Goal: Task Accomplishment & Management: Use online tool/utility

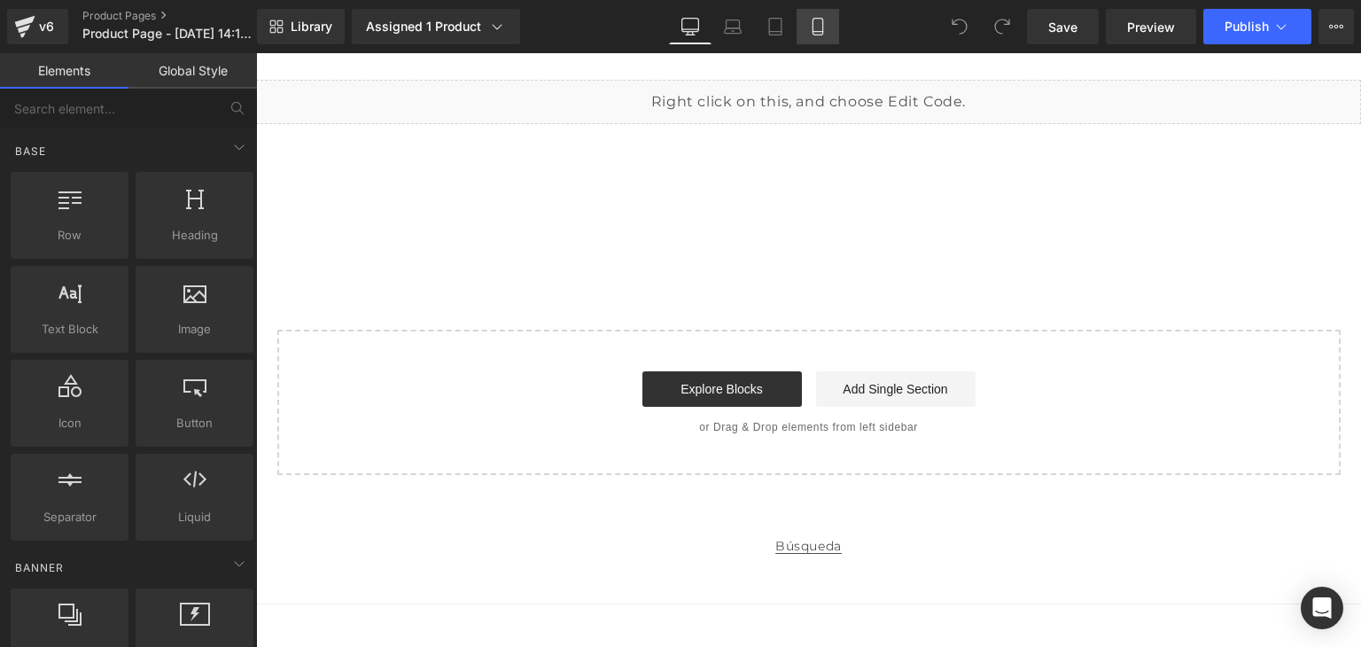
click at [804, 26] on link "Mobile" at bounding box center [818, 26] width 43 height 35
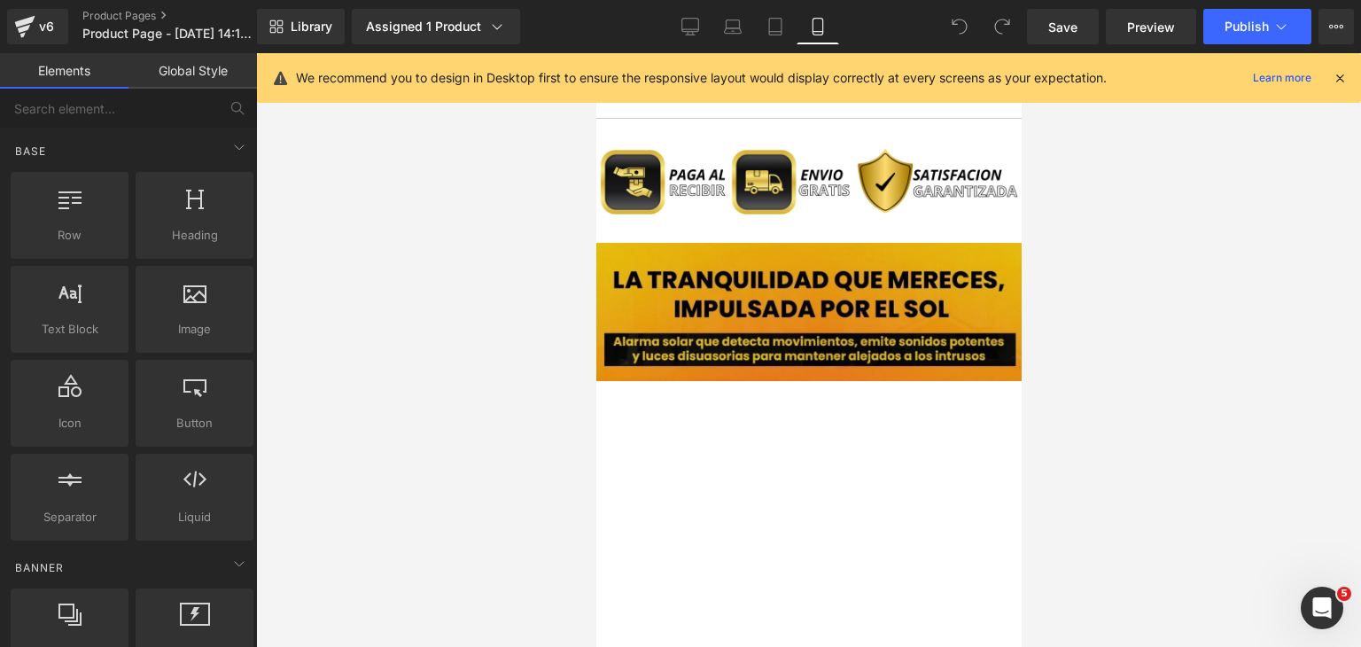
scroll to position [1772, 0]
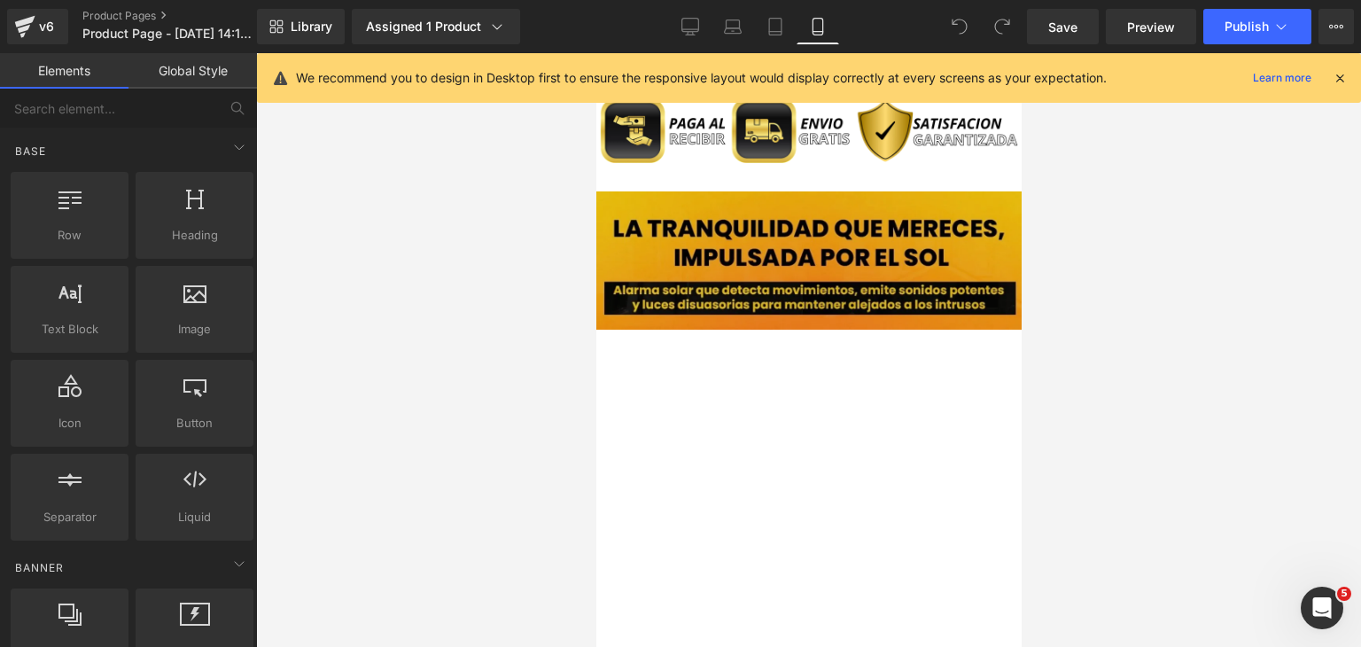
click at [802, 245] on img at bounding box center [807, 260] width 425 height 138
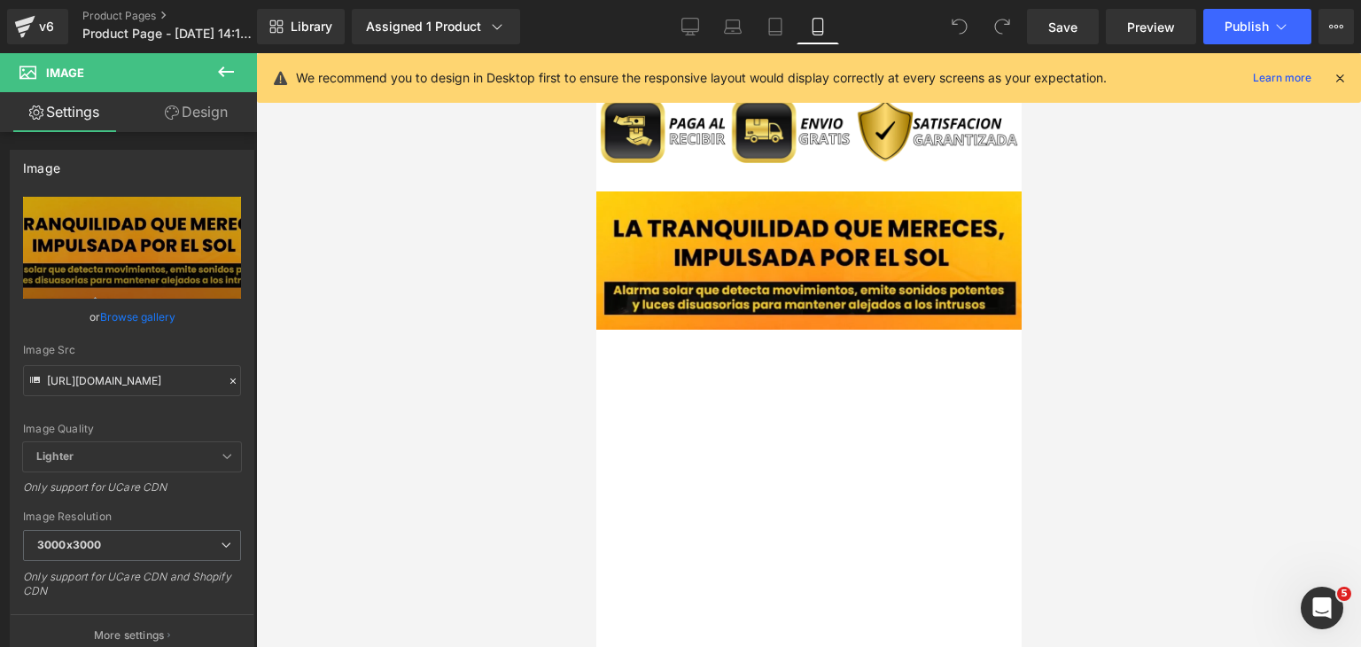
click at [223, 79] on icon at bounding box center [225, 71] width 21 height 21
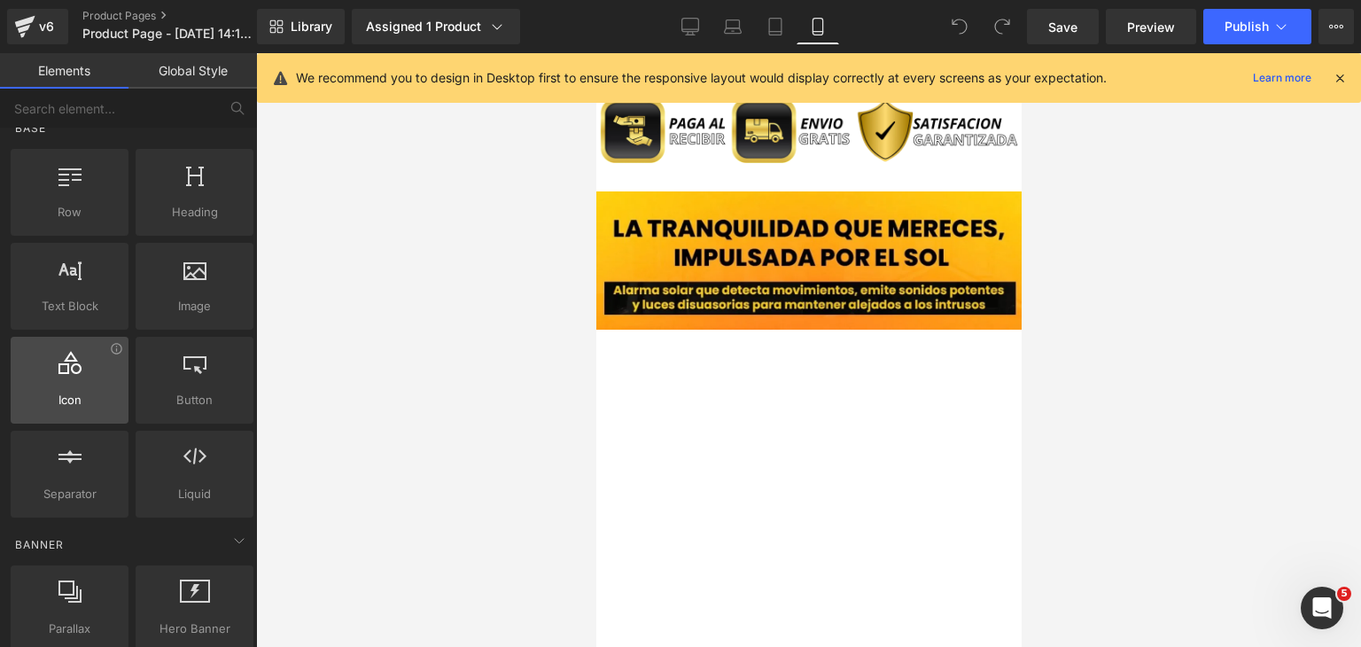
scroll to position [0, 0]
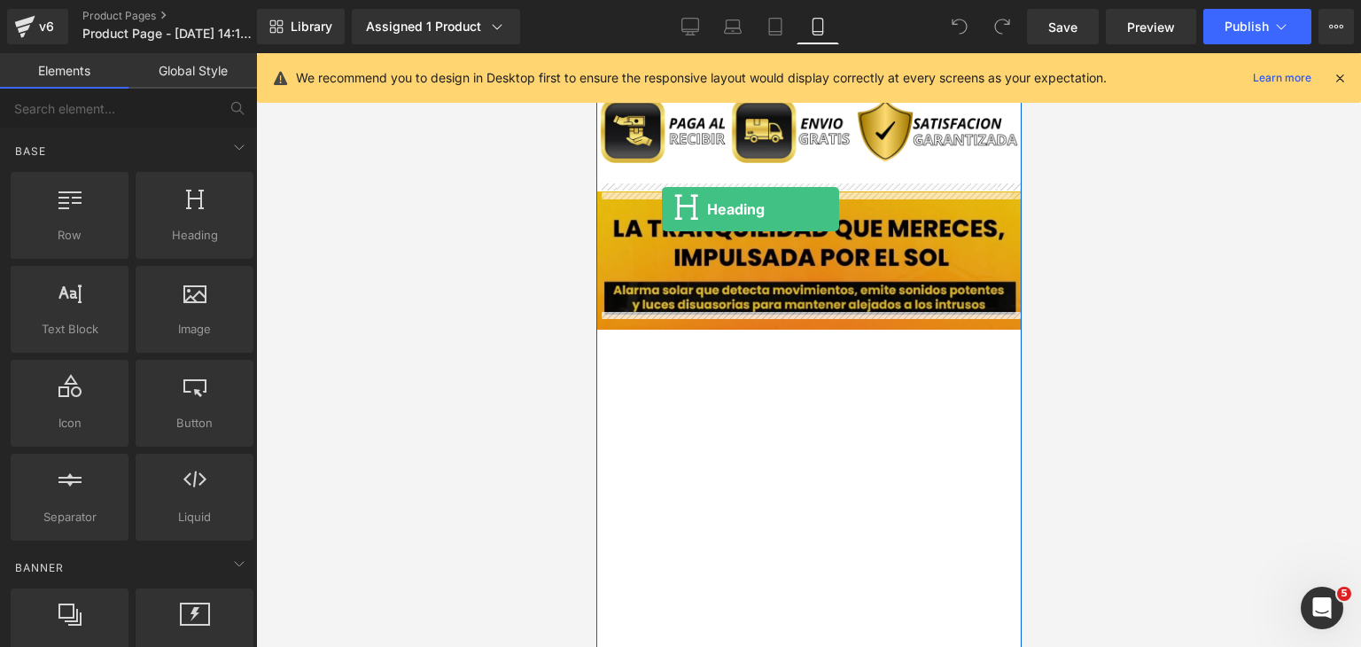
drag, startPoint x: 808, startPoint y: 295, endPoint x: 661, endPoint y: 209, distance: 170.4
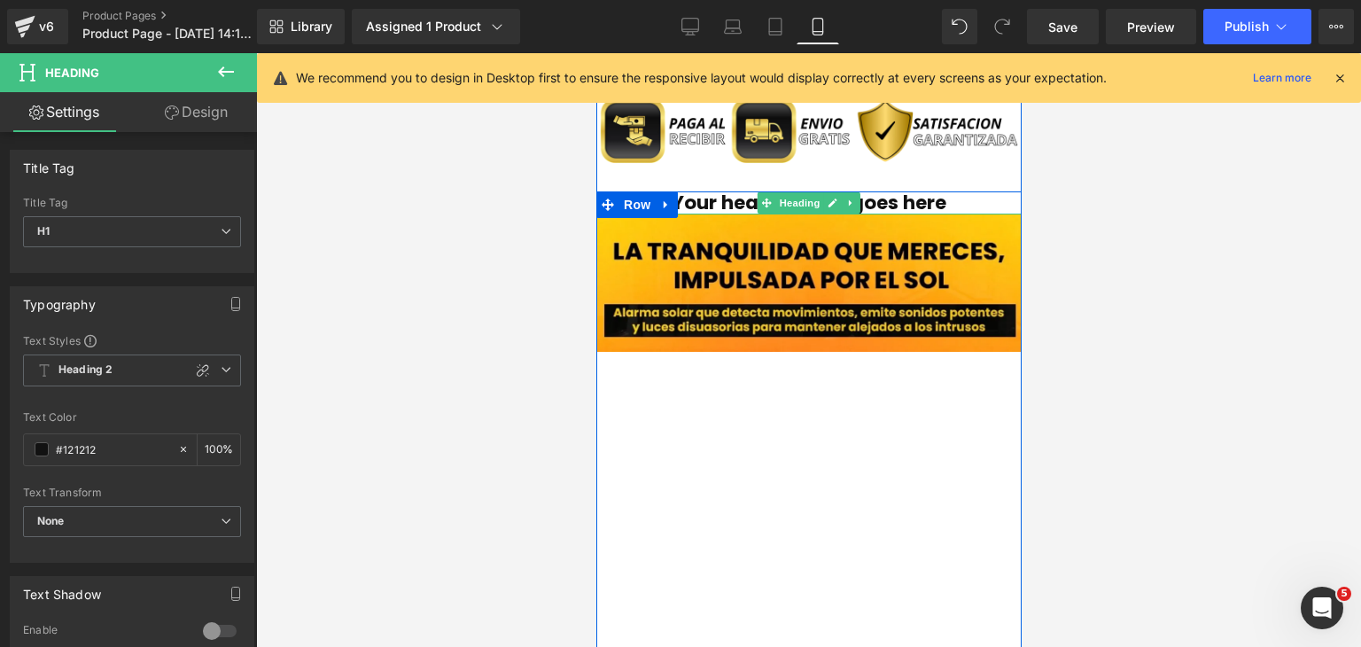
click at [962, 201] on h1 "Your heading text goes here" at bounding box center [807, 202] width 425 height 23
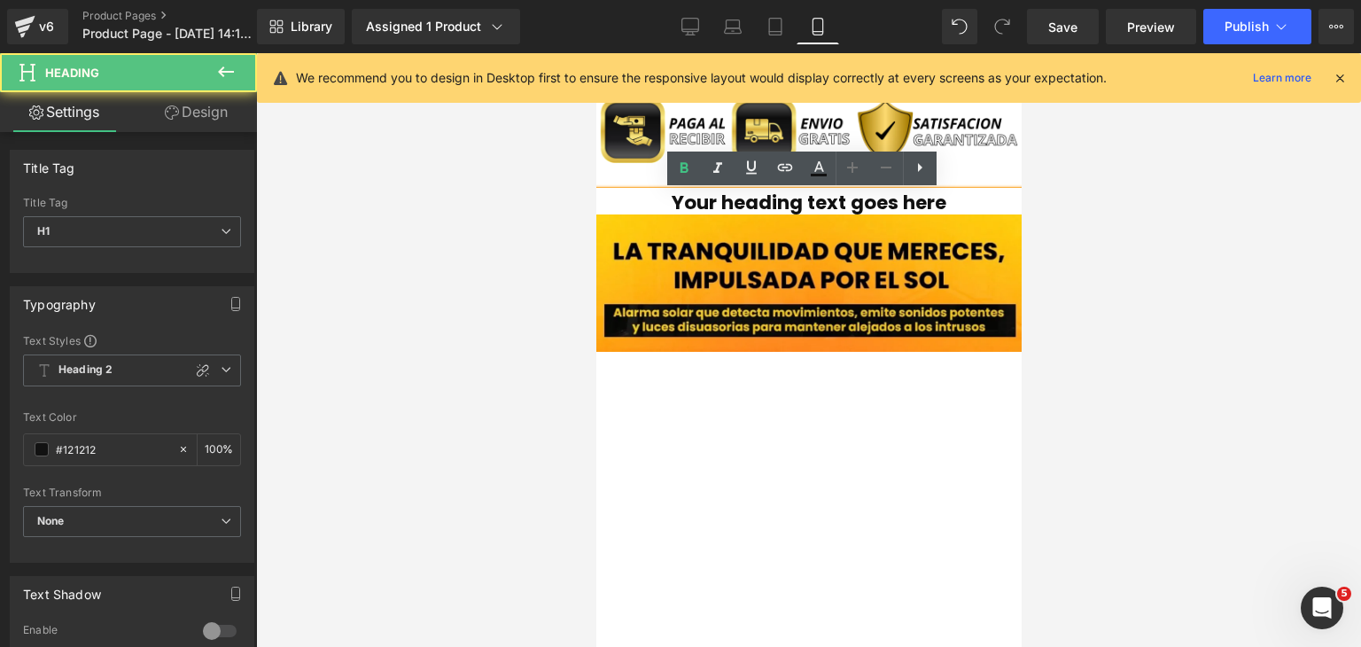
click at [962, 201] on h1 "Your heading text goes here" at bounding box center [807, 202] width 425 height 23
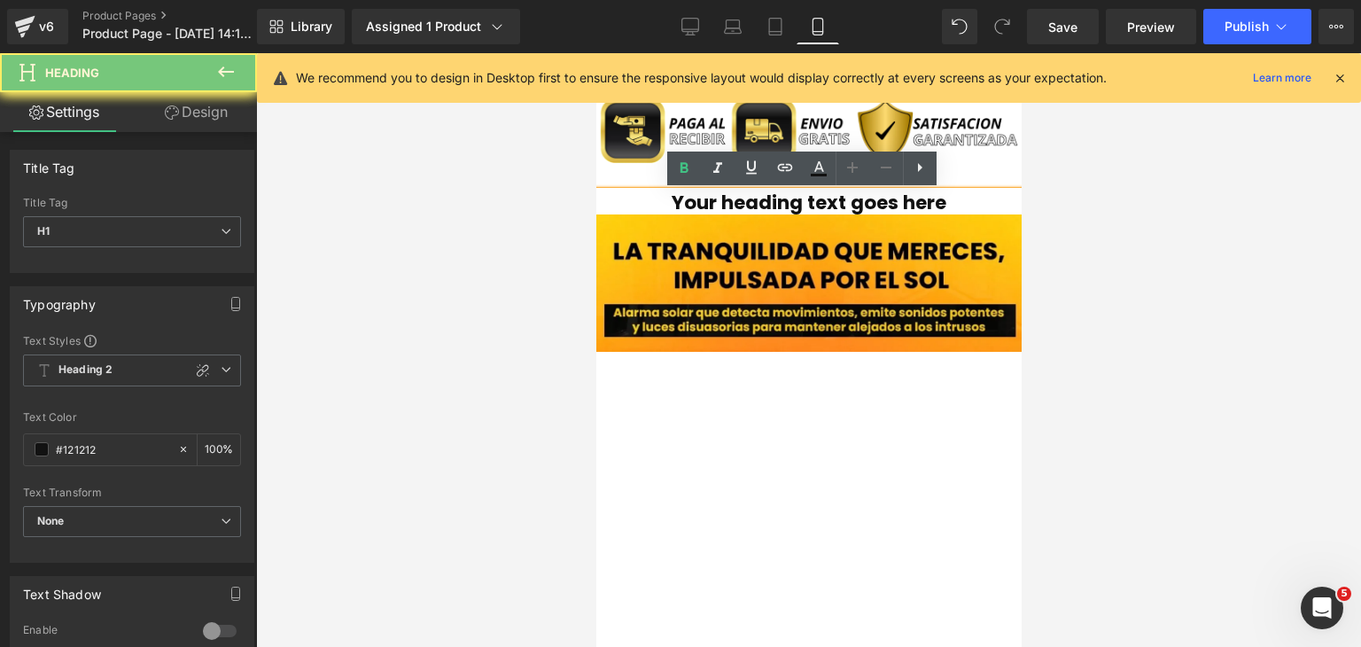
click at [956, 201] on h1 "Your heading text goes here" at bounding box center [807, 202] width 425 height 23
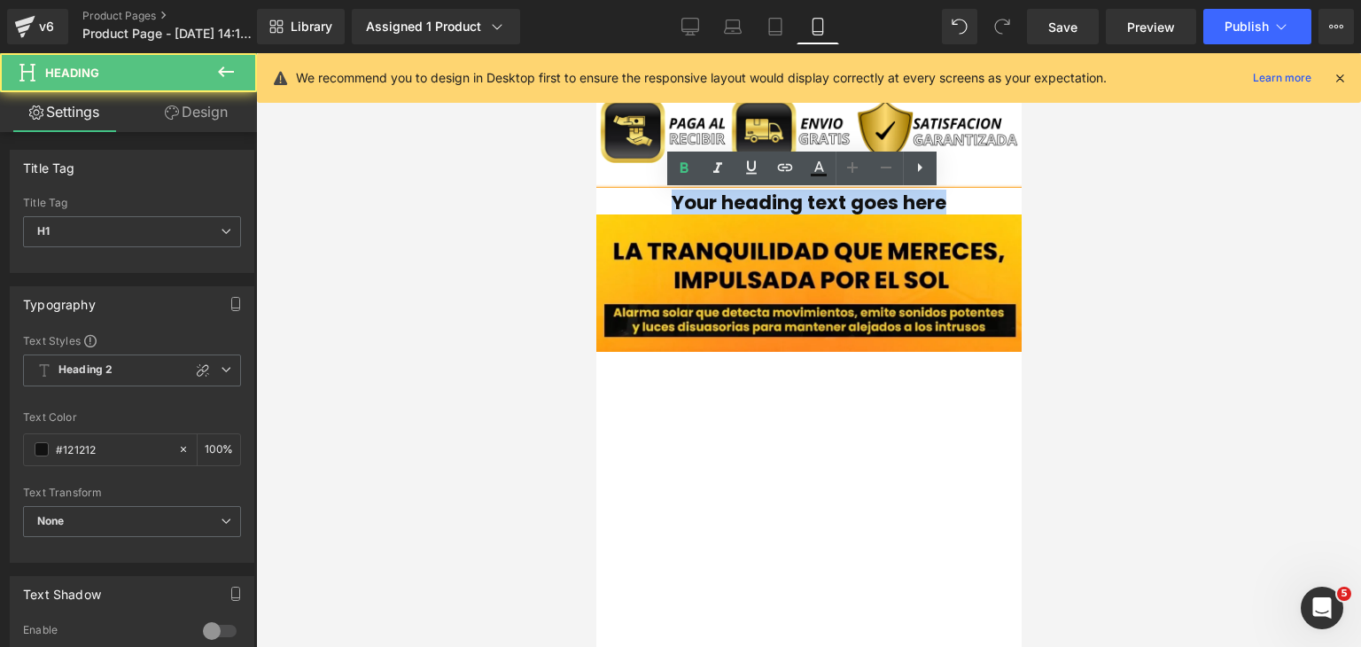
drag, startPoint x: 945, startPoint y: 199, endPoint x: 601, endPoint y: 199, distance: 343.8
click at [601, 199] on h1 "Your heading text goes here" at bounding box center [807, 202] width 425 height 23
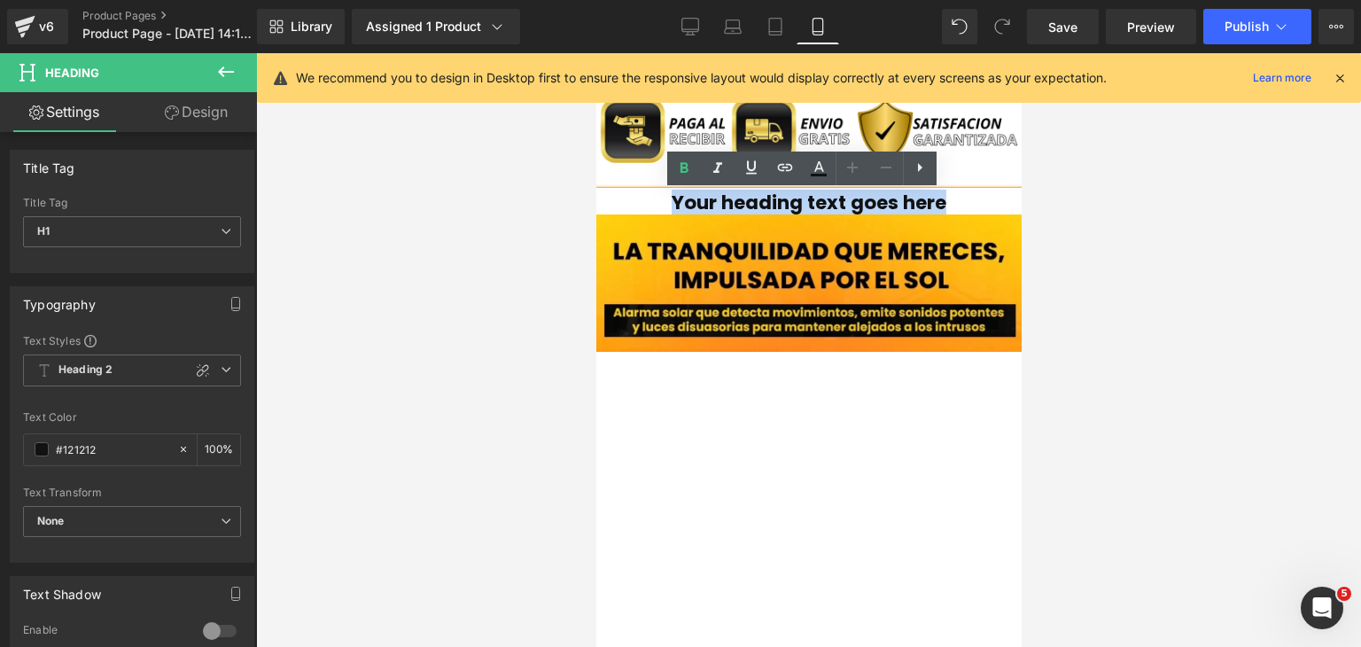
paste div
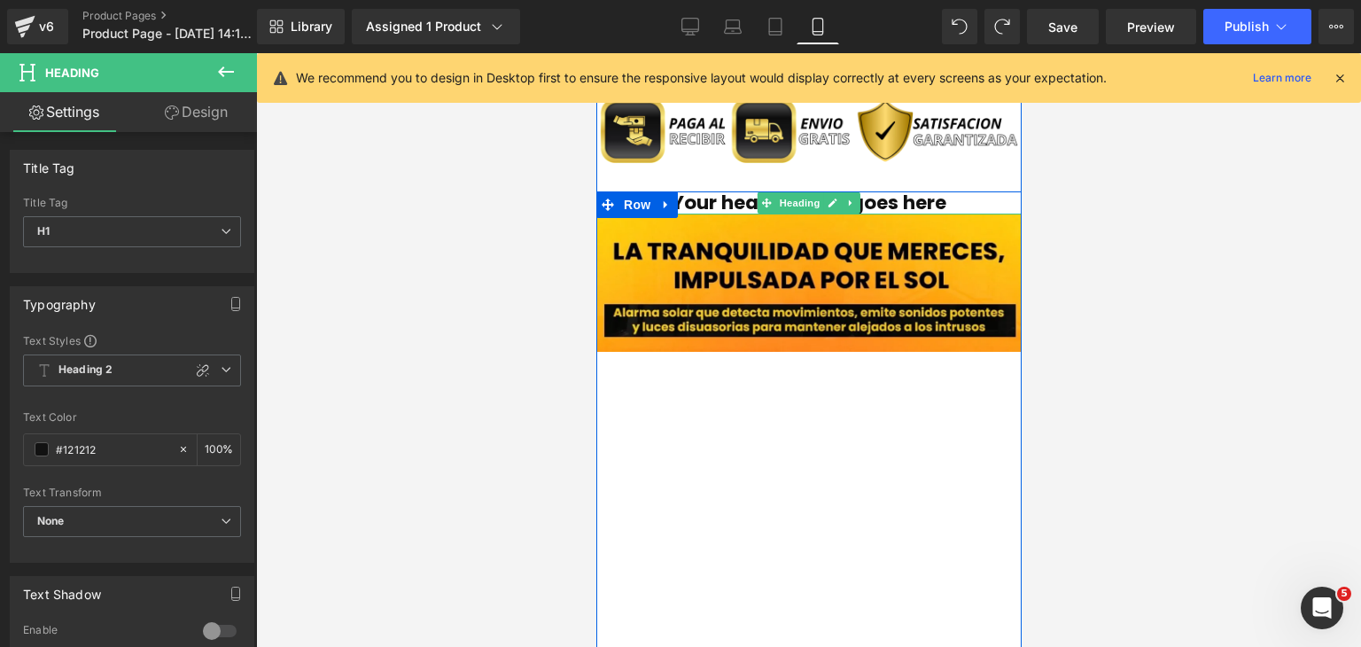
click at [919, 199] on h1 "Your heading text goes here" at bounding box center [807, 202] width 425 height 23
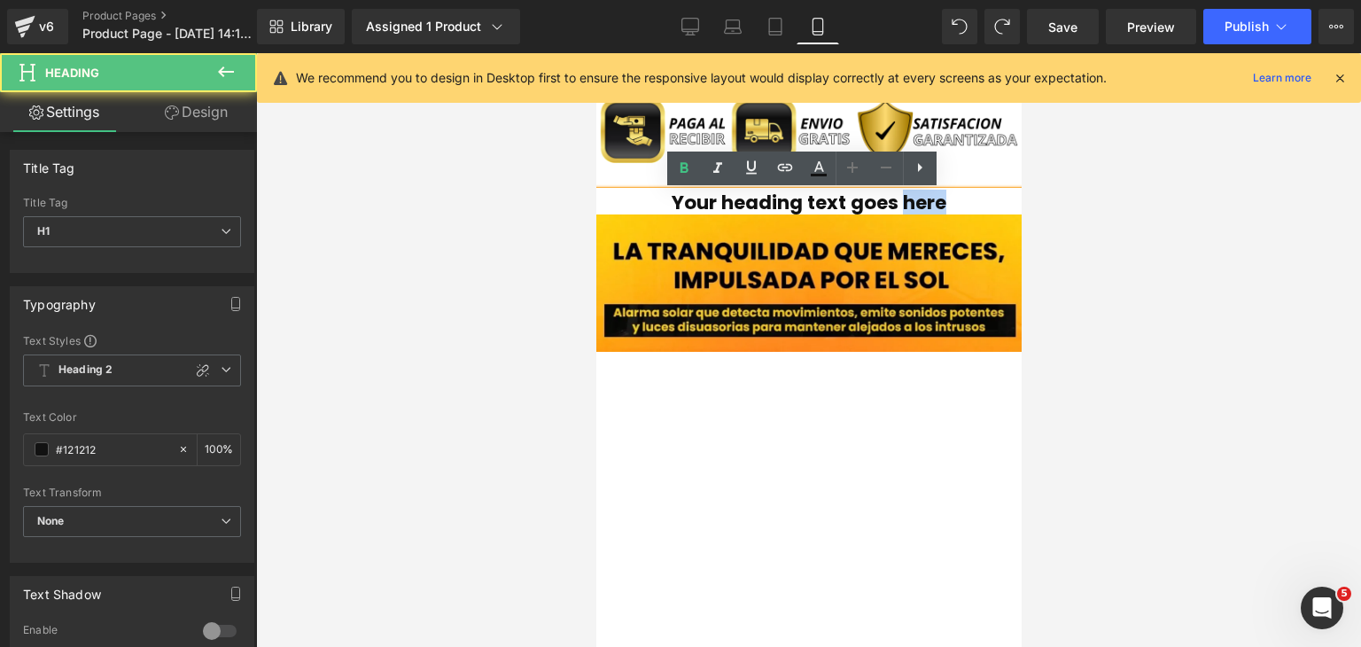
click at [919, 199] on h1 "Your heading text goes here" at bounding box center [807, 202] width 425 height 23
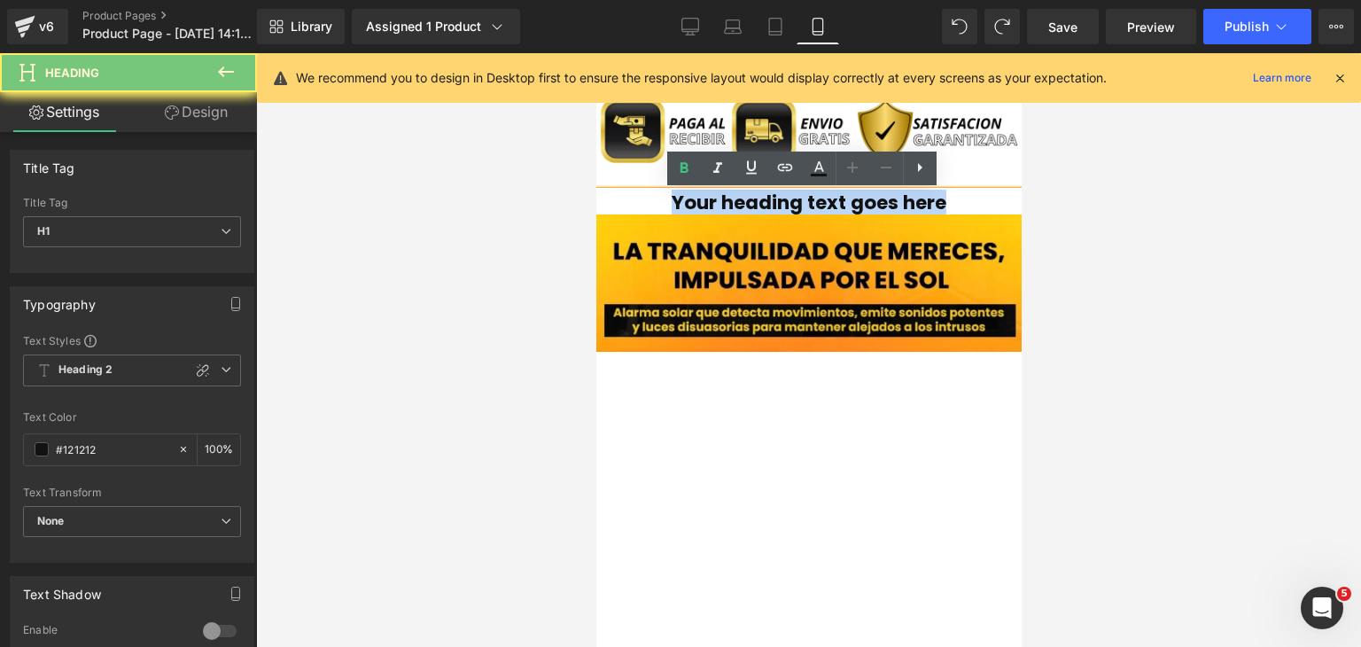
click at [919, 199] on h1 "Your heading text goes here" at bounding box center [807, 202] width 425 height 23
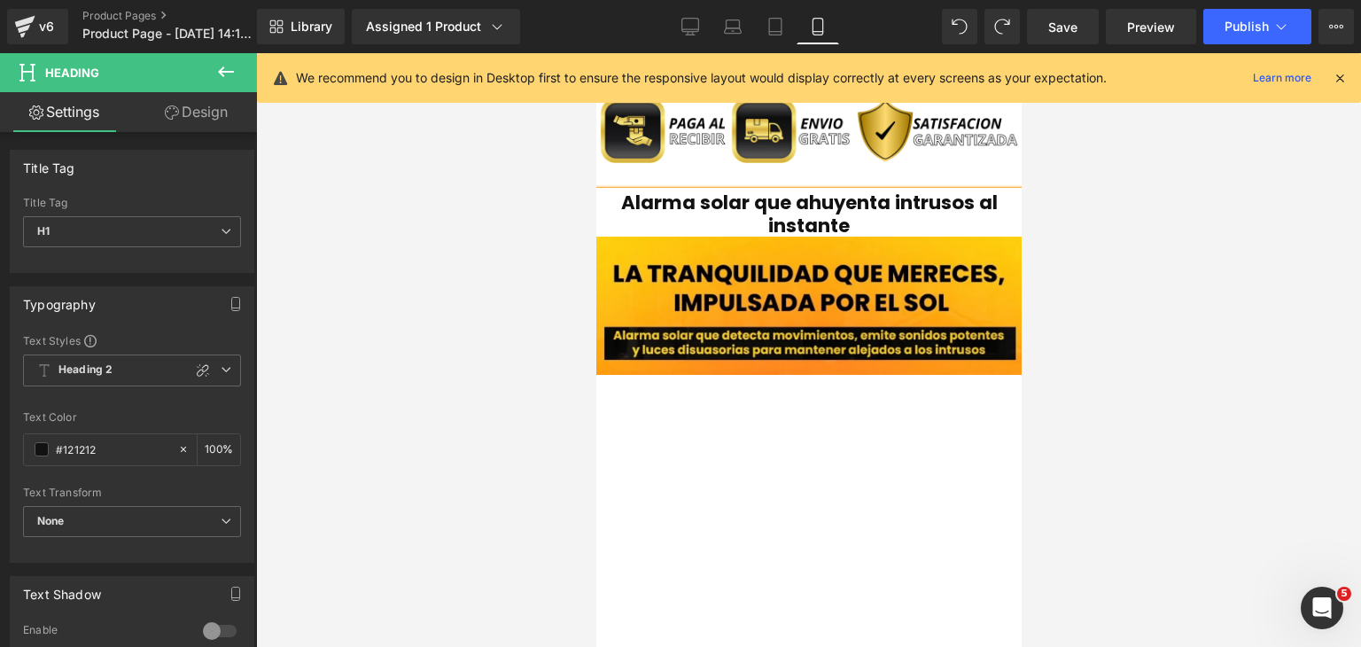
click at [1119, 307] on div at bounding box center [808, 350] width 1105 height 594
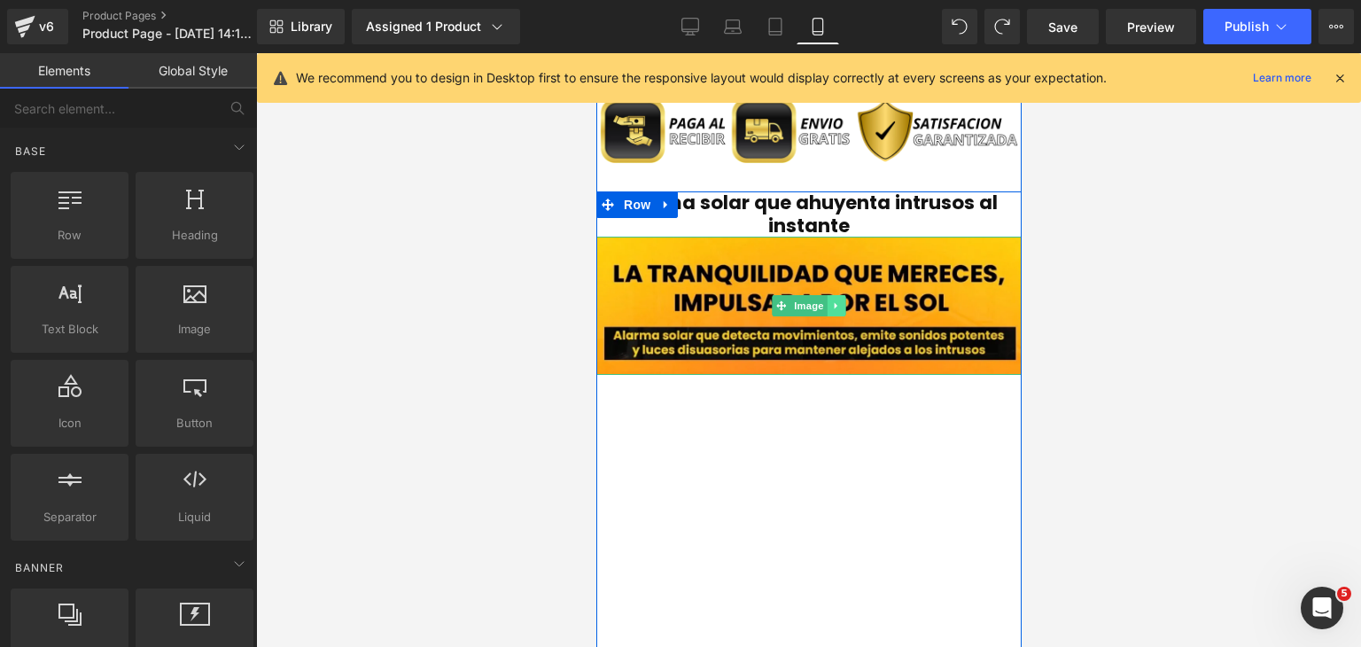
click at [834, 309] on icon at bounding box center [835, 306] width 3 height 6
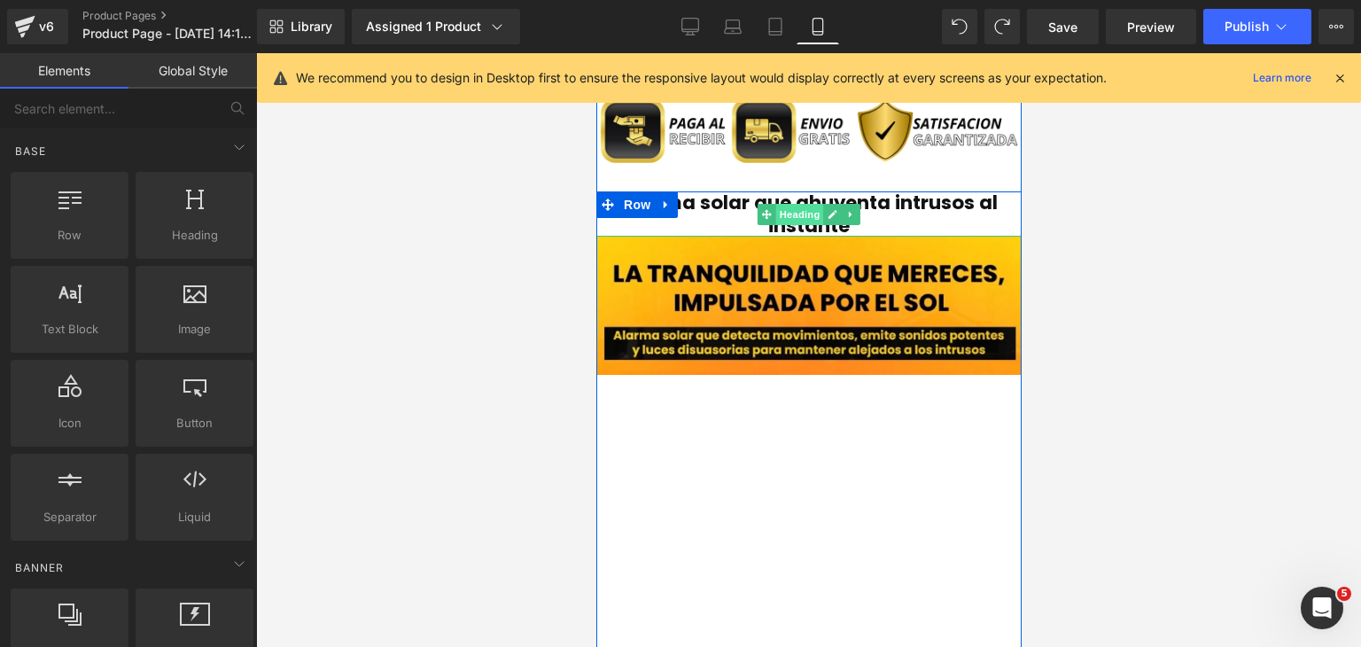
click at [802, 214] on span "Heading" at bounding box center [799, 214] width 48 height 21
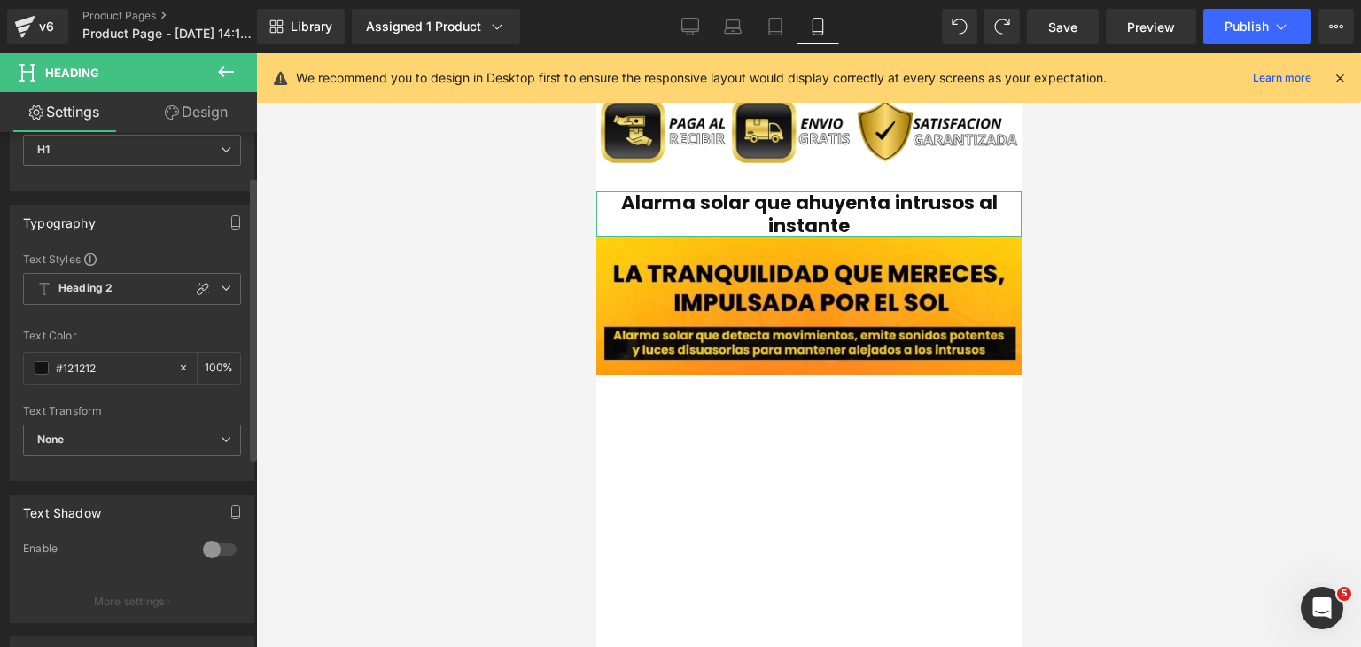
scroll to position [89, 0]
click at [142, 429] on span "None" at bounding box center [132, 432] width 218 height 31
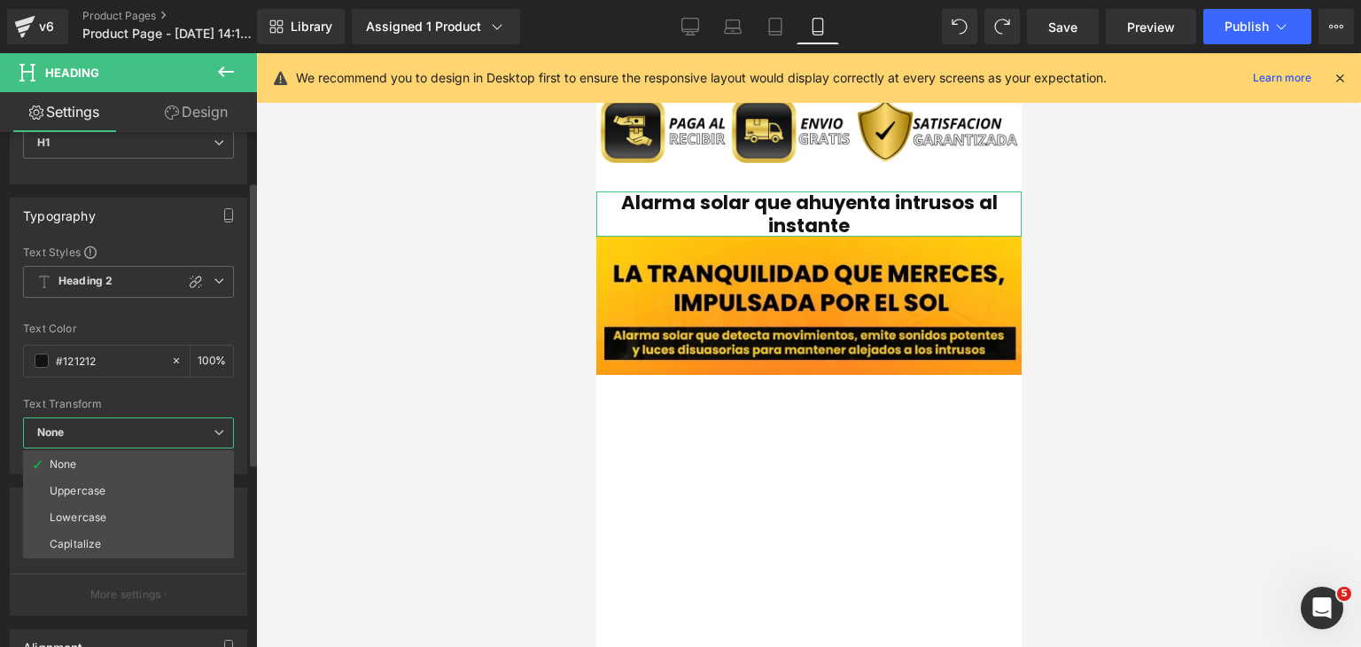
click at [142, 429] on span "None" at bounding box center [128, 432] width 211 height 31
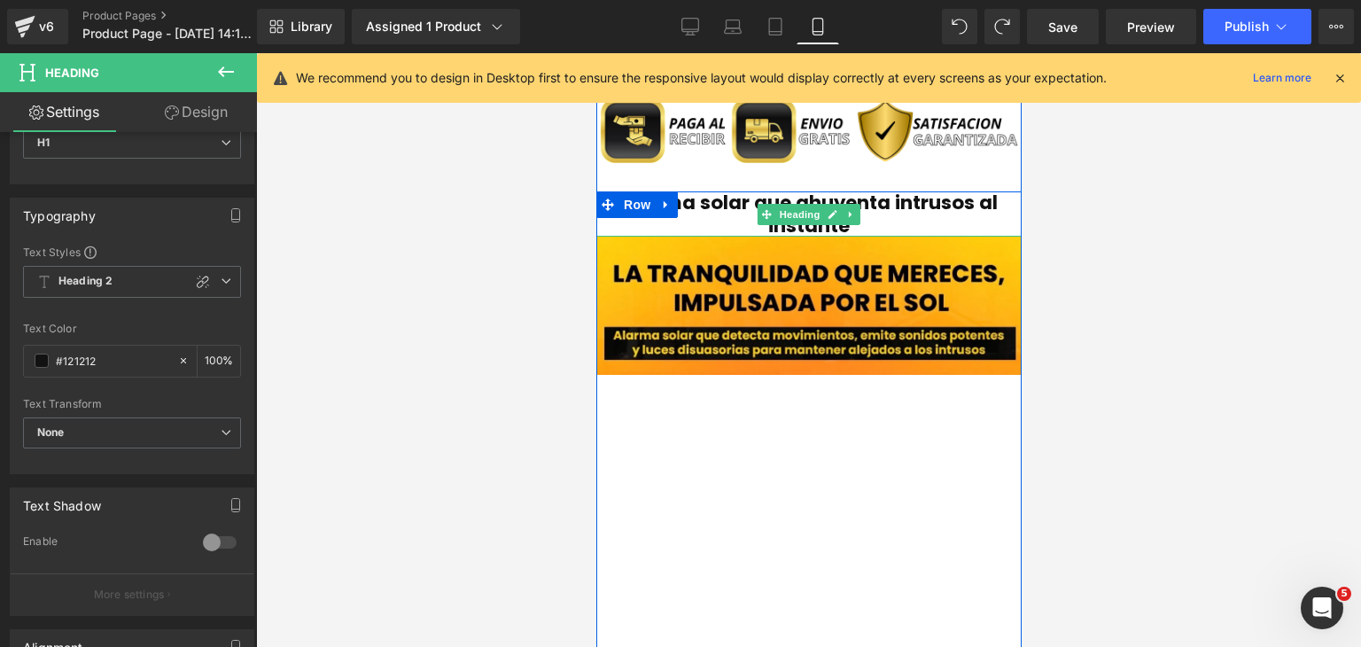
click at [873, 233] on div at bounding box center [807, 234] width 425 height 4
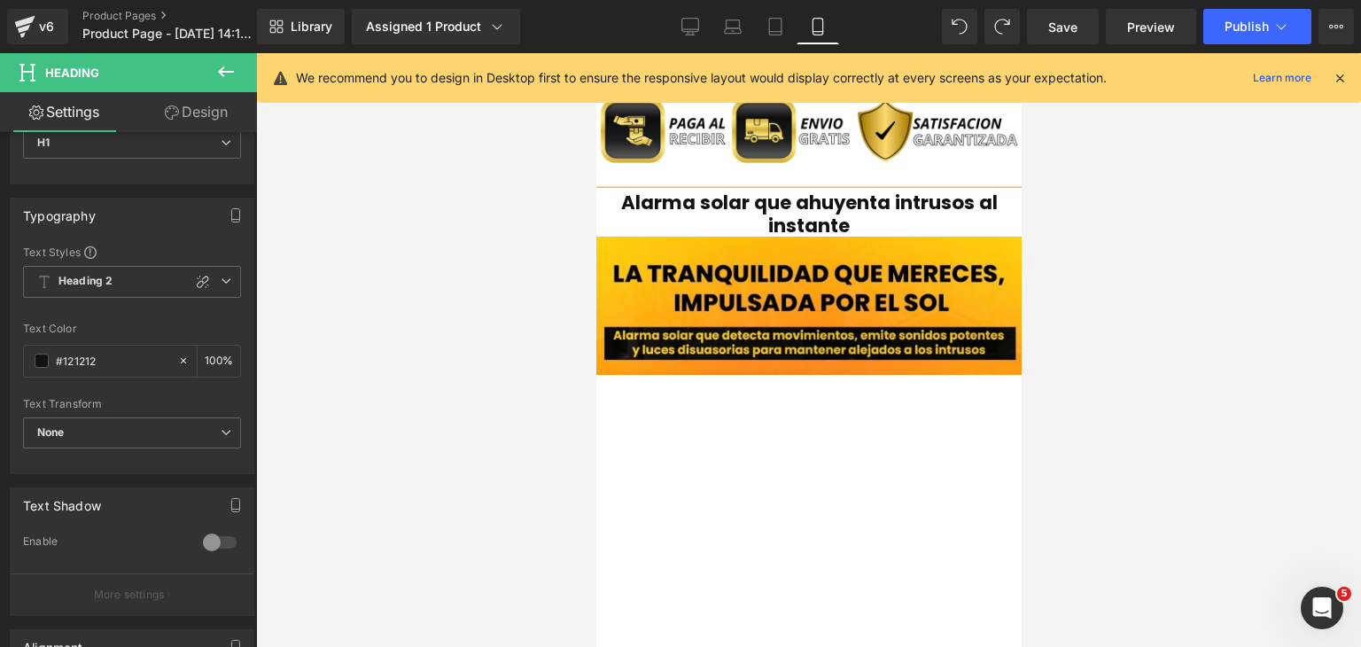
click at [873, 233] on h1 "Alarma solar que ahuyenta intrusos al instante" at bounding box center [807, 213] width 425 height 45
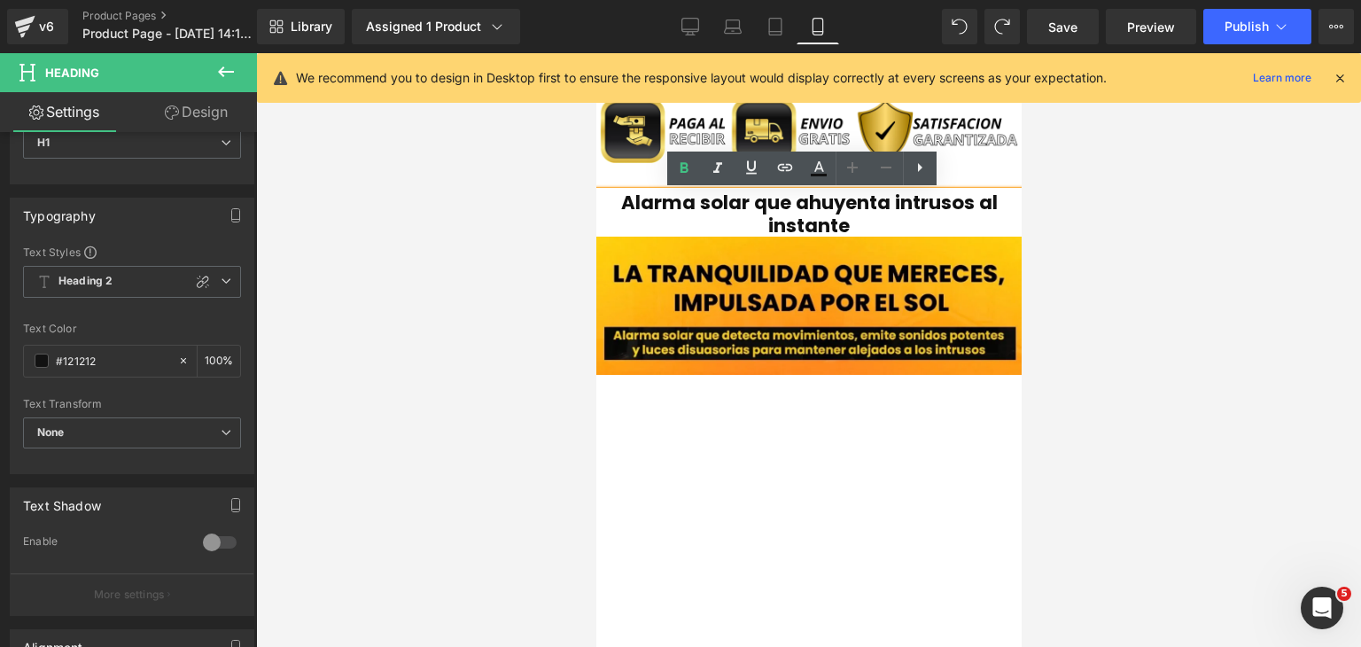
drag, startPoint x: 868, startPoint y: 235, endPoint x: 632, endPoint y: 188, distance: 241.2
click at [632, 191] on div "Alarma solar que ahuyenta intrusos al instante" at bounding box center [807, 213] width 425 height 45
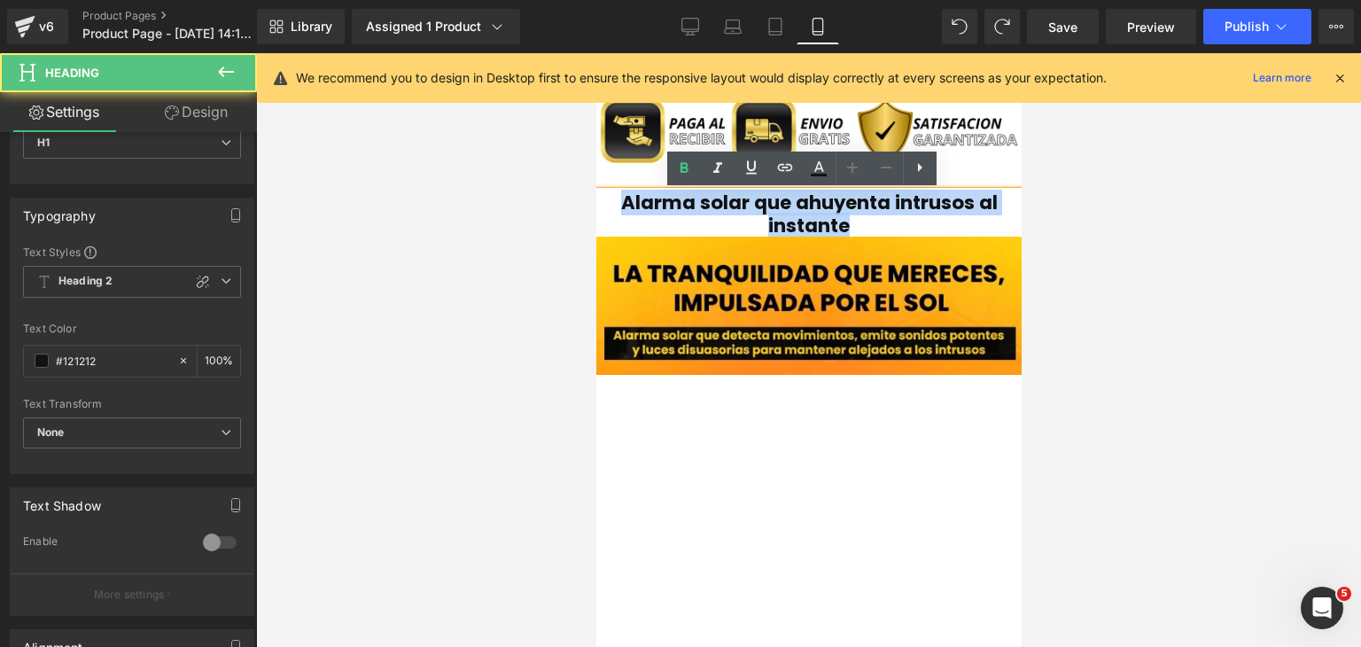
drag, startPoint x: 844, startPoint y: 219, endPoint x: 611, endPoint y: 211, distance: 233.2
click at [611, 211] on h1 "Alarma solar que ahuyenta intrusos al instante" at bounding box center [807, 213] width 425 height 45
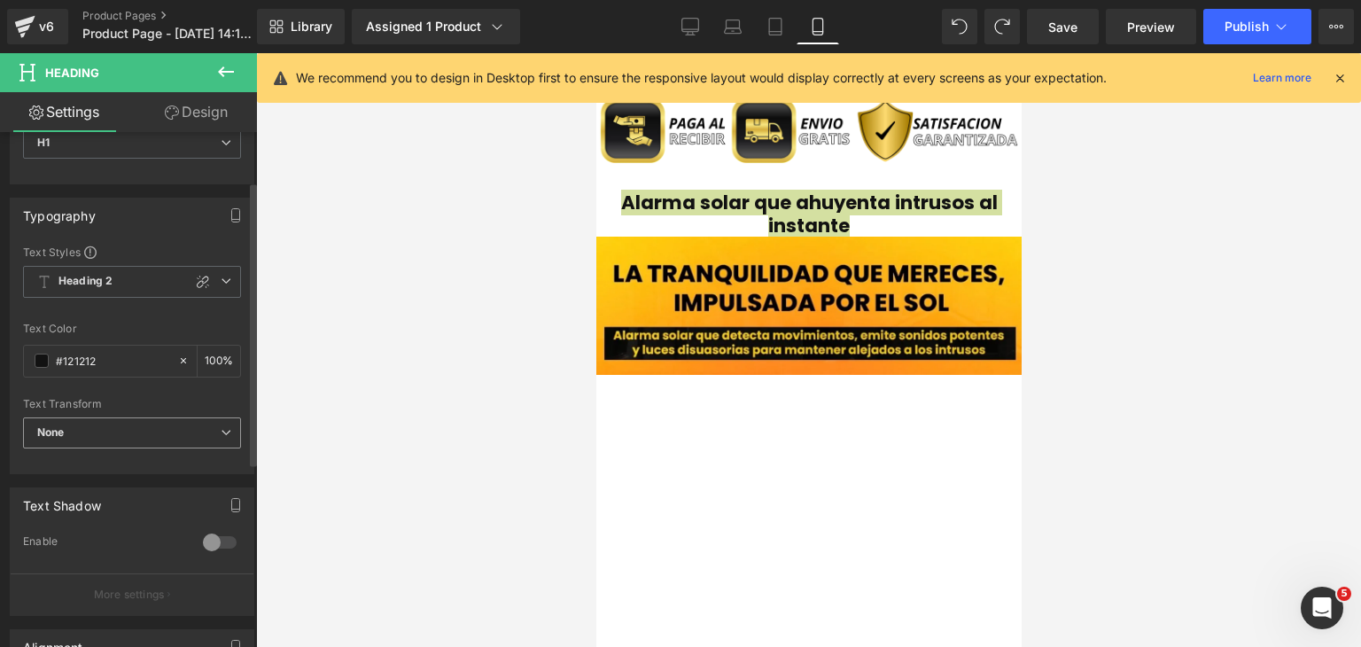
click at [135, 432] on span "None" at bounding box center [132, 432] width 218 height 31
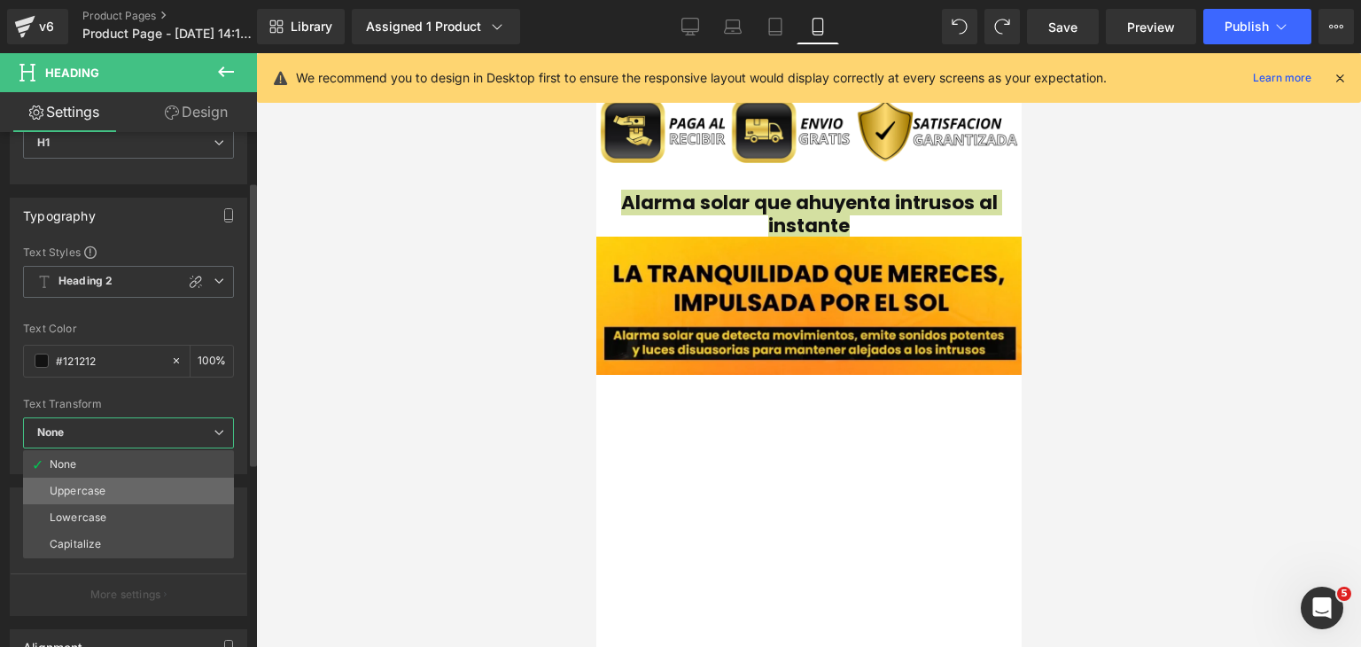
click at [130, 487] on li "Uppercase" at bounding box center [128, 491] width 211 height 27
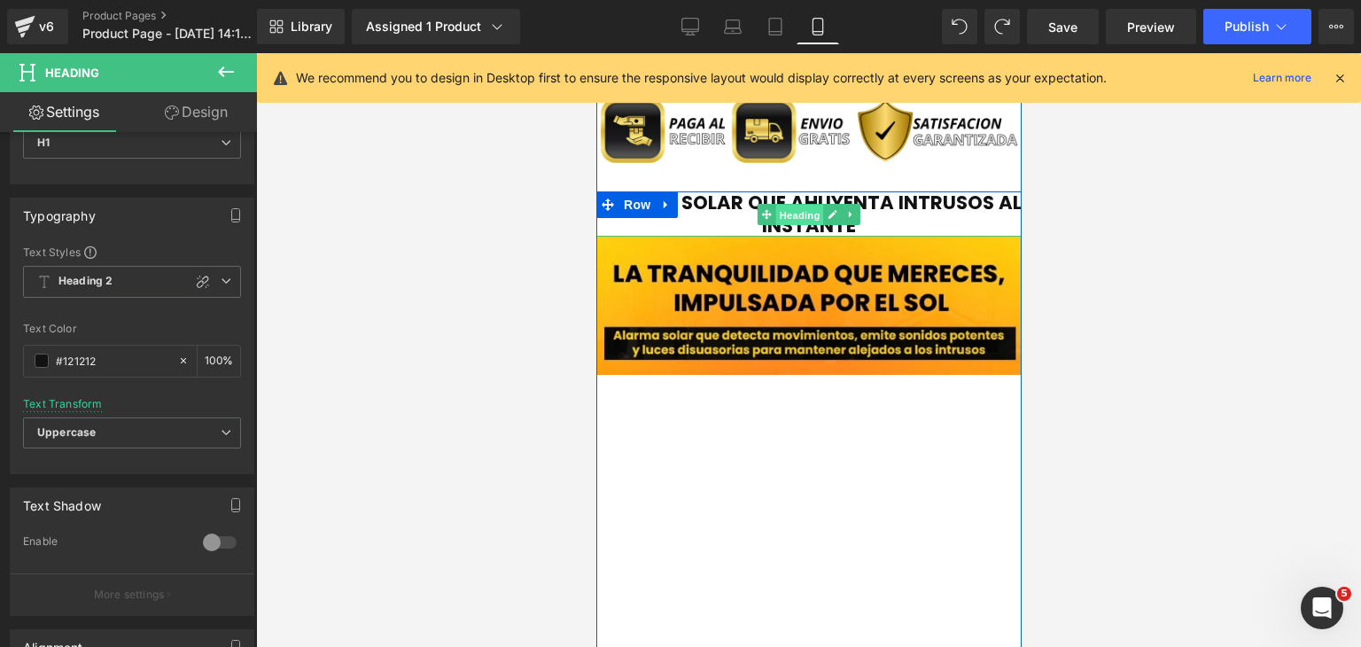
click at [776, 205] on span "Heading" at bounding box center [799, 215] width 48 height 21
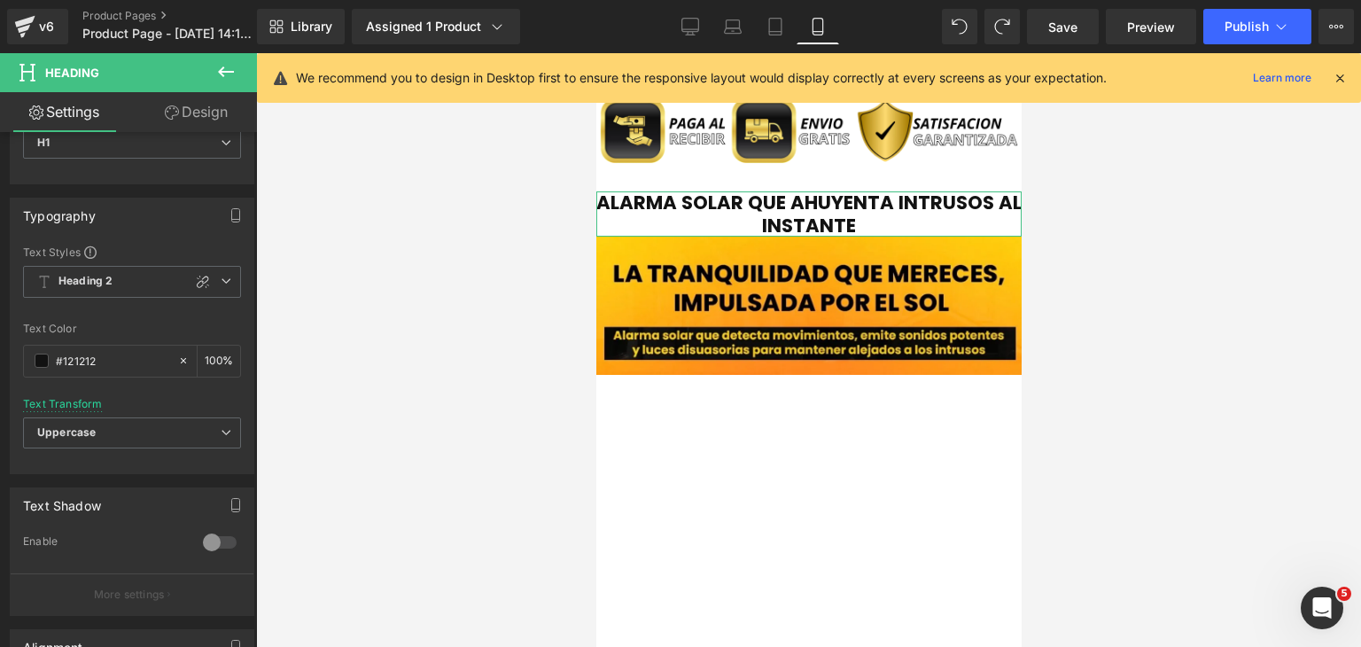
click at [205, 119] on link "Design" at bounding box center [196, 112] width 128 height 40
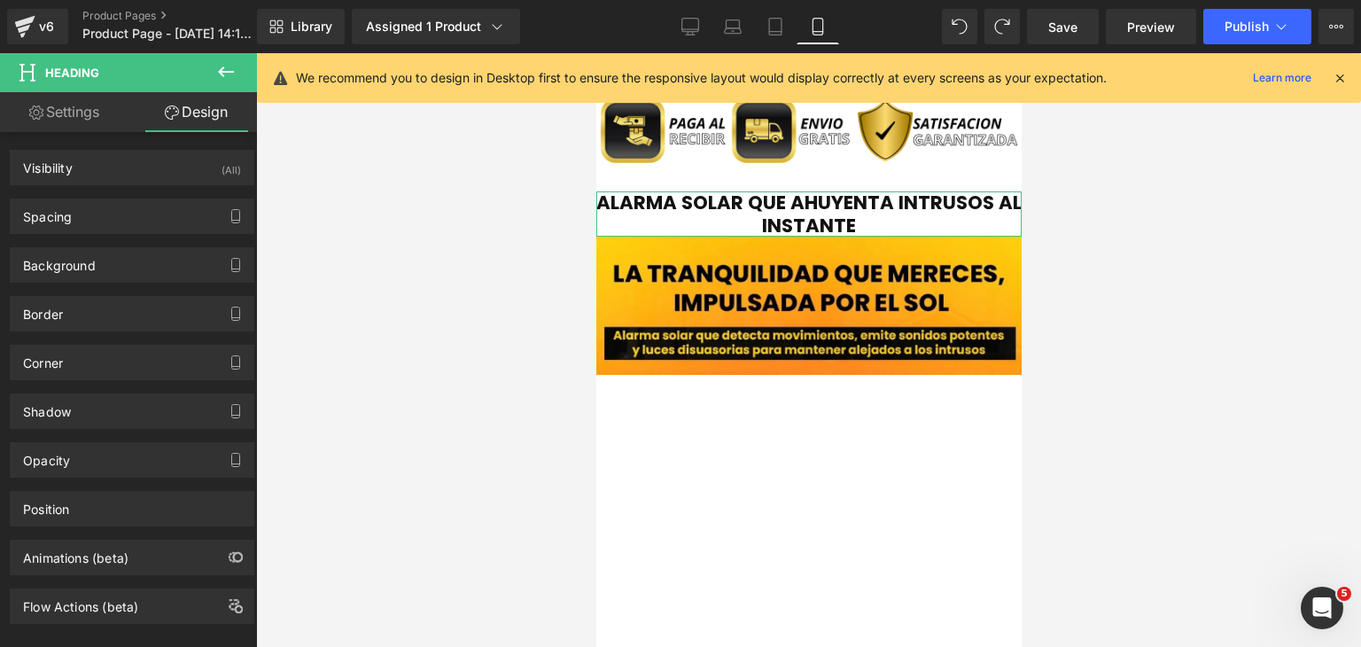
type input "0"
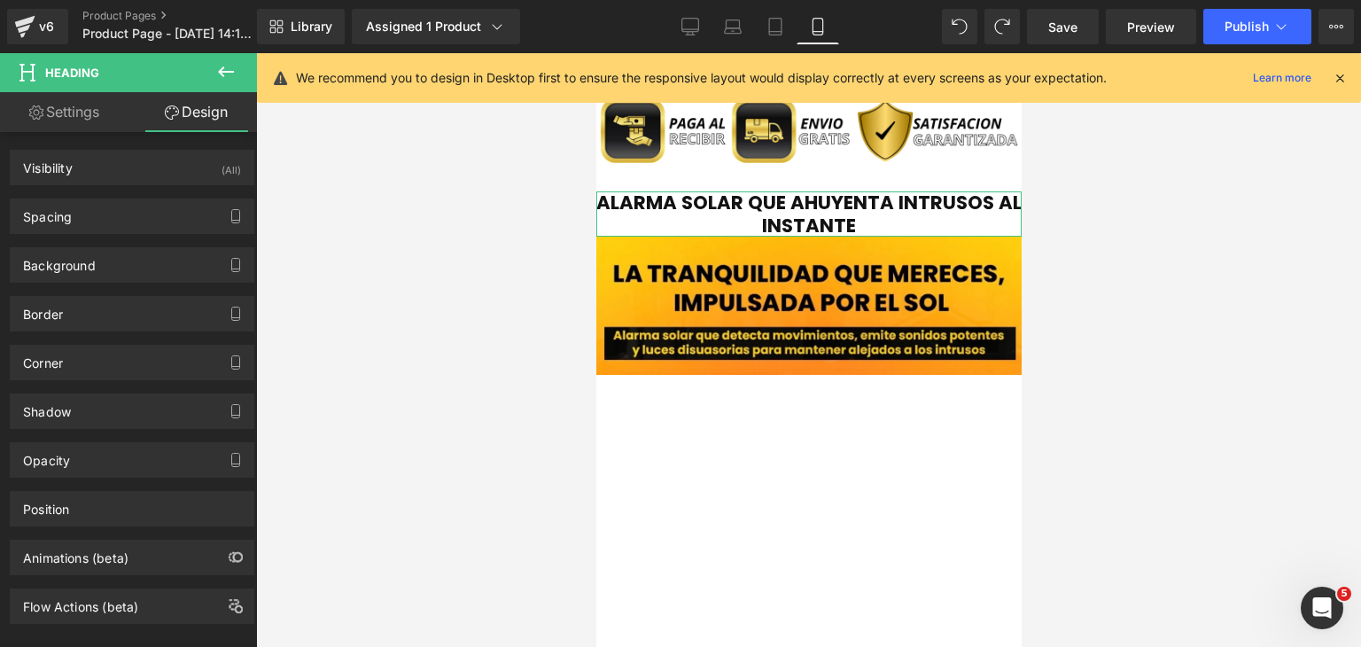
type input "0"
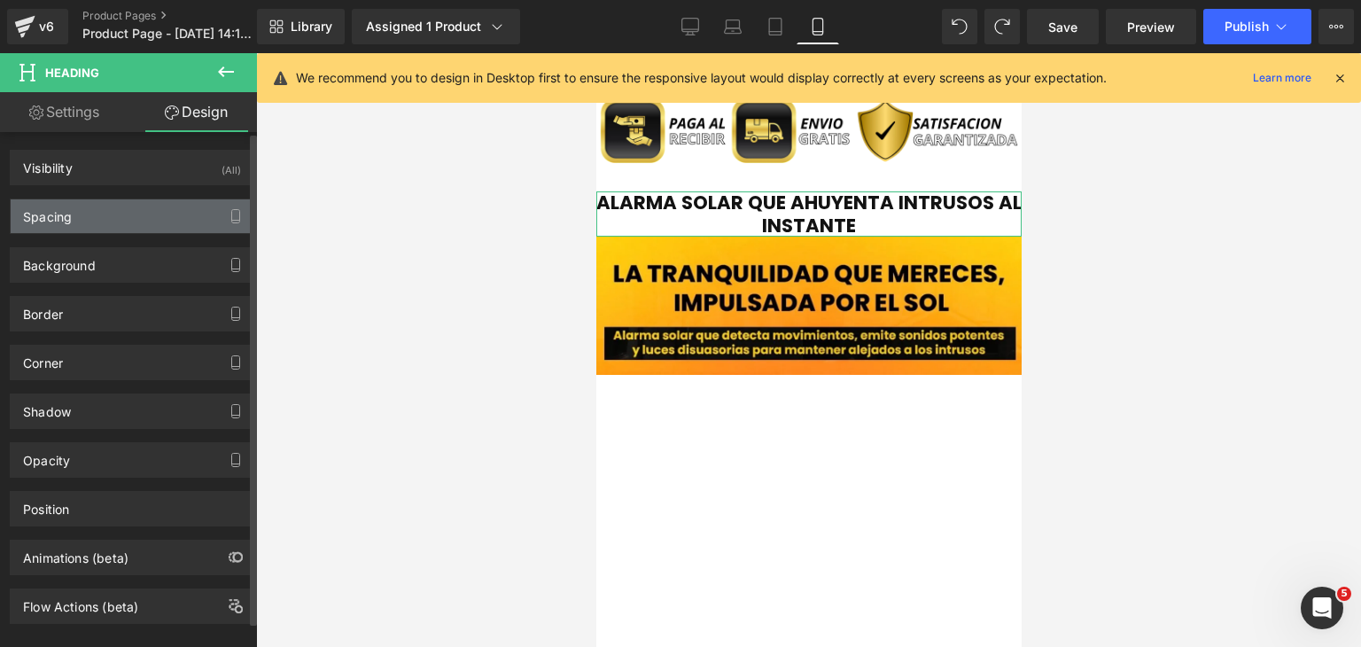
click at [130, 226] on div "Spacing" at bounding box center [132, 216] width 243 height 34
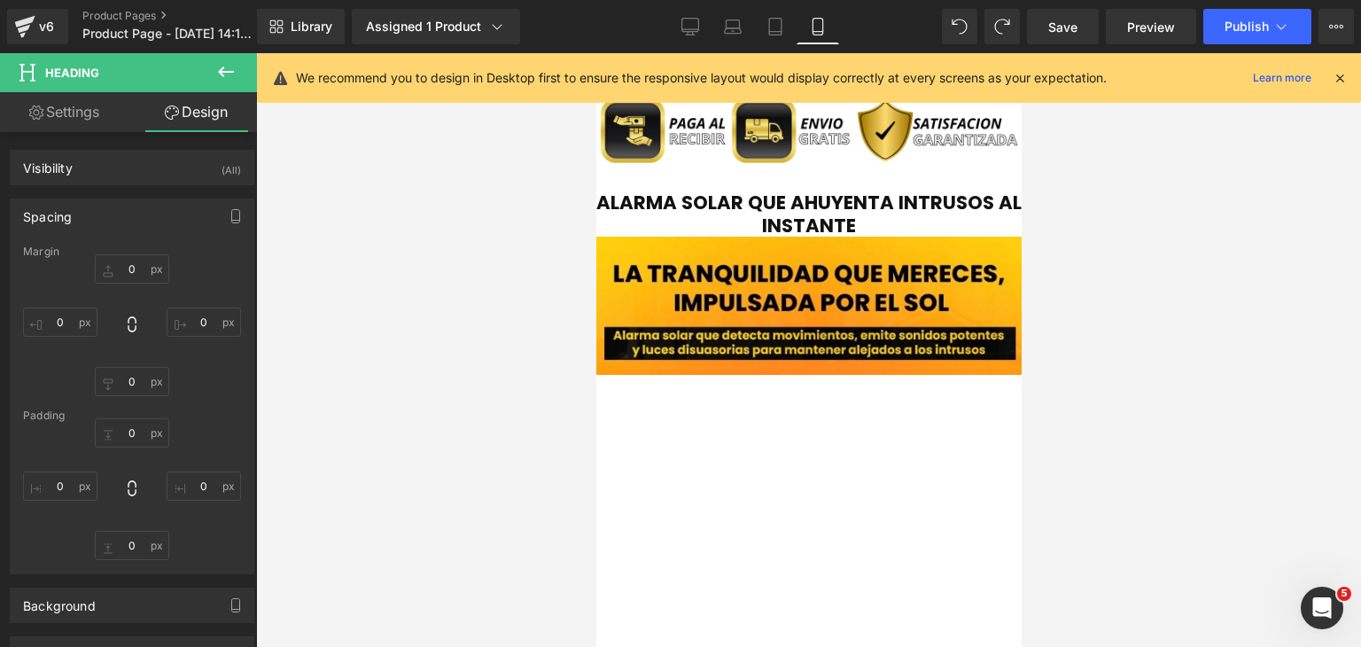
click at [1109, 489] on div at bounding box center [808, 350] width 1105 height 594
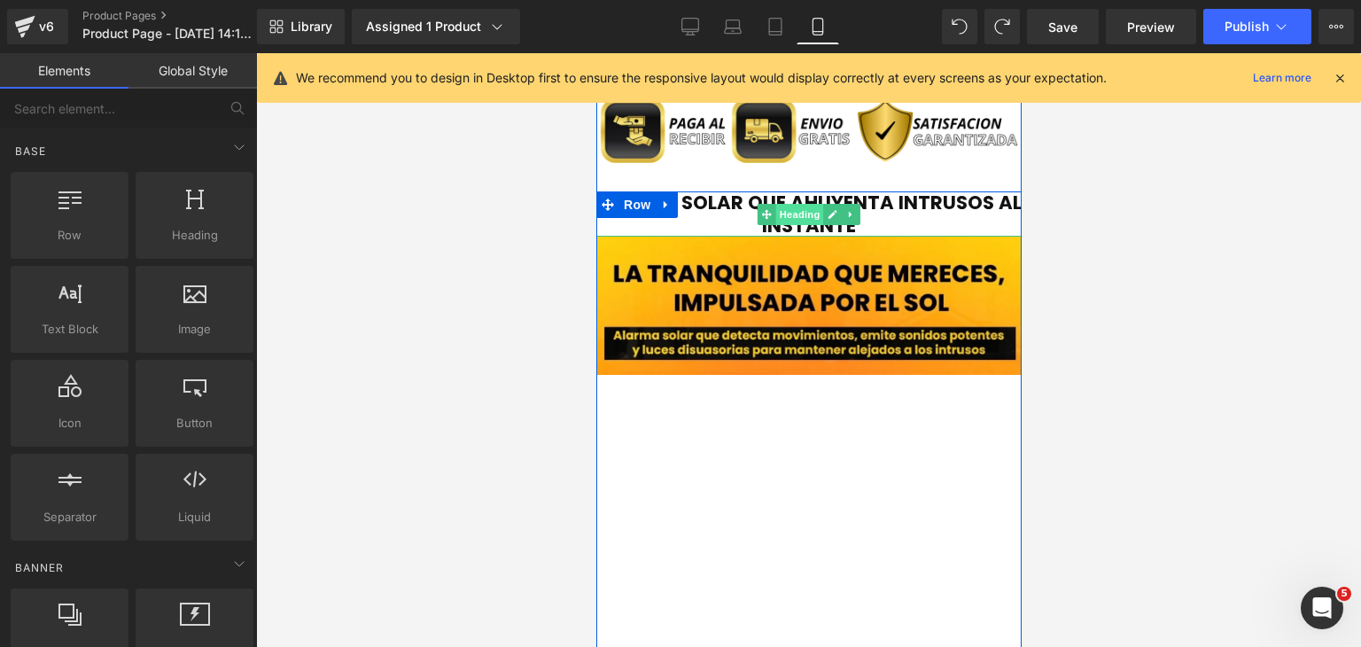
click at [790, 215] on span "Heading" at bounding box center [799, 214] width 48 height 21
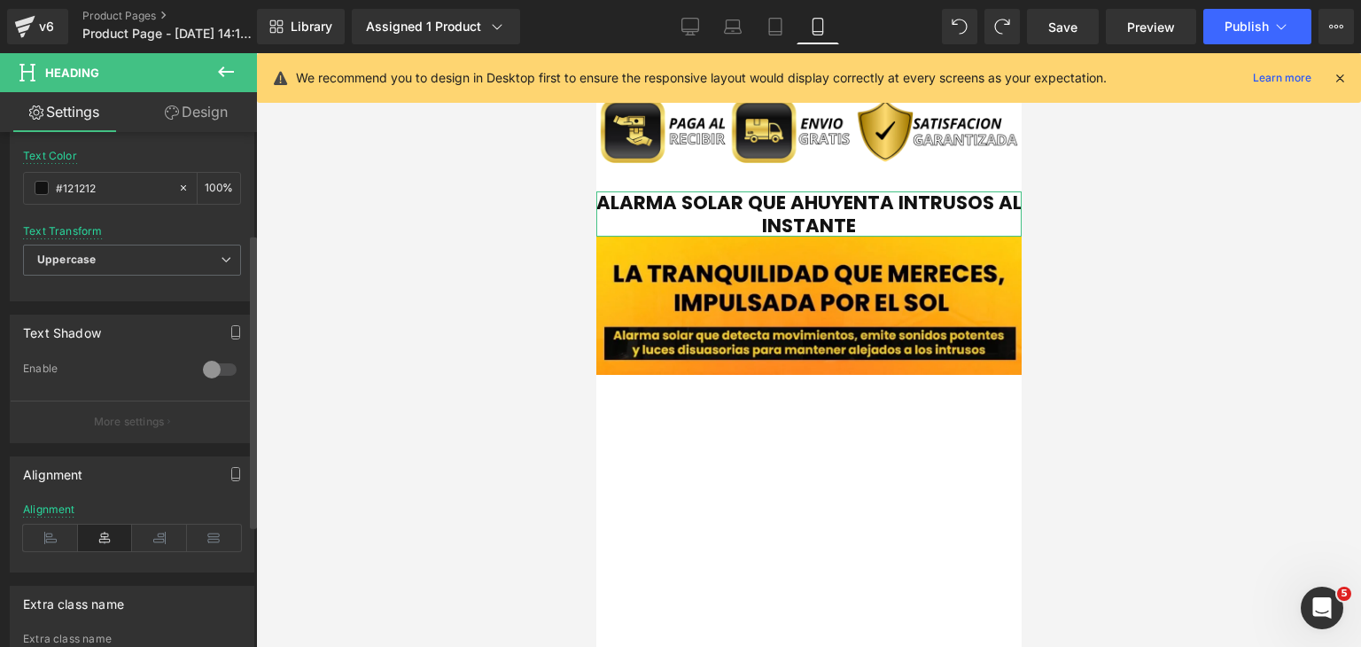
scroll to position [266, 0]
click at [223, 368] on div at bounding box center [219, 365] width 43 height 28
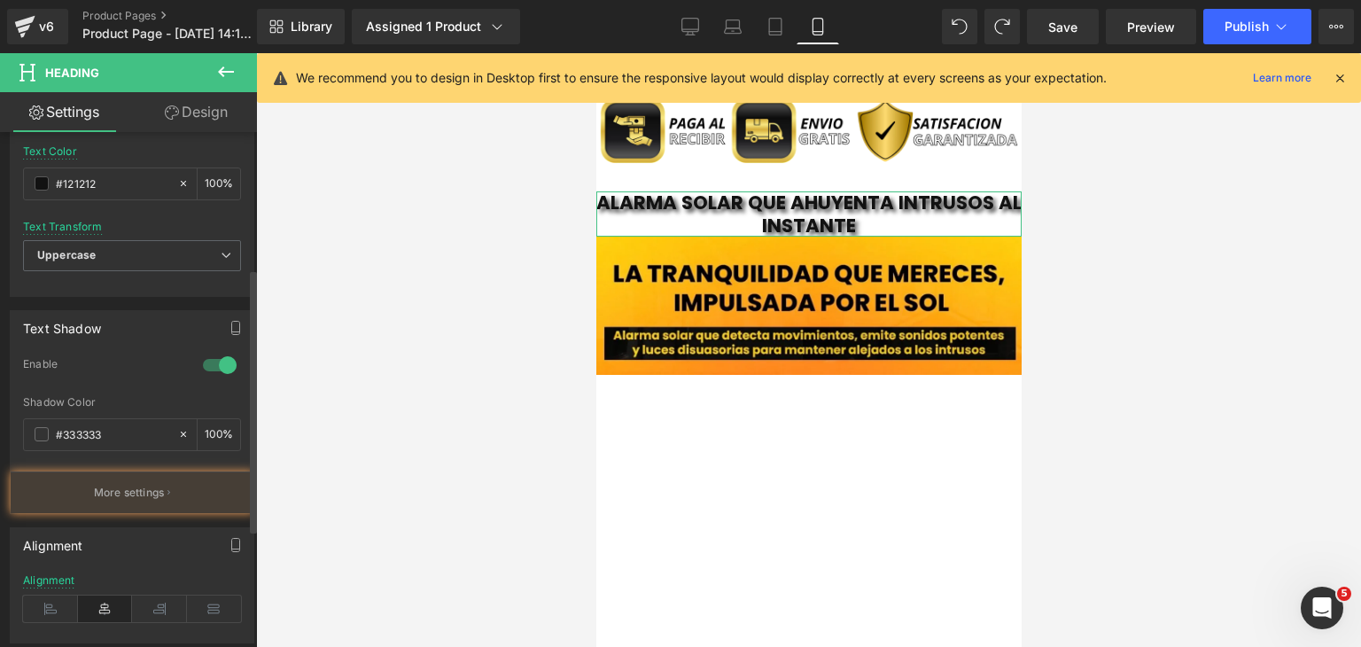
click at [209, 368] on div at bounding box center [219, 365] width 43 height 28
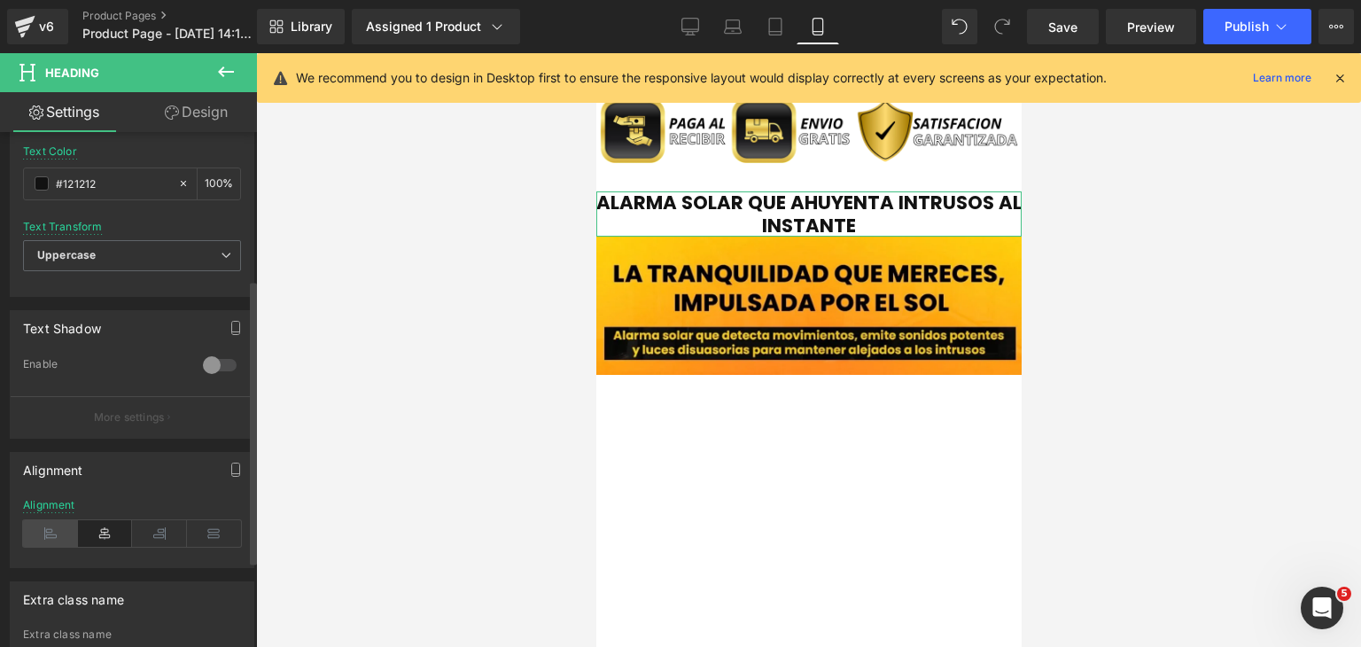
click at [60, 524] on icon at bounding box center [50, 533] width 55 height 27
click at [91, 528] on icon at bounding box center [105, 533] width 55 height 27
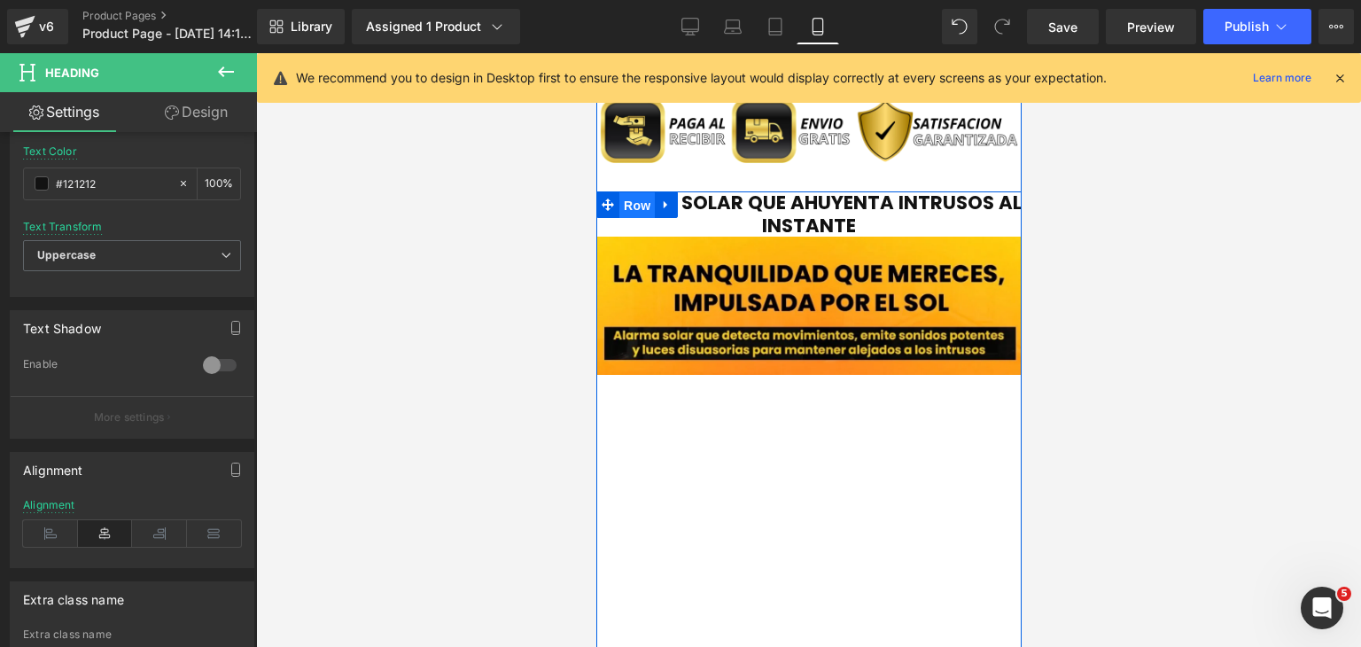
click at [621, 204] on span "Row" at bounding box center [636, 205] width 35 height 27
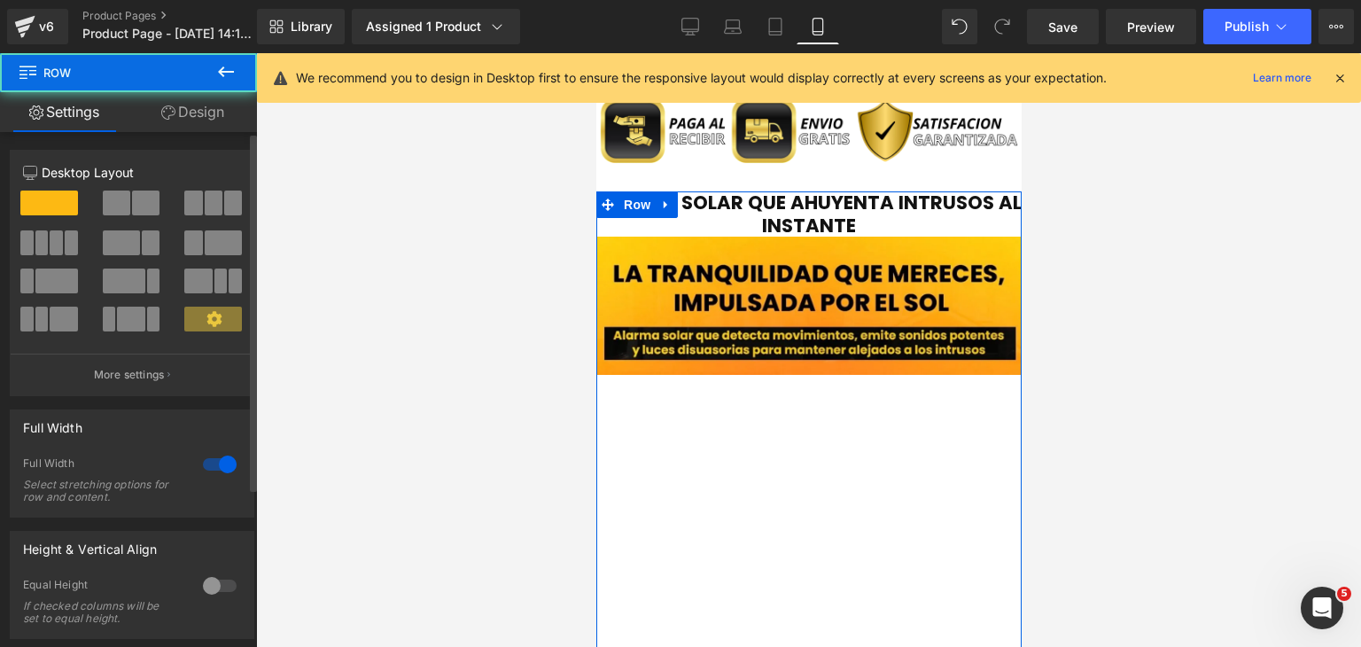
click at [213, 462] on div at bounding box center [219, 464] width 43 height 28
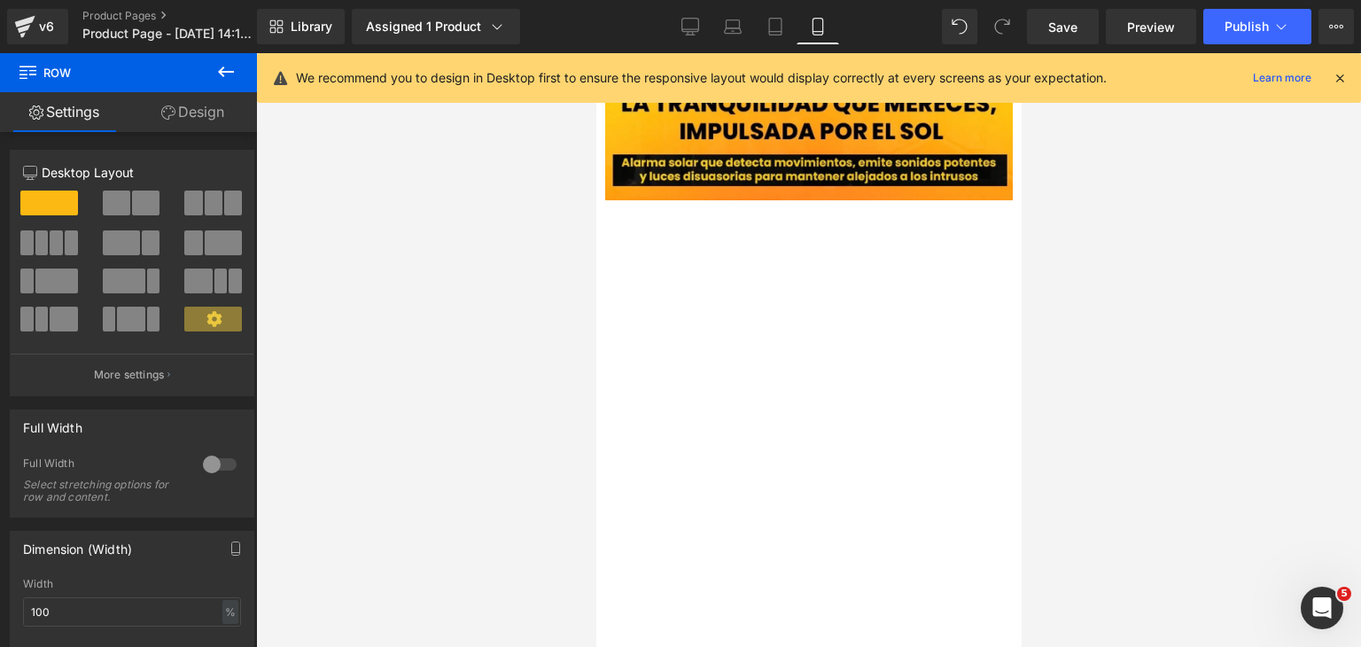
scroll to position [1861, 0]
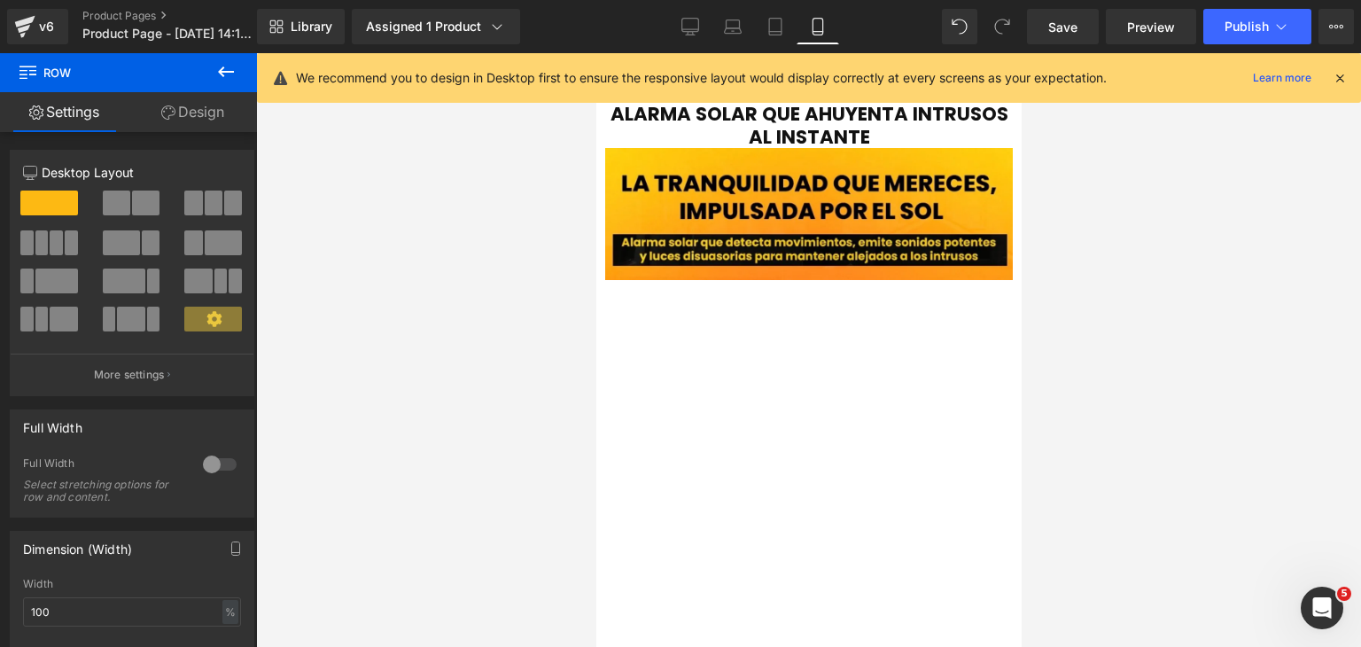
click at [1119, 351] on div at bounding box center [808, 350] width 1105 height 594
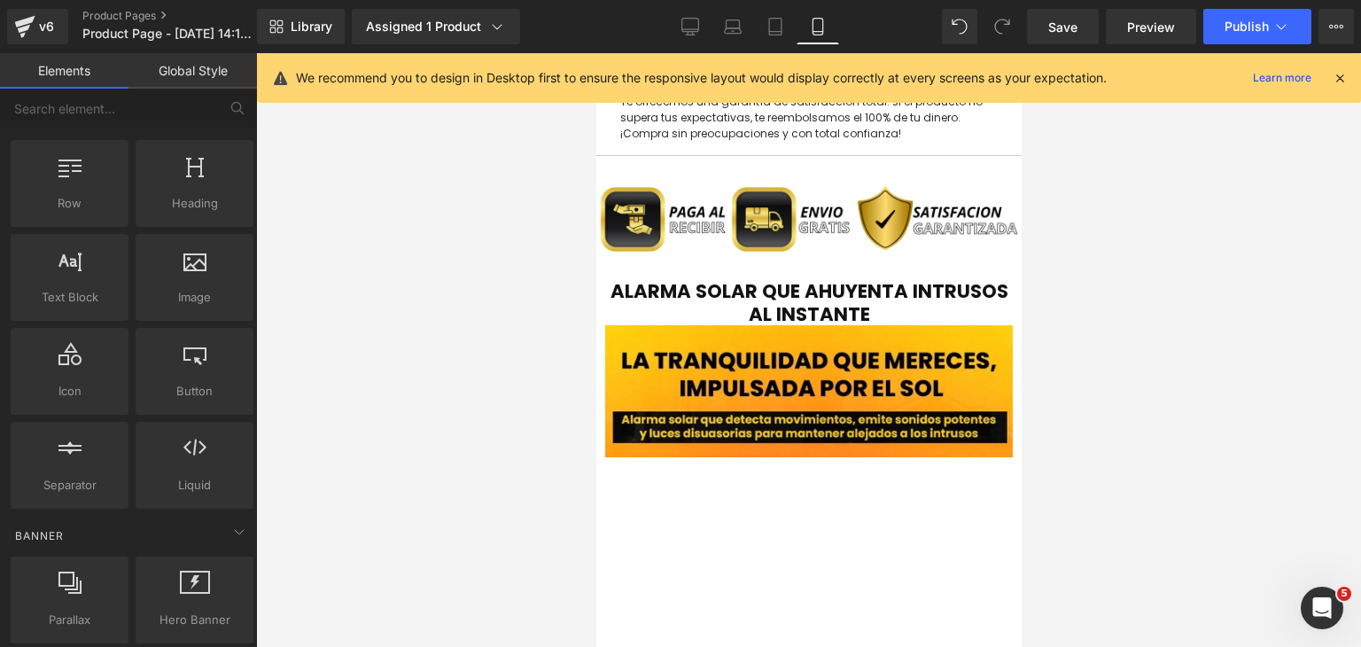
scroll to position [0, 0]
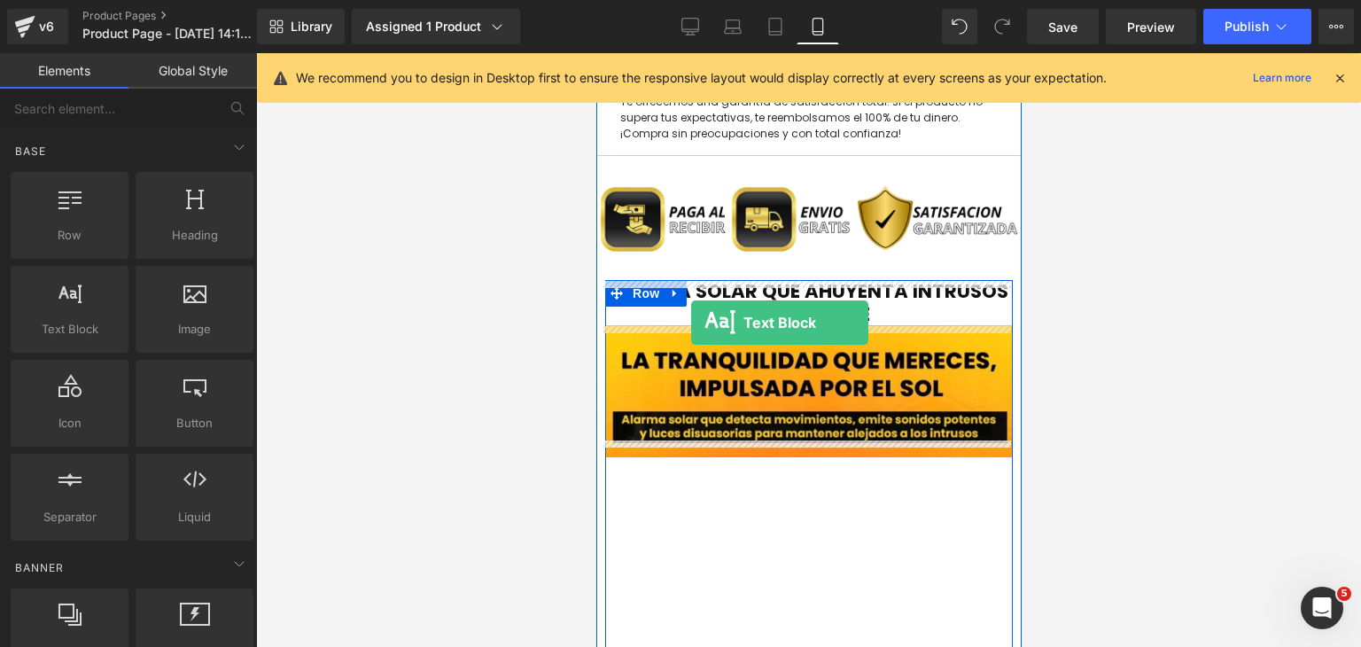
drag, startPoint x: 680, startPoint y: 377, endPoint x: 690, endPoint y: 323, distance: 56.0
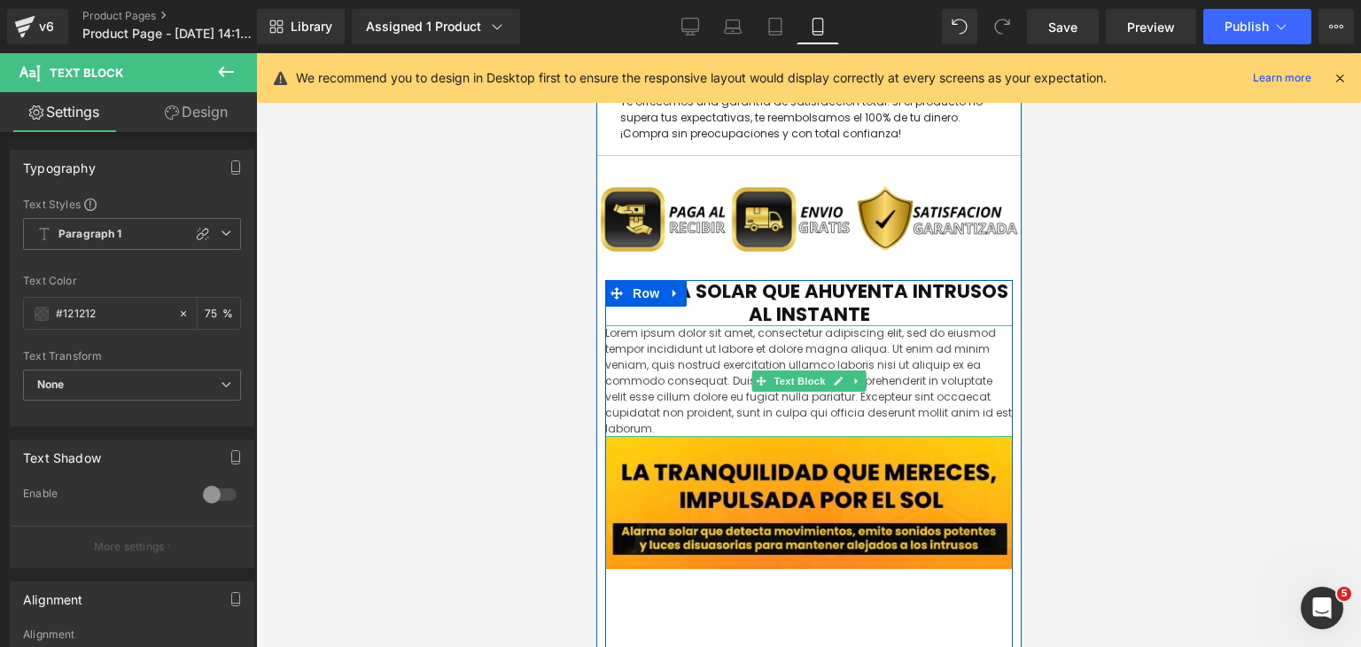
click at [877, 424] on p "Lorem ipsum dolor sit amet, consectetur adipiscing elit, sed do eiusmod tempor …" at bounding box center [808, 381] width 408 height 112
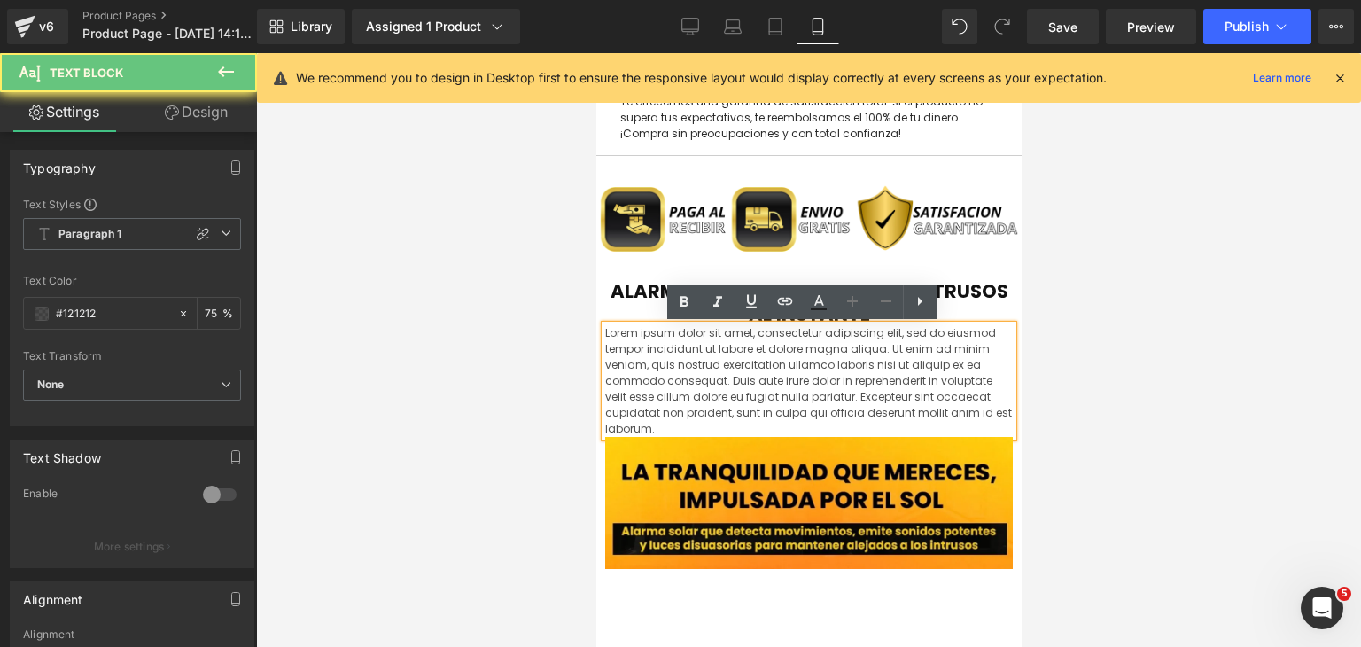
click at [877, 424] on p "Lorem ipsum dolor sit amet, consectetur adipiscing elit, sed do eiusmod tempor …" at bounding box center [808, 381] width 408 height 112
click at [770, 422] on p "Lorem ipsum dolor sit amet, consectetur adipiscing elit, sed do eiusmod tempor …" at bounding box center [808, 381] width 408 height 112
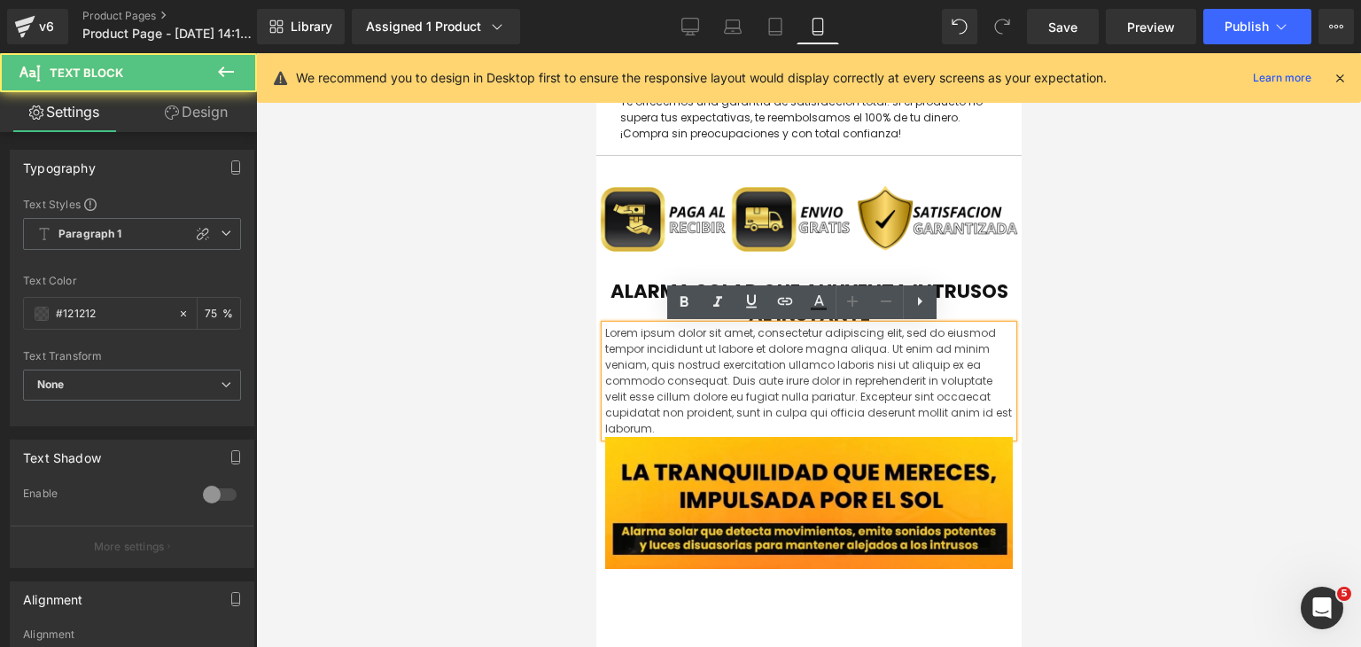
click at [671, 428] on p "Lorem ipsum dolor sit amet, consectetur adipiscing elit, sed do eiusmod tempor …" at bounding box center [808, 381] width 408 height 112
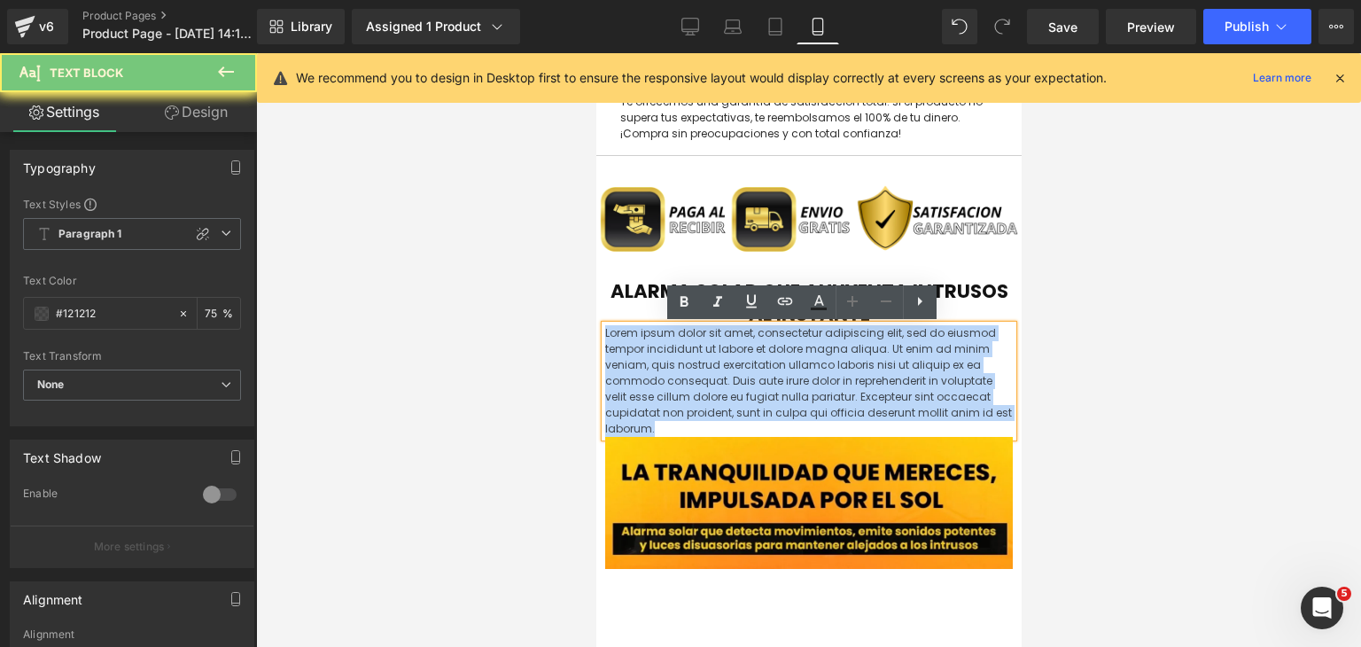
drag, startPoint x: 671, startPoint y: 428, endPoint x: 651, endPoint y: 401, distance: 33.7
click at [651, 401] on p "Lorem ipsum dolor sit amet, consectetur adipiscing elit, sed do eiusmod tempor …" at bounding box center [808, 381] width 408 height 112
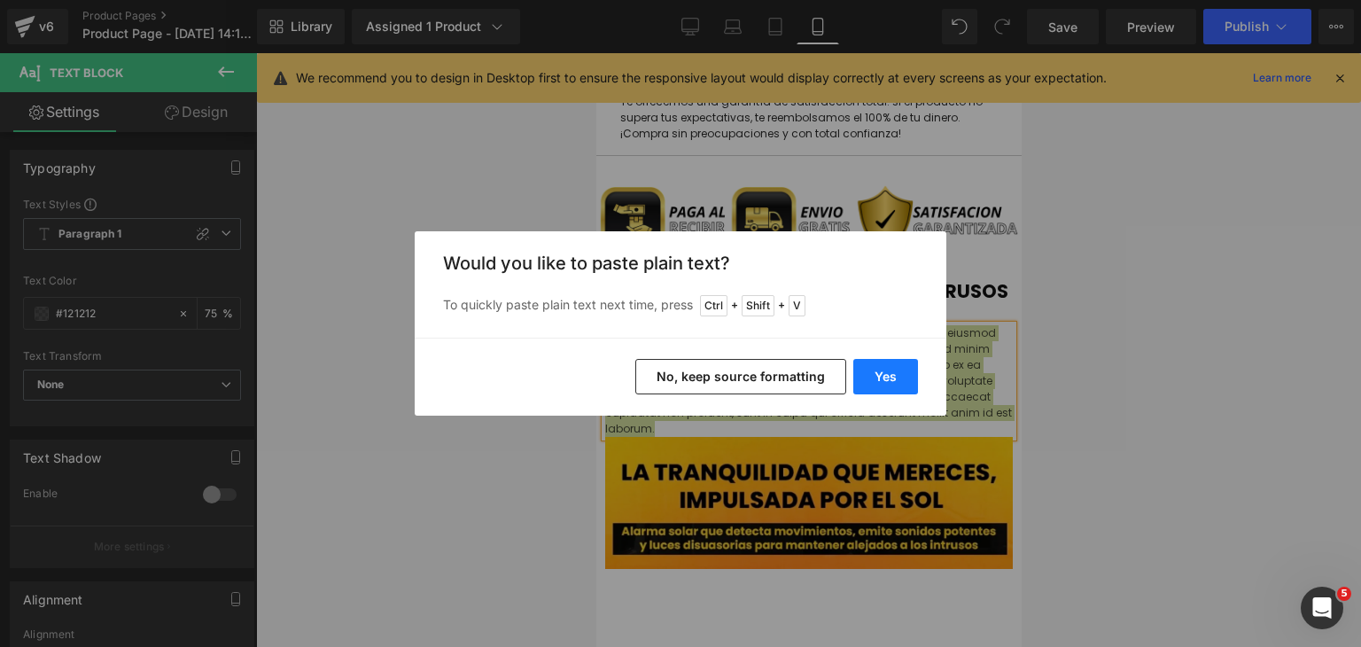
click at [880, 372] on button "Yes" at bounding box center [885, 376] width 65 height 35
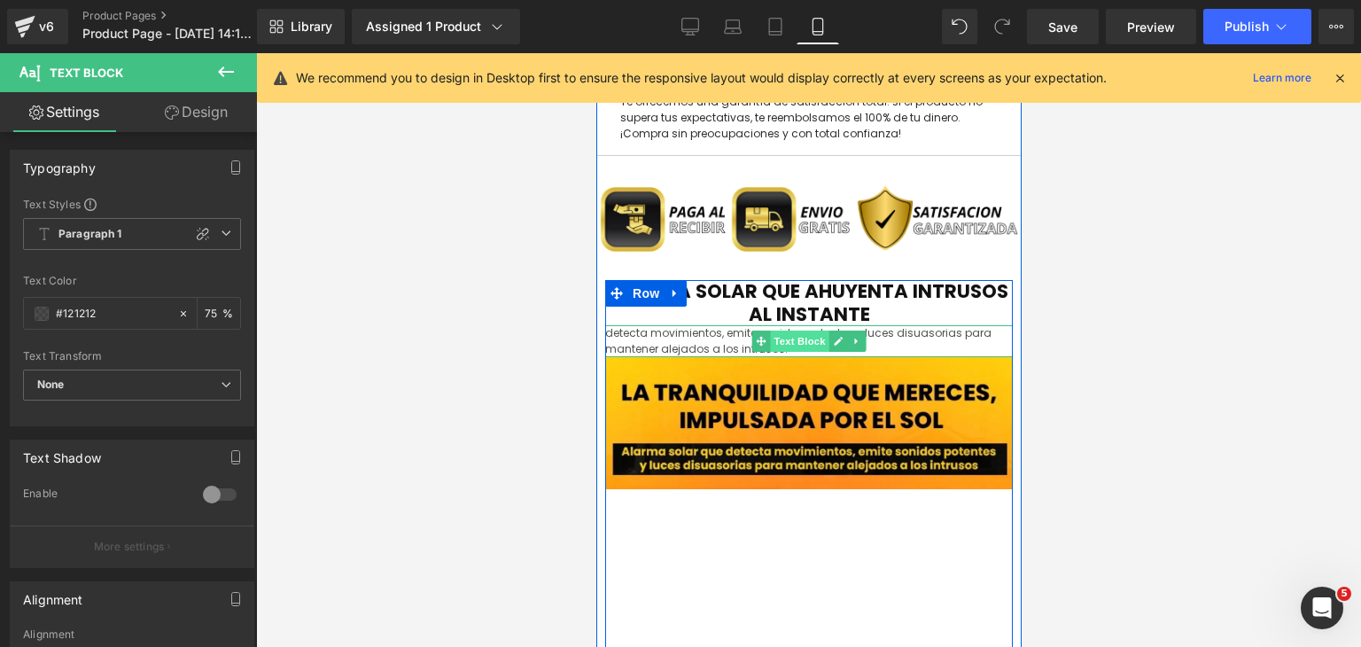
click at [798, 335] on span "Text Block" at bounding box center [798, 341] width 58 height 21
click at [687, 346] on p "detecta movimientos, emite sonidos potentes y luces disuasorias para mantener a…" at bounding box center [808, 341] width 408 height 32
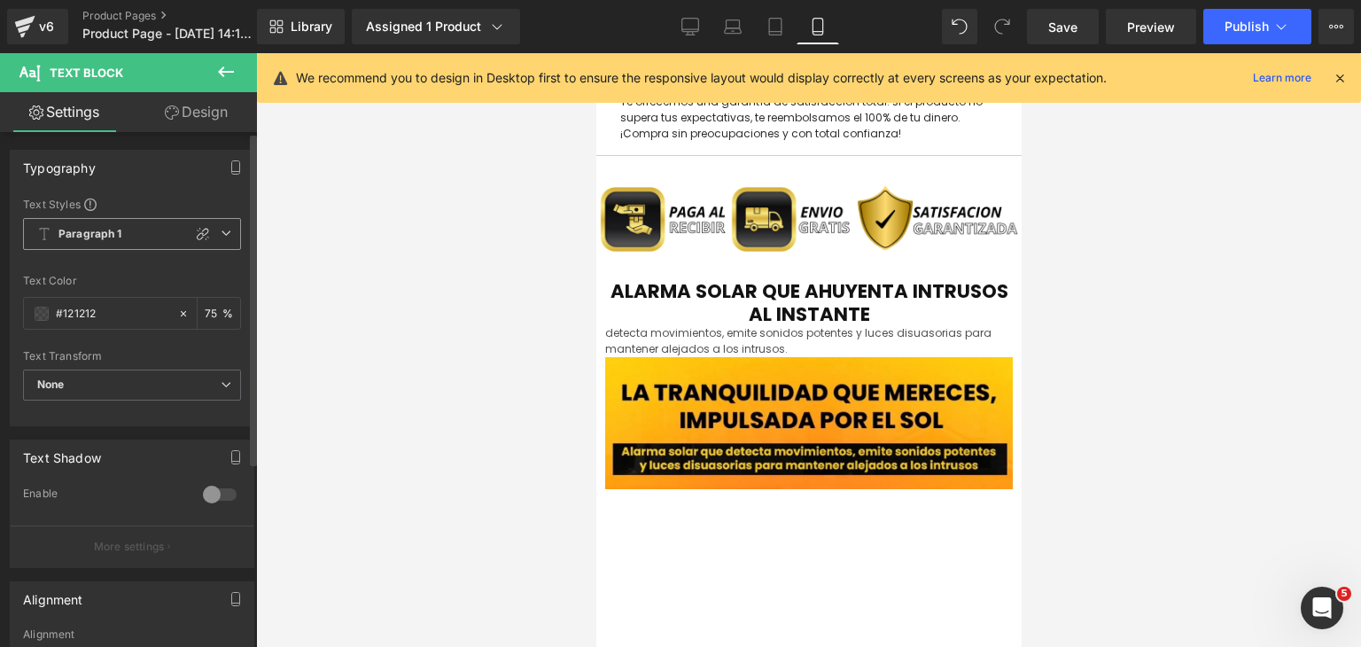
click at [146, 236] on span "Paragraph 1" at bounding box center [132, 234] width 218 height 32
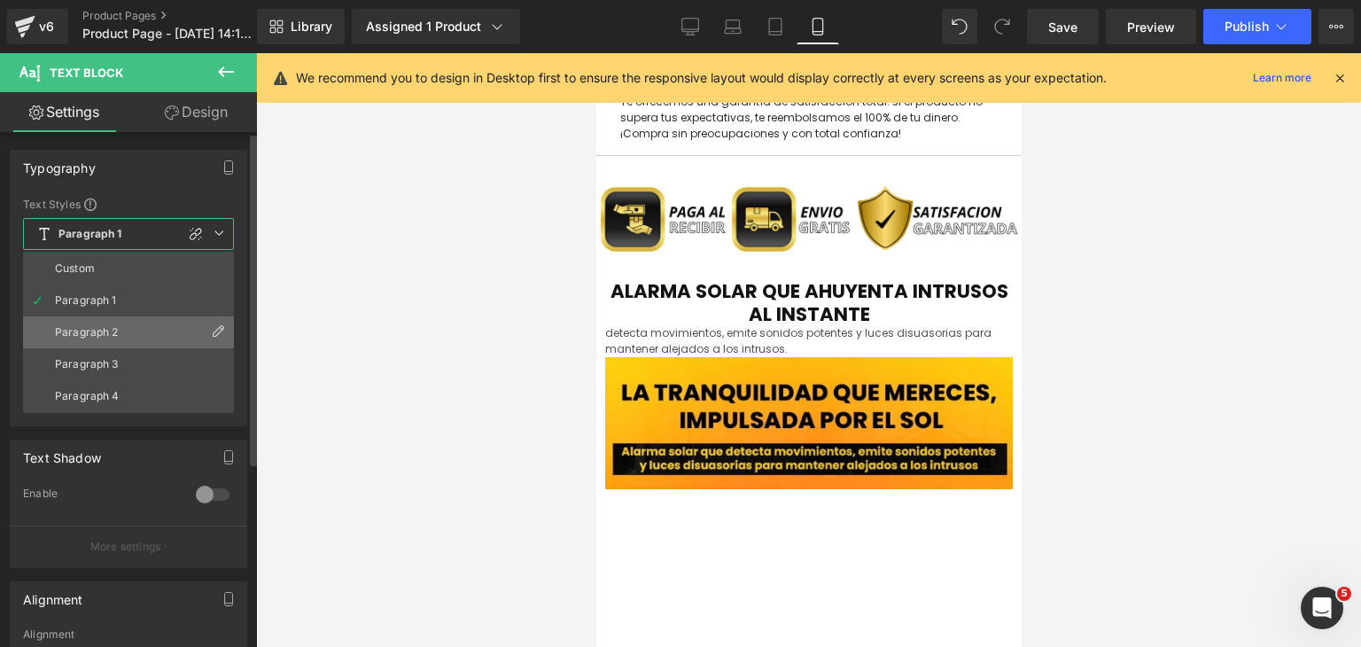
click at [99, 341] on li "Paragraph 2" at bounding box center [128, 332] width 211 height 32
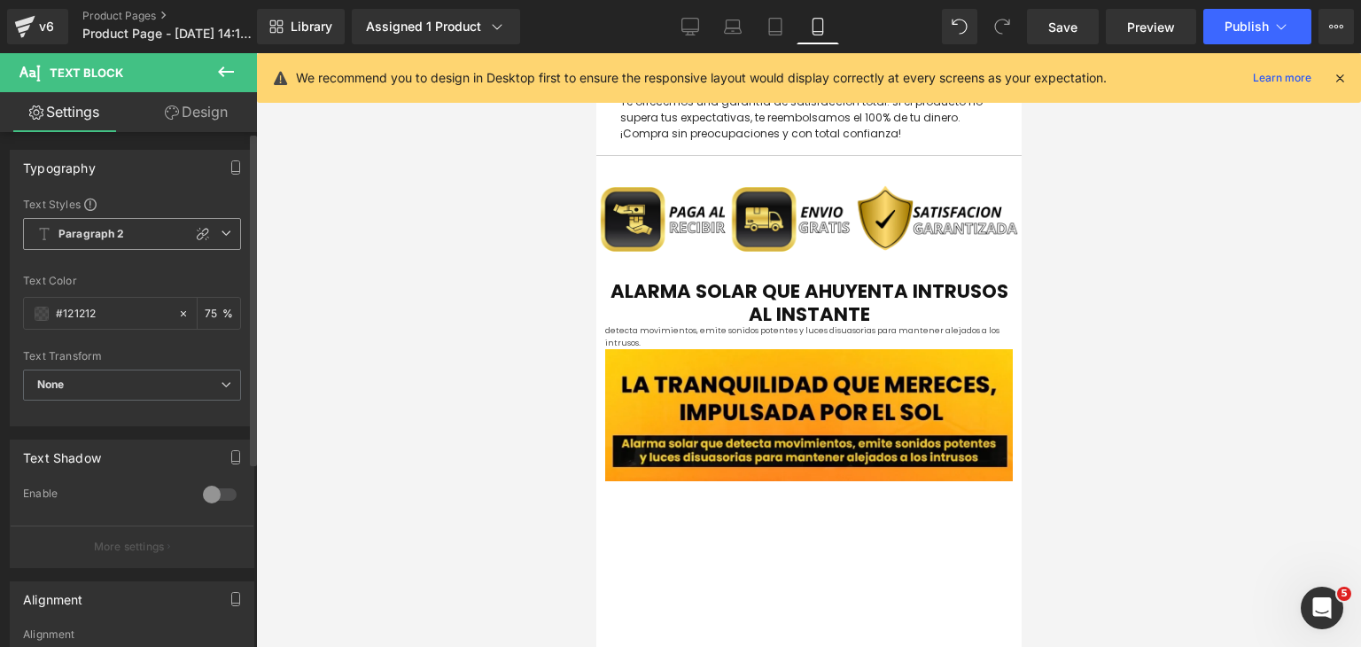
click at [122, 230] on span "Paragraph 2" at bounding box center [132, 234] width 218 height 32
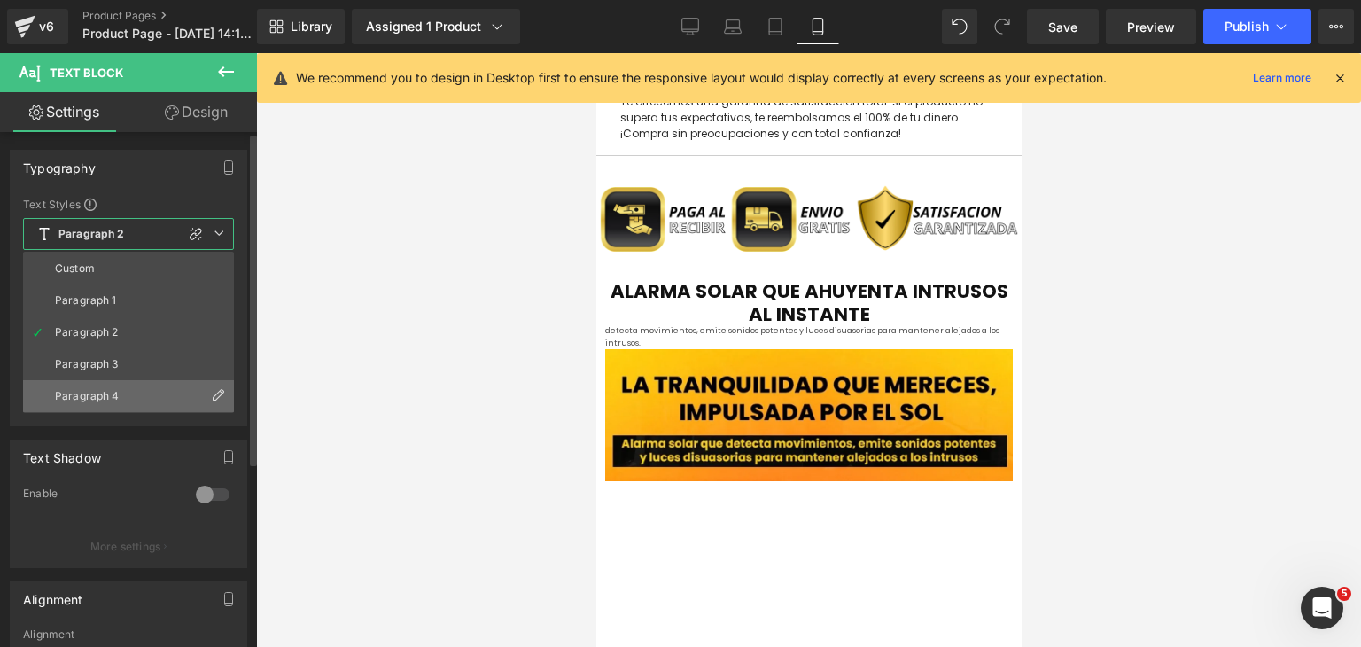
click at [115, 393] on div "Paragraph 4" at bounding box center [87, 396] width 65 height 12
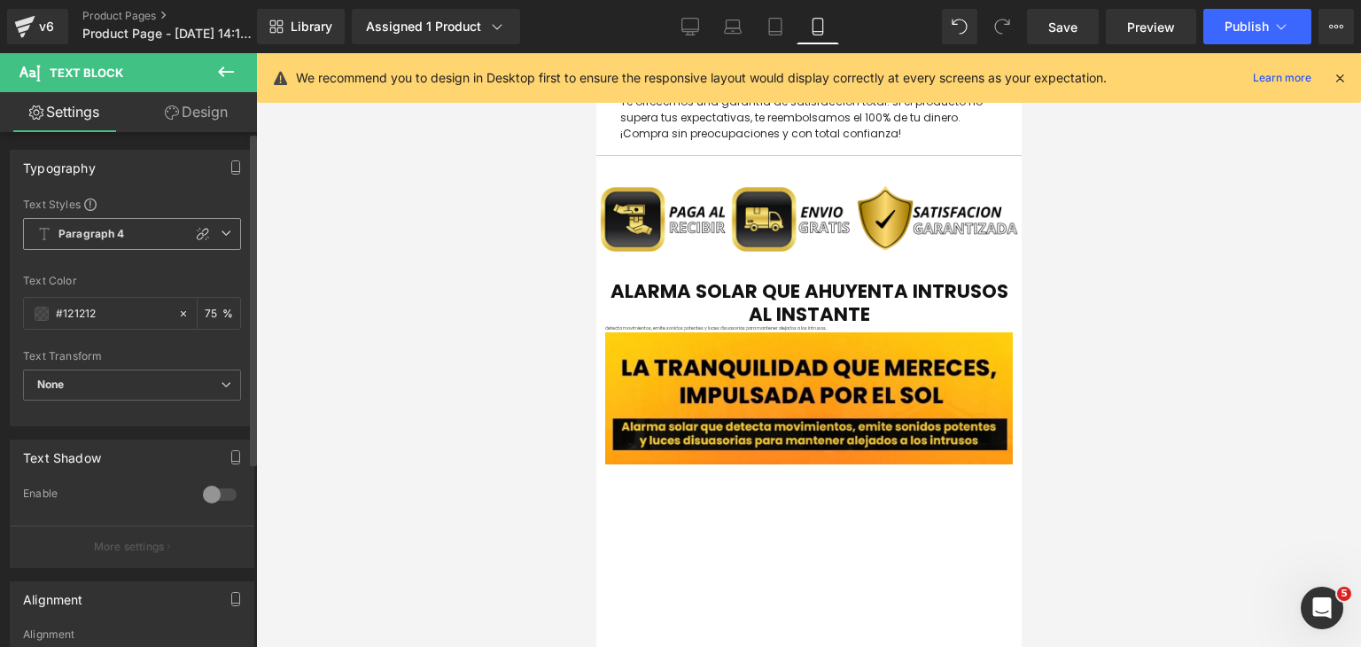
click at [113, 234] on b "Paragraph 4" at bounding box center [91, 234] width 66 height 15
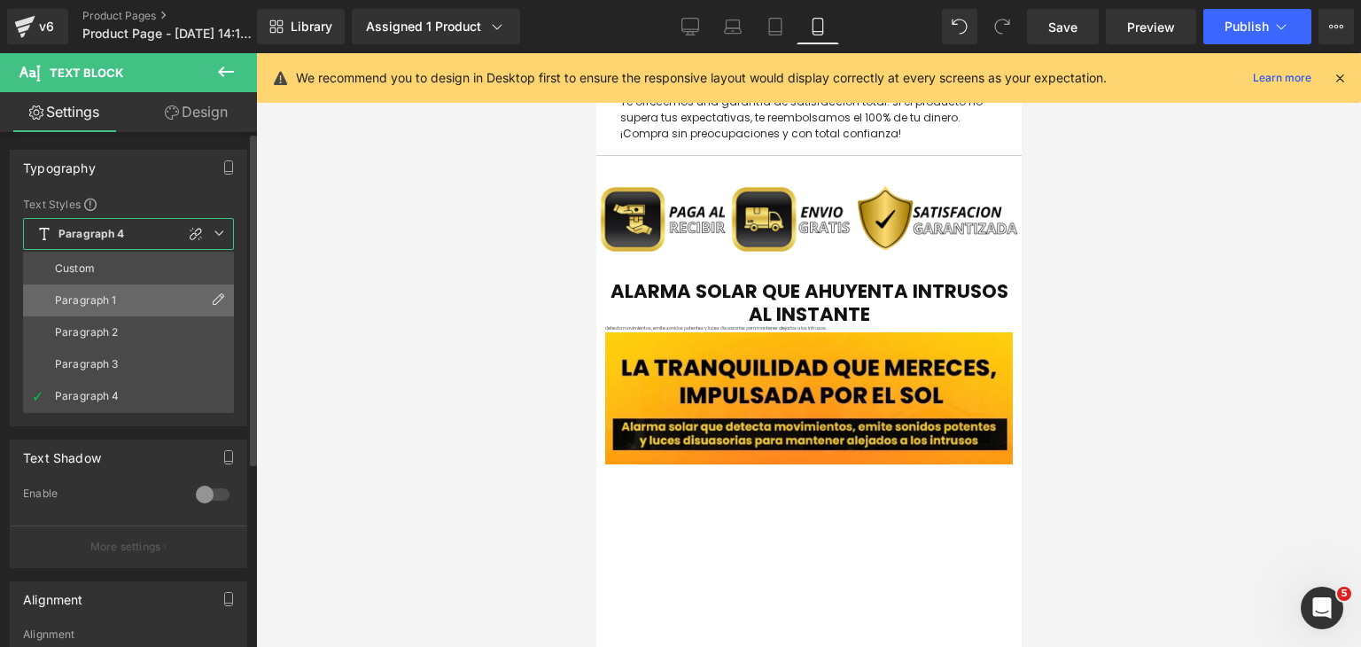
click at [105, 297] on div "Paragraph 1" at bounding box center [86, 300] width 62 height 12
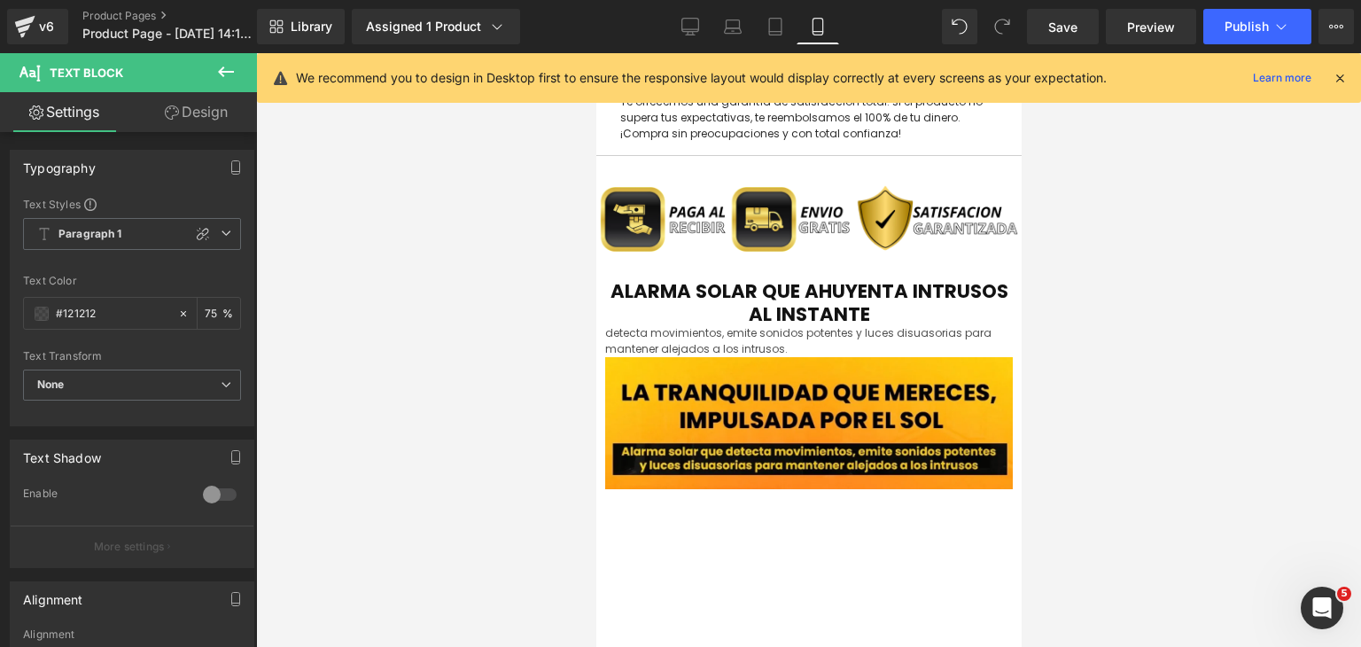
click at [232, 79] on icon at bounding box center [225, 71] width 21 height 21
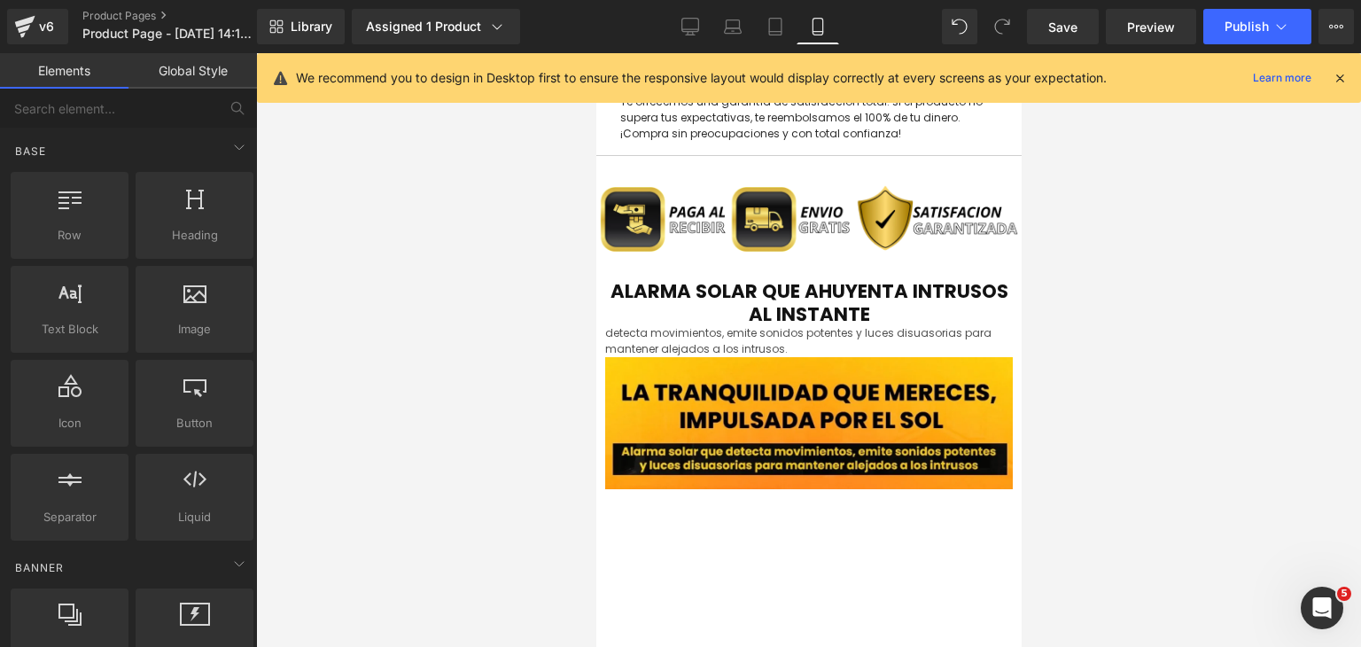
click at [190, 75] on link "Global Style" at bounding box center [192, 70] width 128 height 35
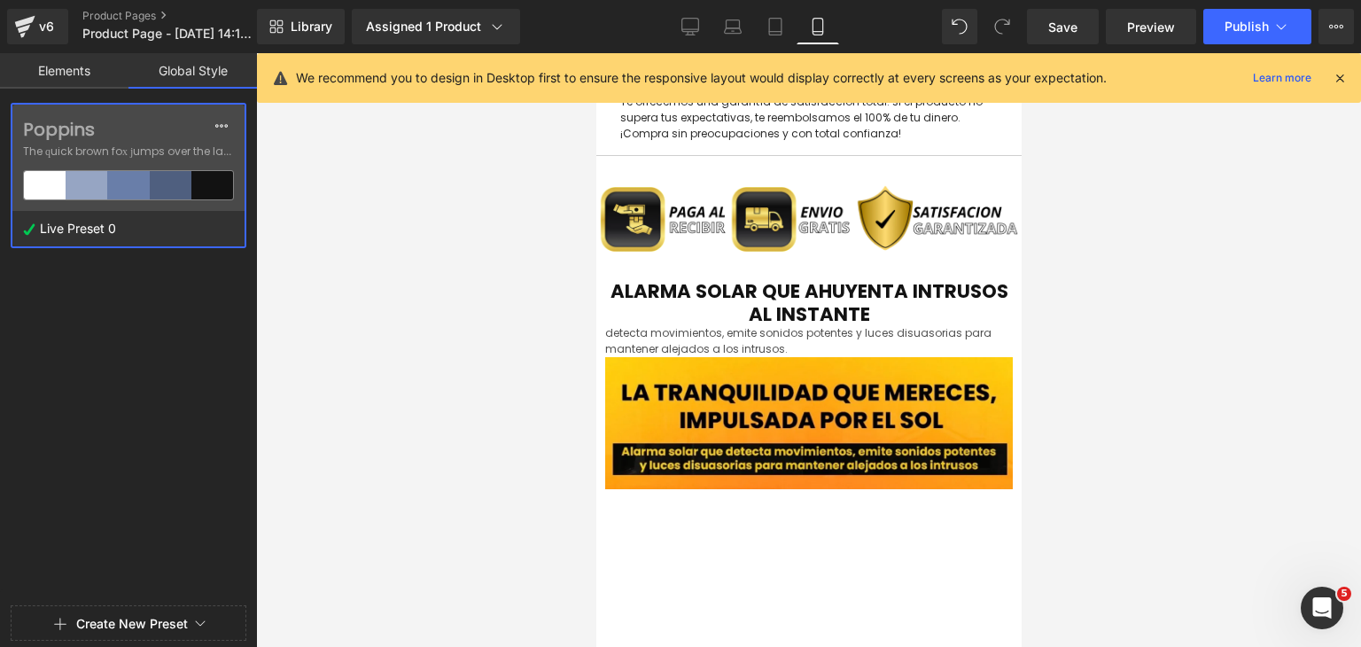
click at [144, 151] on span "The quick brown fox jumps over the lazy..." at bounding box center [128, 152] width 211 height 16
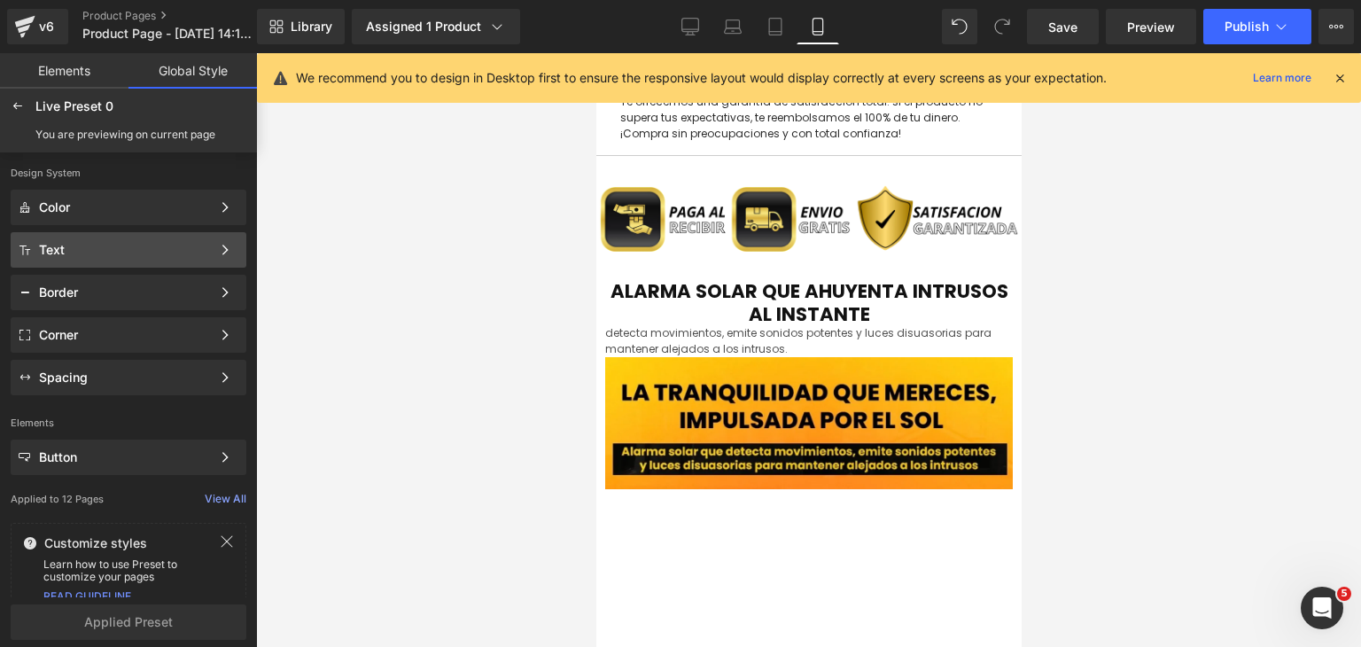
click at [193, 253] on div "Text" at bounding box center [125, 250] width 172 height 14
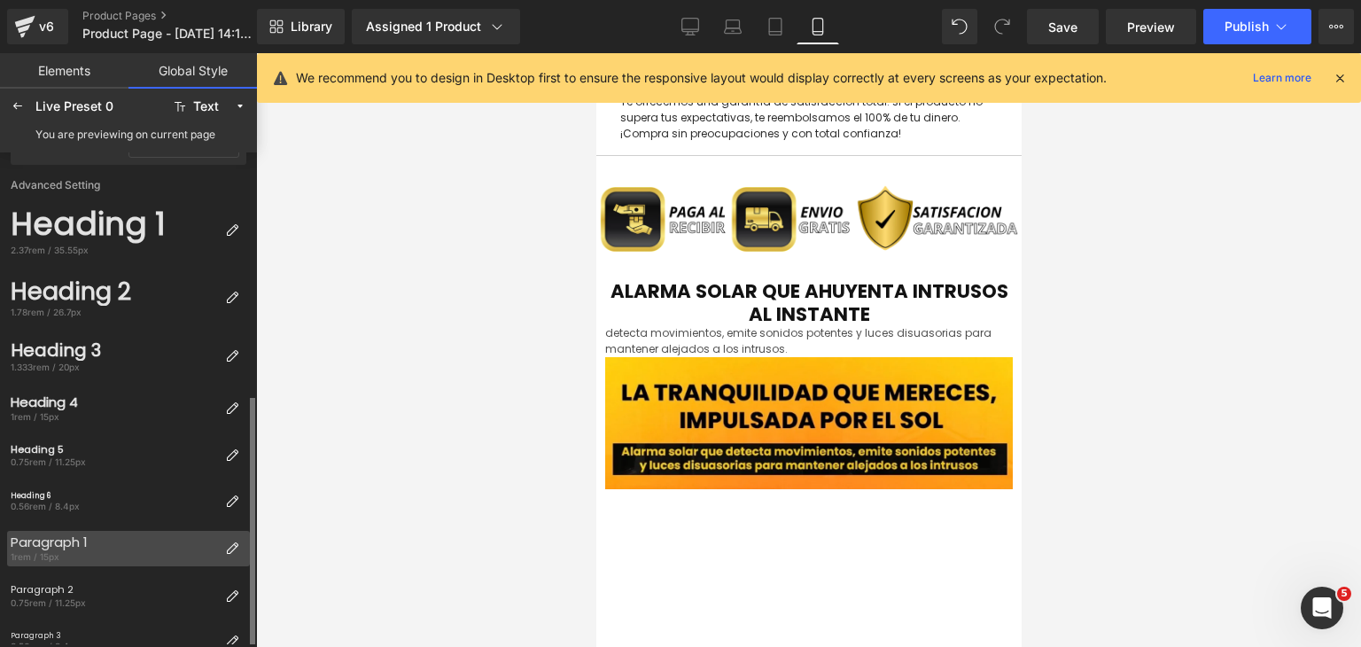
scroll to position [266, 0]
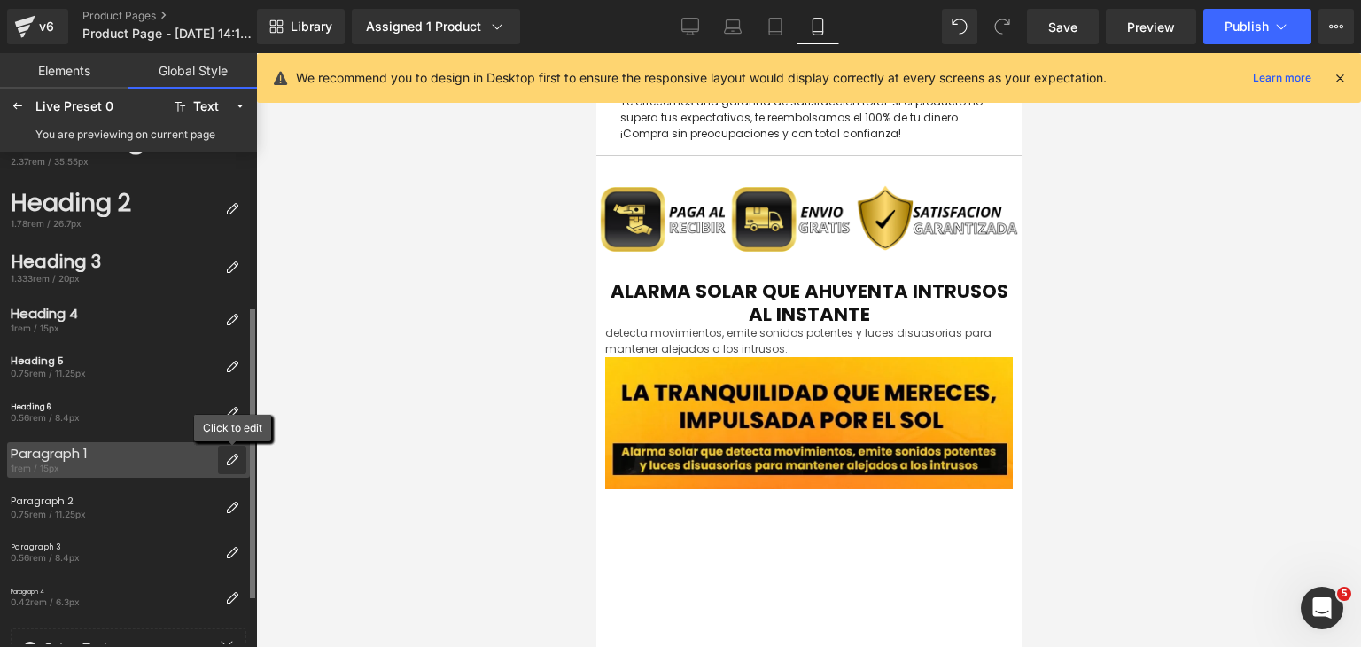
click at [233, 456] on icon at bounding box center [232, 460] width 14 height 14
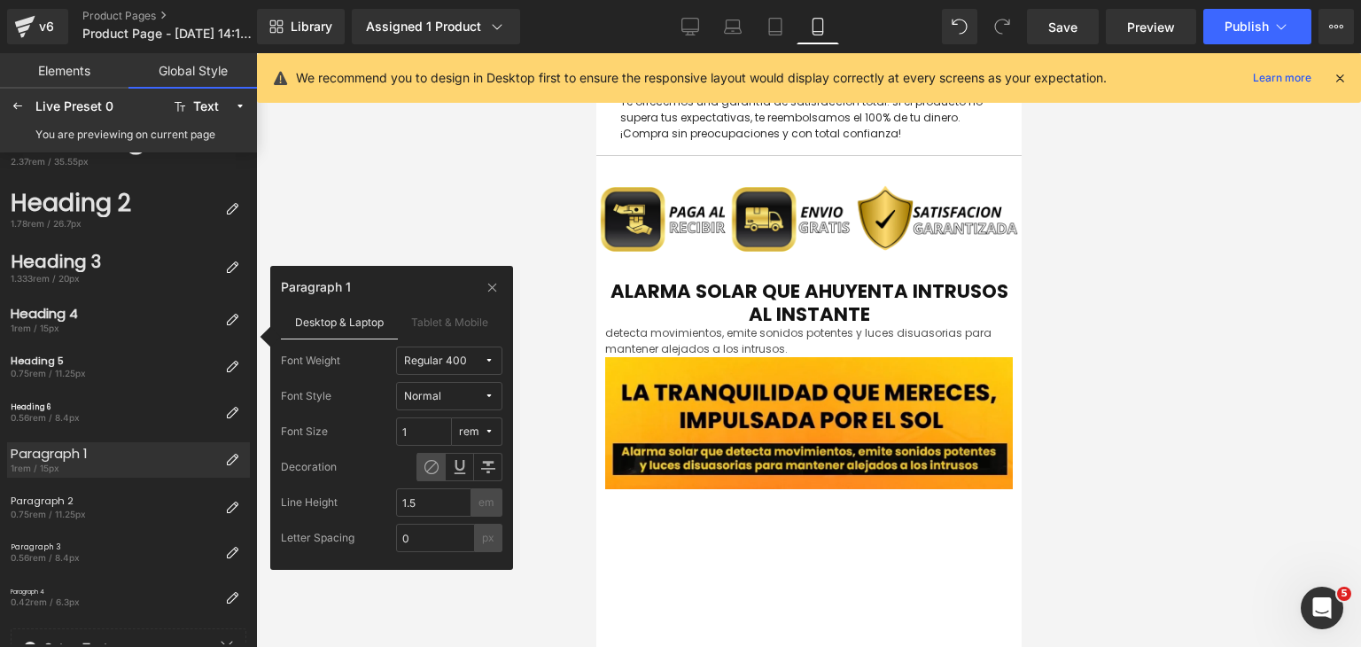
click at [454, 362] on div "Regular 400" at bounding box center [435, 360] width 63 height 13
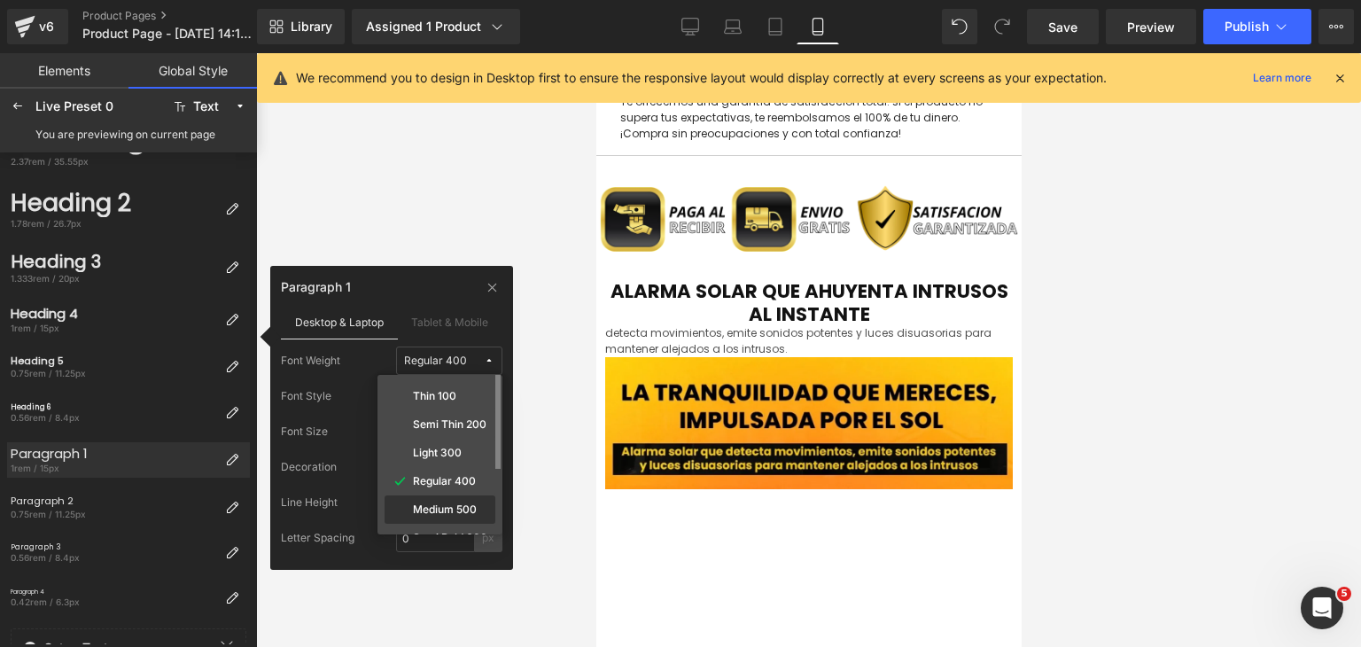
click at [458, 510] on label "Medium 500" at bounding box center [445, 509] width 64 height 12
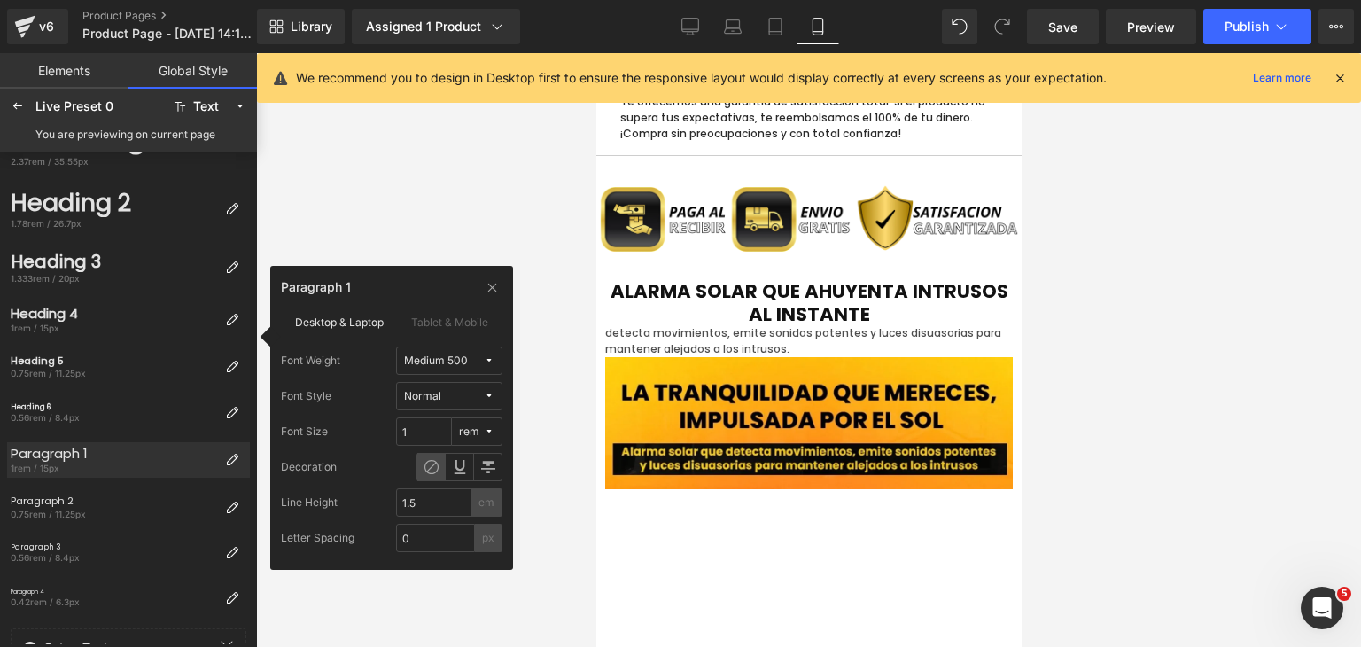
click at [451, 362] on div "Medium 500" at bounding box center [436, 360] width 64 height 13
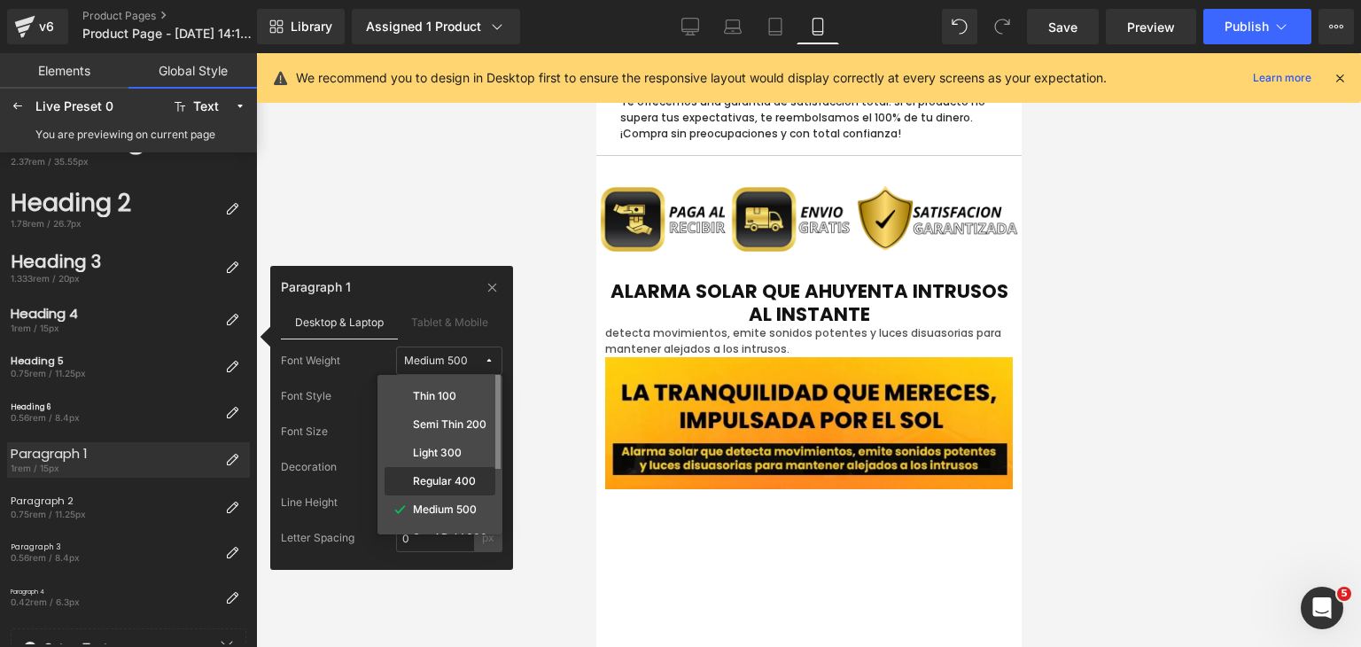
click at [432, 485] on label "Regular 400" at bounding box center [444, 481] width 63 height 12
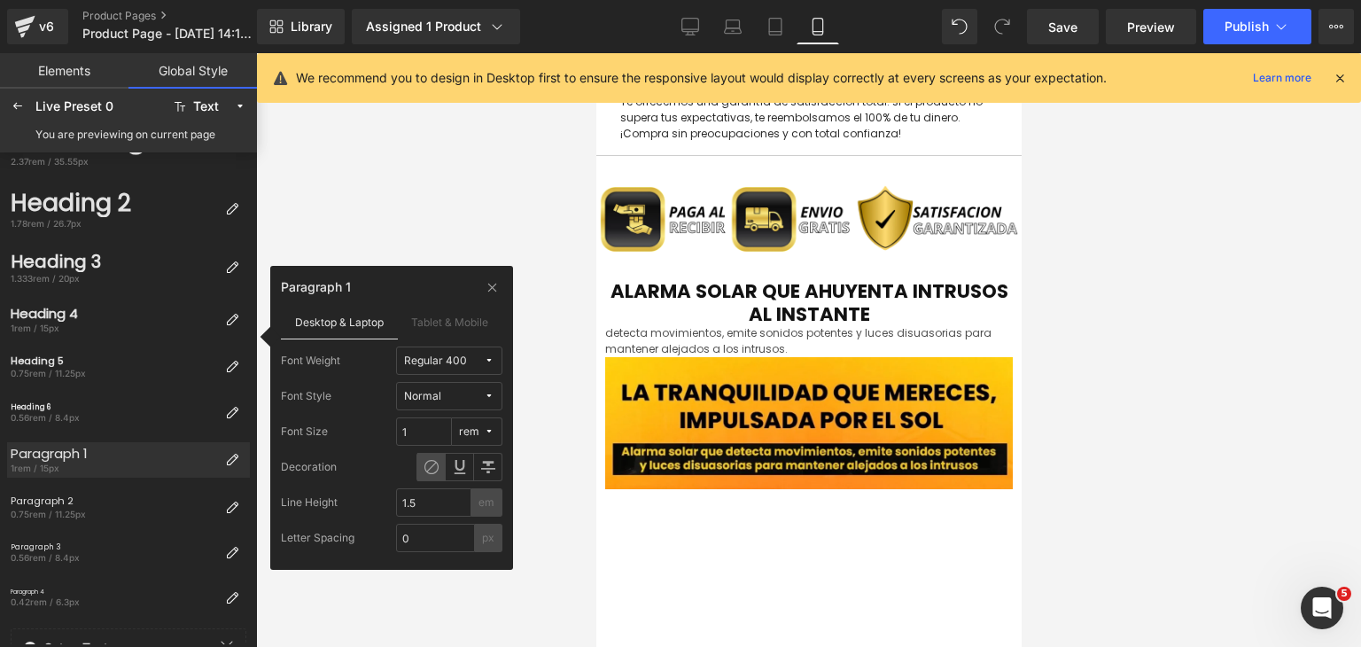
click at [446, 359] on div "Regular 400" at bounding box center [435, 360] width 63 height 13
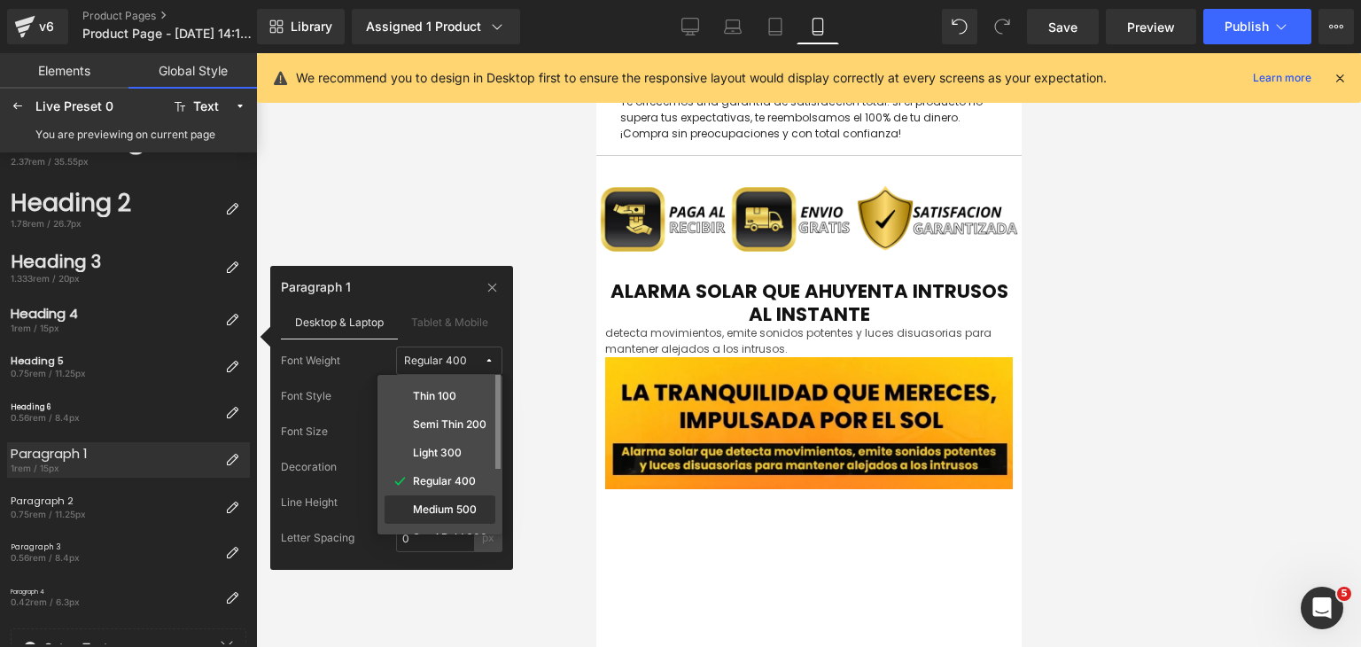
click at [440, 514] on label "Medium 500" at bounding box center [445, 509] width 64 height 12
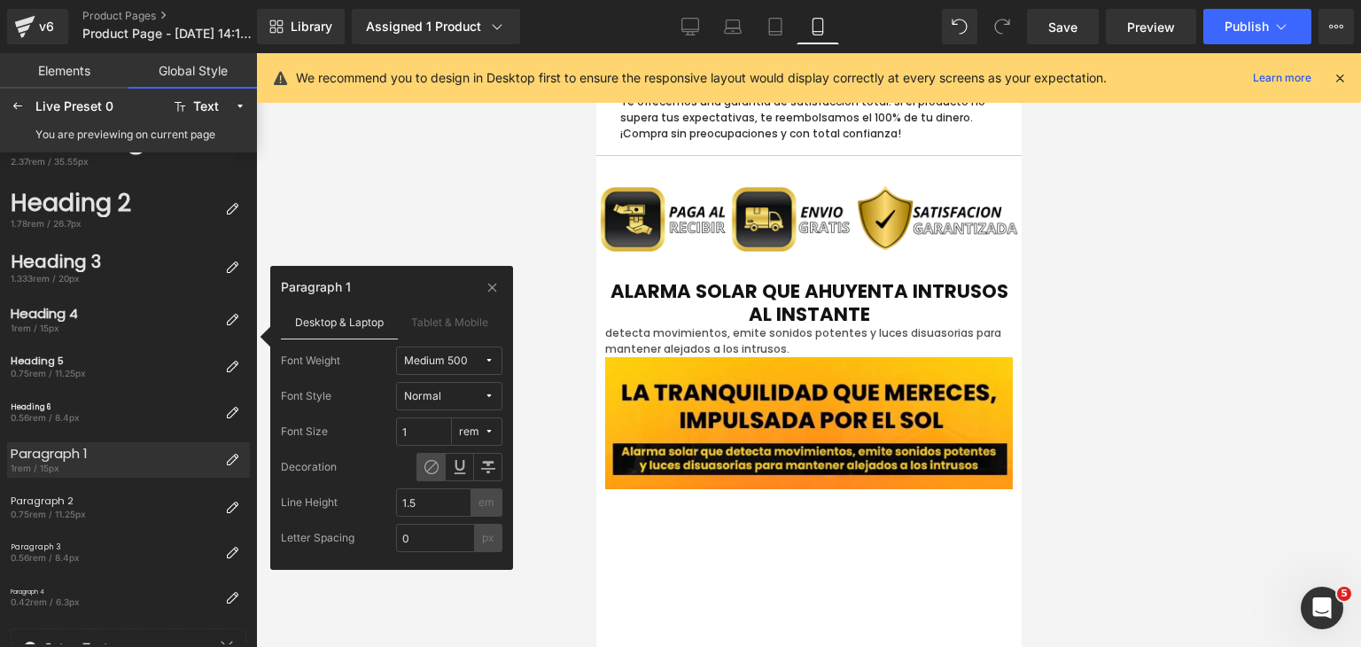
click at [437, 394] on div "Normal" at bounding box center [422, 396] width 37 height 13
click at [429, 428] on input "1" at bounding box center [424, 431] width 56 height 28
type input "4"
click at [372, 471] on div "Decoration" at bounding box center [392, 467] width 222 height 28
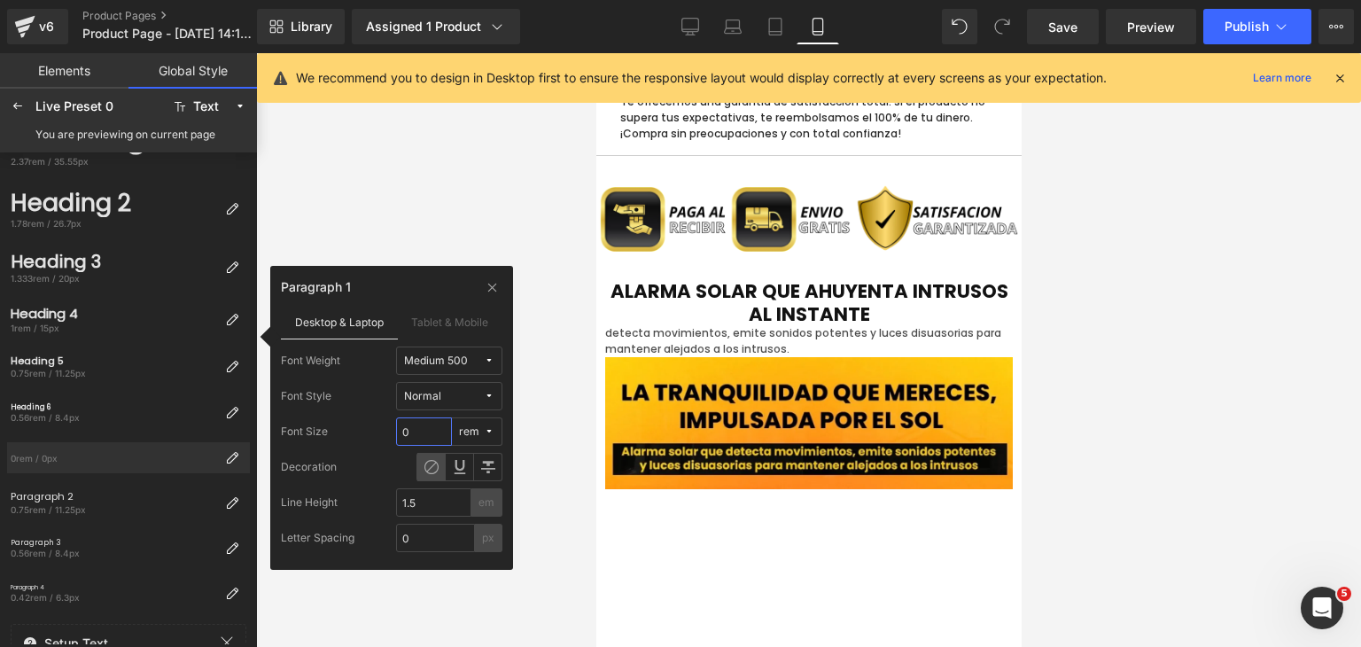
click at [416, 443] on input "0" at bounding box center [424, 431] width 56 height 28
drag, startPoint x: 421, startPoint y: 438, endPoint x: 399, endPoint y: 436, distance: 22.2
click at [400, 436] on input "01" at bounding box center [424, 431] width 56 height 28
click at [389, 455] on div "Decoration" at bounding box center [392, 467] width 222 height 28
click at [460, 469] on icon at bounding box center [460, 467] width 14 height 14
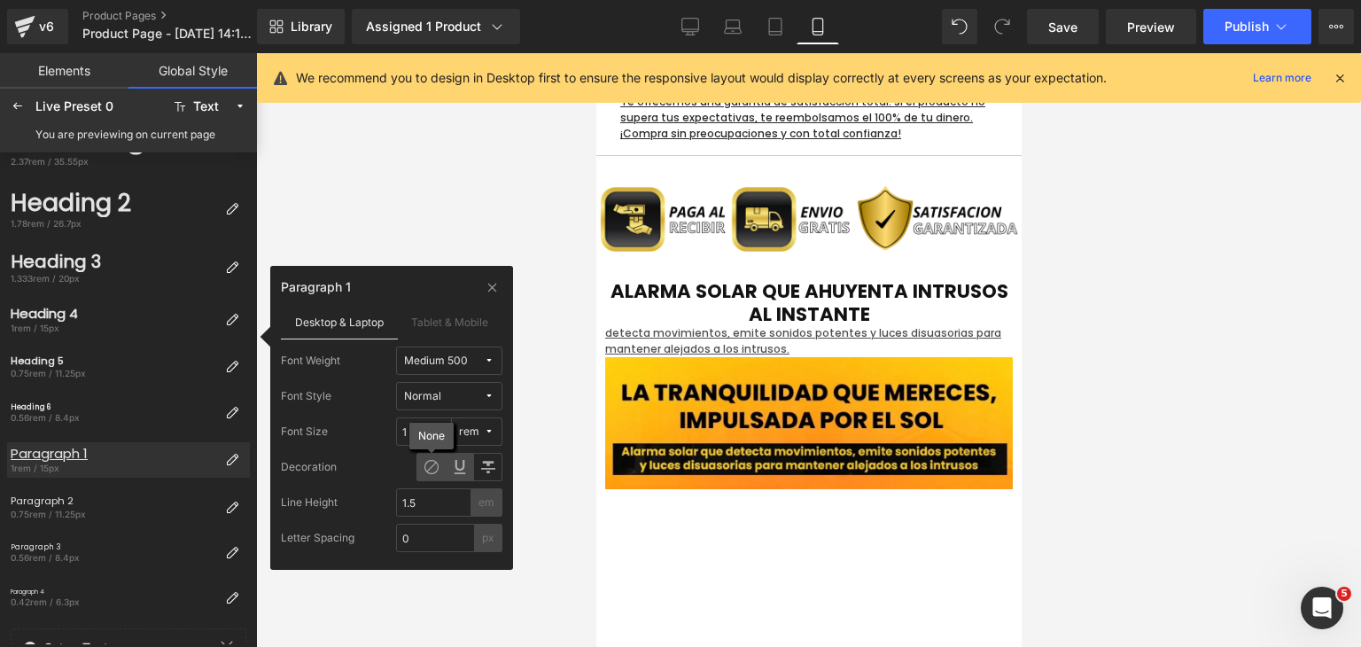
click at [435, 469] on icon at bounding box center [431, 467] width 14 height 14
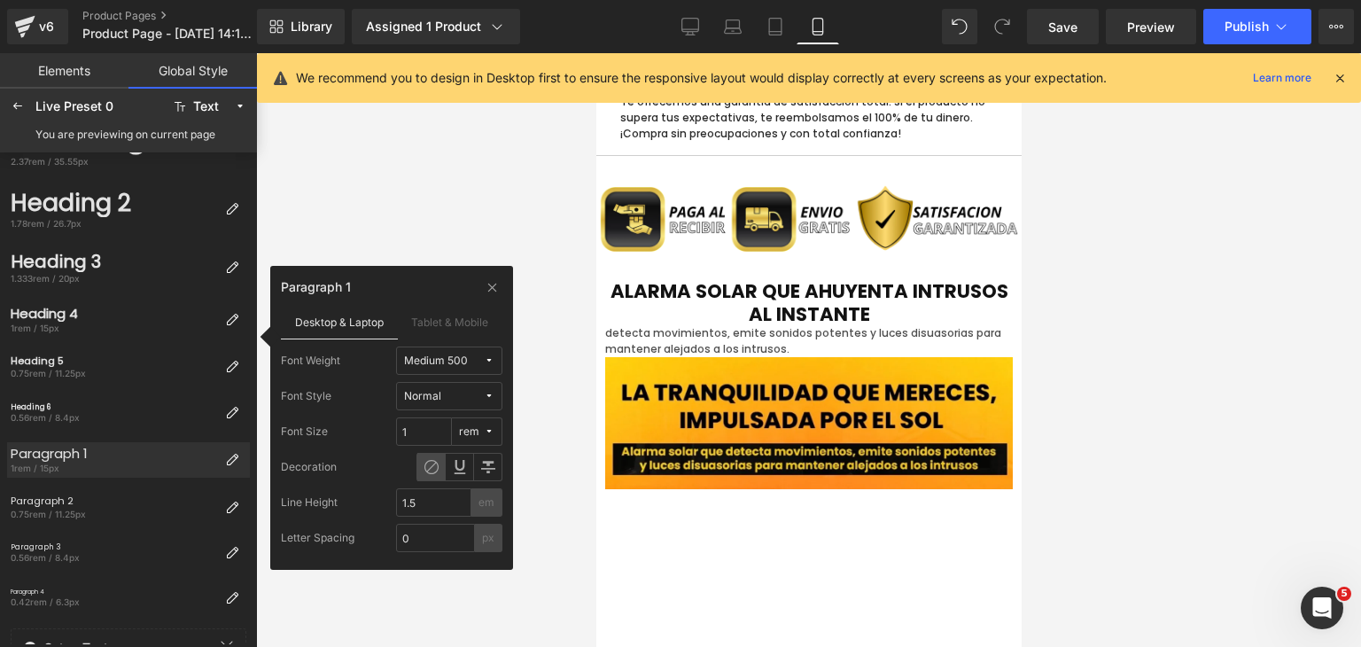
click at [478, 358] on span "Medium 500" at bounding box center [444, 360] width 80 height 13
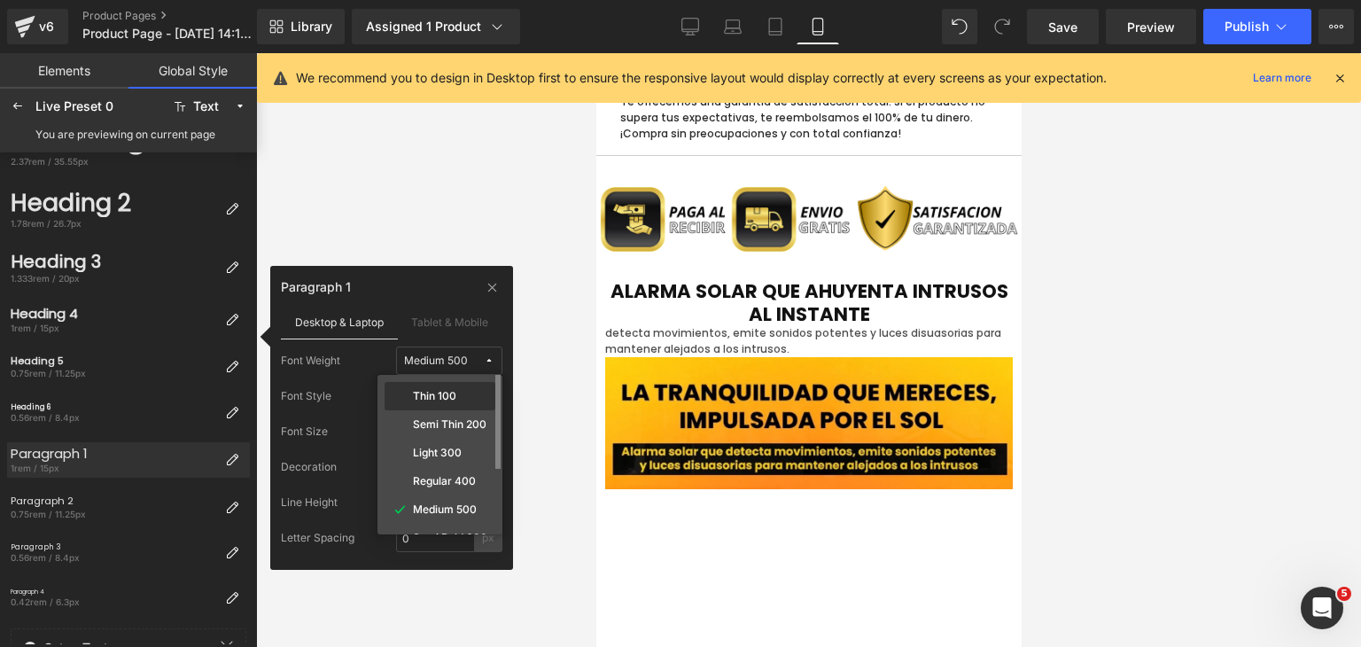
click at [447, 397] on label "Thin 100" at bounding box center [434, 396] width 43 height 12
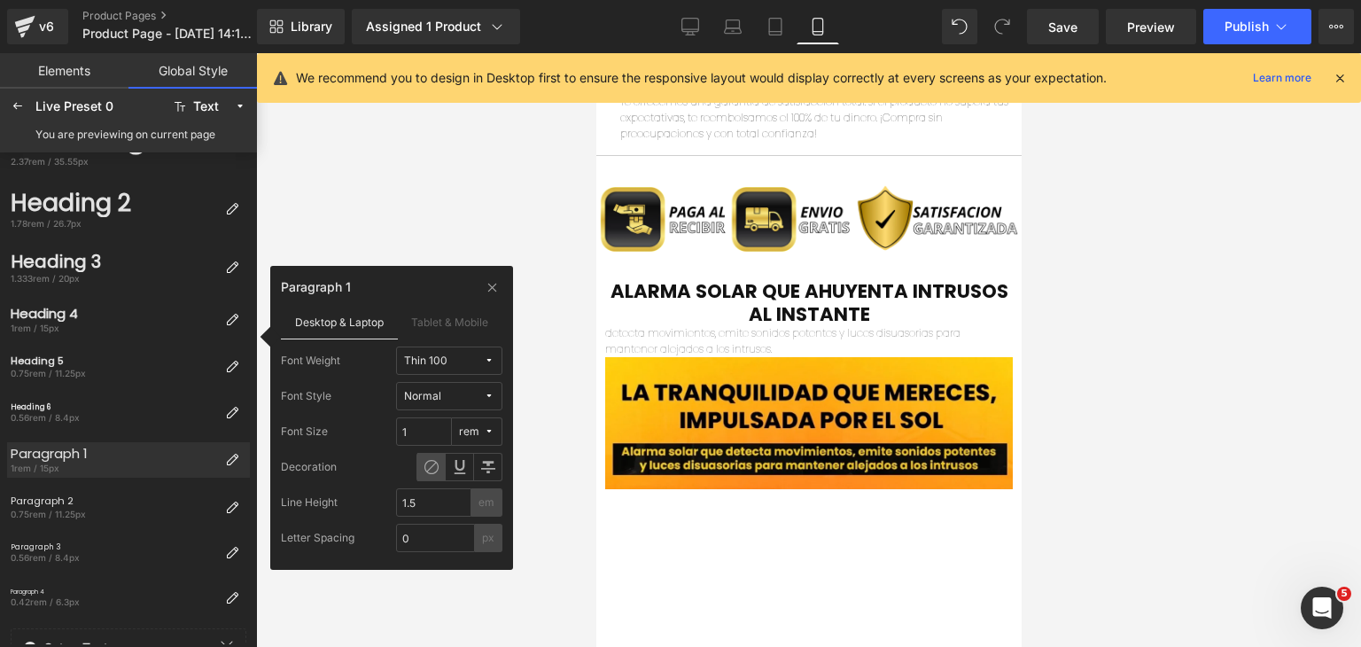
click at [468, 359] on span "Thin 100" at bounding box center [444, 360] width 80 height 13
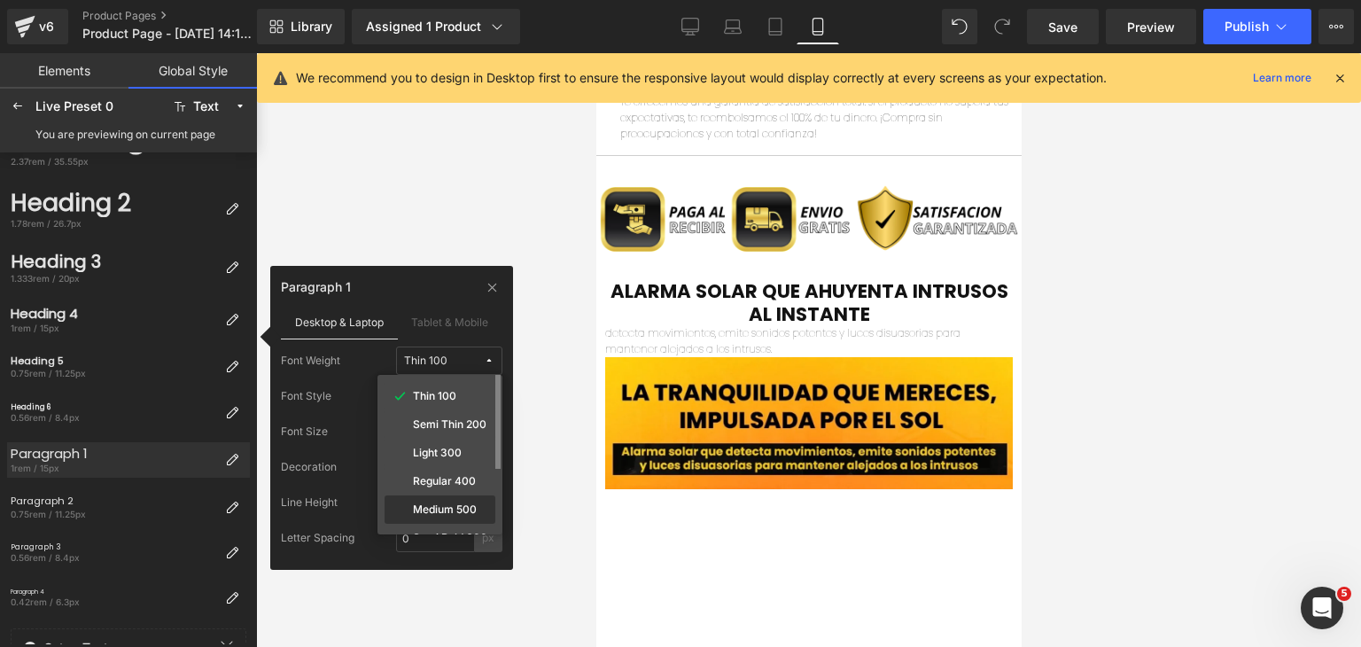
click at [440, 524] on div "Medium 500" at bounding box center [440, 538] width 111 height 28
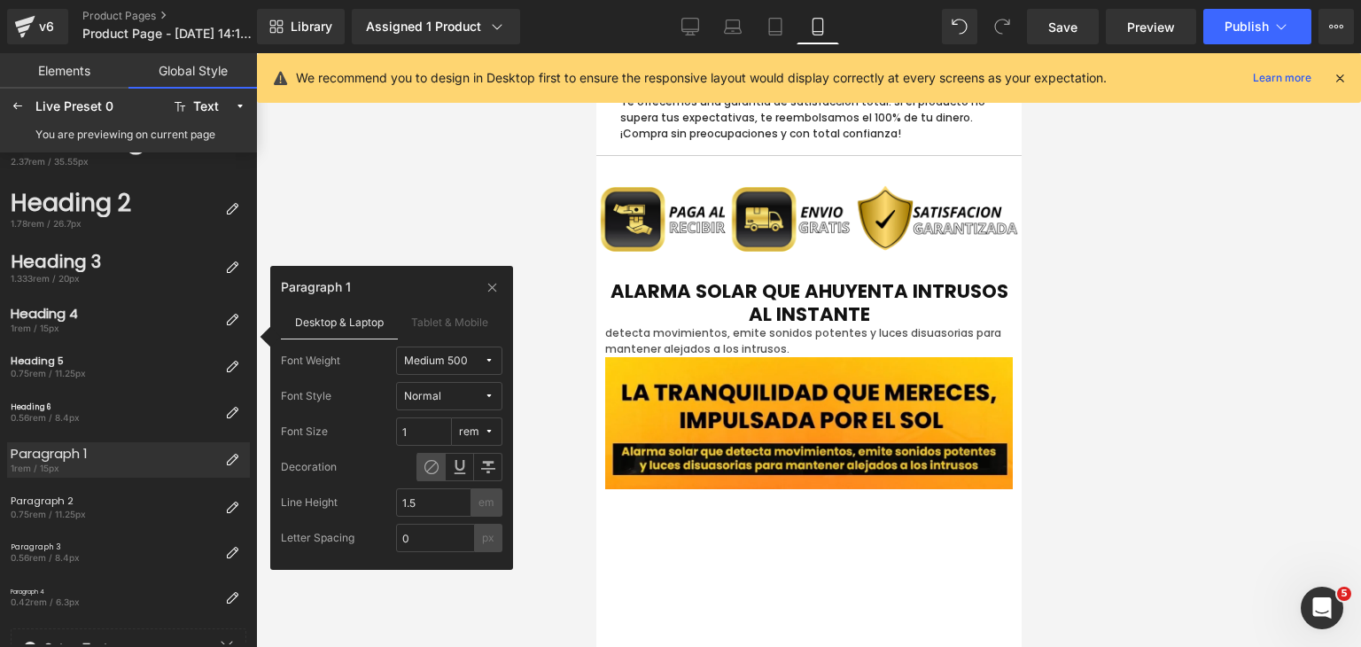
click at [486, 434] on icon at bounding box center [489, 431] width 11 height 11
click at [475, 467] on label "px" at bounding box center [473, 467] width 12 height 12
drag, startPoint x: 433, startPoint y: 432, endPoint x: 401, endPoint y: 437, distance: 32.3
click at [401, 437] on input "15" at bounding box center [424, 431] width 56 height 28
type input "25"
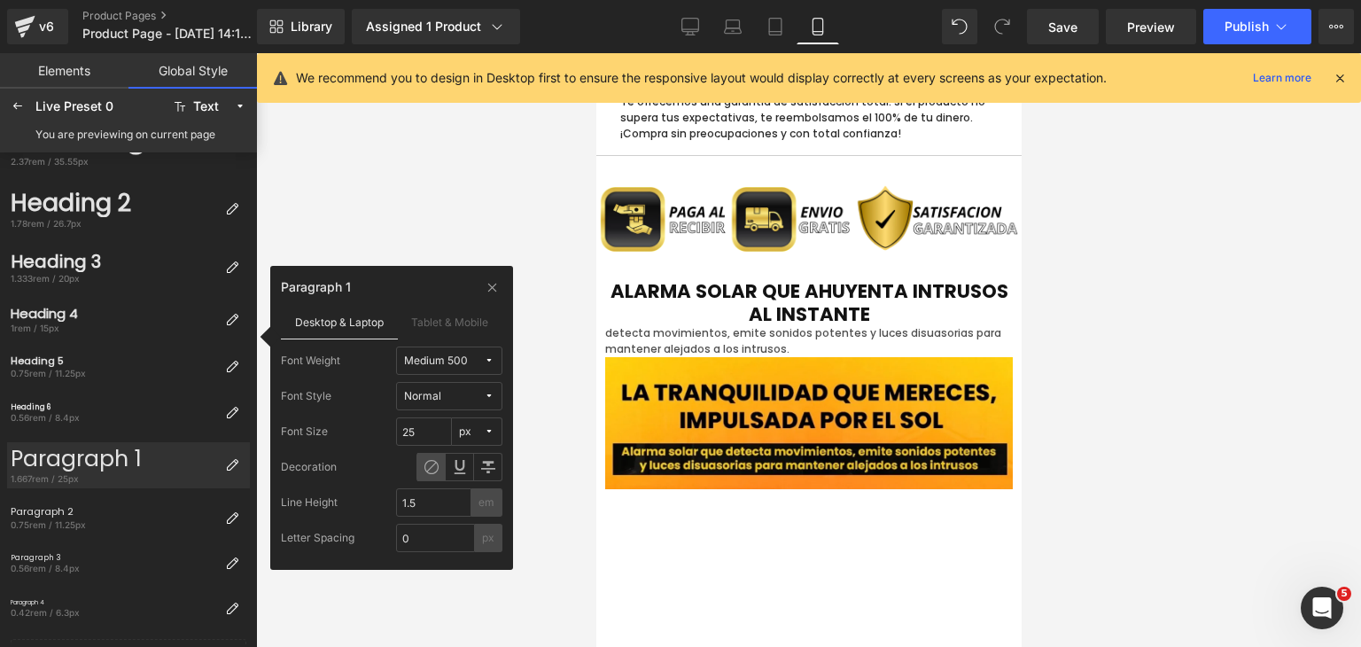
click at [365, 458] on div "Decoration" at bounding box center [392, 467] width 222 height 28
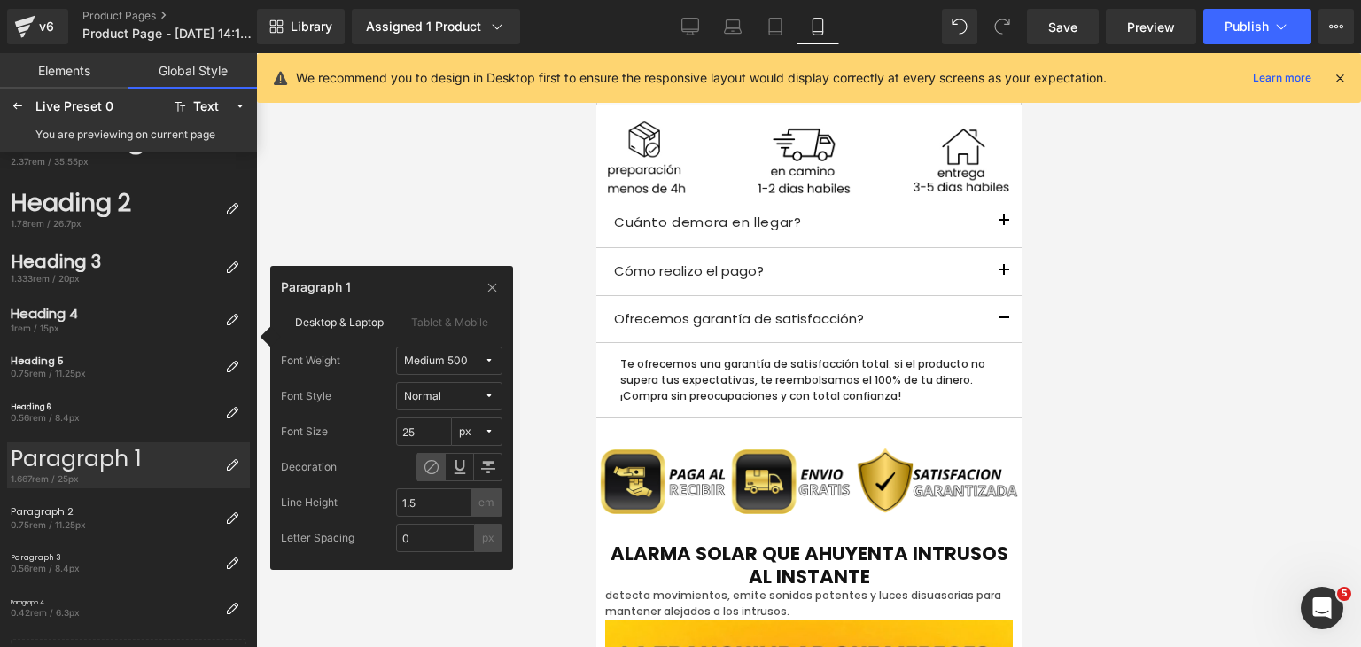
scroll to position [1506, 0]
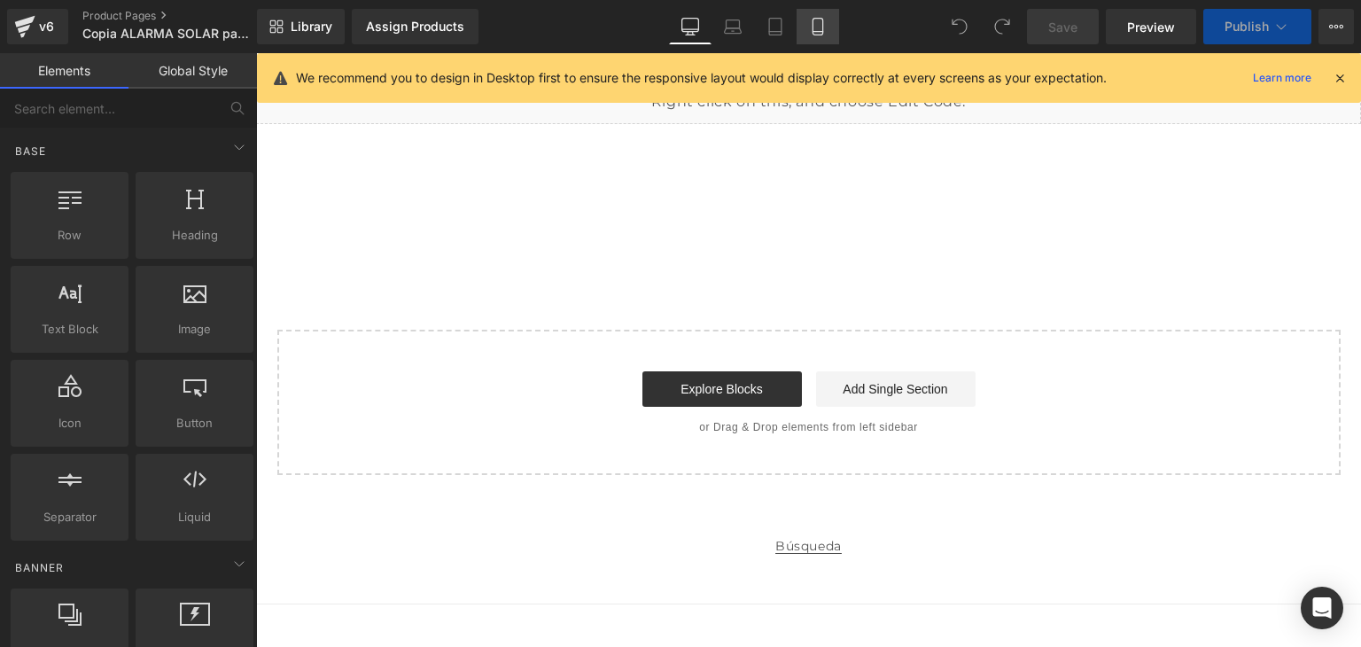
click at [818, 35] on icon at bounding box center [818, 27] width 10 height 17
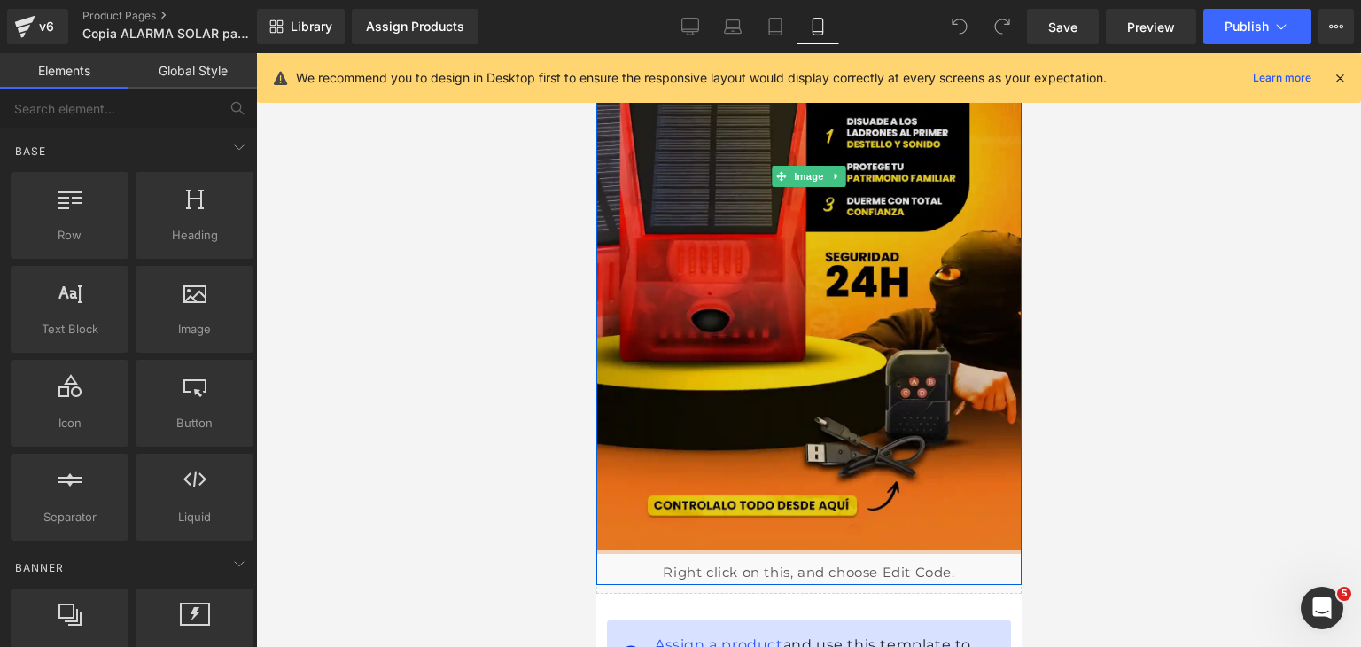
scroll to position [532, 0]
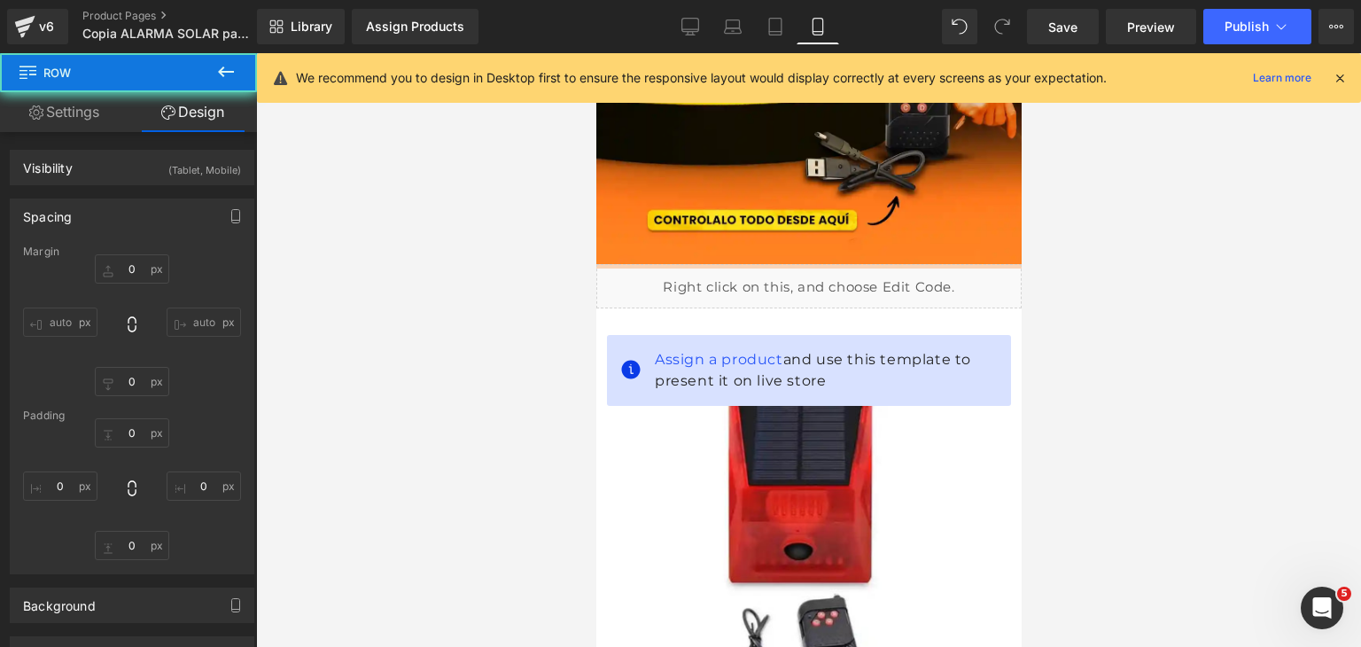
type input "0"
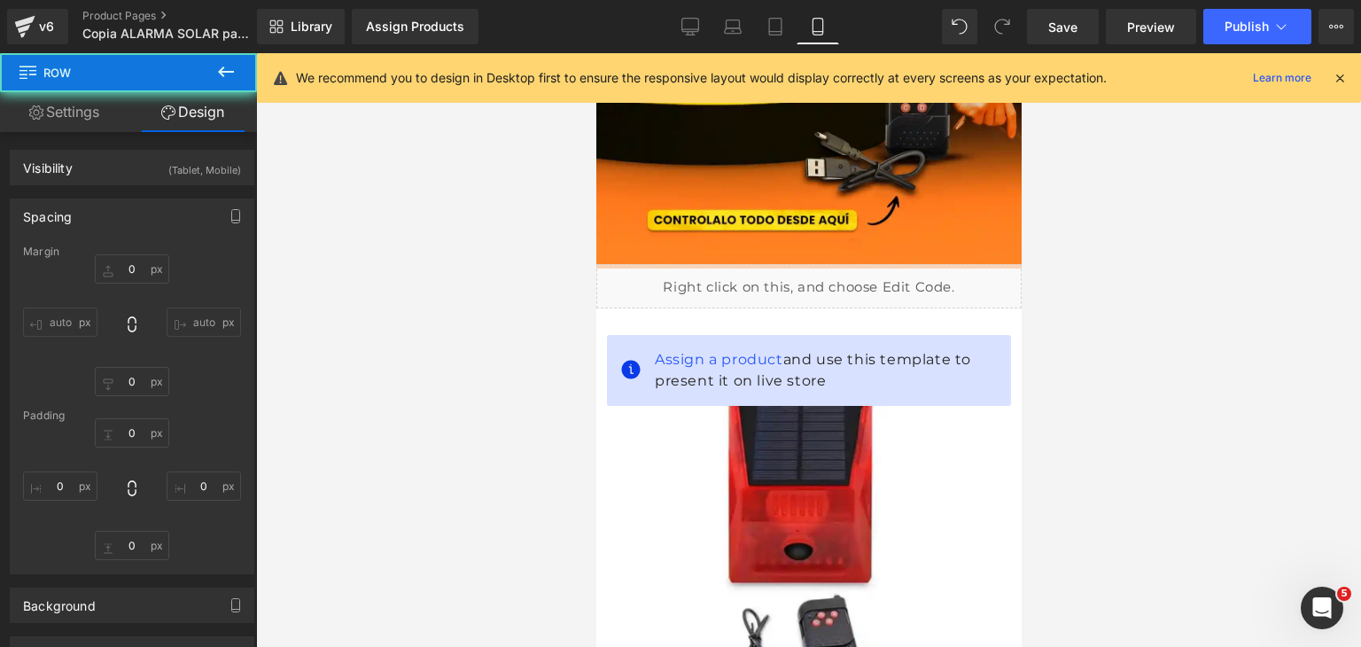
type input "0"
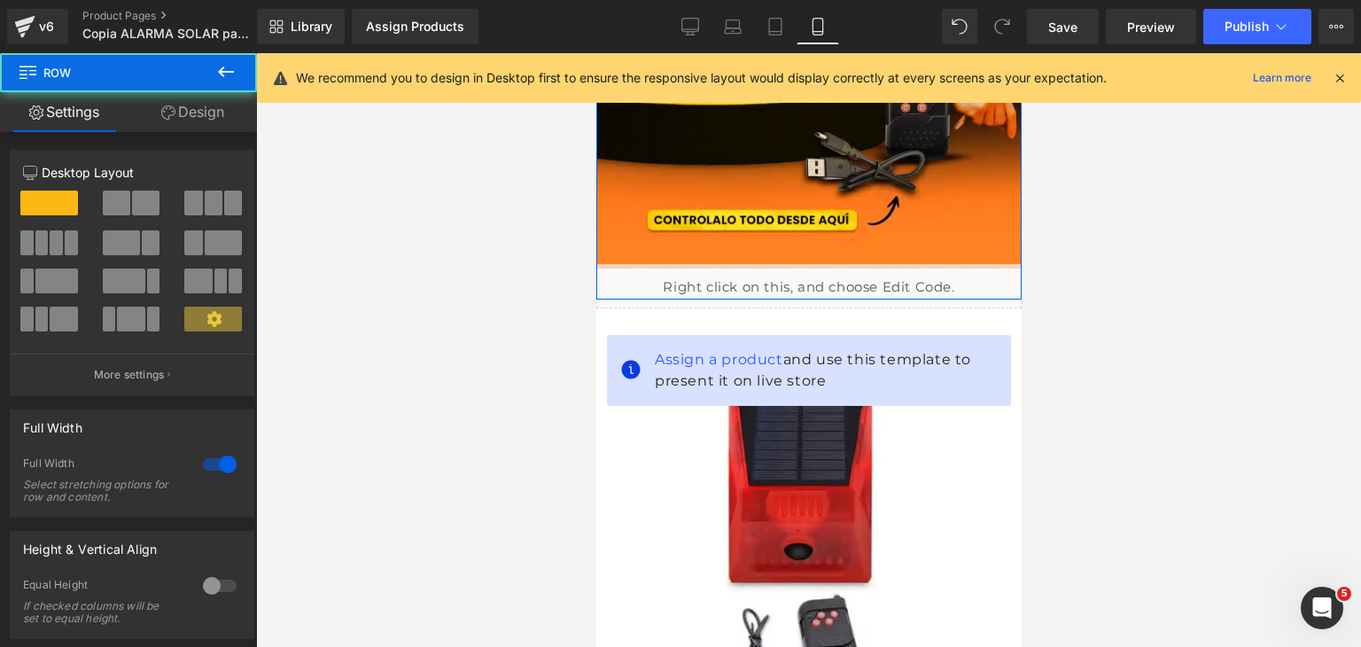
drag, startPoint x: 921, startPoint y: 302, endPoint x: 922, endPoint y: 292, distance: 10.7
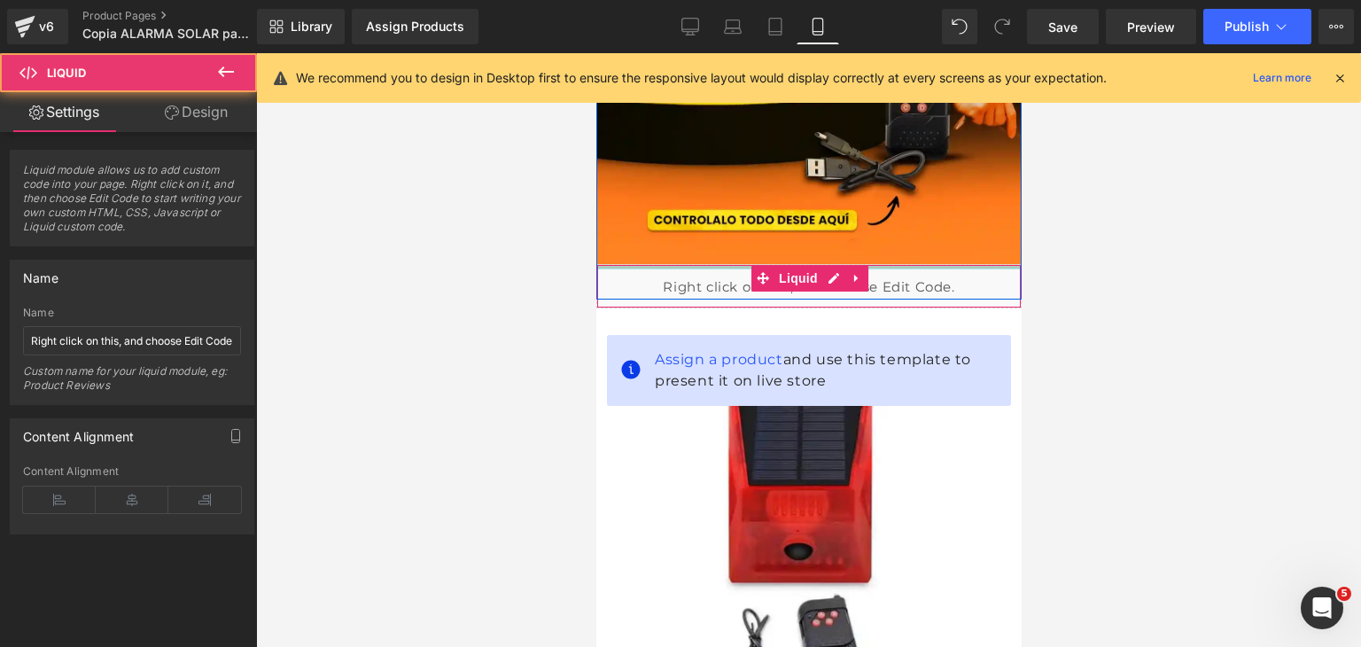
click at [710, 267] on div "Liquid" at bounding box center [807, 286] width 425 height 44
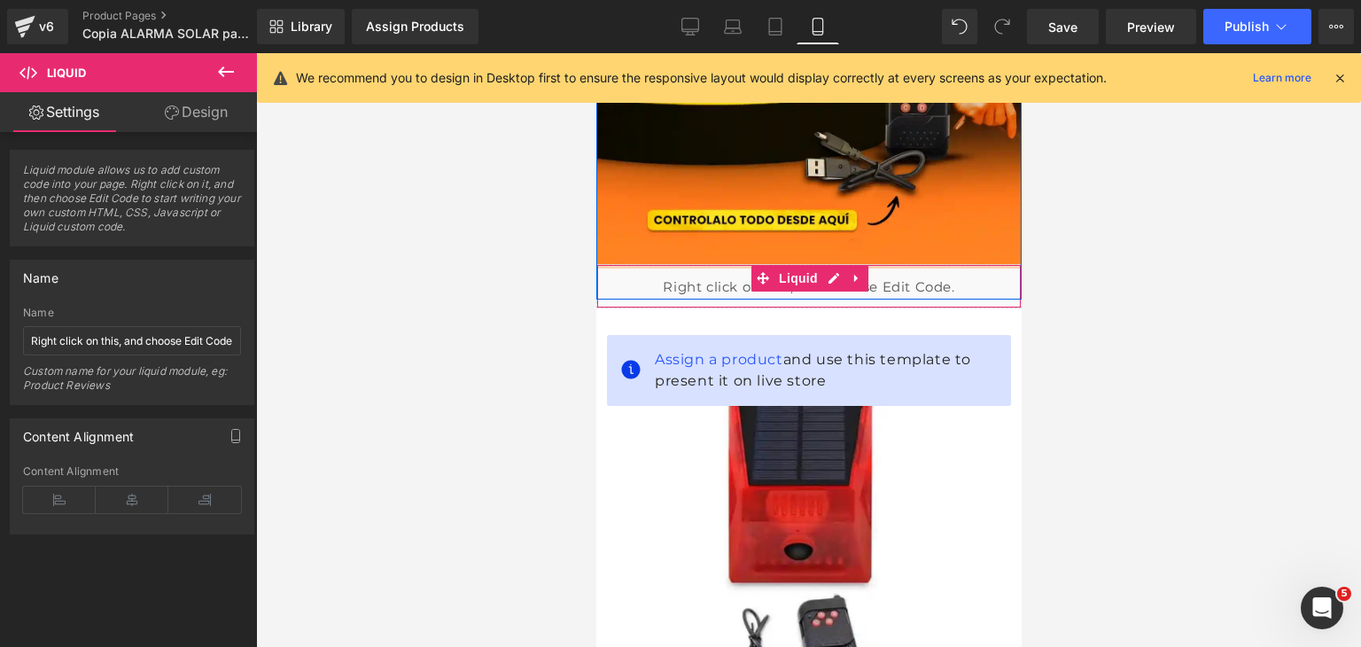
click at [713, 264] on div "Liquid" at bounding box center [807, 286] width 425 height 44
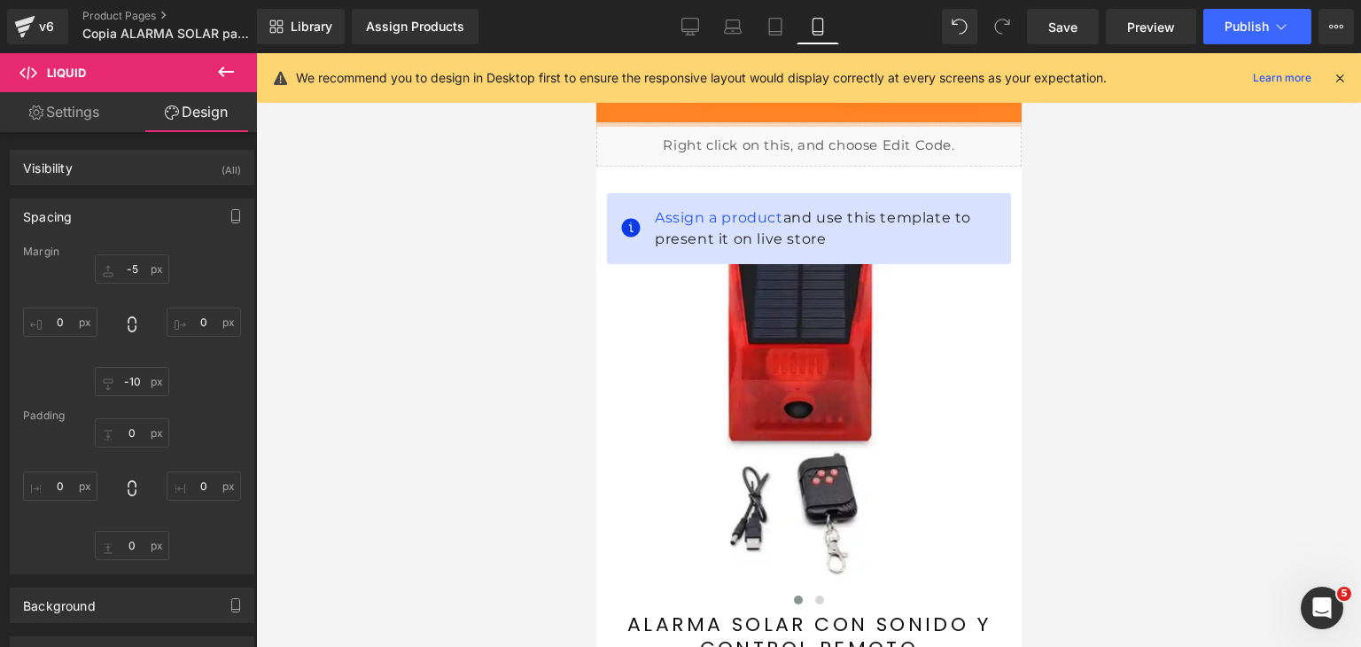
scroll to position [620, 0]
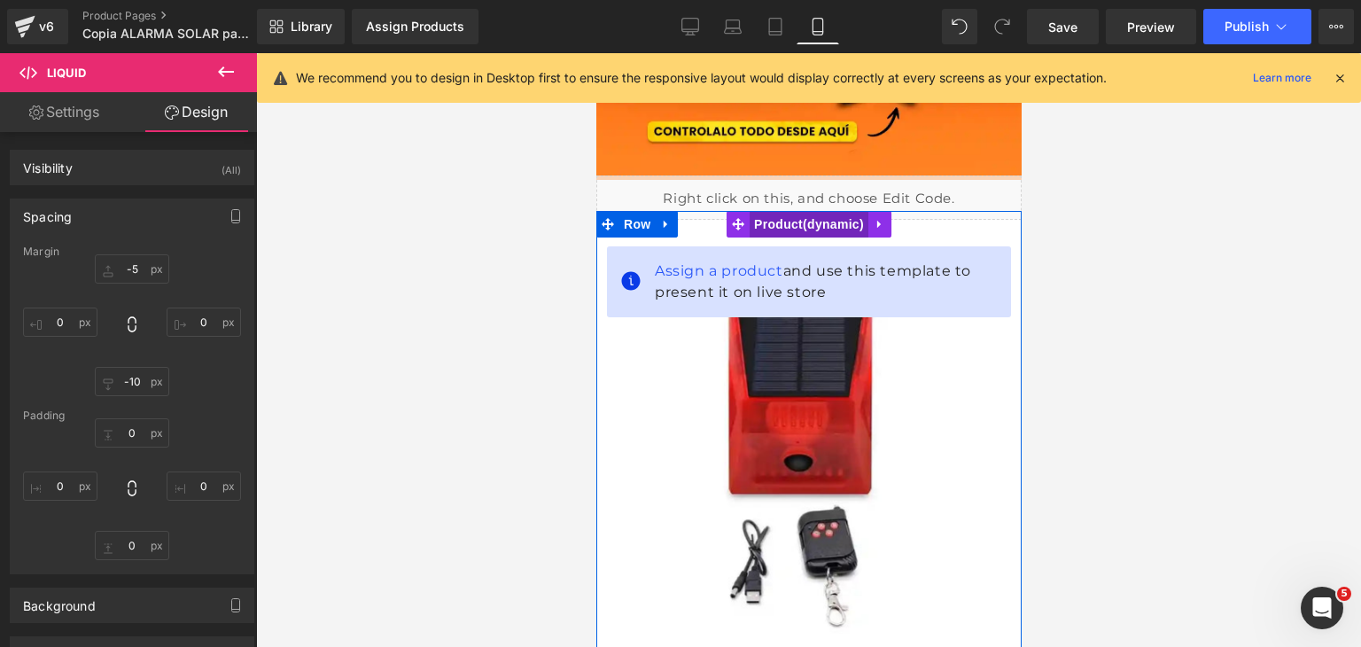
click at [791, 225] on span "Product" at bounding box center [808, 224] width 119 height 27
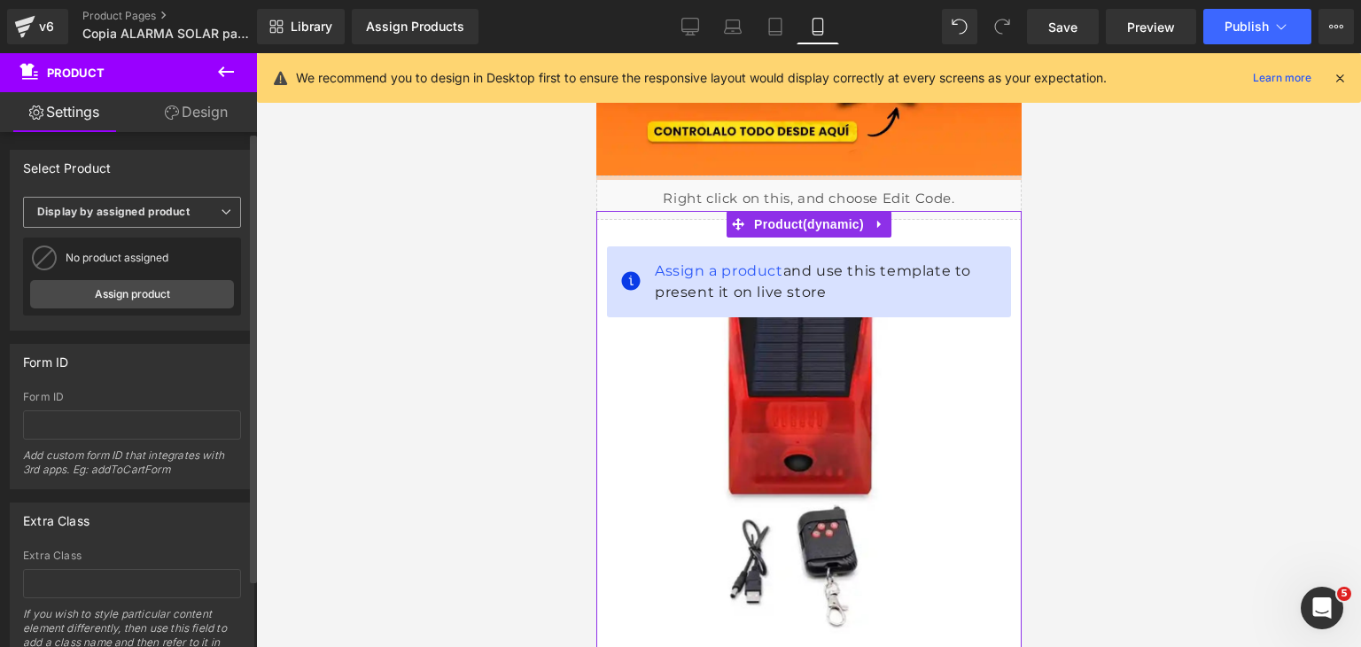
click at [172, 222] on span "Display by assigned product" at bounding box center [132, 212] width 218 height 31
click at [172, 222] on span "Display by assigned product" at bounding box center [128, 212] width 211 height 31
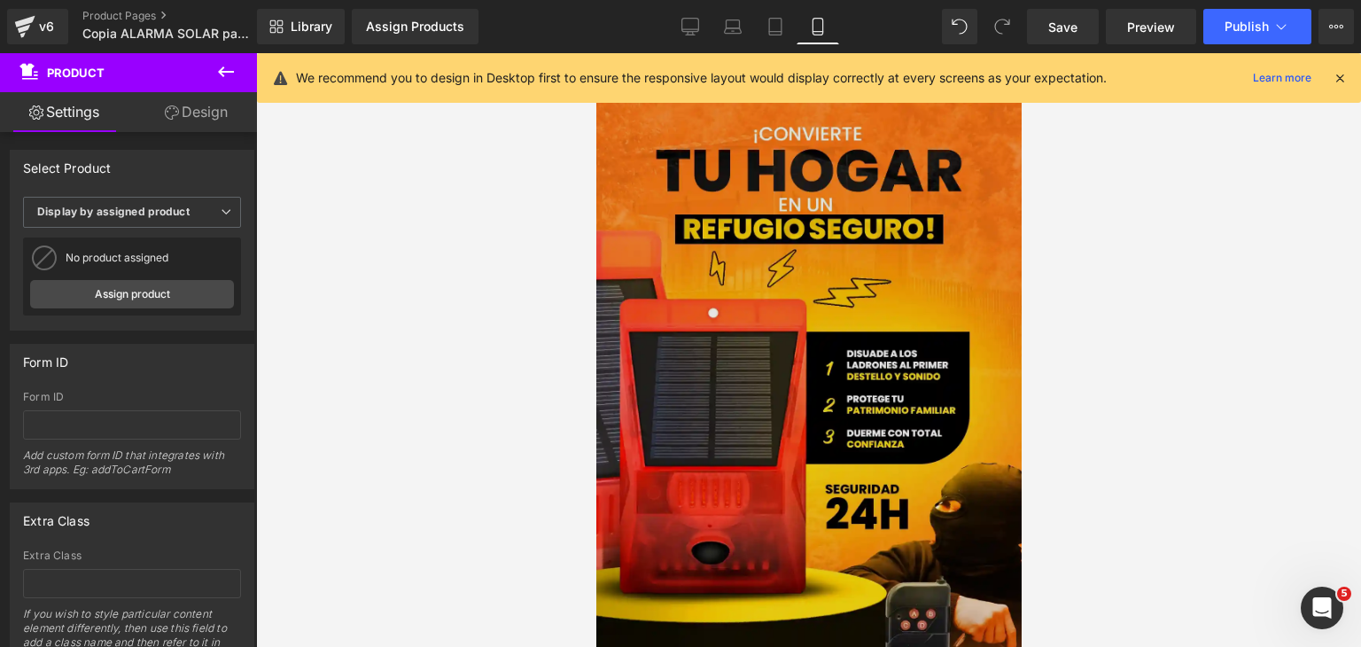
scroll to position [0, 0]
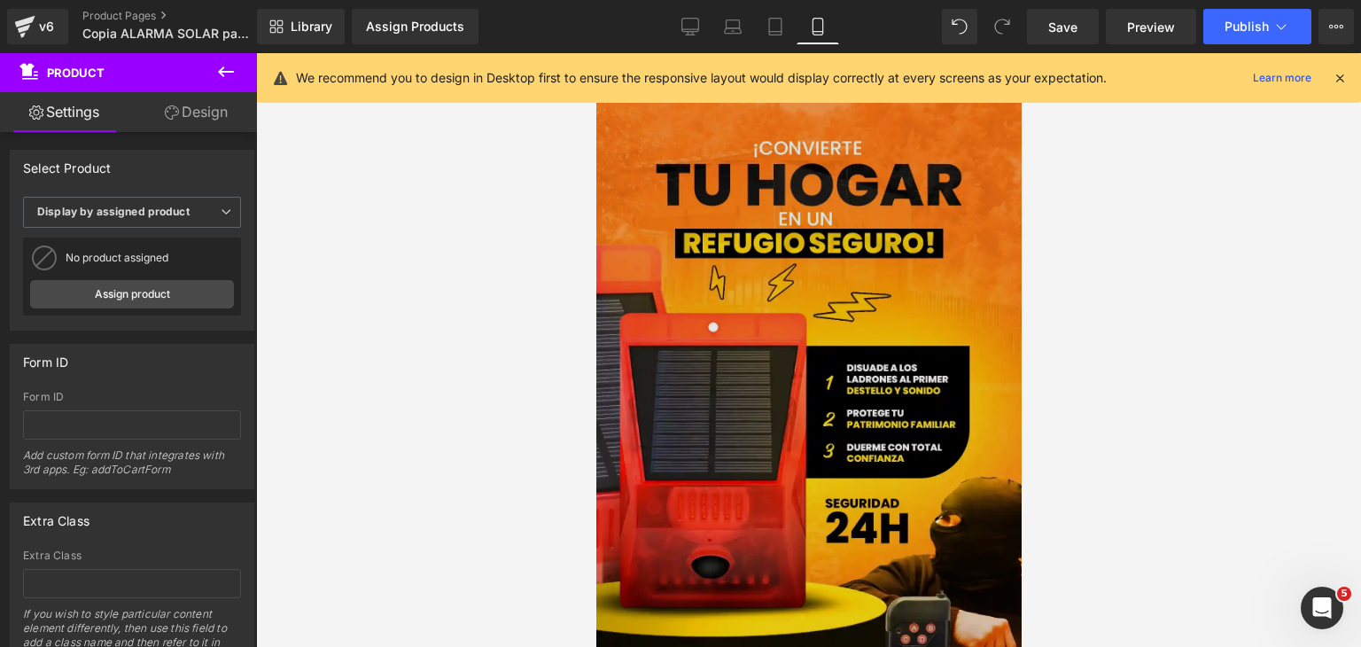
click at [780, 395] on img at bounding box center [807, 422] width 425 height 756
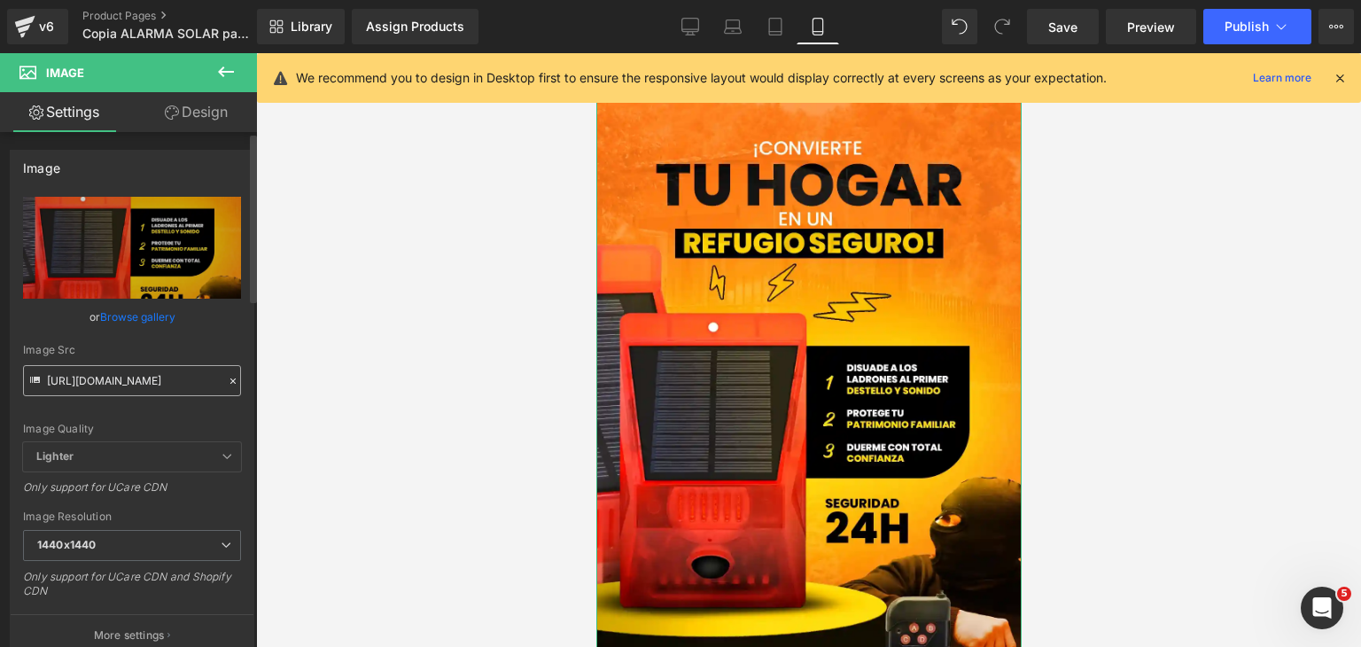
click at [140, 379] on input "[URL][DOMAIN_NAME]" at bounding box center [132, 380] width 218 height 31
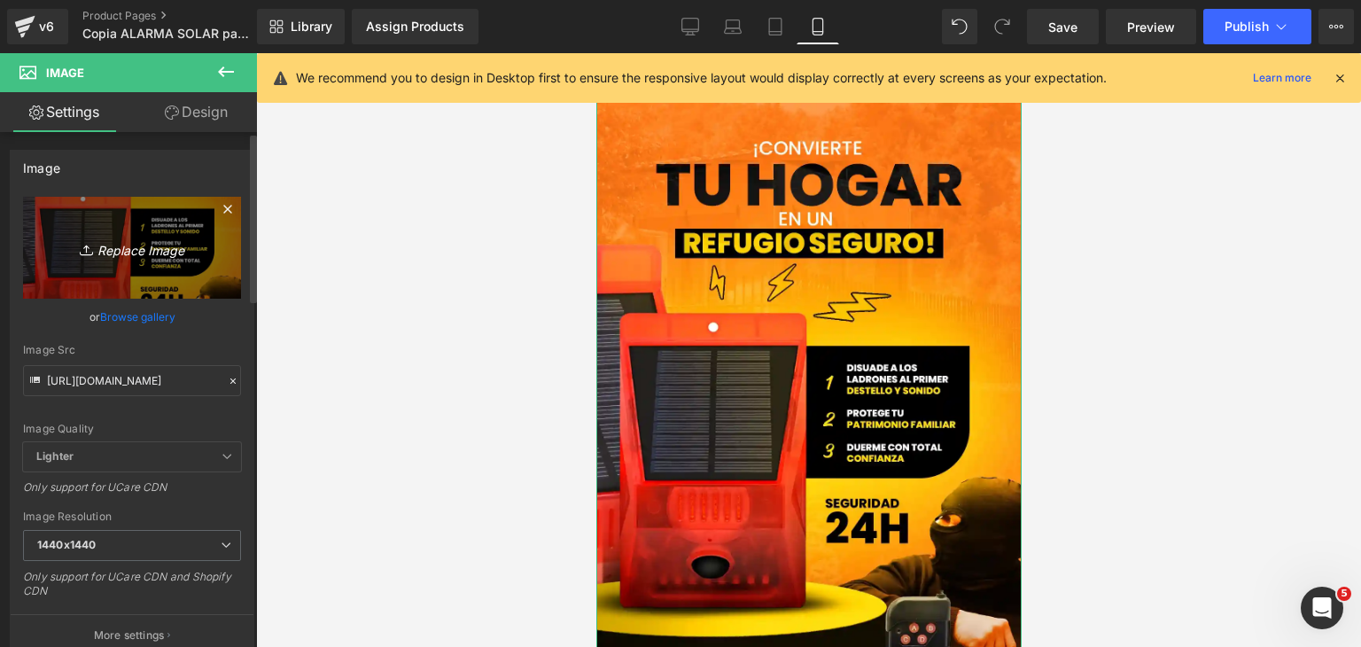
click at [128, 242] on icon "Replace Image" at bounding box center [132, 248] width 142 height 22
type input "C:\fakepath\¡CONVIERTE TU HOGAR EN UN [PERSON_NAME]!.jpg"
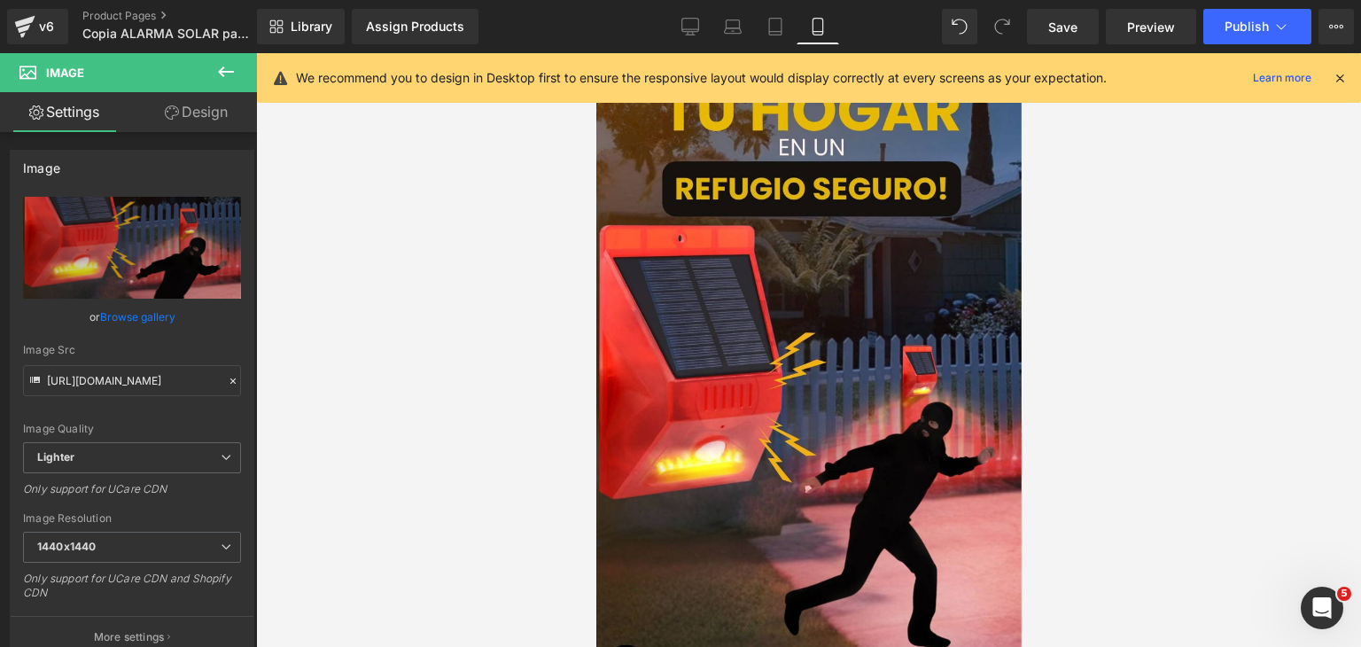
type input "[URL][DOMAIN_NAME]"
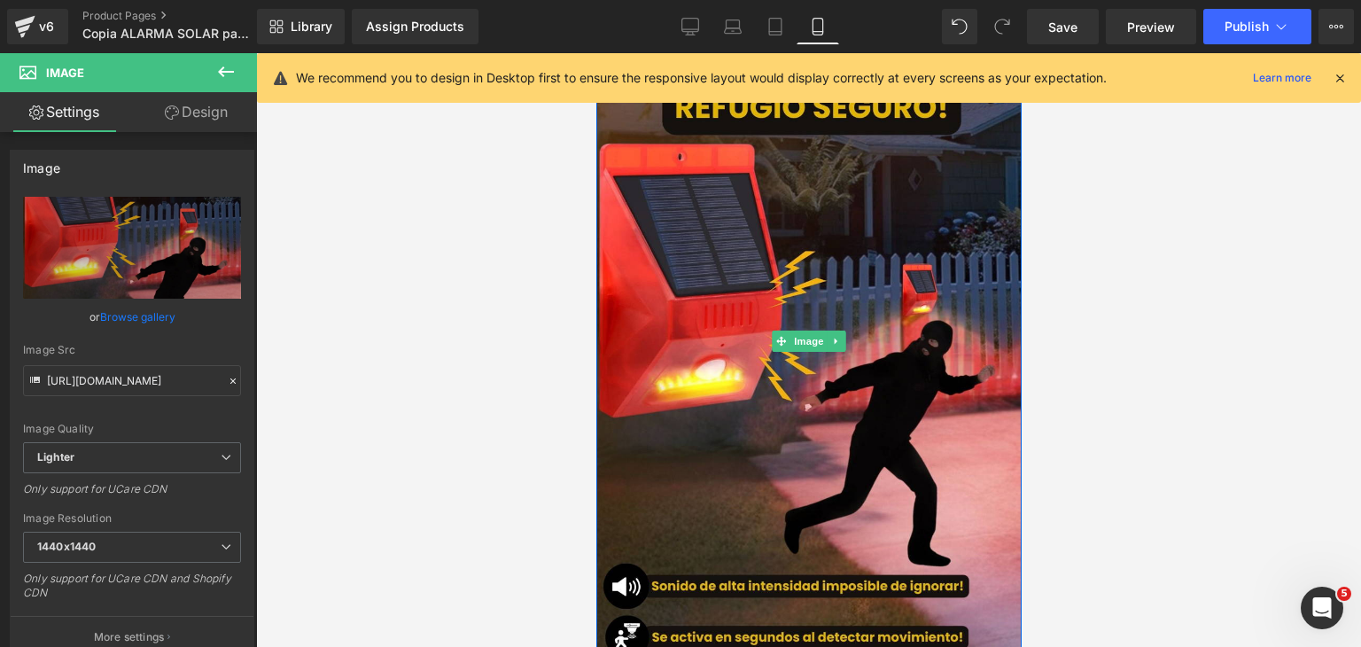
scroll to position [89, 0]
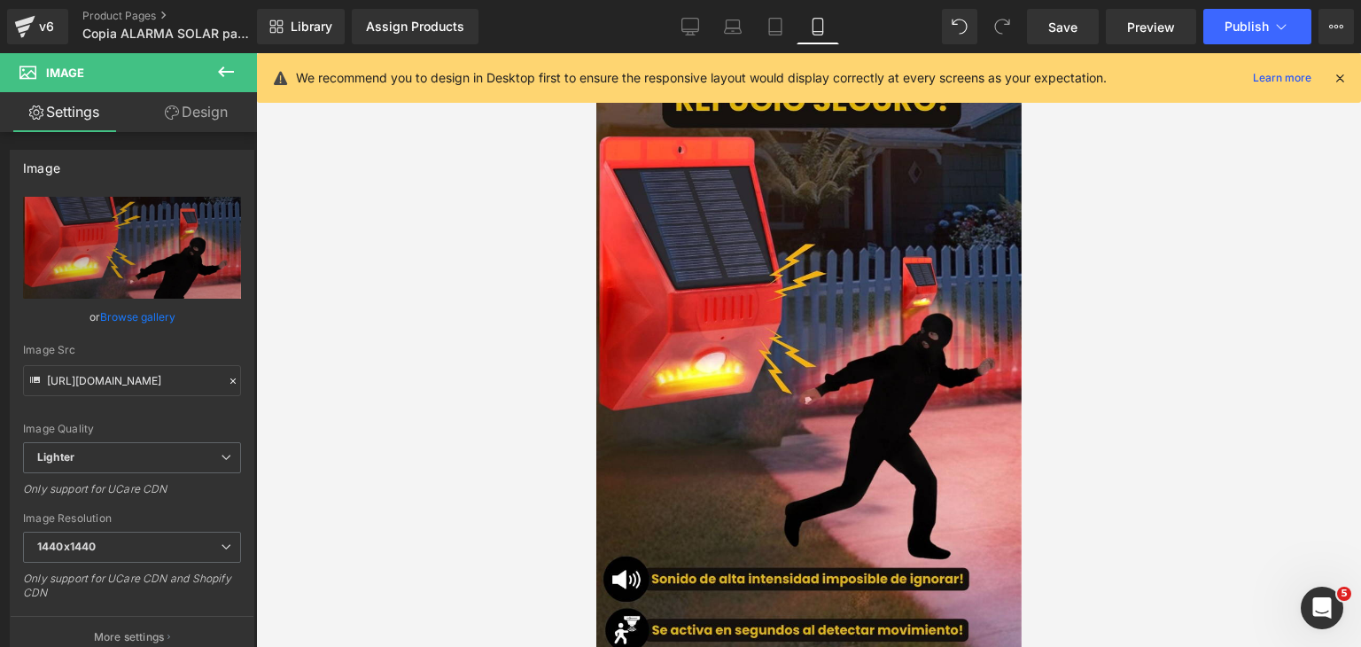
click at [1344, 68] on div at bounding box center [1340, 77] width 14 height 19
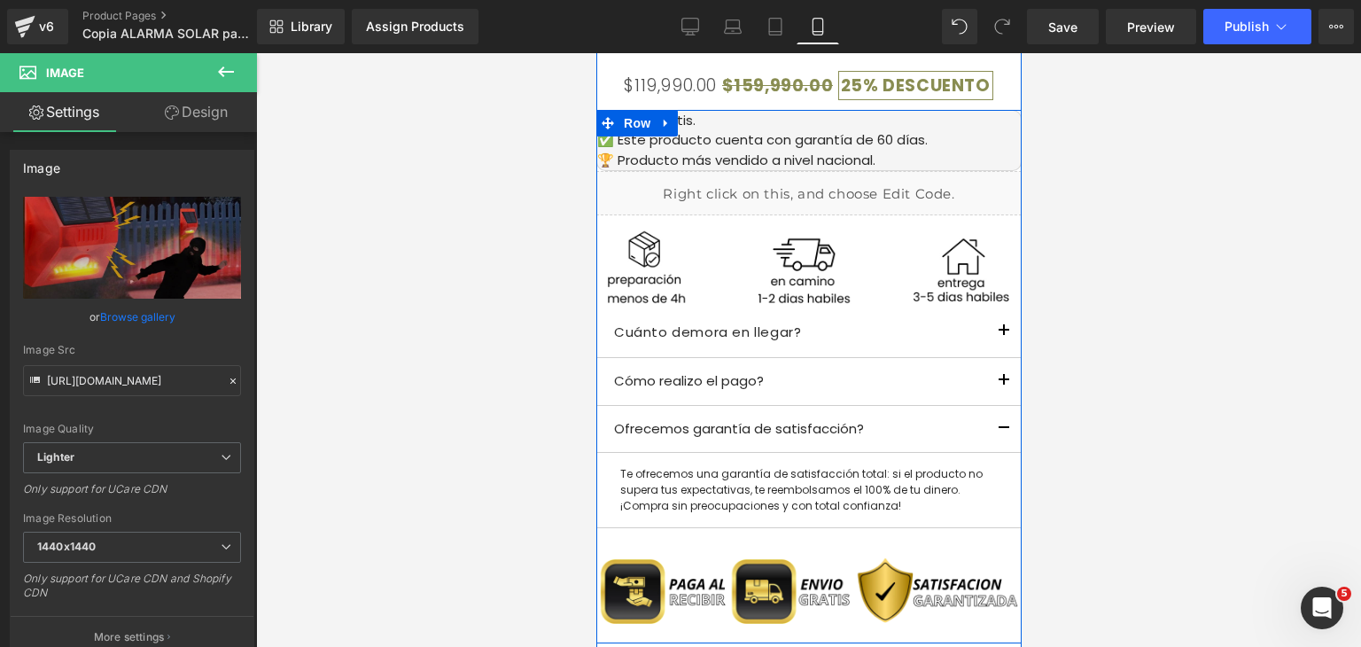
scroll to position [1329, 0]
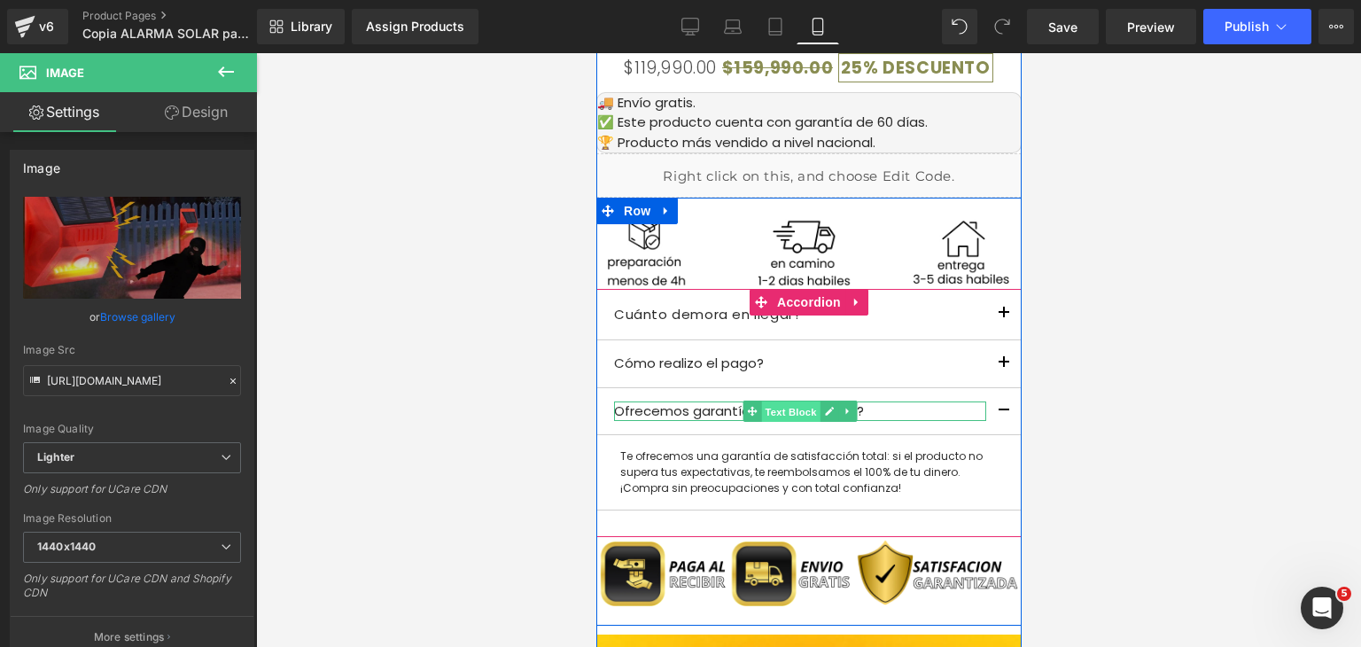
click at [792, 415] on span "Text Block" at bounding box center [789, 411] width 58 height 21
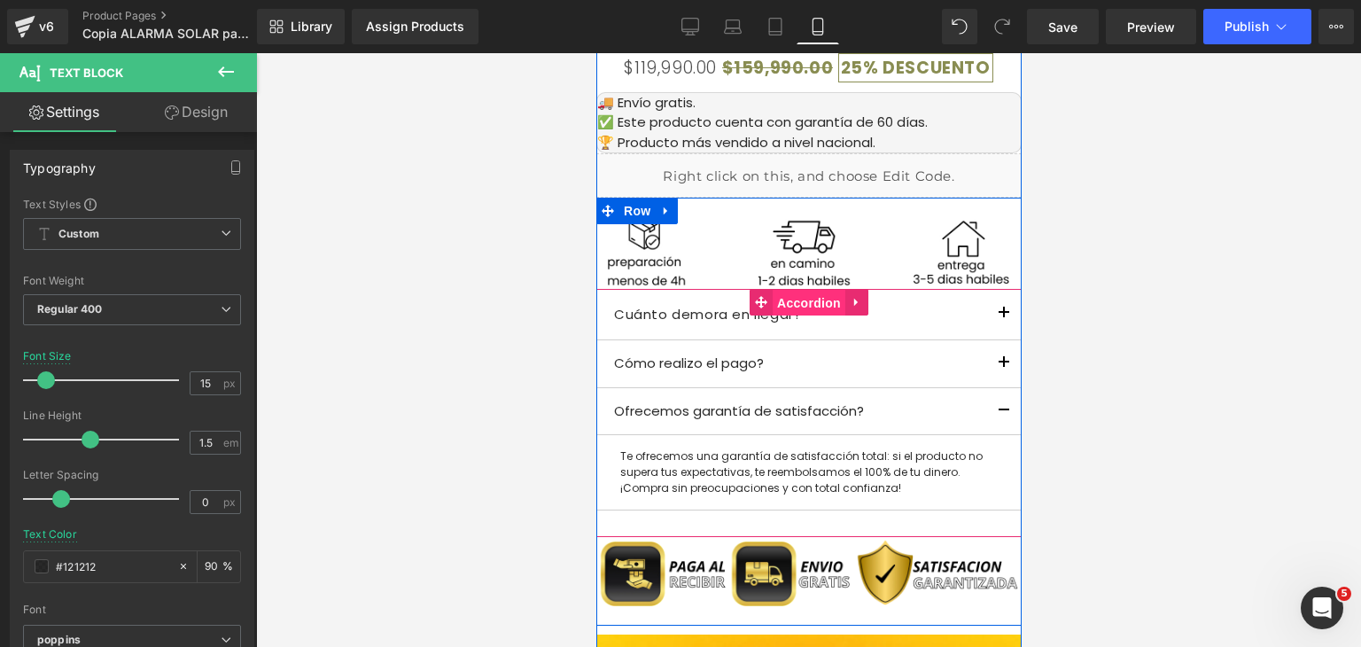
click at [772, 305] on span "Accordion" at bounding box center [808, 303] width 73 height 27
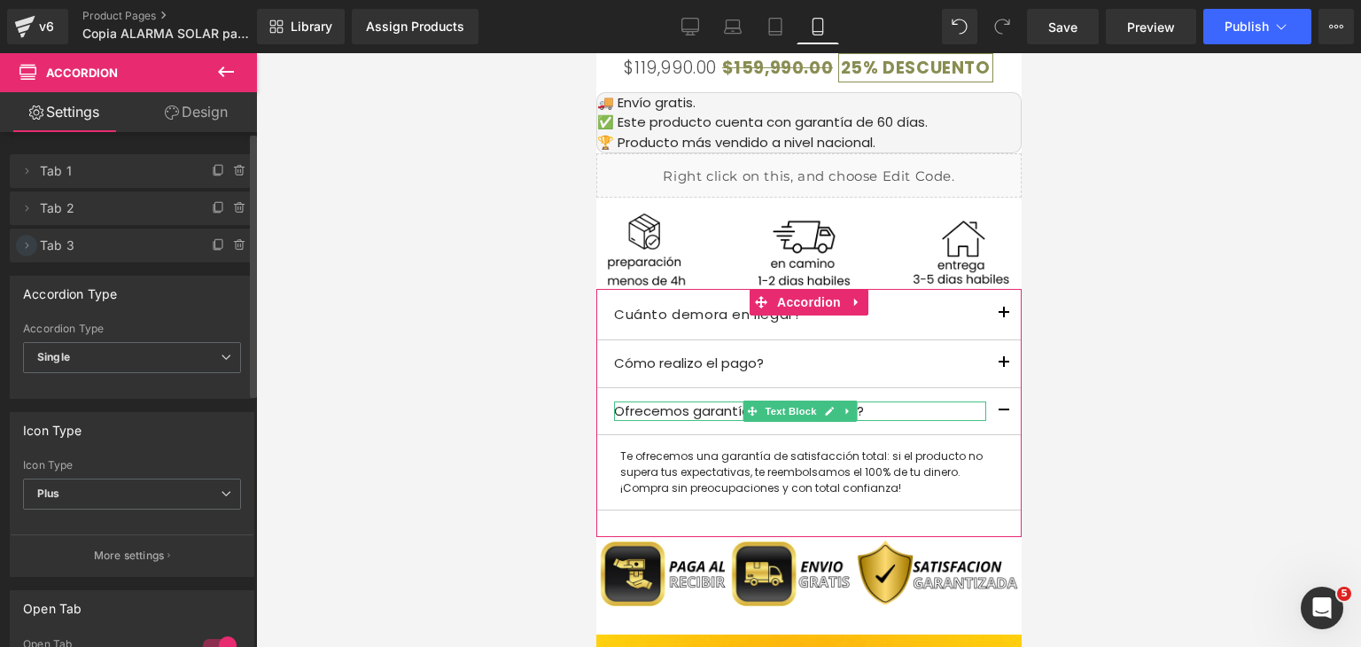
click at [26, 253] on span at bounding box center [26, 245] width 21 height 21
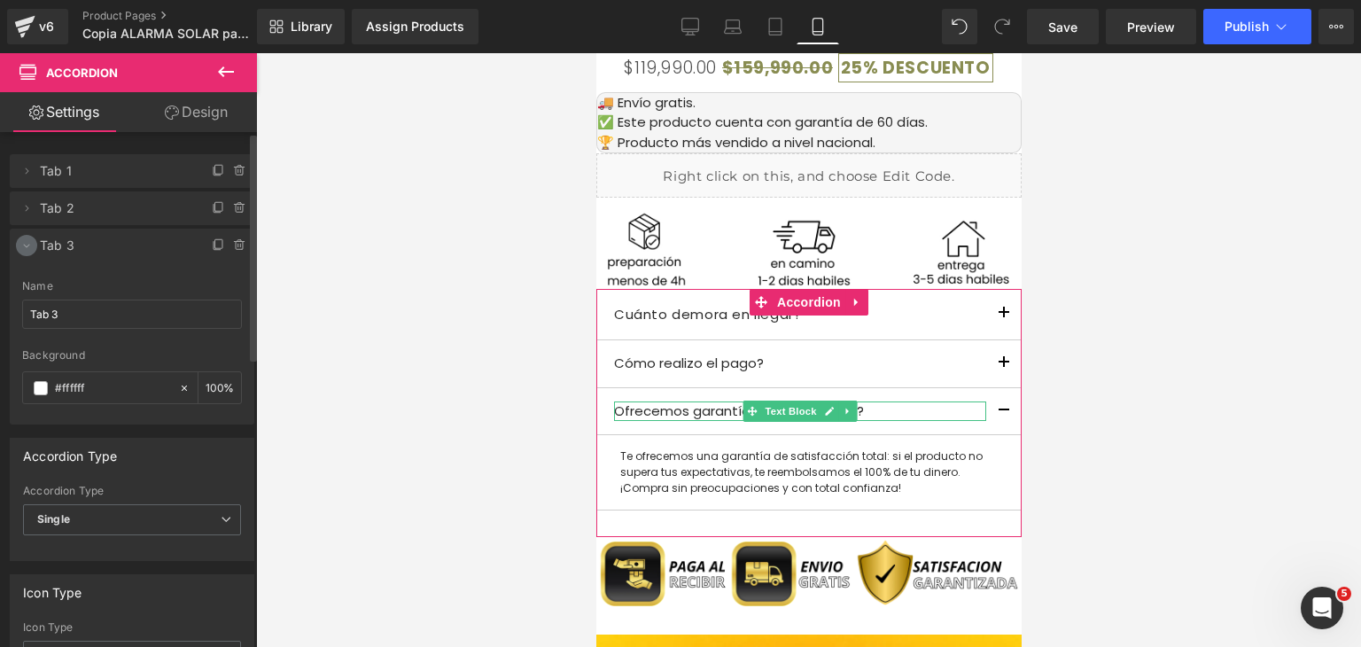
click at [26, 253] on span at bounding box center [26, 245] width 21 height 21
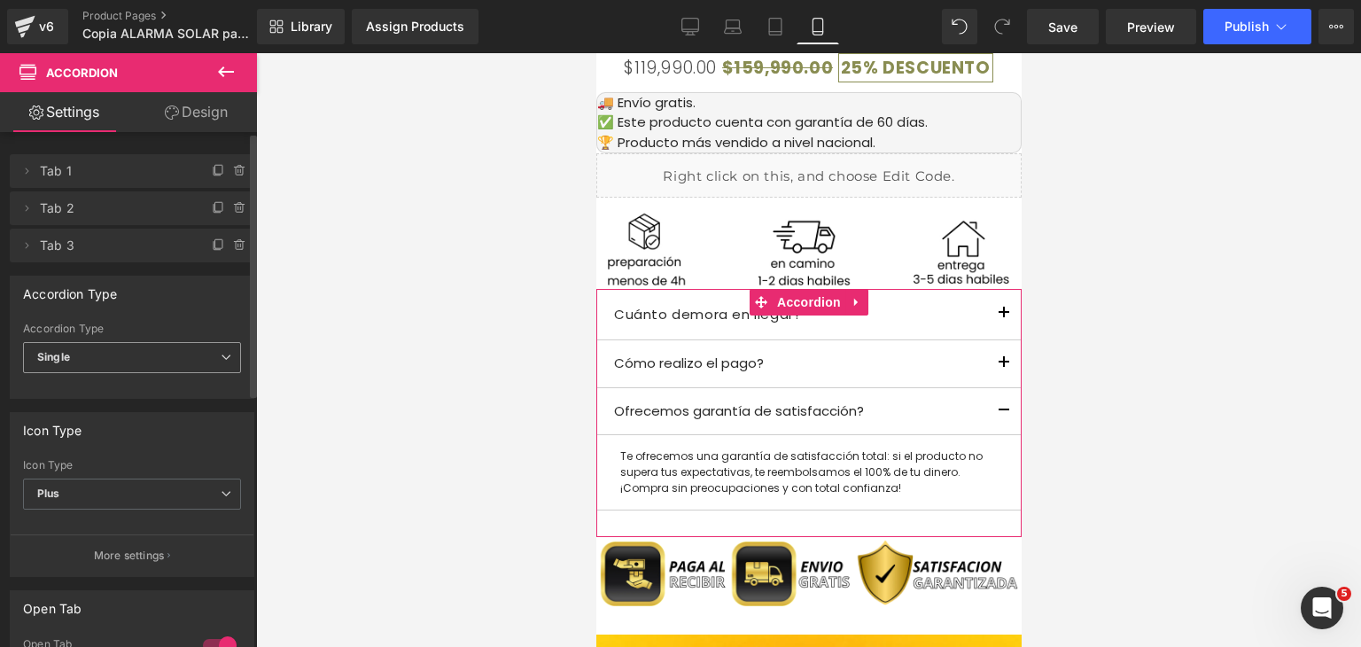
click at [130, 362] on span "Single" at bounding box center [132, 357] width 218 height 31
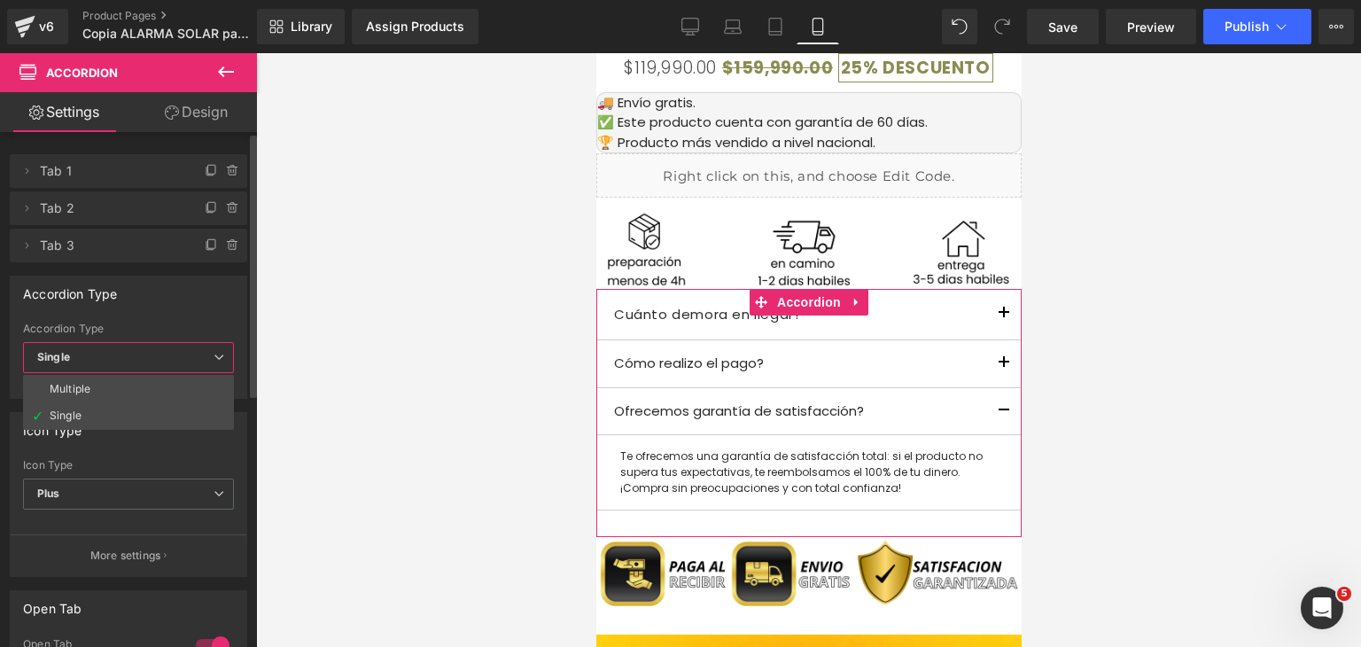
click at [130, 362] on span "Single" at bounding box center [128, 357] width 211 height 31
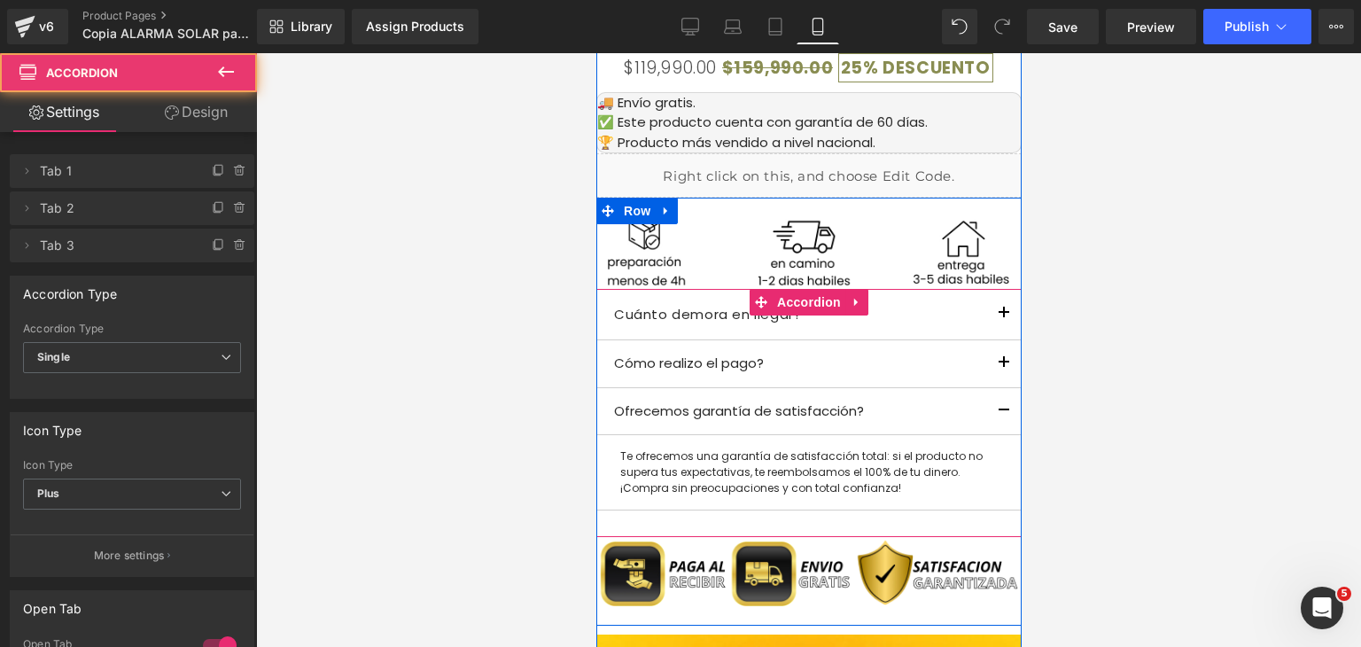
click at [995, 414] on button "button" at bounding box center [1002, 411] width 35 height 47
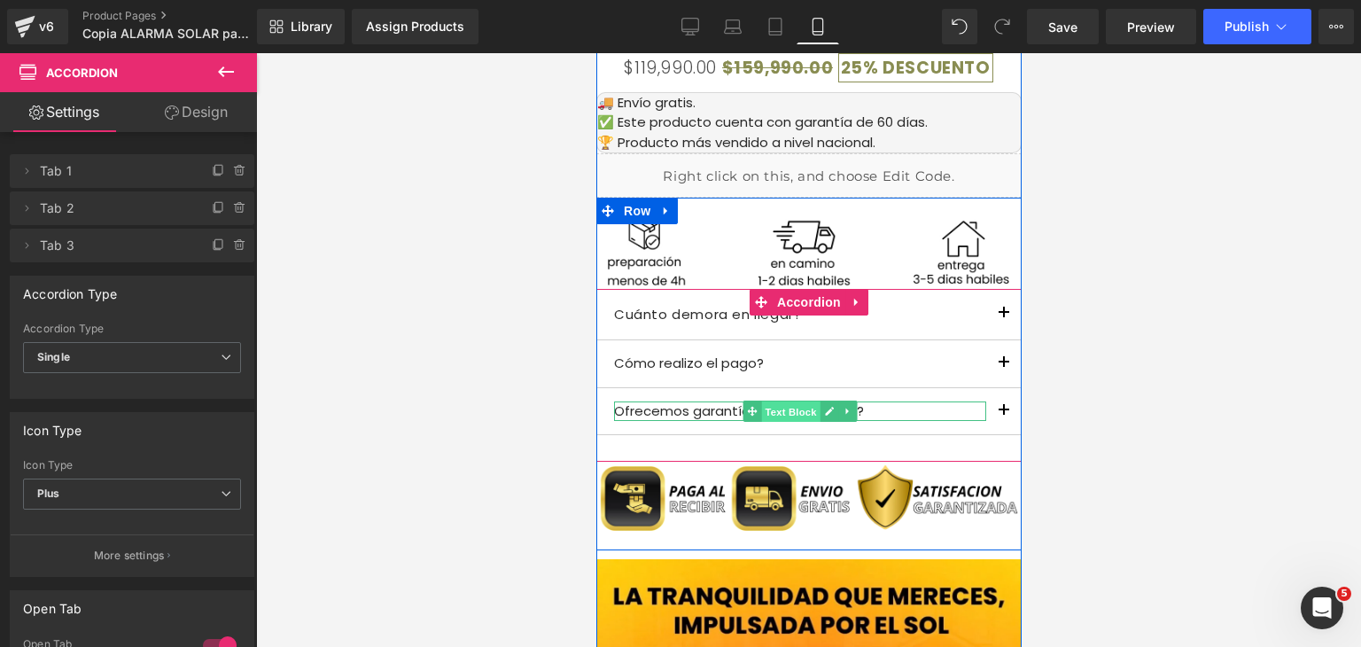
click at [790, 408] on span "Text Block" at bounding box center [789, 411] width 58 height 21
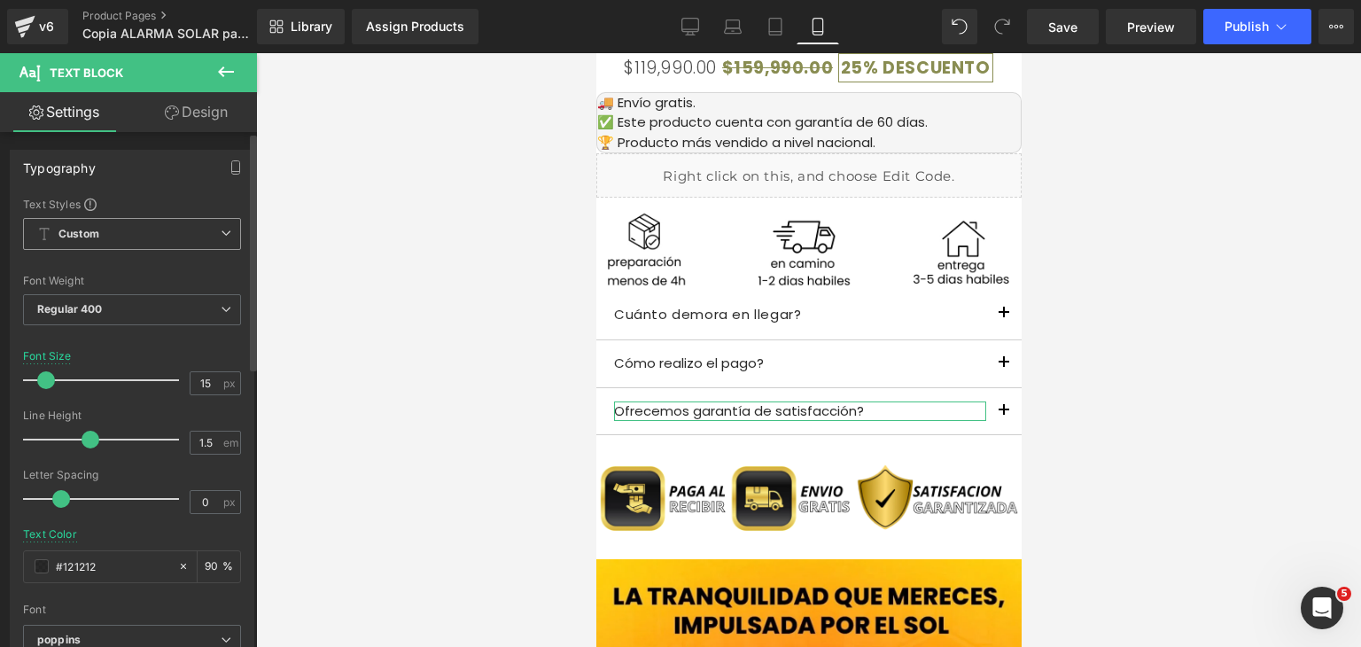
click at [144, 239] on span "Custom" at bounding box center [132, 234] width 218 height 32
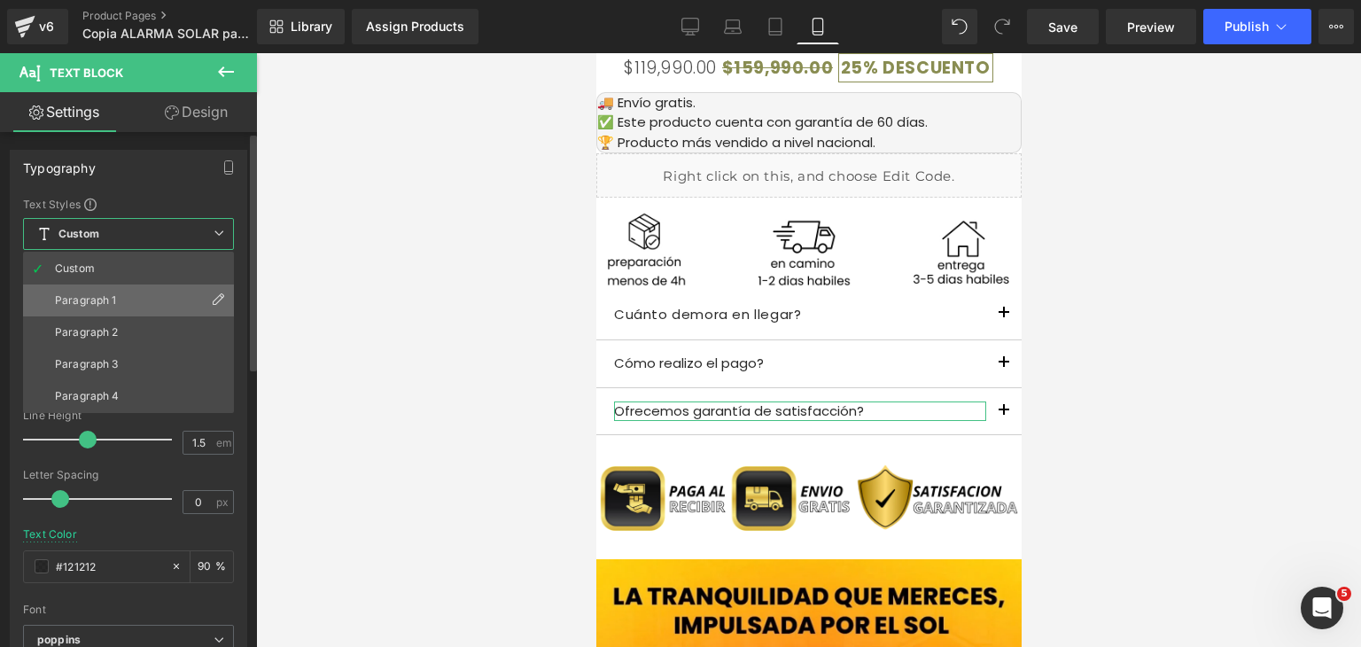
click at [144, 288] on li "Paragraph 1" at bounding box center [128, 300] width 211 height 32
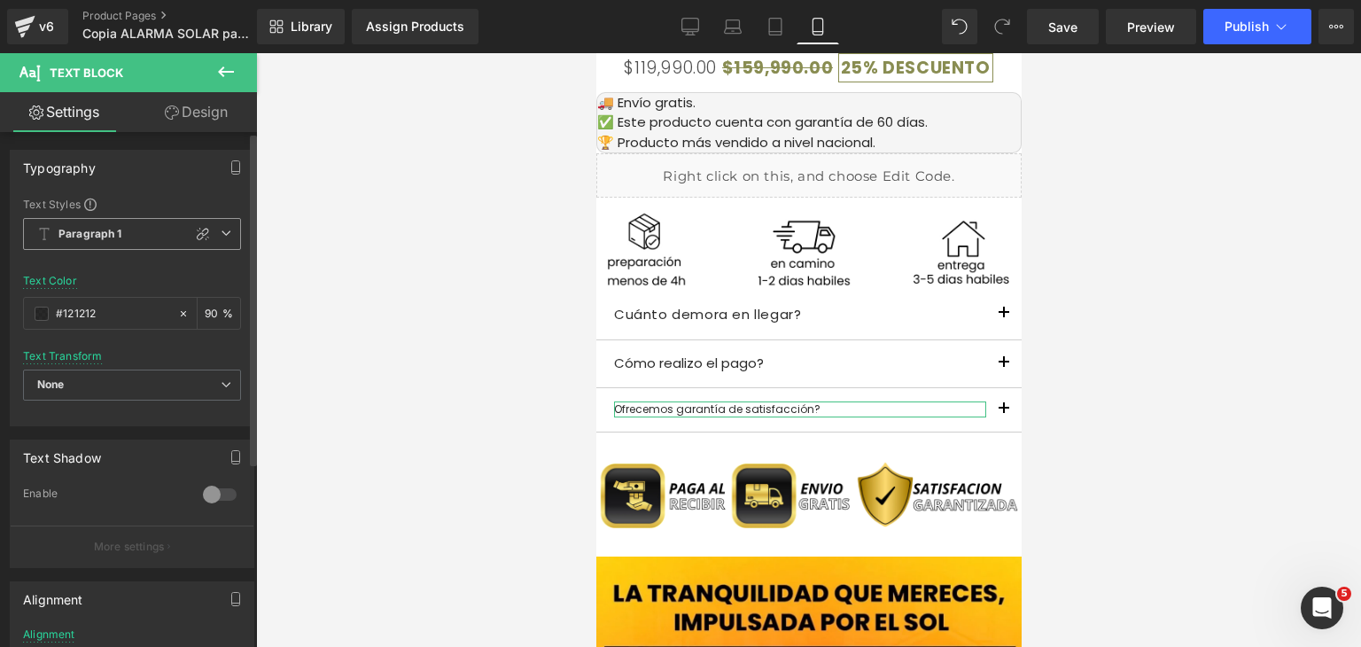
click at [137, 243] on span "Paragraph 1" at bounding box center [132, 234] width 218 height 32
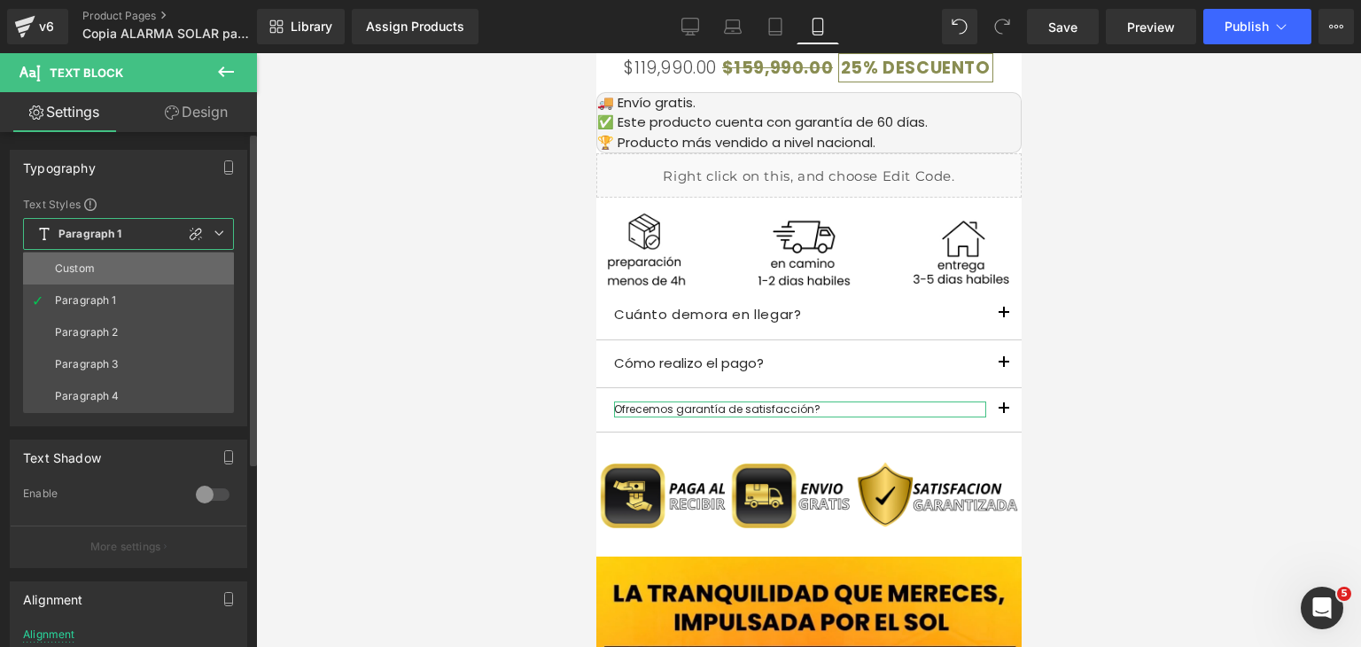
click at [125, 274] on li "Custom" at bounding box center [128, 269] width 211 height 32
type input "12"
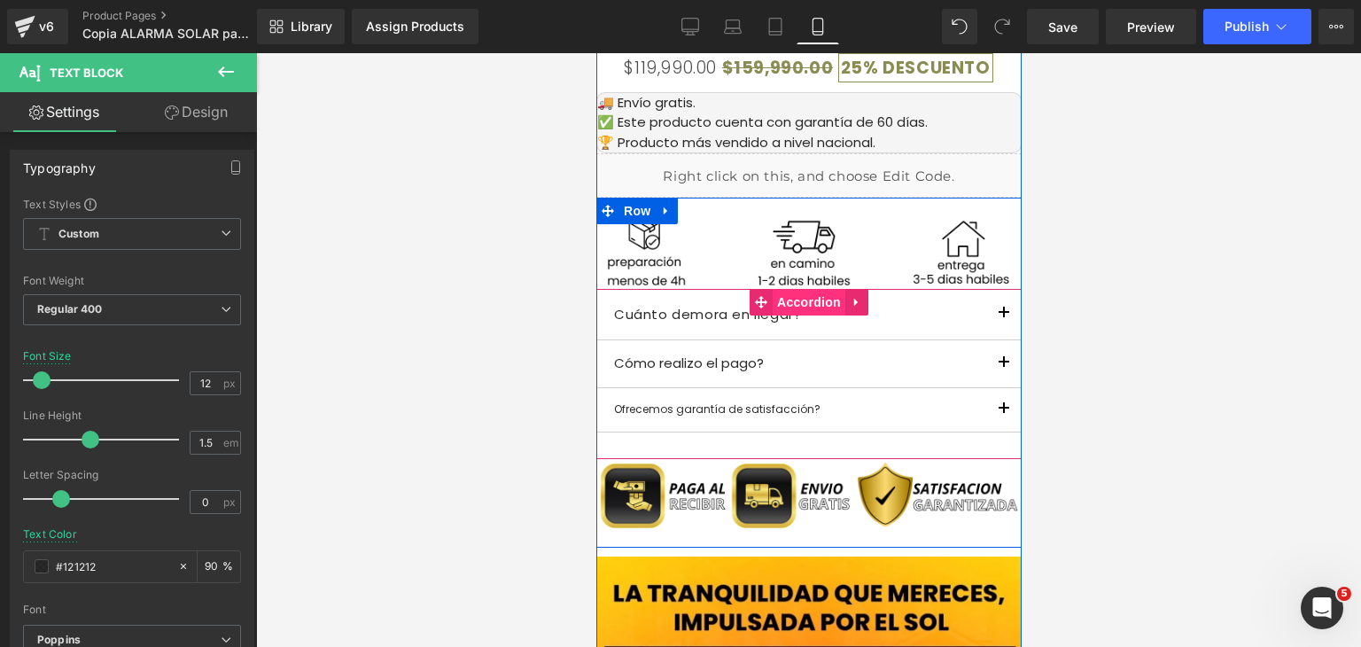
click at [797, 313] on span "Accordion" at bounding box center [808, 302] width 73 height 27
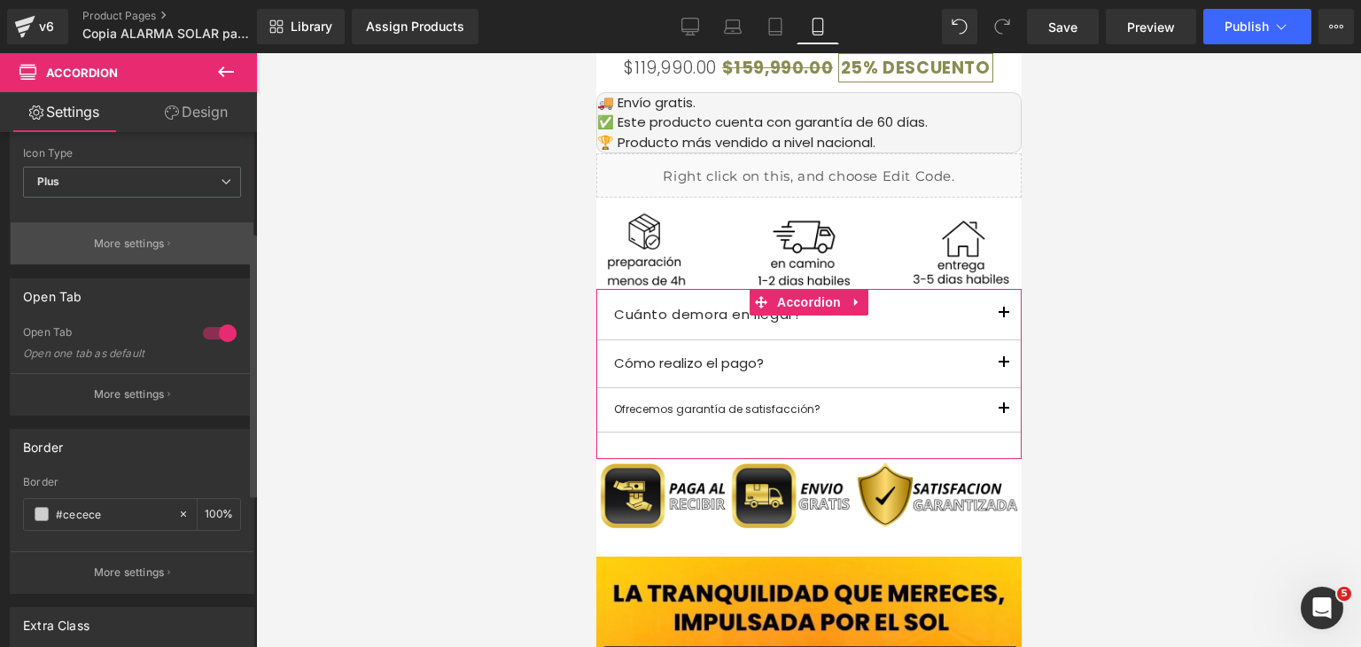
scroll to position [354, 0]
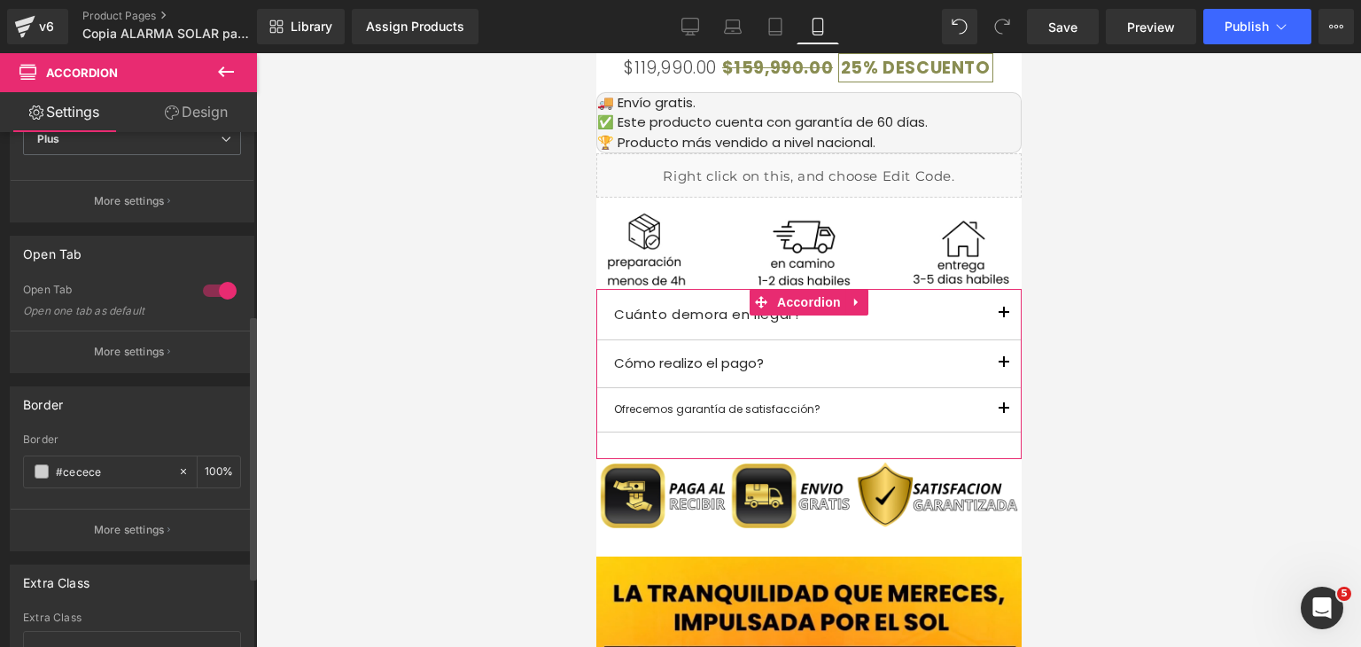
click at [209, 288] on div at bounding box center [219, 290] width 43 height 28
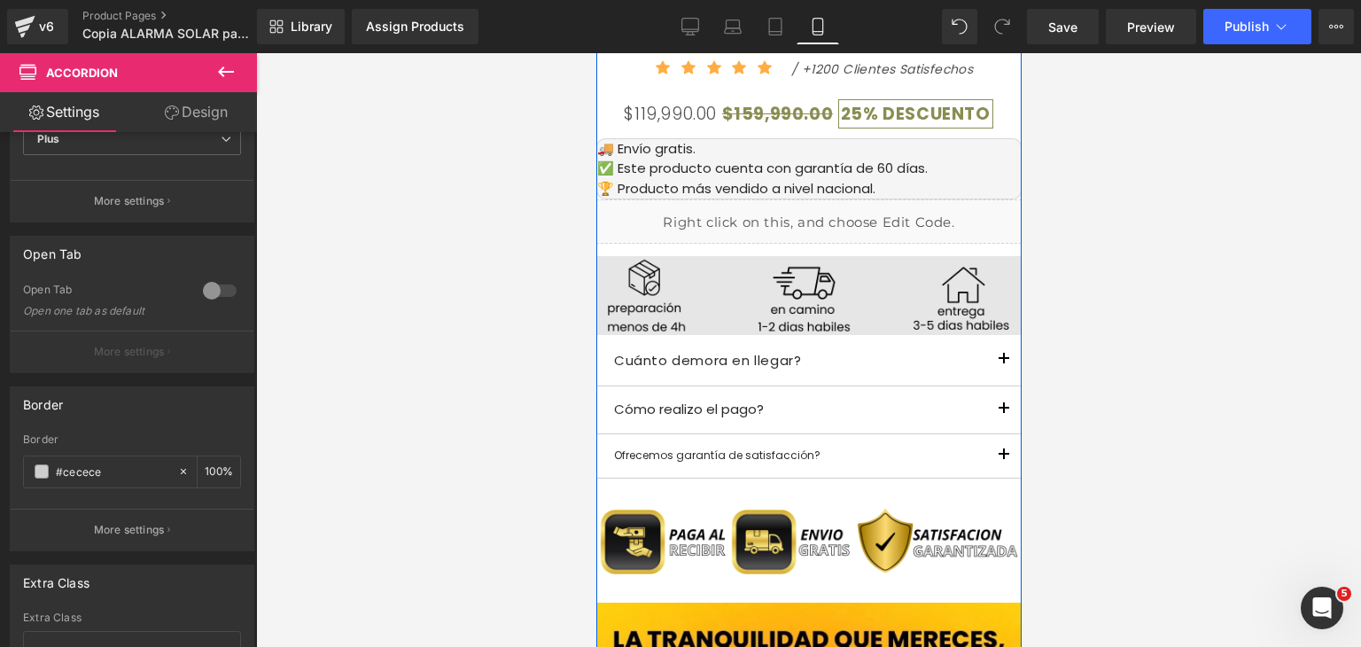
scroll to position [1241, 0]
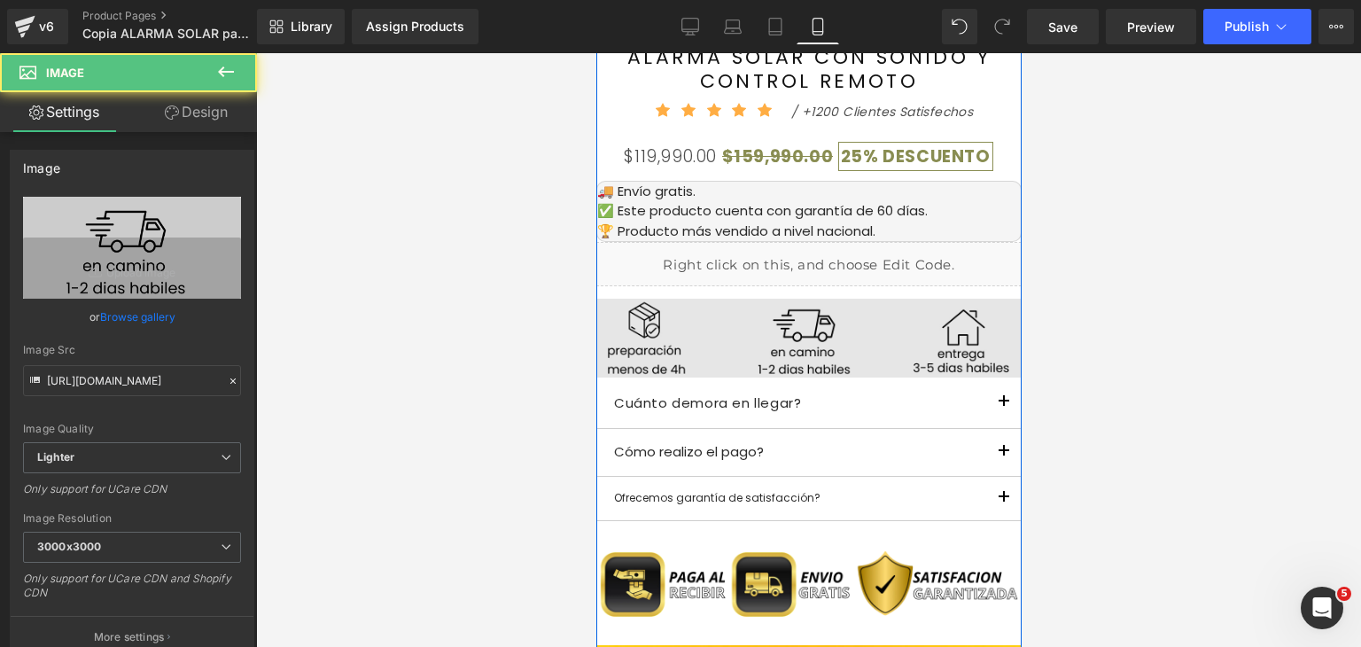
click at [782, 353] on img at bounding box center [807, 338] width 425 height 79
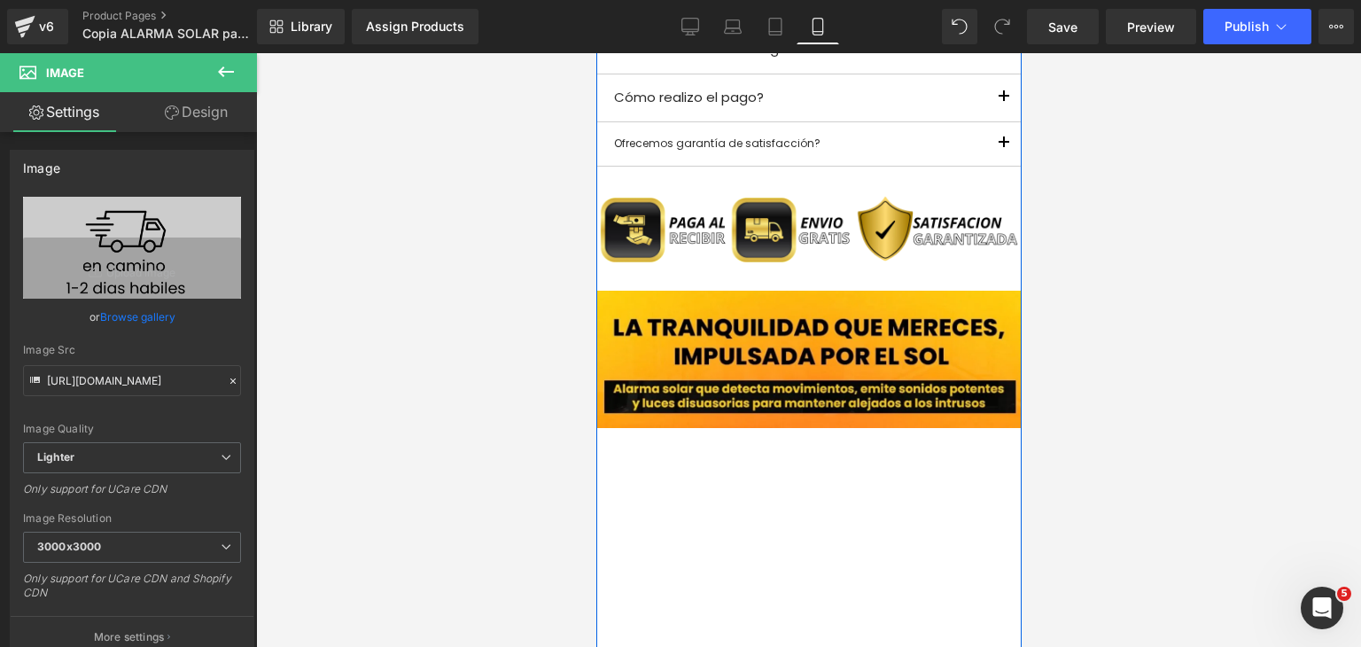
scroll to position [1595, 0]
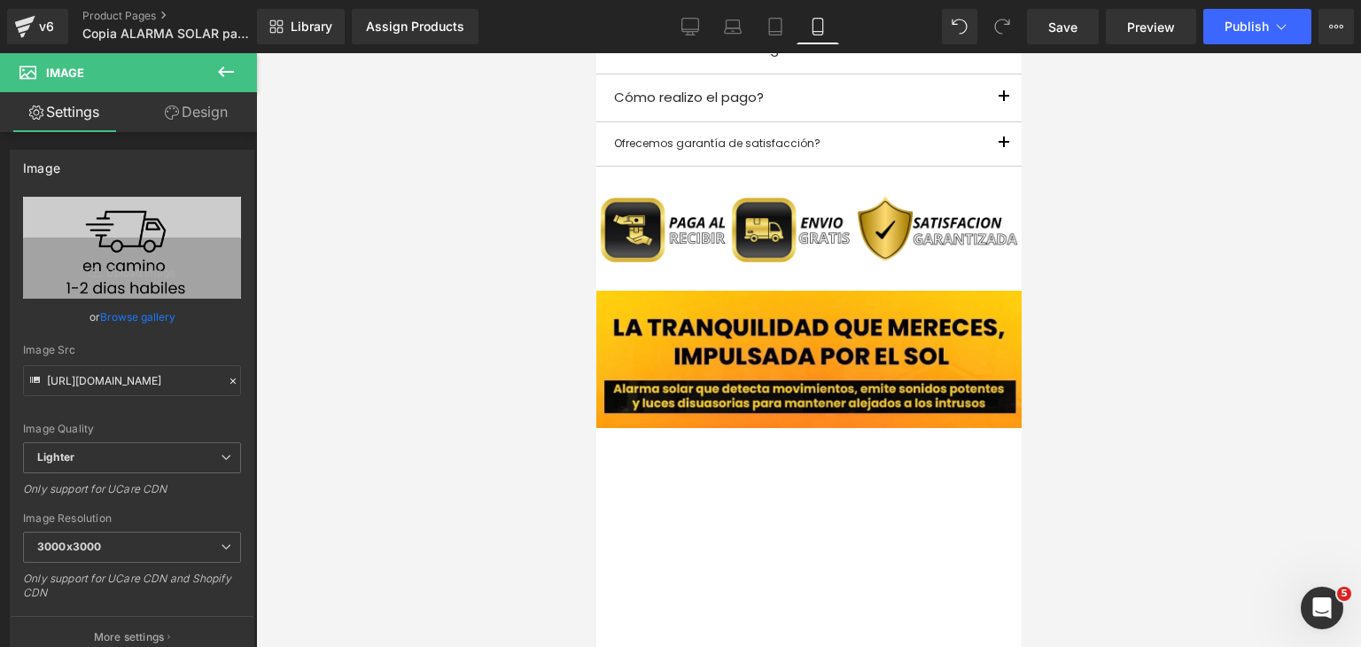
click at [227, 76] on icon at bounding box center [225, 71] width 21 height 21
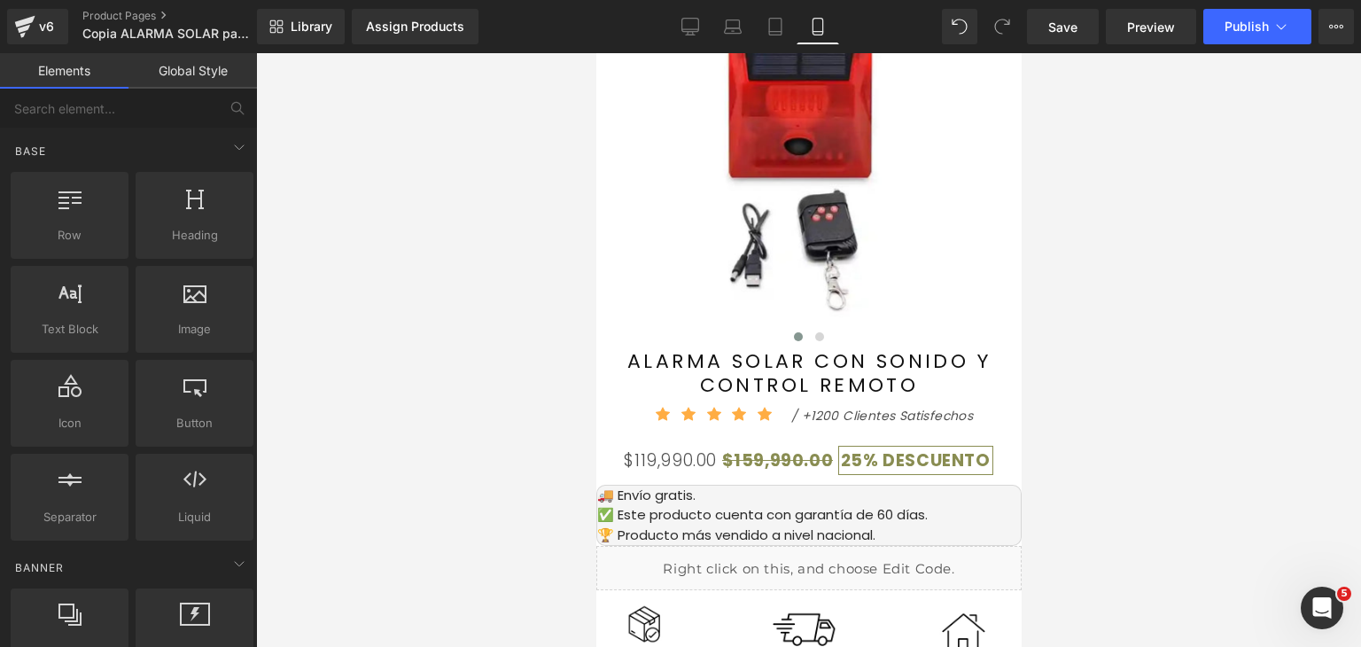
scroll to position [1063, 0]
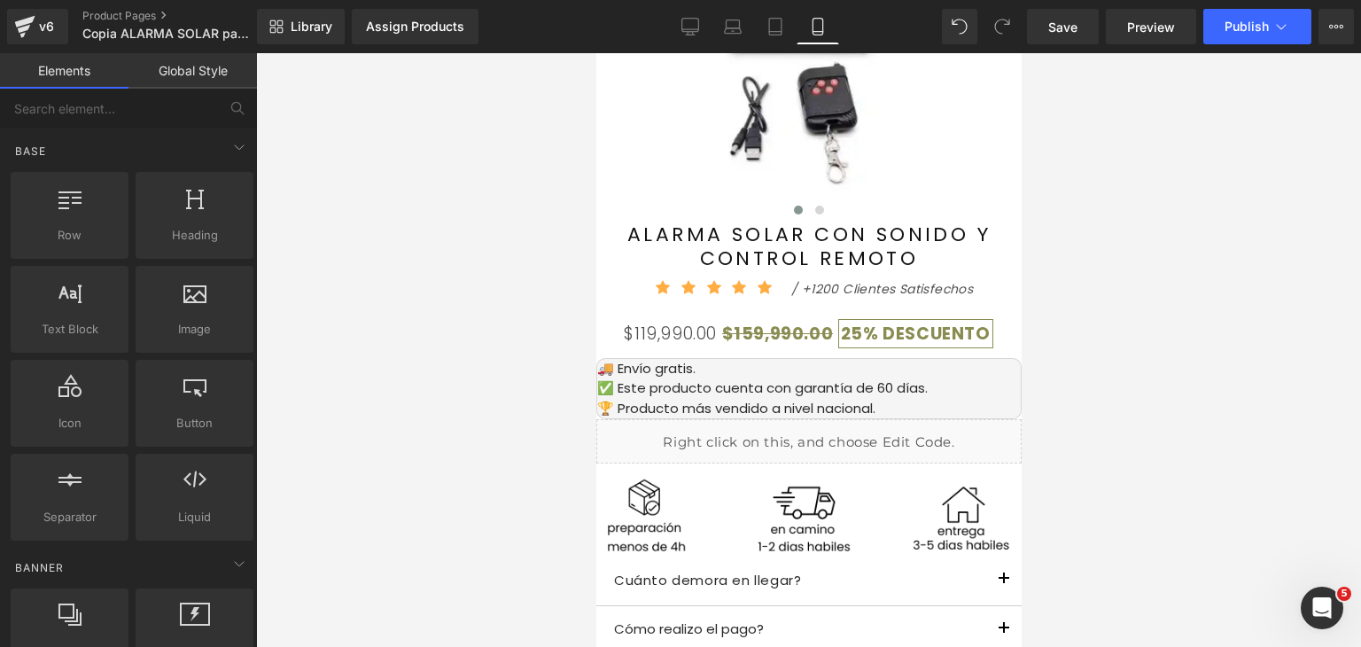
click at [206, 78] on link "Global Style" at bounding box center [192, 70] width 128 height 35
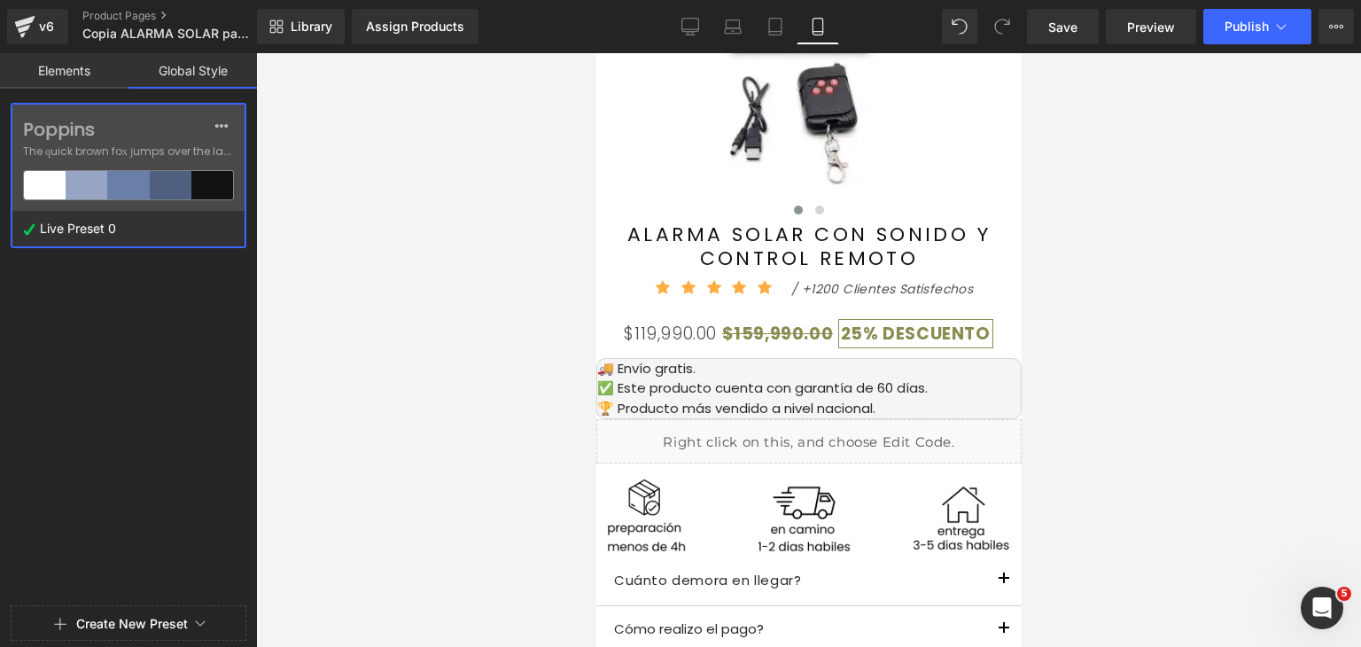
click at [131, 175] on div at bounding box center [128, 185] width 42 height 28
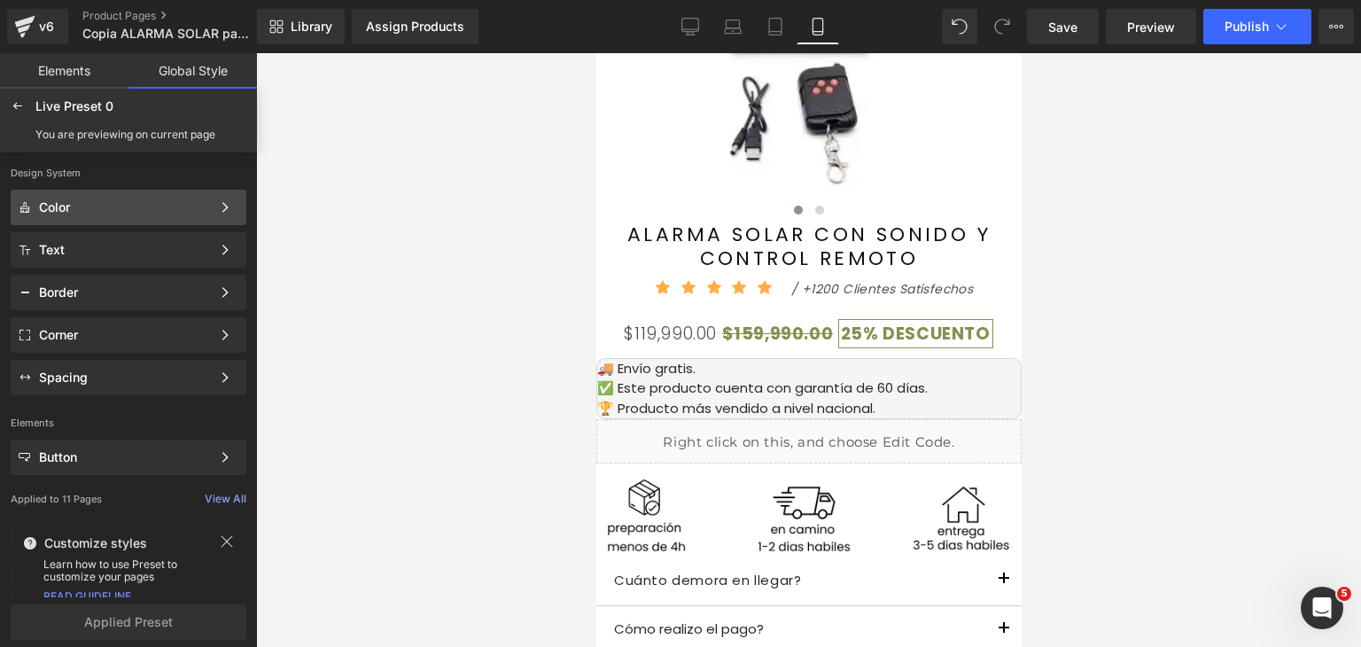
click at [123, 205] on div "Color" at bounding box center [125, 207] width 172 height 14
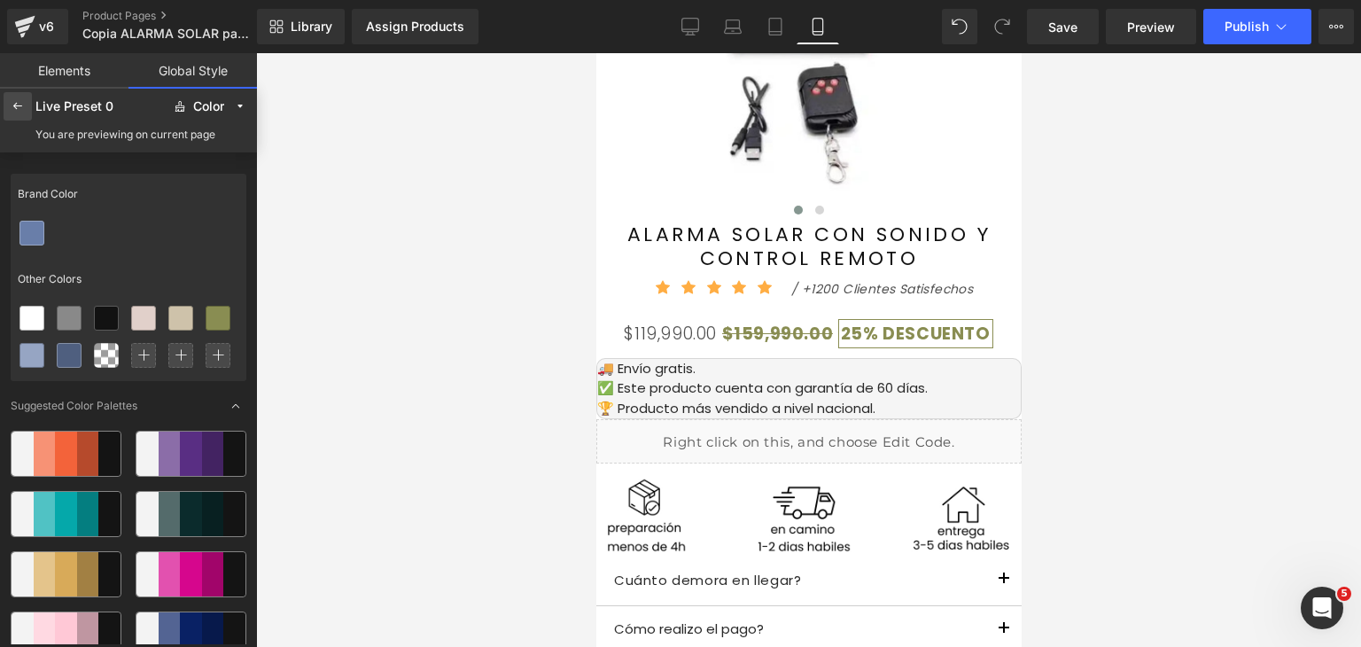
click at [12, 107] on icon at bounding box center [18, 106] width 14 height 14
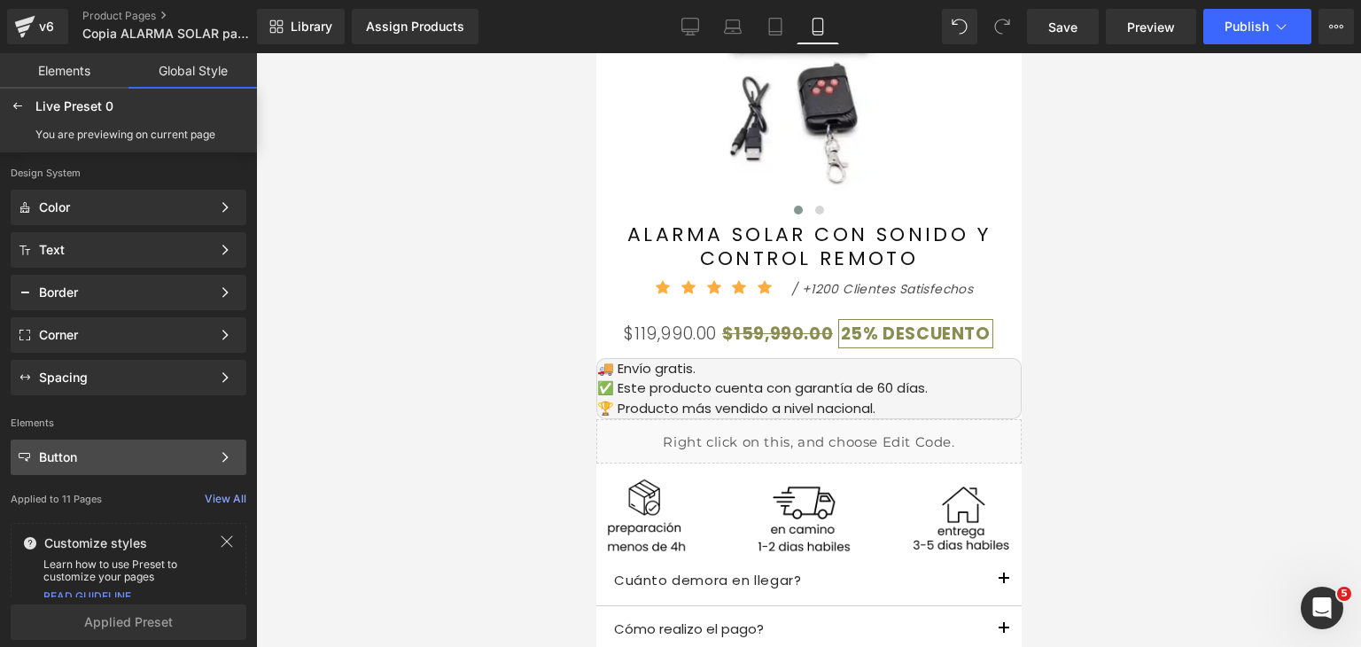
click at [206, 457] on div "Button" at bounding box center [125, 457] width 172 height 14
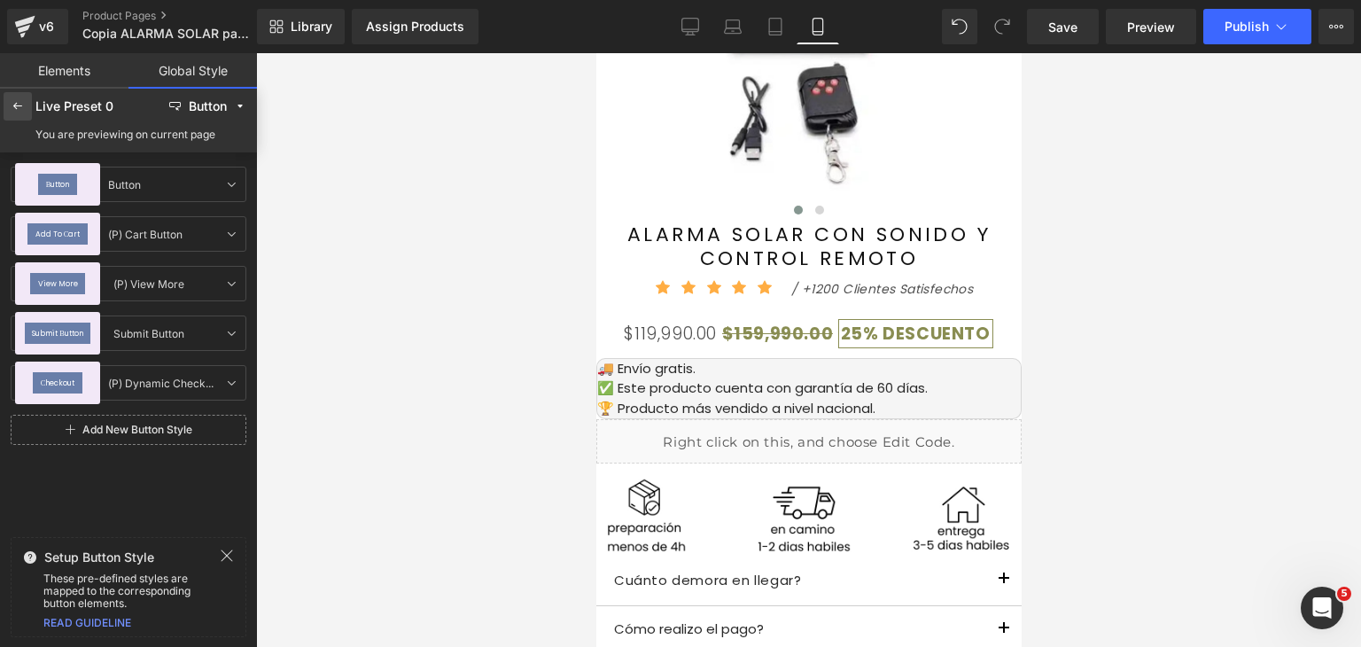
click at [20, 114] on div at bounding box center [18, 106] width 28 height 28
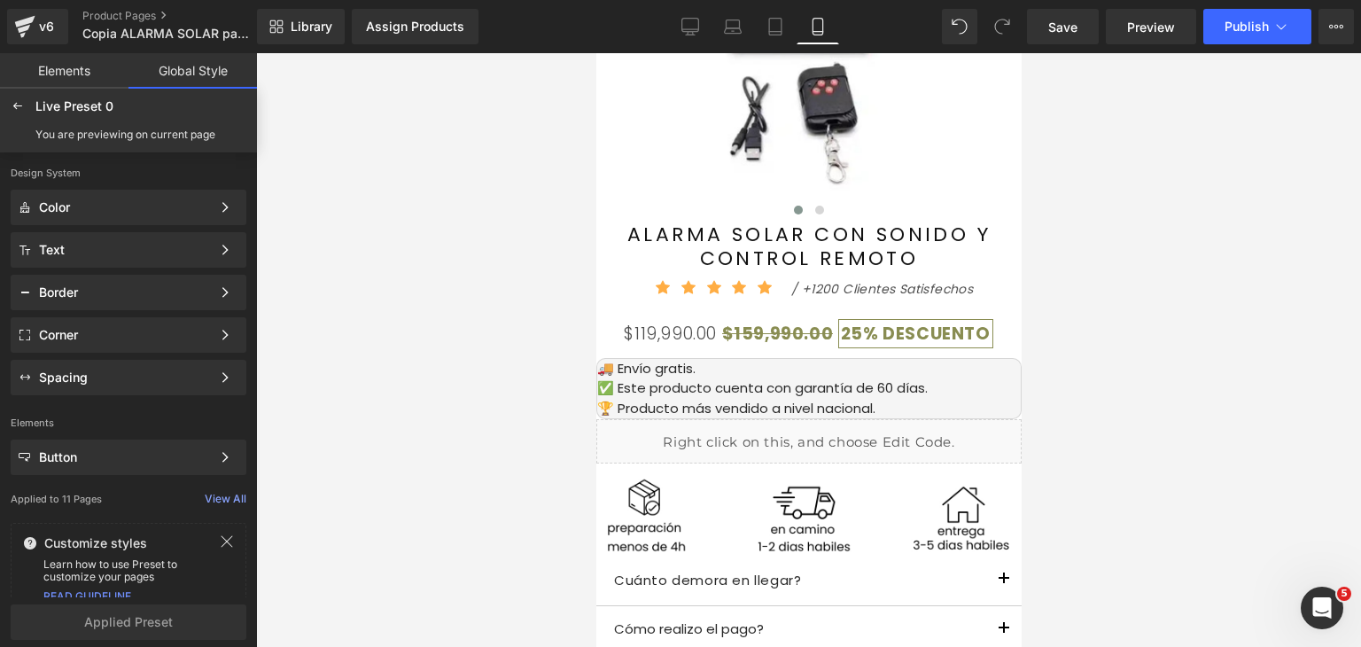
click at [227, 543] on icon at bounding box center [227, 541] width 14 height 14
click at [55, 72] on link "Elements" at bounding box center [64, 70] width 128 height 35
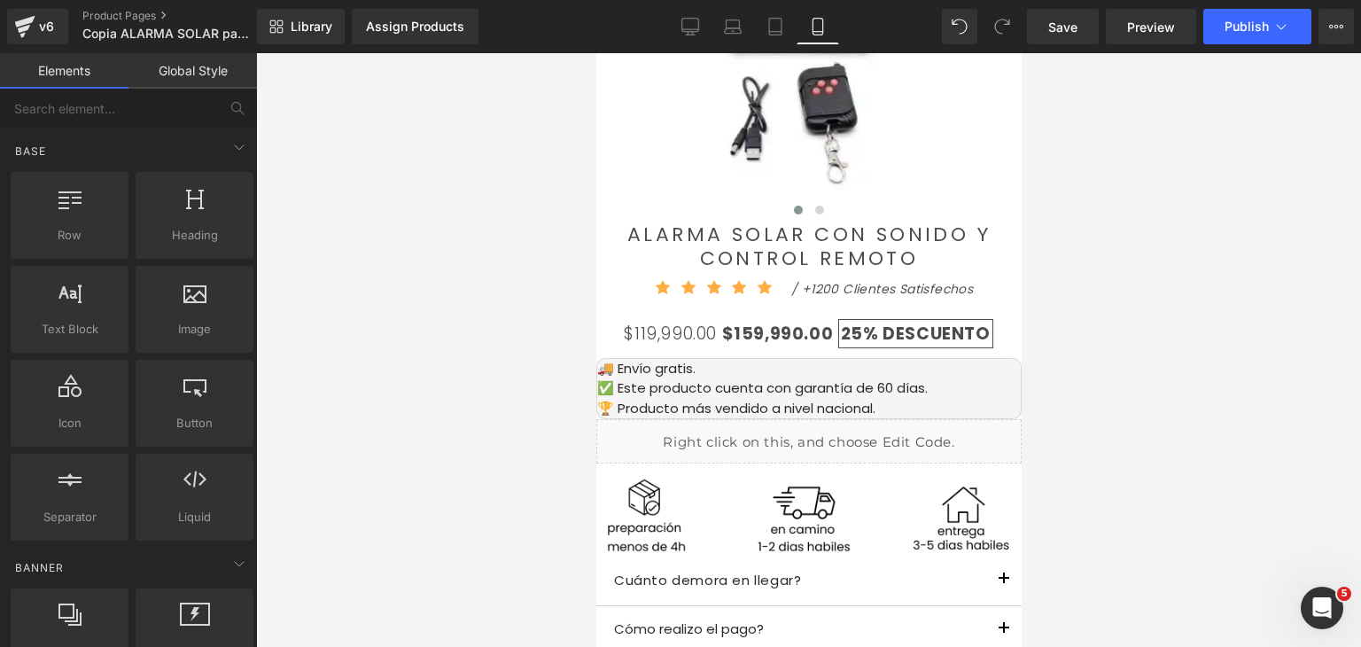
click at [170, 68] on link "Global Style" at bounding box center [192, 70] width 128 height 35
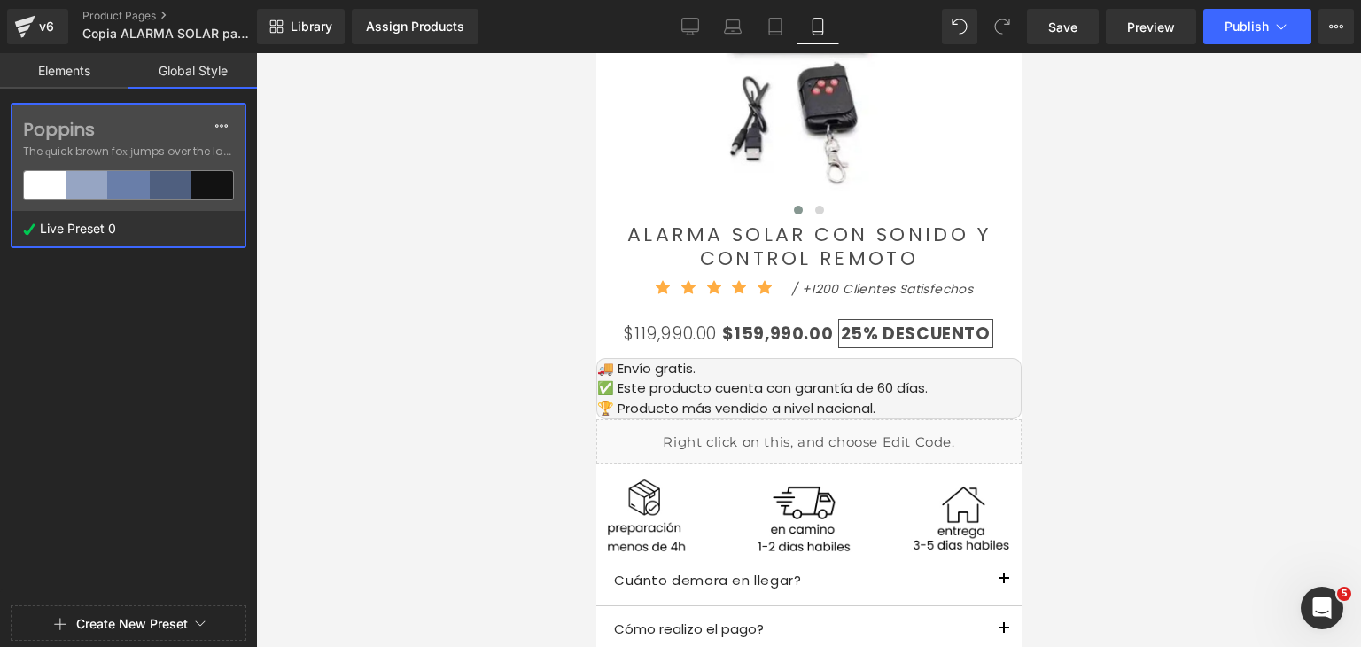
click at [160, 195] on div at bounding box center [171, 185] width 42 height 28
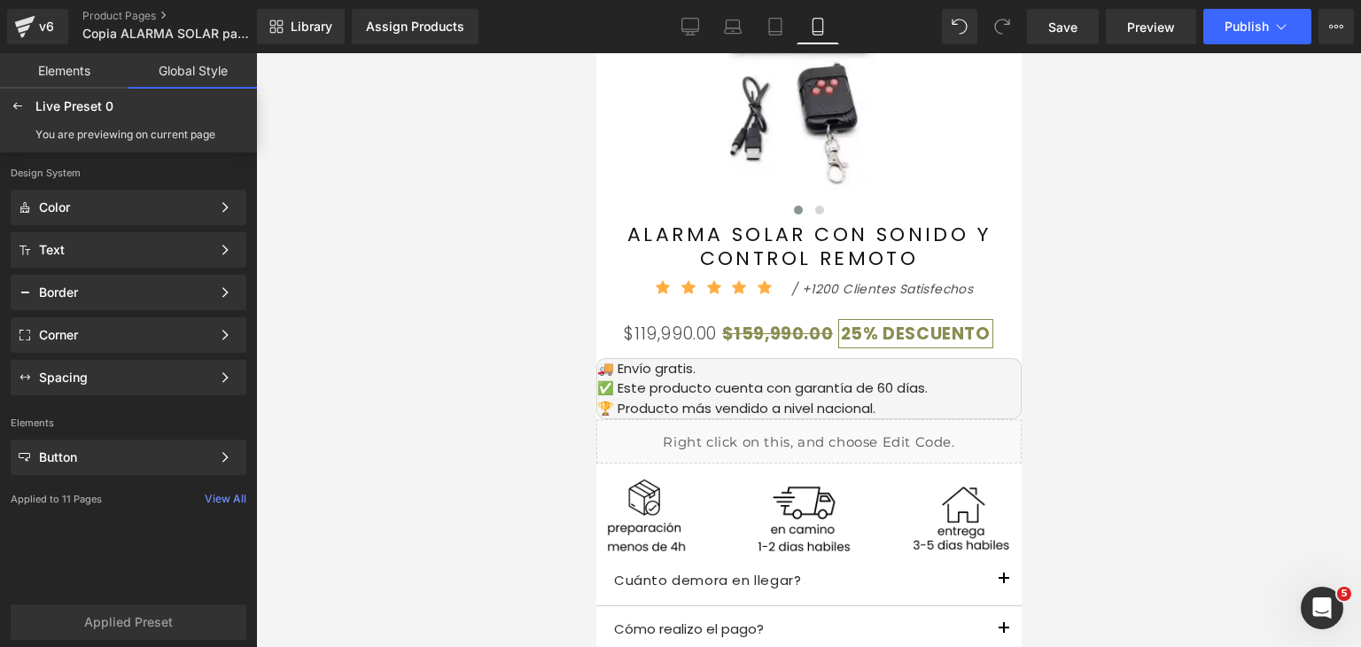
click at [222, 497] on div "View All" at bounding box center [226, 499] width 42 height 12
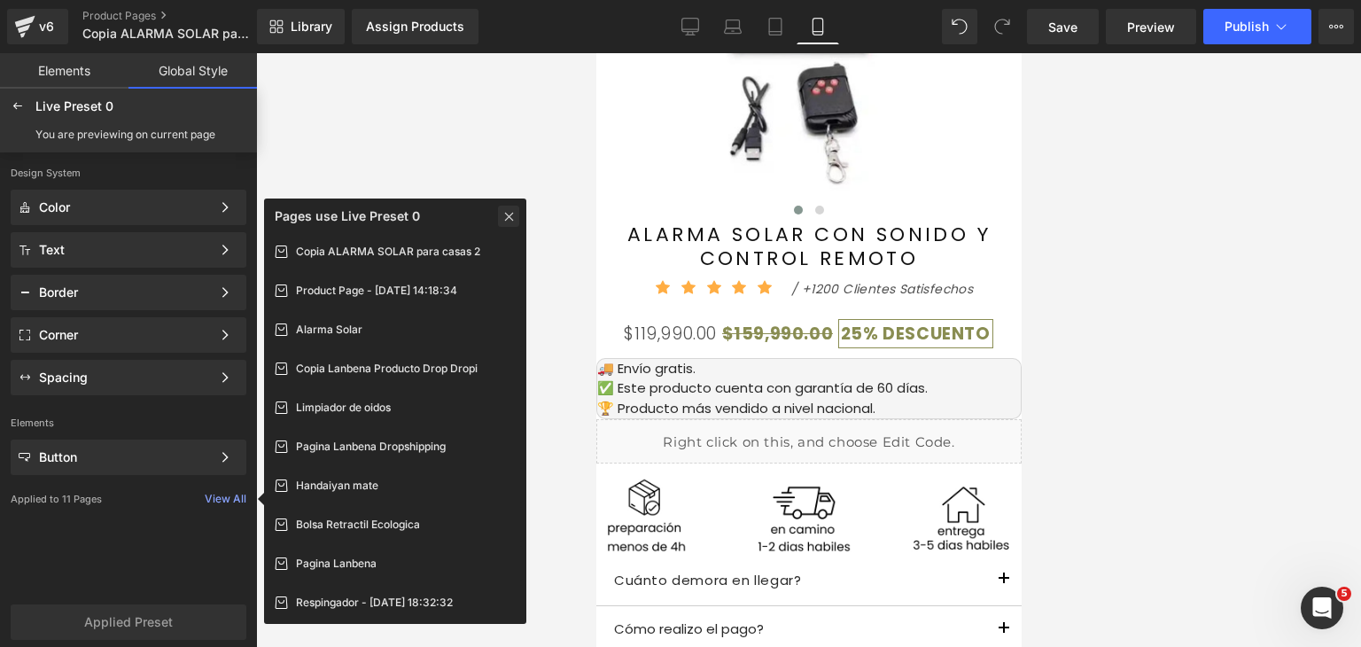
click at [514, 219] on icon at bounding box center [508, 216] width 13 height 14
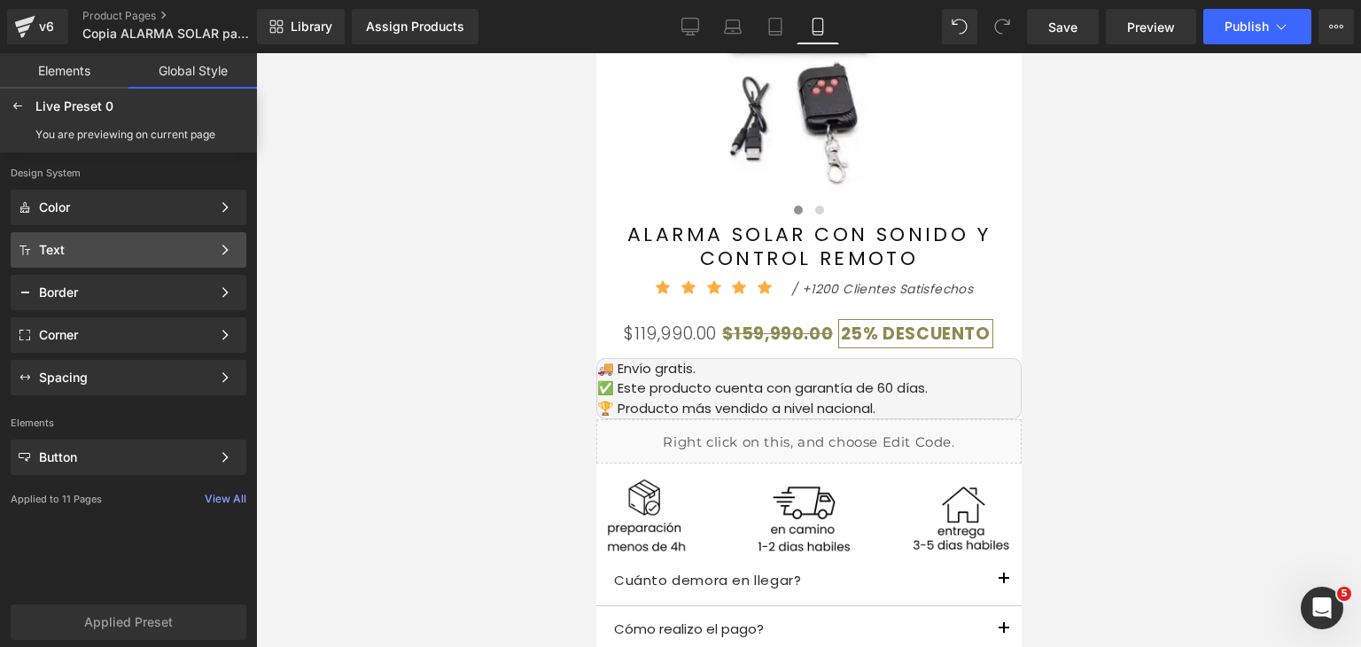
click at [137, 250] on div "Text" at bounding box center [125, 250] width 172 height 14
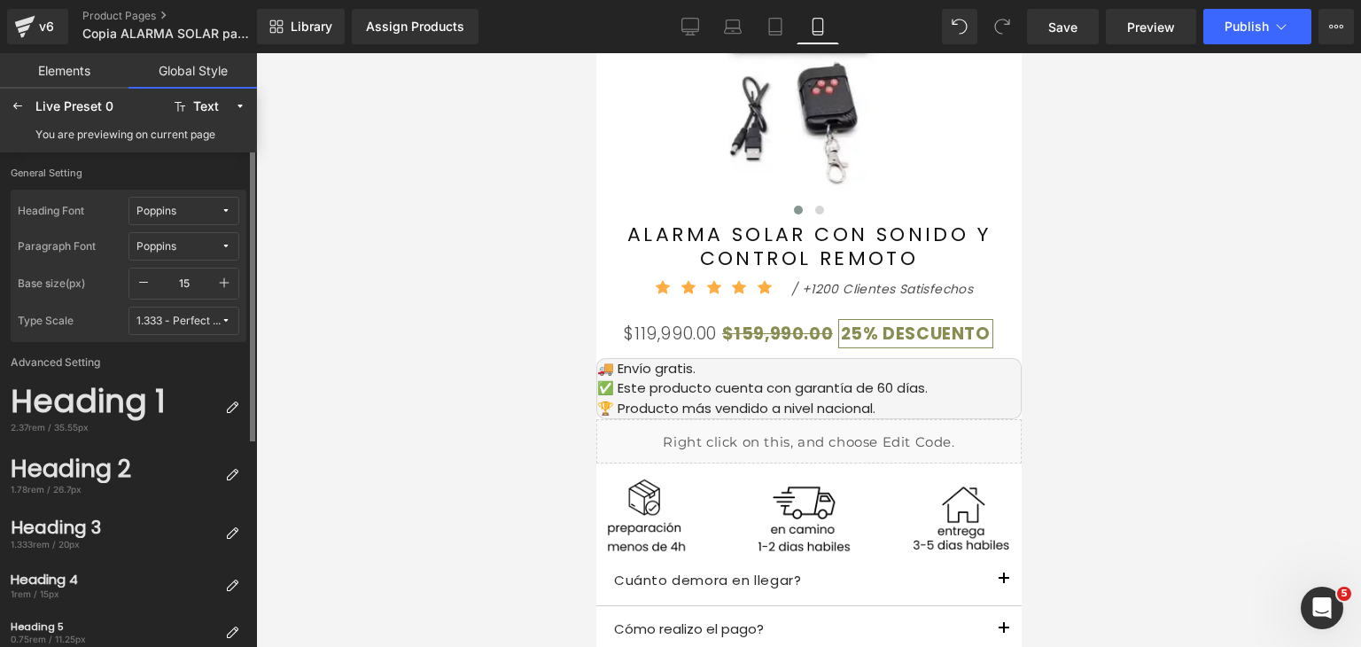
click at [164, 220] on button "Poppins" at bounding box center [183, 211] width 111 height 28
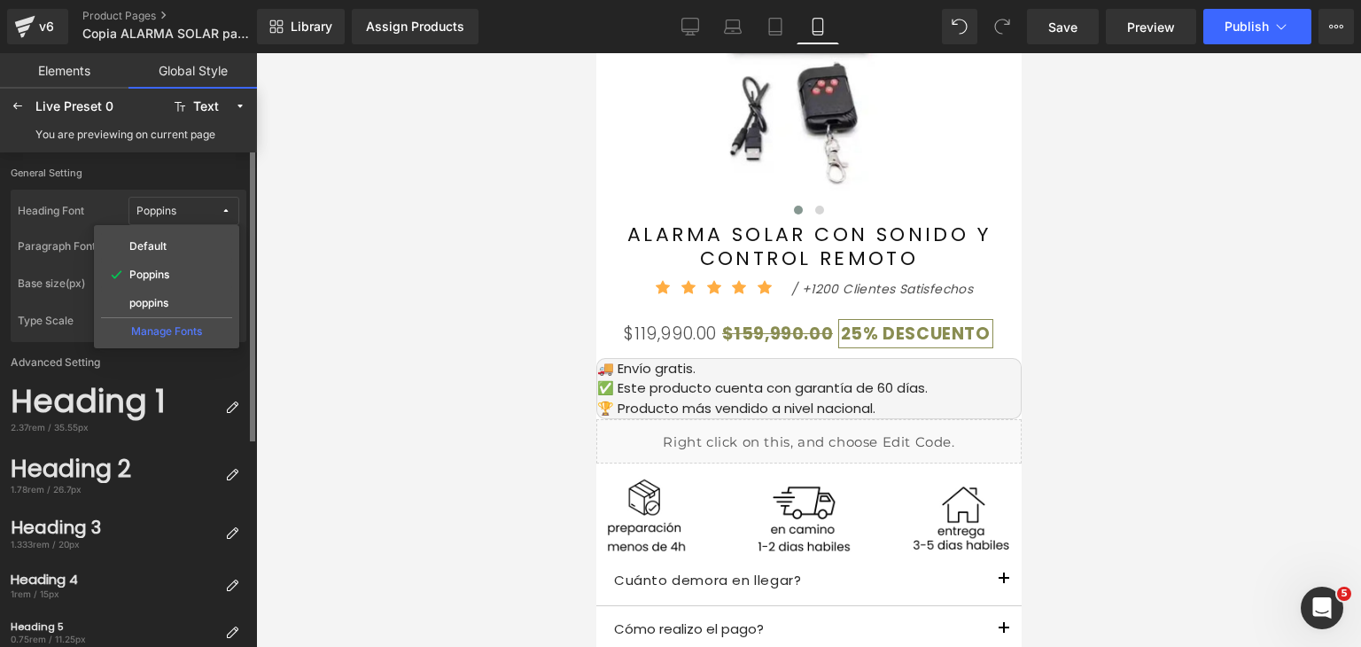
click at [171, 333] on div "Manage Fonts" at bounding box center [166, 329] width 131 height 24
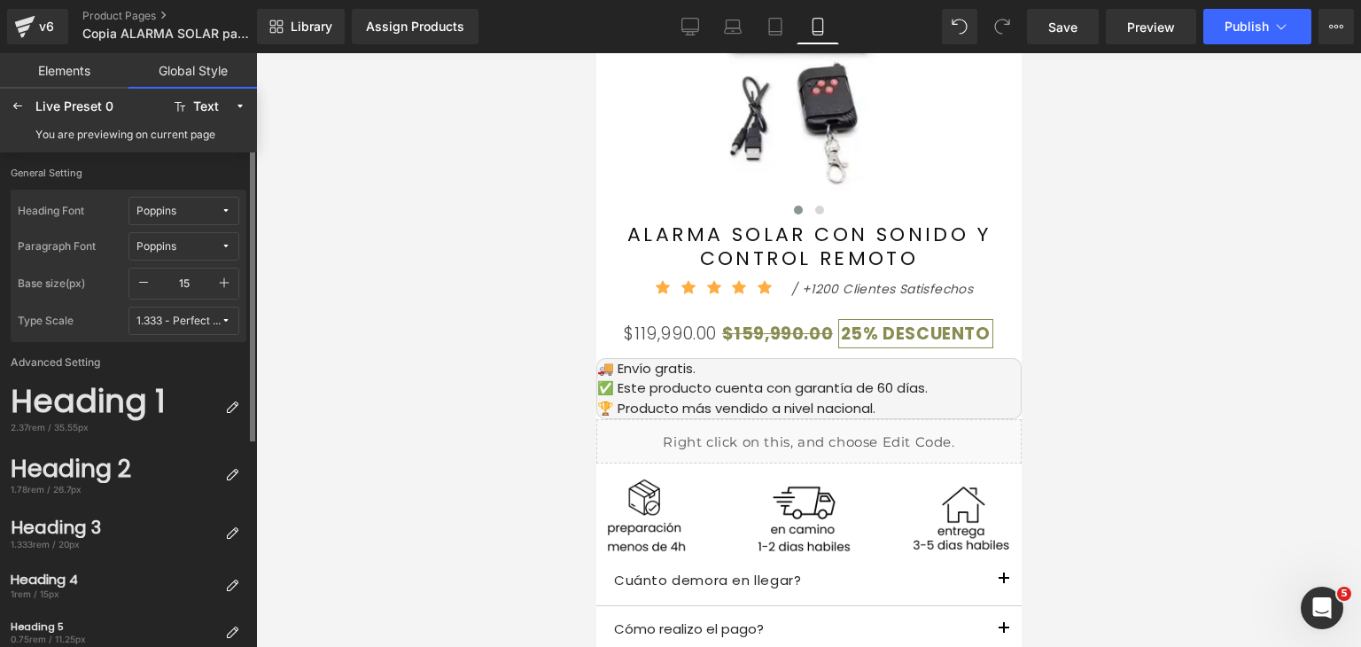
click at [183, 209] on span "Poppins" at bounding box center [178, 211] width 84 height 13
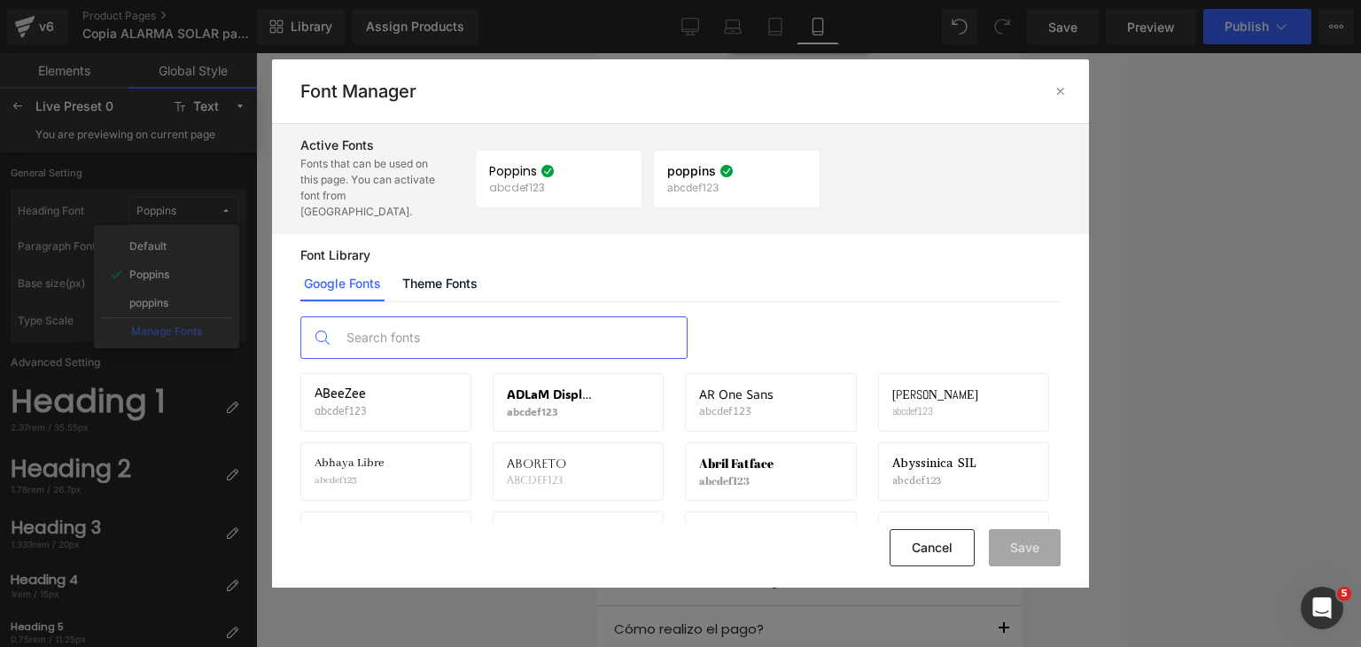
click at [475, 331] on input "text" at bounding box center [512, 337] width 350 height 41
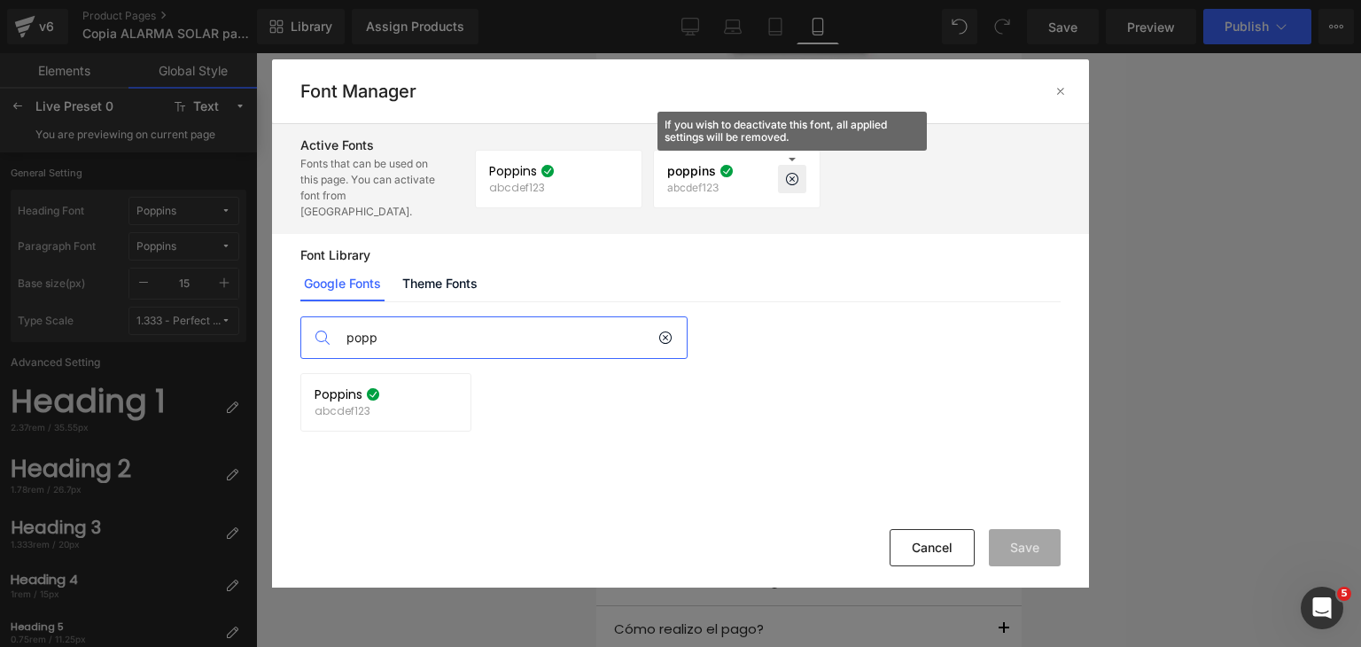
type input "popp"
click at [793, 172] on icon at bounding box center [792, 179] width 14 height 14
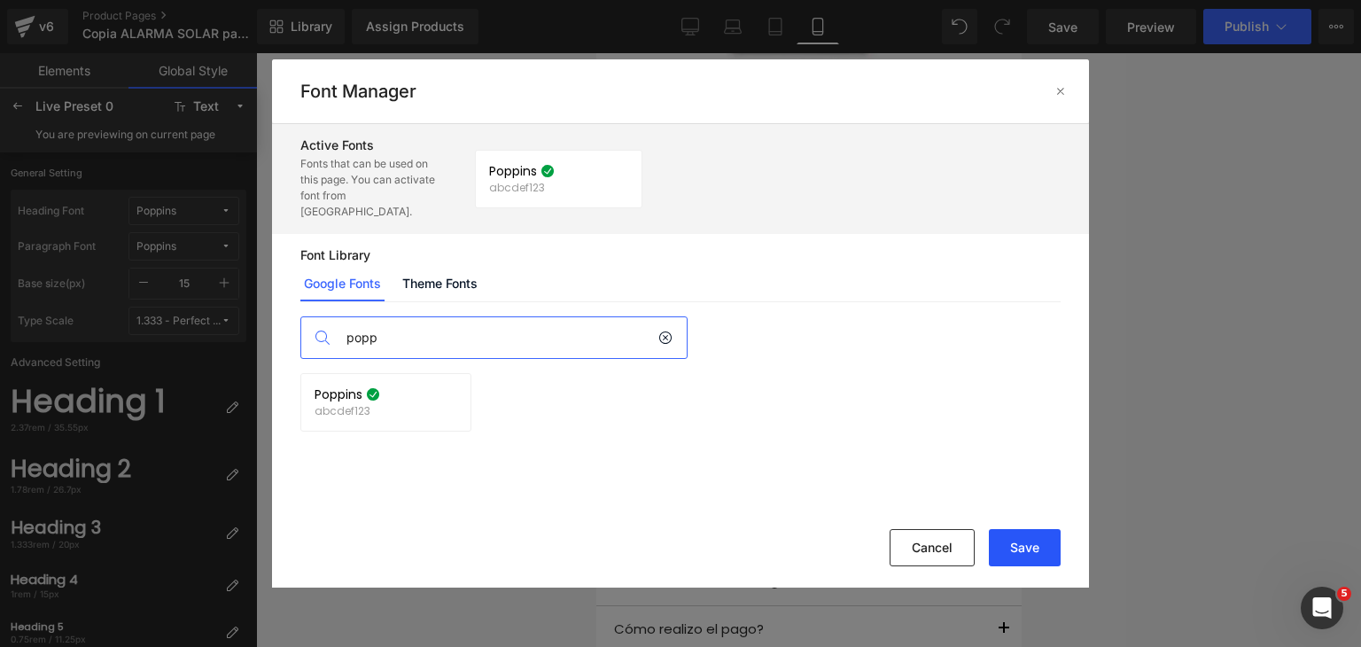
click at [1015, 548] on button "Save" at bounding box center [1025, 547] width 72 height 37
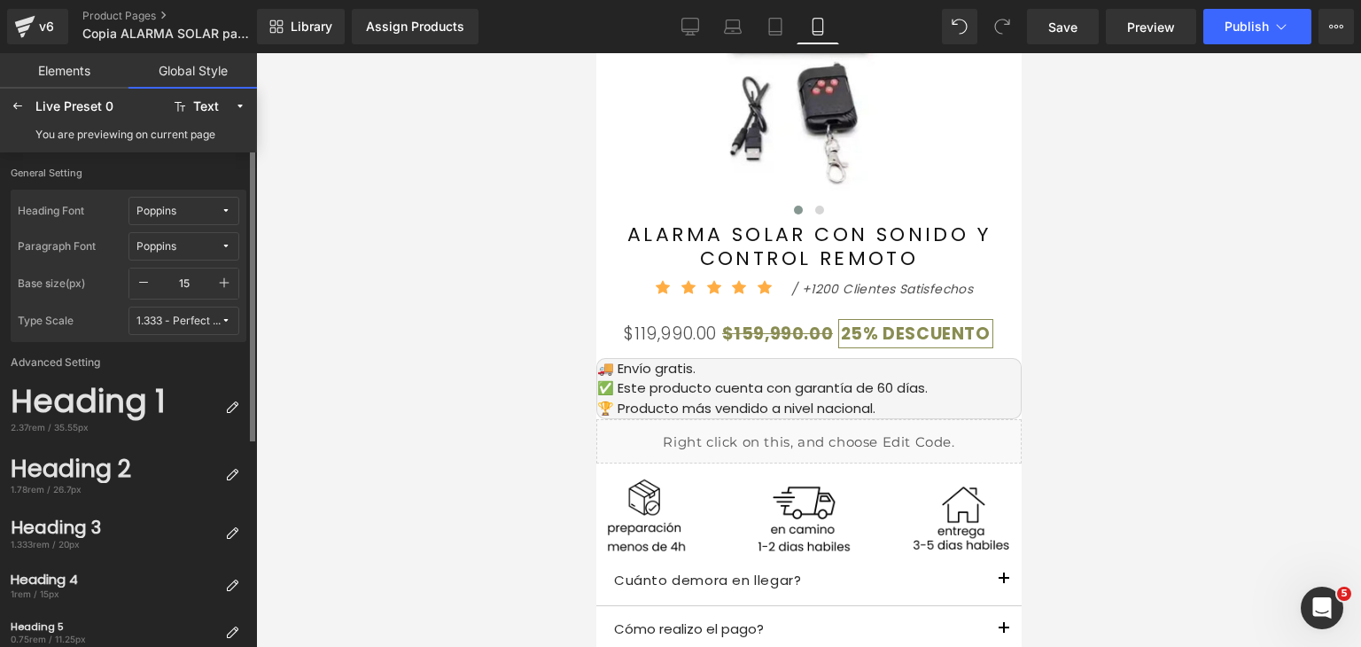
click at [177, 206] on span "Poppins" at bounding box center [178, 211] width 84 height 13
click at [175, 306] on div "Manage Fonts" at bounding box center [166, 301] width 131 height 24
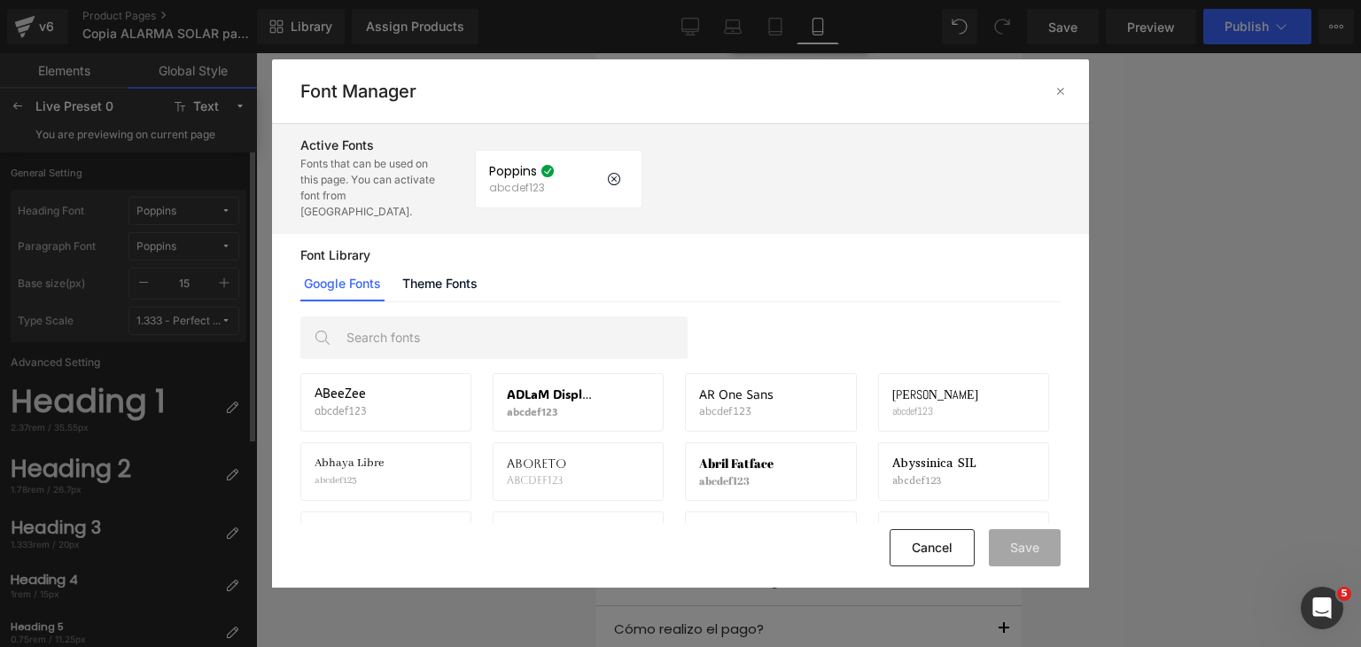
click at [517, 164] on span "Poppins" at bounding box center [513, 171] width 48 height 14
click at [465, 317] on input "text" at bounding box center [512, 337] width 350 height 41
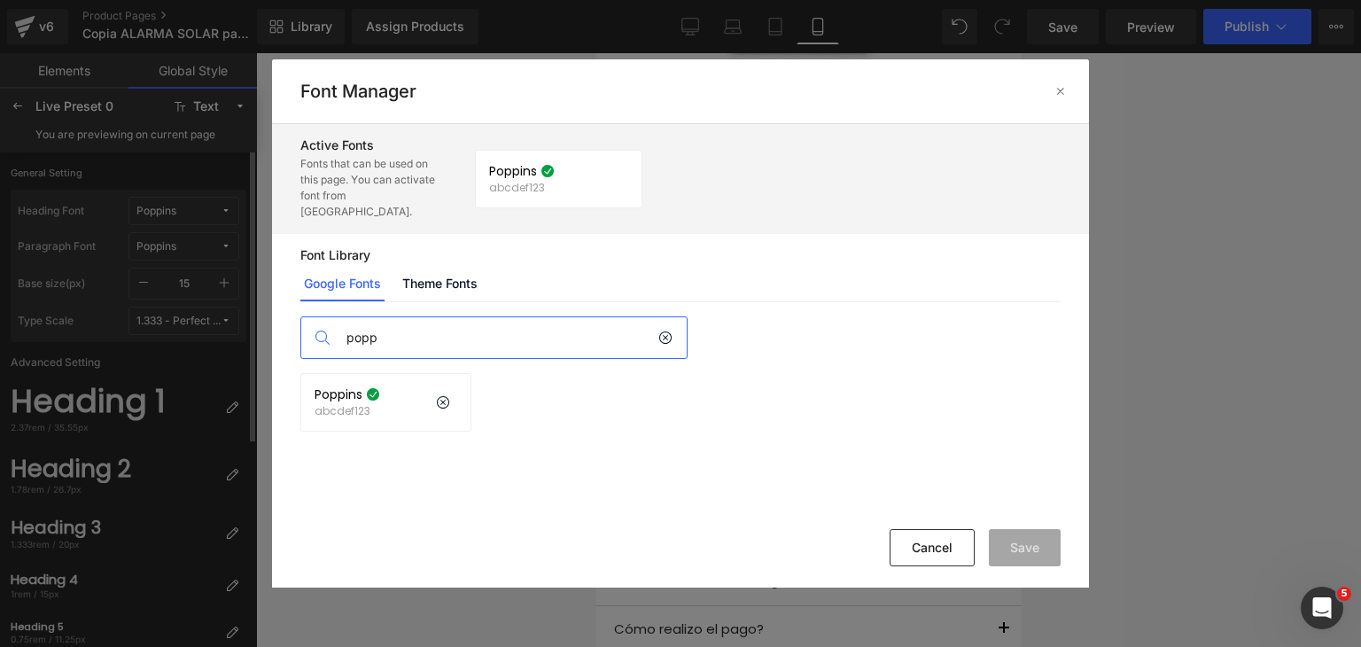
type input "popp"
click at [358, 405] on p "abcdef123" at bounding box center [348, 411] width 66 height 12
click at [376, 387] on icon at bounding box center [373, 394] width 14 height 14
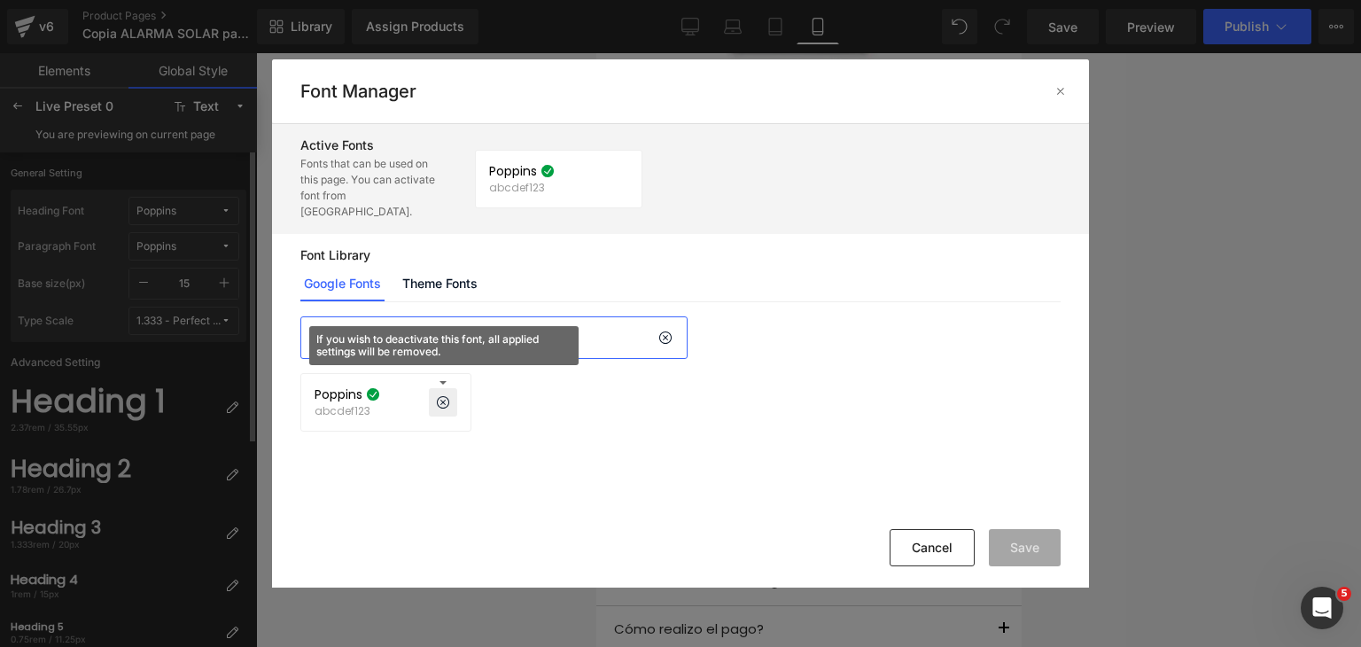
click at [446, 395] on icon at bounding box center [443, 402] width 14 height 14
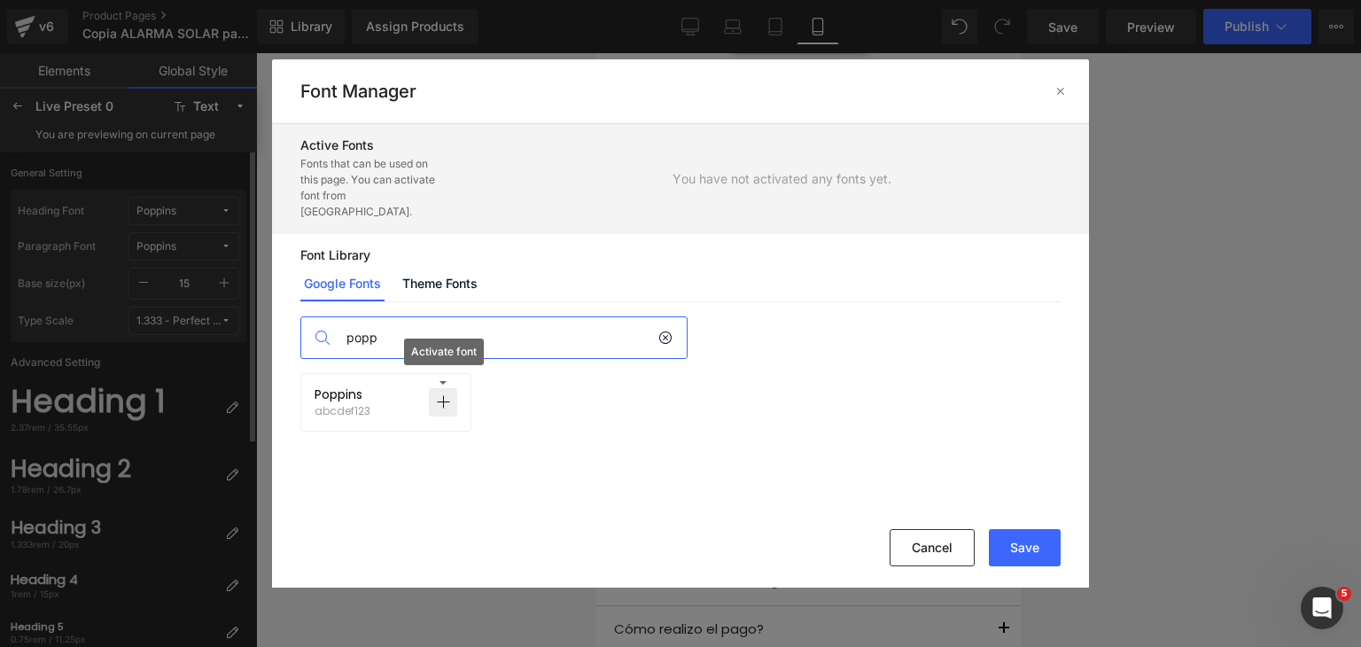
click at [338, 405] on p "abcdef123" at bounding box center [343, 411] width 56 height 12
click at [444, 395] on icon at bounding box center [443, 402] width 14 height 14
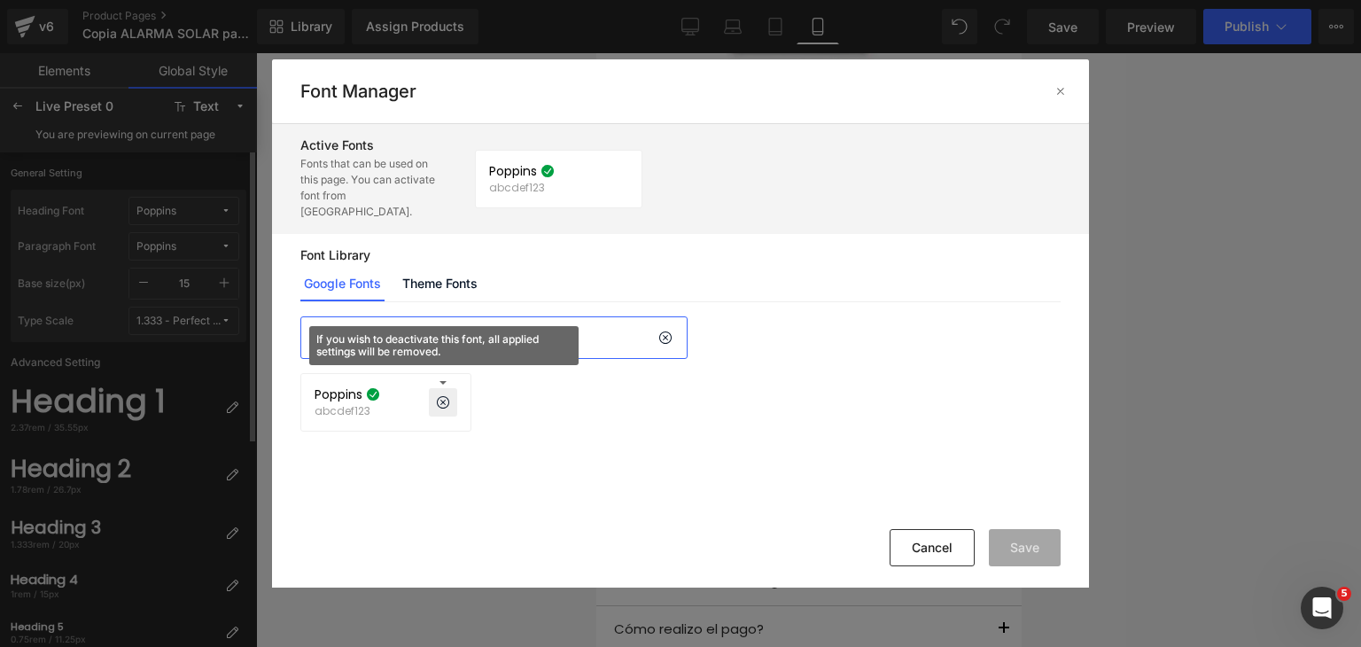
click at [356, 387] on span "Poppins" at bounding box center [339, 394] width 48 height 14
click at [575, 173] on div "Poppins abcdef123 If you wish to deactivate this font, all applied settings wil…" at bounding box center [558, 179] width 139 height 30
click at [432, 388] on p at bounding box center [443, 402] width 28 height 28
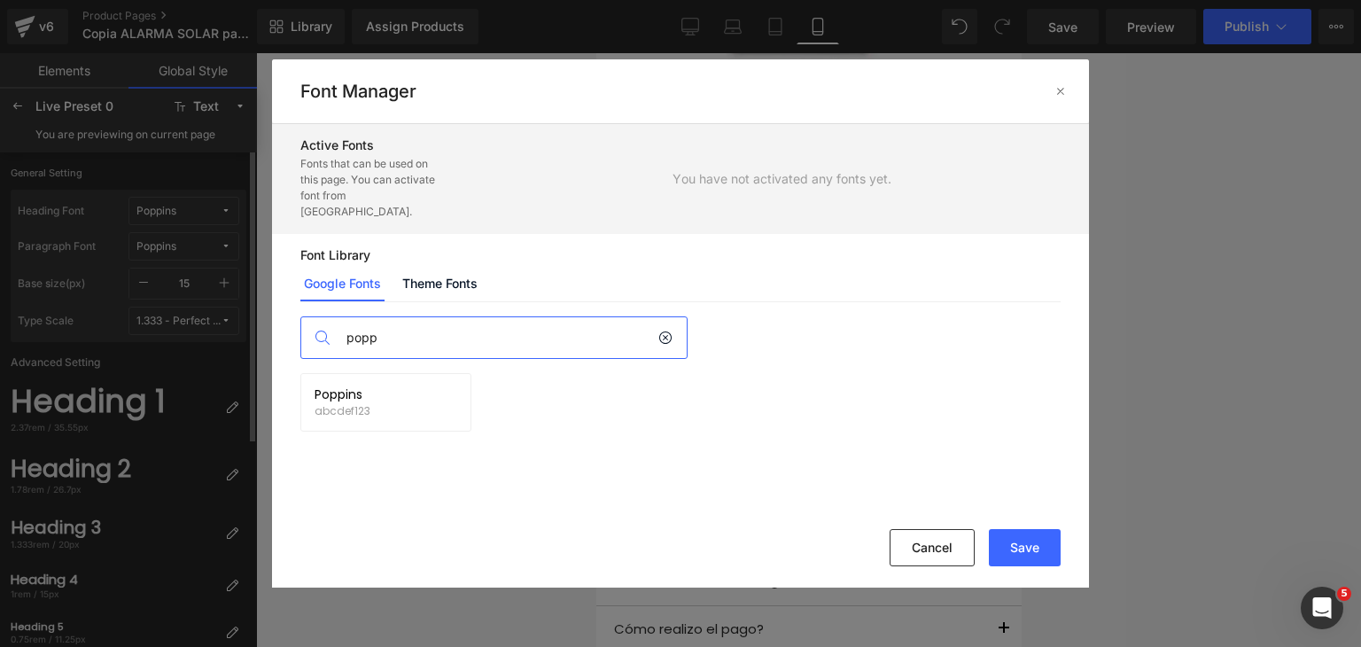
click at [369, 388] on div "Poppins abcdef123 Activate font" at bounding box center [386, 402] width 143 height 30
click at [445, 395] on icon at bounding box center [443, 402] width 14 height 14
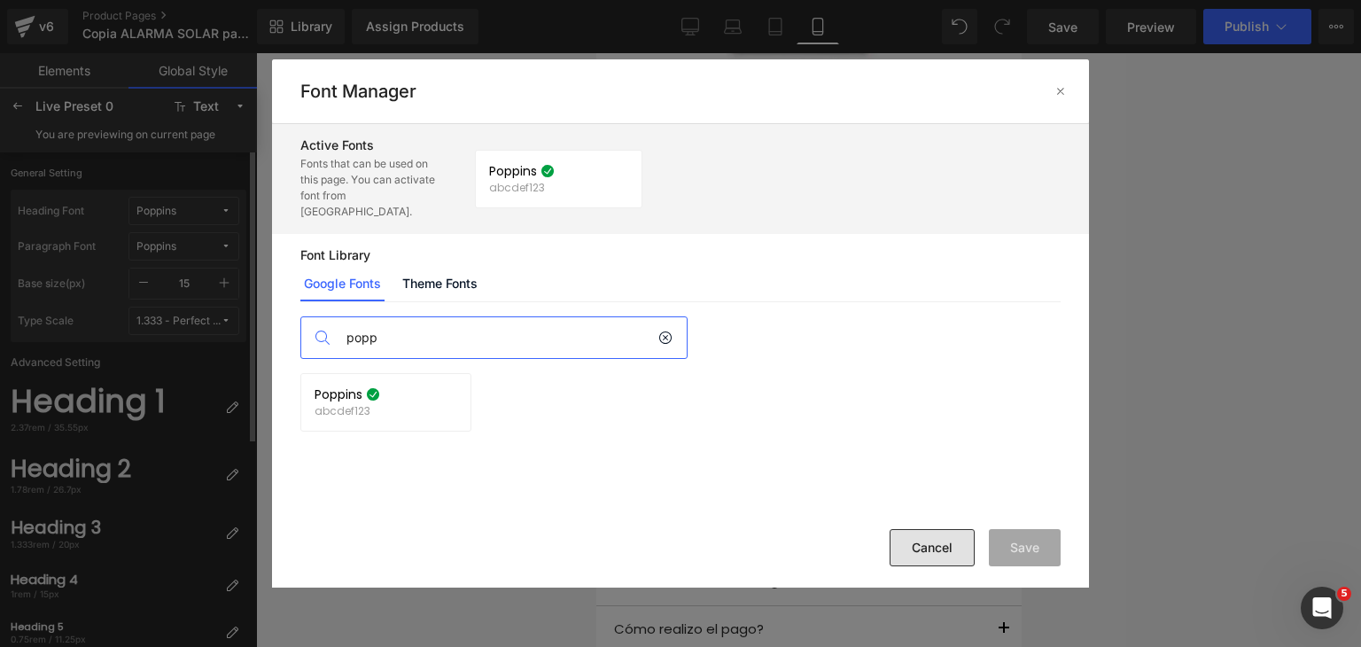
click at [939, 553] on button "Cancel" at bounding box center [932, 547] width 85 height 37
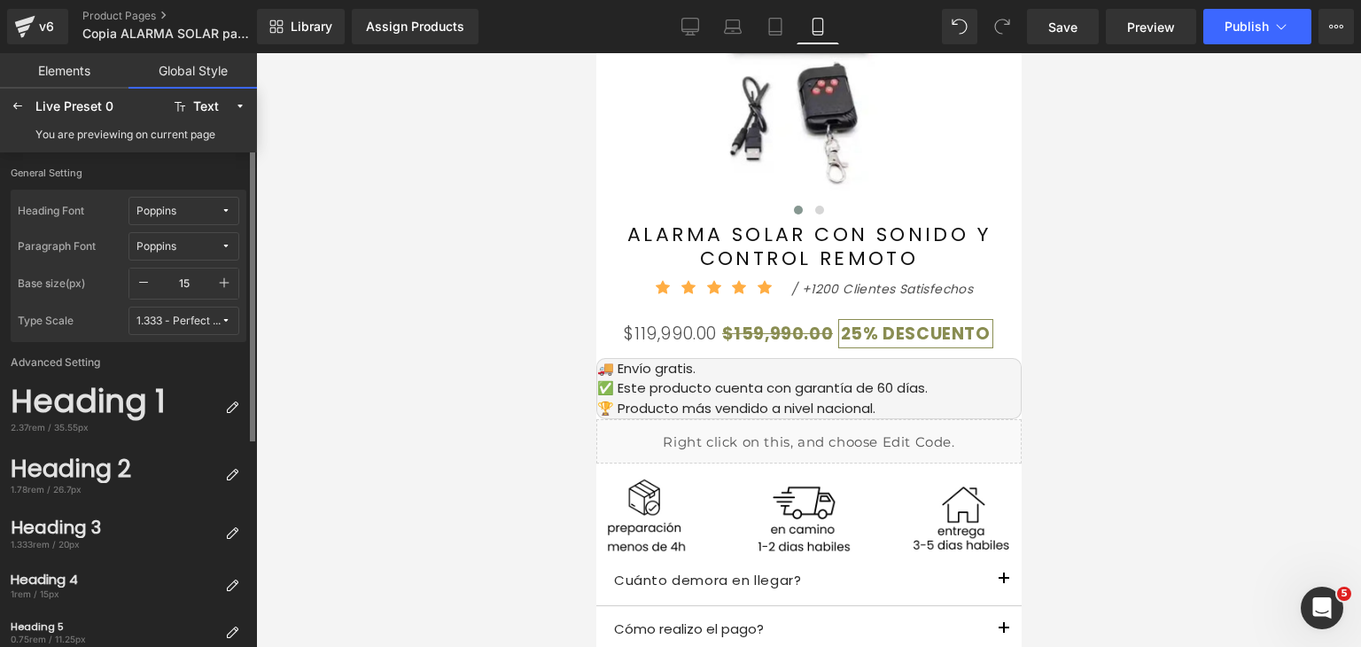
click at [202, 327] on button "1.333 - Perfect Fourth" at bounding box center [183, 321] width 111 height 28
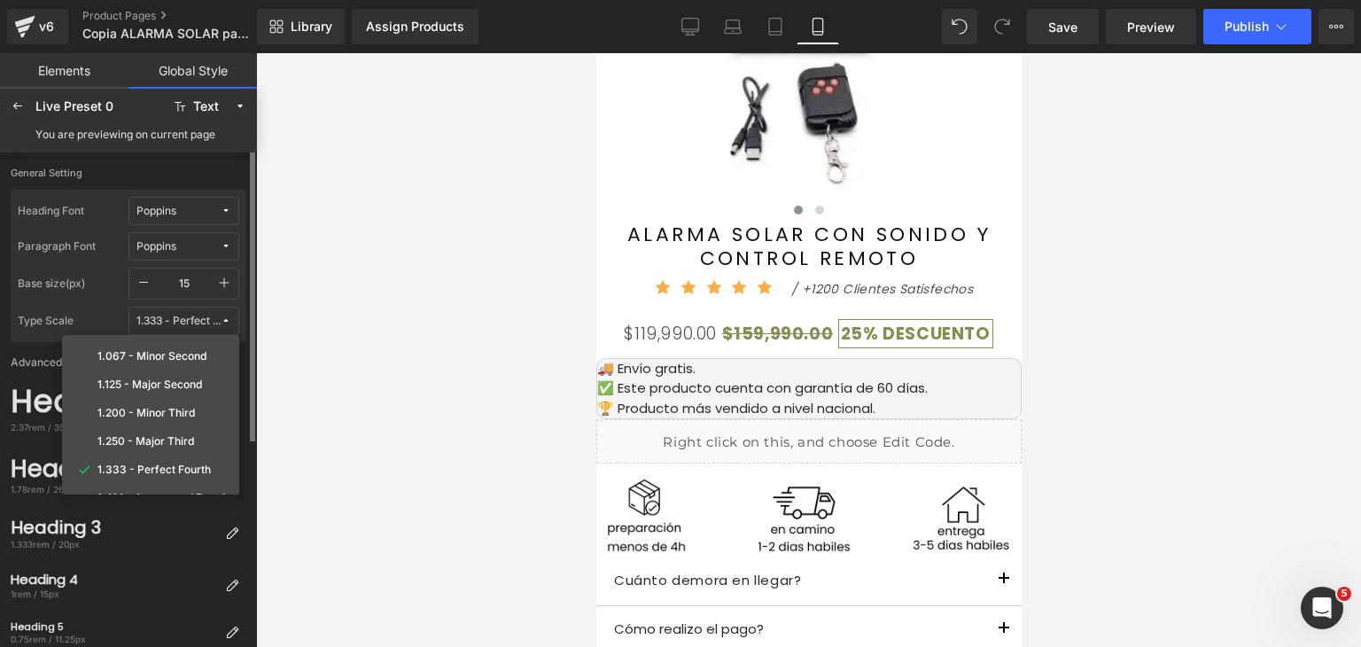
click at [202, 324] on div "1.333 - Perfect Fourth" at bounding box center [178, 321] width 84 height 13
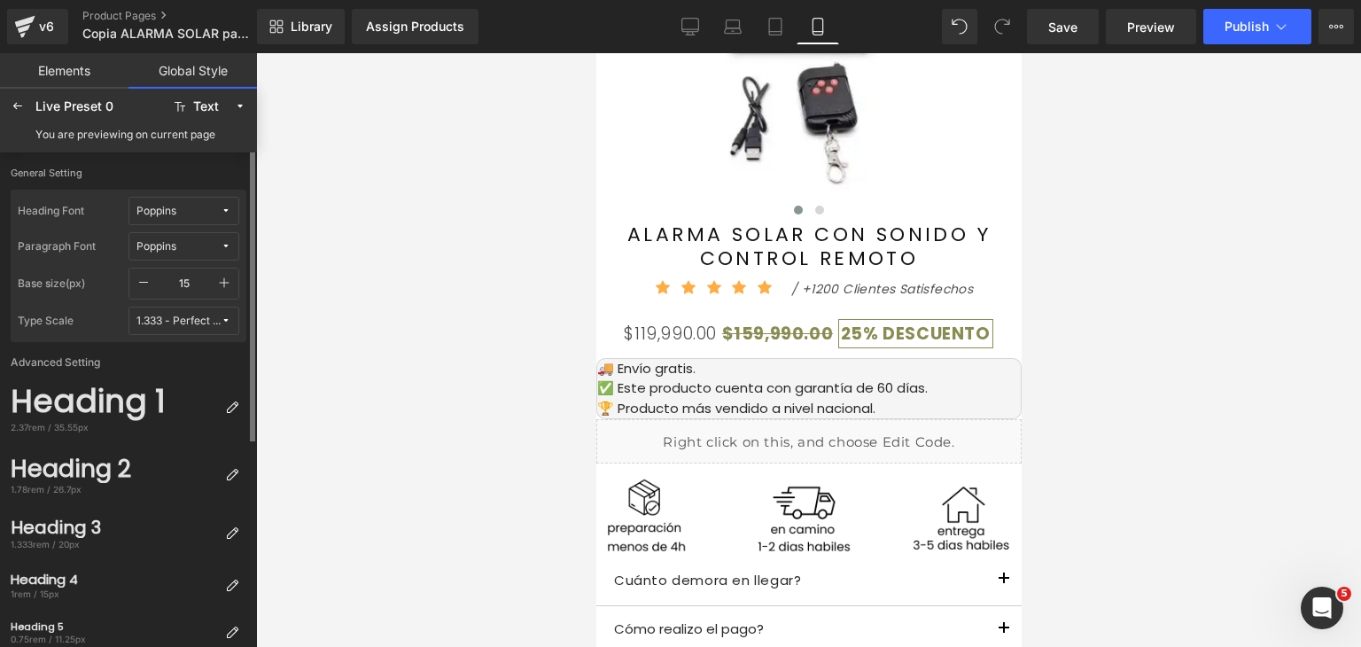
click at [202, 324] on div "1.333 - Perfect Fourth" at bounding box center [178, 321] width 84 height 13
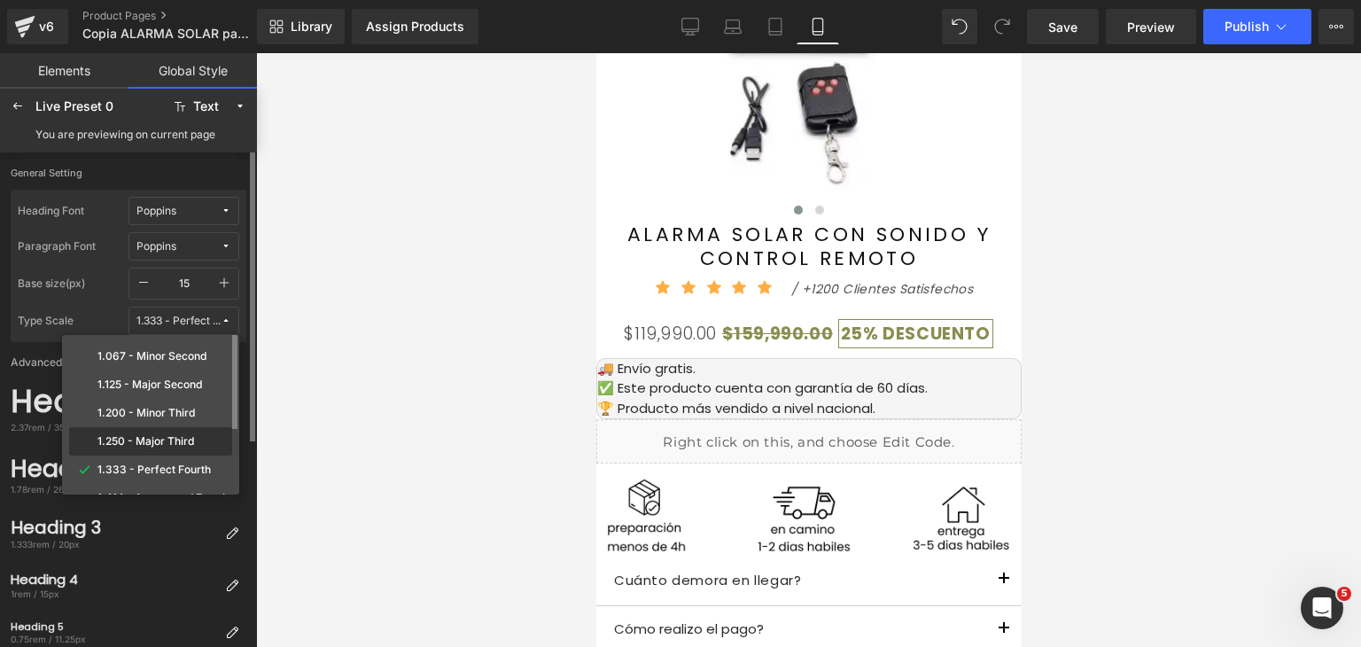
click at [166, 455] on div "1.250 - Major Third" at bounding box center [150, 469] width 163 height 28
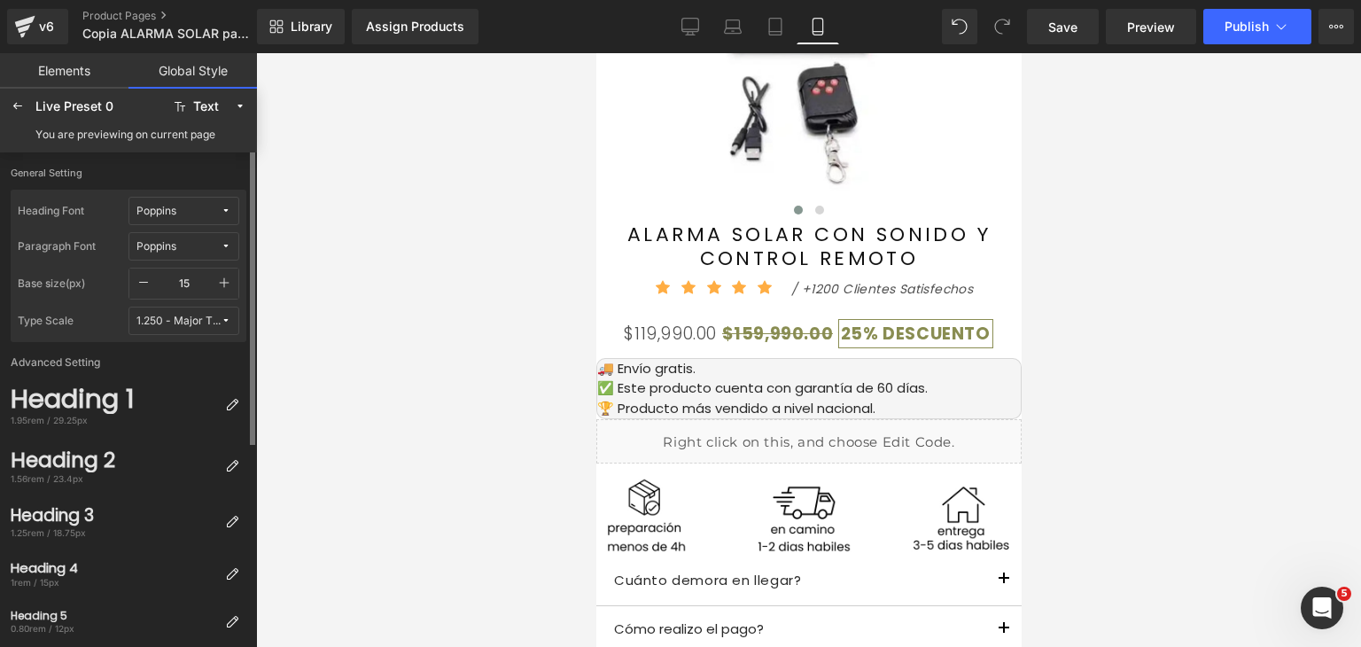
click at [198, 328] on button "1.250 - Major Third" at bounding box center [183, 321] width 111 height 28
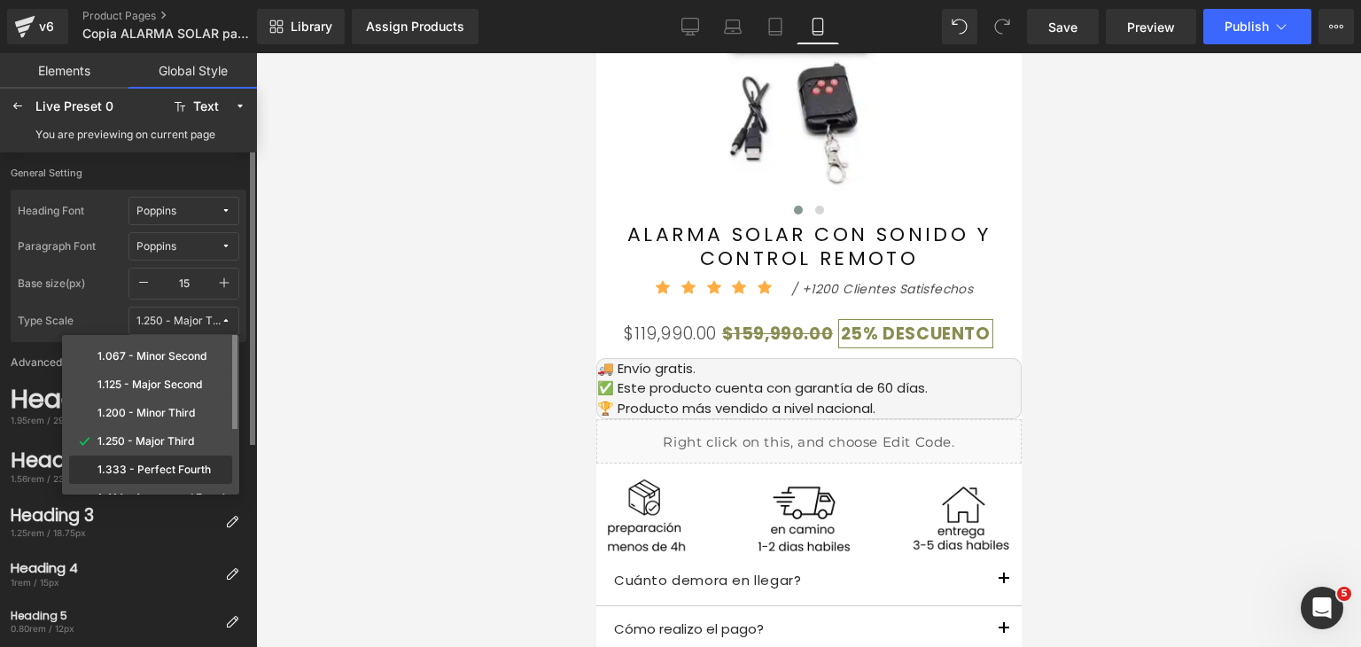
click at [160, 464] on label "1.333 - Perfect Fourth" at bounding box center [153, 469] width 113 height 12
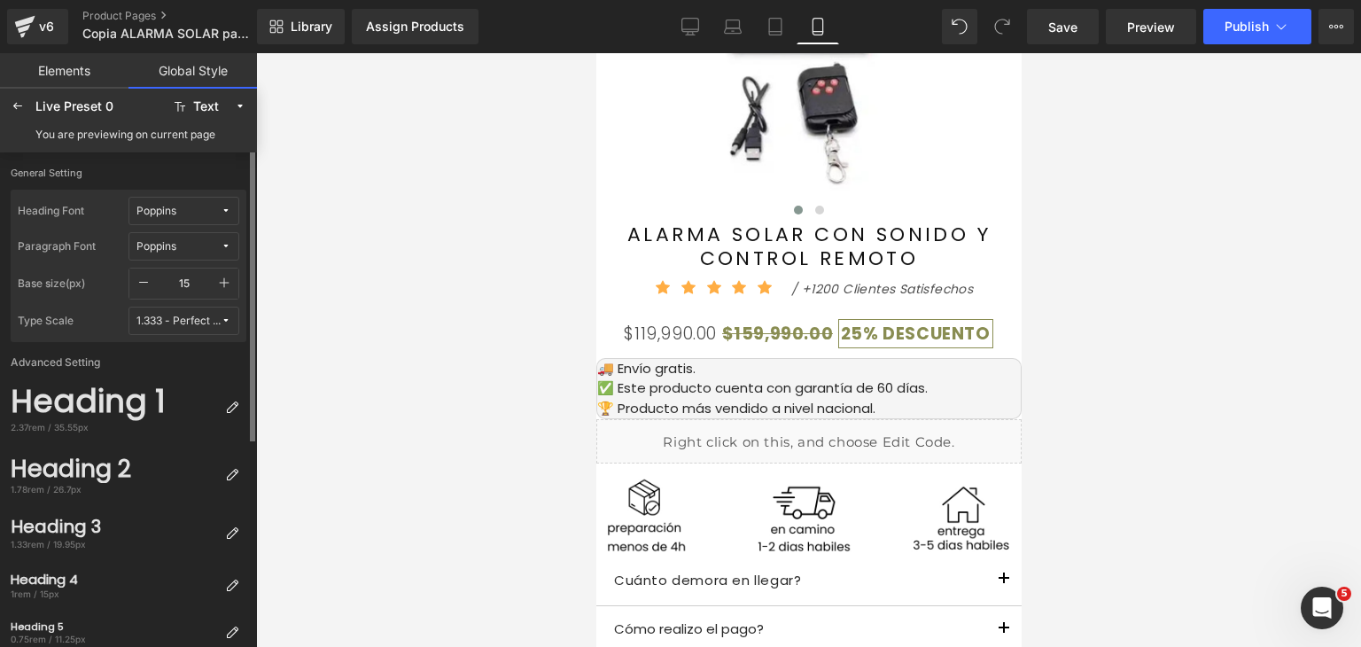
click at [190, 316] on div "1.333 - Perfect Fourth" at bounding box center [178, 321] width 84 height 13
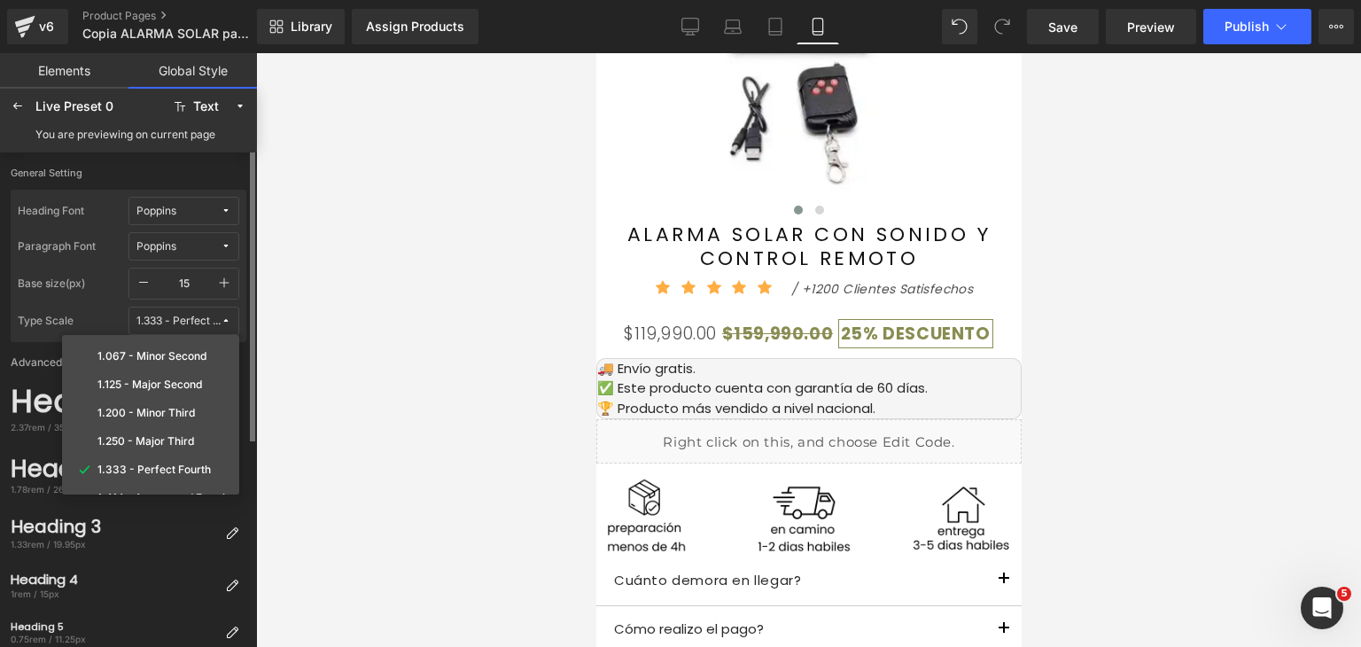
click at [190, 316] on div "1.333 - Perfect Fourth" at bounding box center [178, 321] width 84 height 13
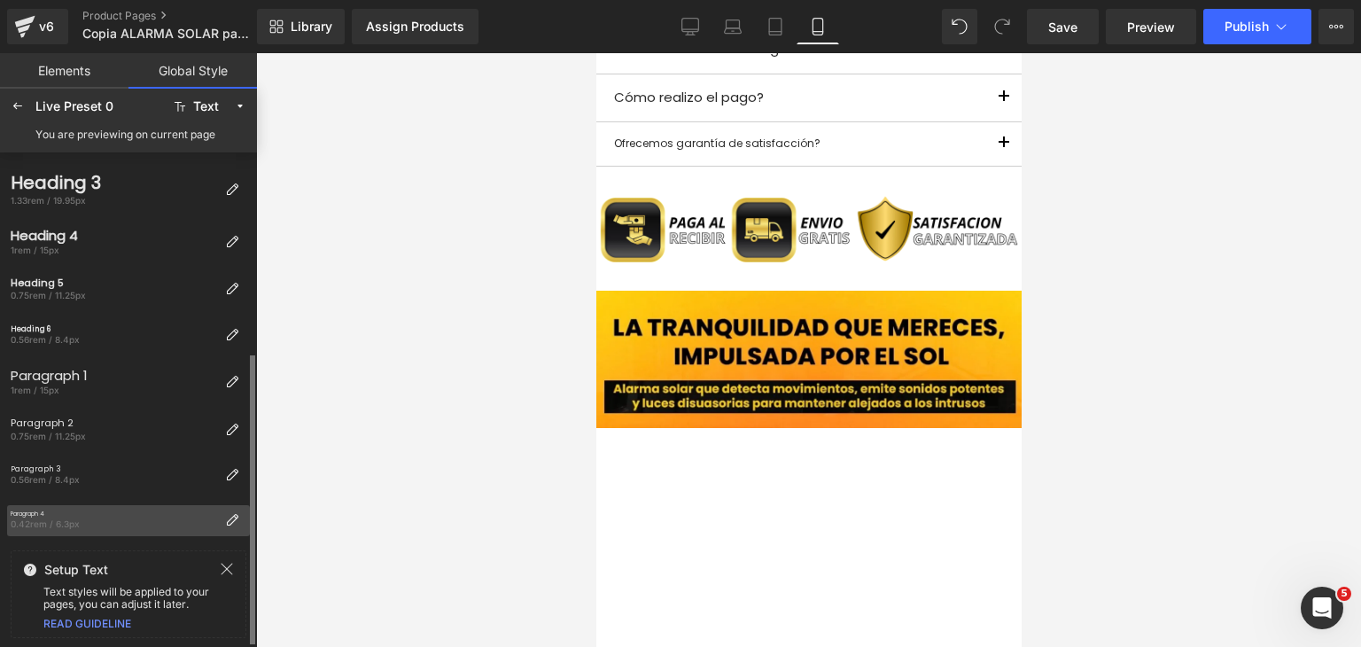
scroll to position [255, 0]
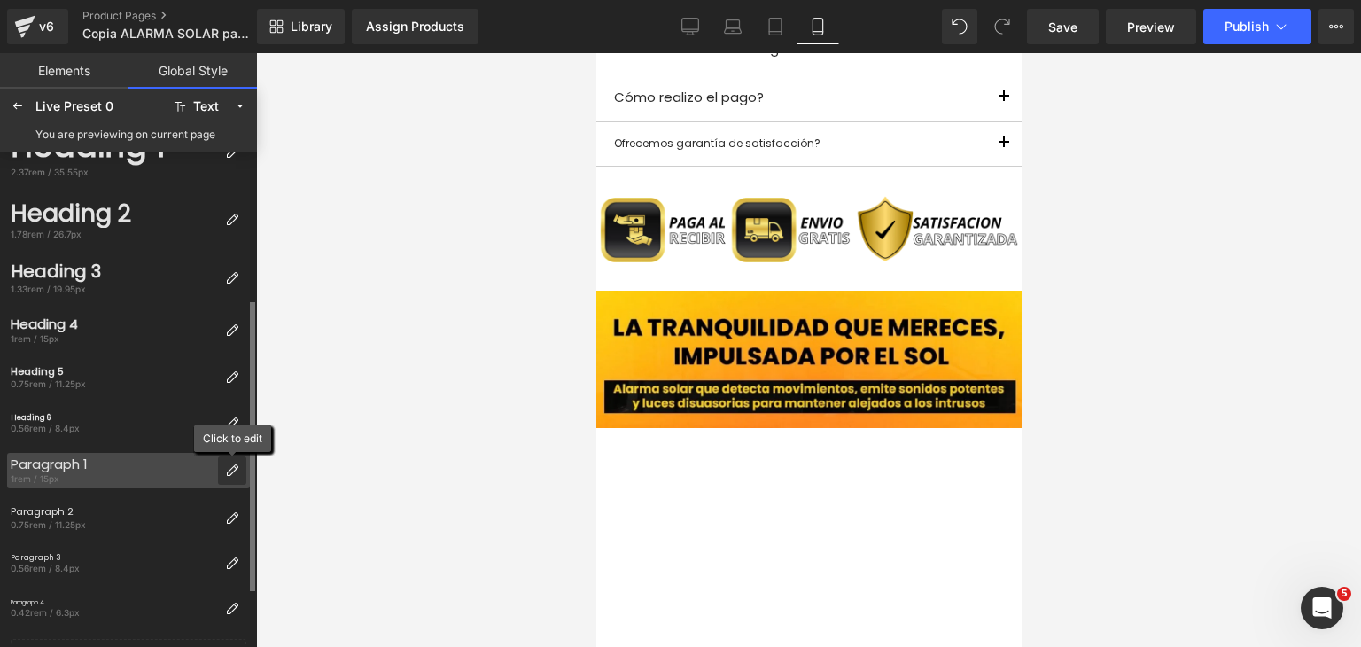
click at [231, 466] on icon at bounding box center [232, 470] width 14 height 14
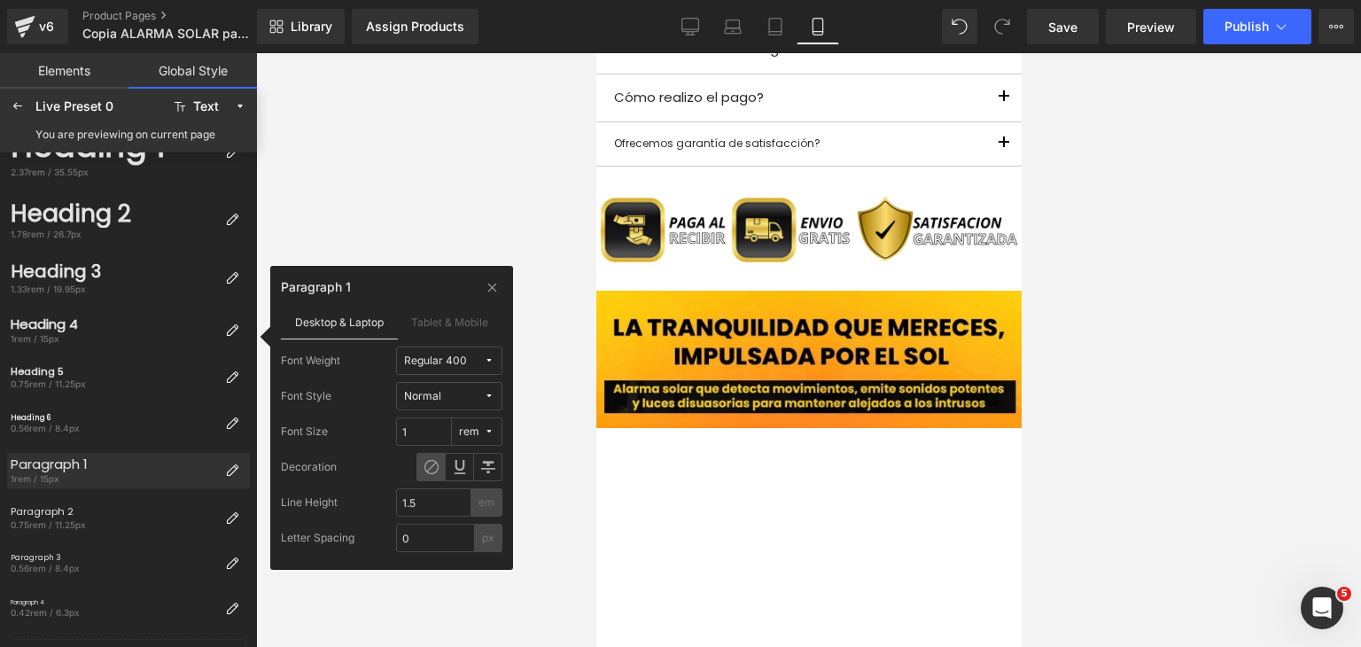
click at [475, 433] on div "rem" at bounding box center [469, 431] width 20 height 13
click at [471, 470] on label "px" at bounding box center [473, 467] width 12 height 12
click at [428, 433] on input "15" at bounding box center [424, 431] width 56 height 28
drag, startPoint x: 428, startPoint y: 433, endPoint x: 397, endPoint y: 432, distance: 31.0
click at [397, 432] on input "15" at bounding box center [424, 431] width 56 height 28
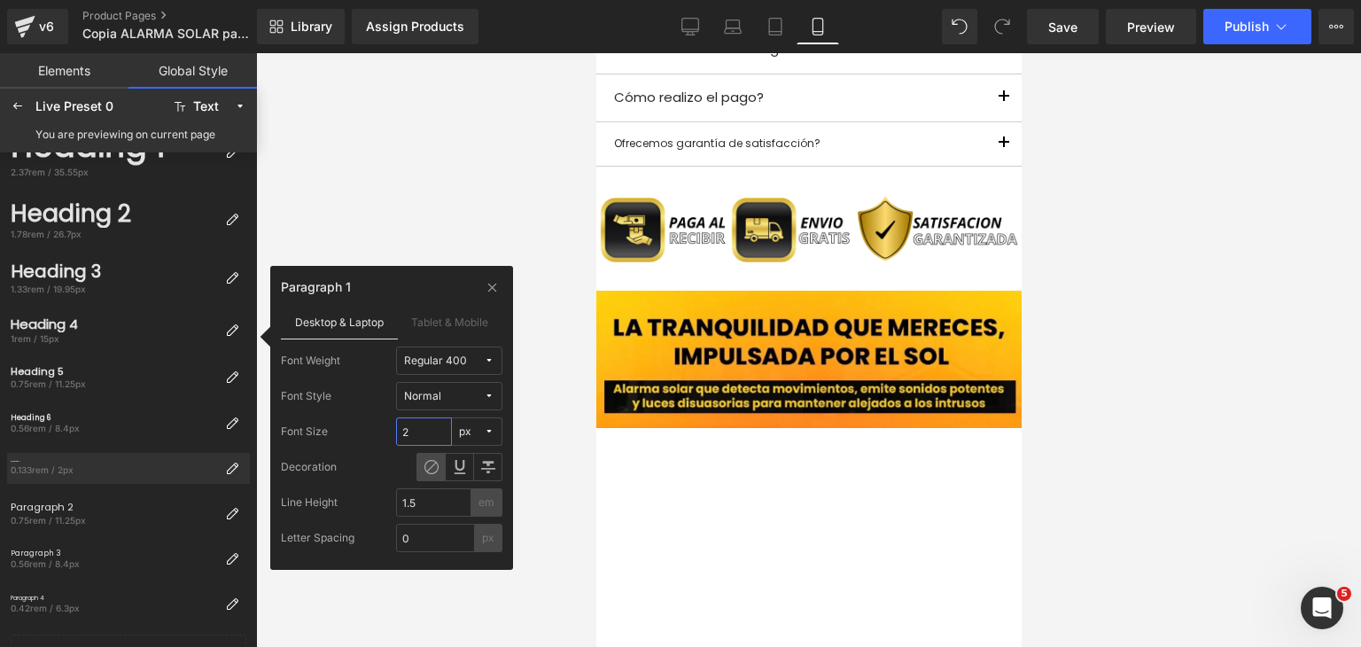
type input "20"
click at [436, 219] on div at bounding box center [808, 350] width 1105 height 594
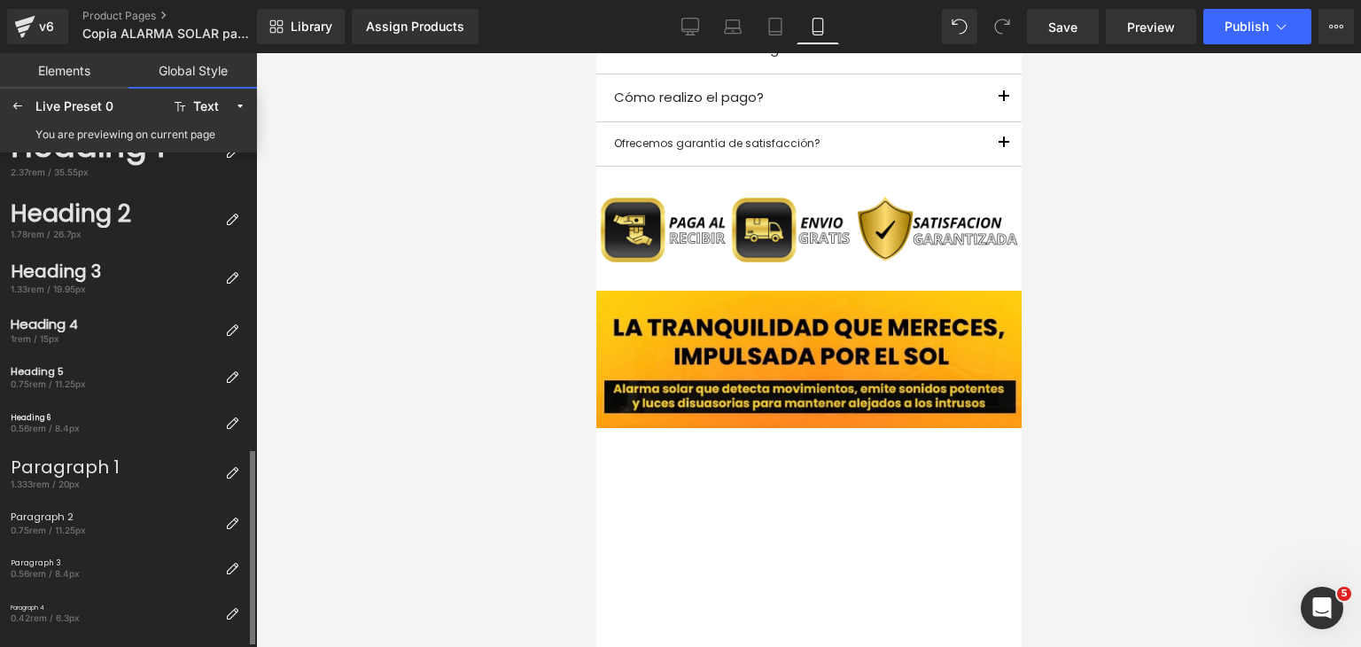
scroll to position [349, 0]
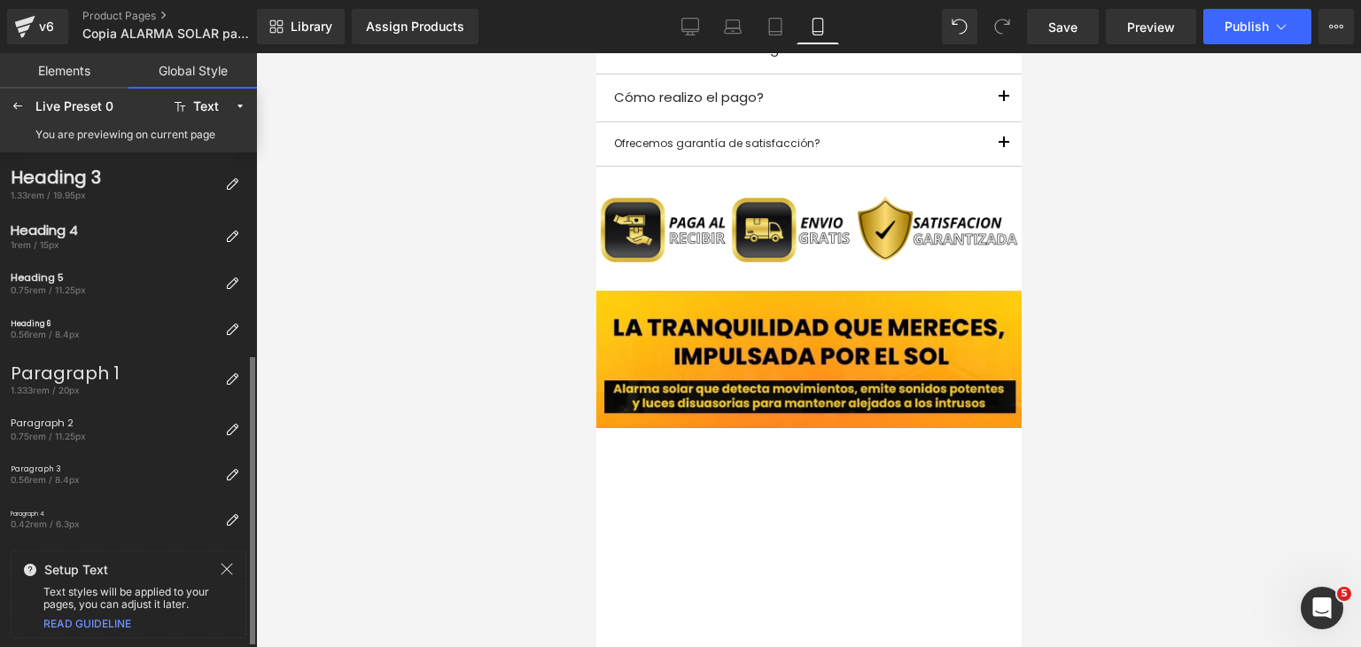
click at [108, 625] on link "READ GUIDELINE" at bounding box center [87, 623] width 88 height 13
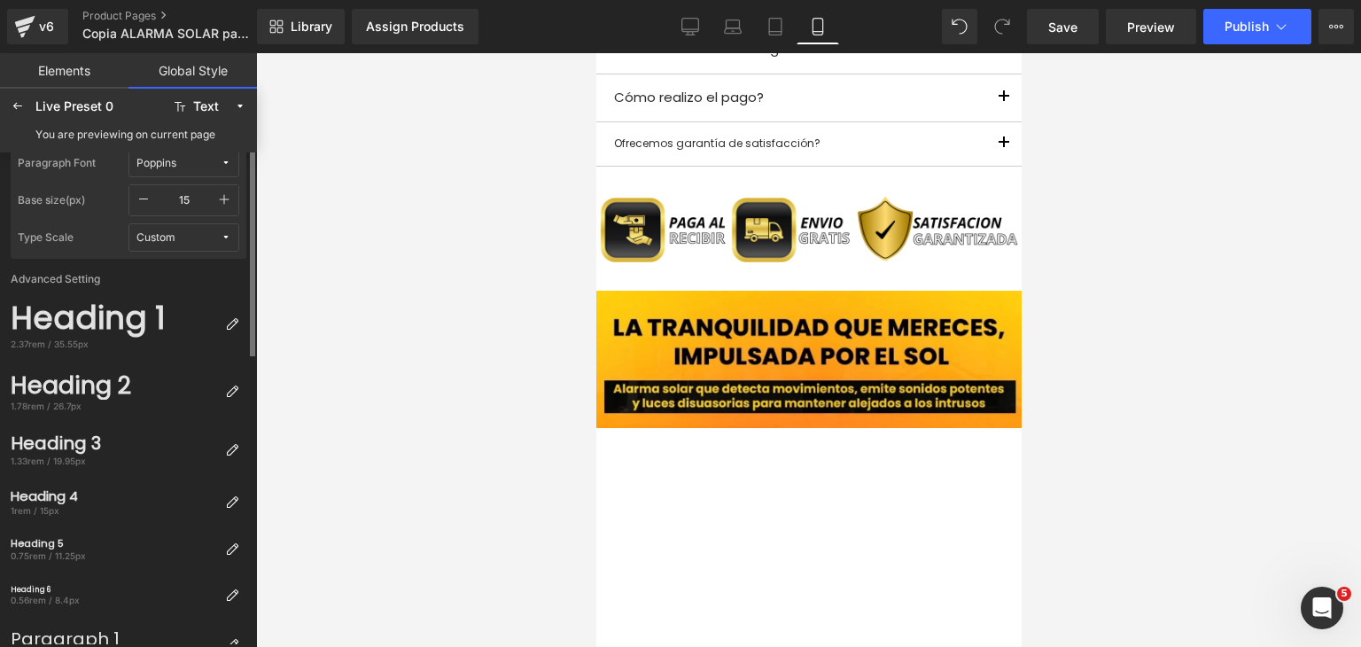
scroll to position [0, 0]
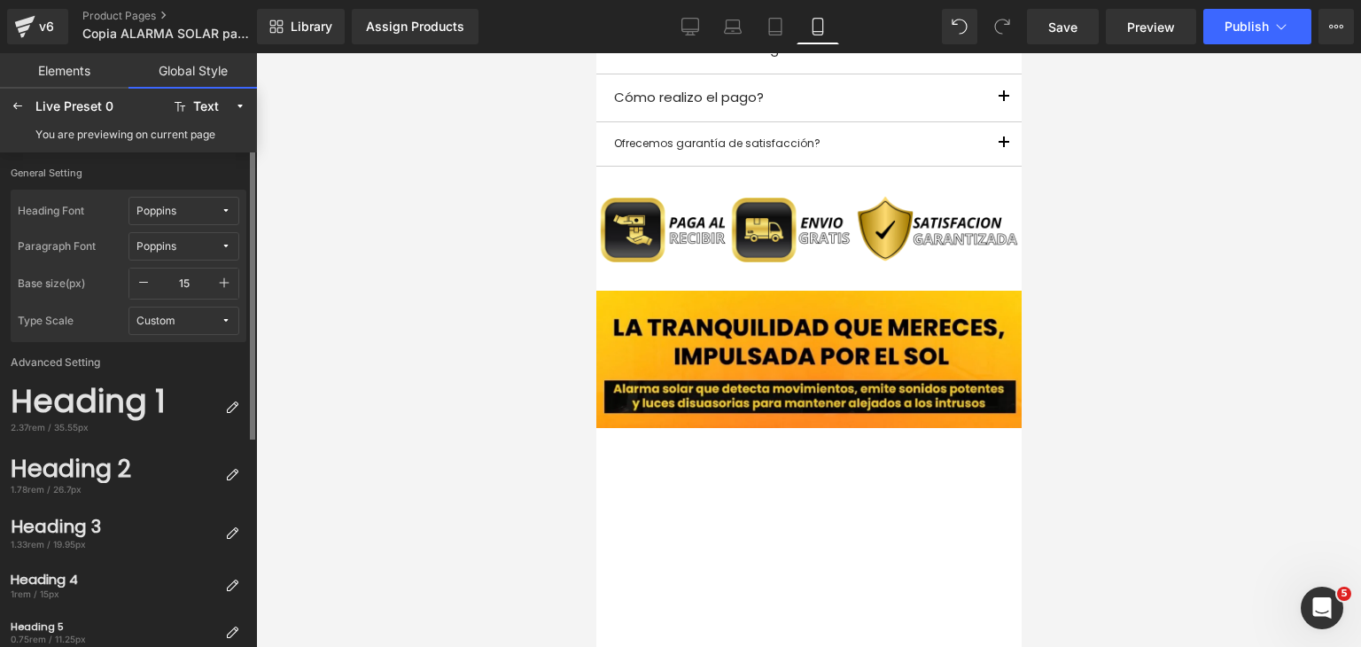
click at [82, 87] on link "Elements" at bounding box center [64, 70] width 128 height 35
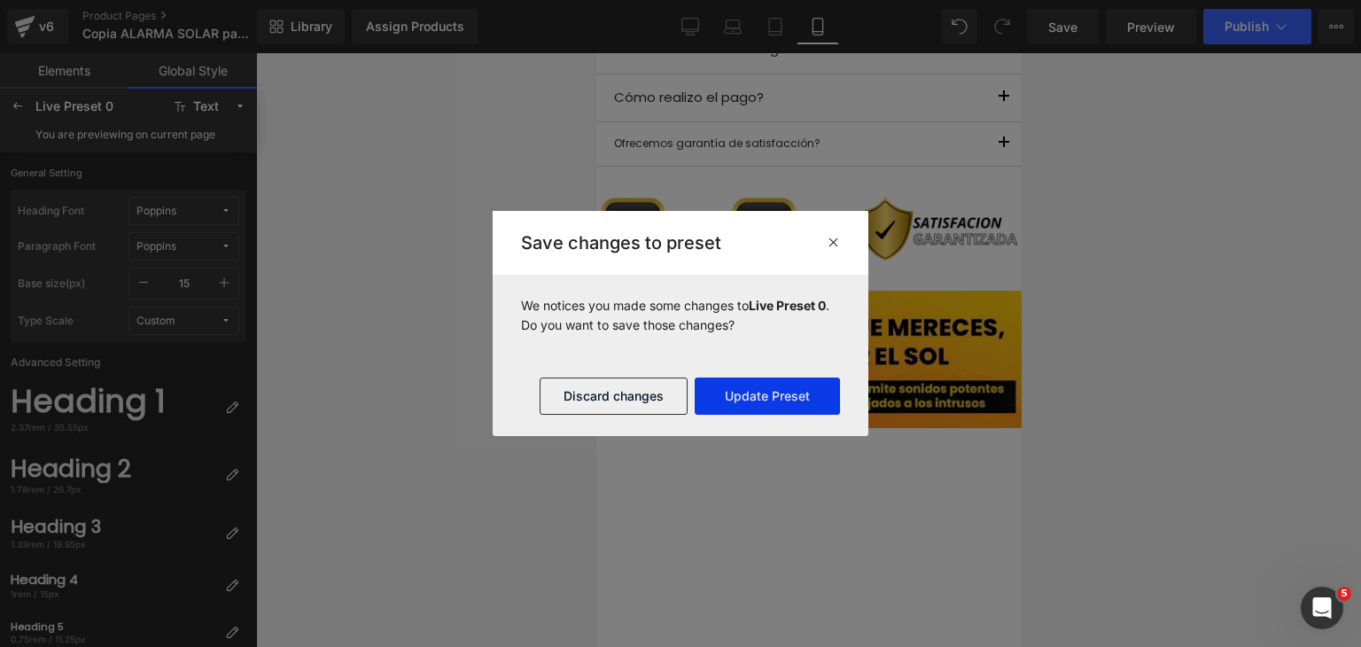
click at [742, 391] on button "Update Preset" at bounding box center [767, 395] width 145 height 37
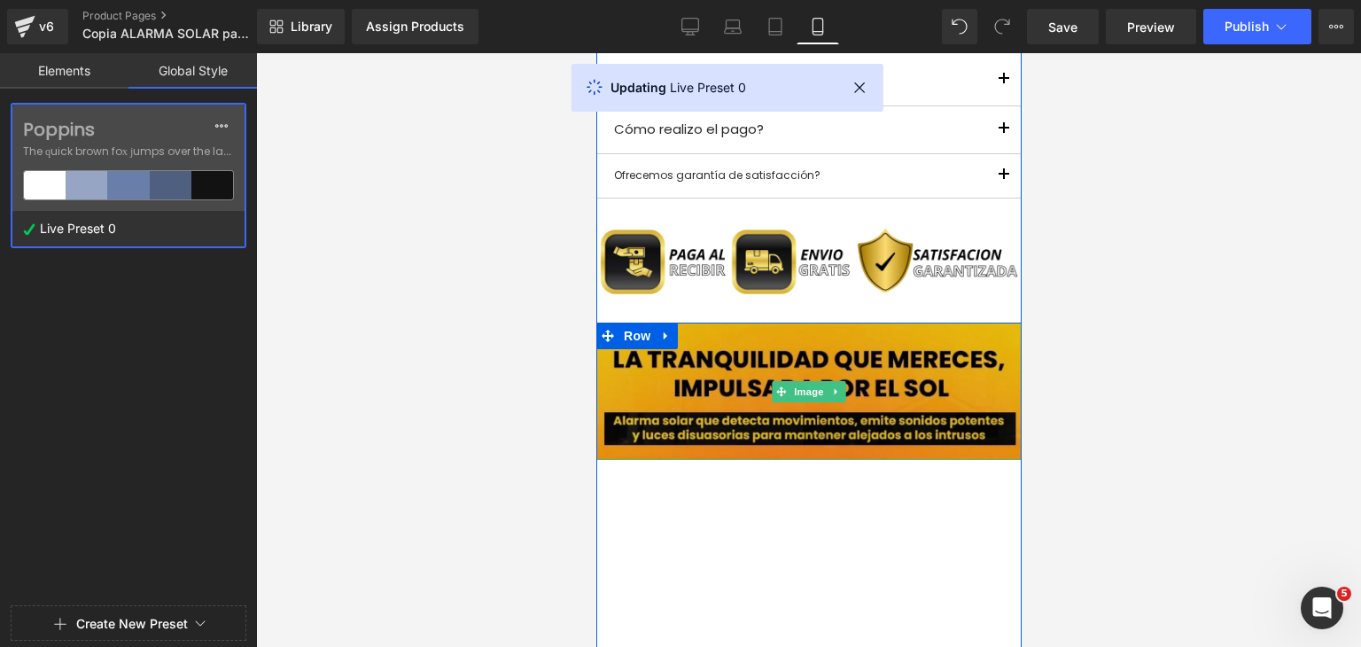
scroll to position [1329, 0]
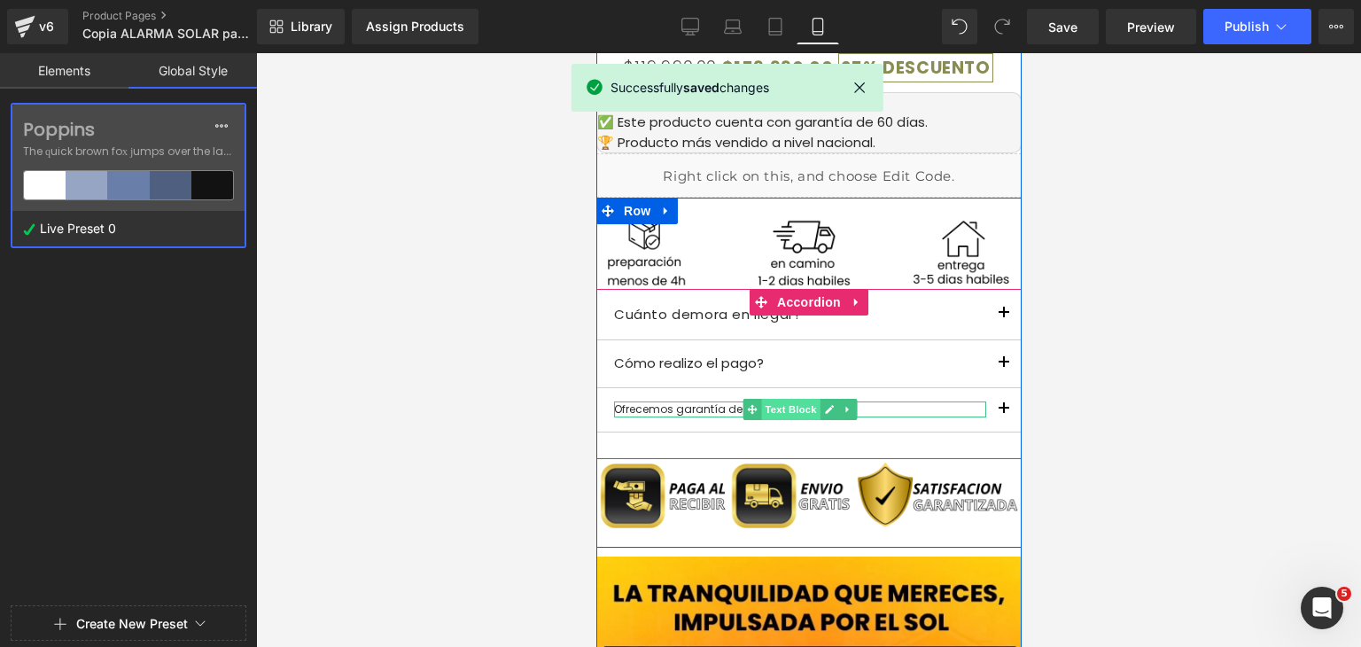
click at [762, 413] on span "Text Block" at bounding box center [789, 409] width 58 height 21
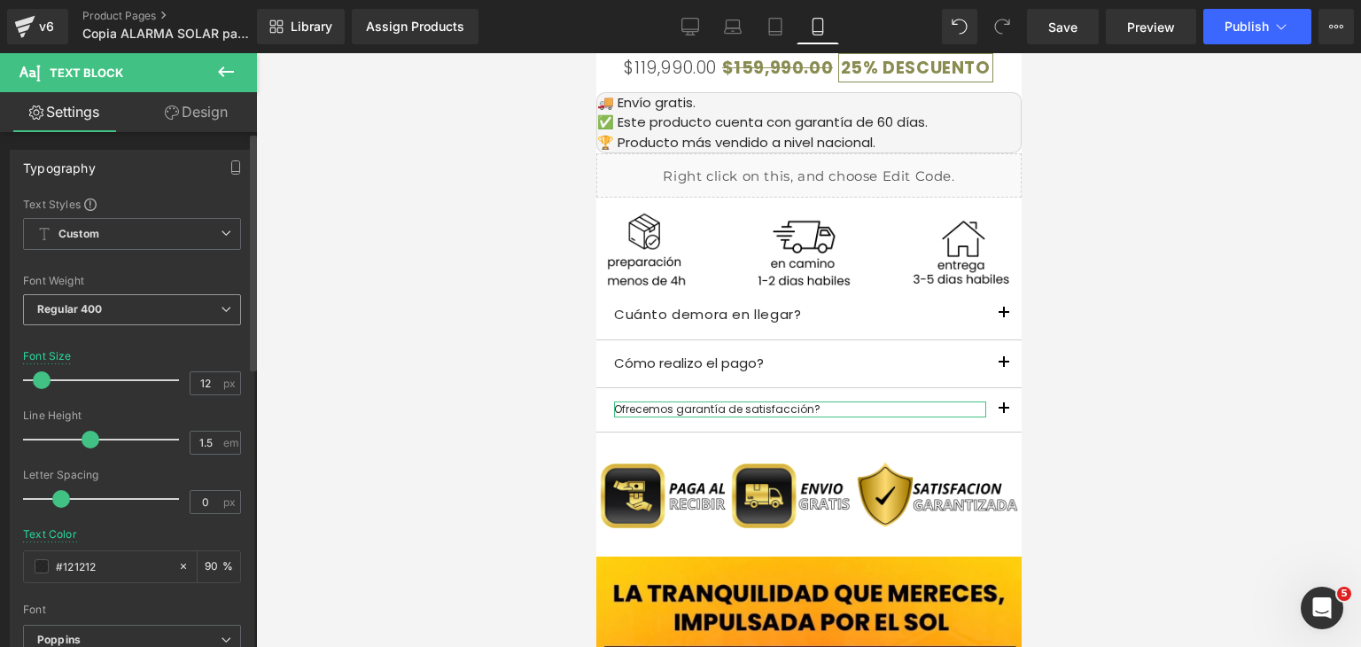
click at [149, 309] on span "Regular 400" at bounding box center [132, 309] width 218 height 31
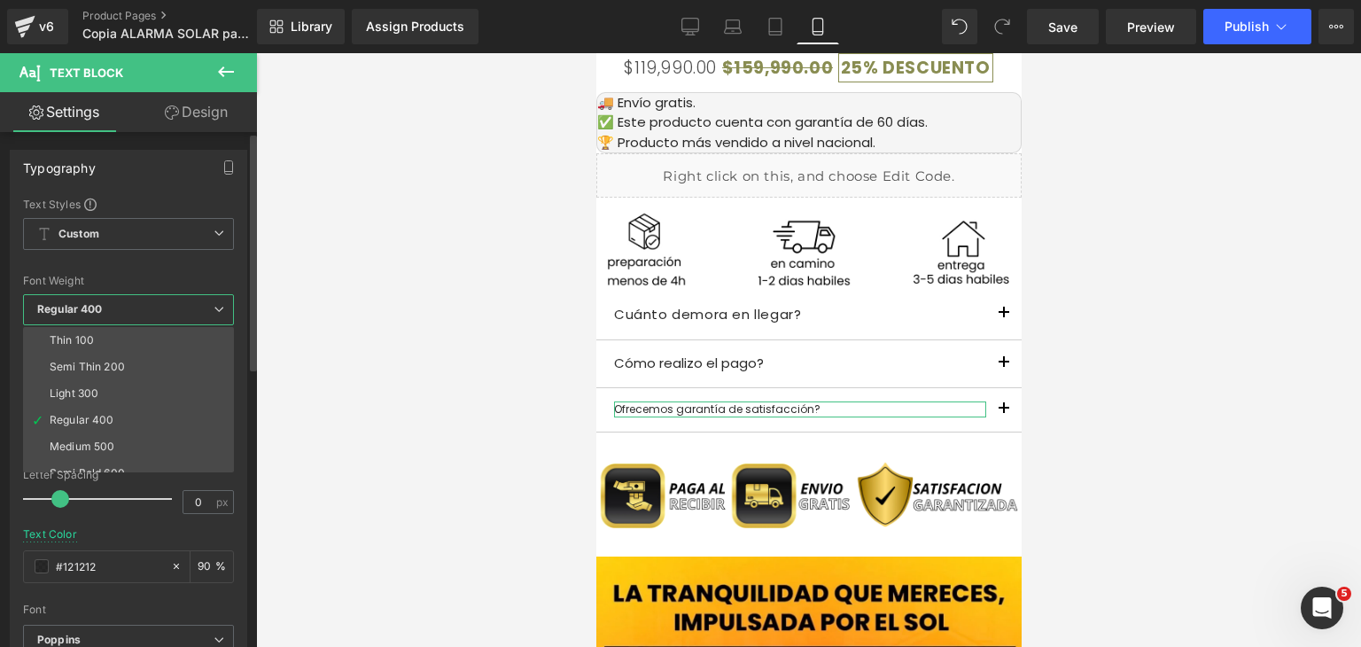
click at [149, 309] on span "Regular 400" at bounding box center [128, 309] width 211 height 31
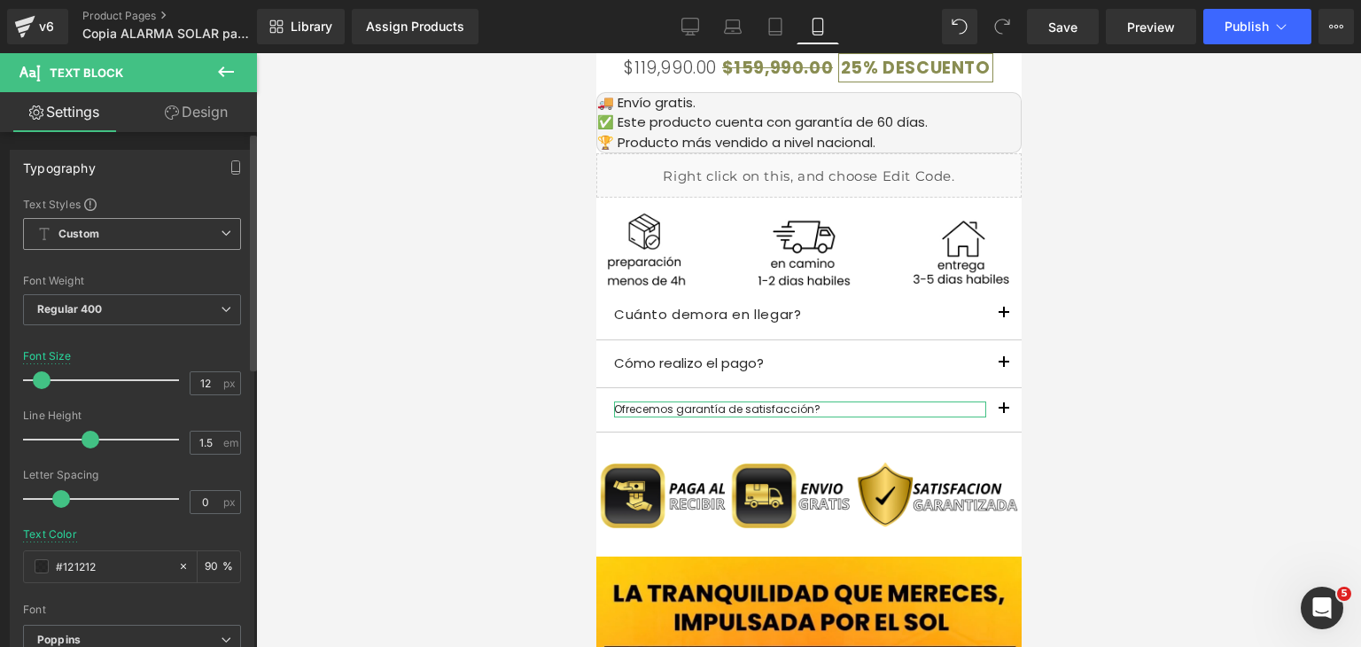
click at [148, 228] on span "Custom" at bounding box center [132, 234] width 218 height 32
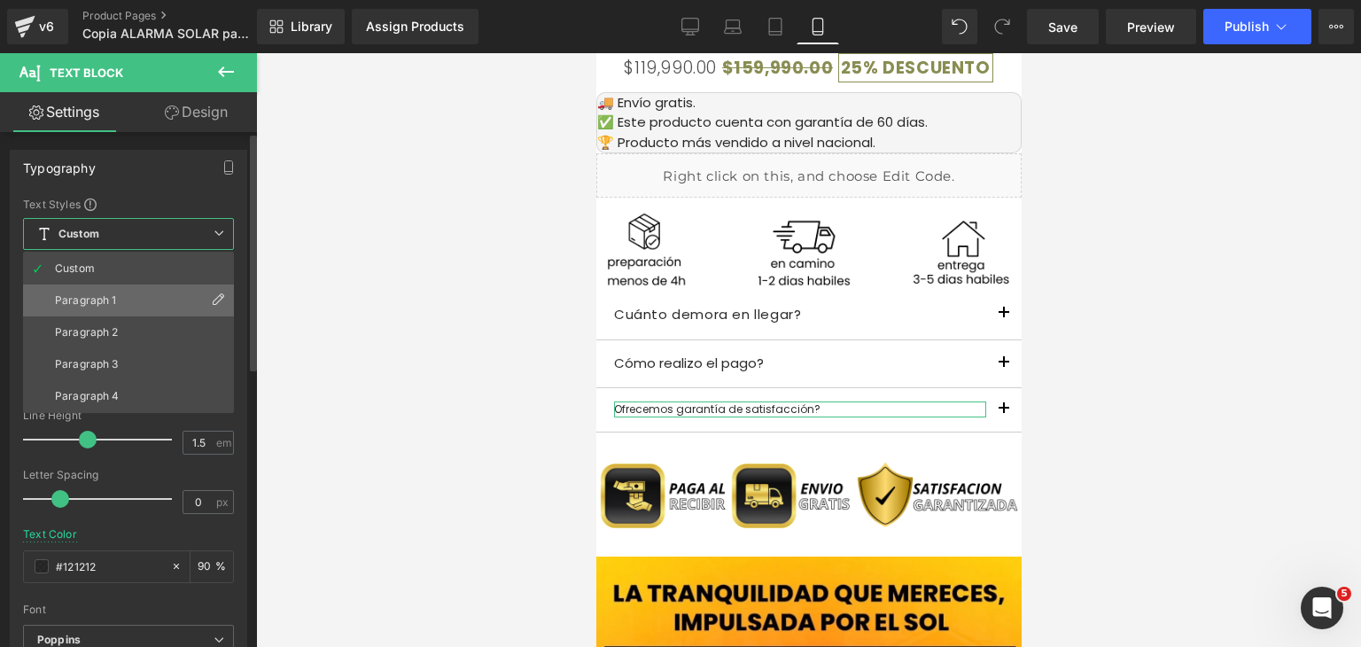
click at [128, 294] on li "Paragraph 1" at bounding box center [128, 300] width 211 height 32
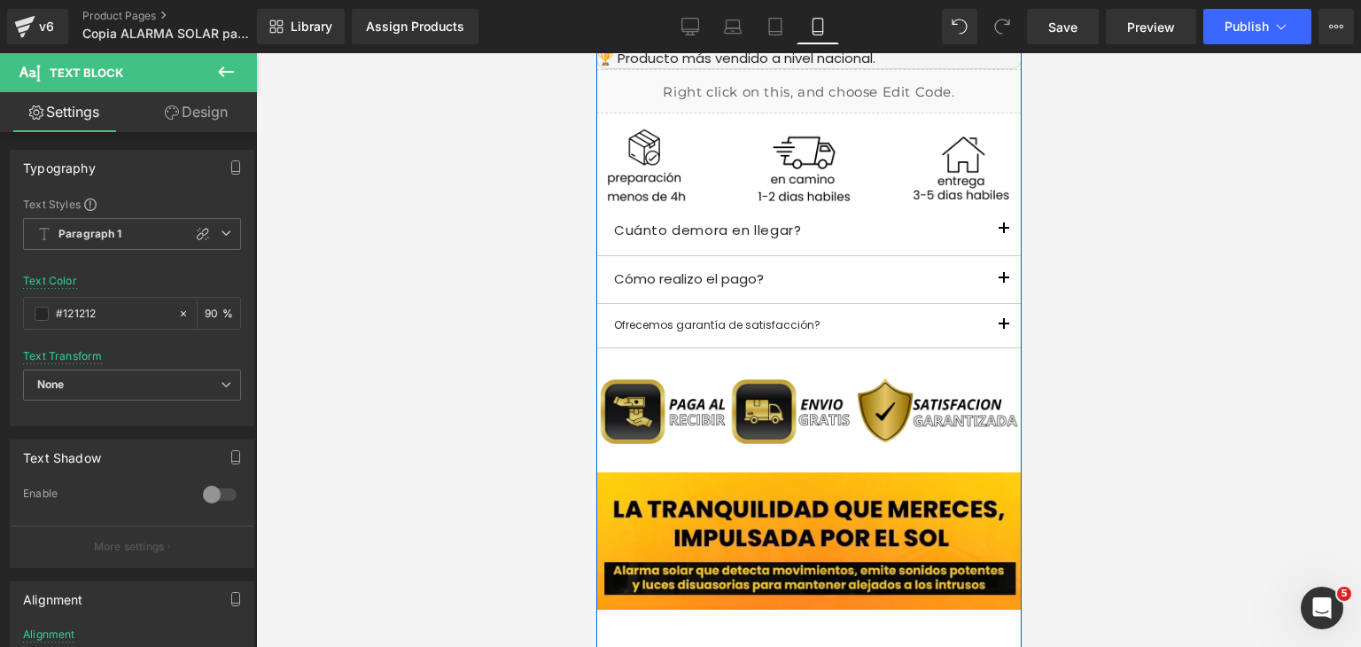
scroll to position [1418, 0]
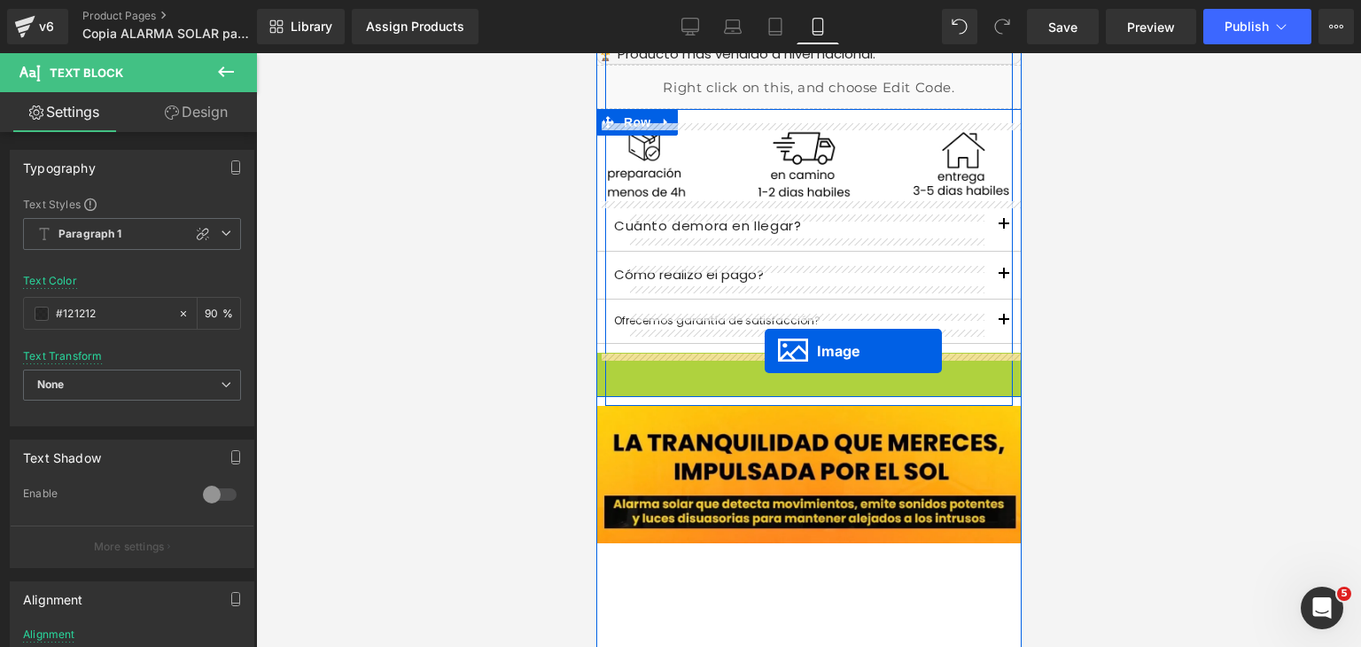
drag, startPoint x: 774, startPoint y: 409, endPoint x: 764, endPoint y: 351, distance: 59.3
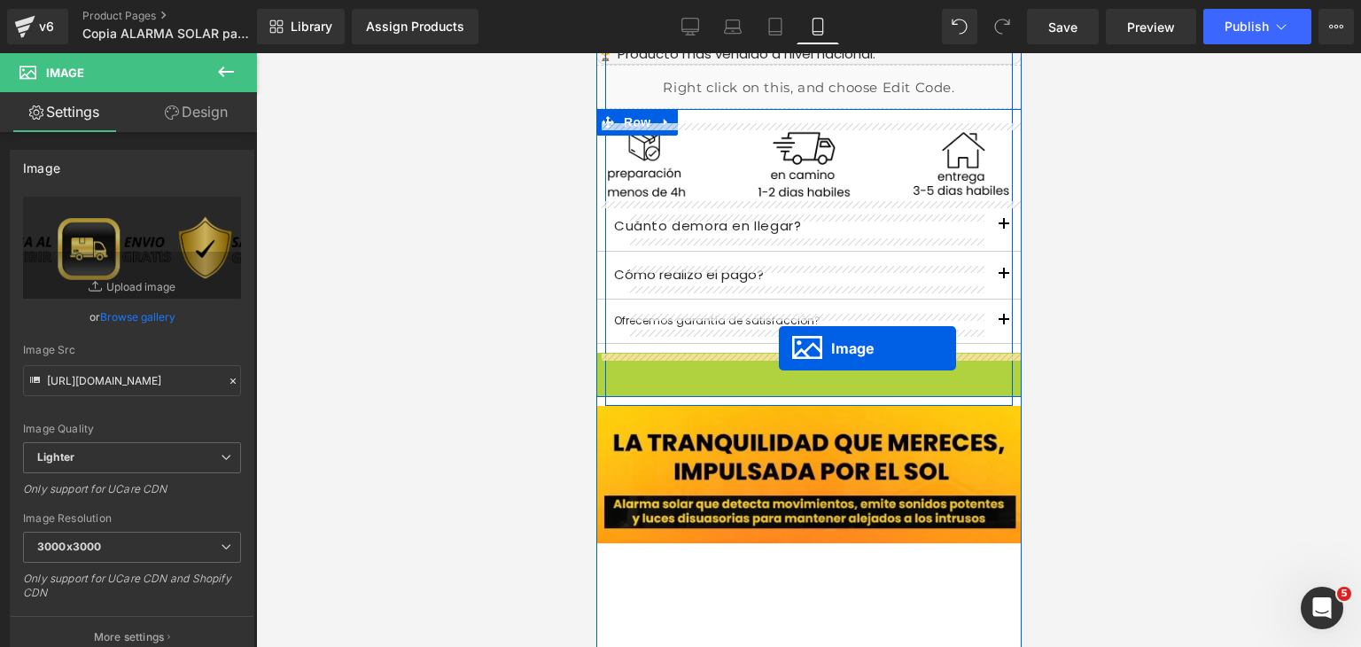
drag, startPoint x: 774, startPoint y: 406, endPoint x: 778, endPoint y: 348, distance: 57.8
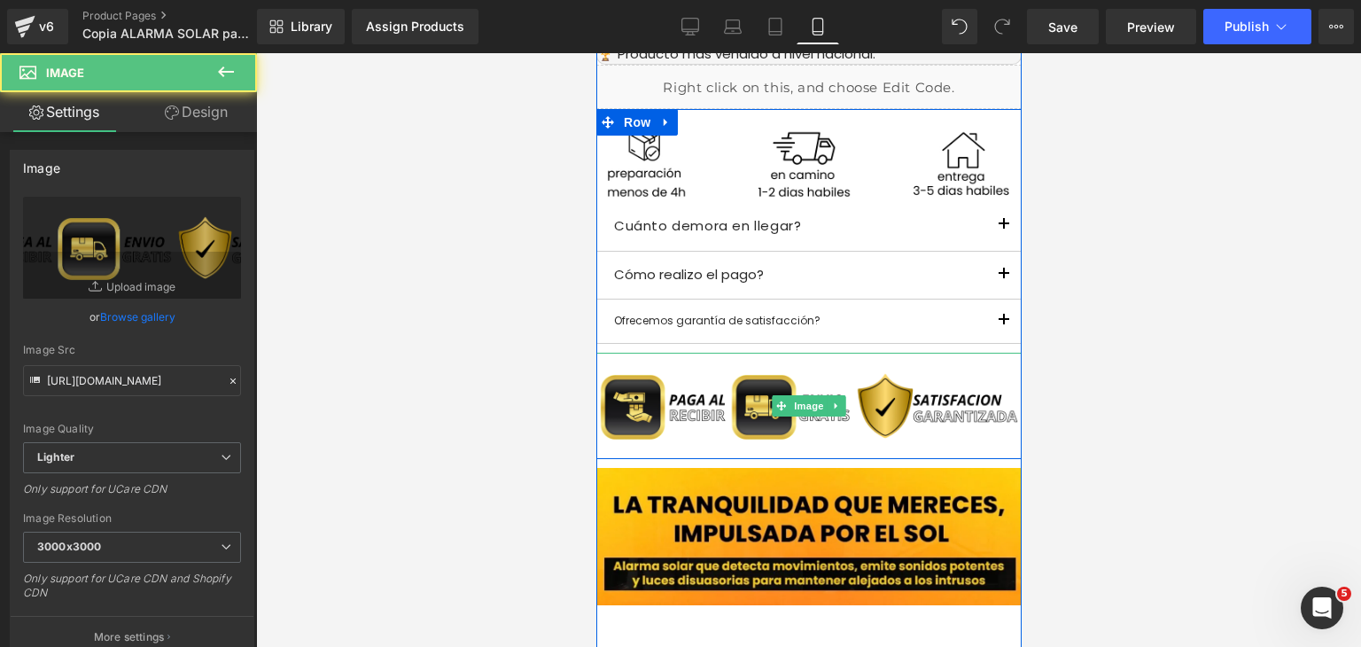
click at [1050, 372] on div at bounding box center [808, 350] width 1105 height 594
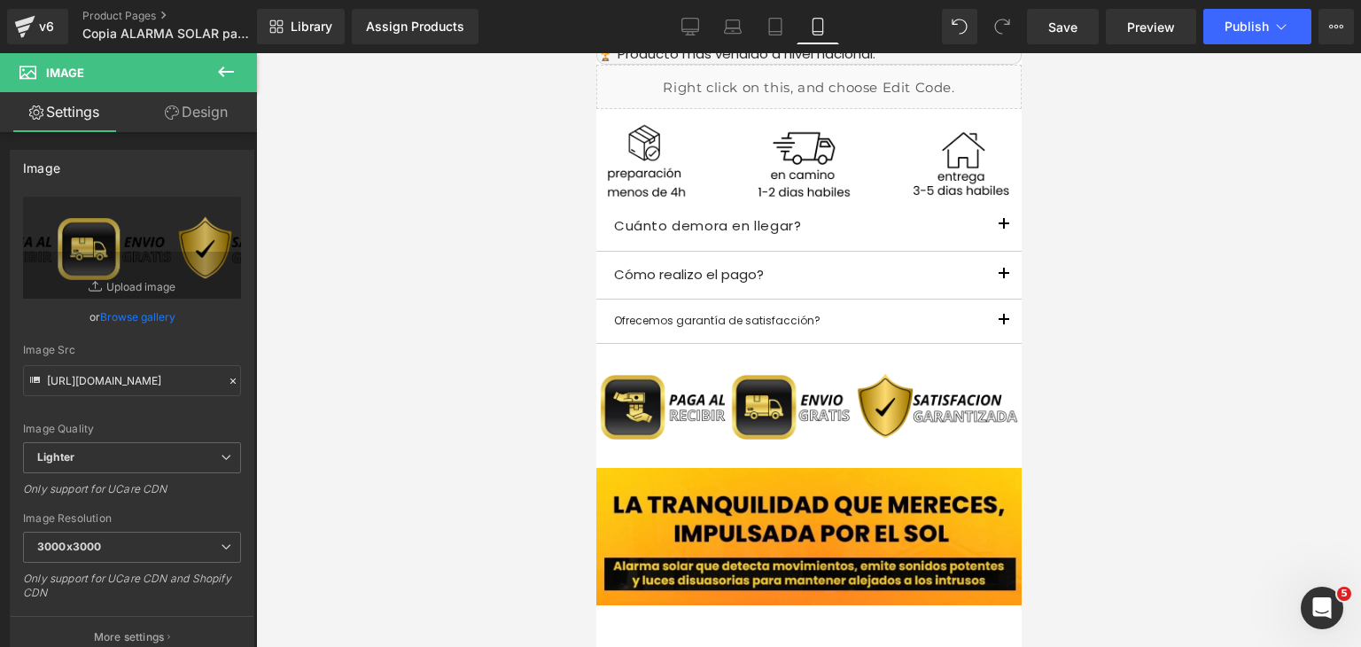
scroll to position [1585, 0]
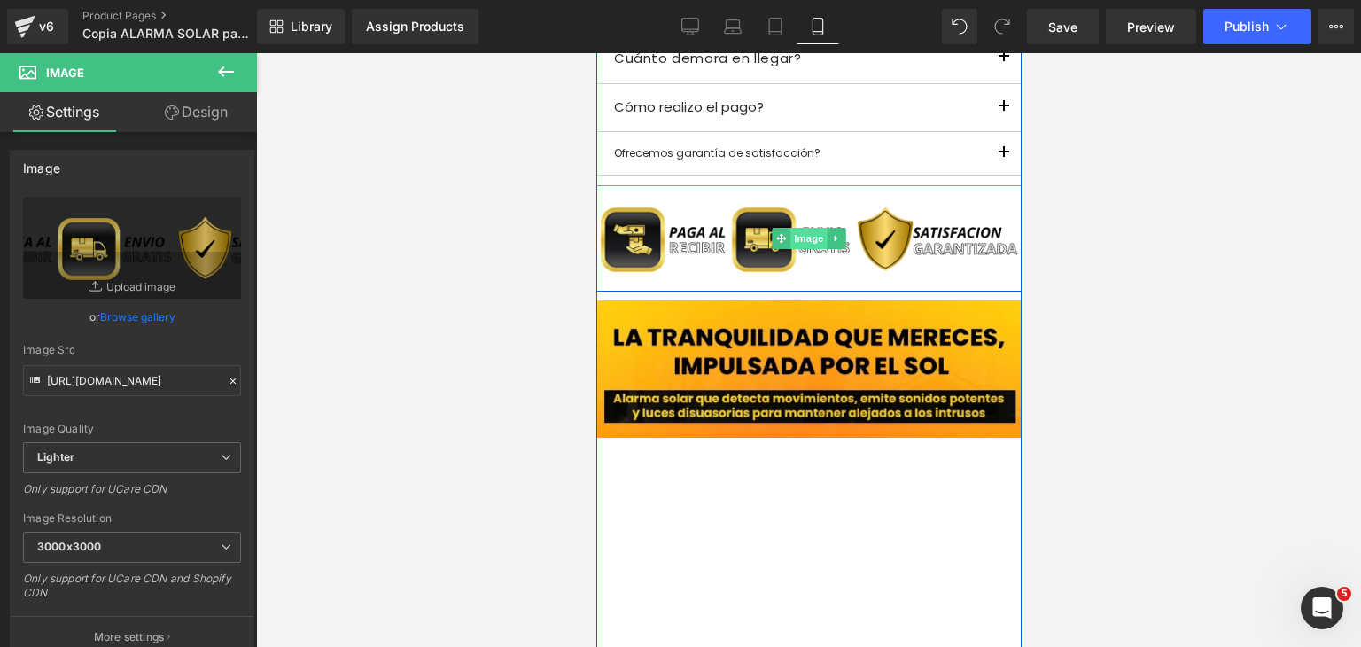
click at [806, 242] on span "Image" at bounding box center [808, 238] width 37 height 21
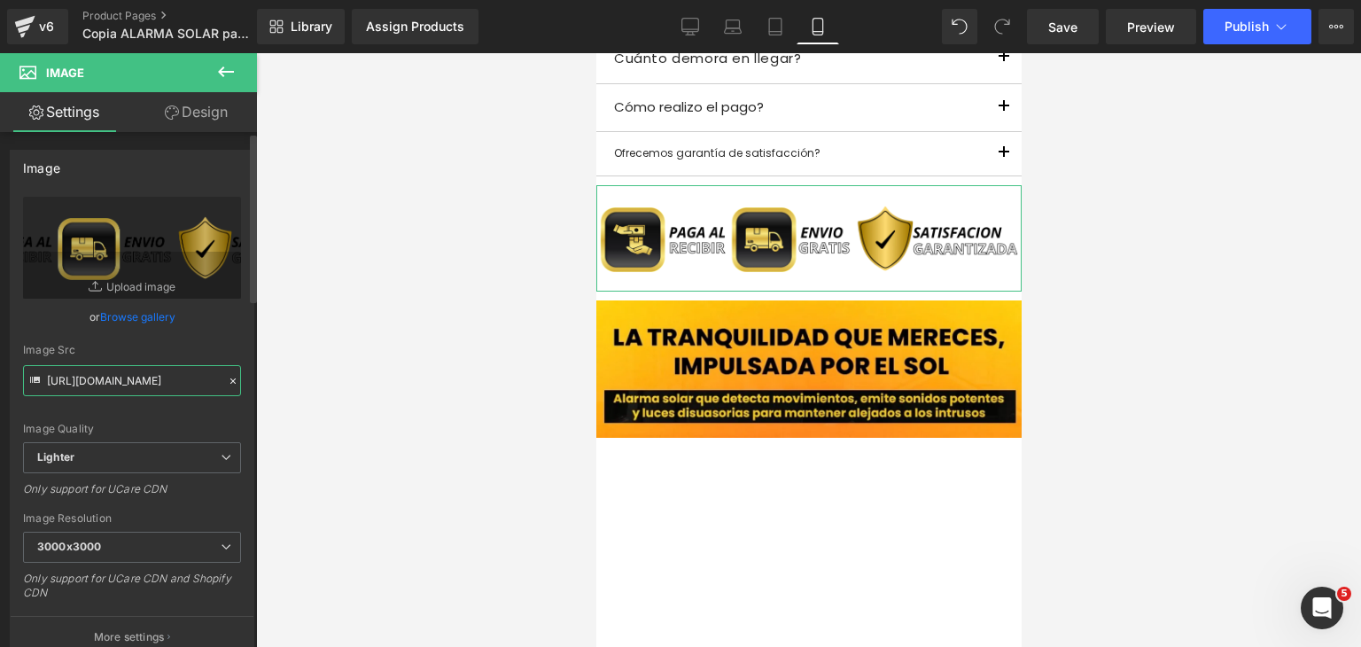
click at [188, 380] on input "[URL][DOMAIN_NAME]" at bounding box center [132, 380] width 218 height 31
click at [494, 403] on div at bounding box center [808, 350] width 1105 height 594
click at [215, 79] on icon at bounding box center [225, 71] width 21 height 21
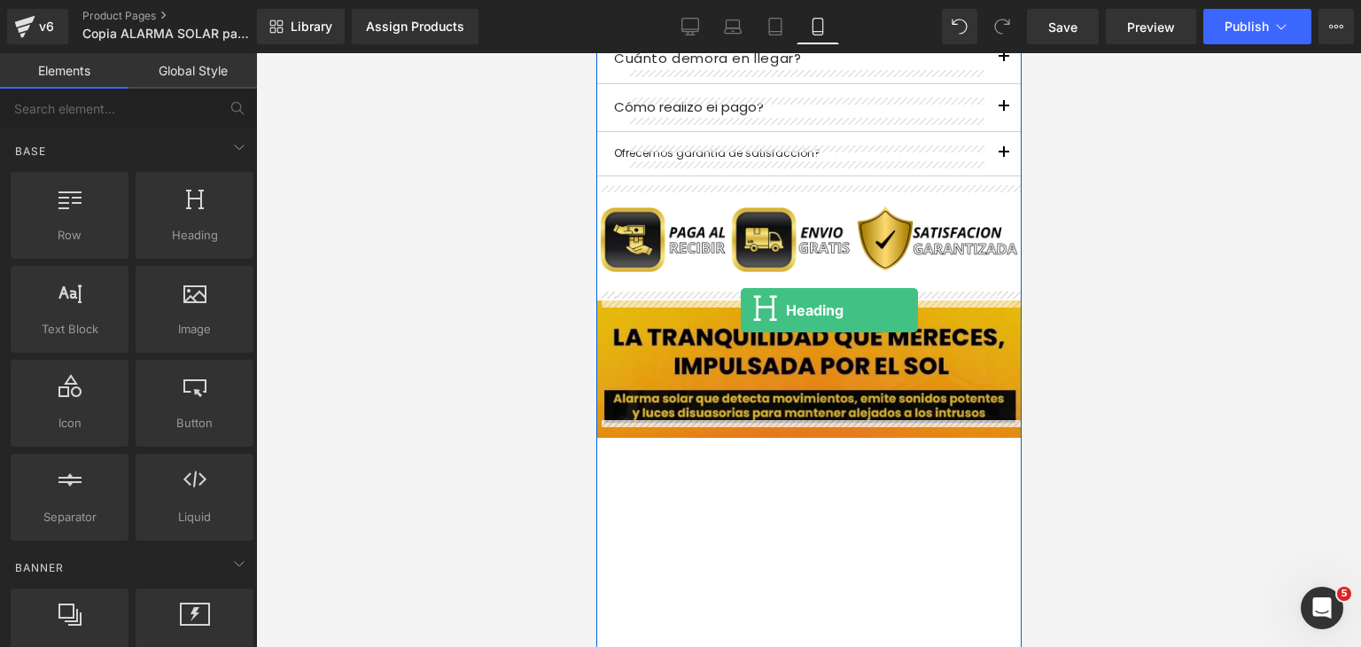
drag, startPoint x: 796, startPoint y: 288, endPoint x: 740, endPoint y: 311, distance: 60.4
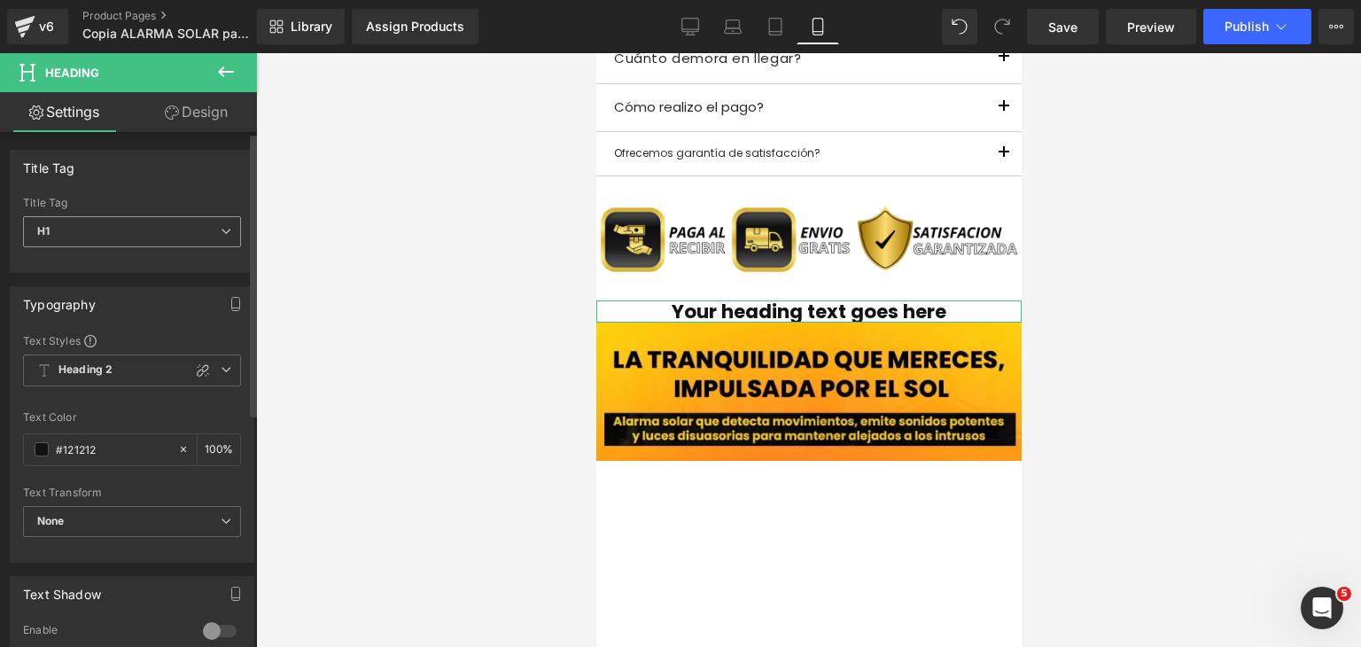
click at [139, 242] on span "H1" at bounding box center [132, 231] width 218 height 31
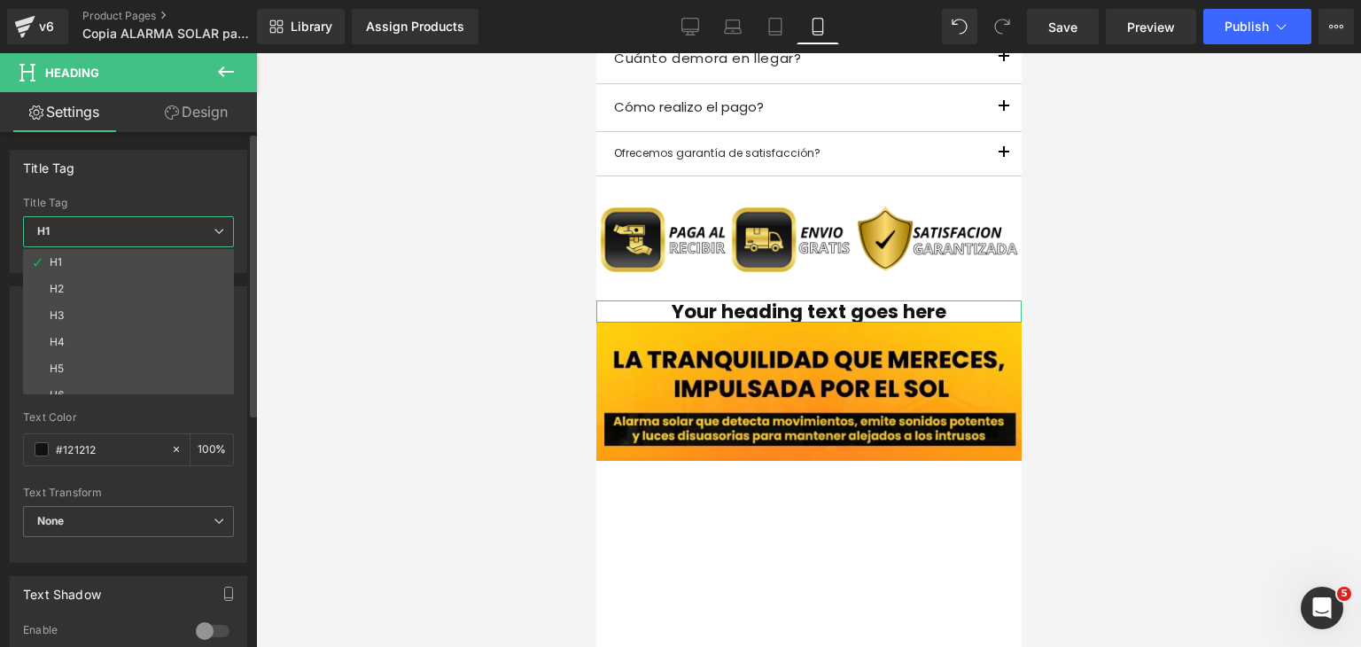
click at [141, 237] on span "H1" at bounding box center [128, 231] width 211 height 31
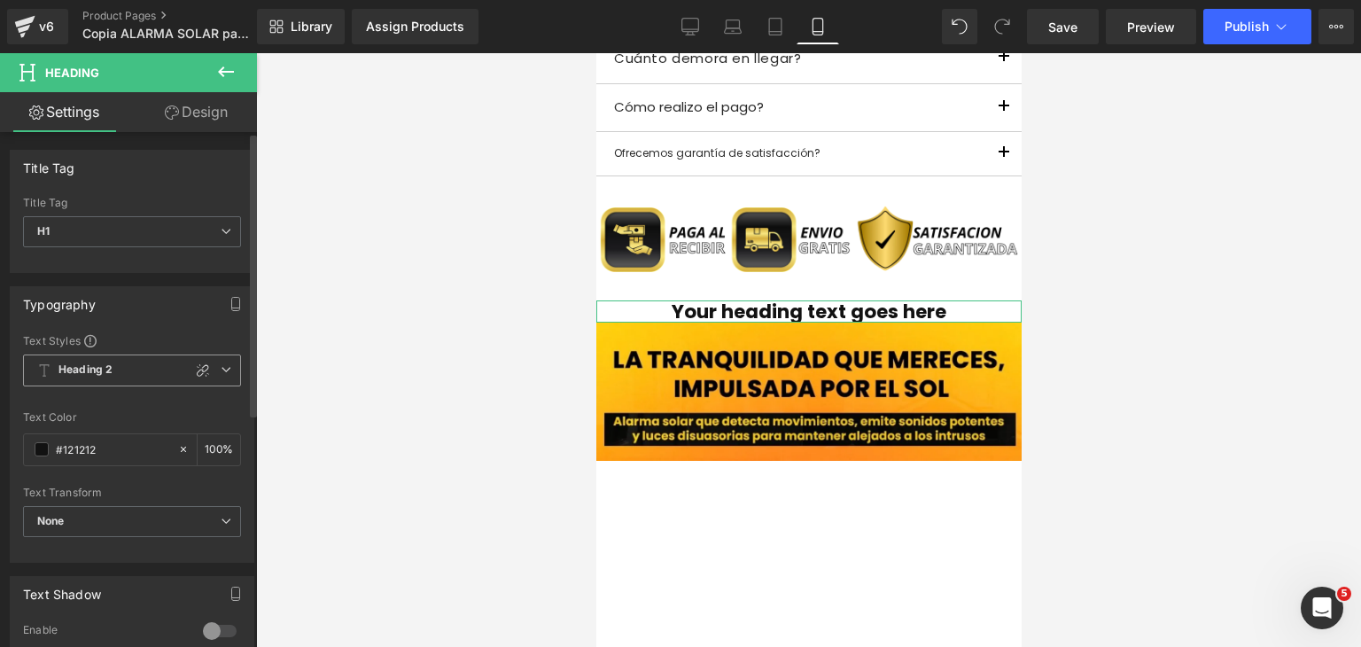
click at [142, 371] on span "Heading 2" at bounding box center [132, 370] width 218 height 32
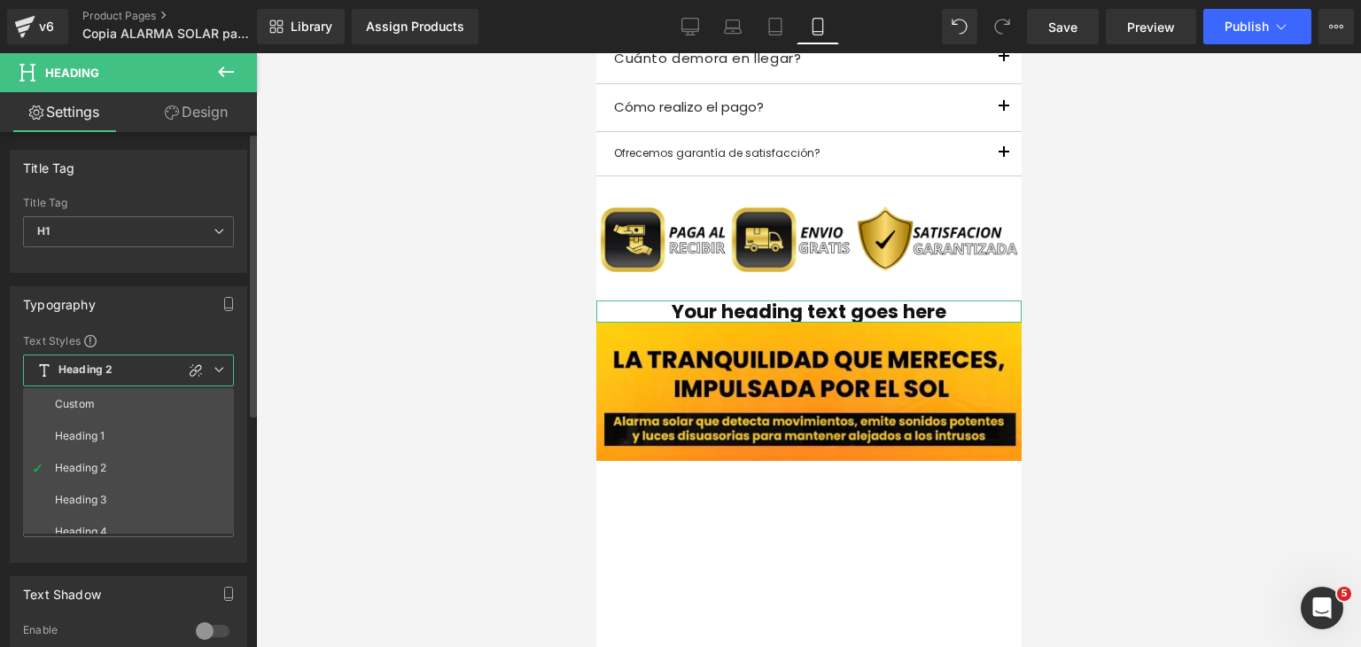
click at [105, 435] on li "Heading 1" at bounding box center [132, 436] width 219 height 32
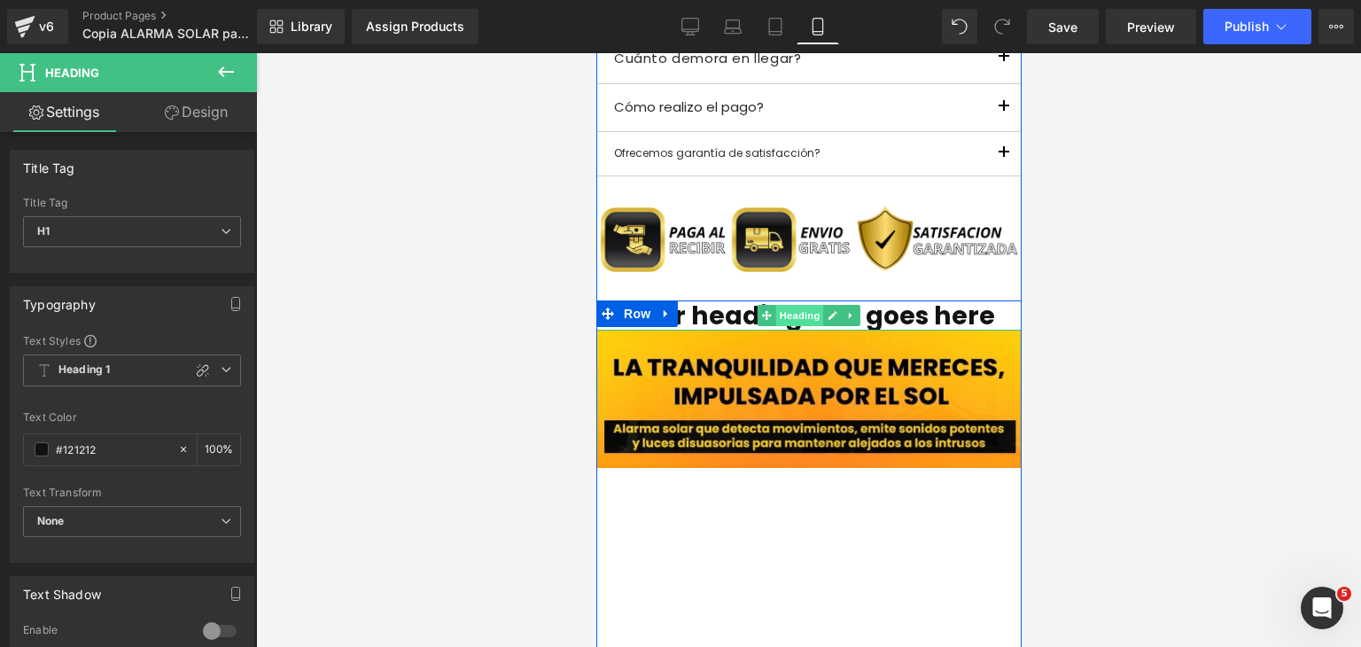
click at [796, 312] on span "Heading" at bounding box center [799, 315] width 48 height 21
click at [926, 310] on h1 "Your heading text goes here" at bounding box center [807, 315] width 425 height 30
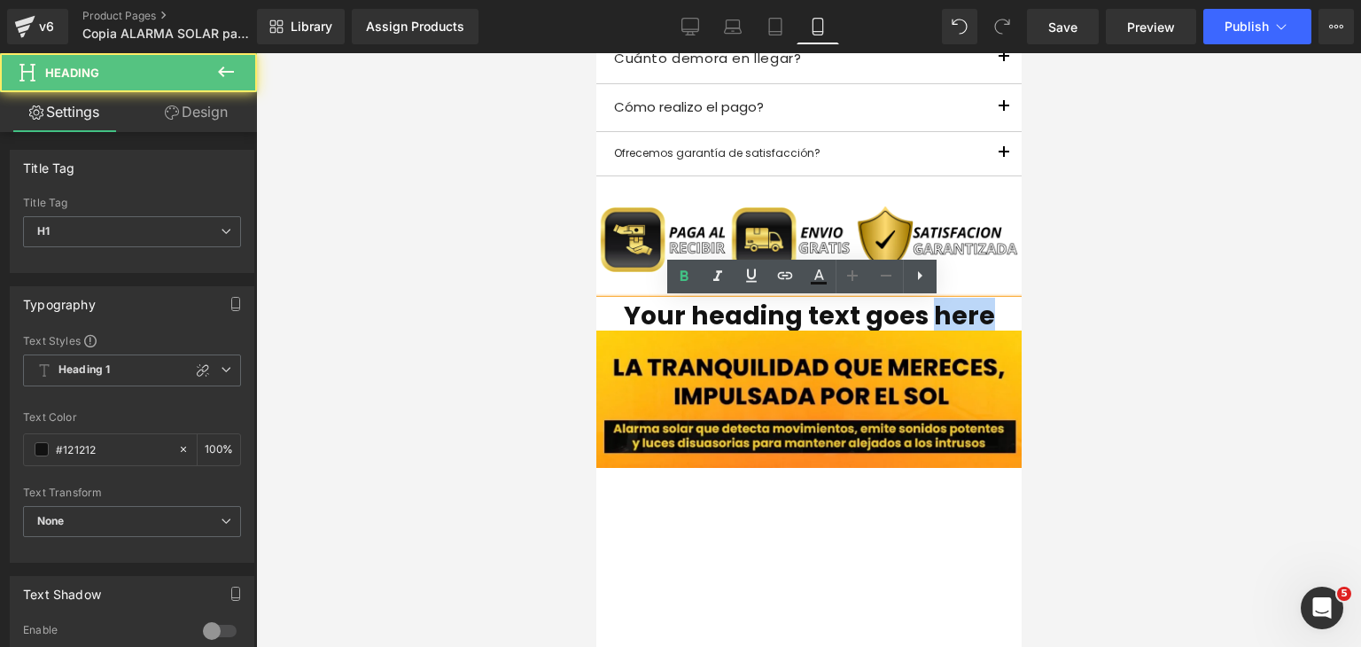
click at [926, 310] on h1 "Your heading text goes here" at bounding box center [807, 315] width 425 height 30
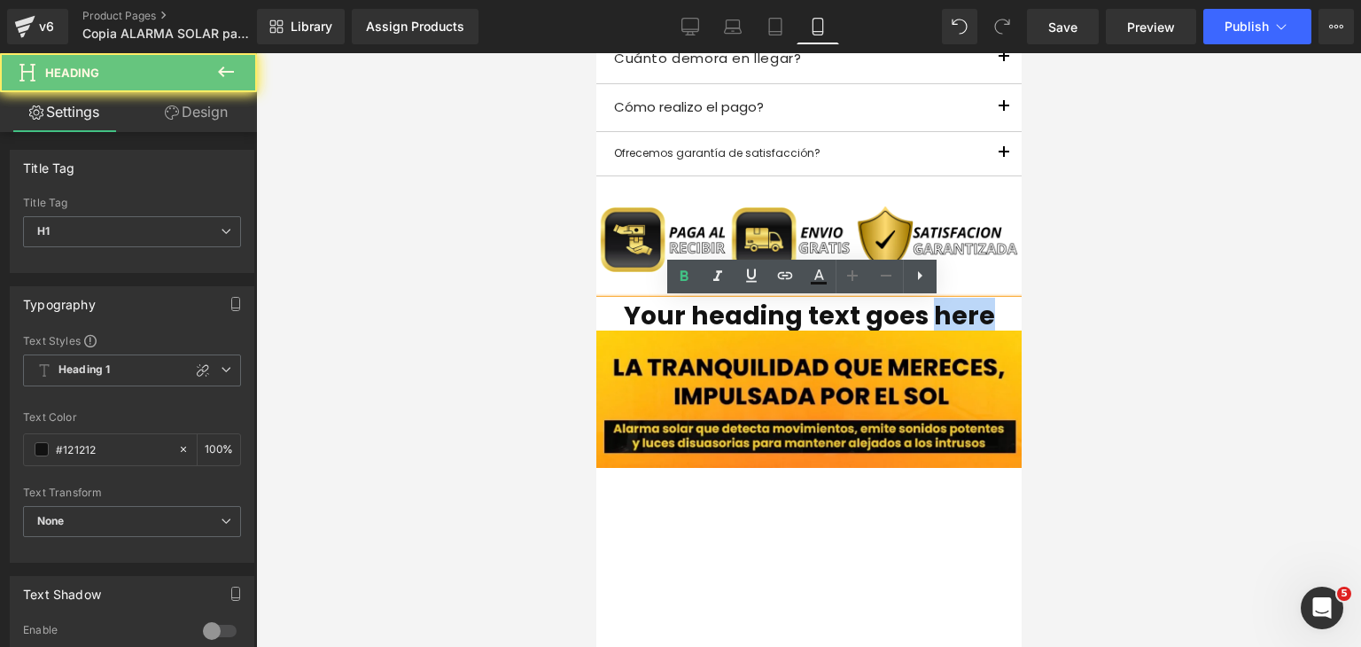
click at [926, 310] on h1 "Your heading text goes here" at bounding box center [807, 315] width 425 height 30
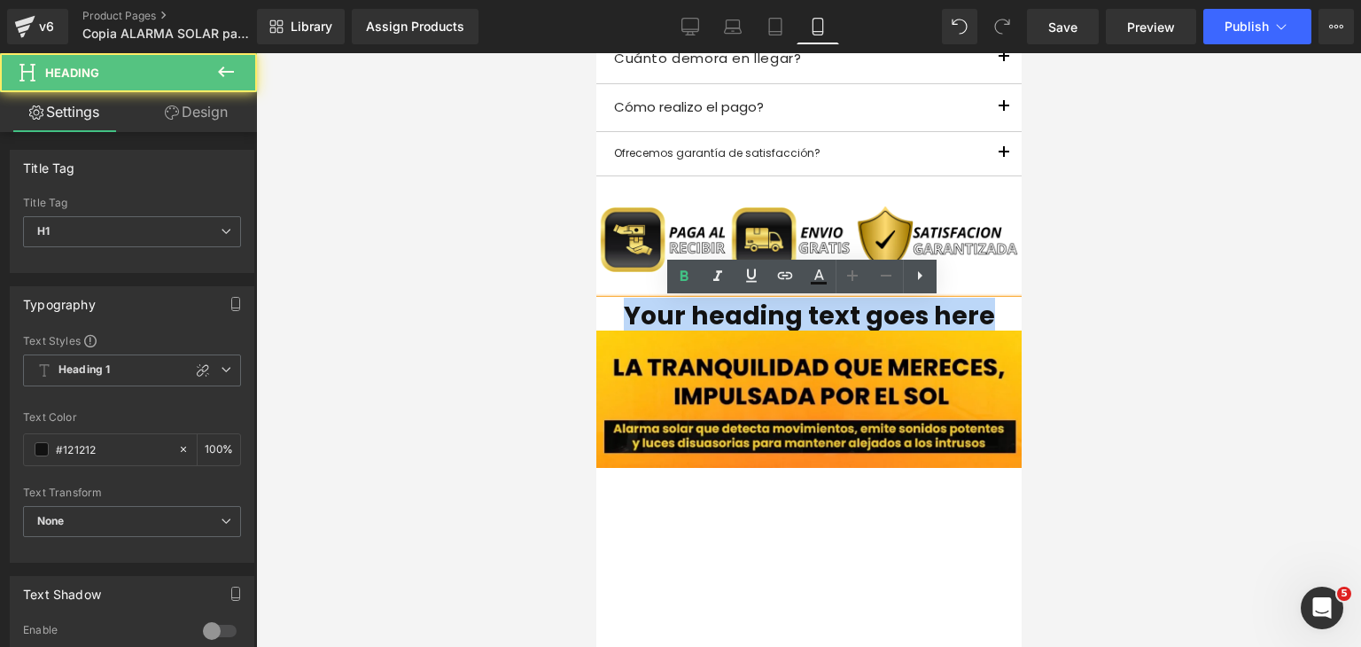
drag, startPoint x: 628, startPoint y: 316, endPoint x: 979, endPoint y: 313, distance: 350.9
click at [979, 313] on h1 "Your heading text goes here" at bounding box center [807, 315] width 425 height 30
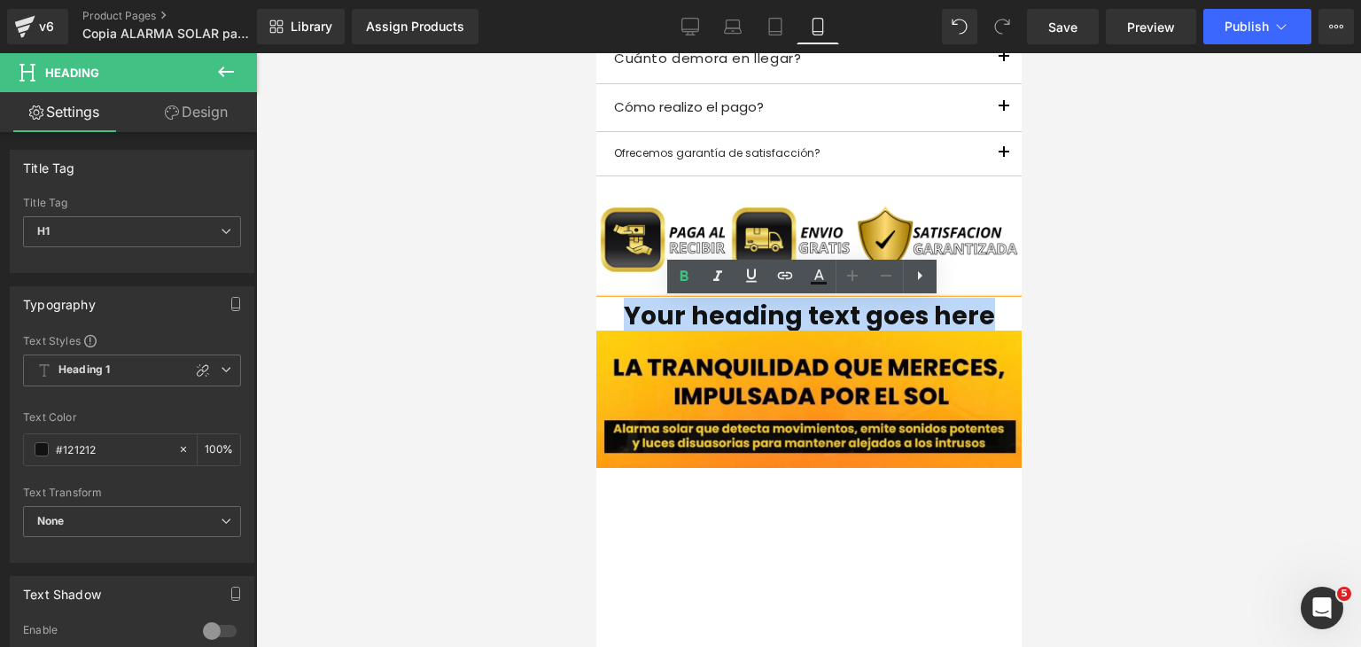
paste div
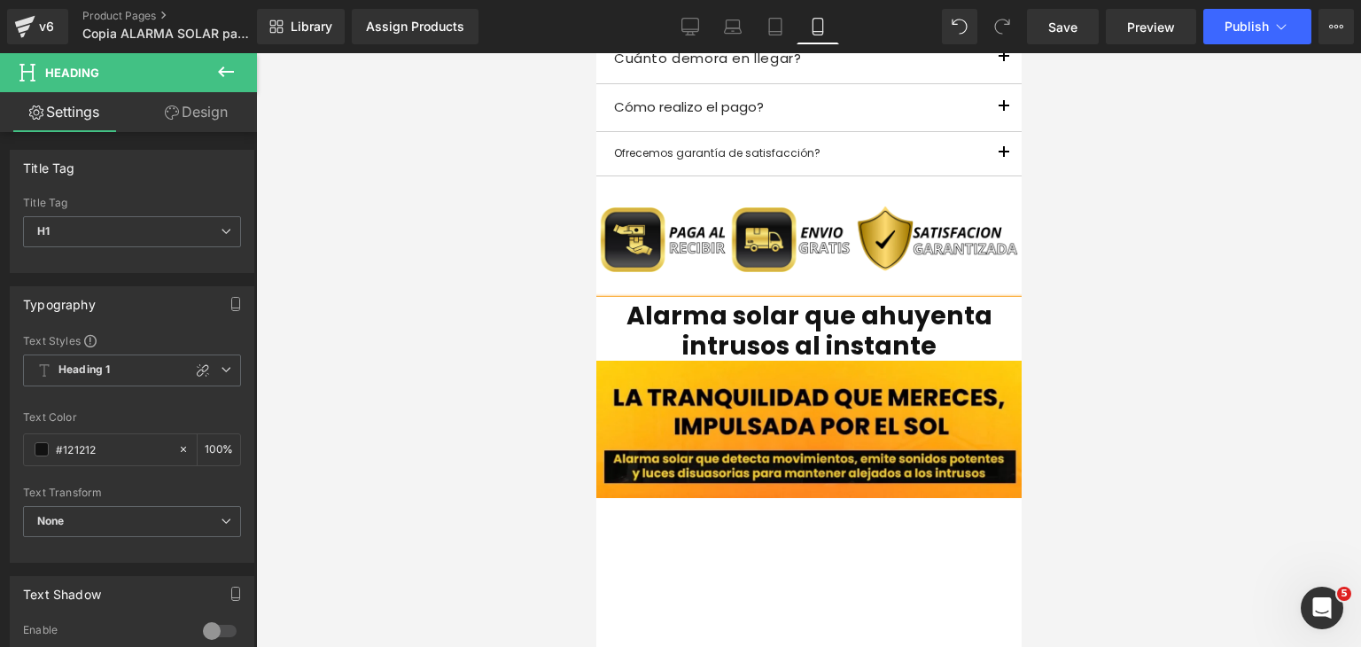
click at [1120, 390] on div at bounding box center [808, 350] width 1105 height 594
click at [228, 81] on icon at bounding box center [225, 71] width 21 height 21
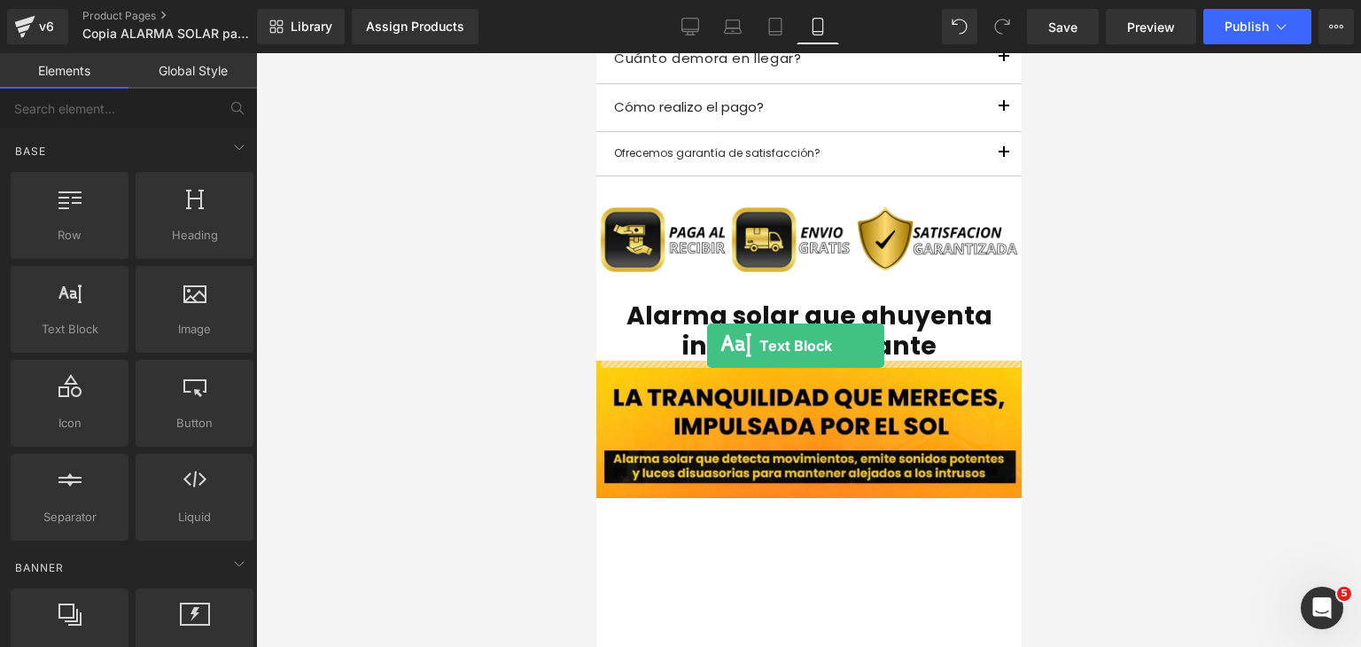
drag, startPoint x: 683, startPoint y: 387, endPoint x: 706, endPoint y: 346, distance: 46.8
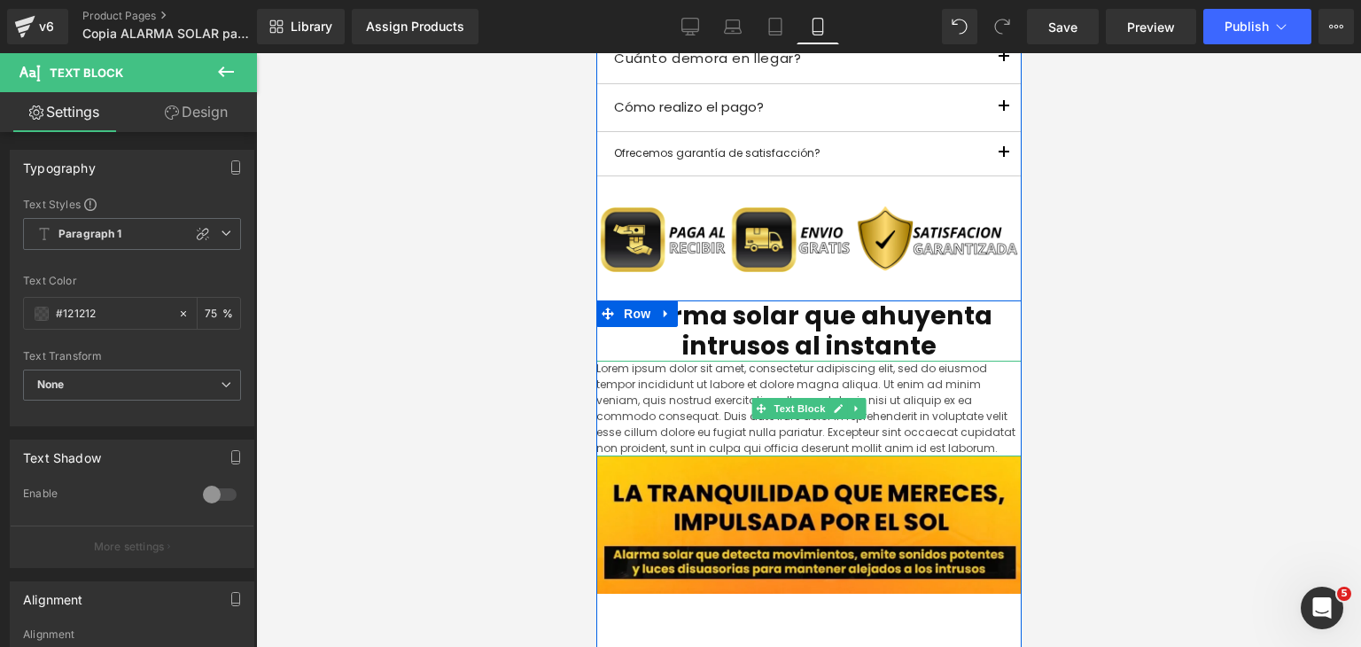
click at [891, 433] on p "Lorem ipsum dolor sit amet, consectetur adipiscing elit, sed do eiusmod tempor …" at bounding box center [807, 409] width 425 height 96
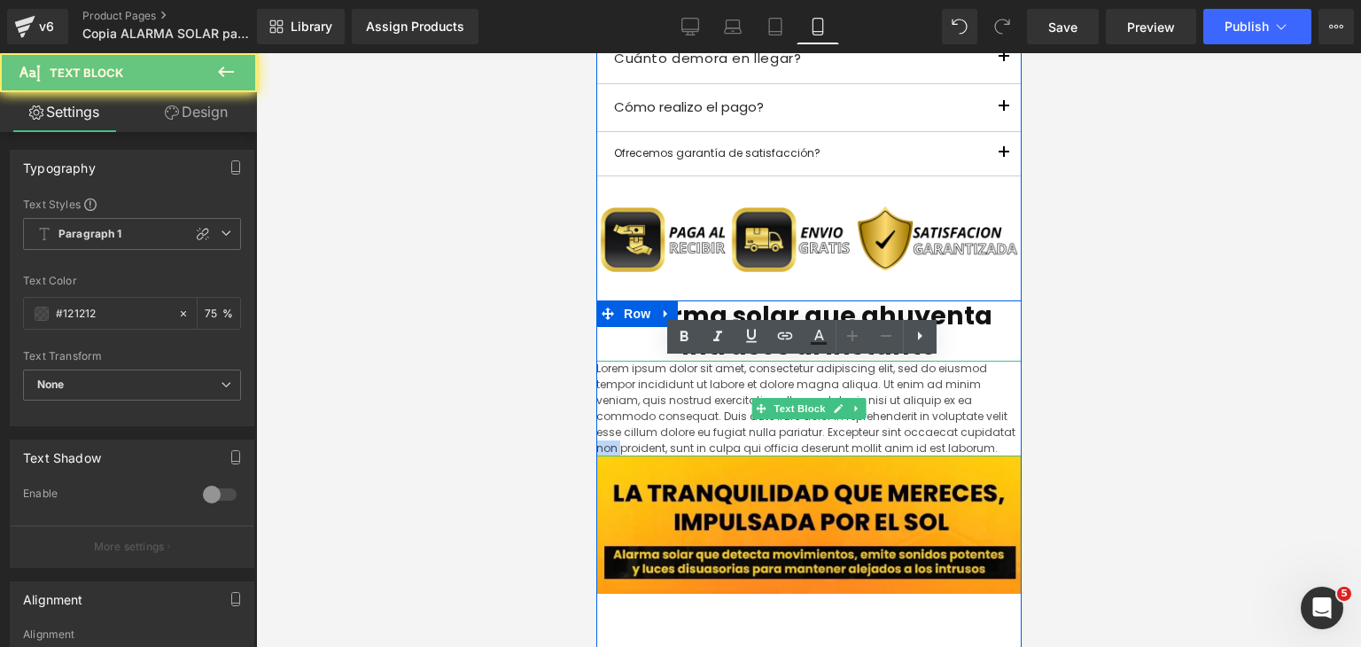
click at [891, 433] on p "Lorem ipsum dolor sit amet, consectetur adipiscing elit, sed do eiusmod tempor …" at bounding box center [807, 409] width 425 height 96
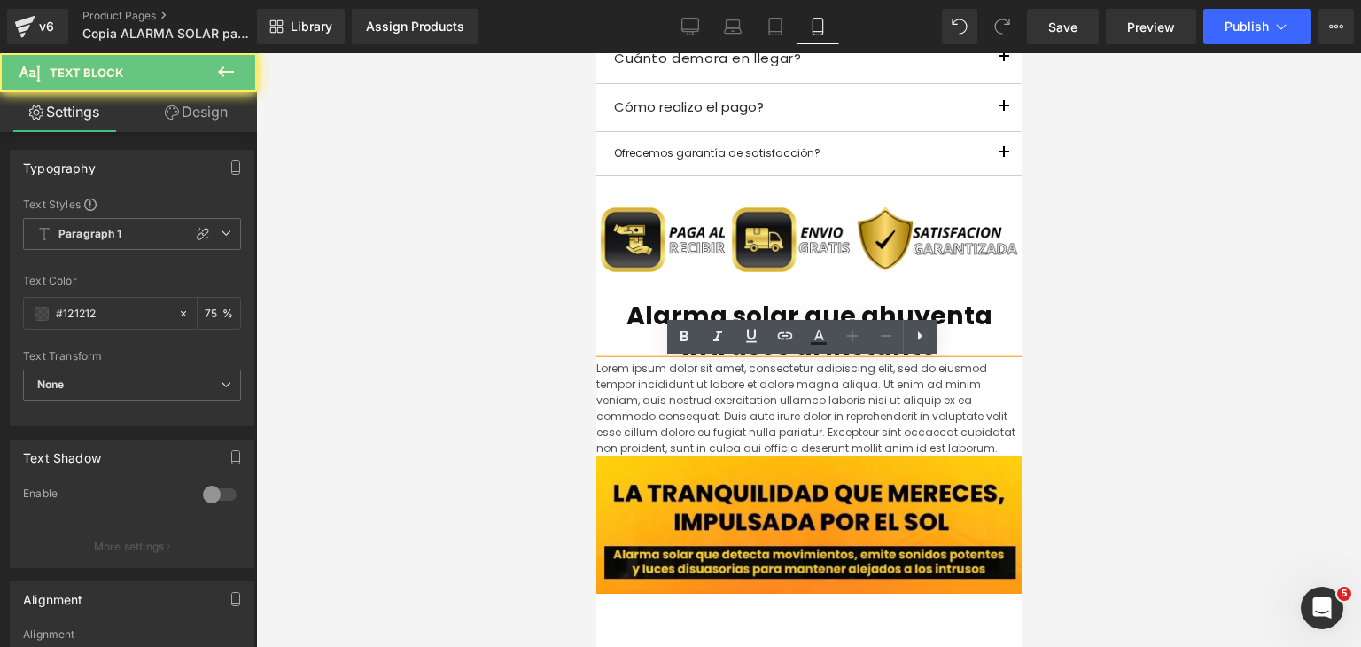
click at [889, 447] on p "Lorem ipsum dolor sit amet, consectetur adipiscing elit, sed do eiusmod tempor …" at bounding box center [807, 409] width 425 height 96
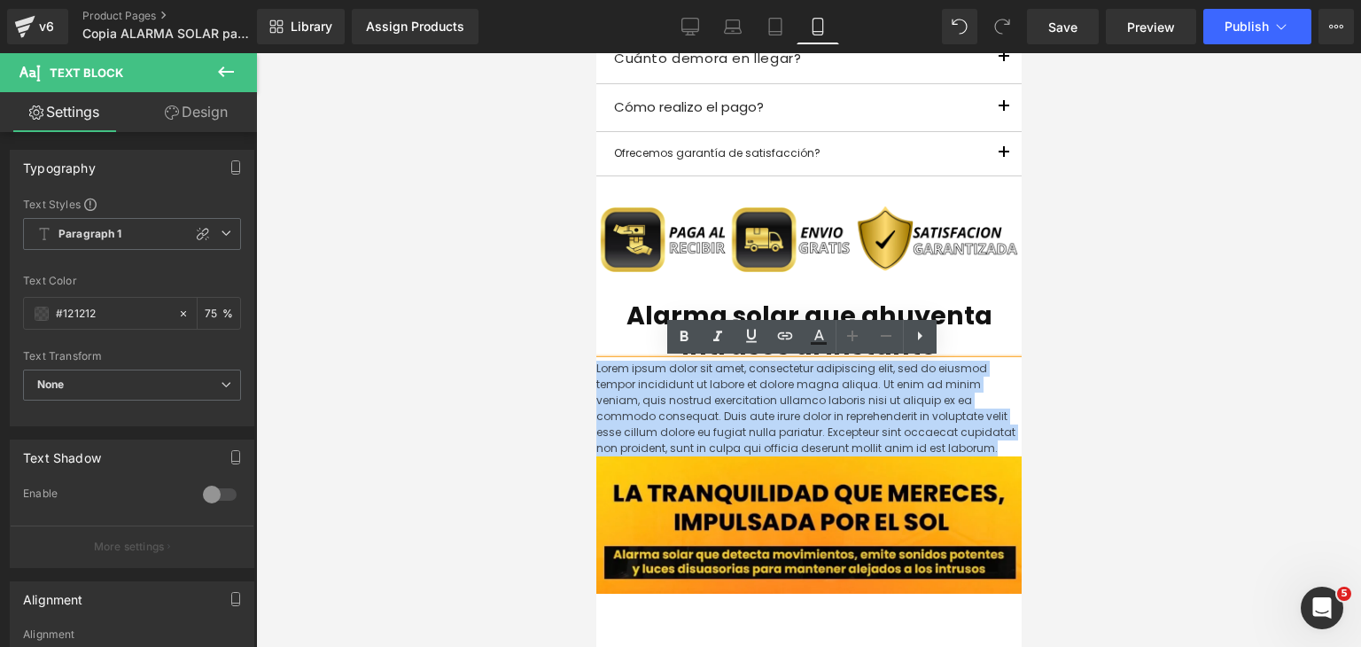
drag, startPoint x: 883, startPoint y: 451, endPoint x: 587, endPoint y: 373, distance: 305.2
click at [664, 413] on p "Lorem ipsum dolor sit amet, consectetur adipiscing elit, sed do eiusmod tempor …" at bounding box center [807, 409] width 425 height 96
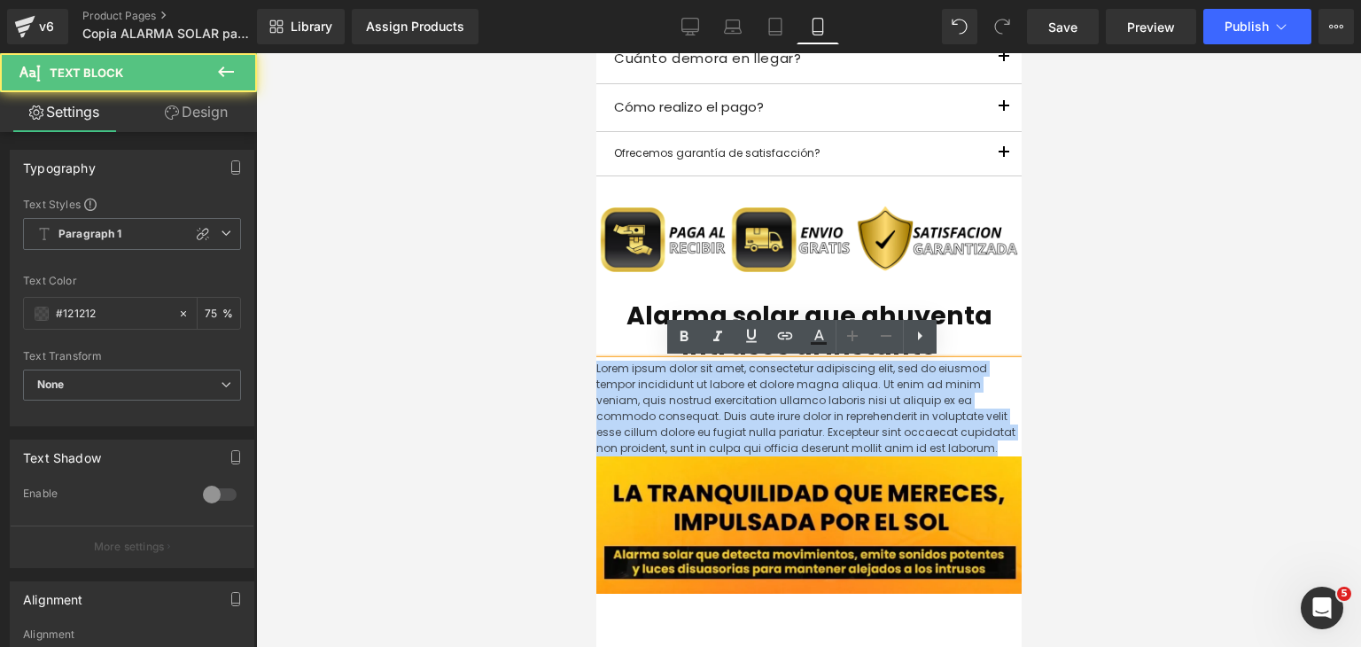
click at [743, 438] on p "Lorem ipsum dolor sit amet, consectetur adipiscing elit, sed do eiusmod tempor …" at bounding box center [807, 409] width 425 height 96
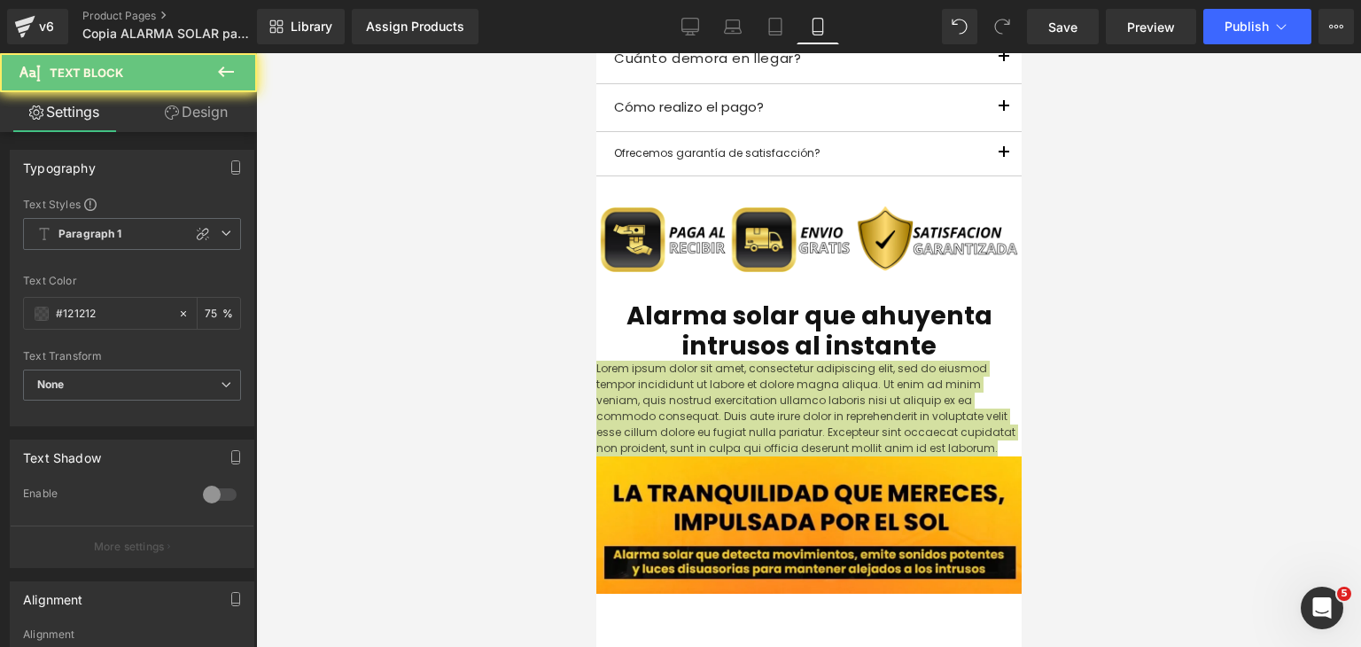
click at [1060, 463] on div at bounding box center [808, 350] width 1105 height 594
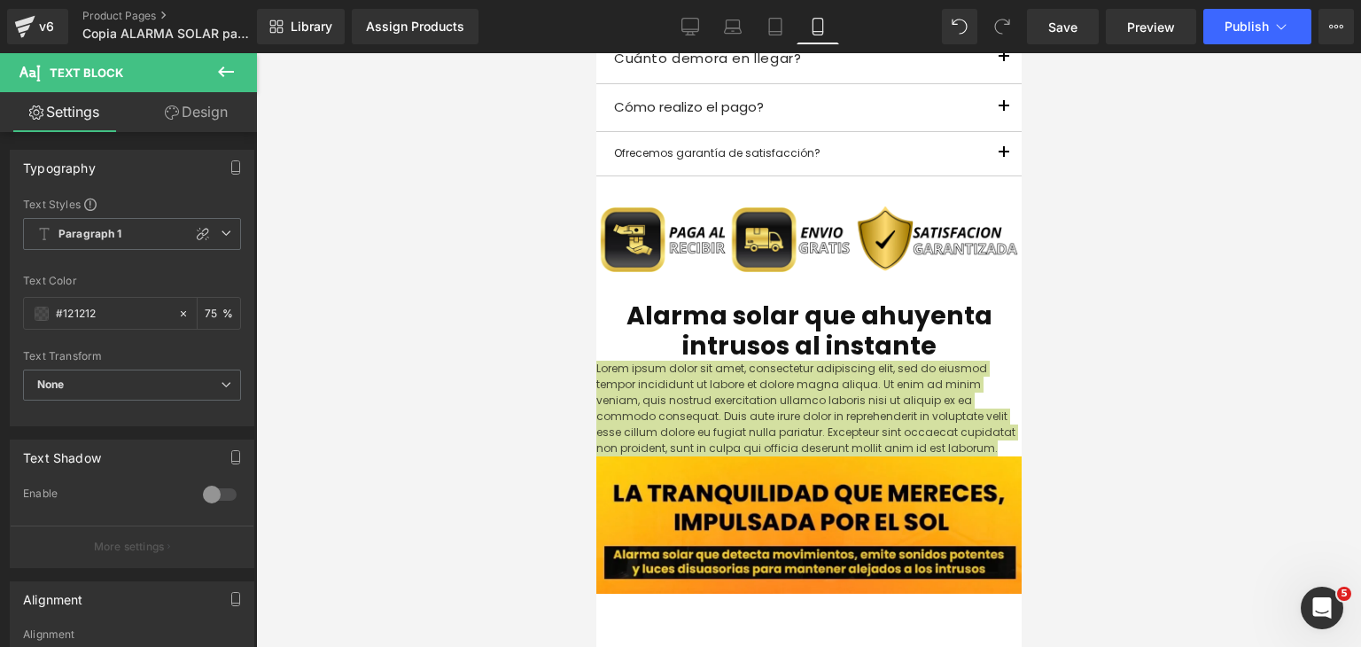
click at [1137, 472] on div at bounding box center [808, 350] width 1105 height 594
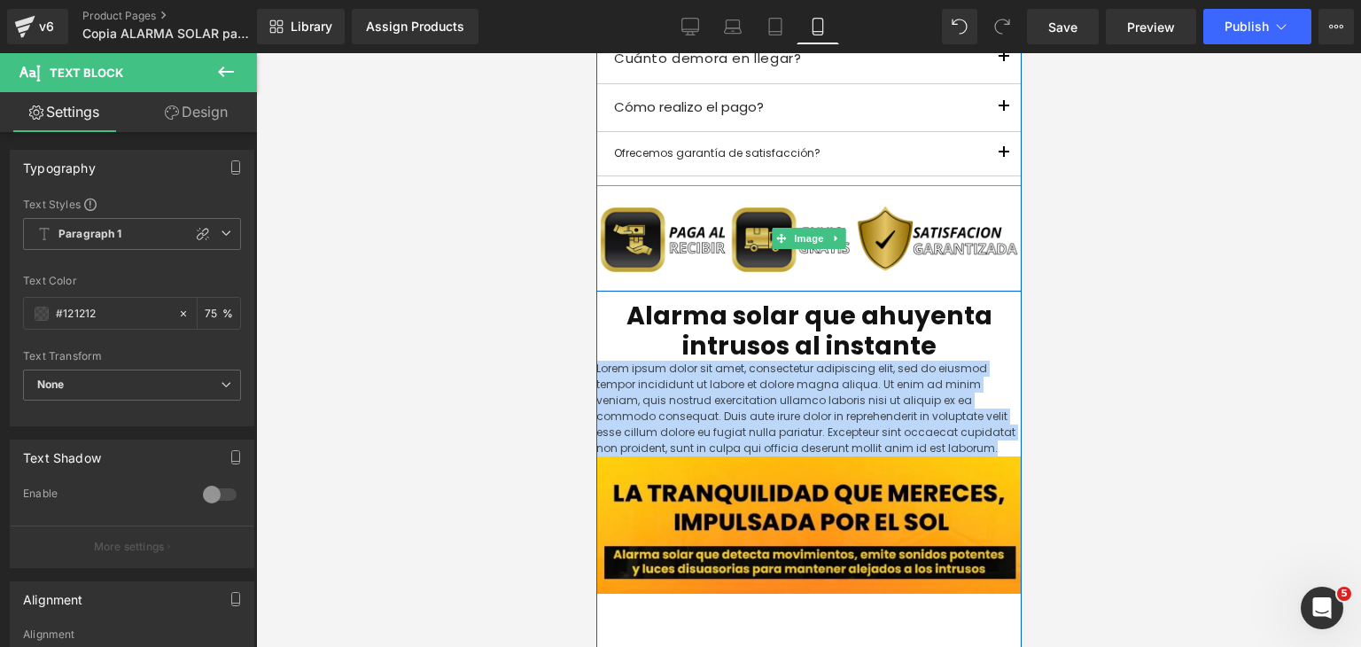
click at [901, 228] on img at bounding box center [807, 238] width 425 height 106
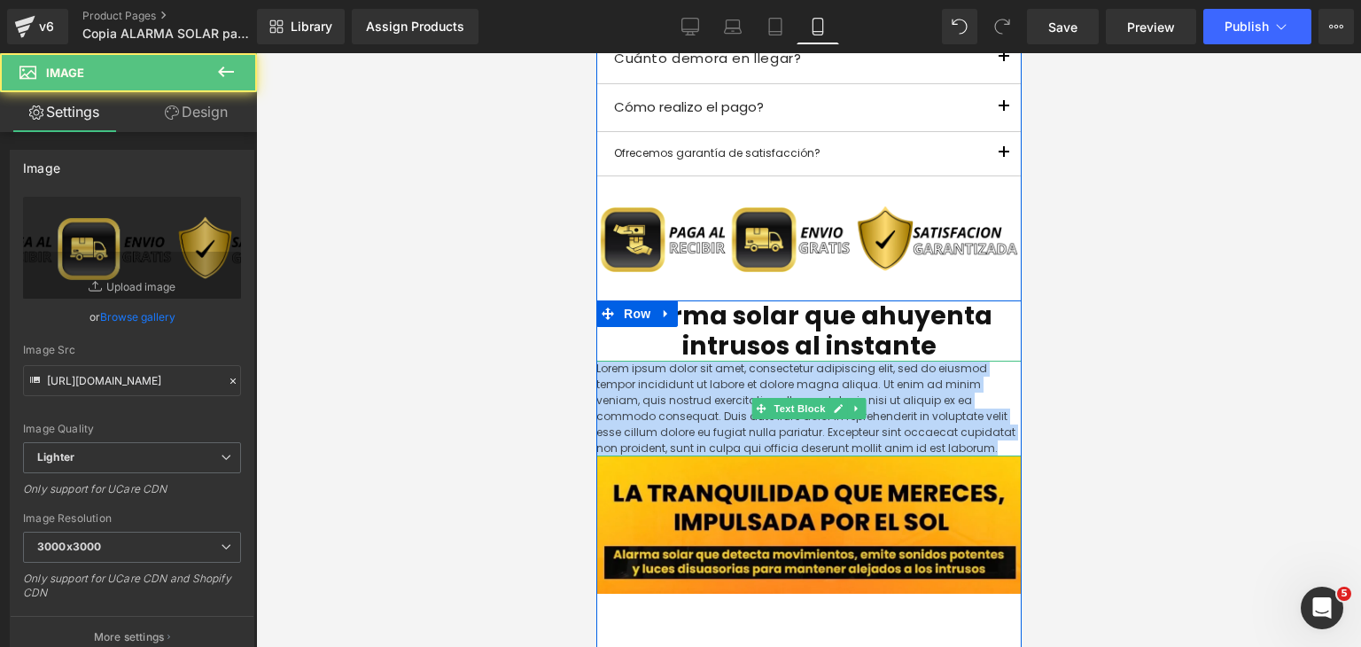
click at [837, 390] on p "Lorem ipsum dolor sit amet, consectetur adipiscing elit, sed do eiusmod tempor …" at bounding box center [807, 409] width 425 height 96
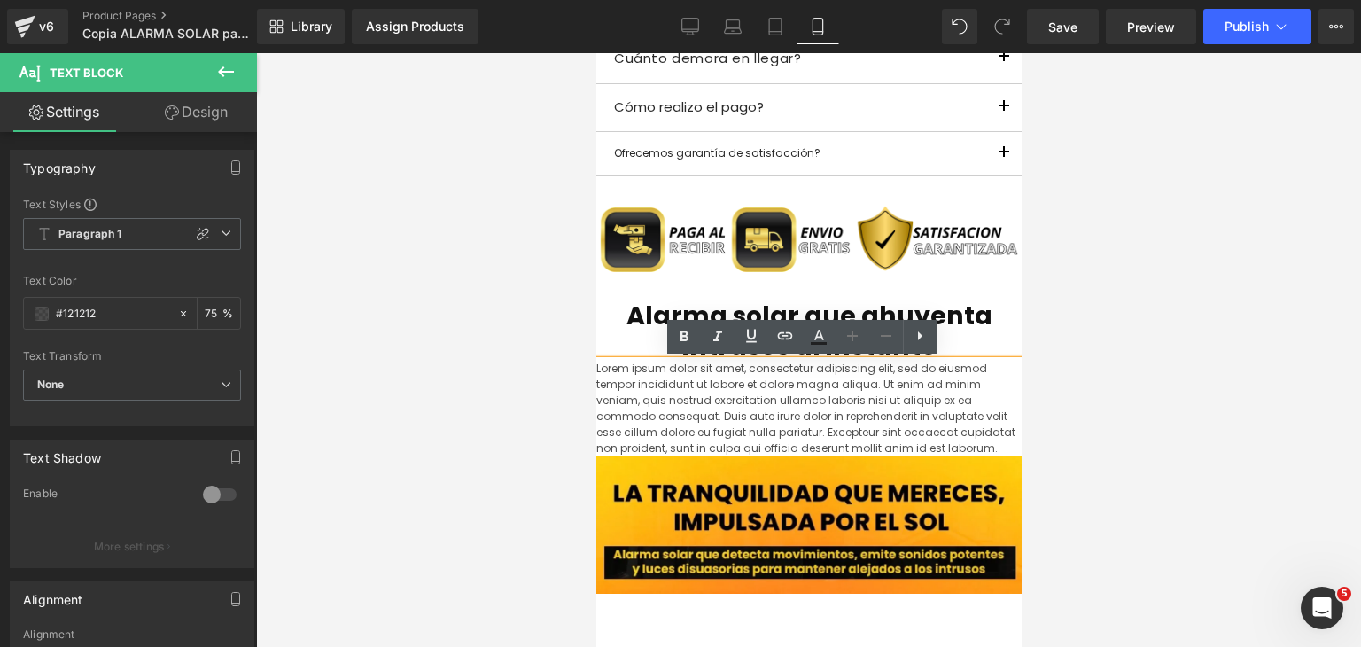
click at [839, 430] on p "Lorem ipsum dolor sit amet, consectetur adipiscing elit, sed do eiusmod tempor …" at bounding box center [807, 409] width 425 height 96
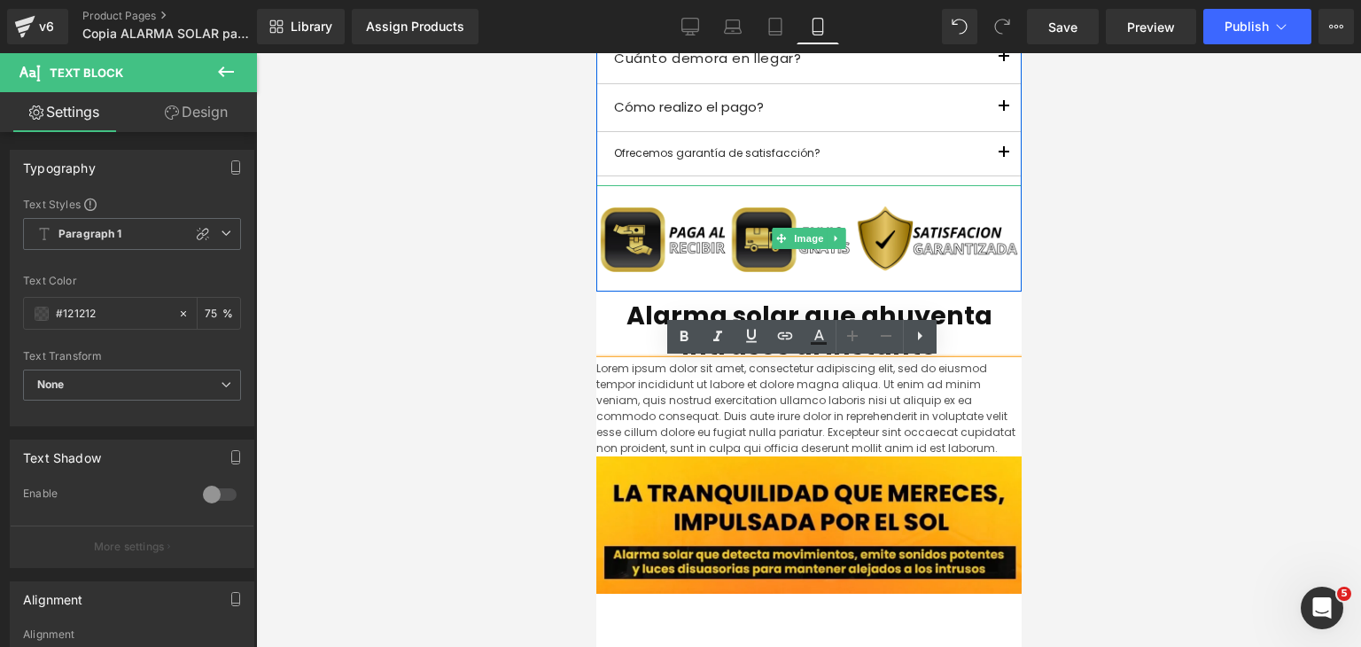
click at [888, 235] on img at bounding box center [807, 238] width 425 height 106
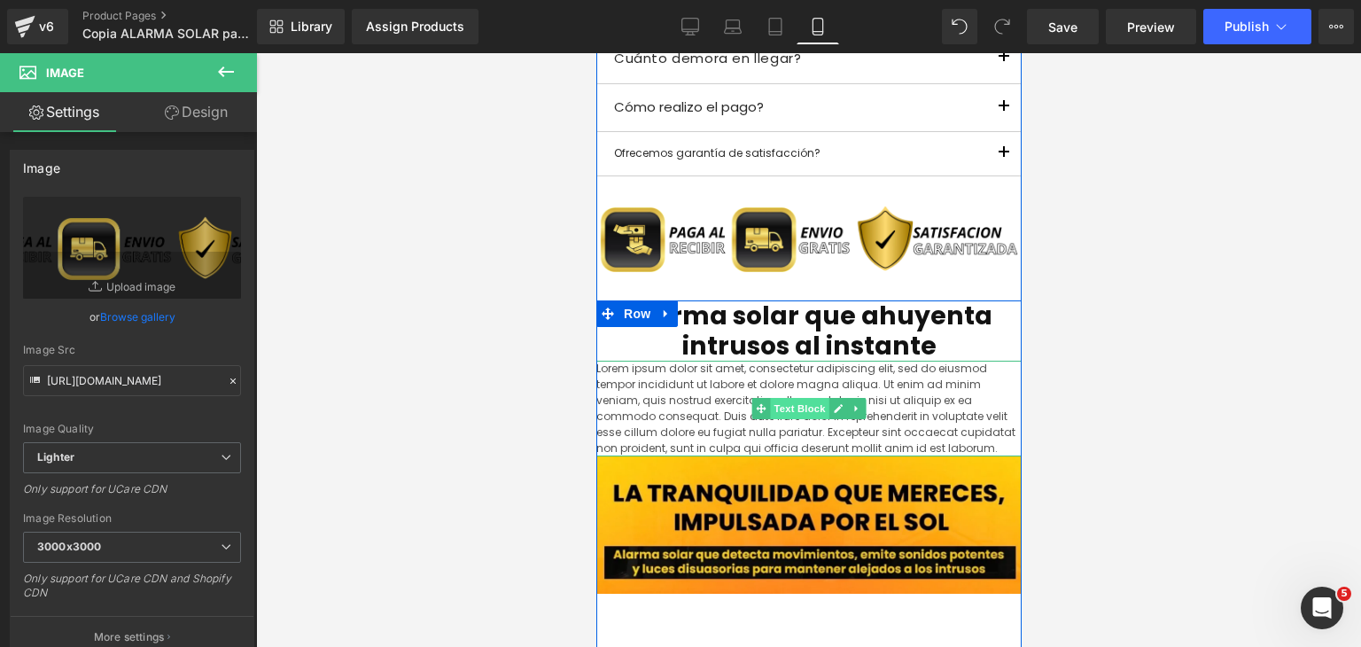
click at [795, 411] on span "Text Block" at bounding box center [798, 408] width 58 height 21
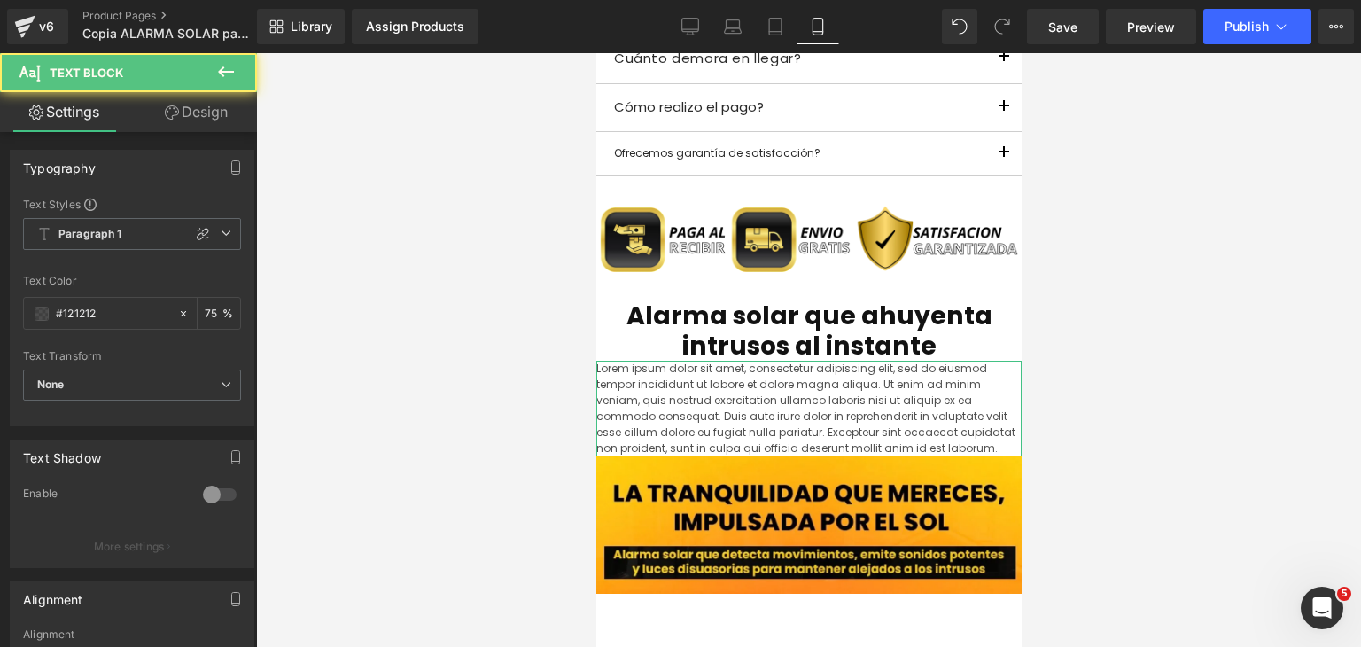
click at [180, 117] on link "Design" at bounding box center [196, 112] width 128 height 40
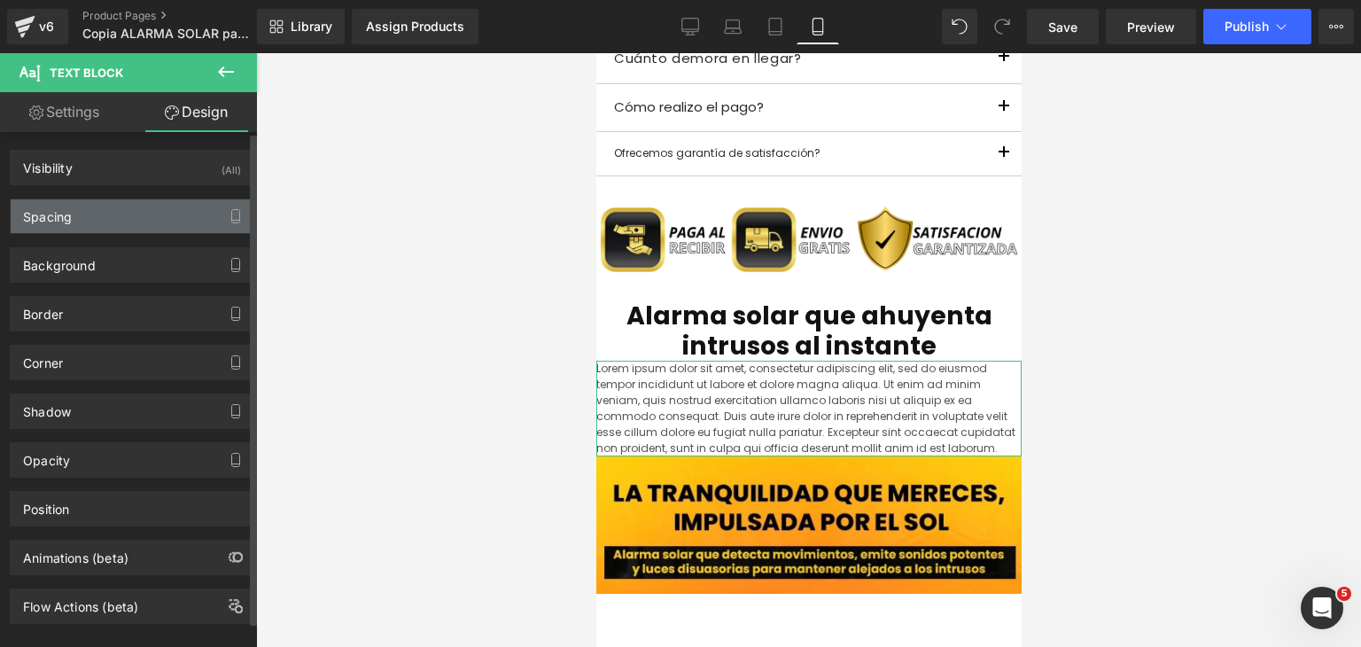
click at [128, 214] on div "Spacing" at bounding box center [132, 216] width 243 height 34
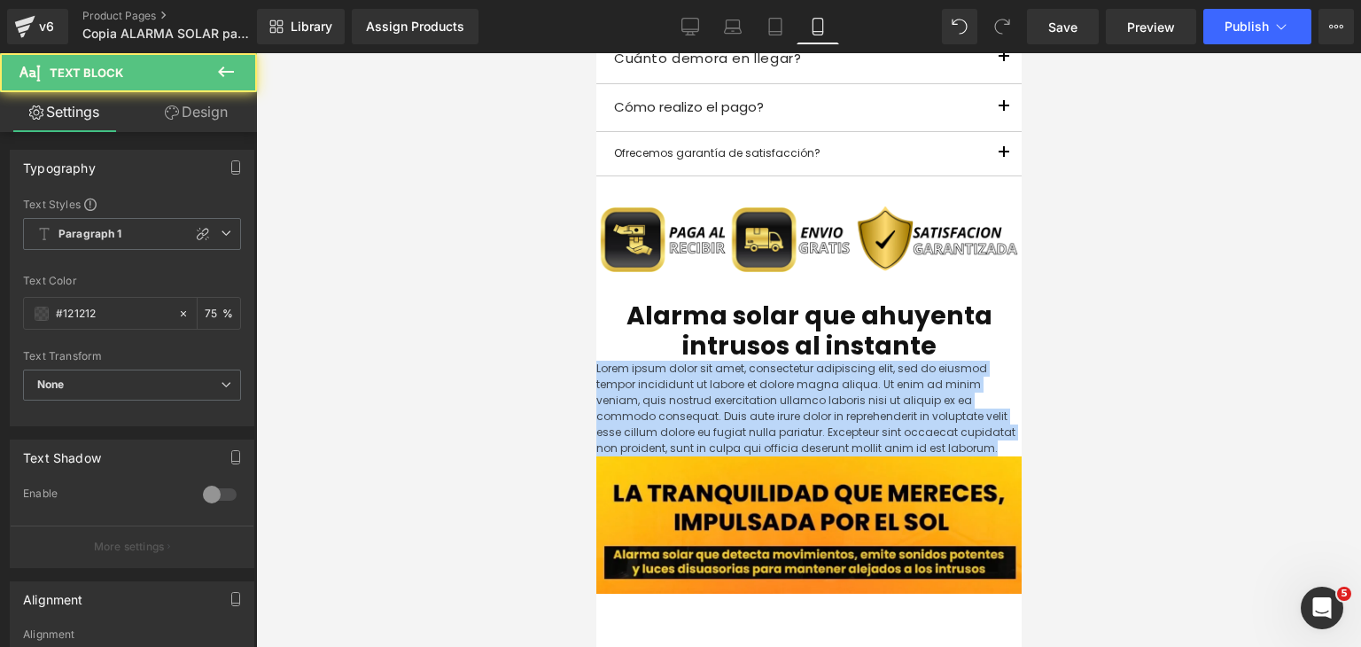
drag, startPoint x: 881, startPoint y: 446, endPoint x: 1168, endPoint y: 413, distance: 289.0
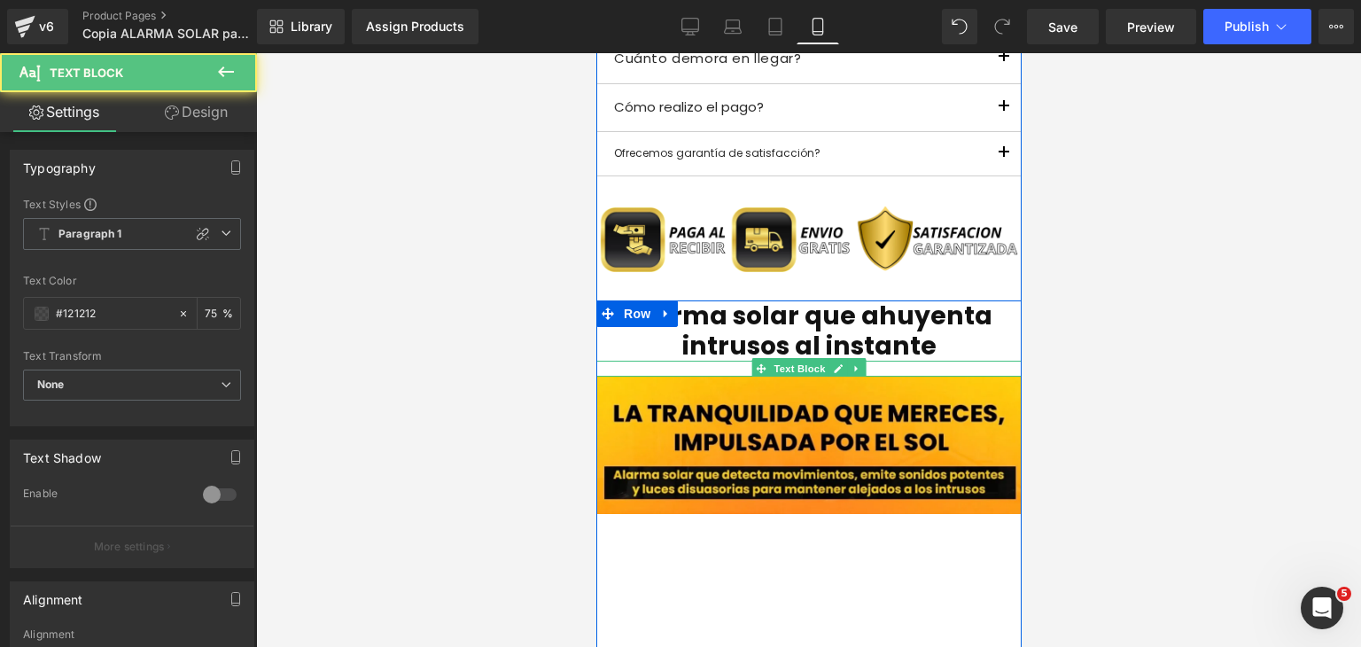
click at [708, 366] on p at bounding box center [807, 369] width 425 height 16
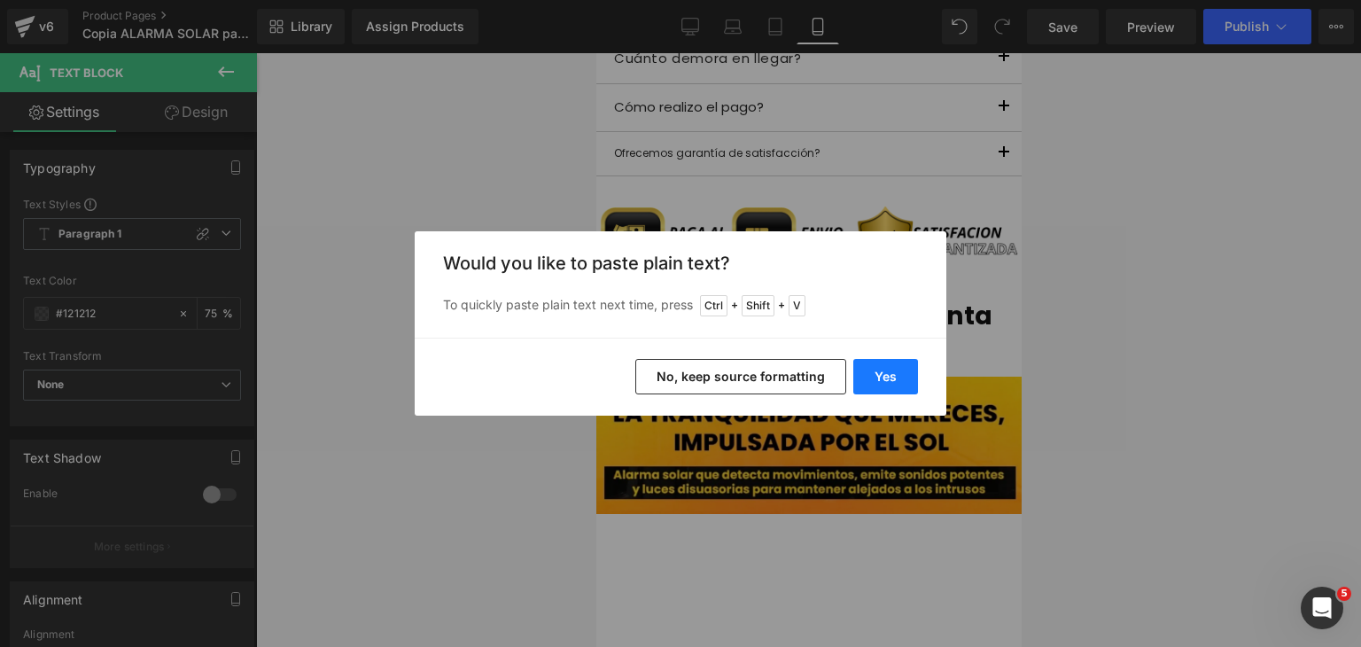
click at [890, 387] on button "Yes" at bounding box center [885, 376] width 65 height 35
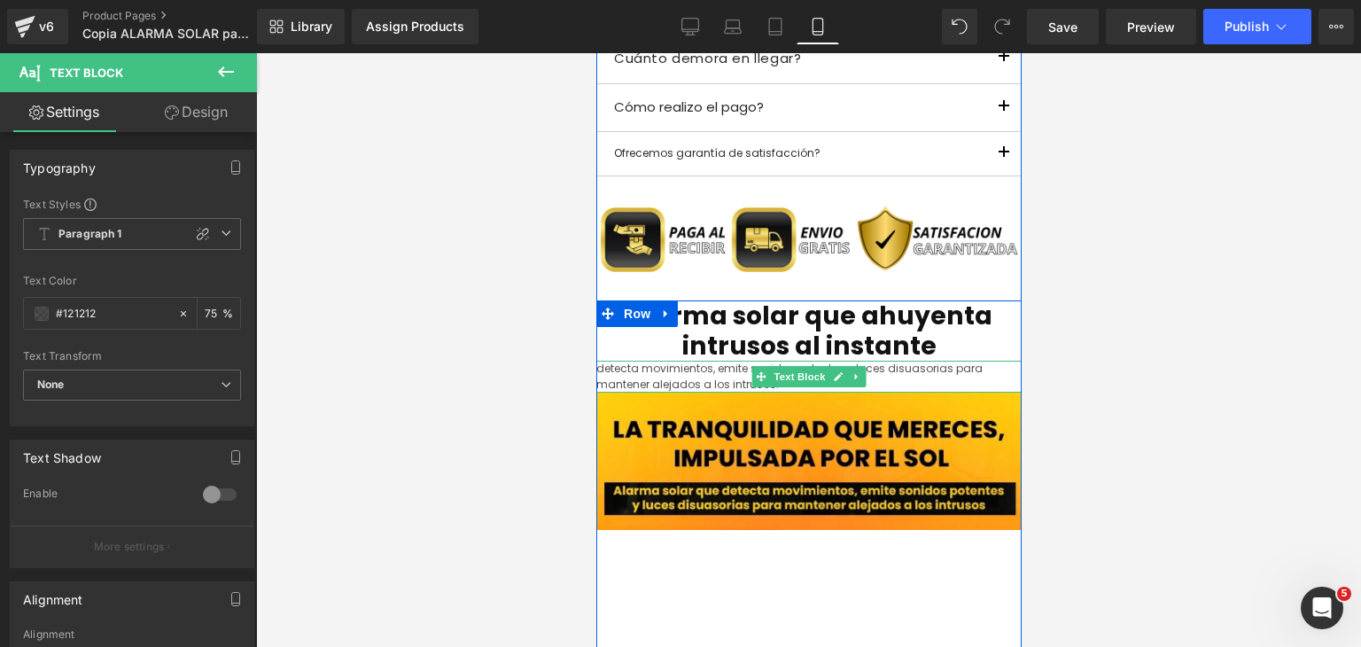
click at [700, 384] on p "detecta movimientos, emite sonidos potentes y luces disuasorias para mantener a…" at bounding box center [807, 377] width 425 height 32
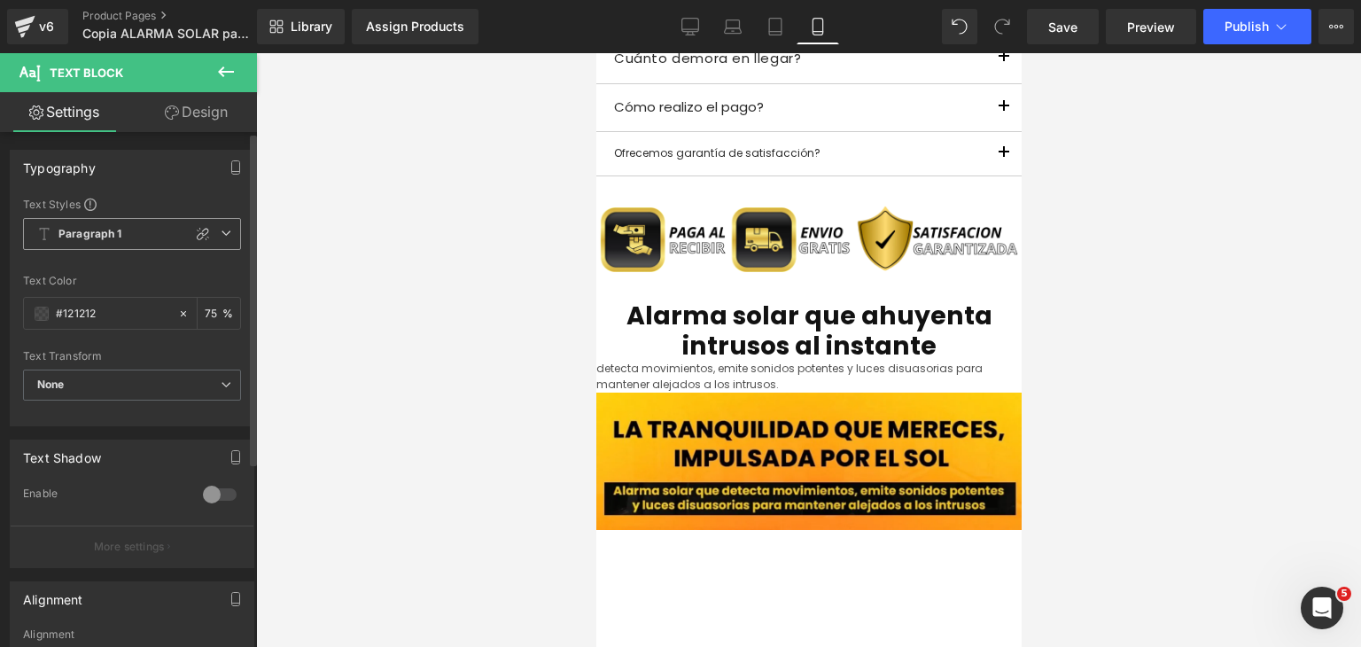
click at [126, 245] on span "Paragraph 1" at bounding box center [132, 234] width 218 height 32
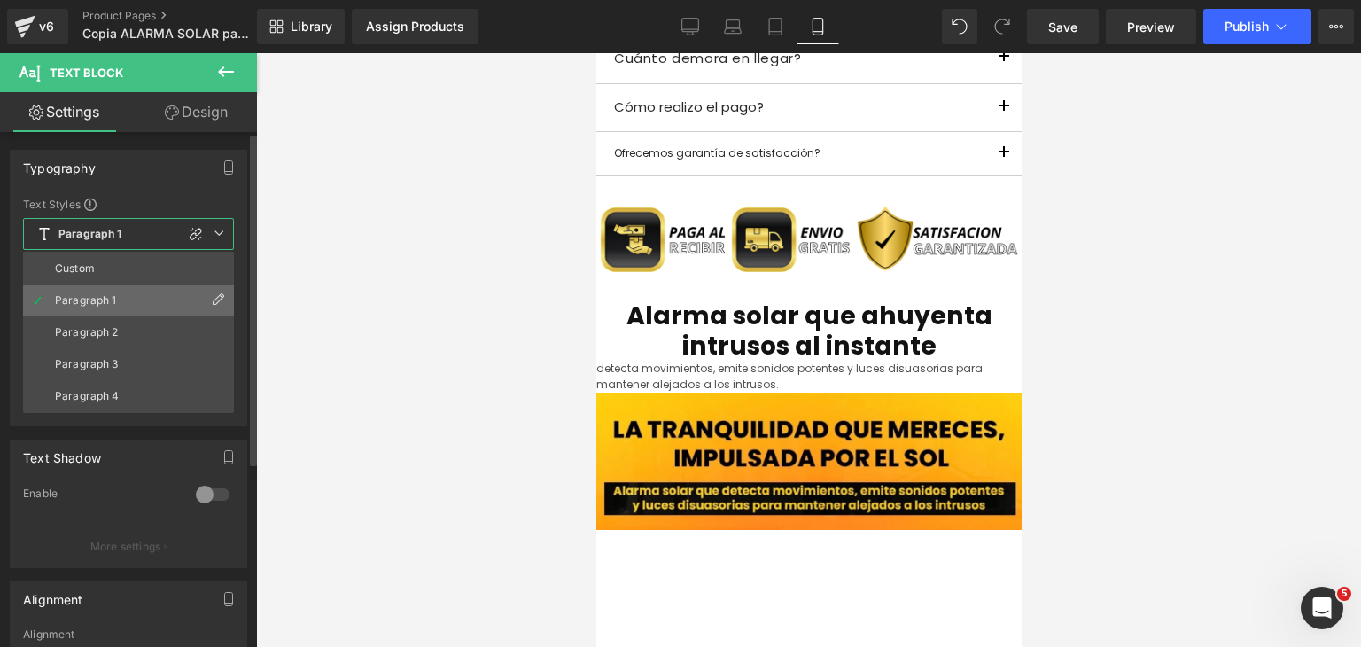
click at [105, 305] on div "Paragraph 1" at bounding box center [86, 300] width 62 height 12
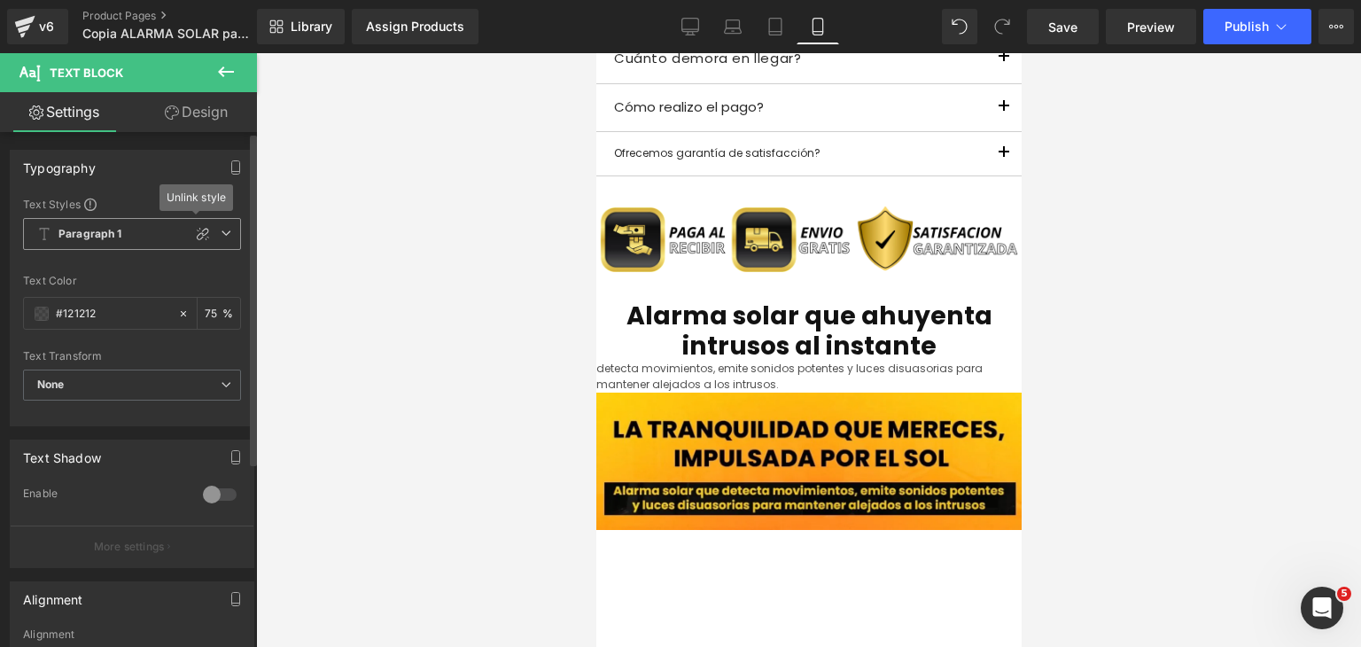
click at [221, 234] on icon at bounding box center [226, 233] width 11 height 11
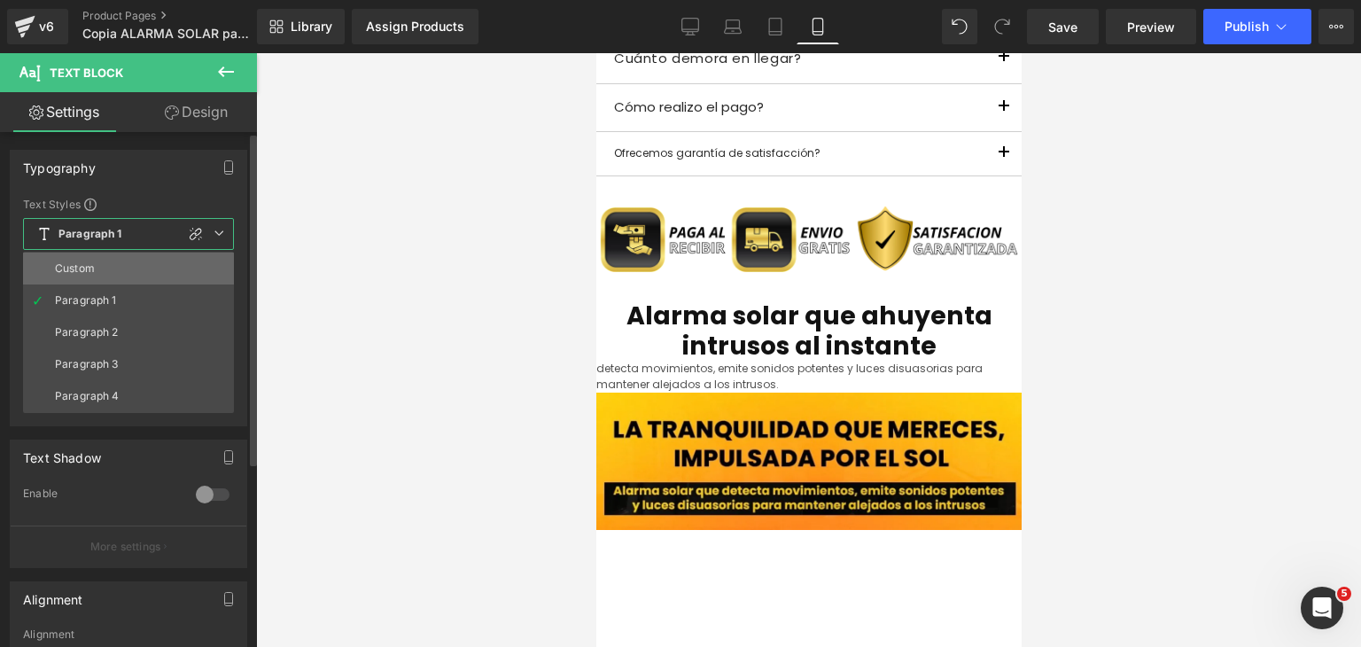
click at [148, 260] on li "Custom" at bounding box center [128, 269] width 211 height 32
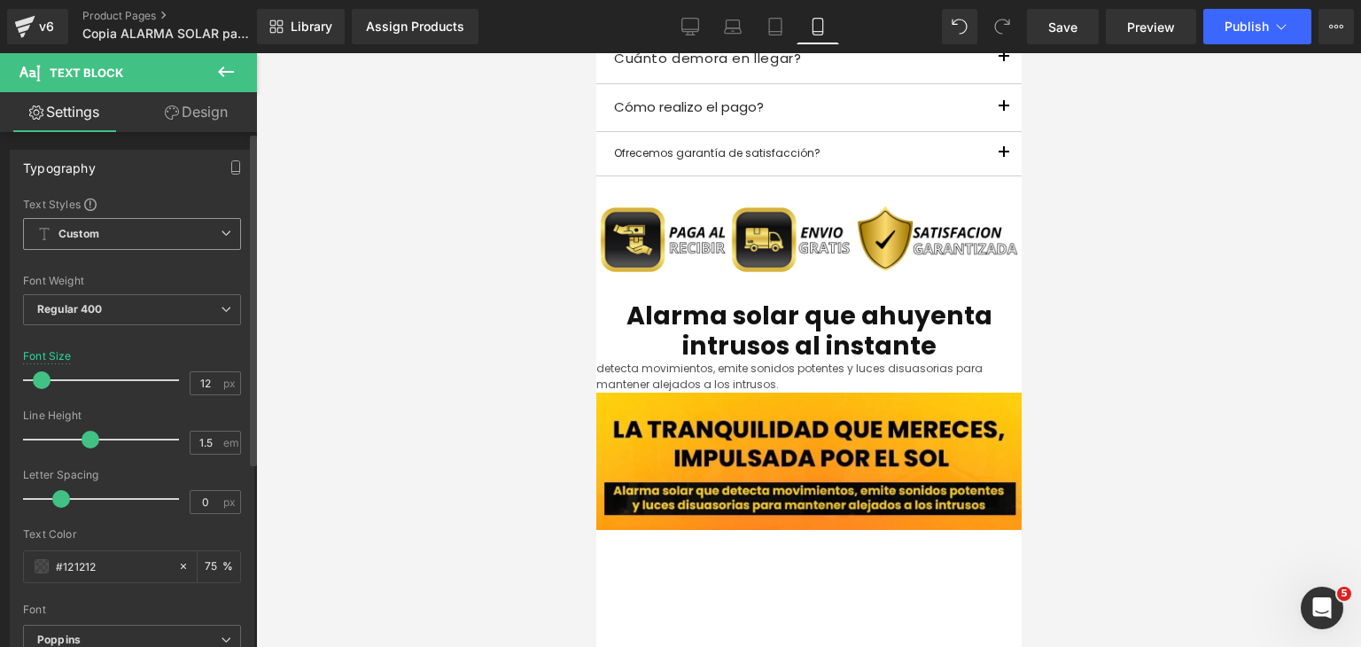
click at [152, 241] on span "Custom" at bounding box center [132, 234] width 218 height 32
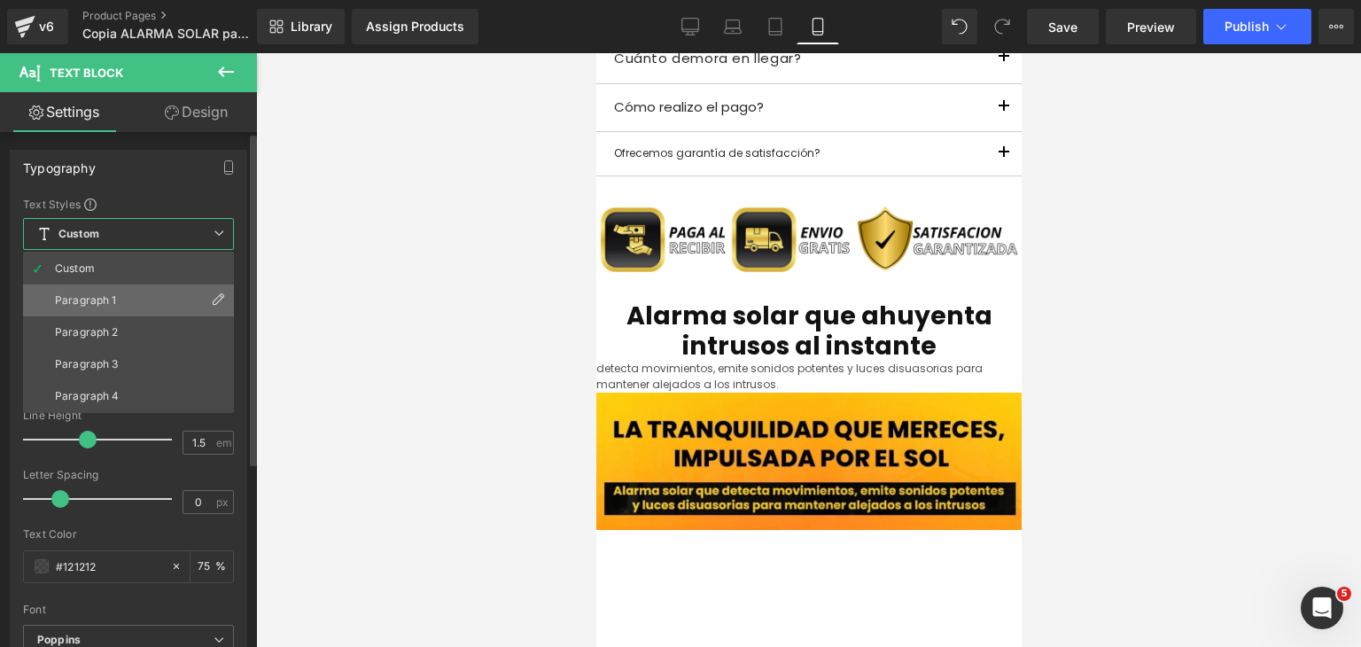
click at [138, 294] on li "Paragraph 1" at bounding box center [128, 300] width 211 height 32
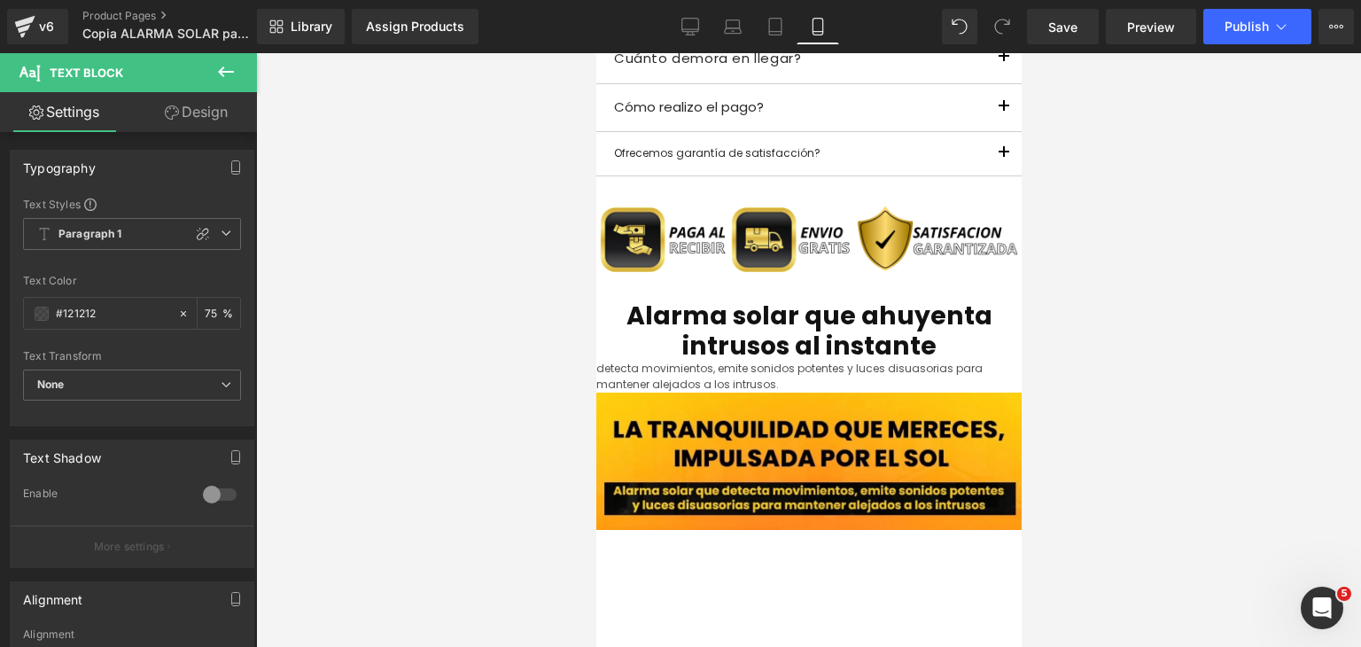
click at [230, 73] on icon at bounding box center [225, 71] width 21 height 21
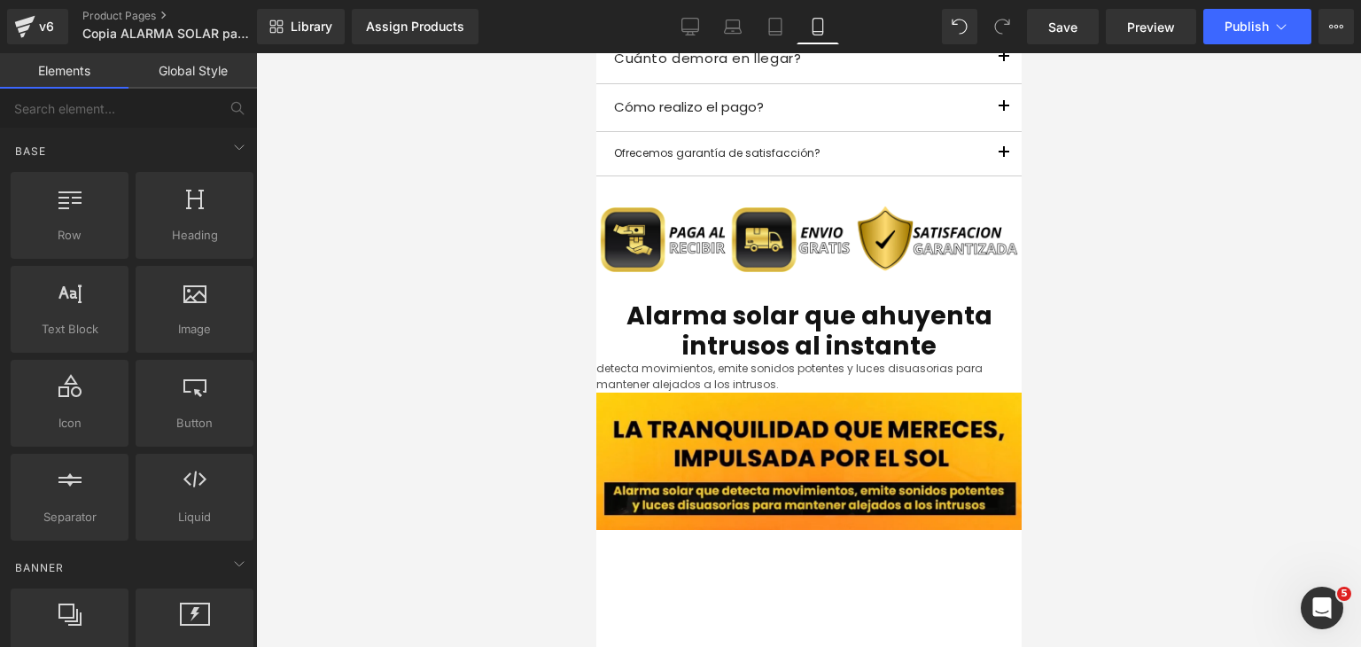
click at [186, 79] on link "Global Style" at bounding box center [192, 70] width 128 height 35
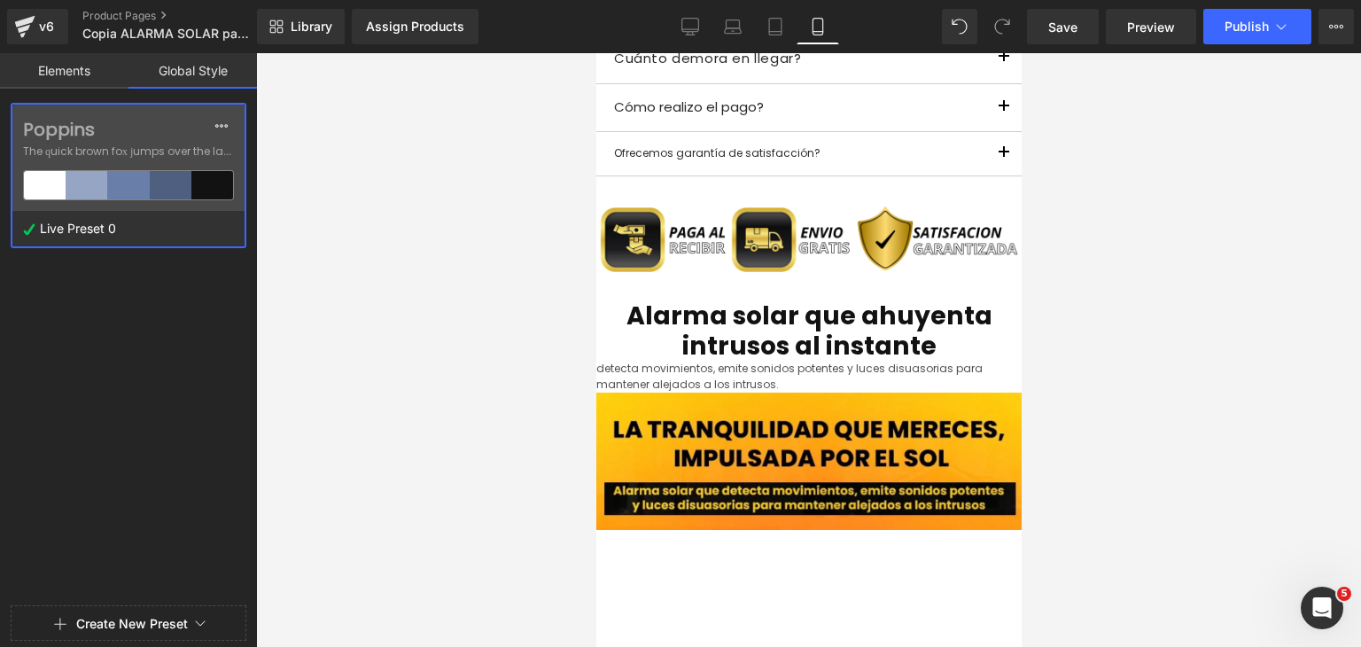
click at [136, 161] on div "Poppins The quick brown fox jumps over the lazy..." at bounding box center [128, 158] width 232 height 106
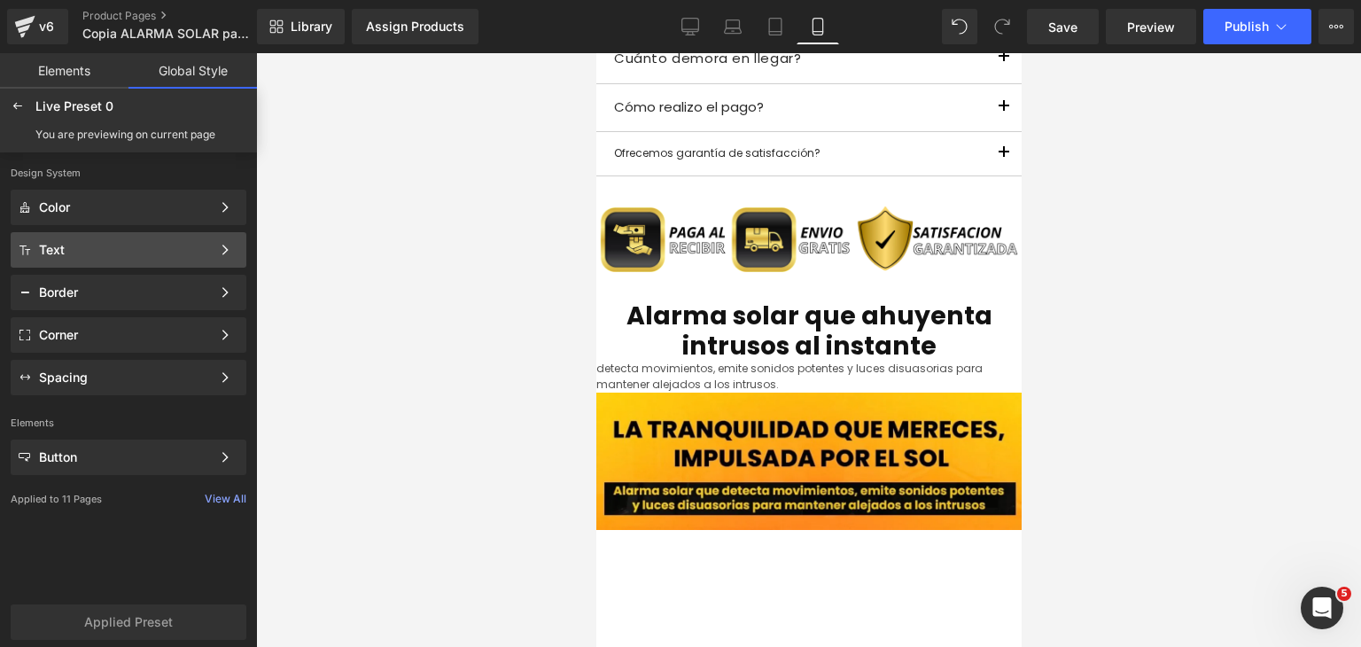
click at [121, 245] on div "Text" at bounding box center [125, 250] width 172 height 14
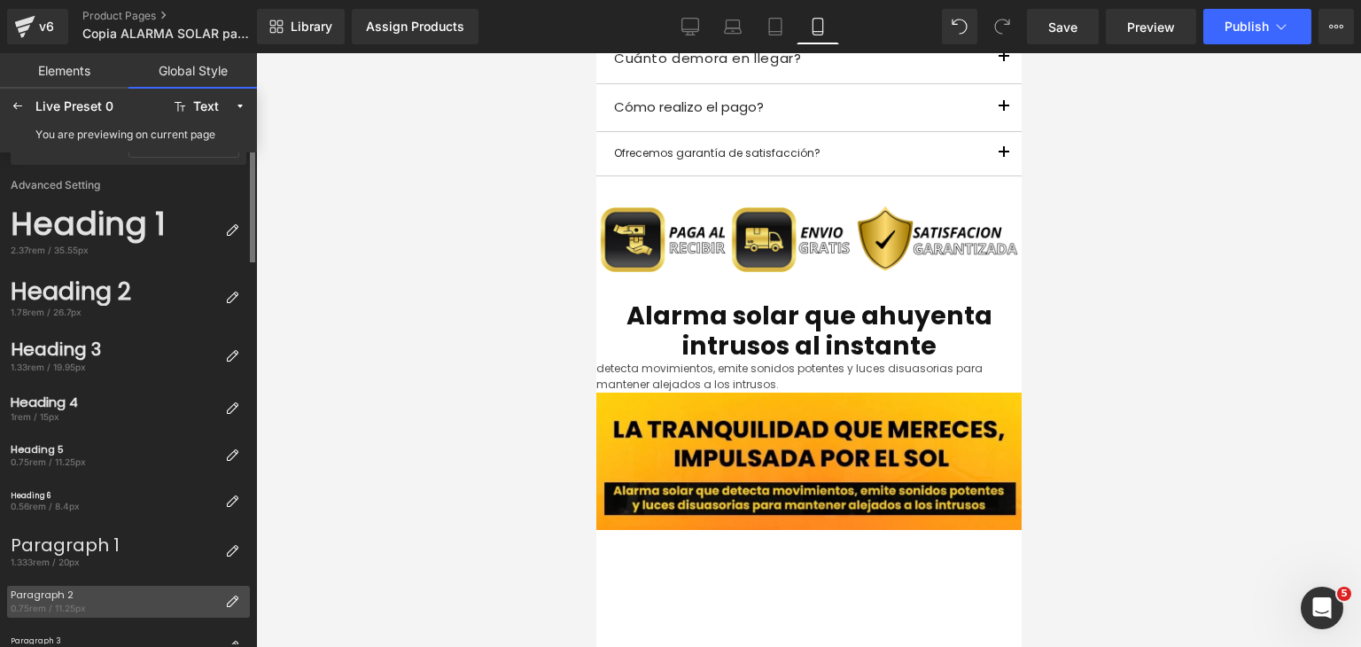
scroll to position [266, 0]
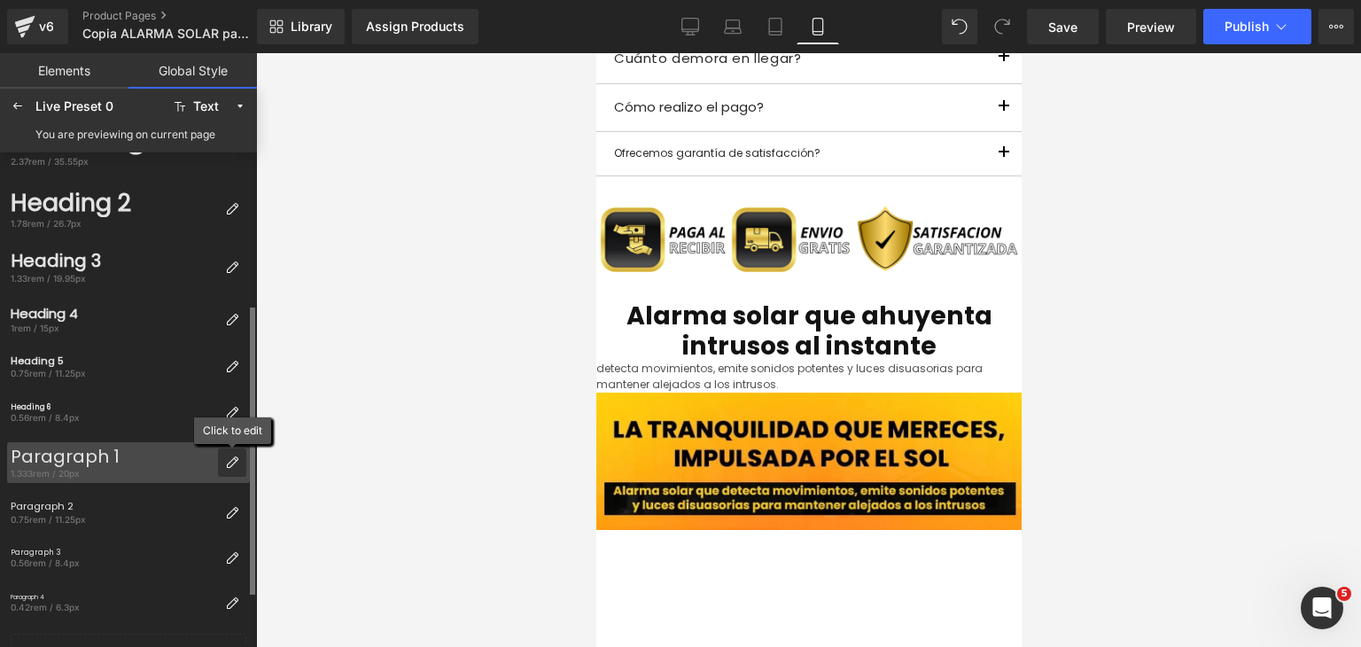
click at [227, 458] on icon at bounding box center [232, 462] width 14 height 14
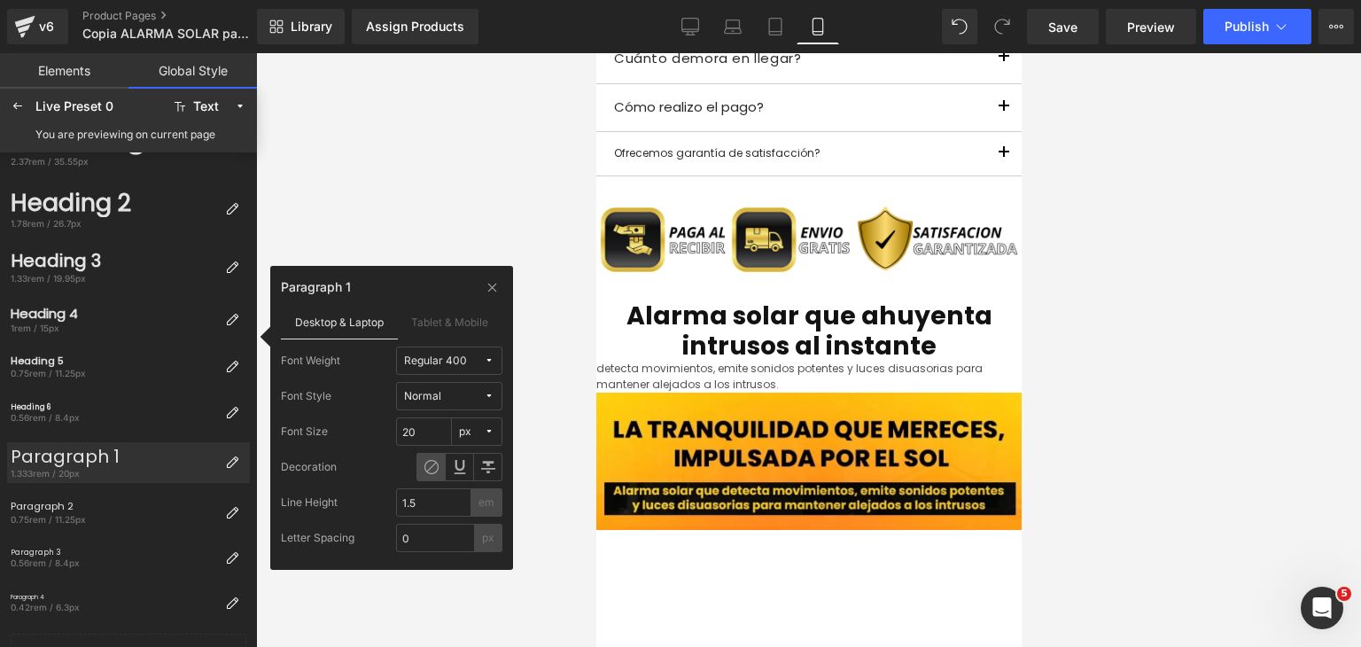
click at [455, 355] on div "Regular 400" at bounding box center [435, 360] width 63 height 13
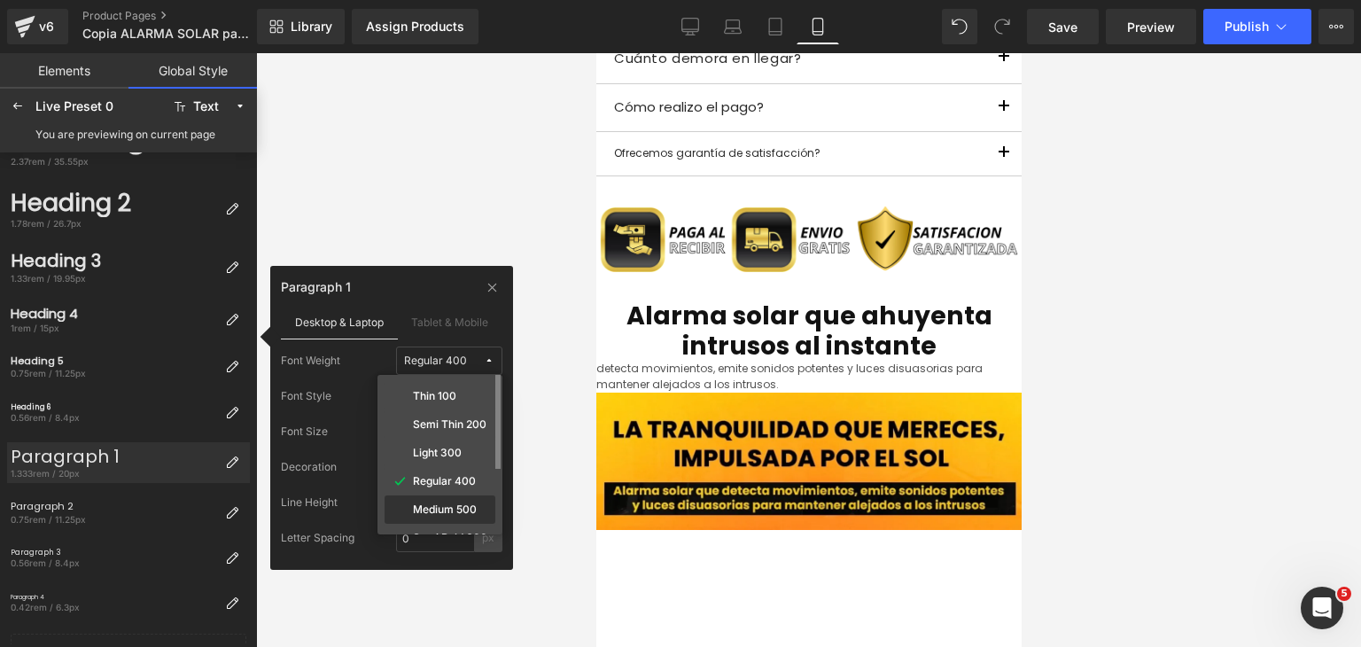
click at [449, 508] on label "Medium 500" at bounding box center [445, 509] width 64 height 12
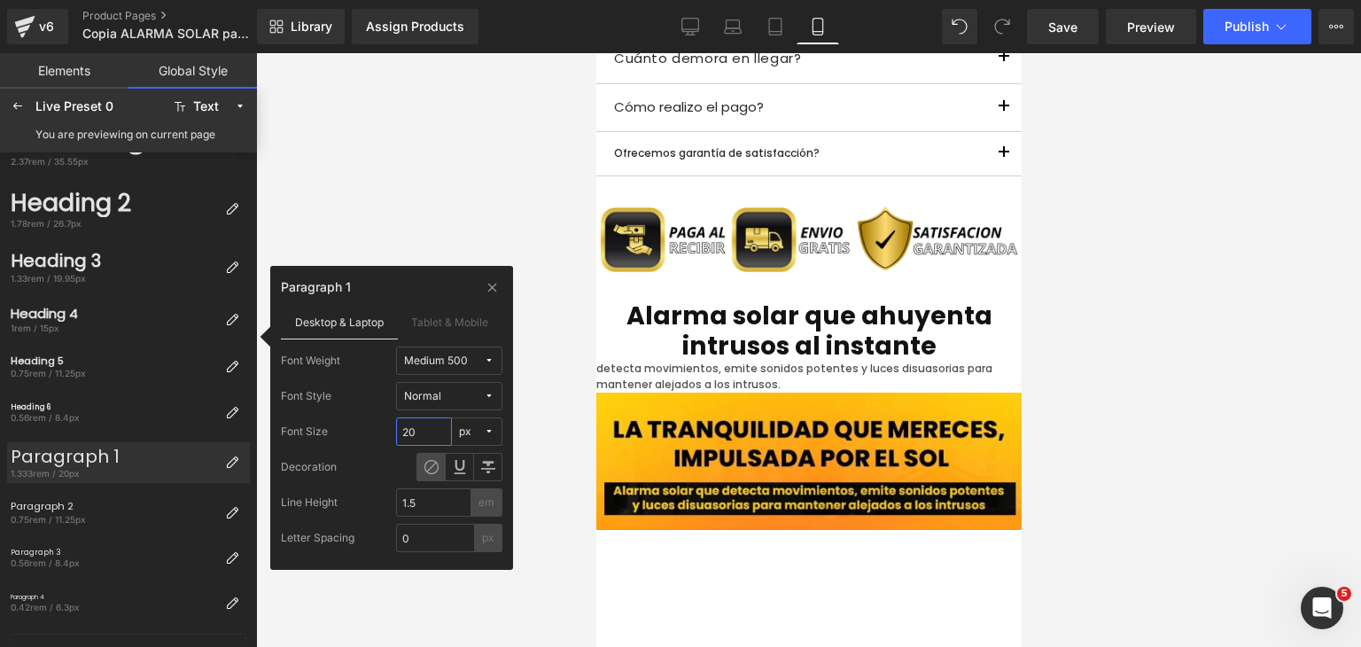
drag, startPoint x: 429, startPoint y: 431, endPoint x: 401, endPoint y: 431, distance: 28.4
click at [401, 431] on input "20" at bounding box center [424, 431] width 56 height 28
type input "45"
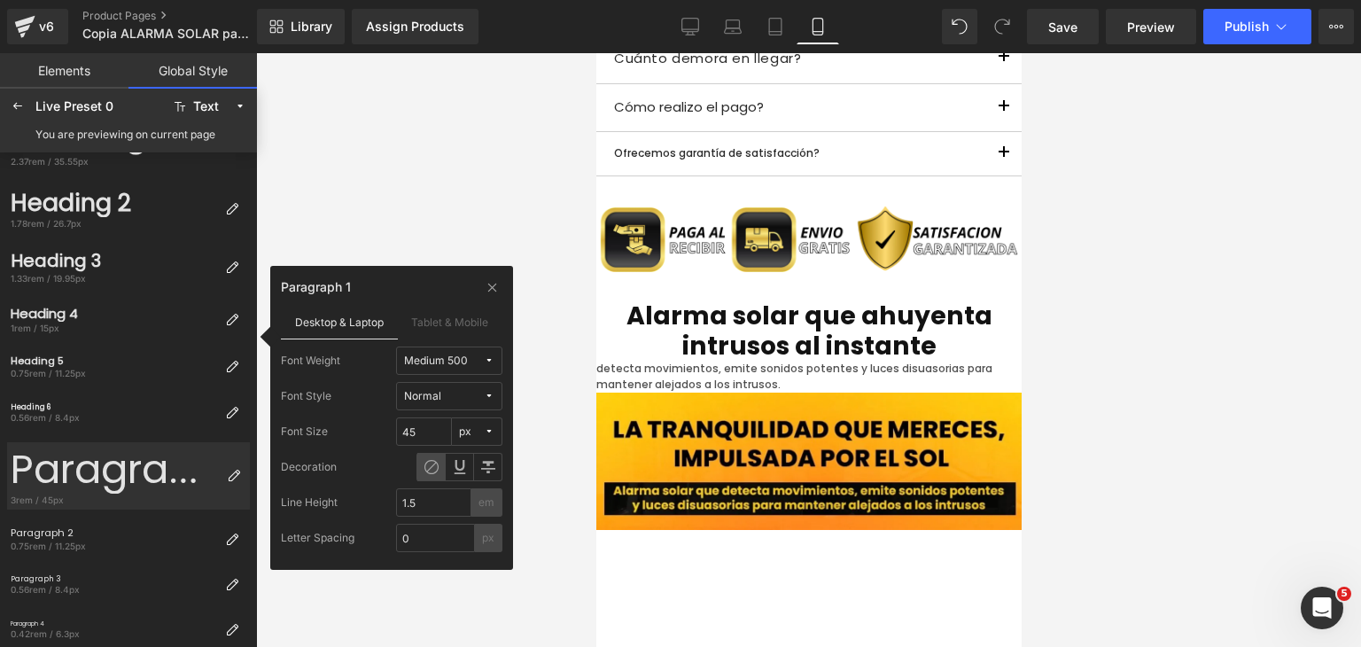
click at [432, 593] on div at bounding box center [808, 350] width 1105 height 594
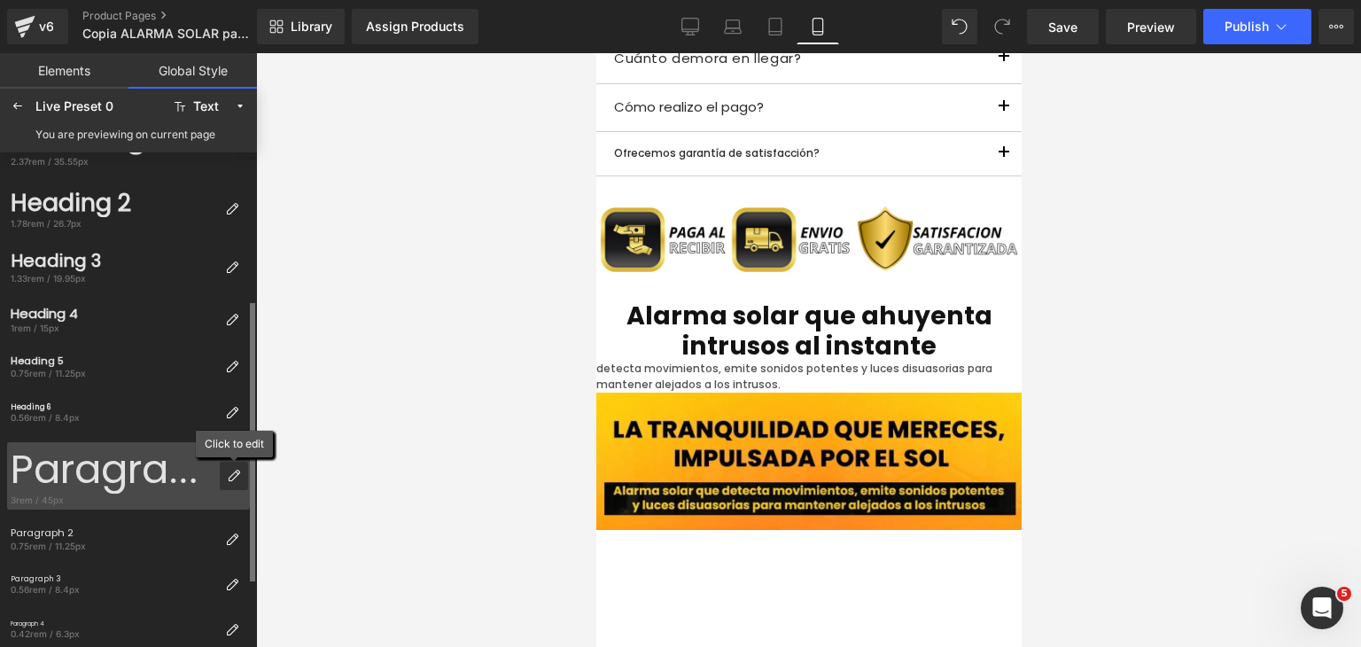
click at [231, 470] on icon at bounding box center [234, 476] width 14 height 14
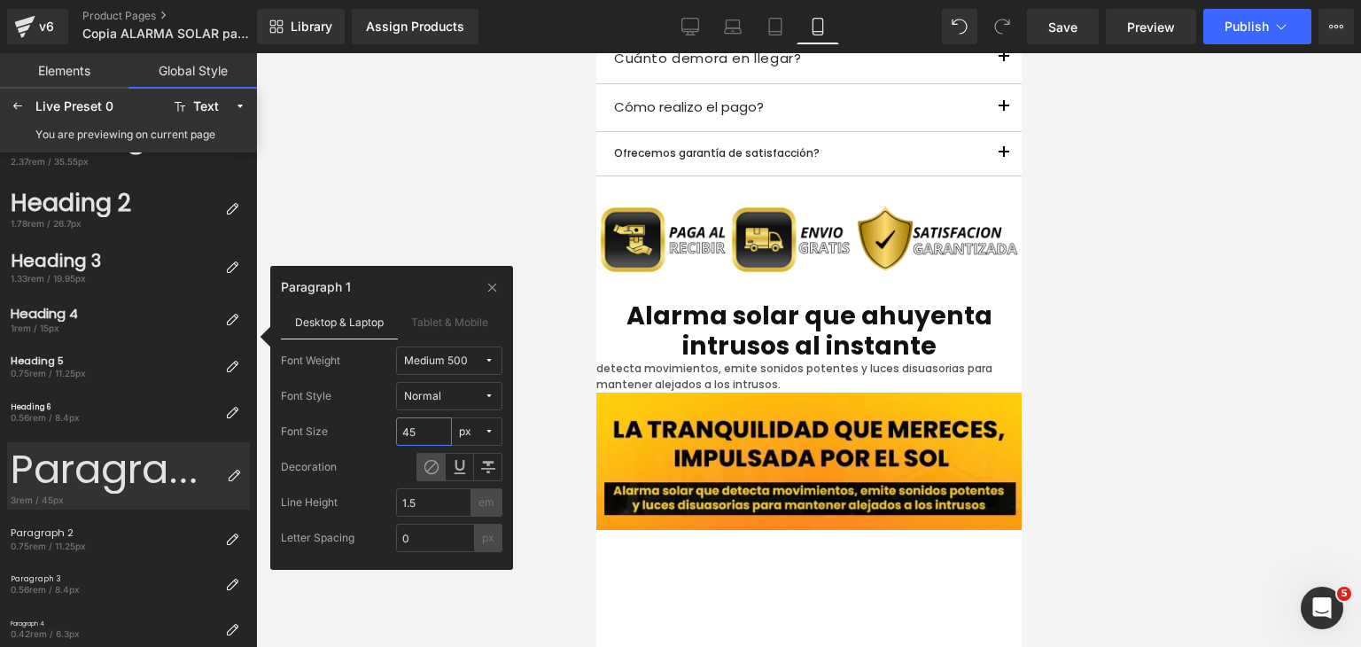
drag, startPoint x: 422, startPoint y: 435, endPoint x: 405, endPoint y: 432, distance: 17.0
click at [405, 432] on input "45" at bounding box center [424, 431] width 56 height 28
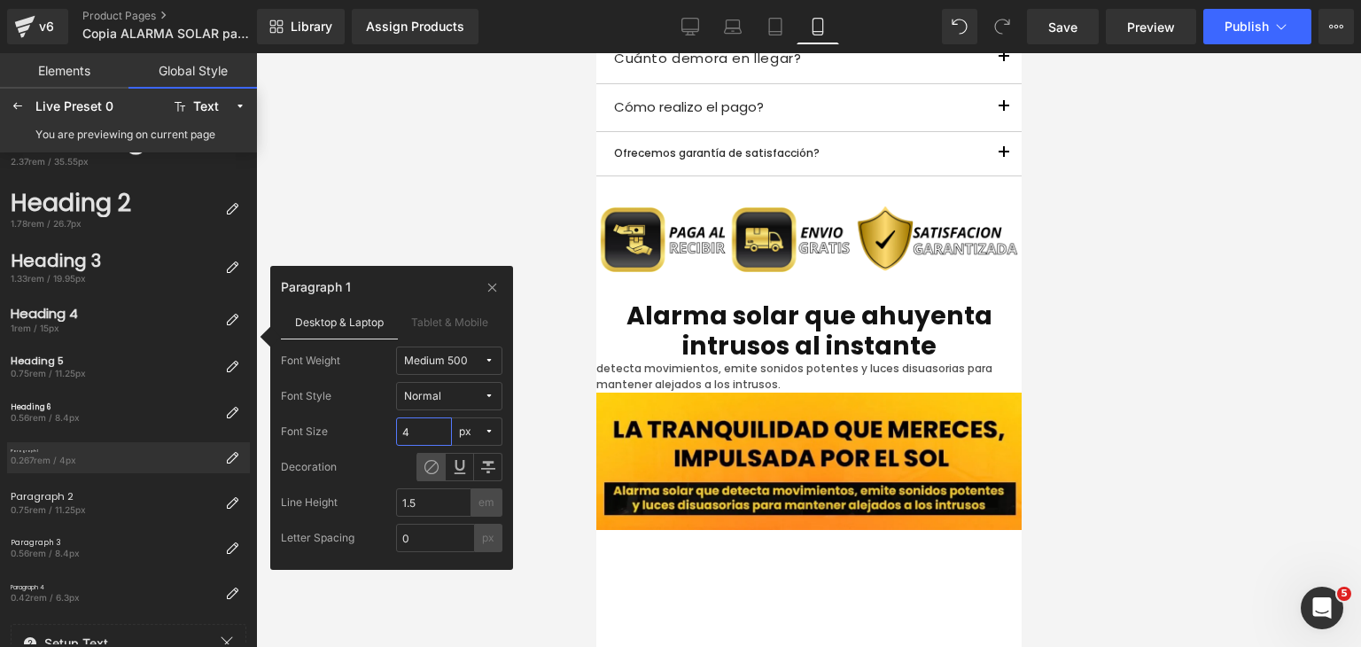
type input "40"
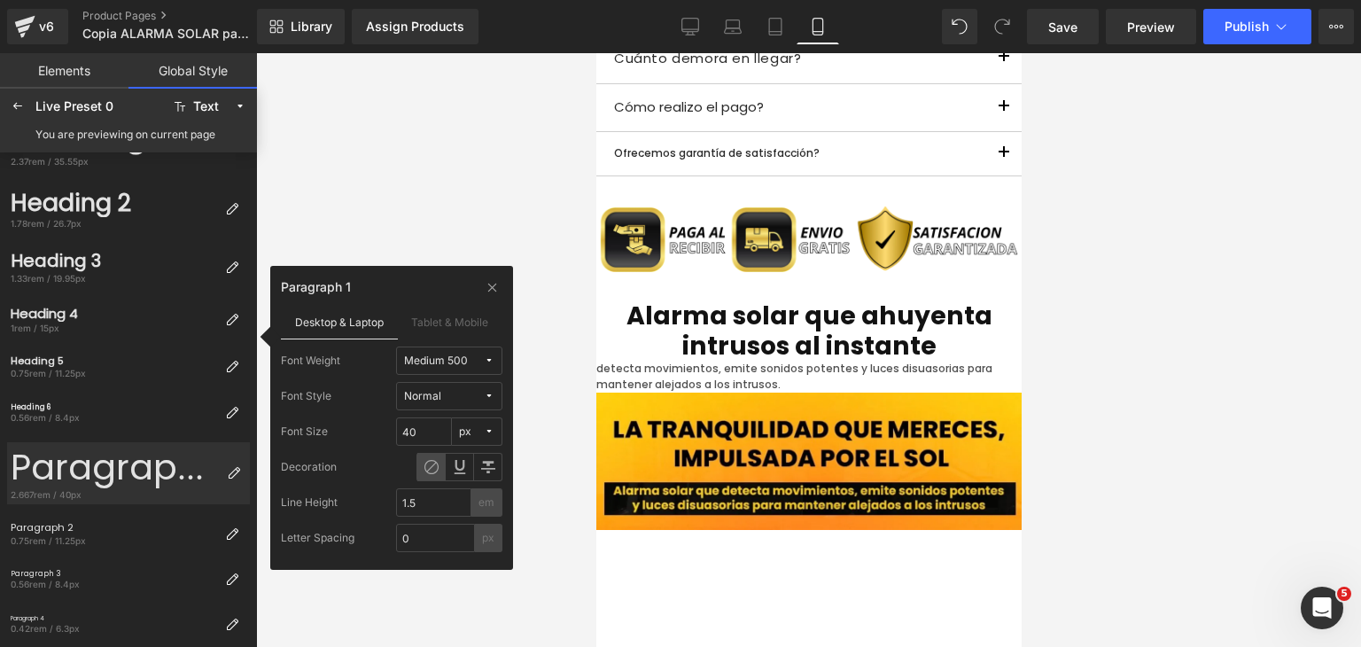
click at [451, 587] on div at bounding box center [808, 350] width 1105 height 594
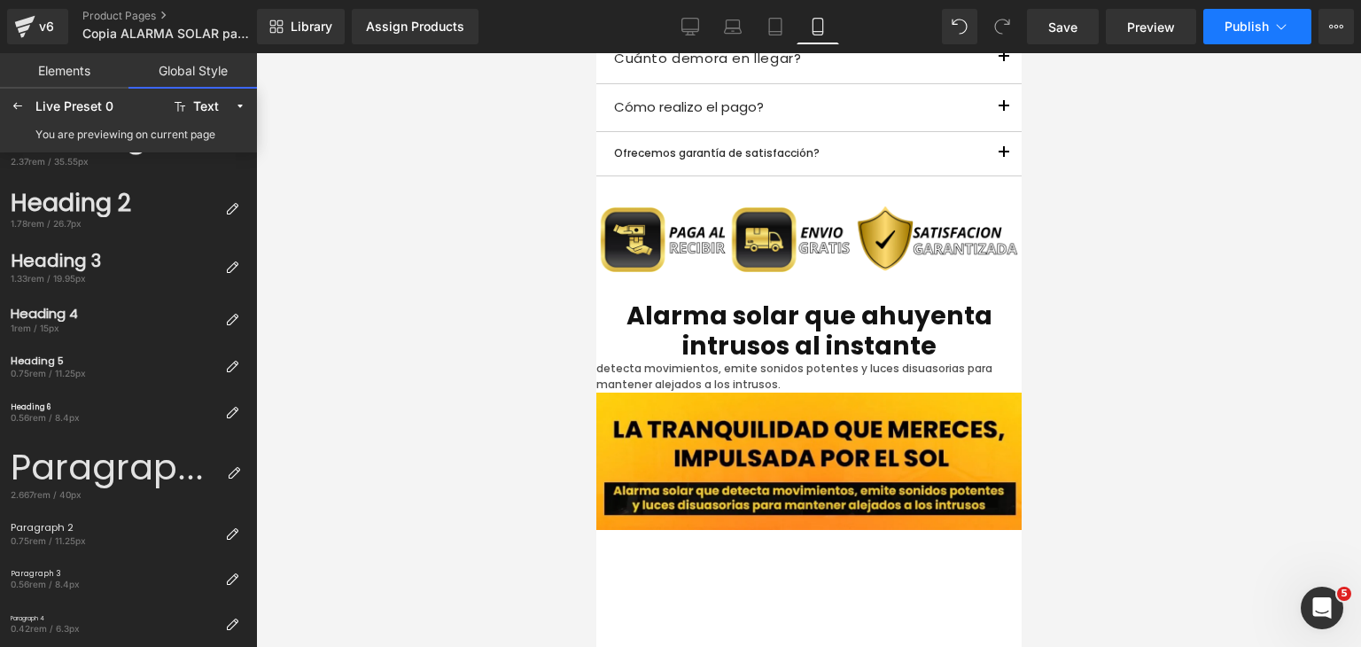
click at [1239, 25] on span "Publish" at bounding box center [1247, 26] width 44 height 14
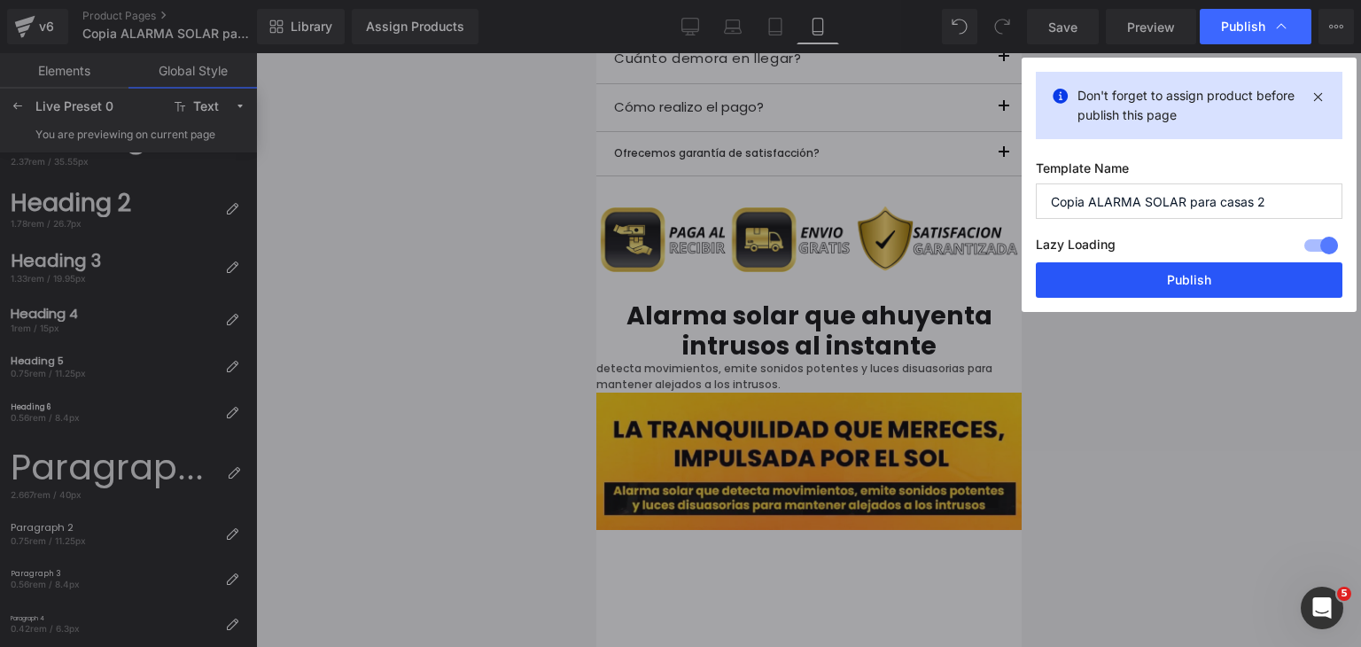
click at [1191, 273] on button "Publish" at bounding box center [1189, 279] width 307 height 35
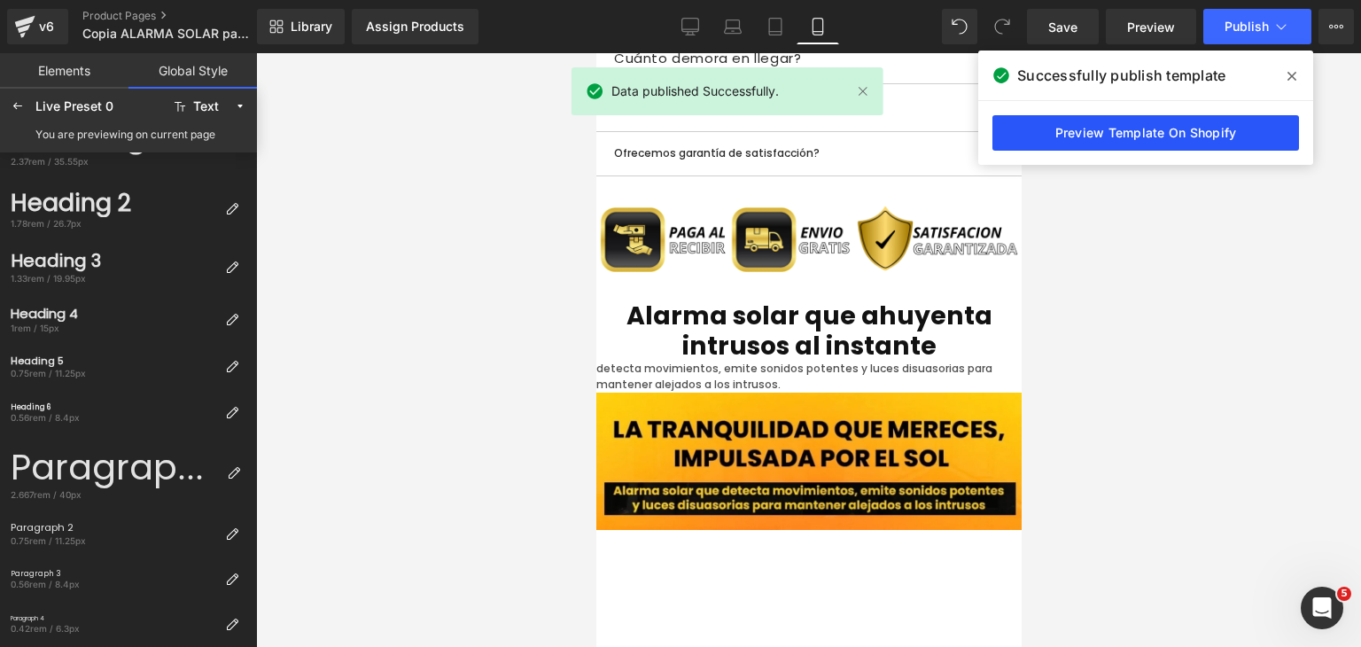
click at [1157, 130] on link "Preview Template On Shopify" at bounding box center [1145, 132] width 307 height 35
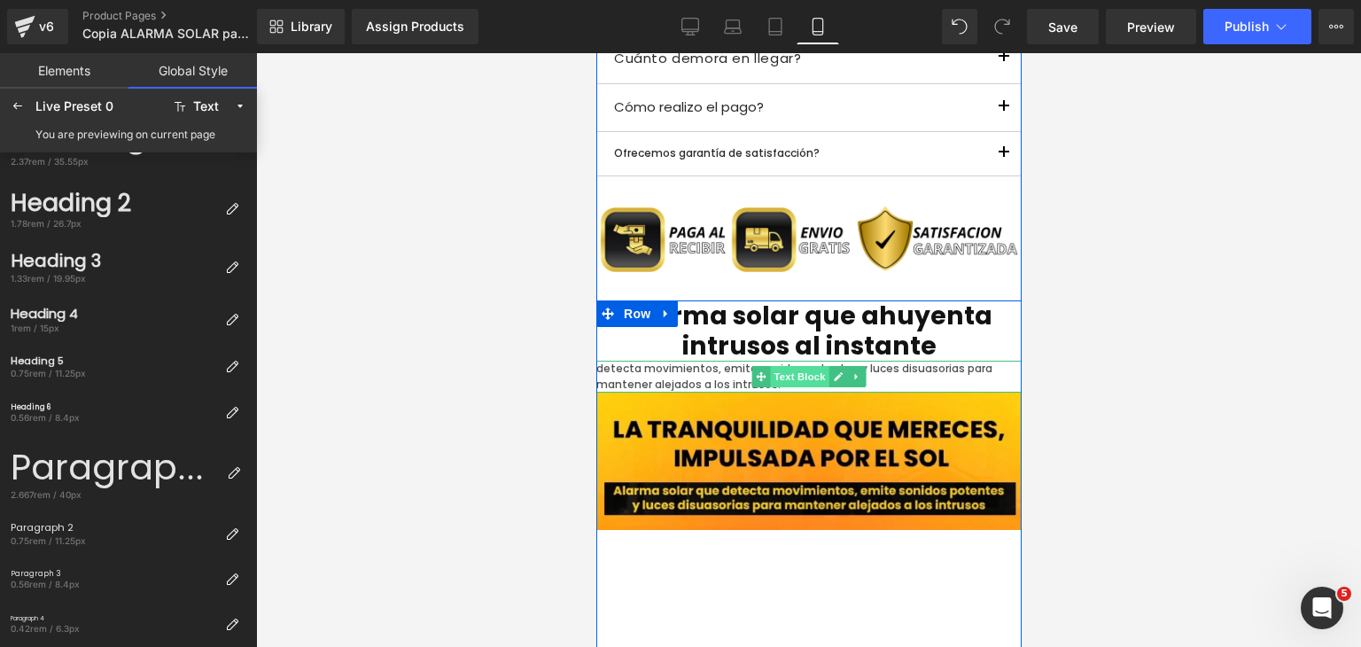
click at [778, 377] on span "Text Block" at bounding box center [798, 376] width 58 height 21
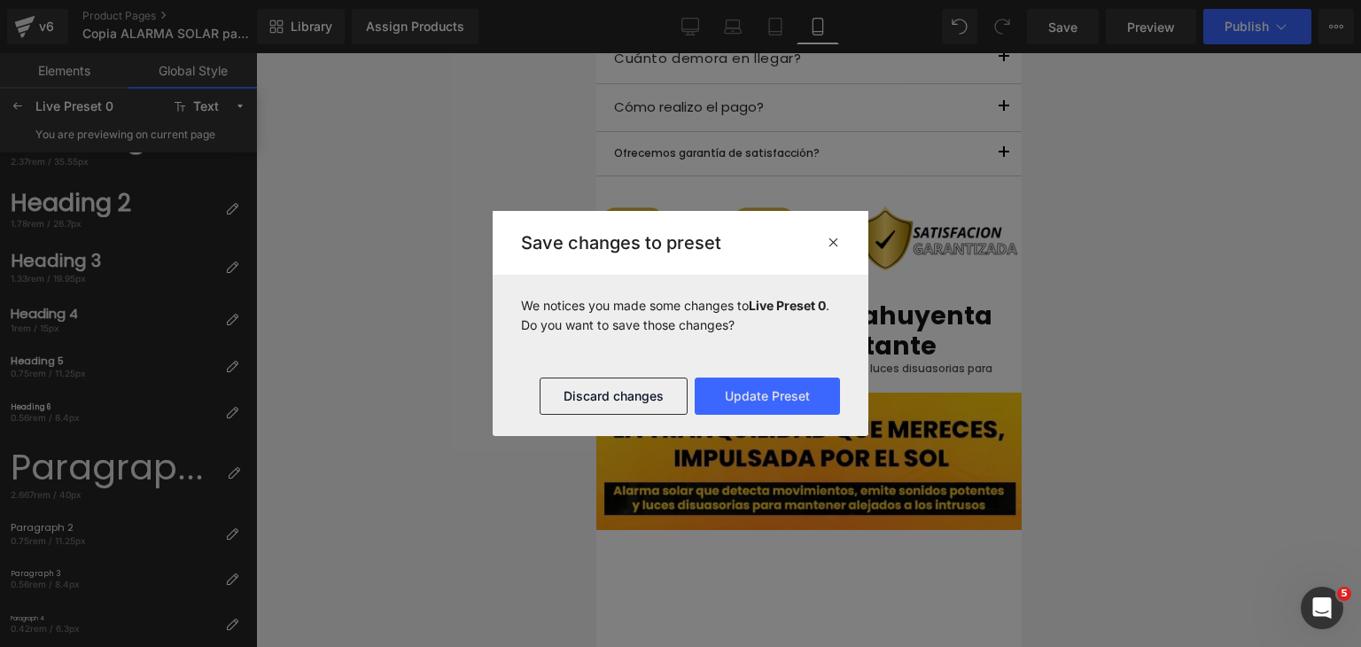
click at [836, 242] on icon at bounding box center [833, 242] width 13 height 14
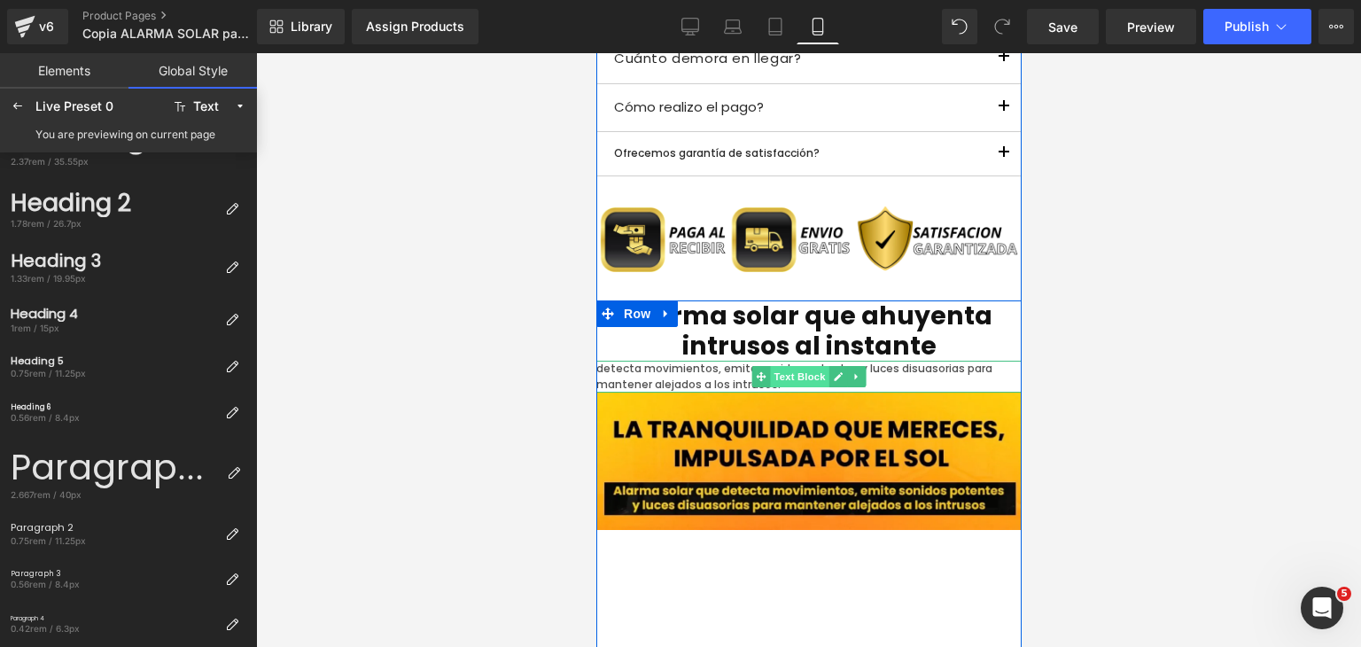
click at [804, 380] on span "Text Block" at bounding box center [798, 376] width 58 height 21
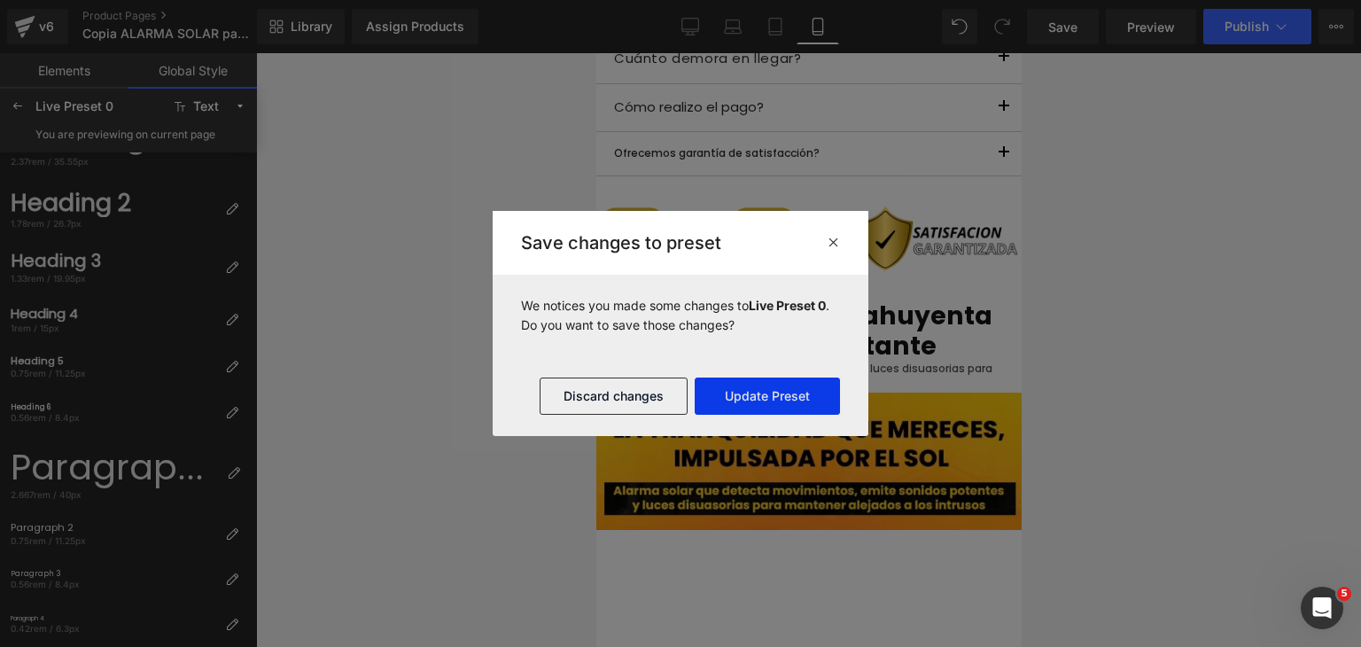
click at [781, 400] on button "Update Preset" at bounding box center [767, 395] width 145 height 37
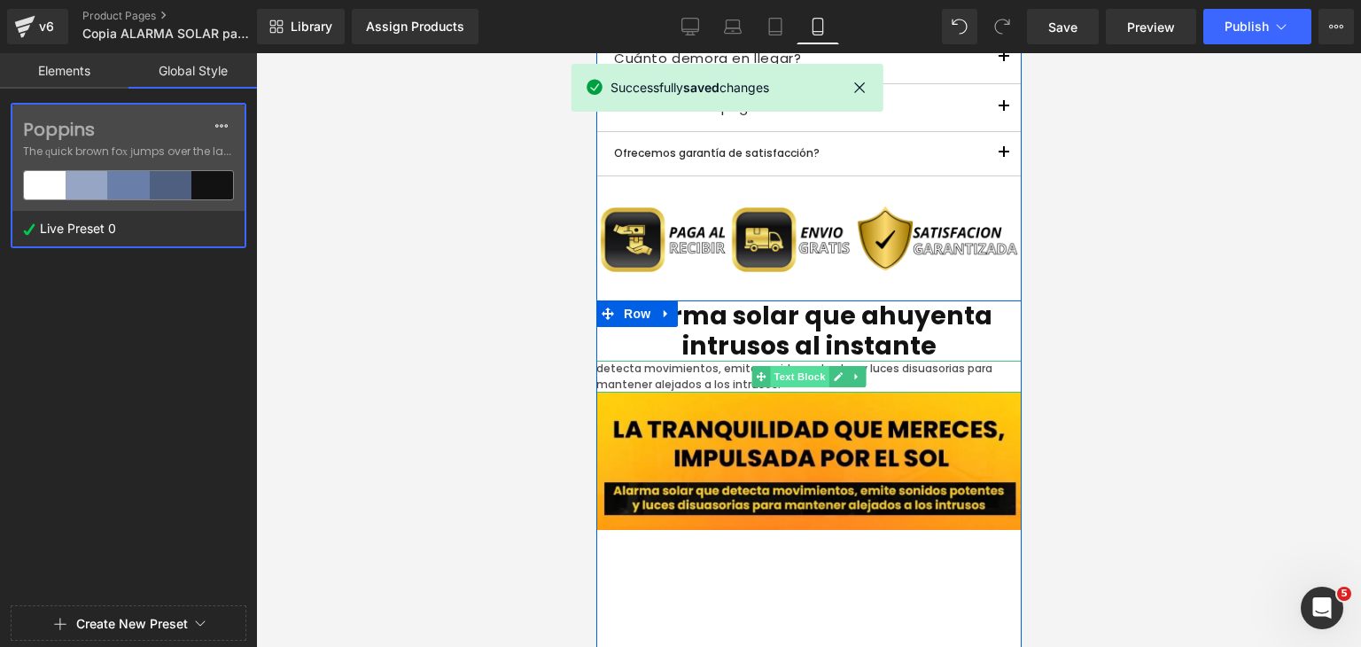
click at [781, 376] on span "Text Block" at bounding box center [798, 376] width 58 height 21
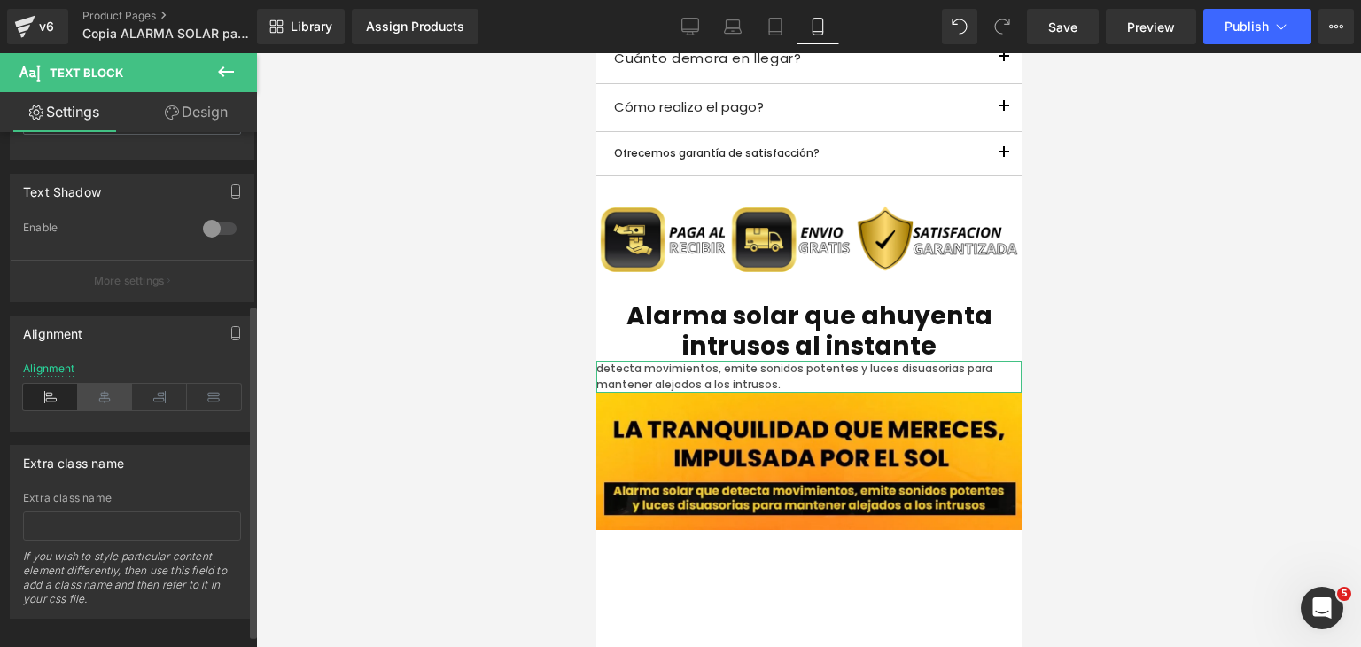
click at [102, 394] on icon at bounding box center [105, 397] width 55 height 27
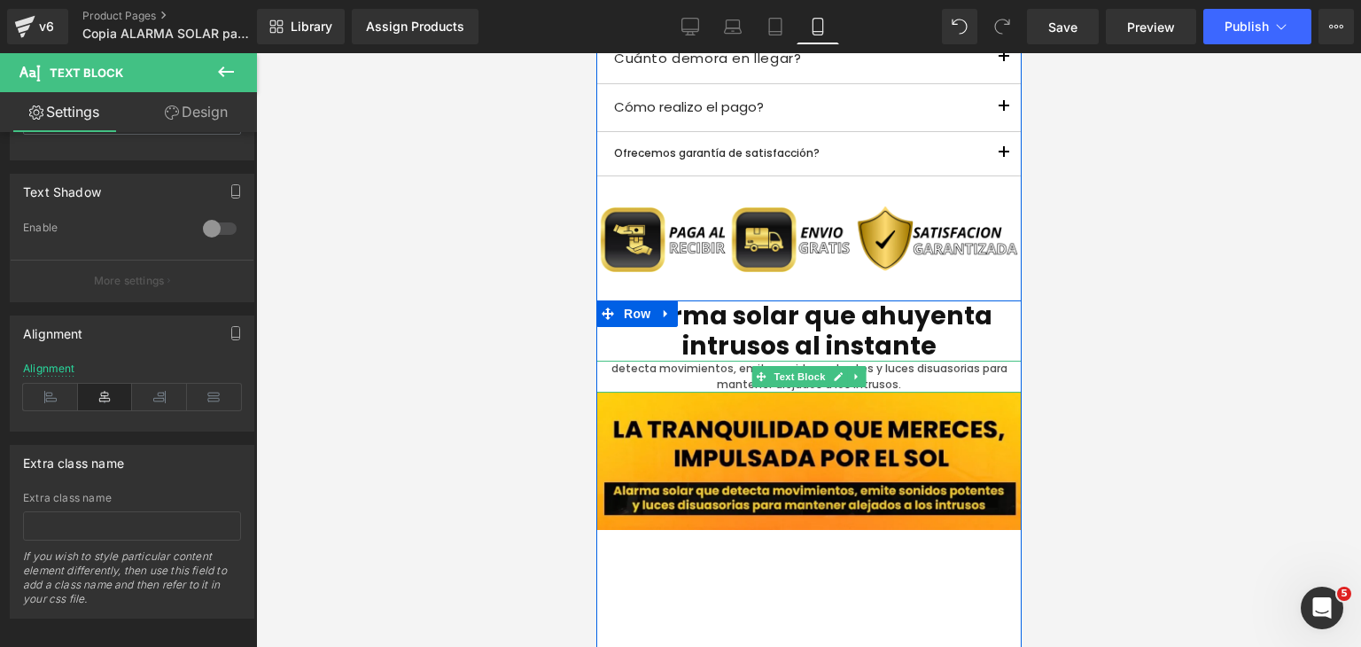
click at [617, 376] on p "detecta movimientos, emite sonidos potentes y luces disuasorias para mantener a…" at bounding box center [807, 377] width 425 height 32
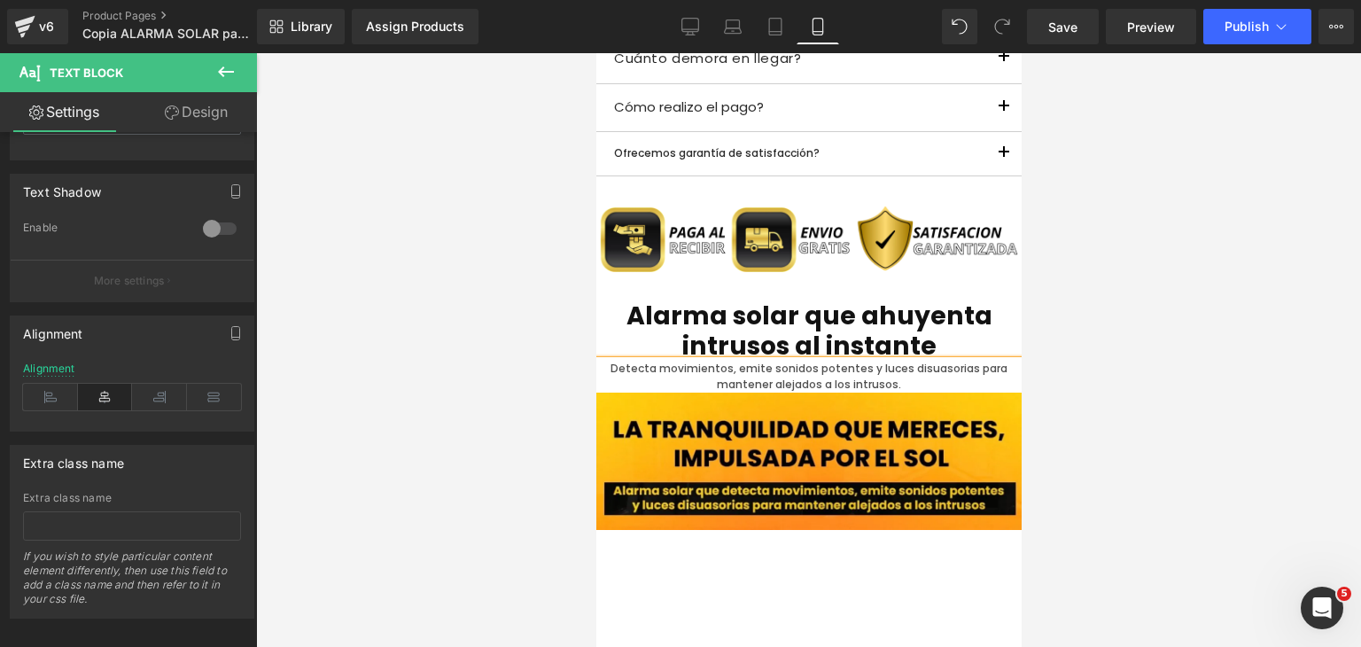
click at [1170, 419] on div at bounding box center [808, 350] width 1105 height 594
click at [1095, 354] on div at bounding box center [808, 350] width 1105 height 594
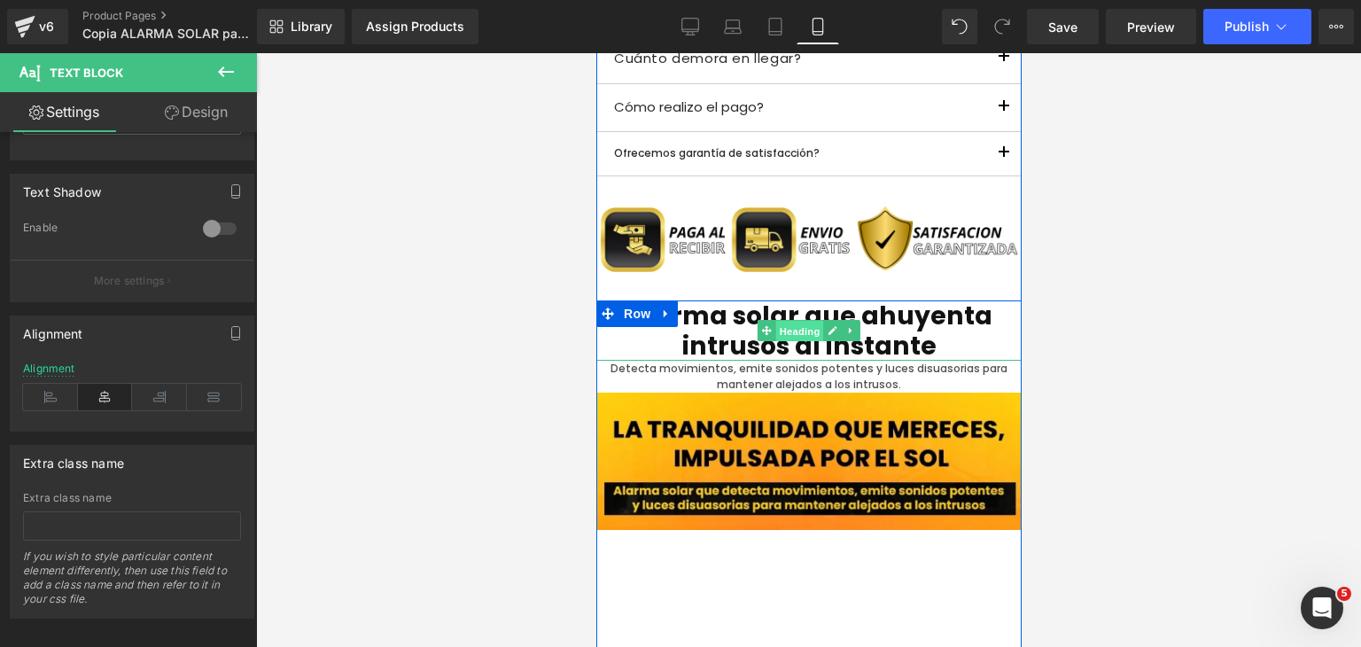
click at [782, 327] on span "Heading" at bounding box center [799, 331] width 48 height 21
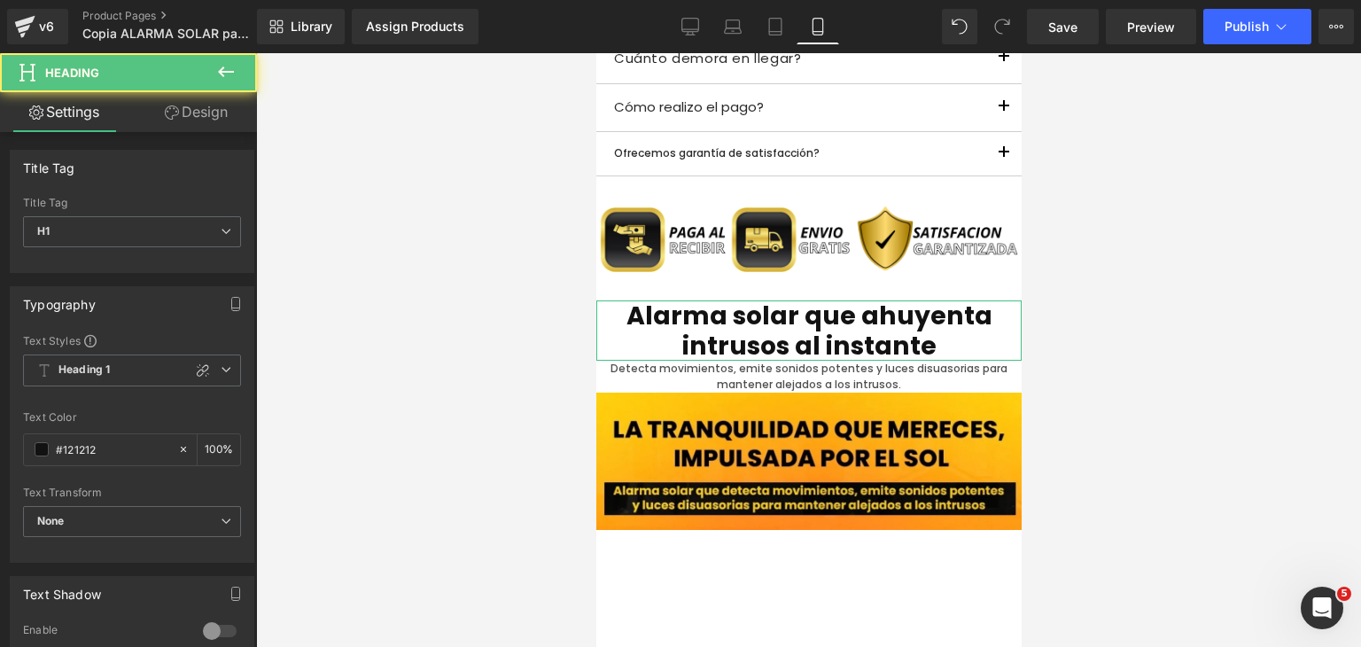
click at [198, 121] on link "Design" at bounding box center [196, 112] width 128 height 40
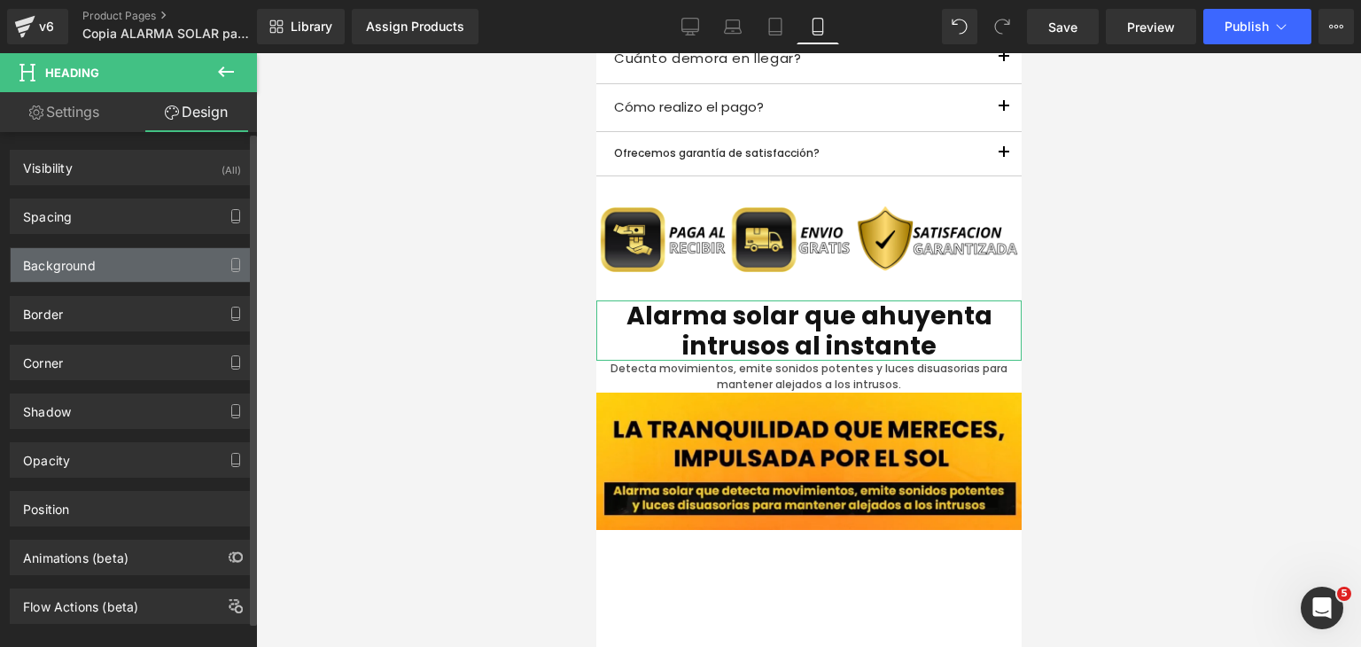
click at [94, 268] on div "Background" at bounding box center [59, 260] width 73 height 25
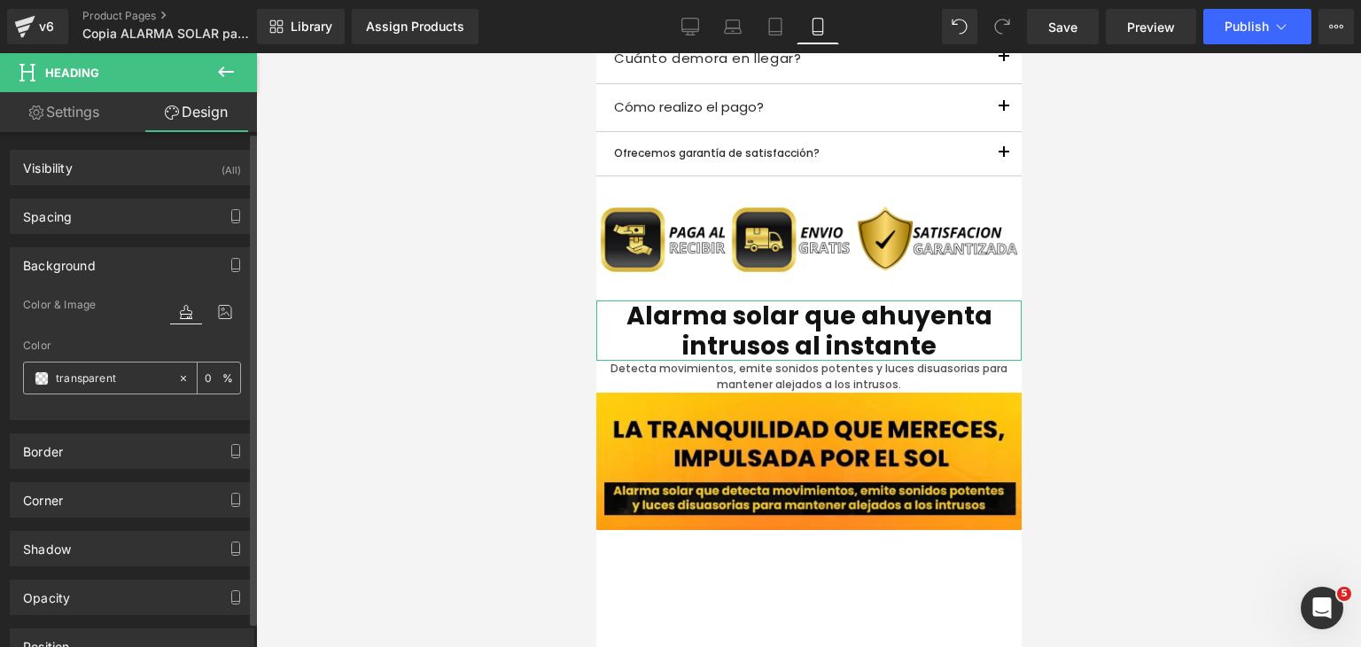
click at [42, 382] on span at bounding box center [42, 378] width 14 height 14
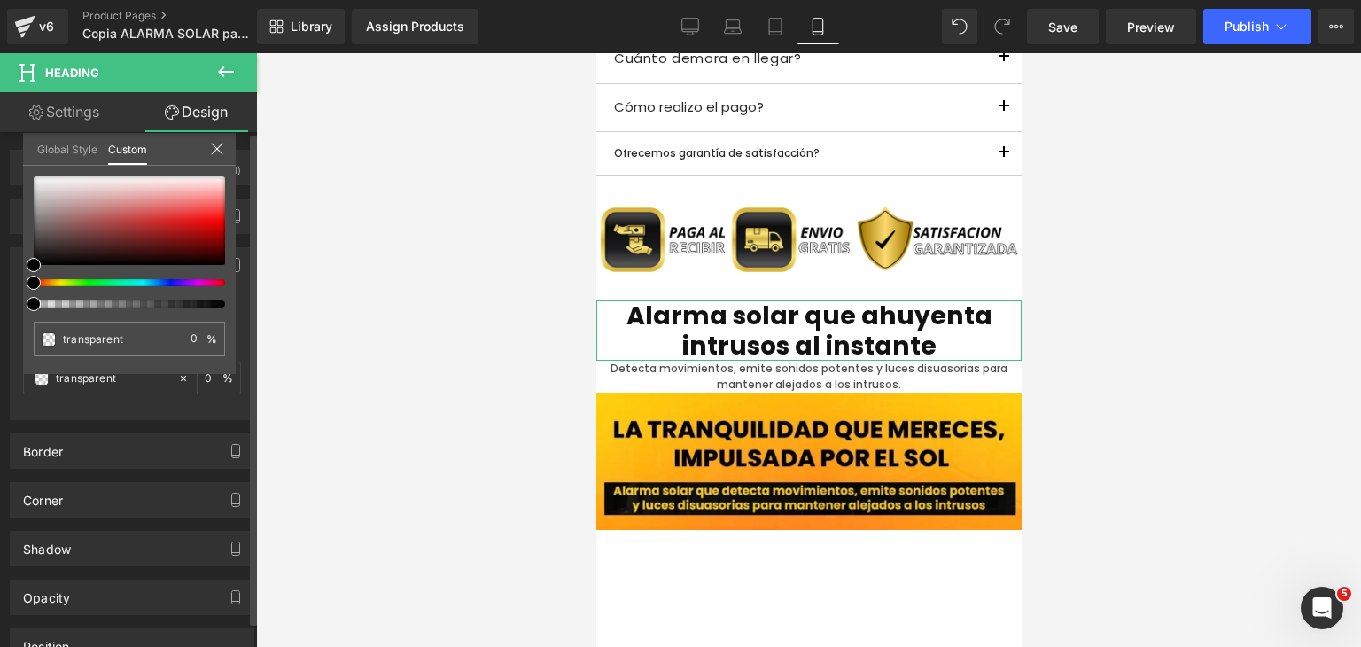
type input "#000000"
type input "4"
type input "#000000"
type input "4"
type input "6"
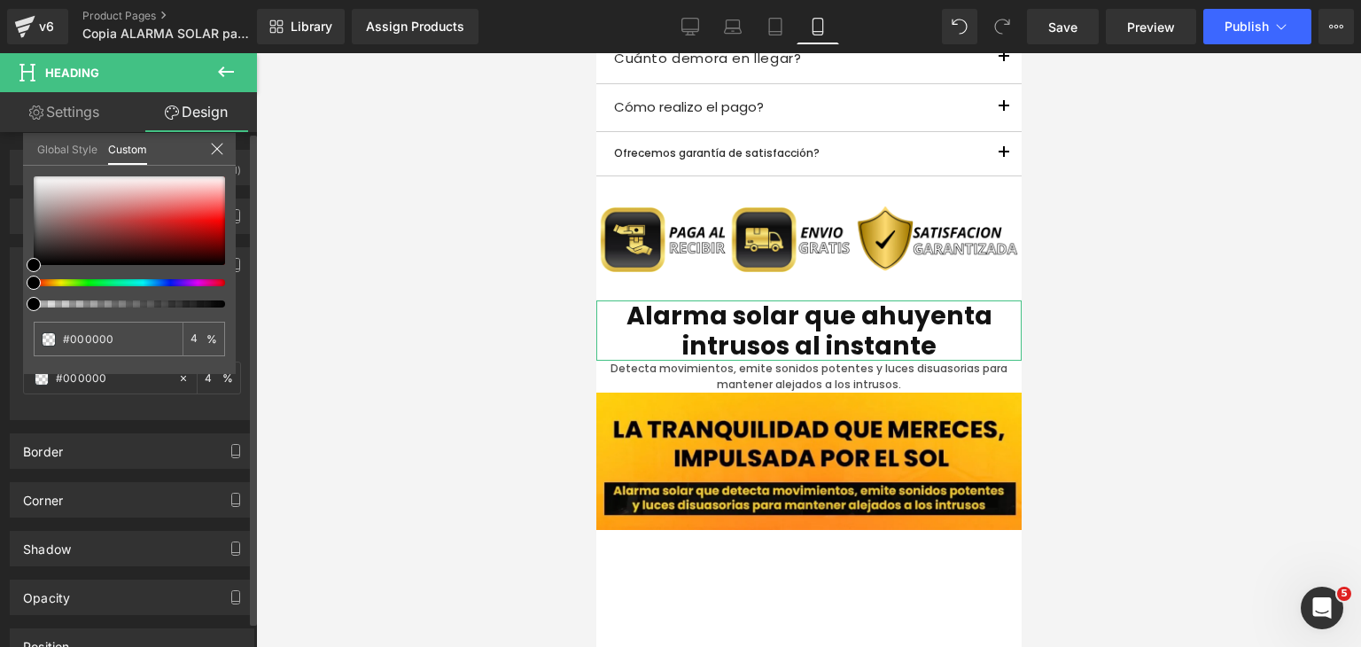
type input "6"
type input "10"
type input "16"
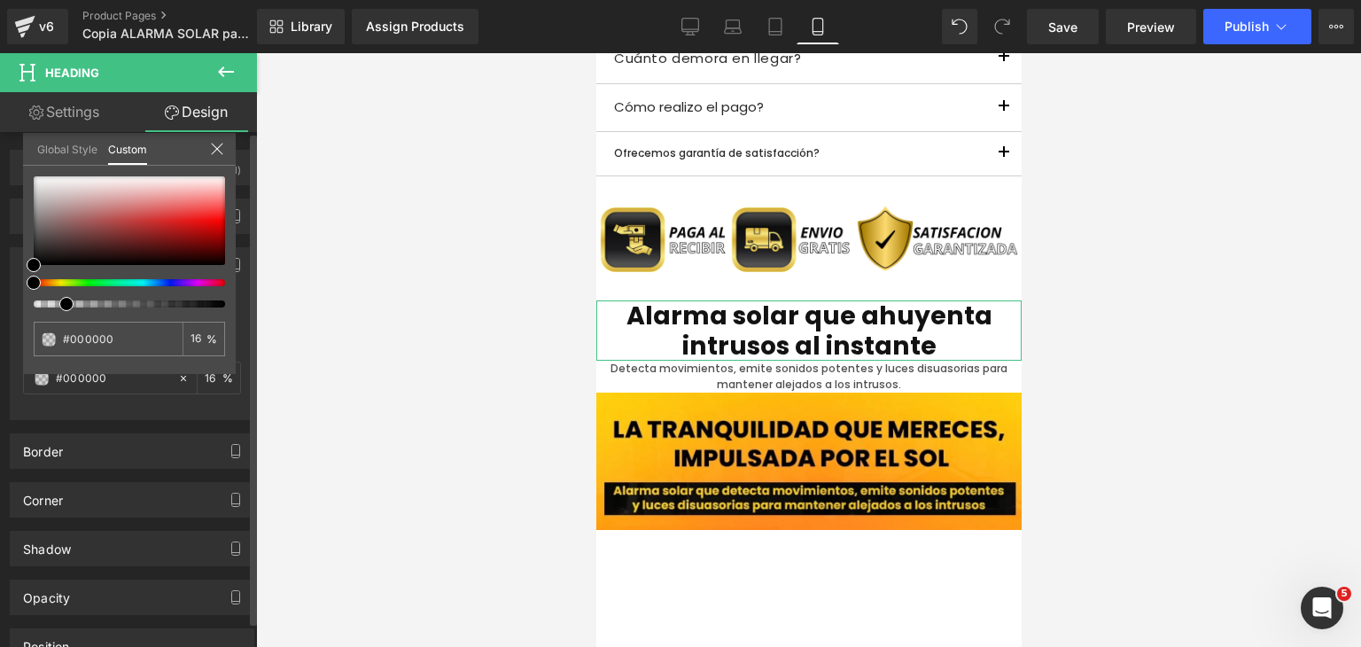
type input "24"
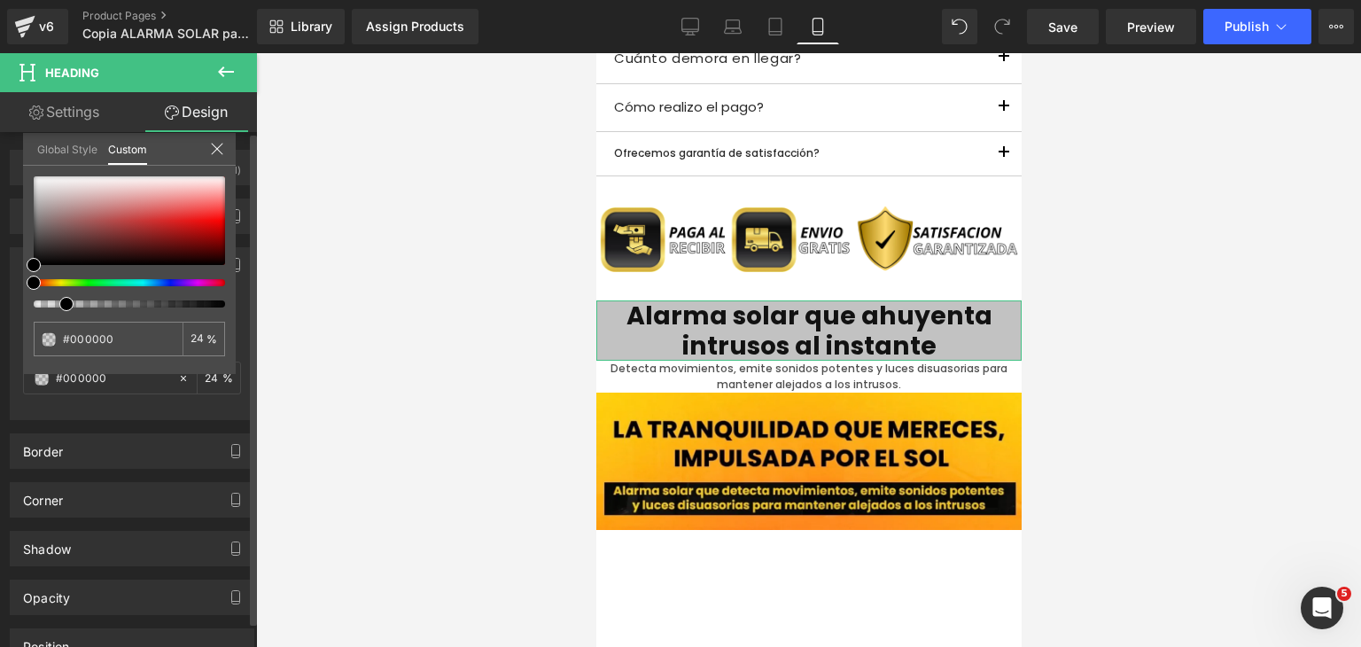
type input "29"
type input "35"
type input "39"
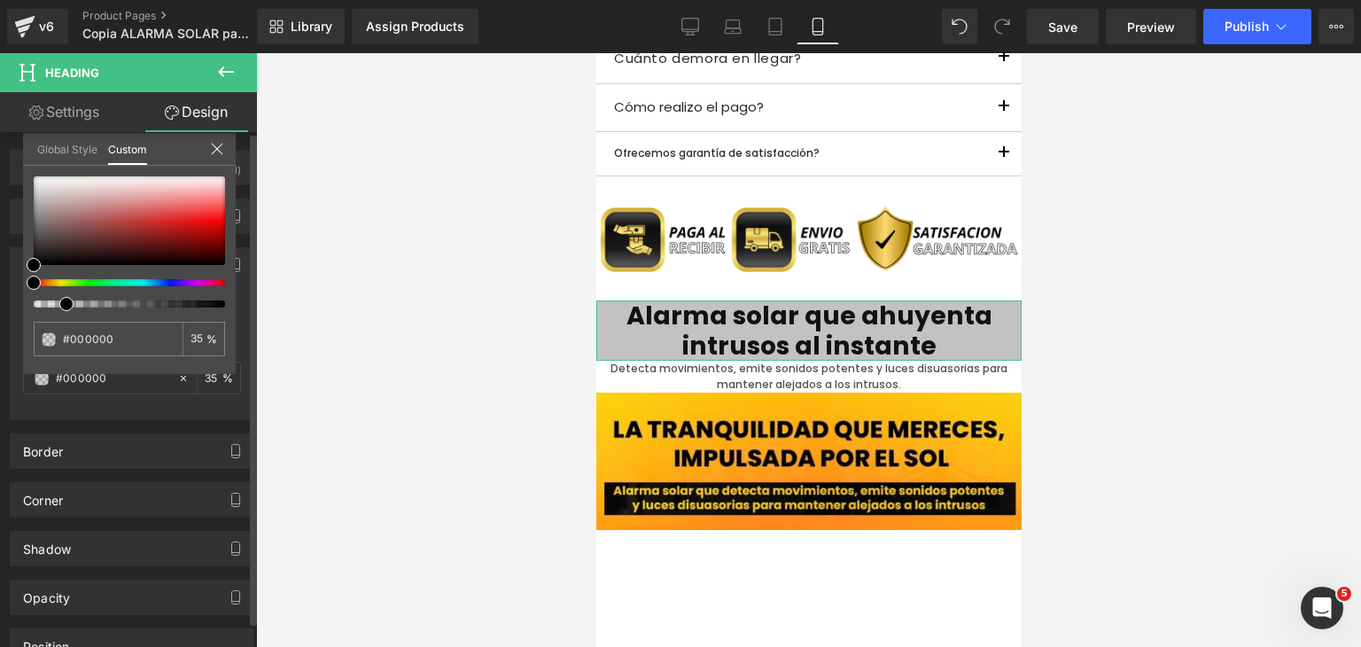
type input "39"
type input "45"
type input "49"
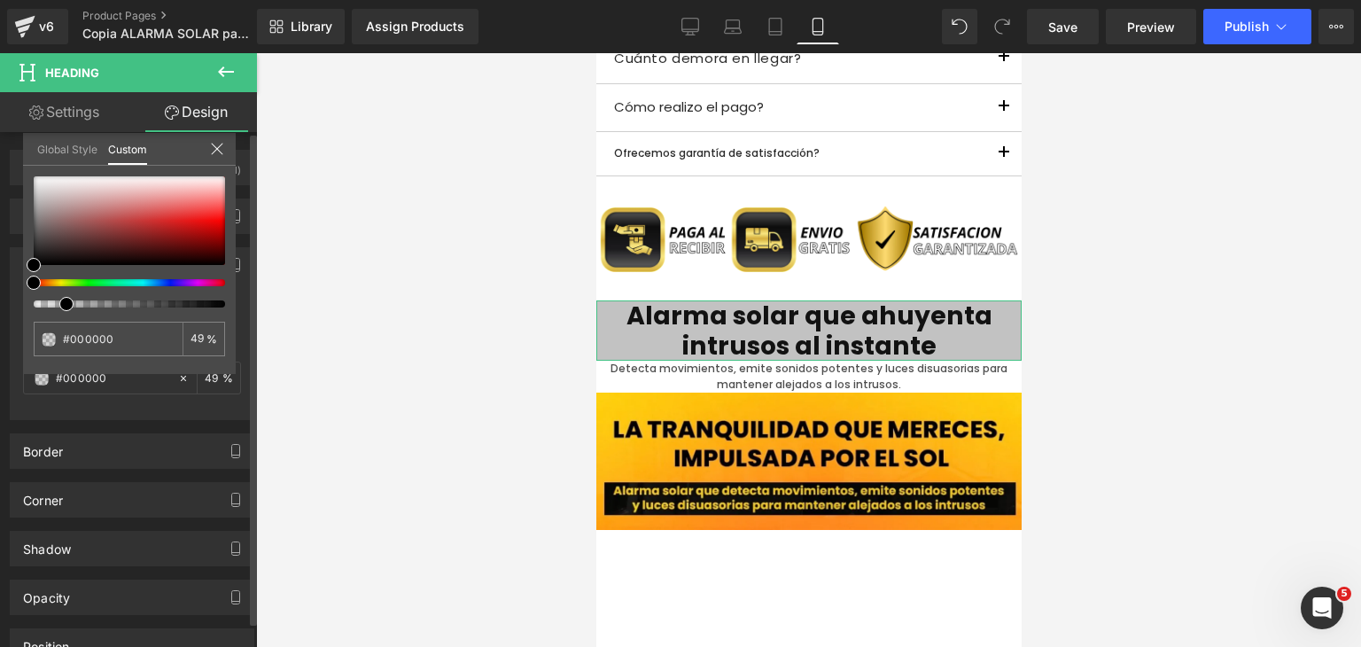
type input "53"
type input "60"
type input "66"
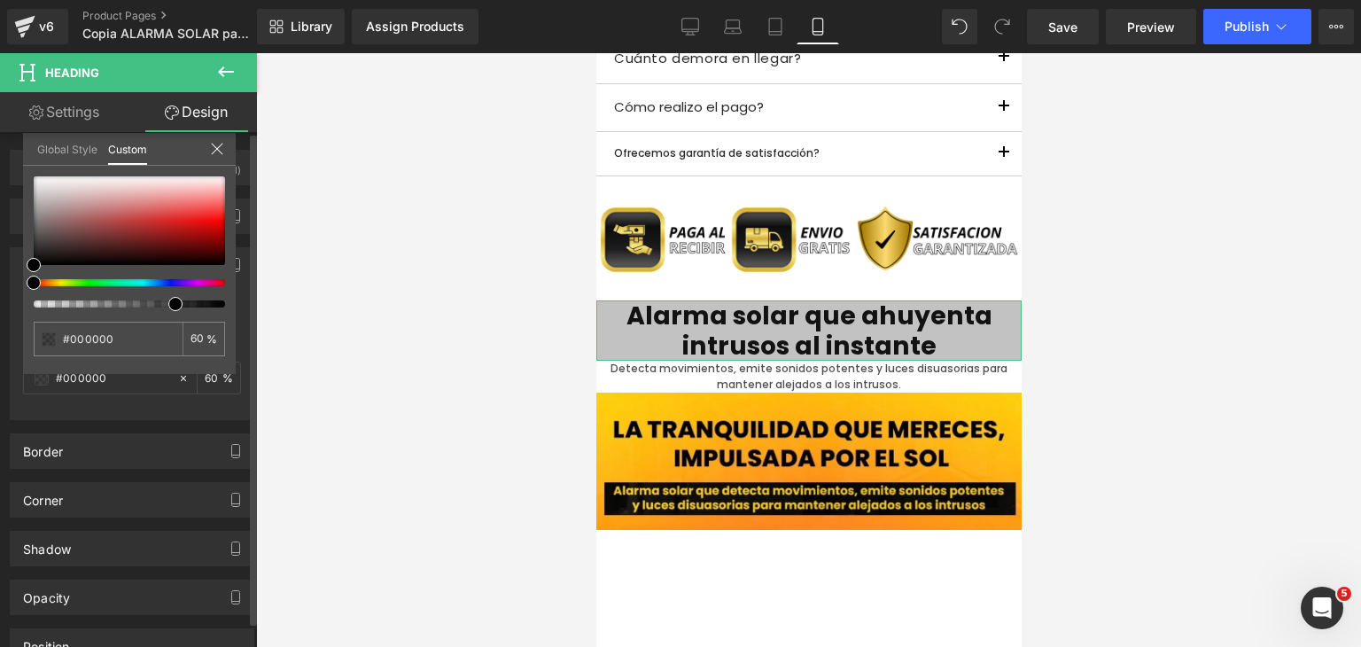
type input "66"
type input "73"
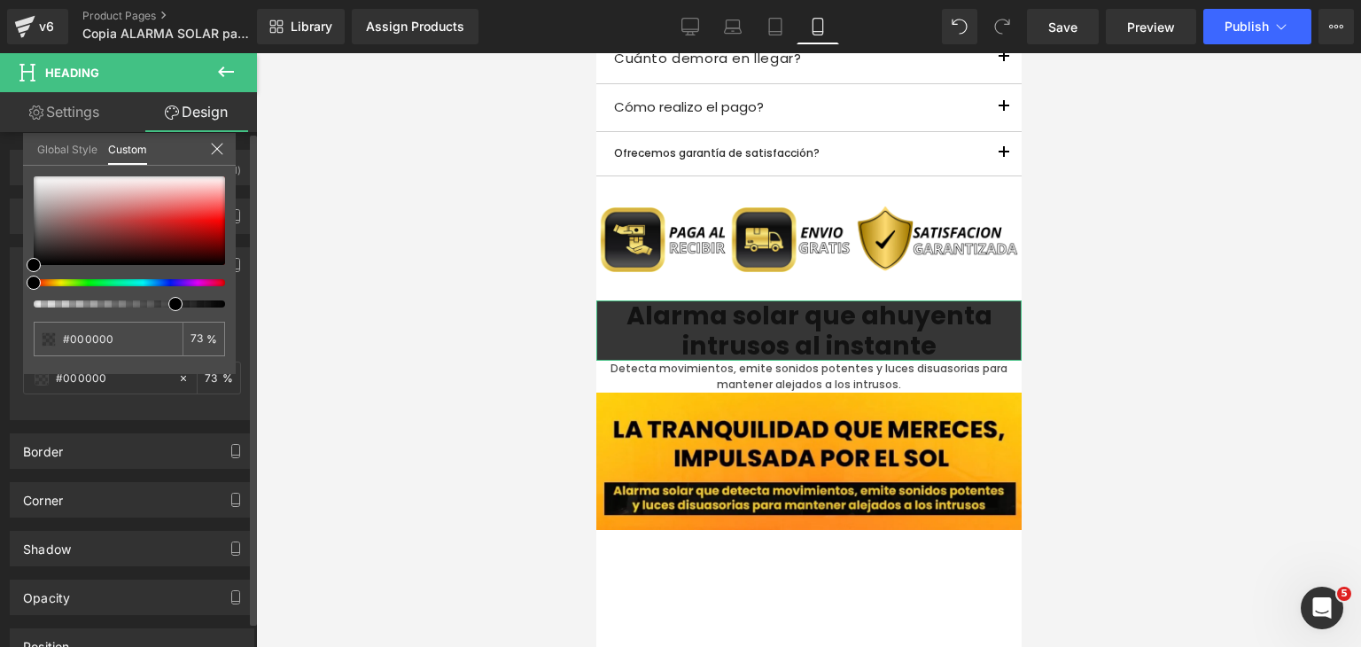
type input "79"
type input "83"
type input "87"
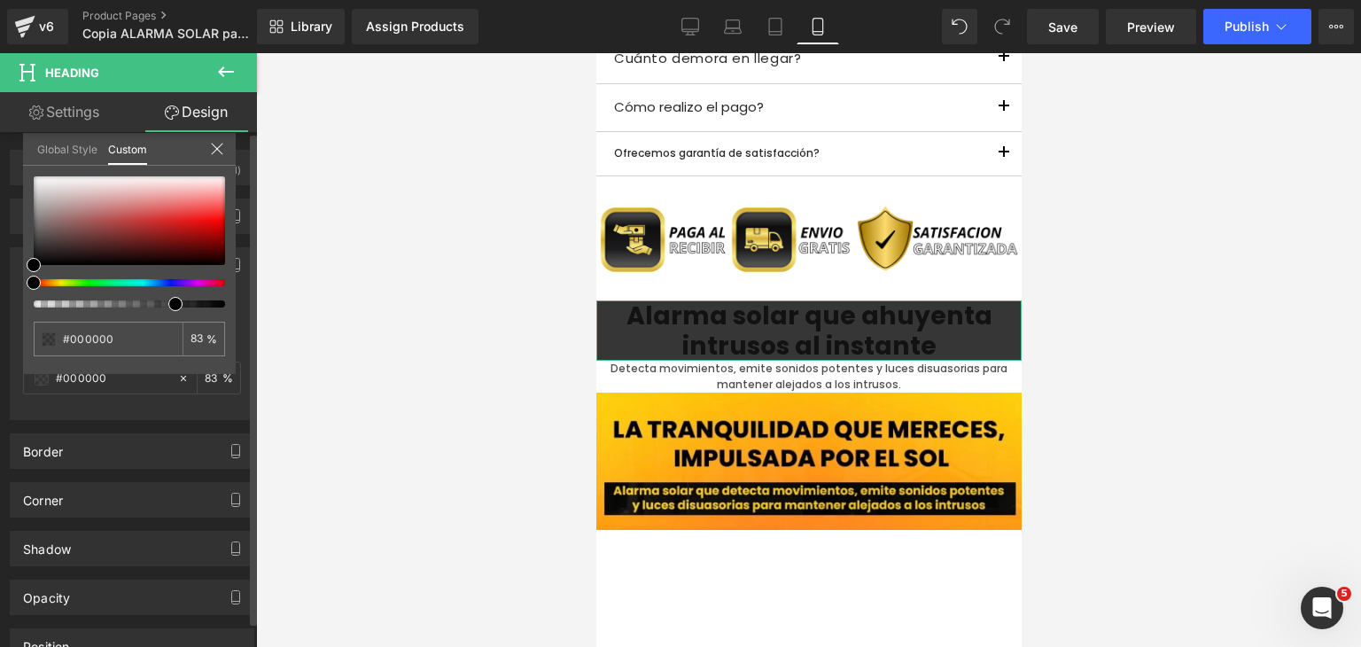
type input "87"
type input "90"
type input "93"
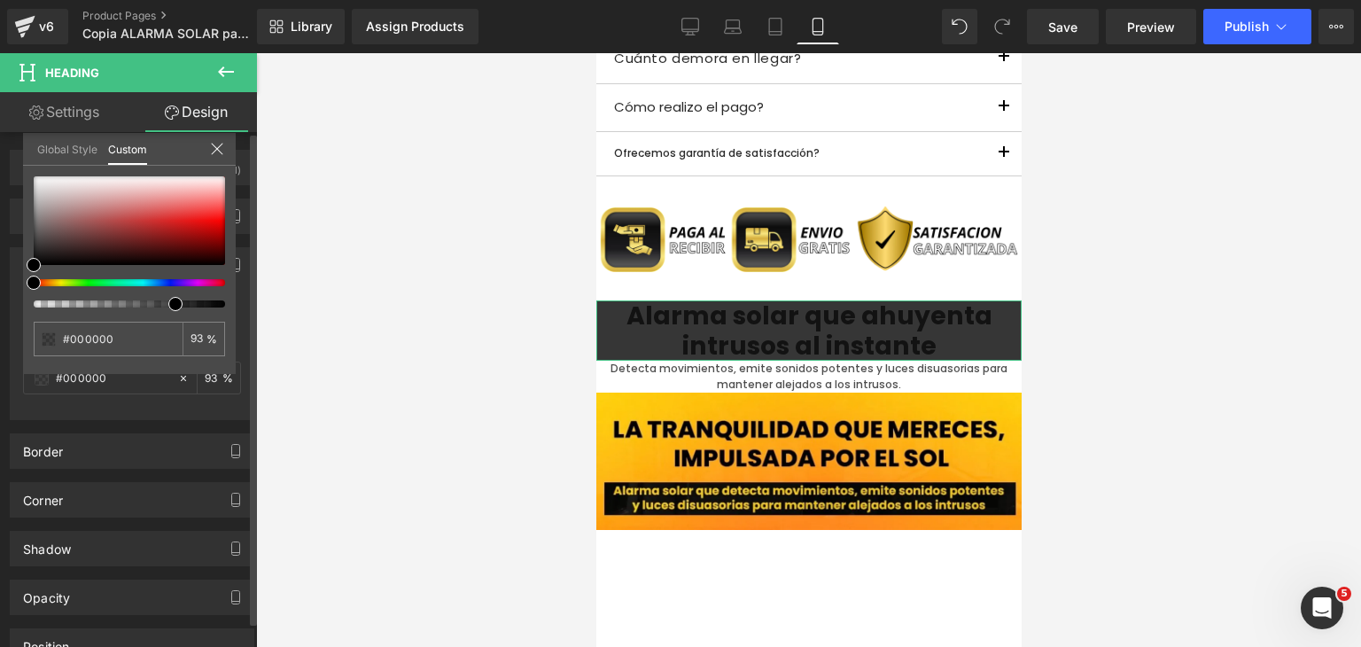
type input "97"
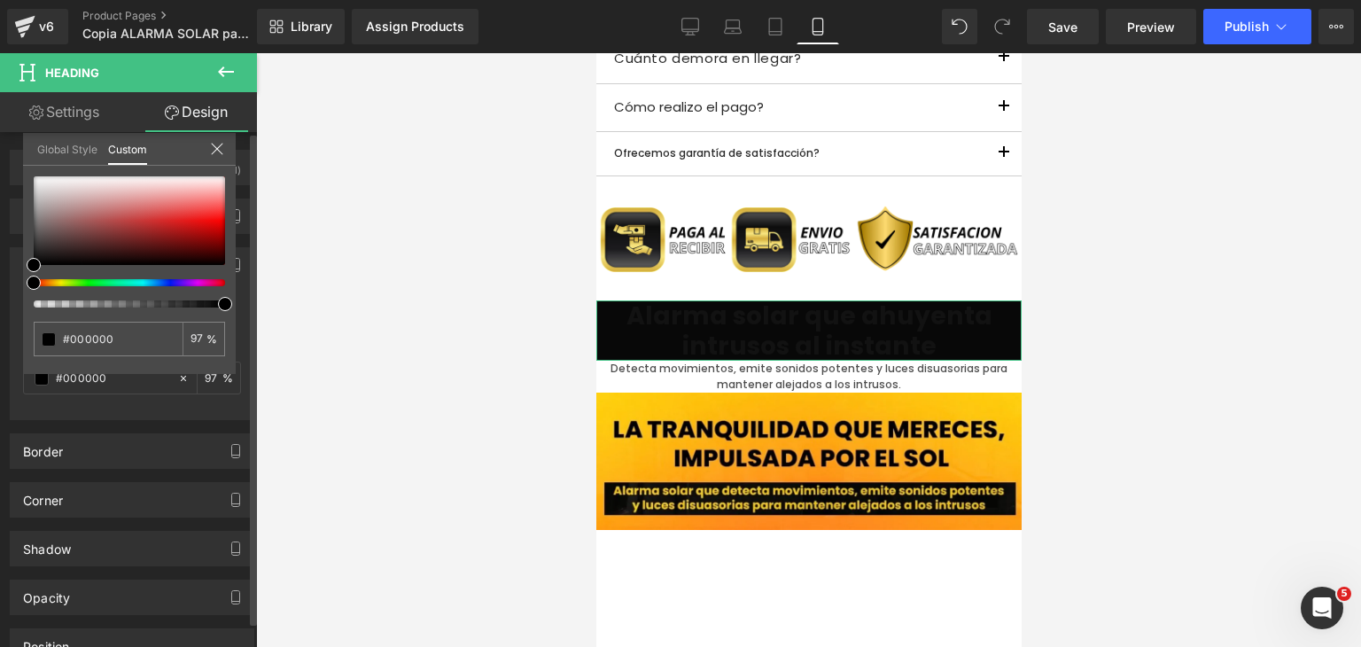
type input "99"
type input "95"
type input "88"
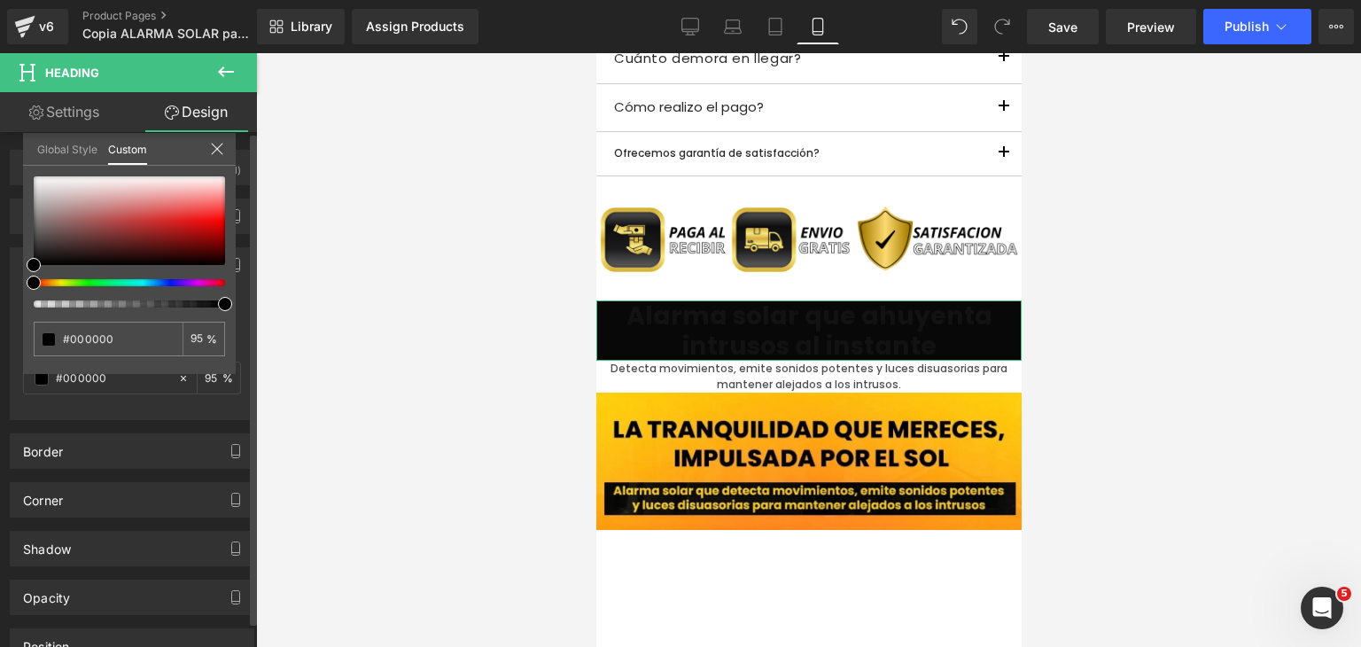
type input "88"
type input "81"
type input "66"
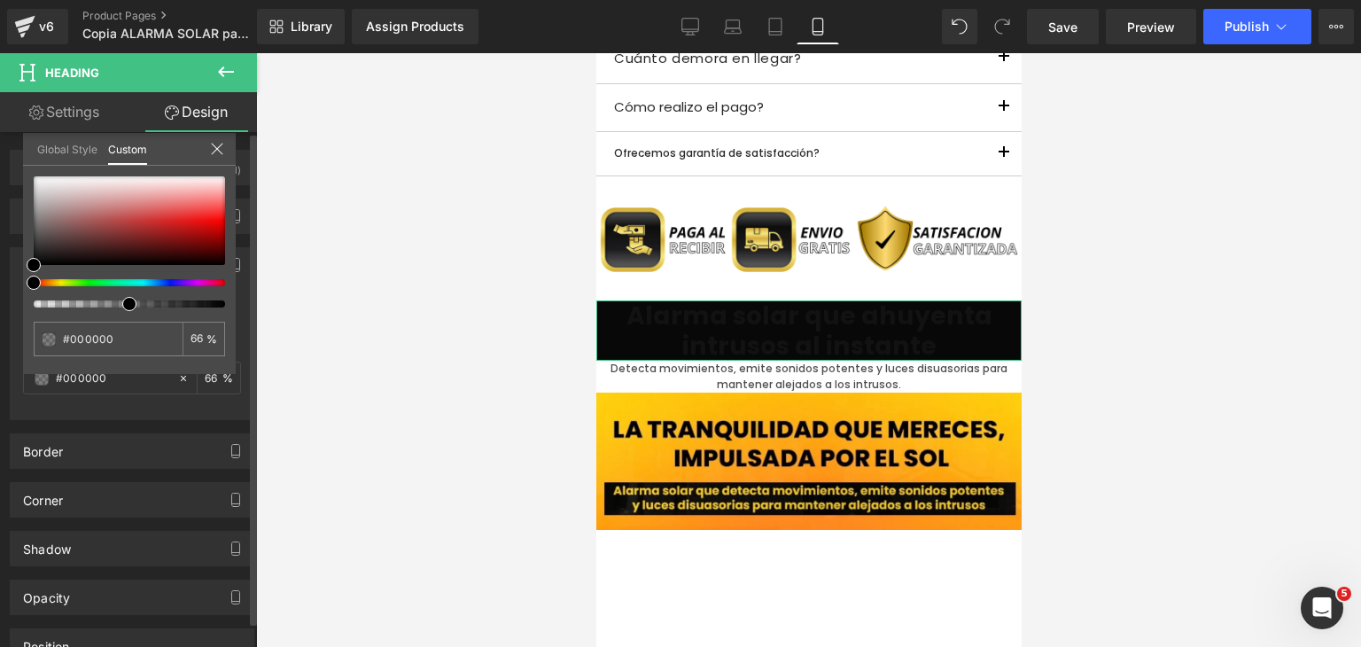
type input "50"
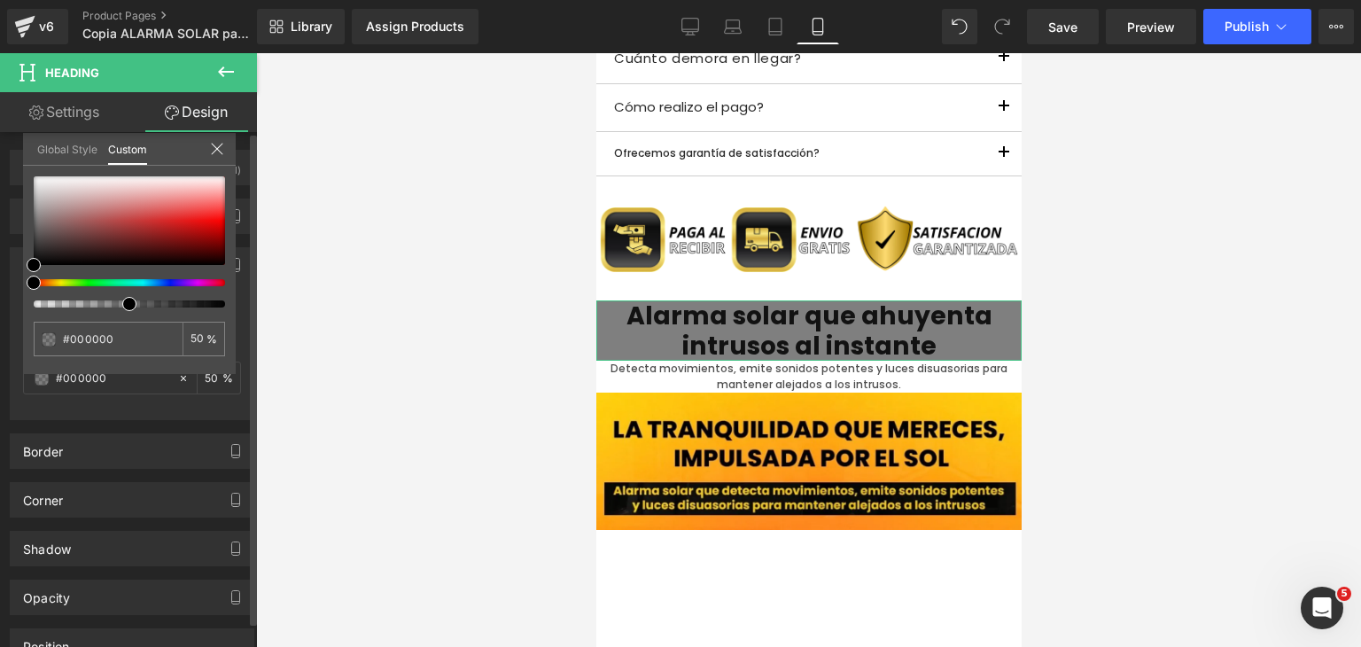
type input "29"
type input "18"
type input "13"
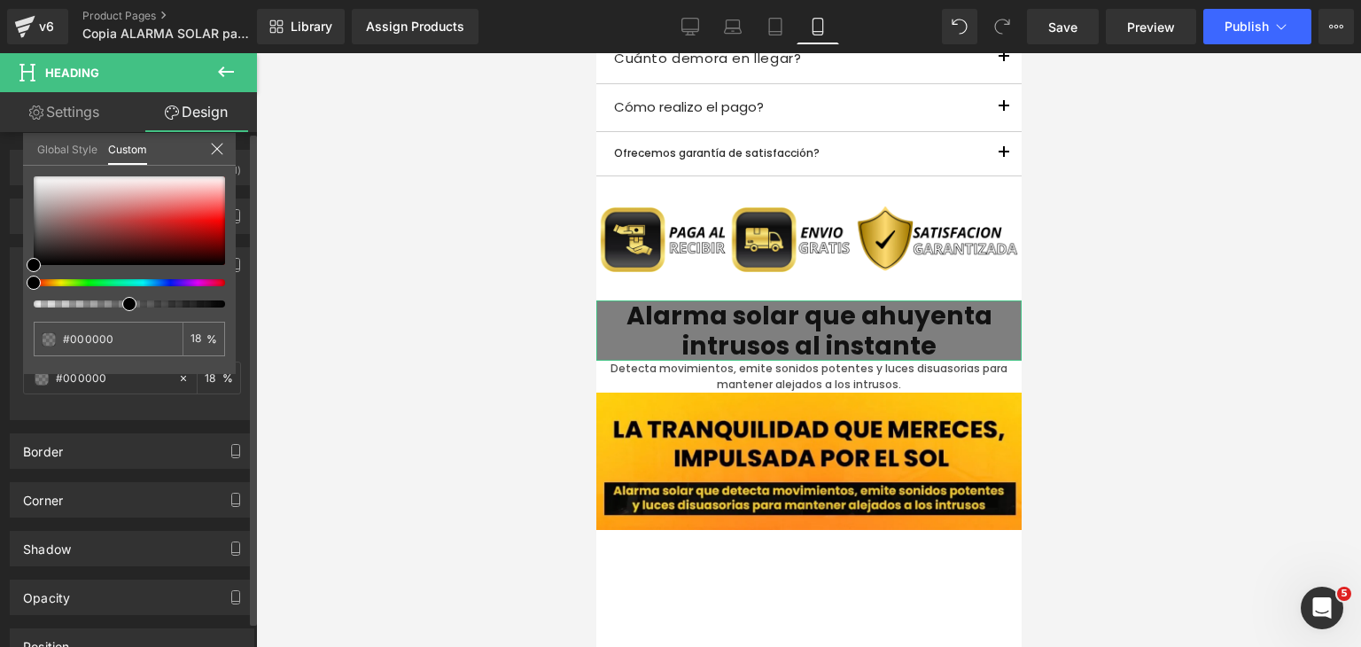
type input "13"
type input "11"
type input "9"
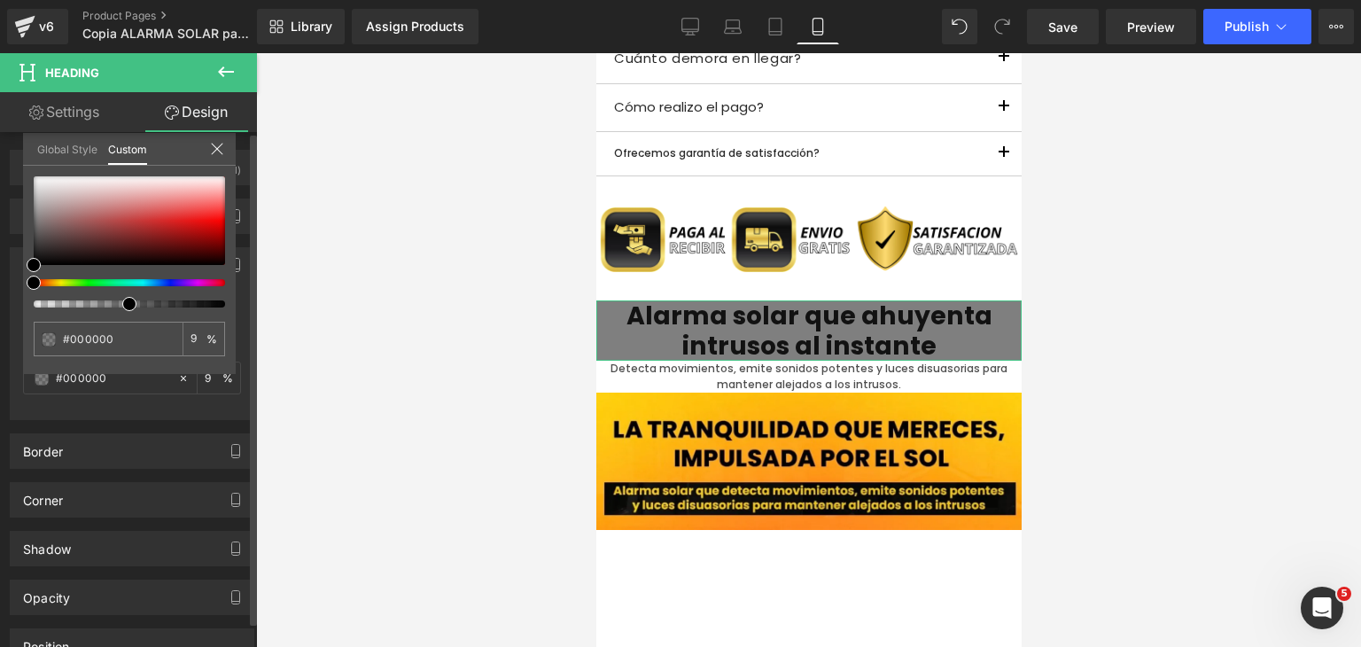
type input "7"
type input "5"
type input "4"
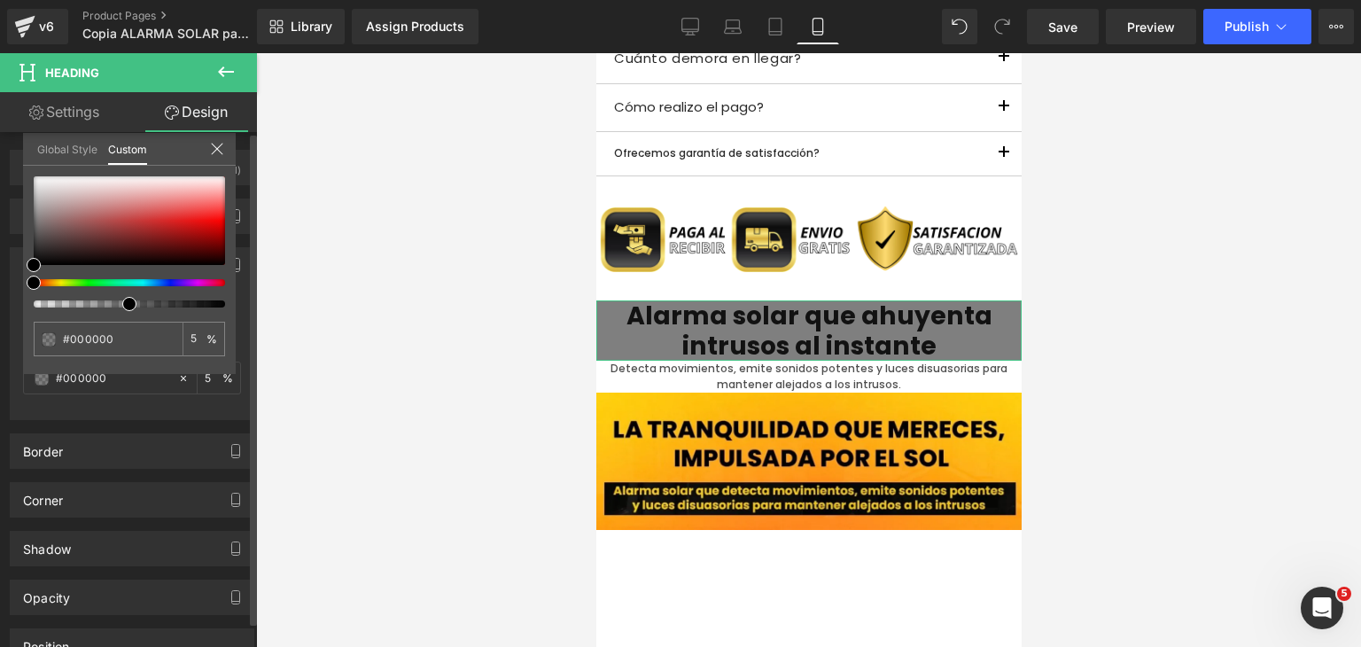
type input "4"
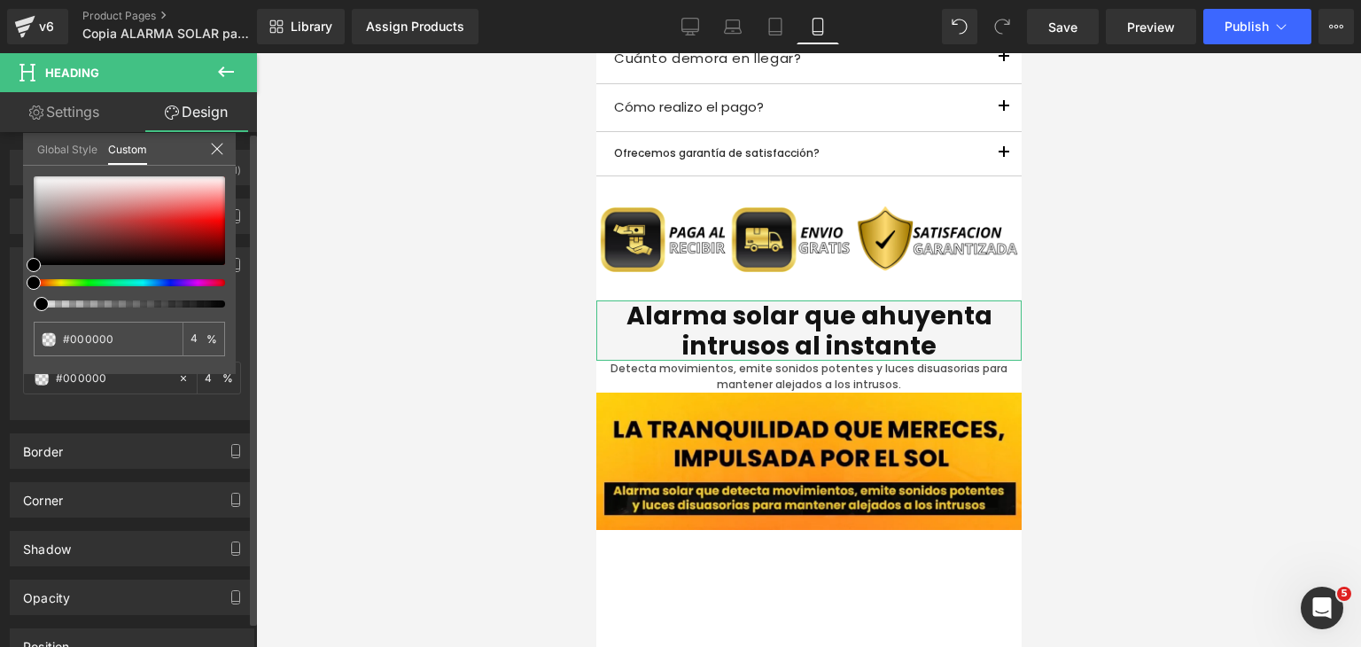
type input "3"
type input "2"
type input "0"
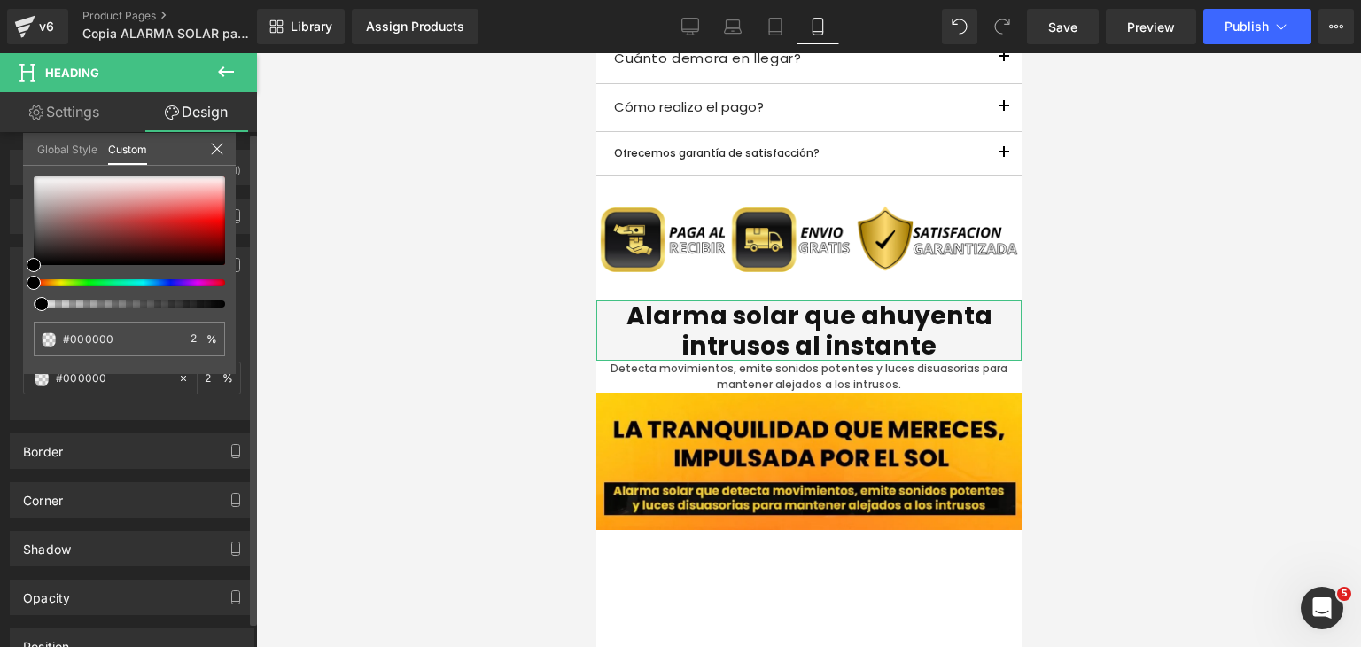
type input "0"
drag, startPoint x: 35, startPoint y: 306, endPoint x: 18, endPoint y: 301, distance: 18.3
click at [18, 301] on div "Background Color & Image color rgba(0, 0, 0, 0) Color #000000 0 % Image Replace…" at bounding box center [132, 327] width 265 height 186
type input "#0a0909"
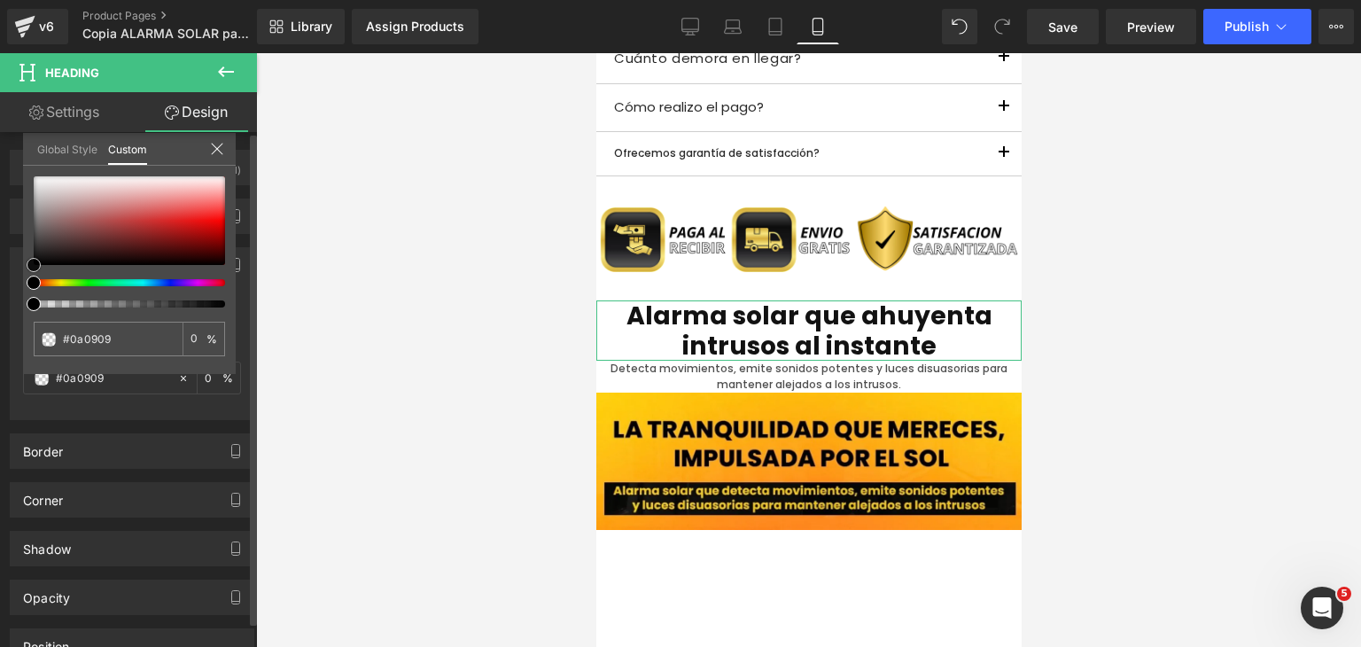
type input "#161212"
type input "#2e2323"
type input "#3b2a2a"
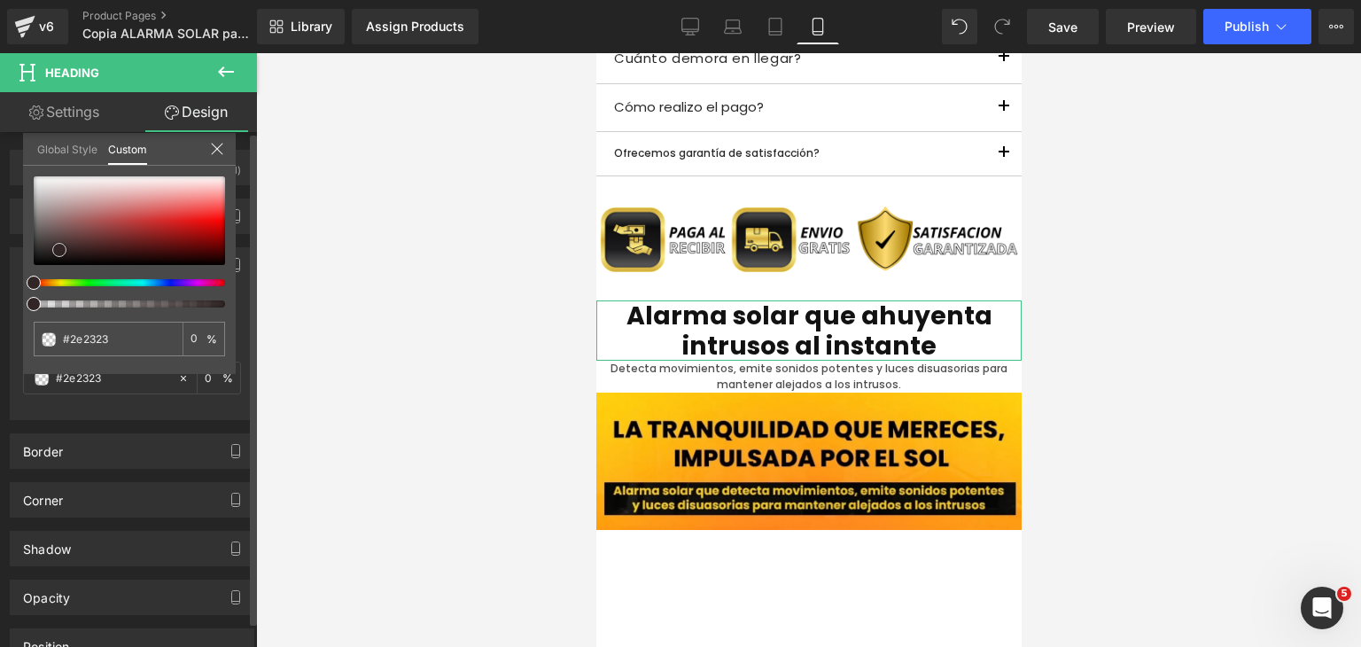
type input "#3b2a2a"
type input "#452f2f"
type input "#483131"
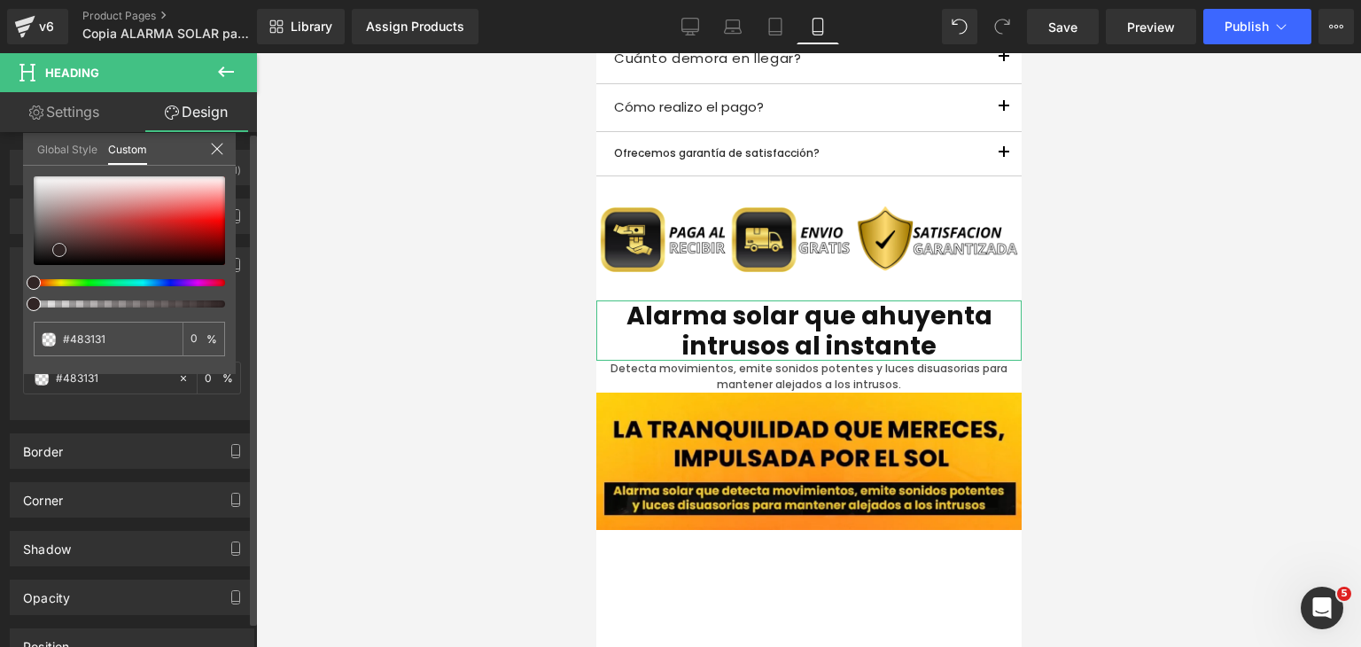
type input "#4c3333"
type input "#533636"
type input "#563838"
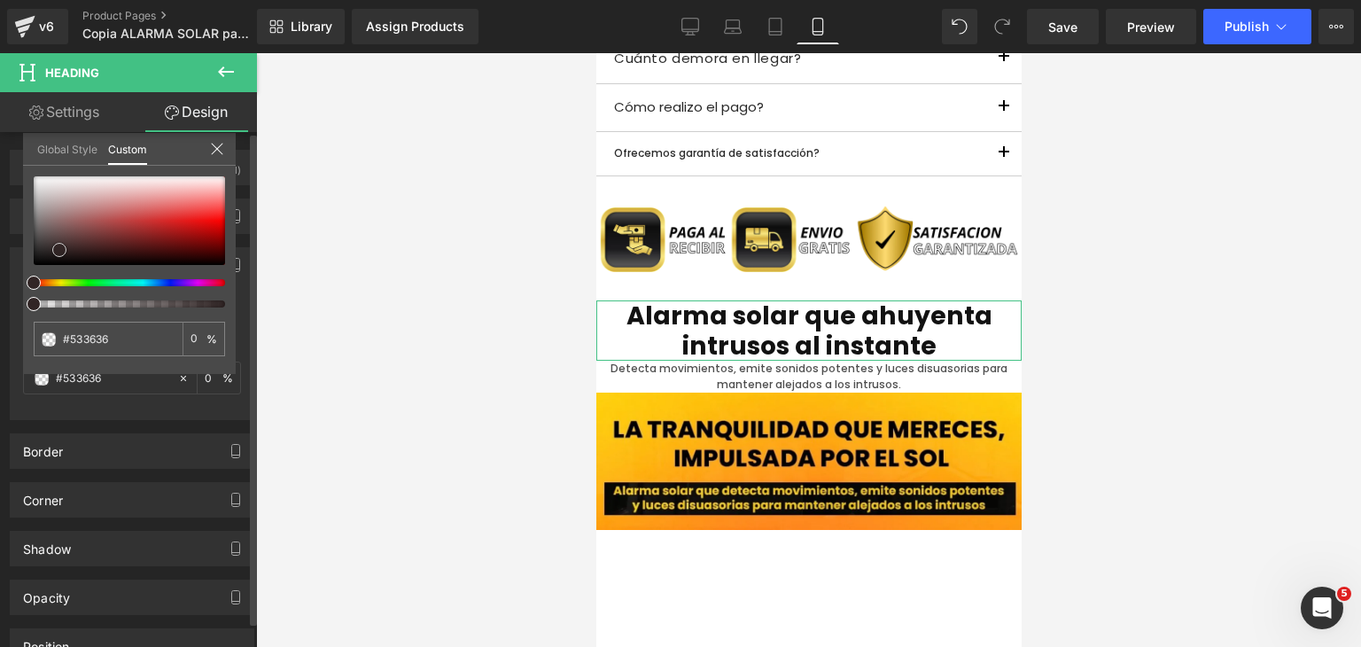
type input "#563838"
type input "#573636"
type input "#5a3838"
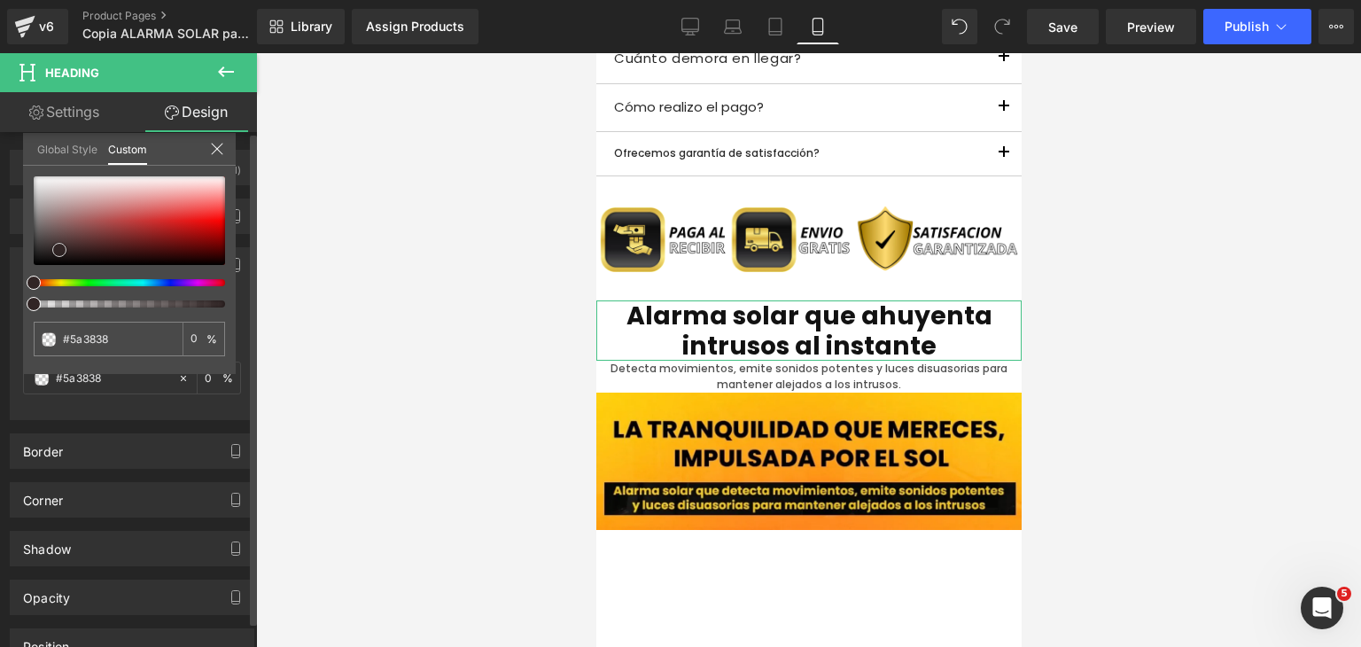
type input "#623c3c"
type input "#663d3d"
type input "#6a3d3d"
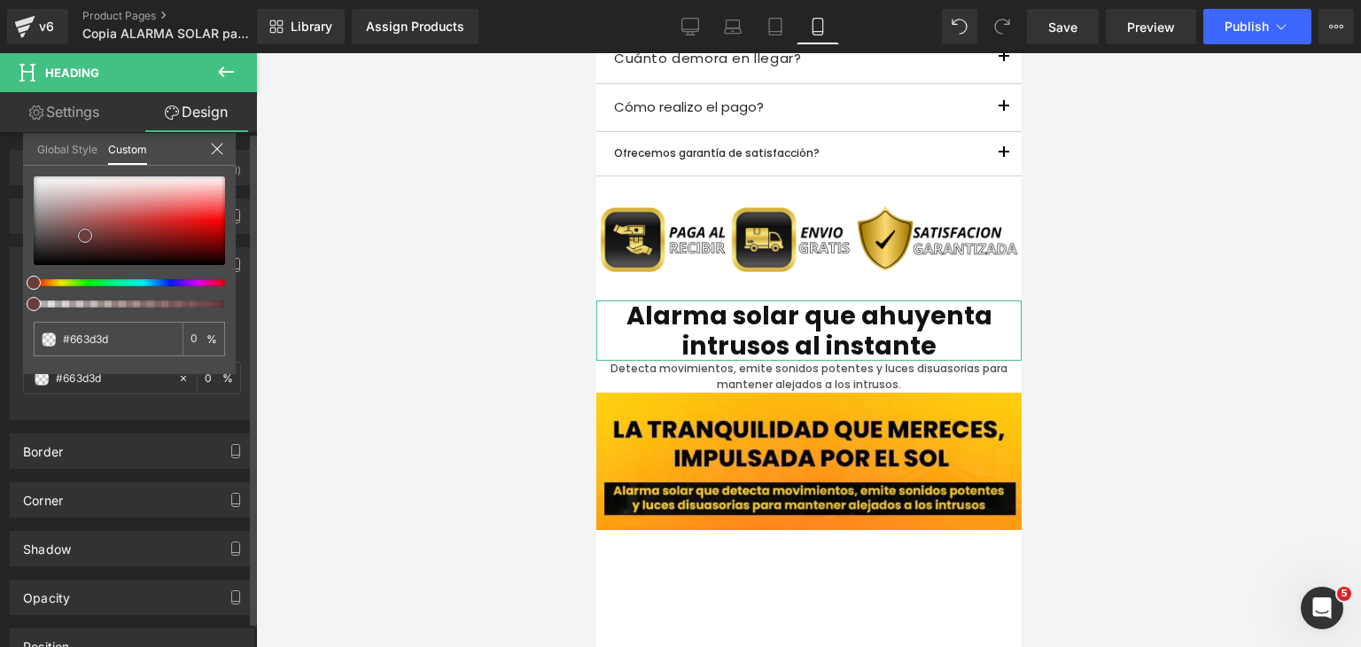
type input "#6a3d3d"
type input "#733f3f"
type input "#7c4040"
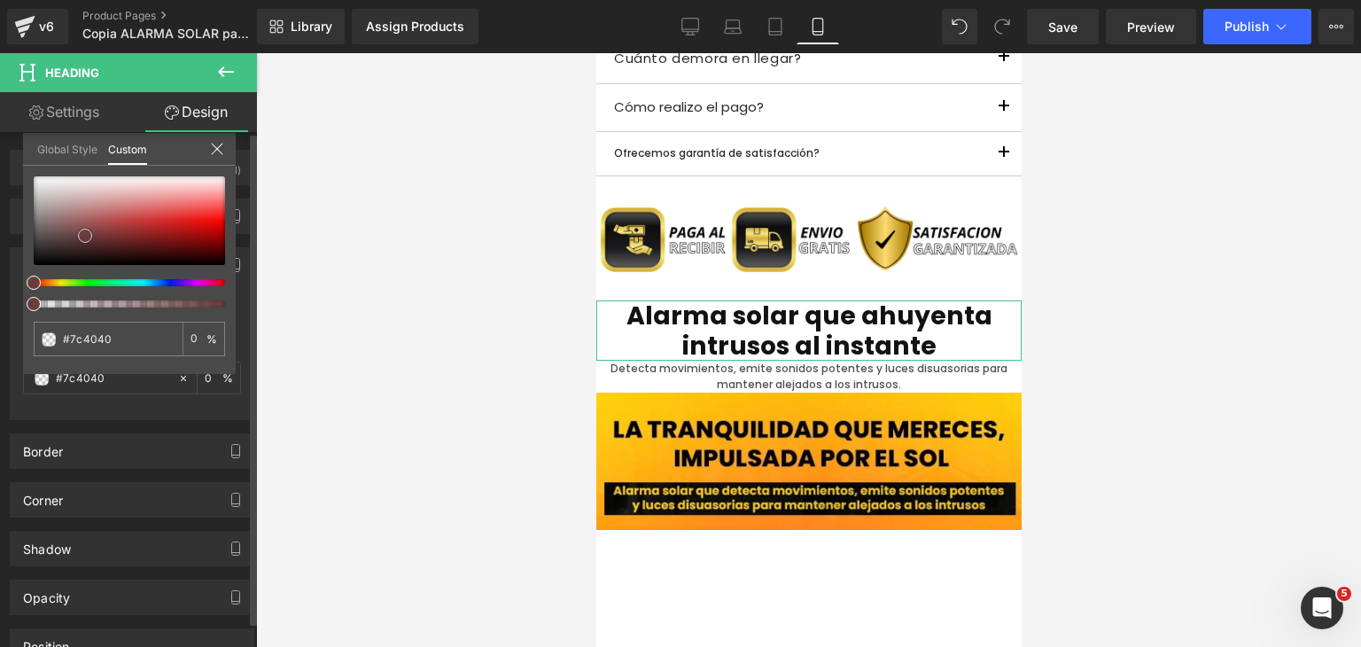
type input "#884343"
type input "#8e4242"
type input "#974343"
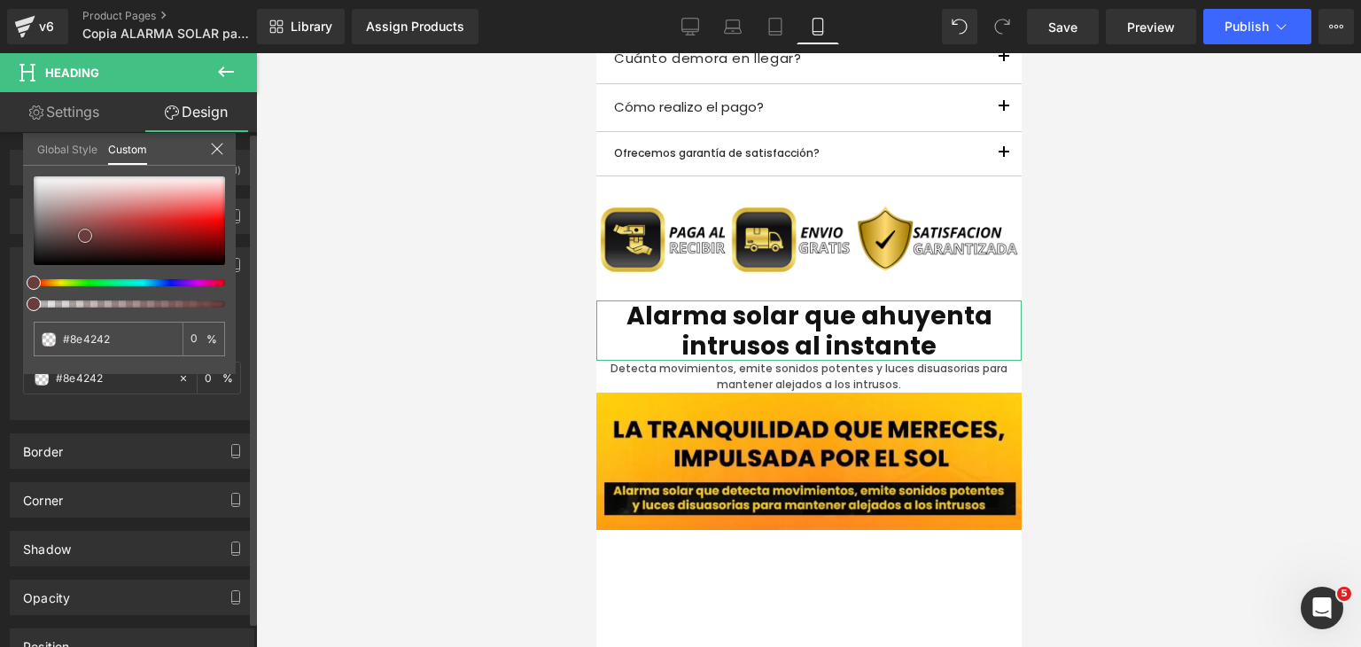
type input "#974343"
type input "#a74242"
type input "#b24242"
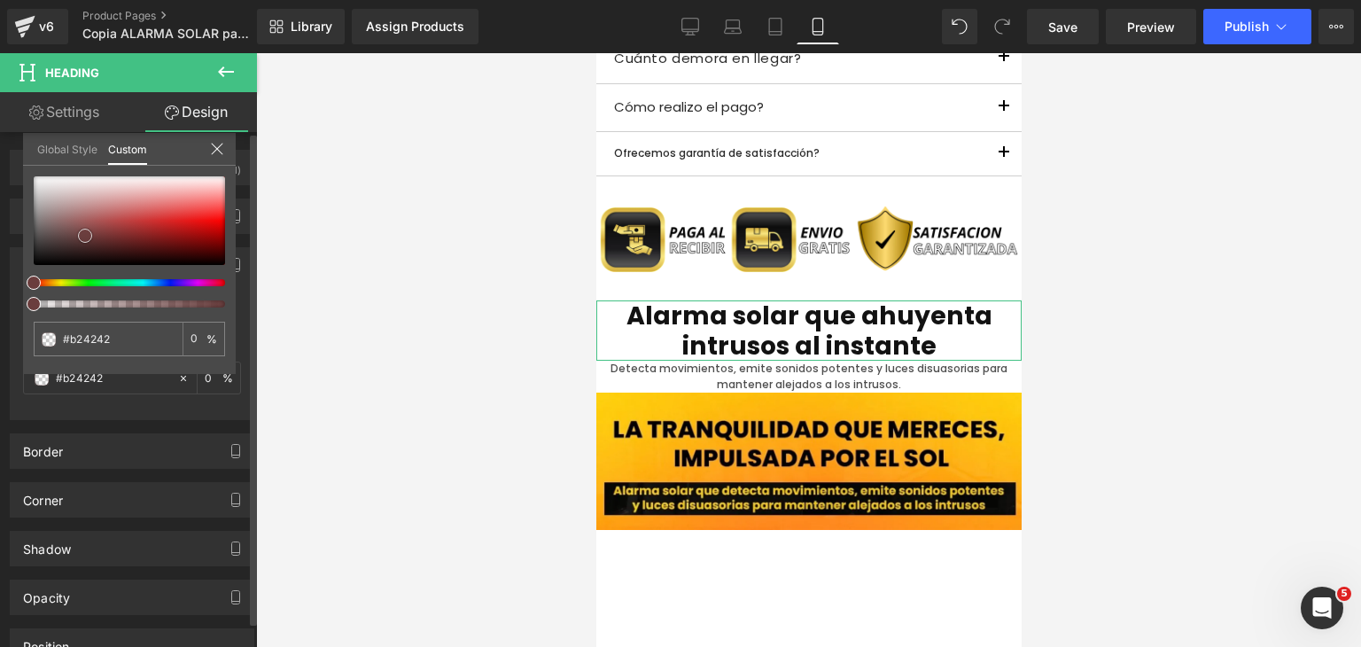
type input "#b84040"
type input "#bb3e3e"
type input "#bf3f3f"
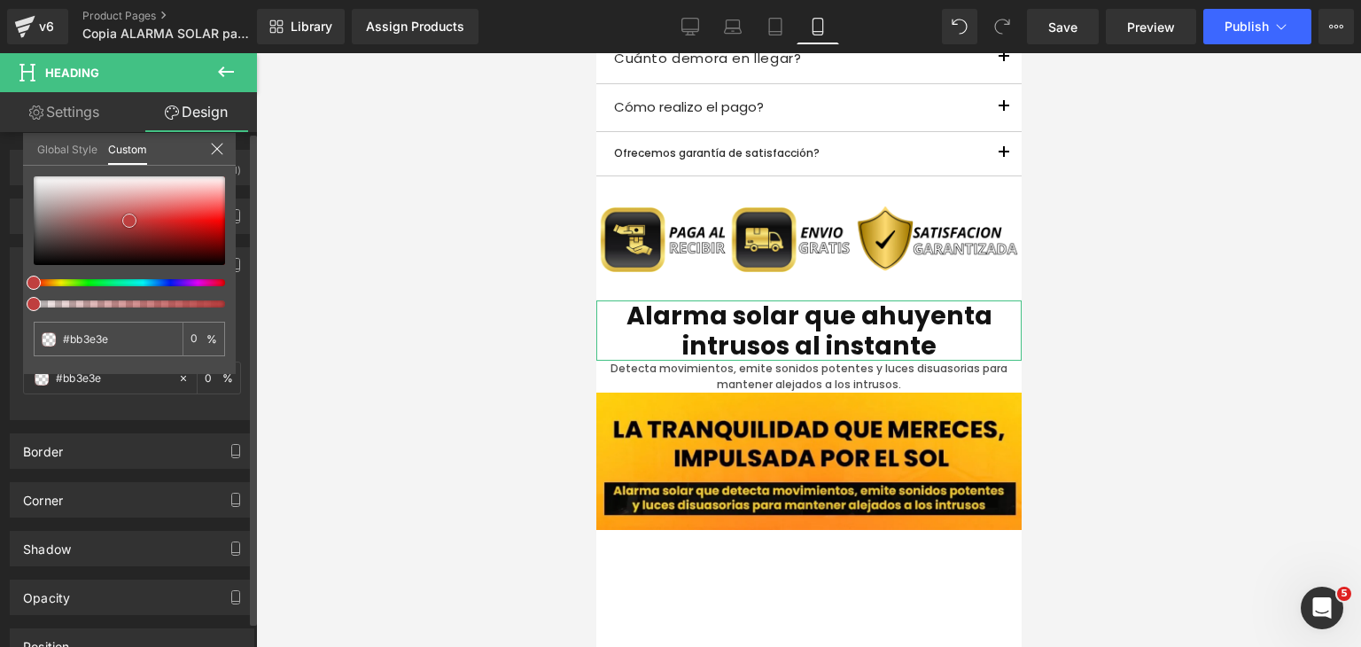
type input "#bf3f3f"
type input "#c14242"
type input "#c44444"
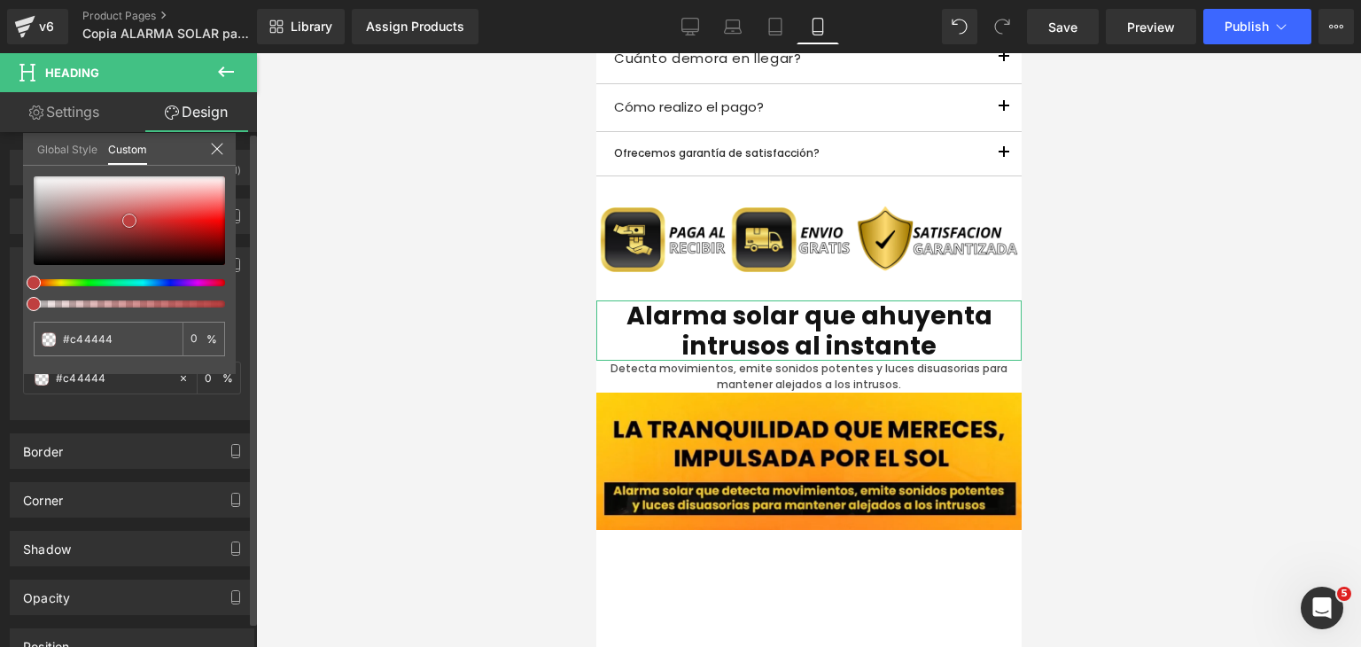
type input "#c54343"
type input "#cb4d4d"
type input "#ce4e4e"
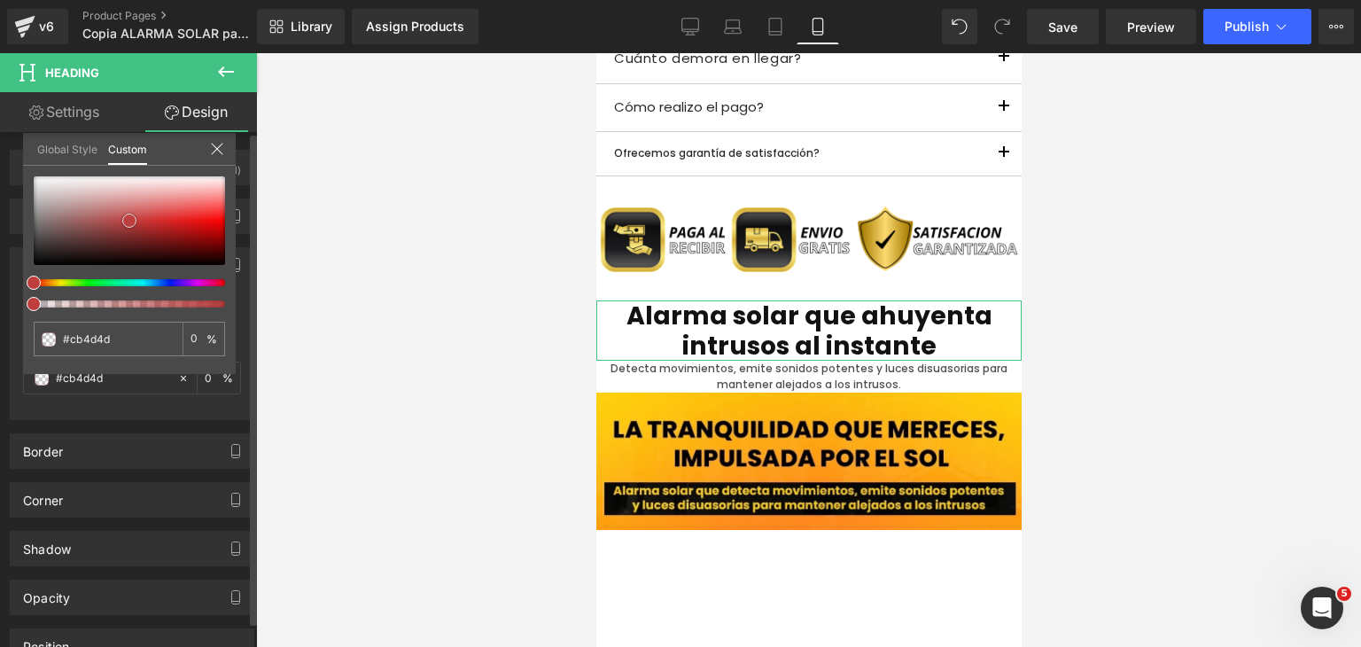
type input "#ce4e4e"
type input "#d75a5a"
type input "#de6c6c"
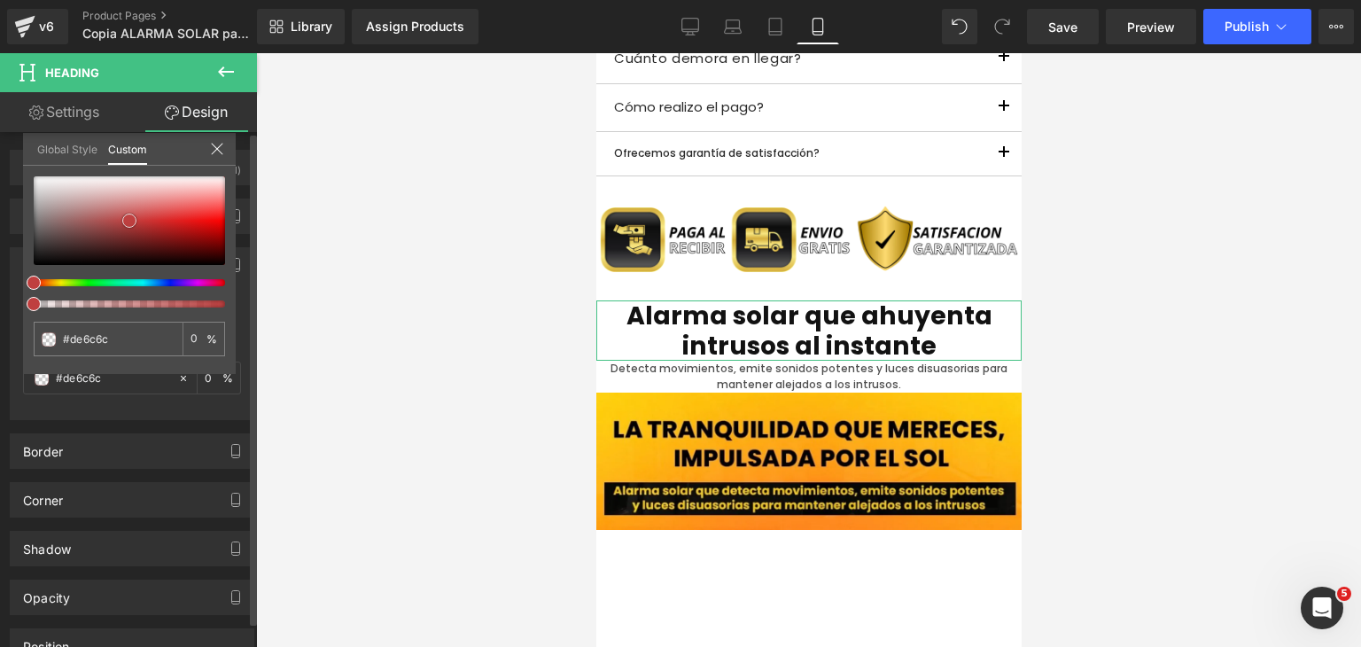
type input "#e47575"
type input "#eb8484"
type input "#ee9595"
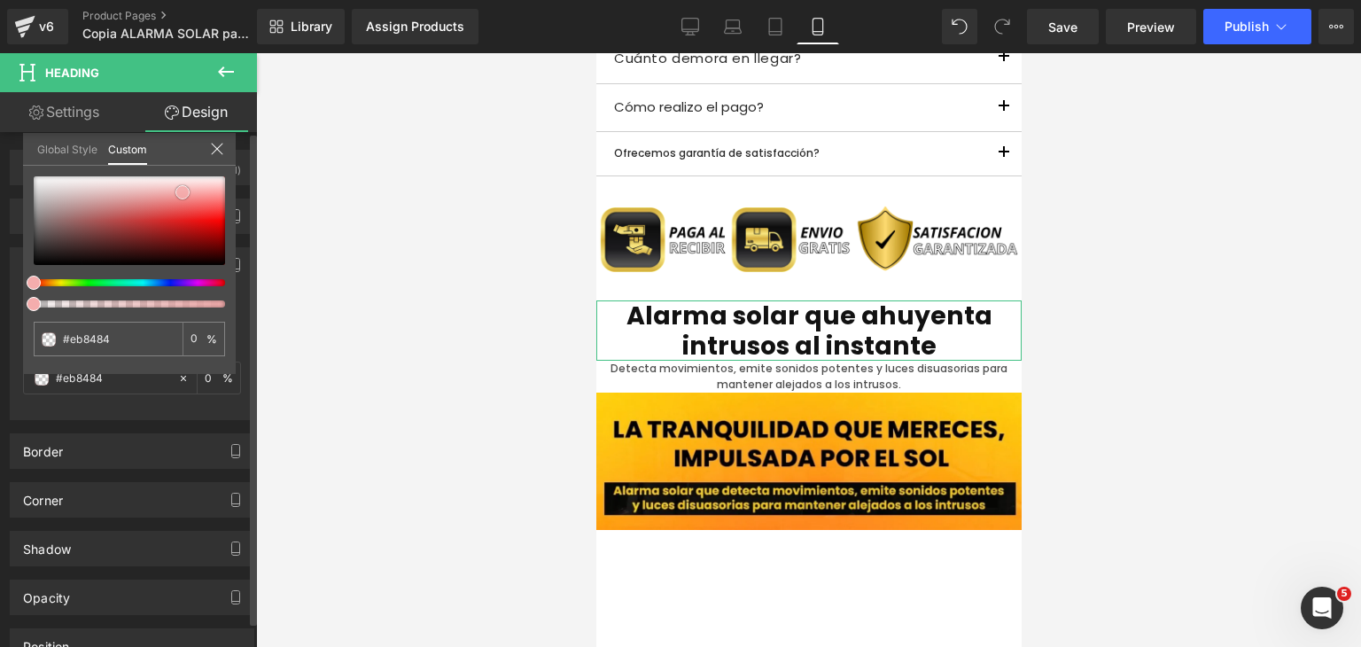
type input "#ee9595"
type input "#f3a9a9"
type input "#f6b5b5"
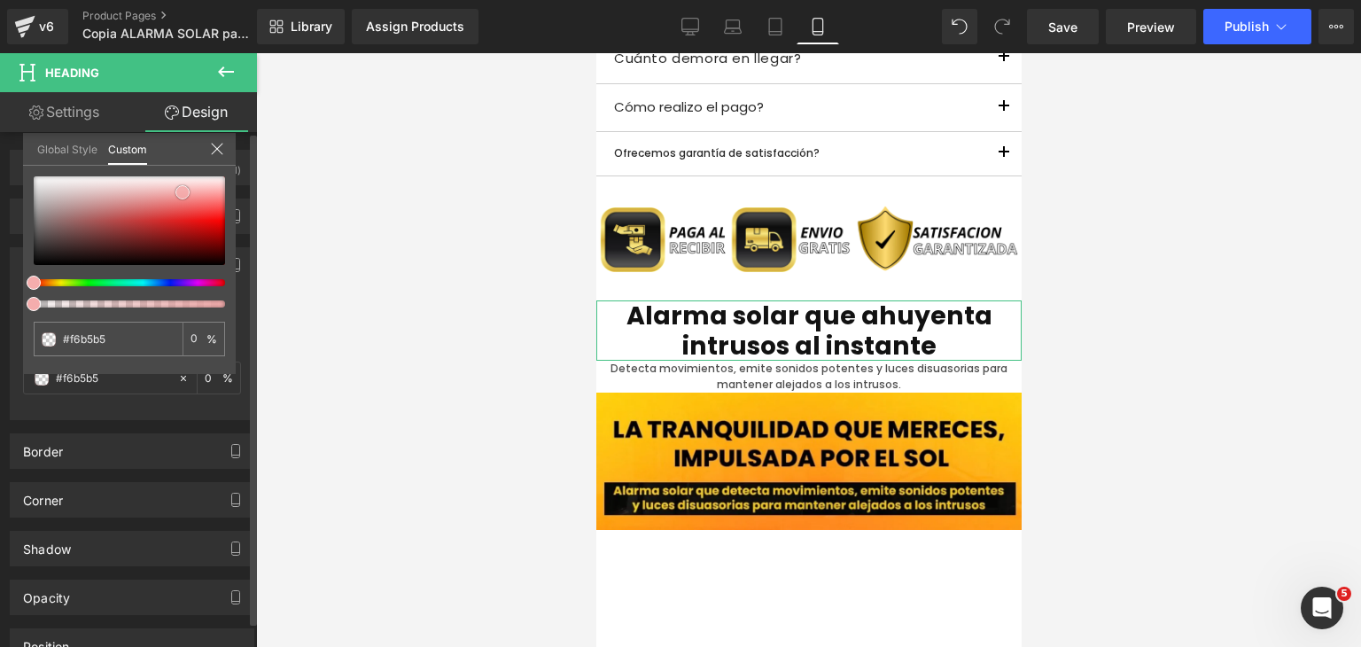
type input "#f9c7c7"
type input "#fad0d0"
type input "#fcd9d9"
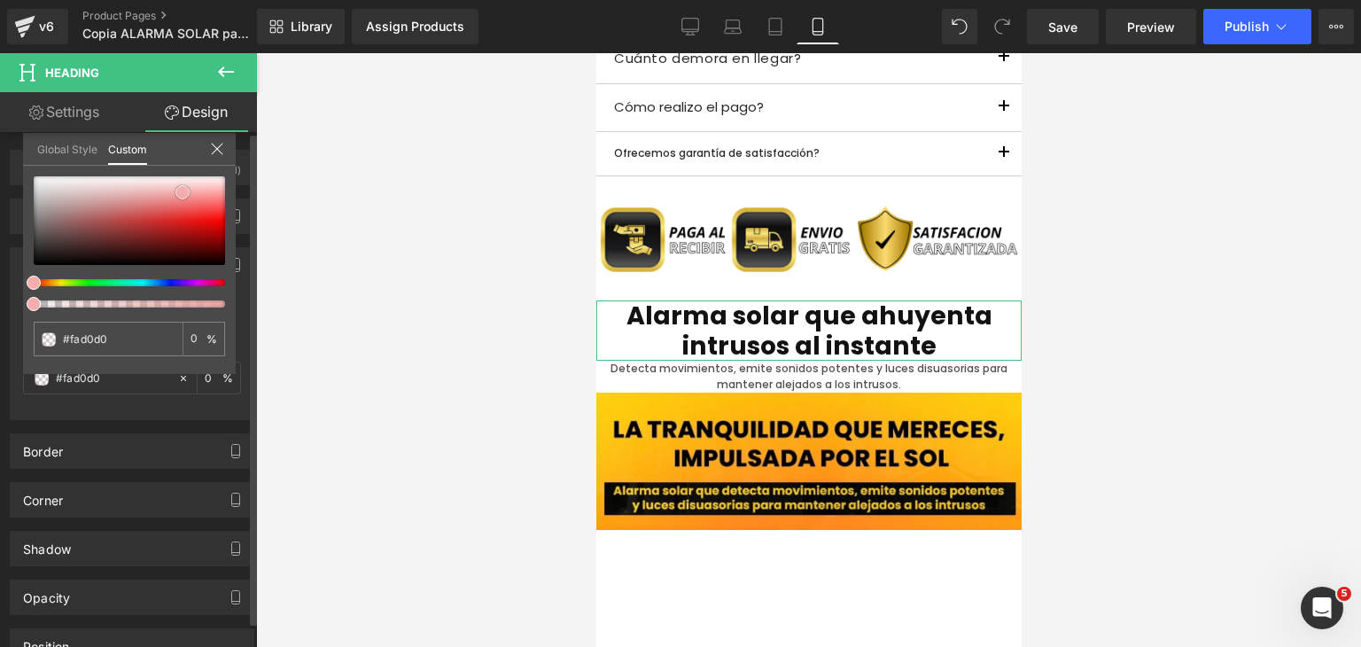
type input "#fcd9d9"
type input "#fcdede"
type input "#fde2e2"
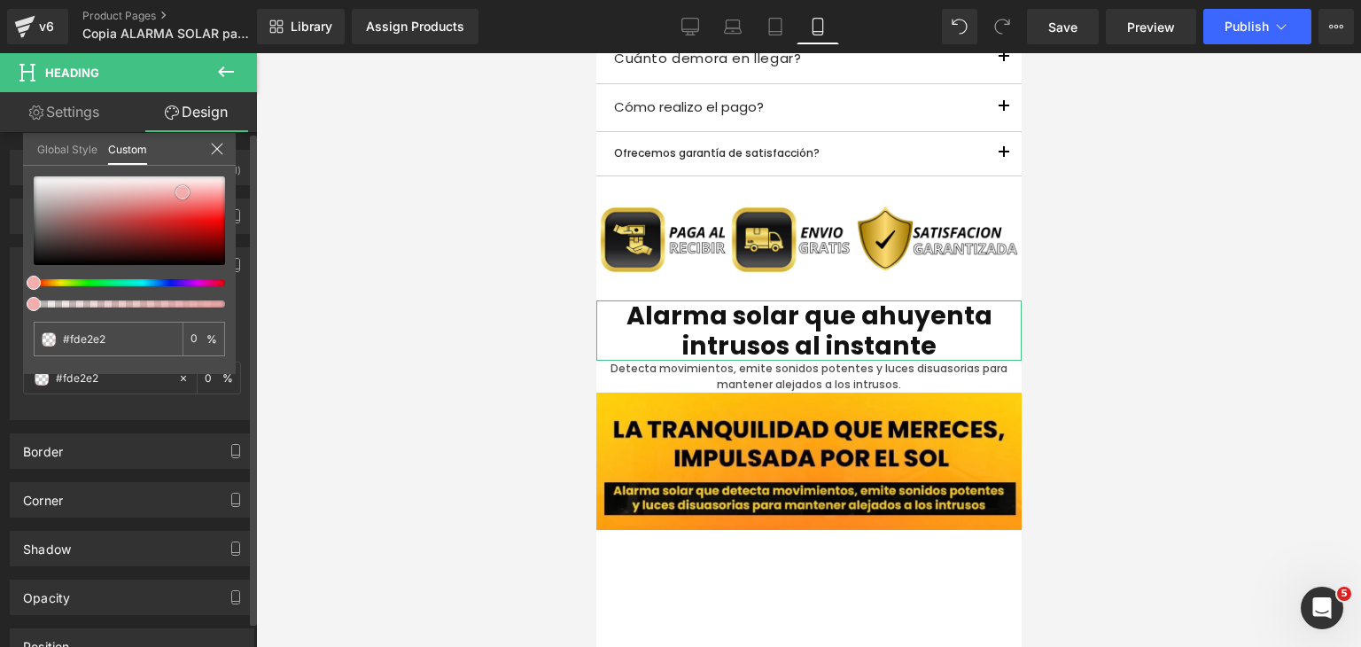
type input "#fdecec"
type input "#fef0f0"
type input "#fef5f5"
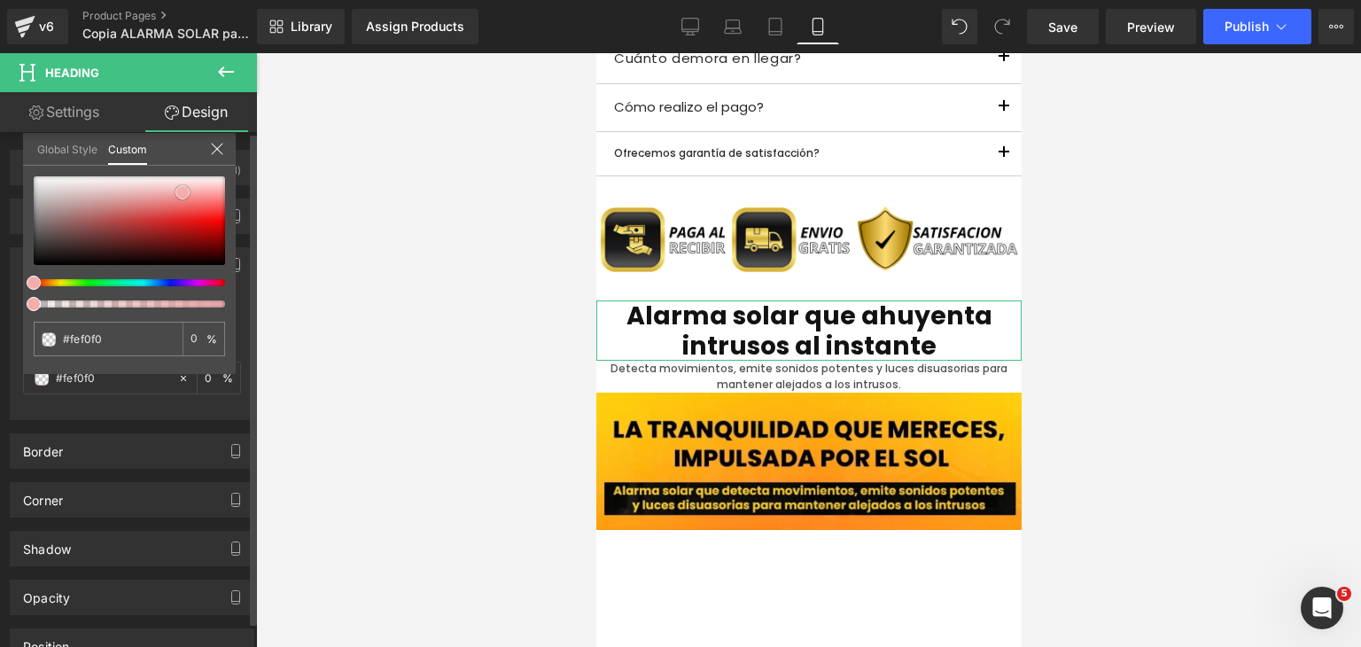
type input "#fef5f5"
type input "#ffffff"
type input "#fbcfcf"
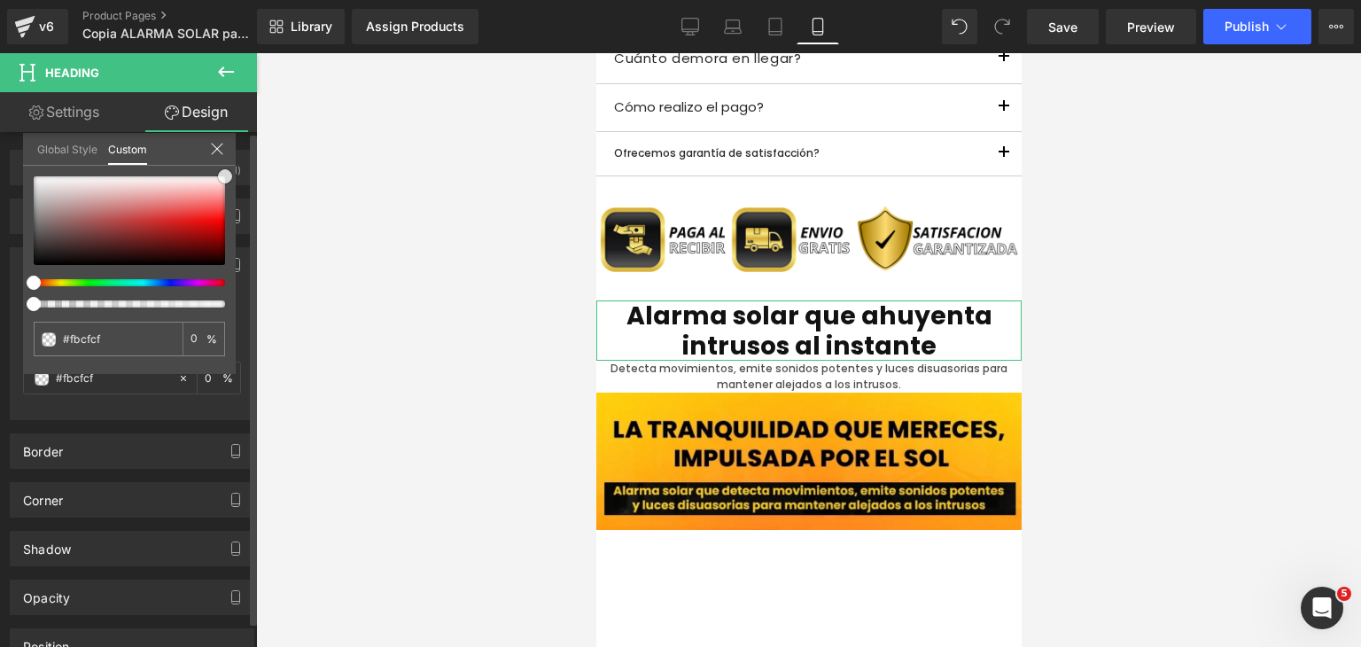
type input "#e46767"
type input "#993d3d"
type input "#543a3a"
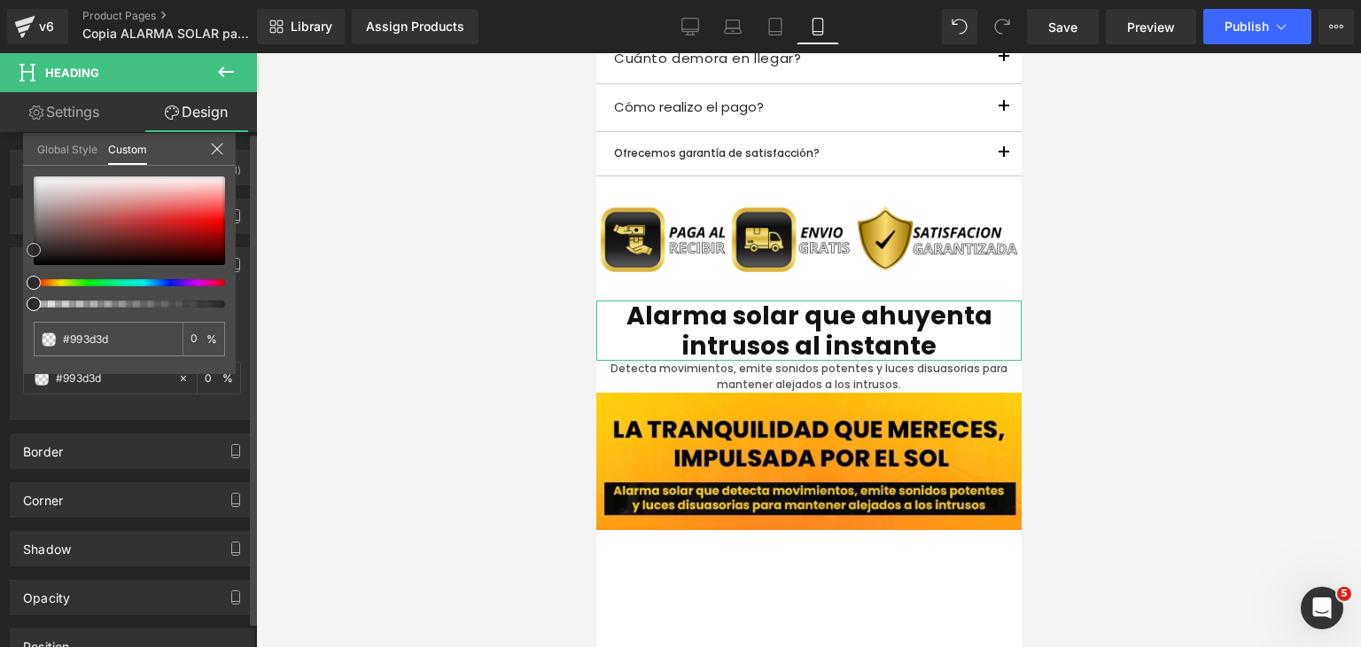
type input "#543a3a"
type input "#2d2d2d"
type input "#1e1e1e"
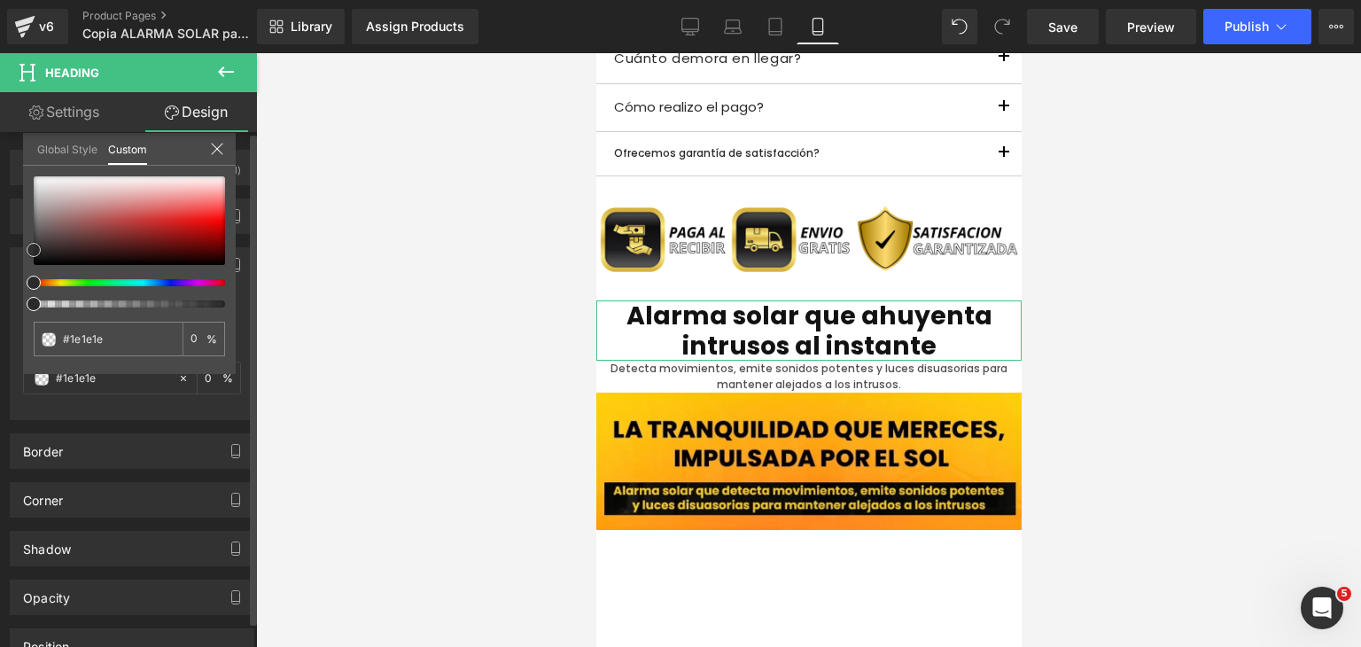
type input "#141414"
type input "#111111"
type input "#0f0f0f"
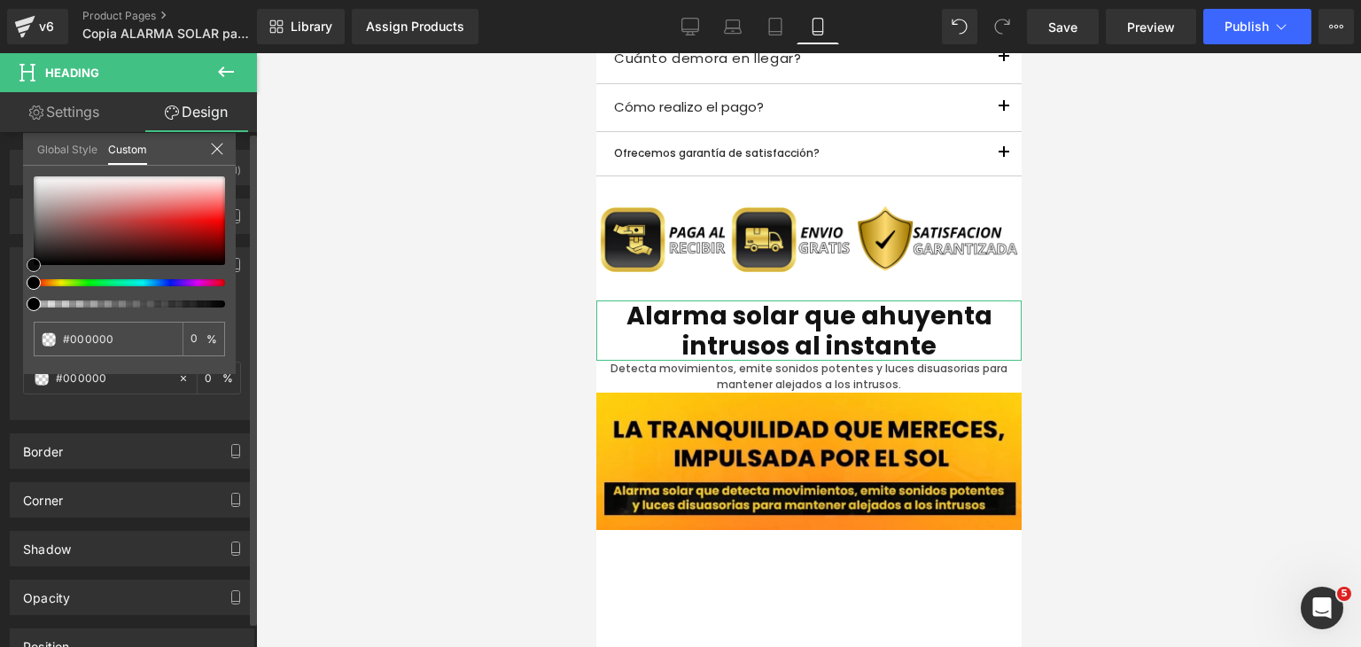
drag, startPoint x: 36, startPoint y: 267, endPoint x: 3, endPoint y: 263, distance: 33.9
click at [0, 266] on div "Background Color & Image color rgba(0, 0, 0, 0) Color #000000 0 % Image Replace…" at bounding box center [132, 327] width 265 height 186
click at [323, 282] on div at bounding box center [808, 350] width 1105 height 594
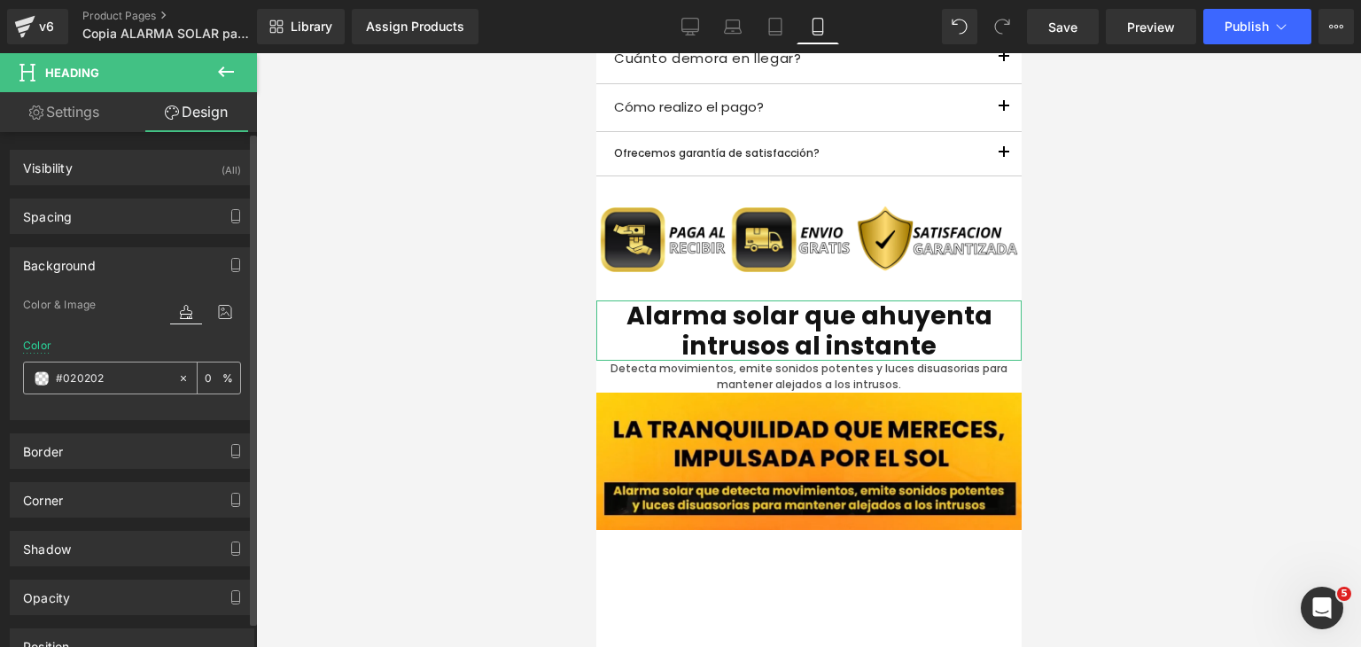
click at [38, 377] on span at bounding box center [42, 378] width 14 height 14
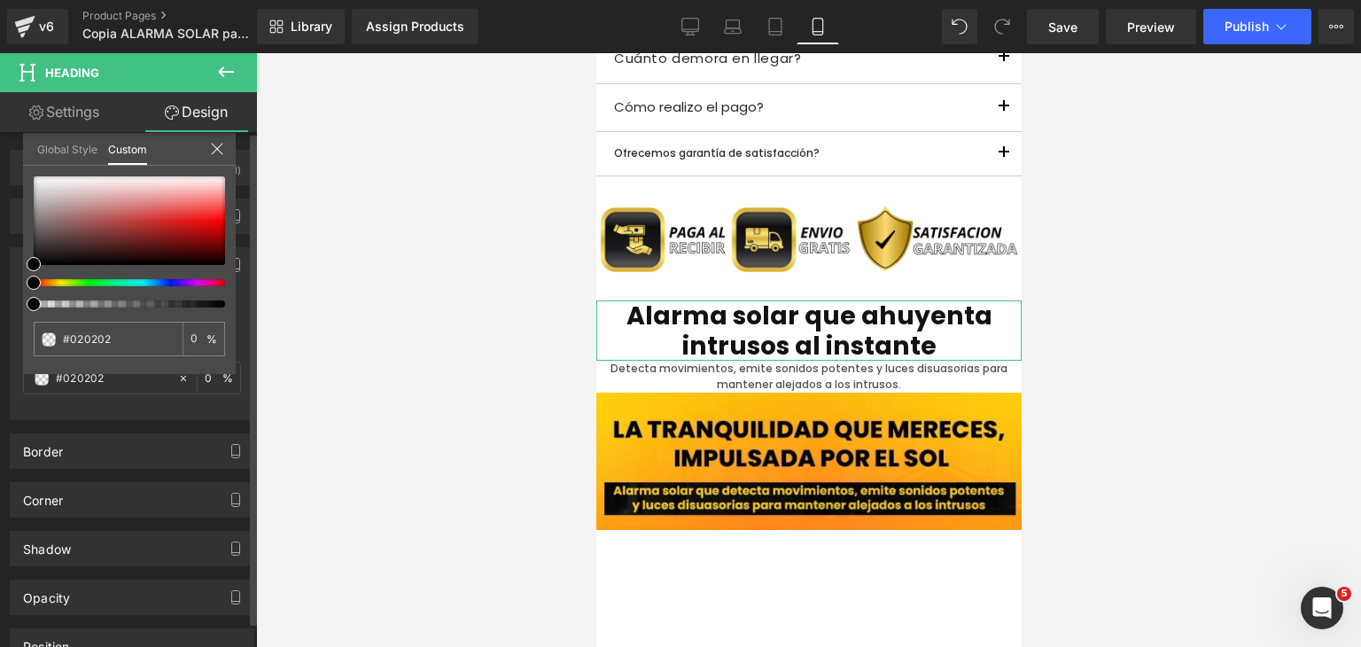
drag, startPoint x: 38, startPoint y: 306, endPoint x: 0, endPoint y: 310, distance: 38.4
click at [0, 310] on div "Background Color & Image color rgba(2, 2, 2, 0) Color #020202 0 % Image Replace…" at bounding box center [132, 327] width 265 height 186
click at [341, 274] on div at bounding box center [808, 350] width 1105 height 594
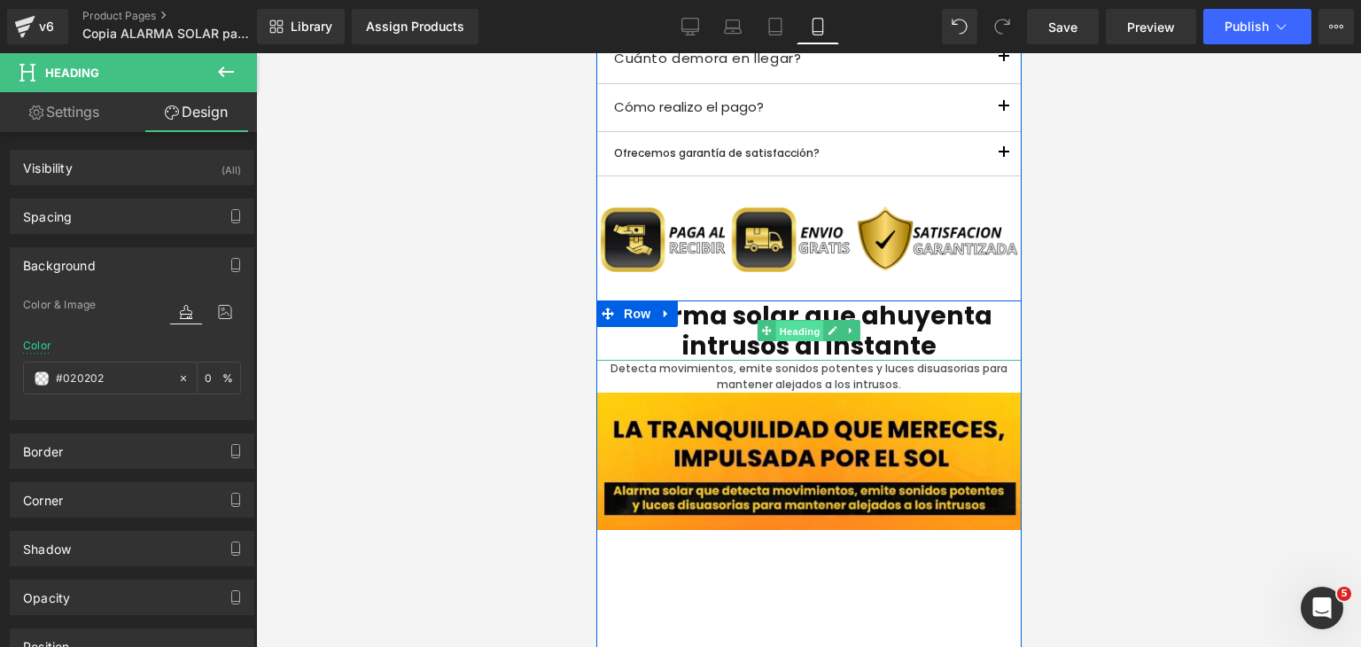
click at [779, 327] on span "Heading" at bounding box center [799, 331] width 48 height 21
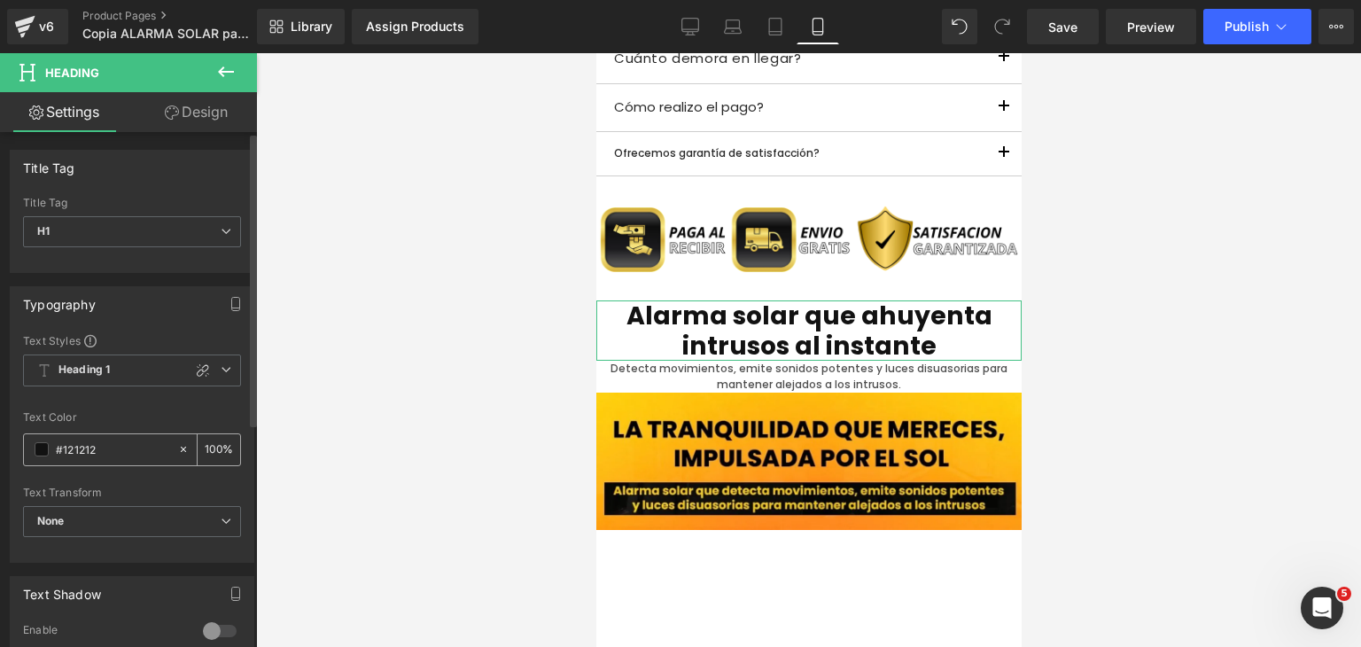
click at [108, 443] on input "#121212" at bounding box center [112, 449] width 113 height 19
click at [47, 448] on span at bounding box center [42, 449] width 14 height 14
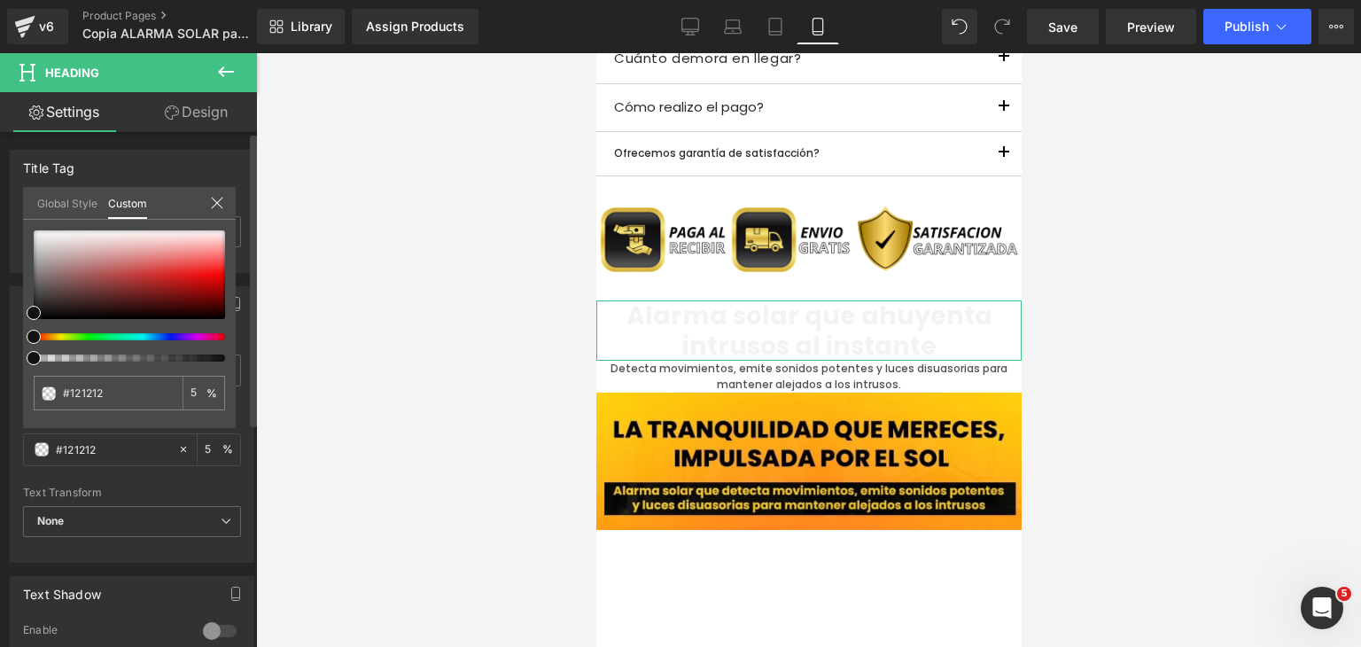
drag, startPoint x: 221, startPoint y: 357, endPoint x: 0, endPoint y: 351, distance: 220.7
click at [0, 351] on div "Typography Text Styles Custom Heading 1 Heading 2 Heading 3 Heading 4 Heading 5…" at bounding box center [132, 418] width 265 height 290
click at [24, 340] on div "#111111 0 %" at bounding box center [129, 329] width 213 height 198
drag, startPoint x: 106, startPoint y: 393, endPoint x: 0, endPoint y: 389, distance: 106.4
click at [0, 389] on div "Typography Text Styles Custom Heading 1 Heading 2 Heading 3 Heading 4 Heading 5…" at bounding box center [132, 418] width 265 height 290
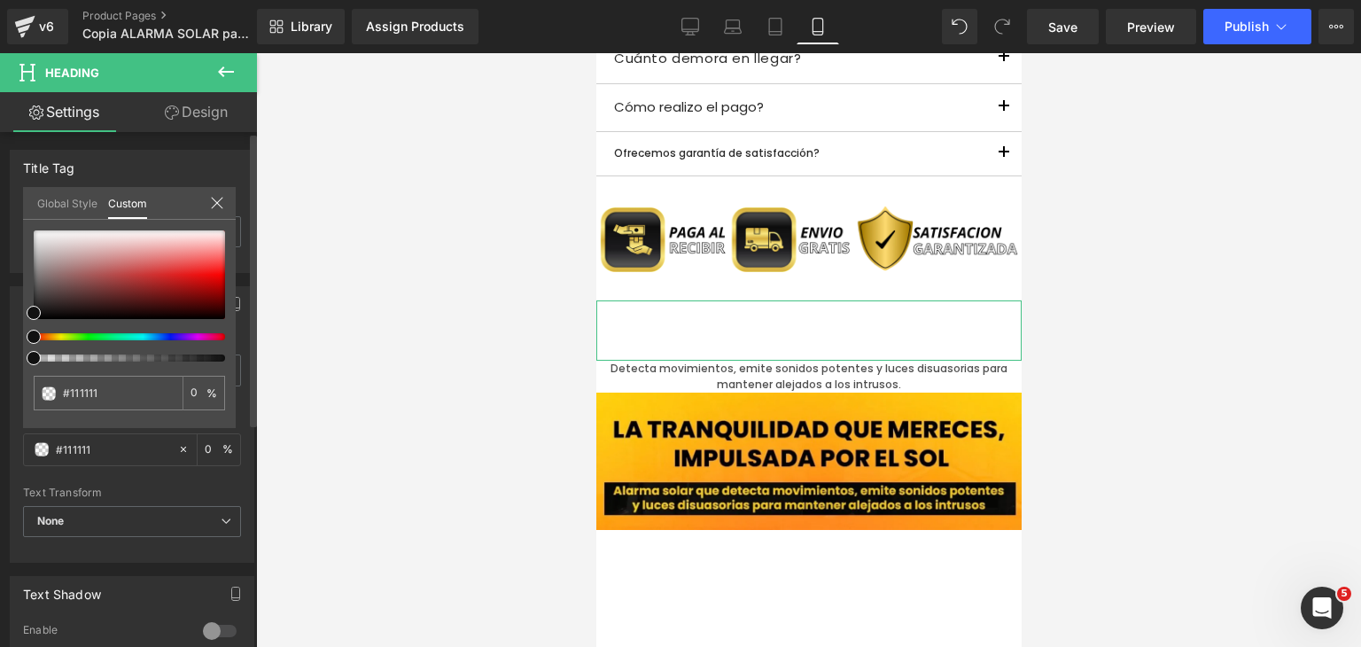
paste input "FFFFFF"
click at [150, 419] on div "#ffffff 100 %" at bounding box center [129, 329] width 213 height 198
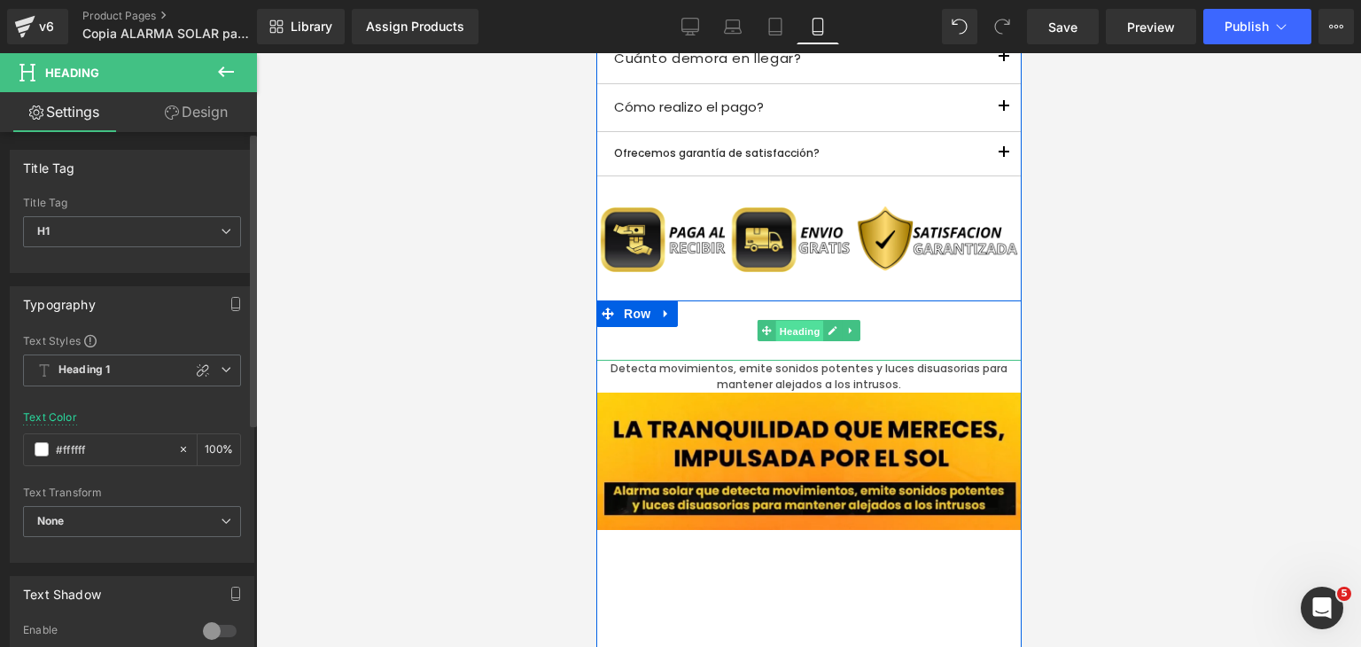
click at [790, 328] on span "Heading" at bounding box center [799, 331] width 48 height 21
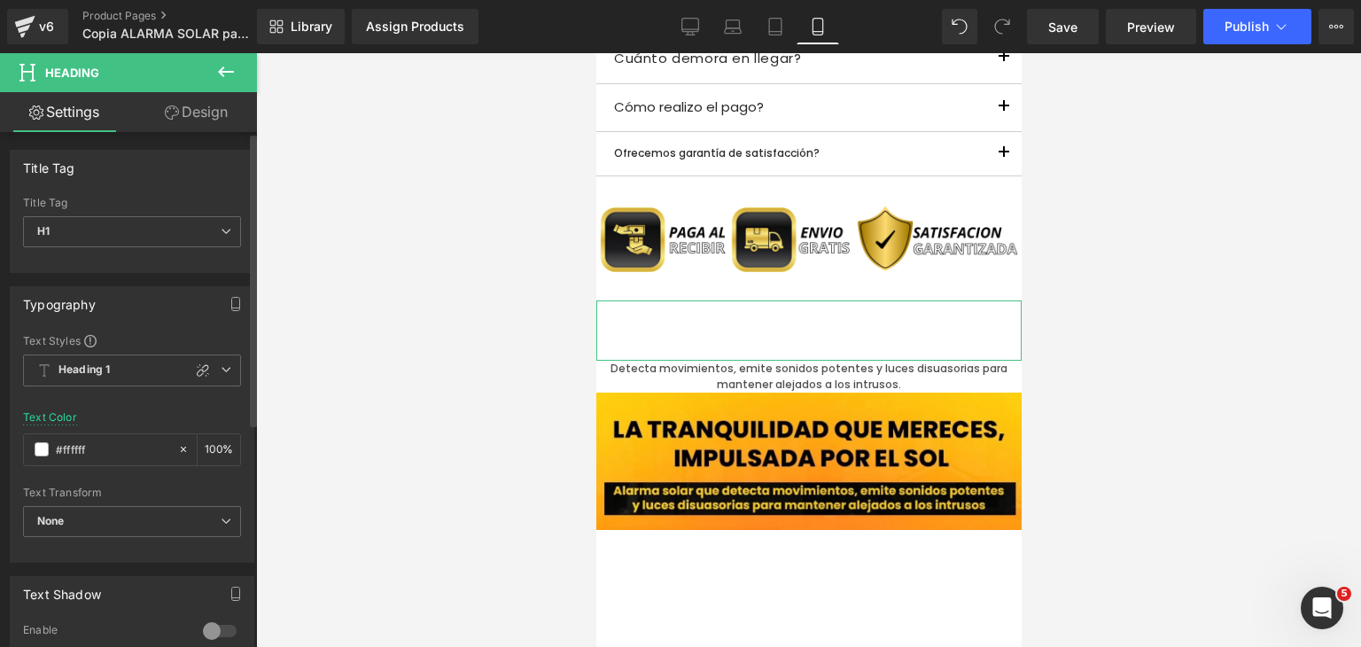
click at [212, 107] on link "Design" at bounding box center [196, 112] width 128 height 40
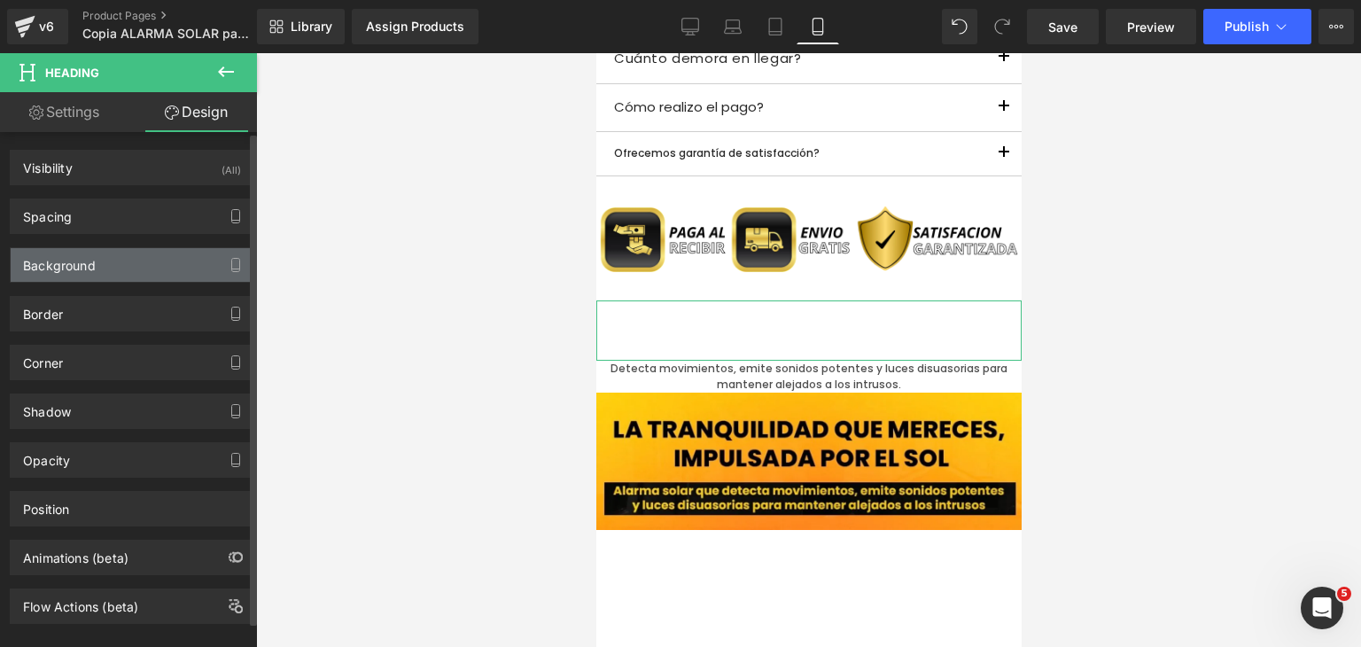
click at [141, 268] on div "Background" at bounding box center [132, 265] width 243 height 34
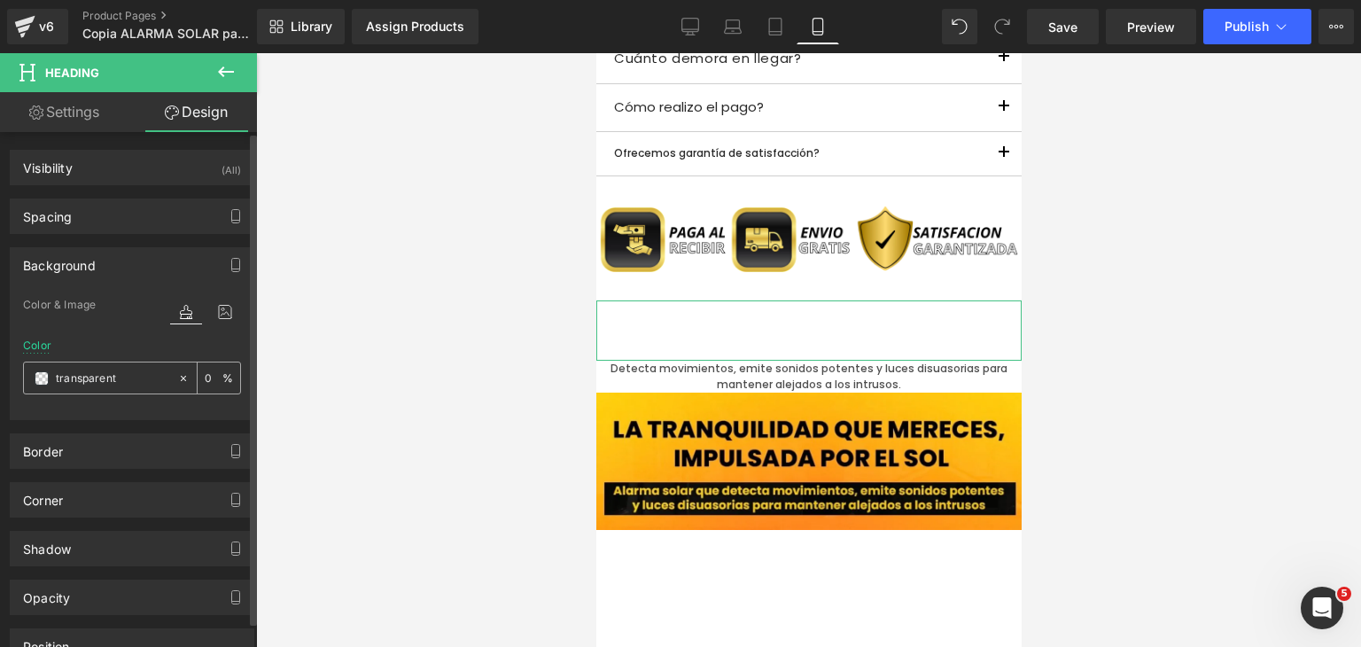
click at [35, 374] on span at bounding box center [42, 378] width 14 height 14
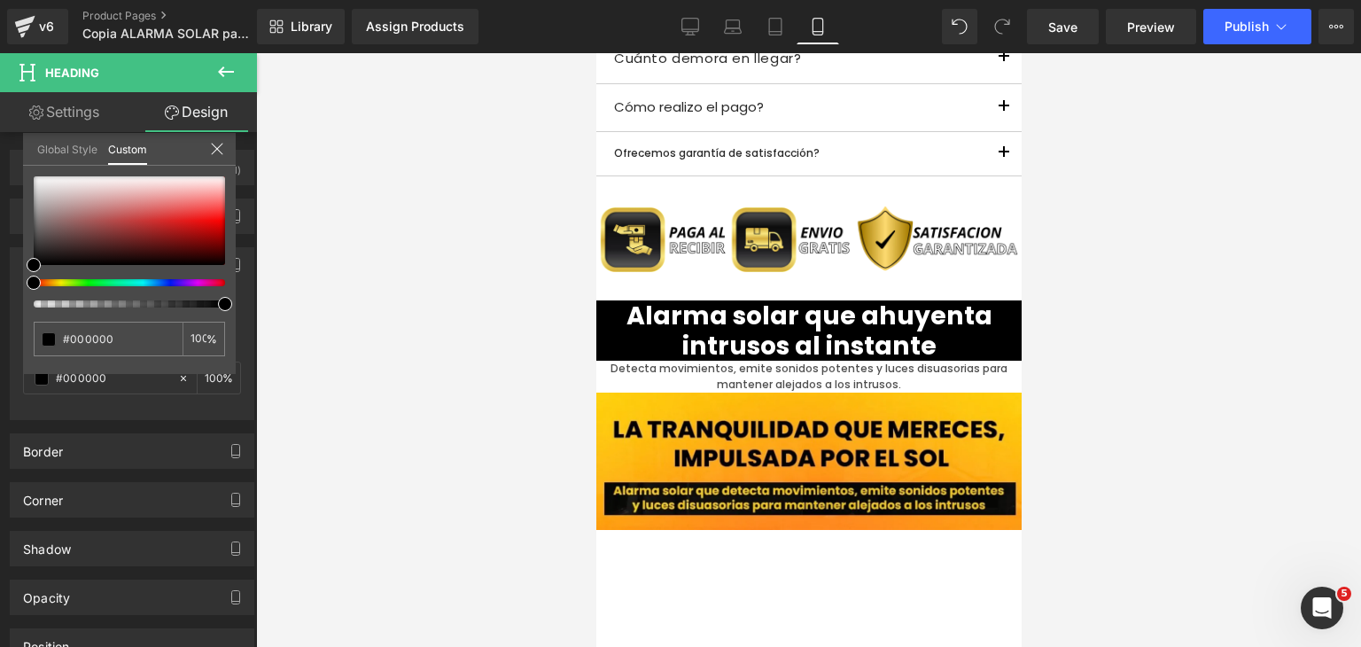
drag, startPoint x: 35, startPoint y: 307, endPoint x: 319, endPoint y: 301, distance: 283.6
click at [297, 306] on div "Heading You are previewing how the Live Preset 0 will restyle your page. You ca…" at bounding box center [680, 338] width 1361 height 677
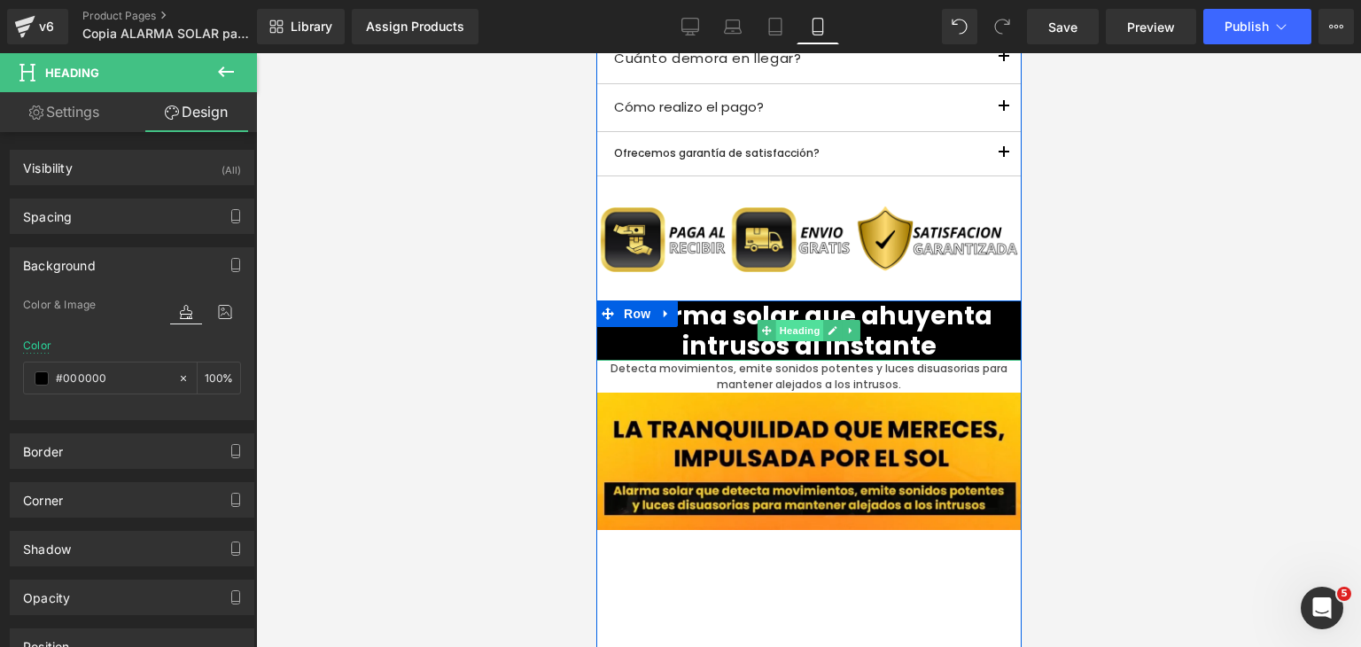
click at [783, 337] on span "Heading" at bounding box center [799, 330] width 48 height 21
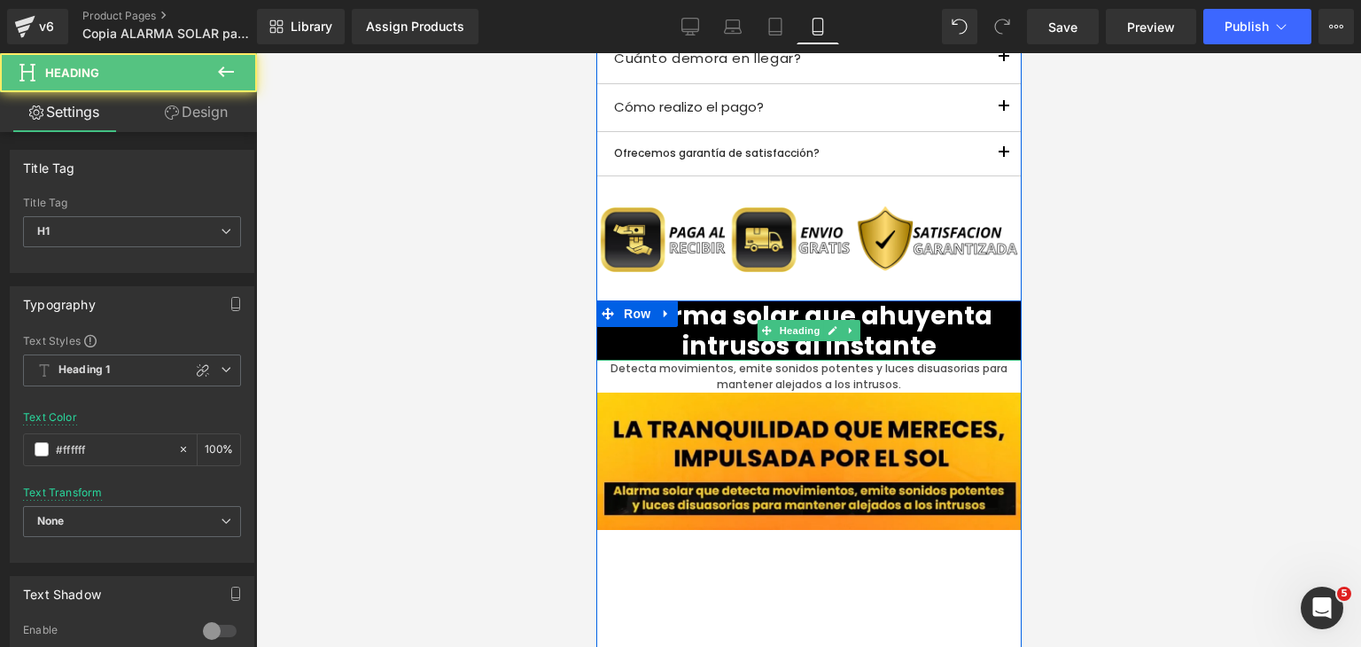
click at [897, 339] on h1 "Alarma solar que ahuyenta intrusos al instante" at bounding box center [807, 330] width 425 height 60
click at [898, 340] on h1 "Alarma solar que ahuyenta intrusos al instante" at bounding box center [807, 330] width 425 height 60
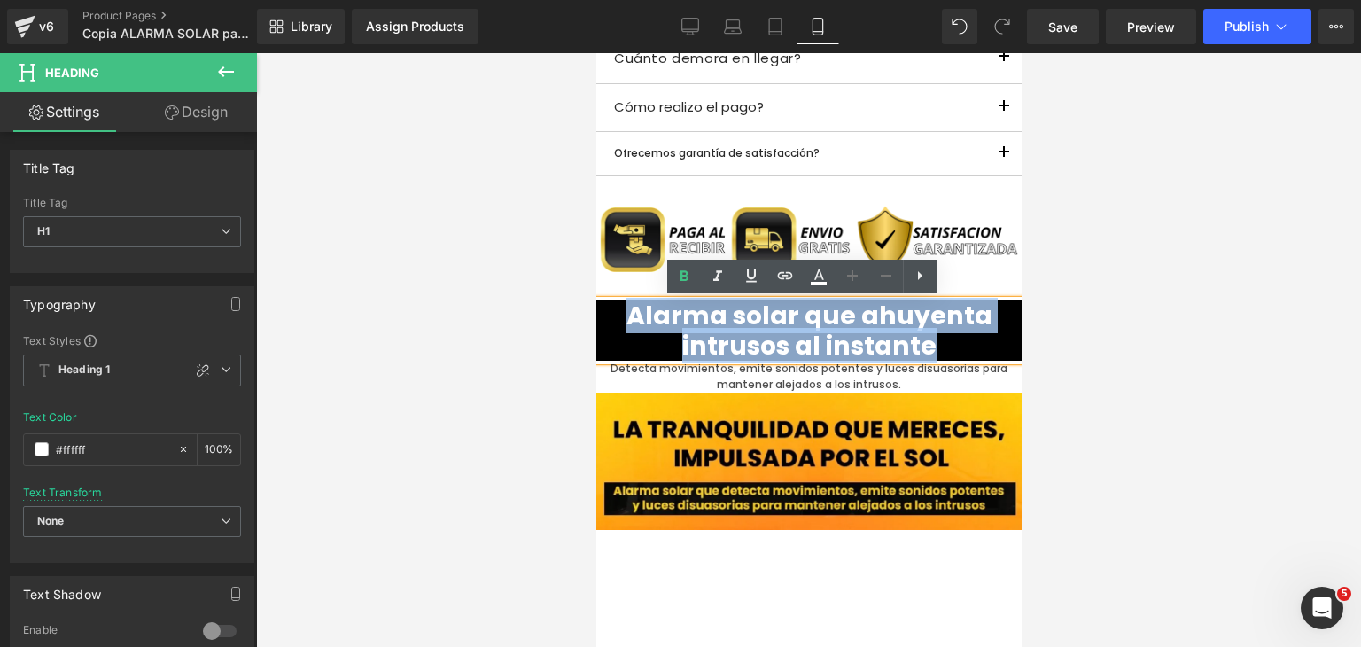
drag, startPoint x: 903, startPoint y: 343, endPoint x: 625, endPoint y: 327, distance: 278.7
click at [625, 327] on h1 "Alarma solar que ahuyenta intrusos al instante" at bounding box center [807, 330] width 425 height 60
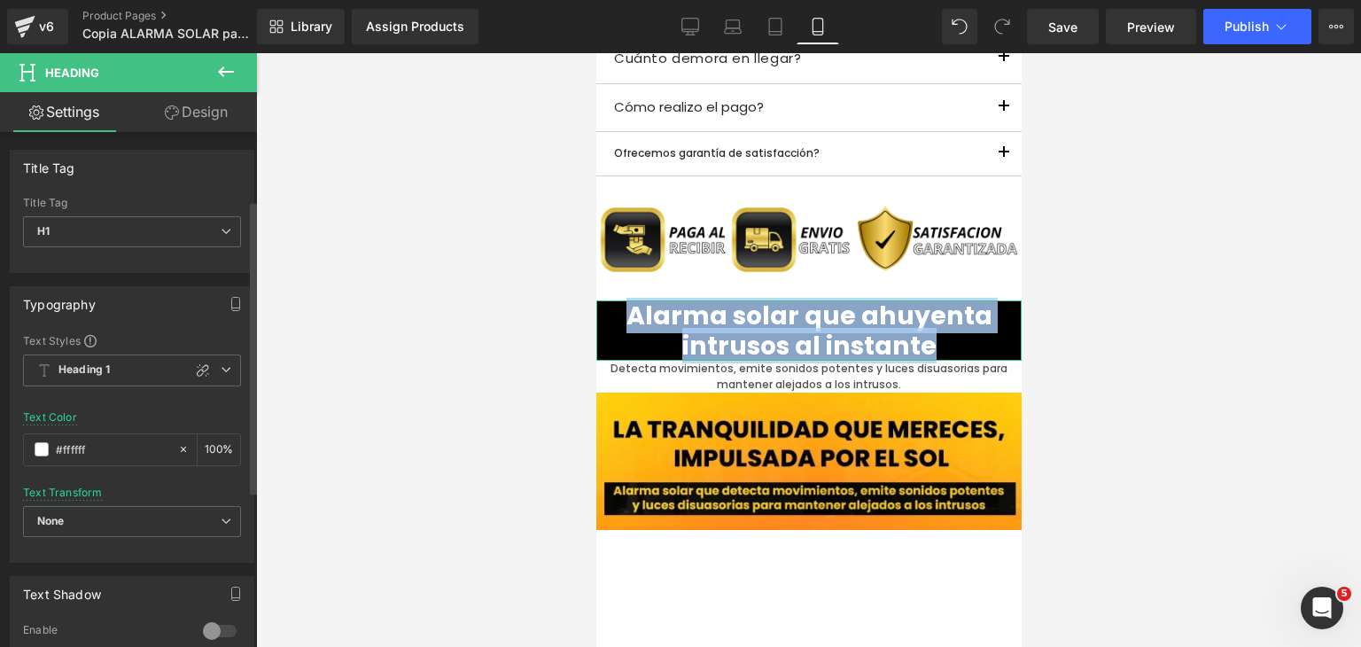
scroll to position [0, 0]
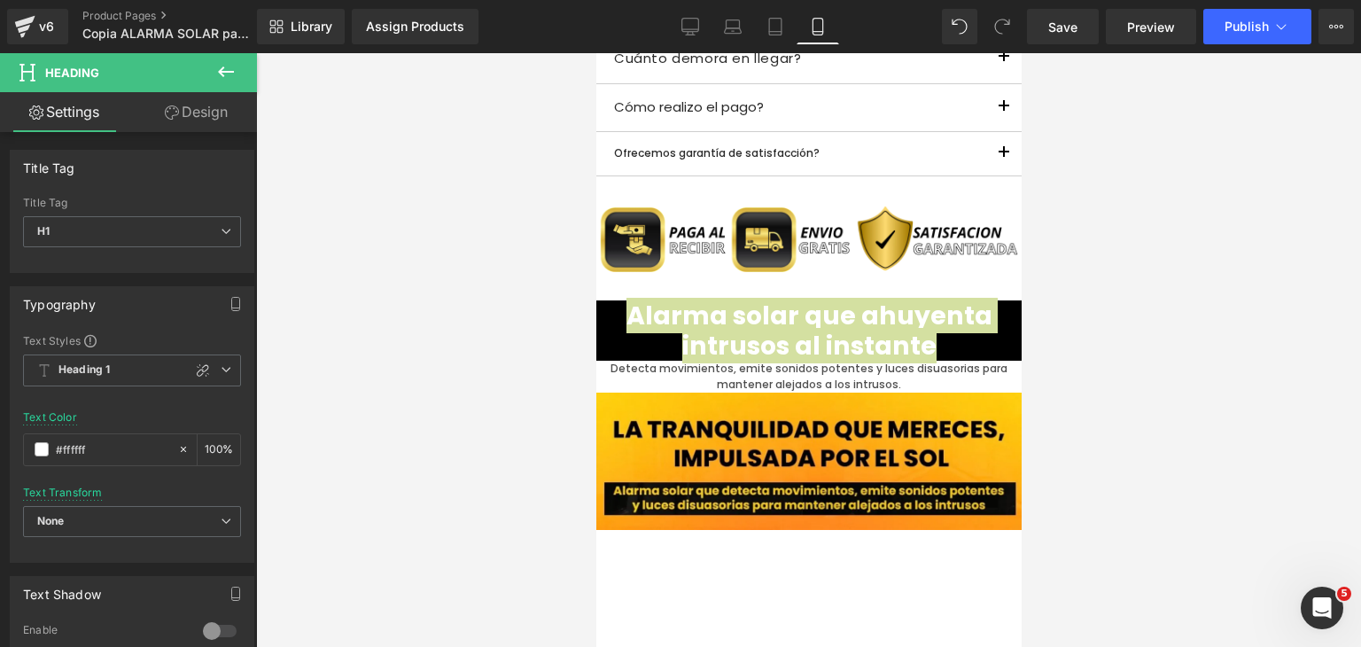
click at [401, 324] on div at bounding box center [808, 350] width 1105 height 594
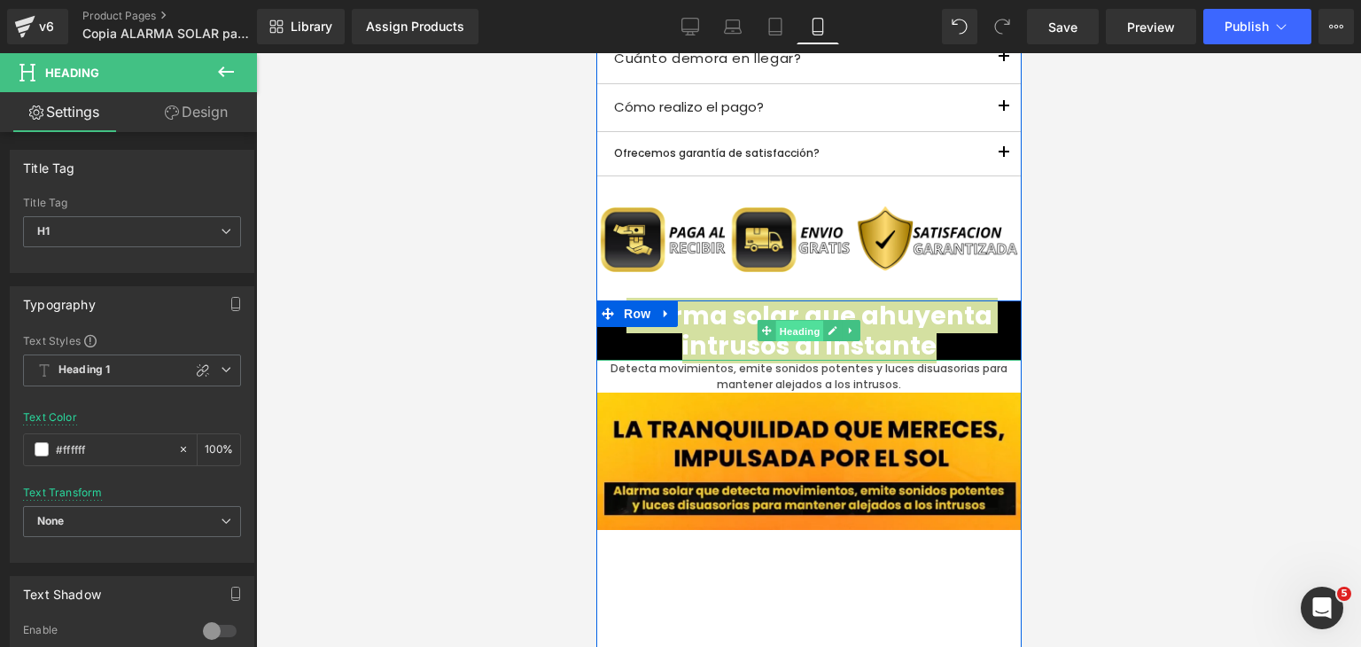
click at [801, 330] on span "Heading" at bounding box center [799, 331] width 48 height 21
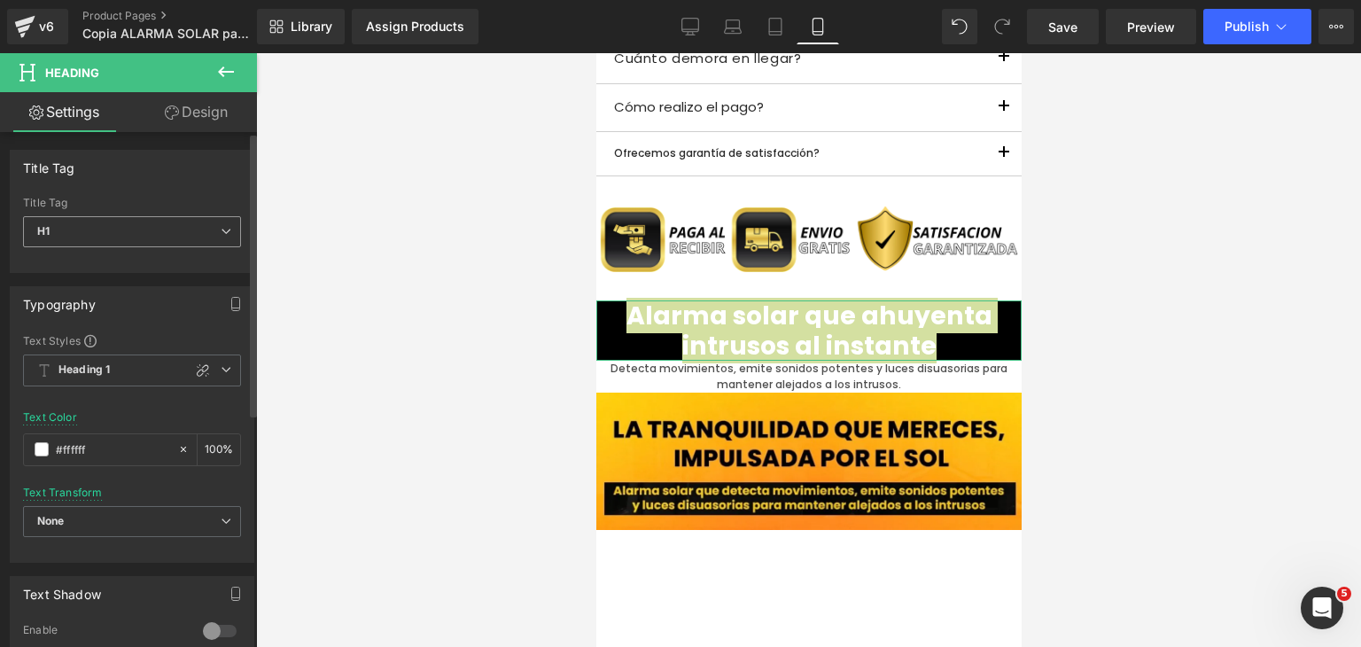
click at [136, 240] on span "H1" at bounding box center [132, 231] width 218 height 31
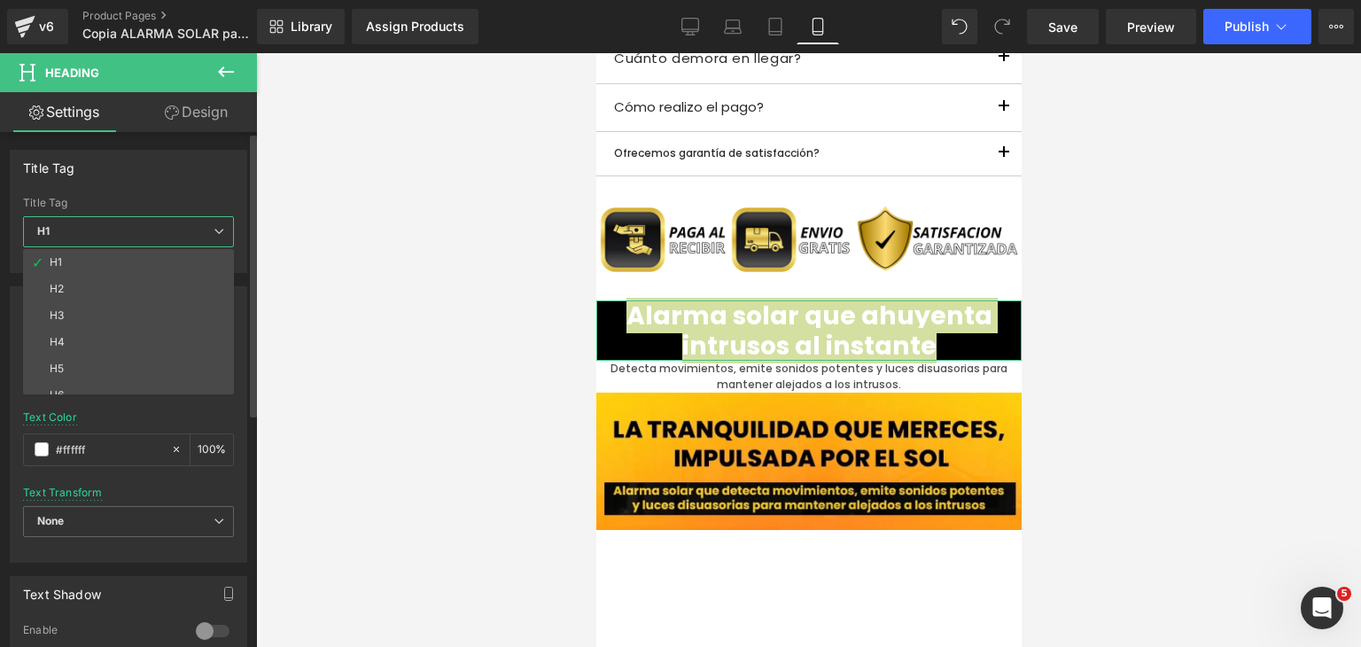
click at [136, 240] on span "H1" at bounding box center [128, 231] width 211 height 31
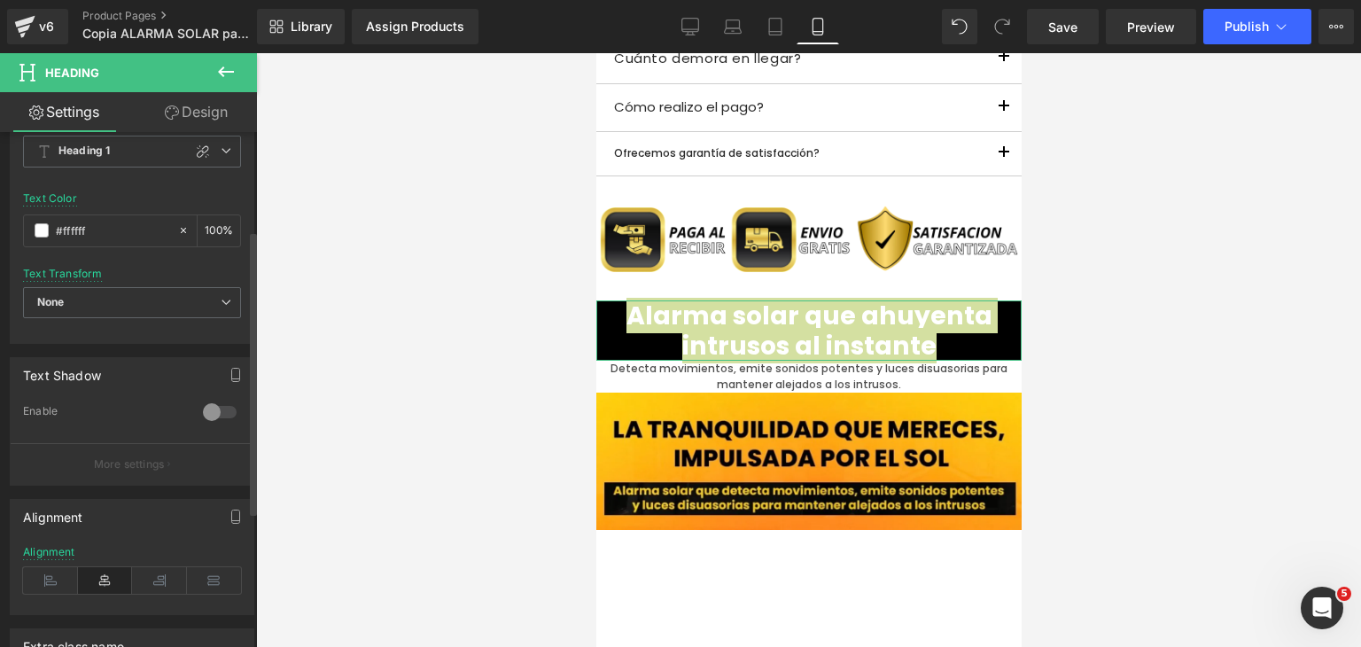
scroll to position [420, 0]
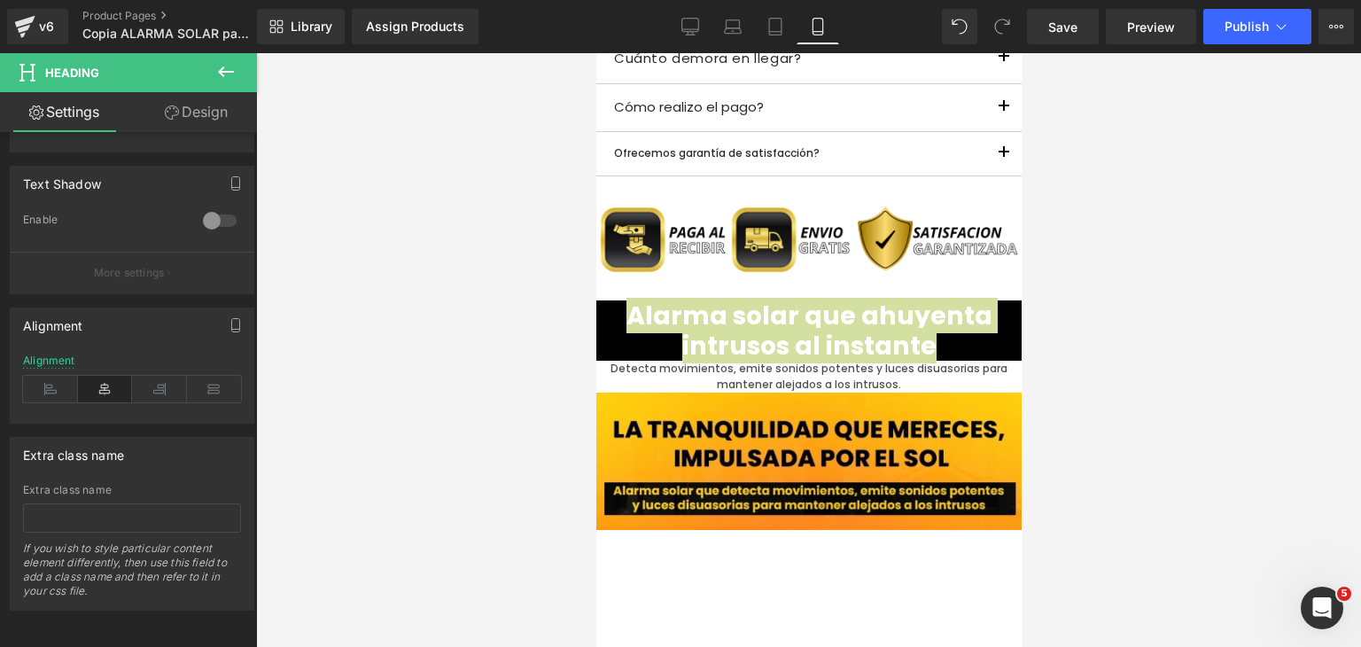
click at [333, 399] on div at bounding box center [808, 350] width 1105 height 594
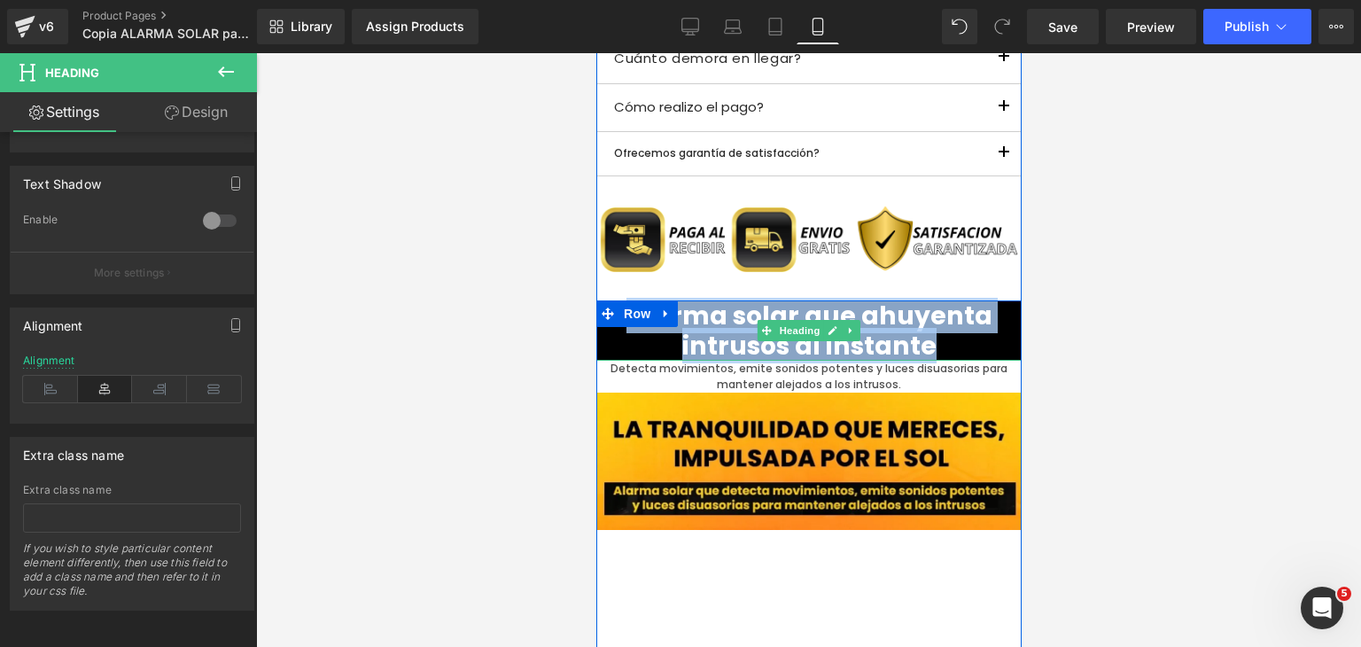
click at [721, 309] on h1 "Alarma solar que ahuyenta intrusos al instante" at bounding box center [807, 330] width 425 height 60
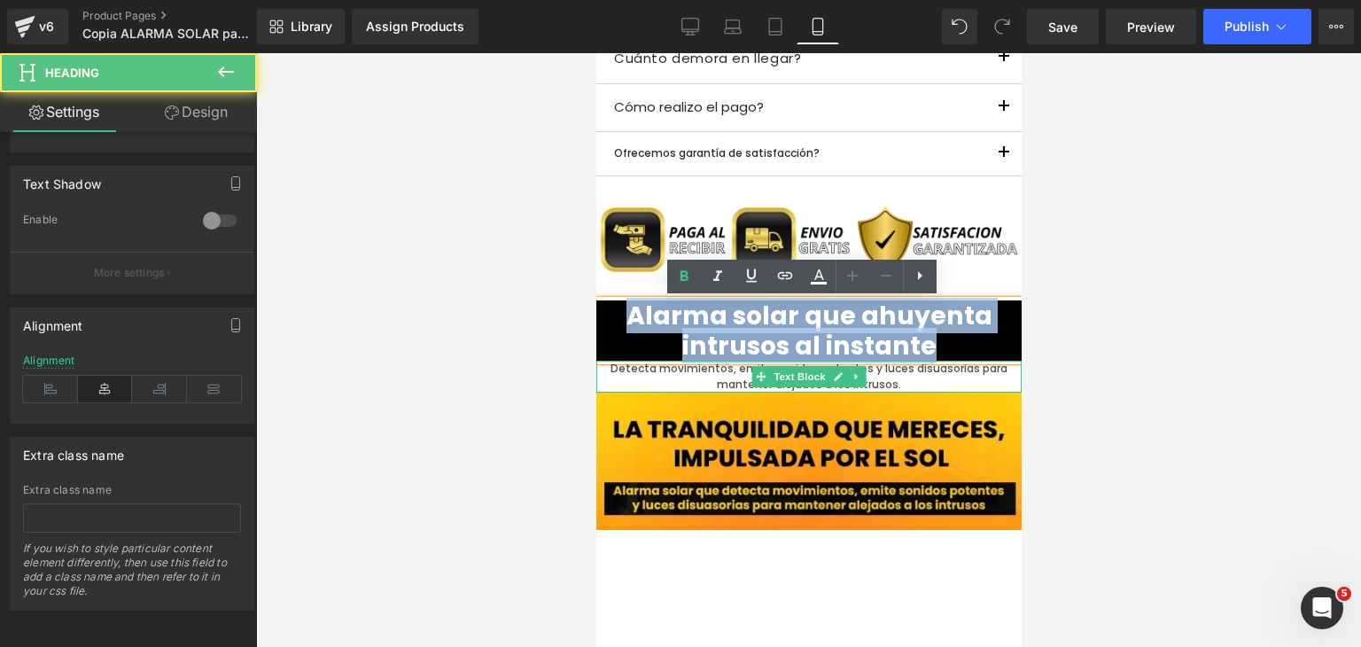
click at [949, 385] on p "Detecta movimientos, emite sonidos potentes y luces disuasorias para mantener a…" at bounding box center [807, 377] width 425 height 32
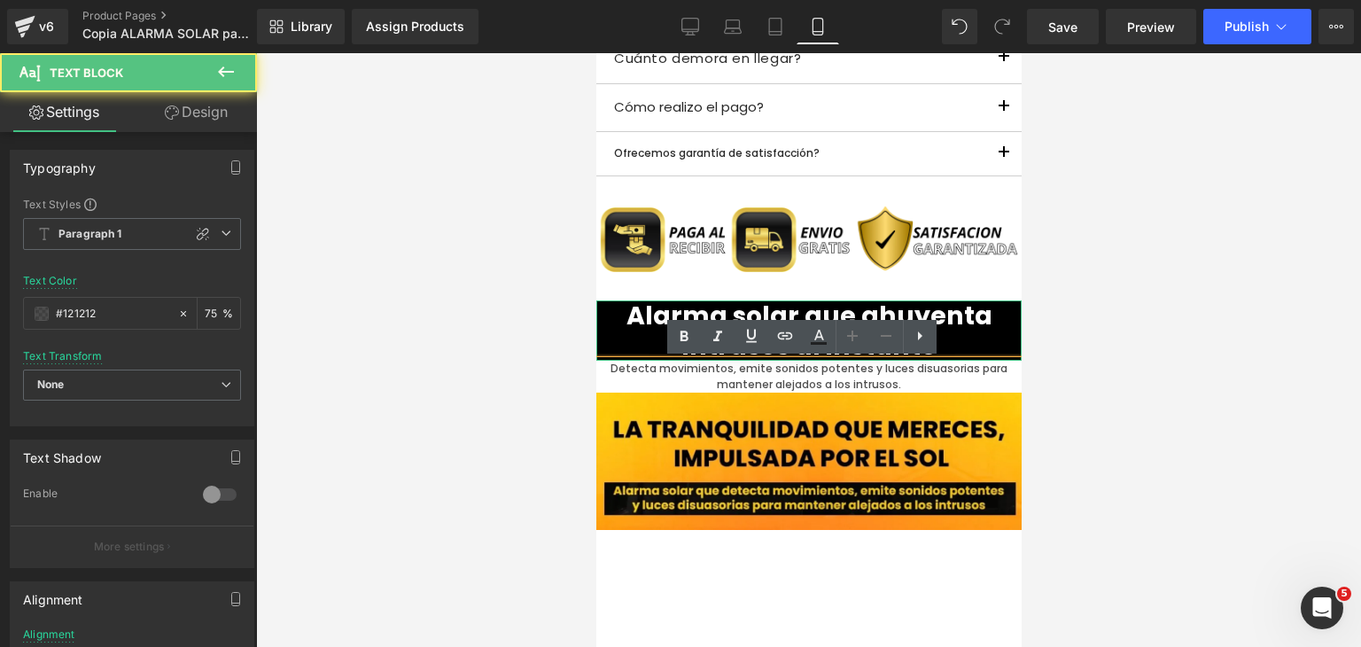
click at [982, 323] on h1 "Alarma solar que ahuyenta intrusos al instante" at bounding box center [807, 330] width 425 height 60
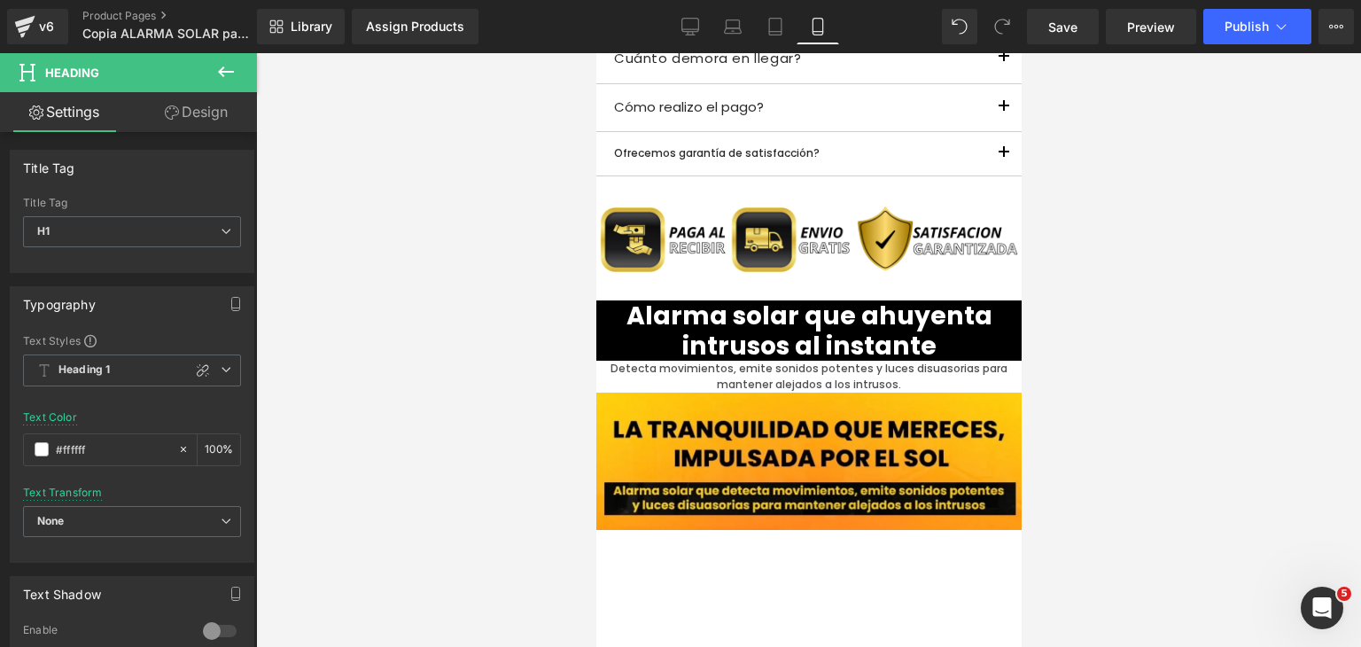
click at [197, 122] on link "Design" at bounding box center [196, 112] width 128 height 40
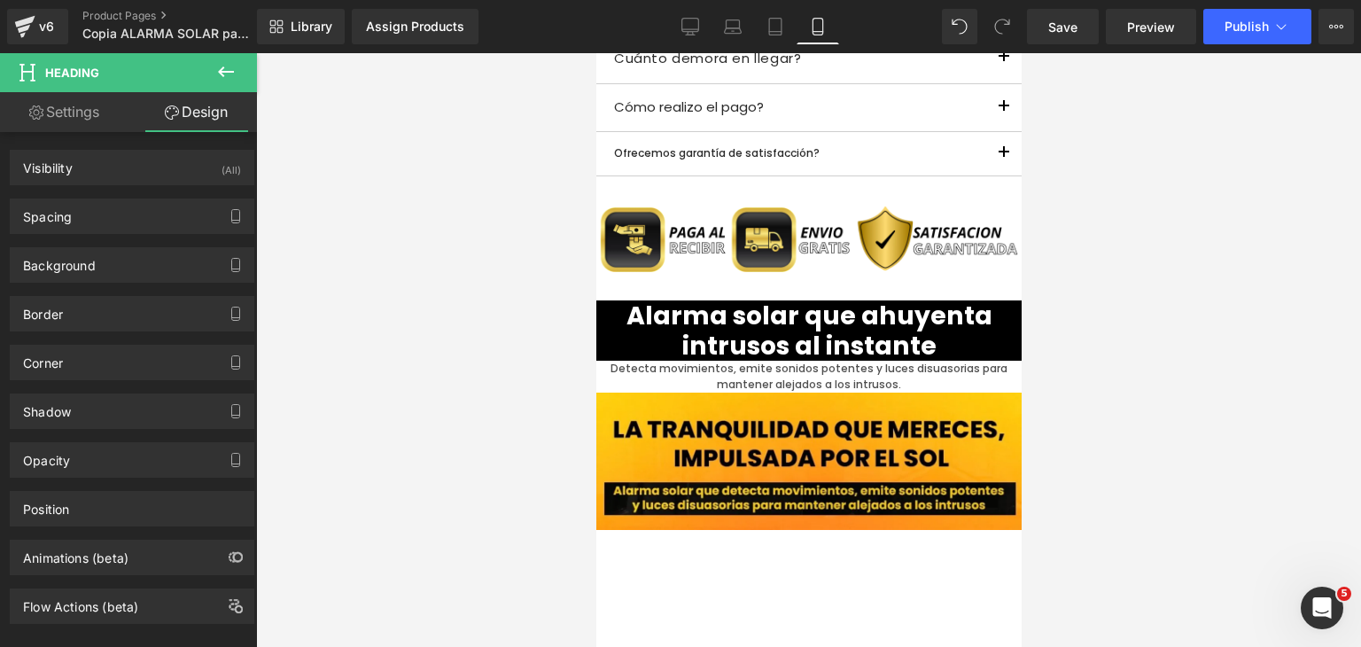
click at [70, 121] on link "Settings" at bounding box center [64, 112] width 128 height 40
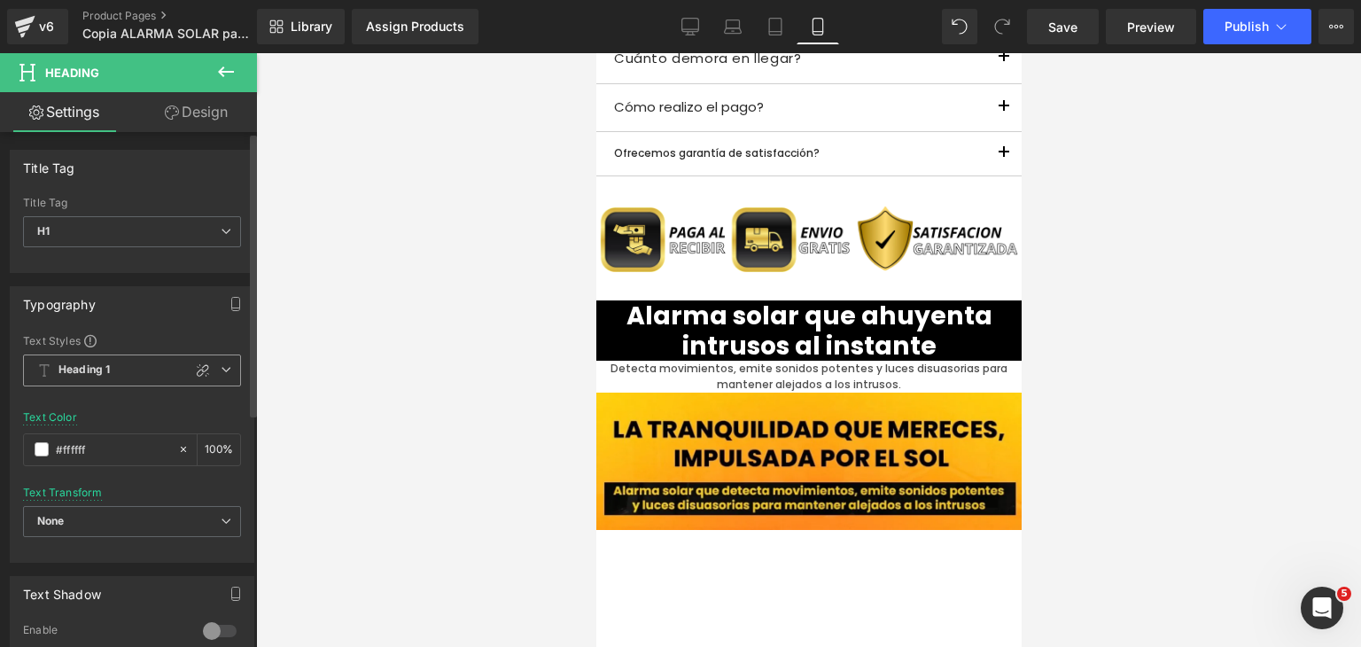
click at [159, 370] on span "Heading 1" at bounding box center [132, 370] width 218 height 32
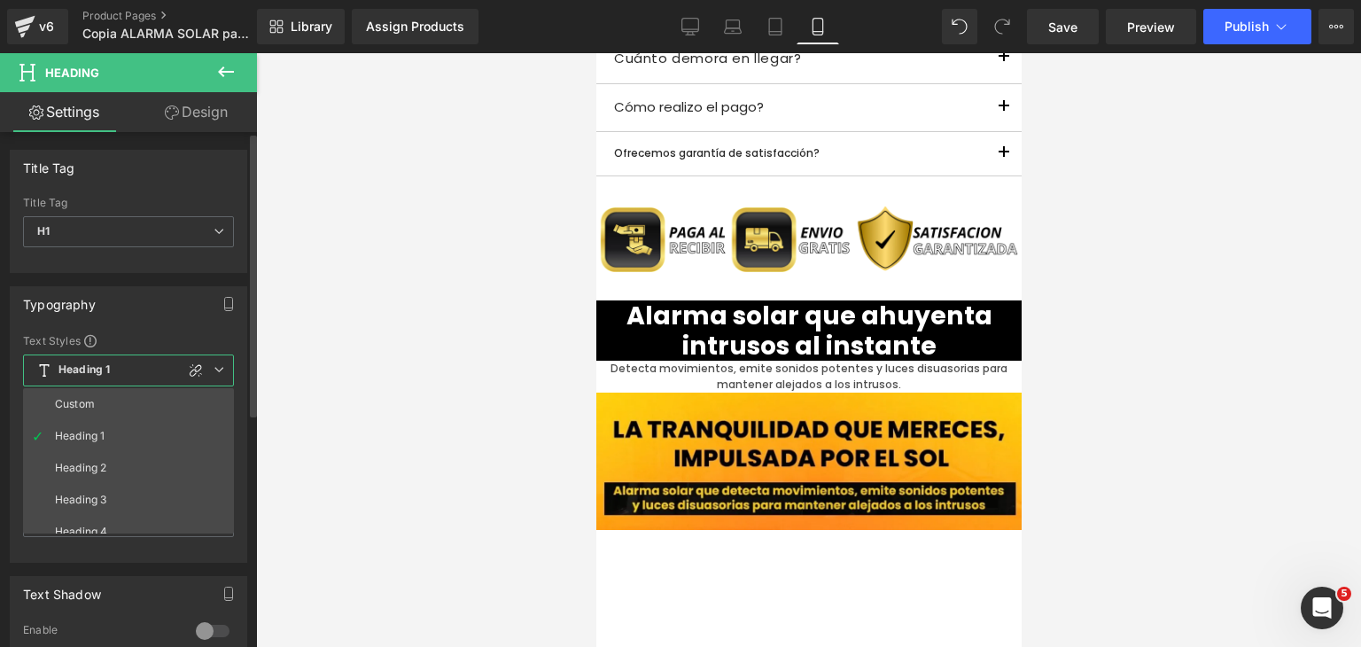
click at [159, 370] on span "Heading 1" at bounding box center [128, 370] width 211 height 32
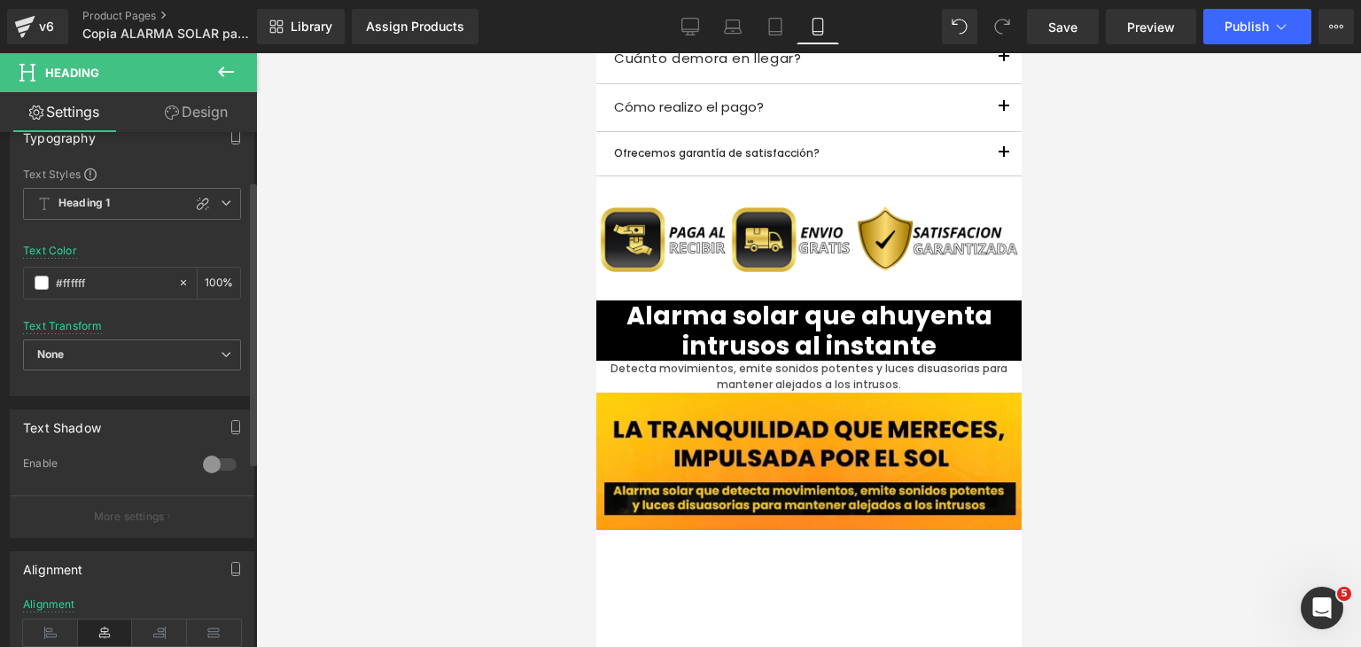
scroll to position [177, 0]
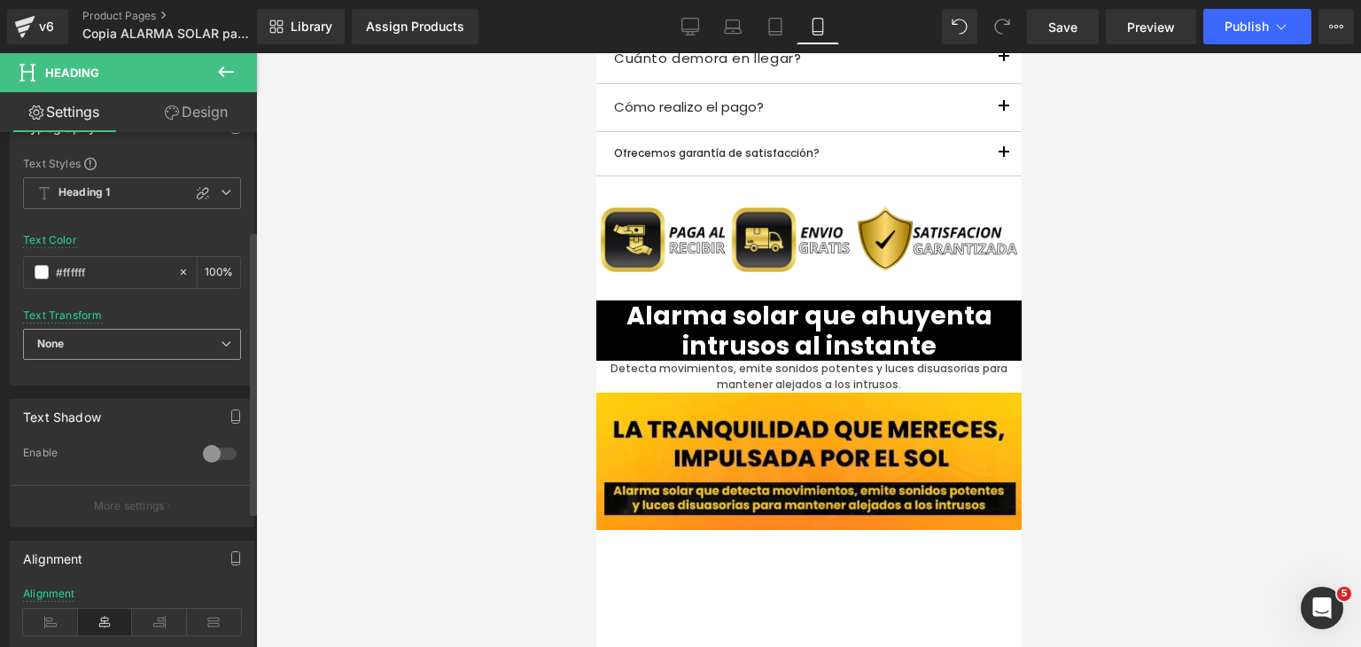
click at [139, 340] on span "None" at bounding box center [132, 344] width 218 height 31
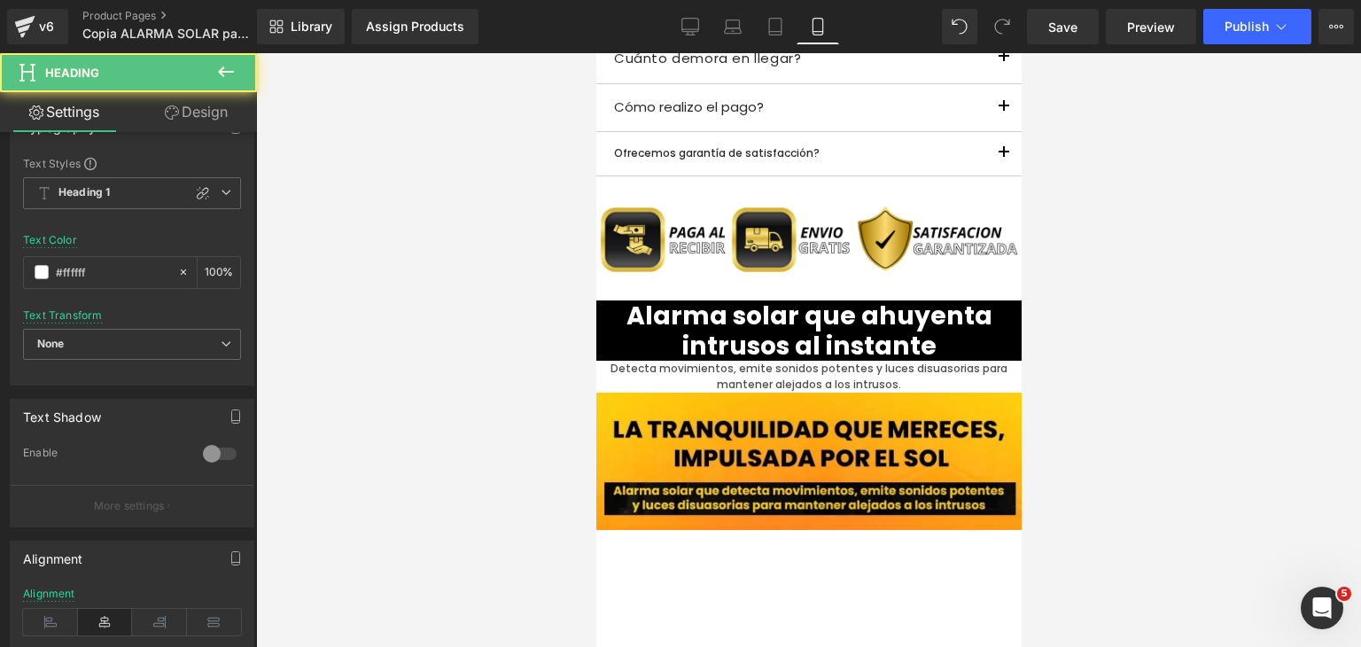
click at [927, 341] on h1 "Alarma solar que ahuyenta intrusos al instante" at bounding box center [807, 330] width 425 height 60
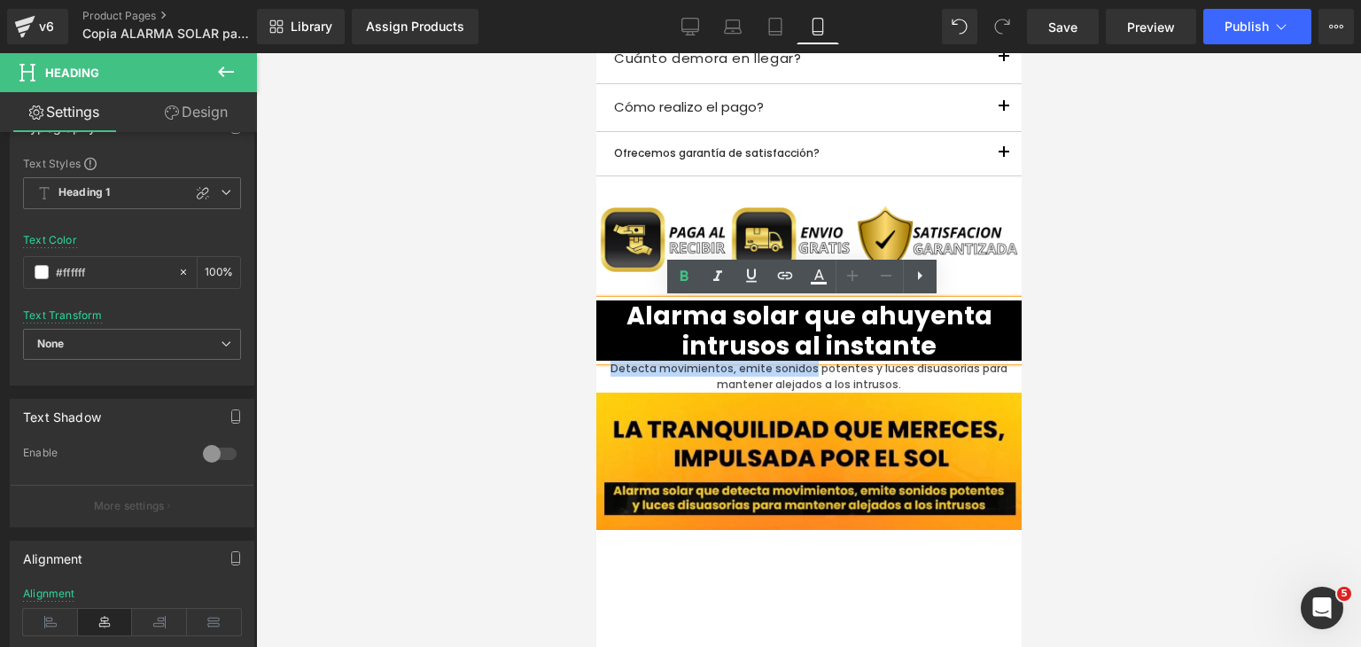
drag, startPoint x: 925, startPoint y: 341, endPoint x: 774, endPoint y: 341, distance: 151.5
click at [774, 341] on h1 "Alarma solar que ahuyenta intrusos al instante" at bounding box center [807, 330] width 425 height 60
drag, startPoint x: 891, startPoint y: 345, endPoint x: 906, endPoint y: 344, distance: 14.2
click at [892, 345] on h1 "Alarma solar que ahuyenta intrusos al instante" at bounding box center [807, 330] width 425 height 60
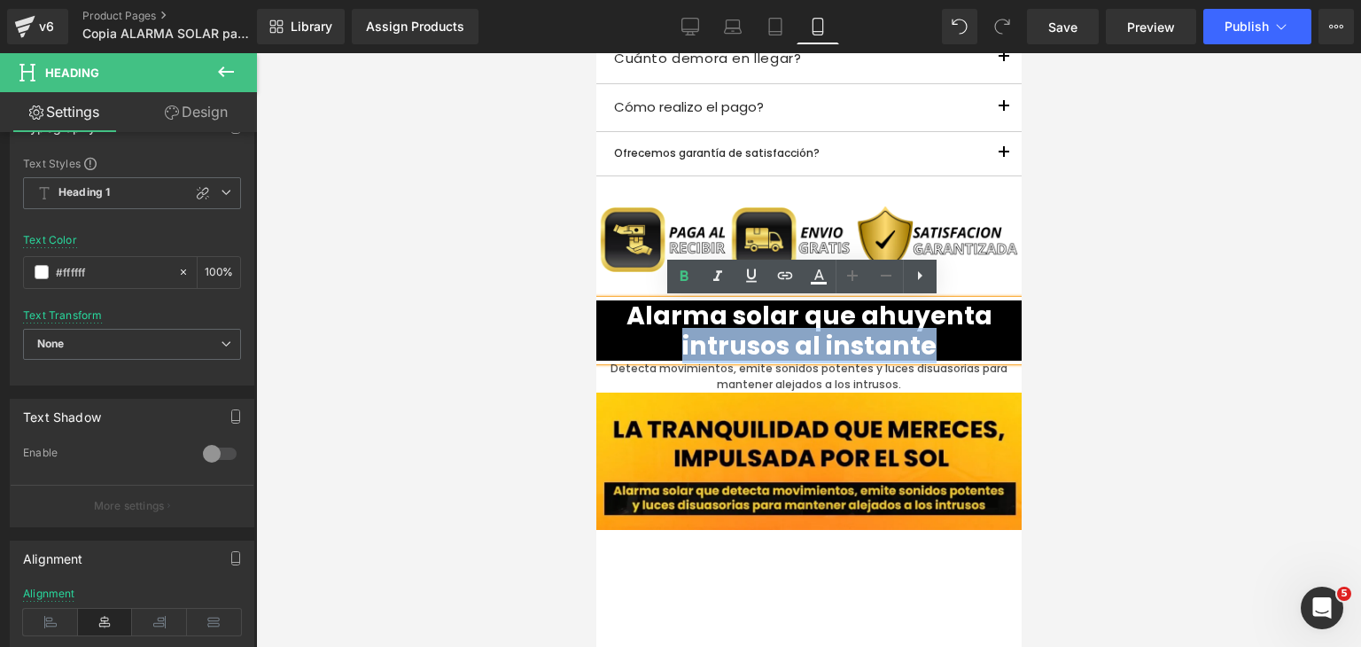
drag, startPoint x: 930, startPoint y: 345, endPoint x: 674, endPoint y: 346, distance: 255.2
click at [674, 346] on h1 "Alarma solar que ahuyenta intrusos al instante" at bounding box center [807, 330] width 425 height 60
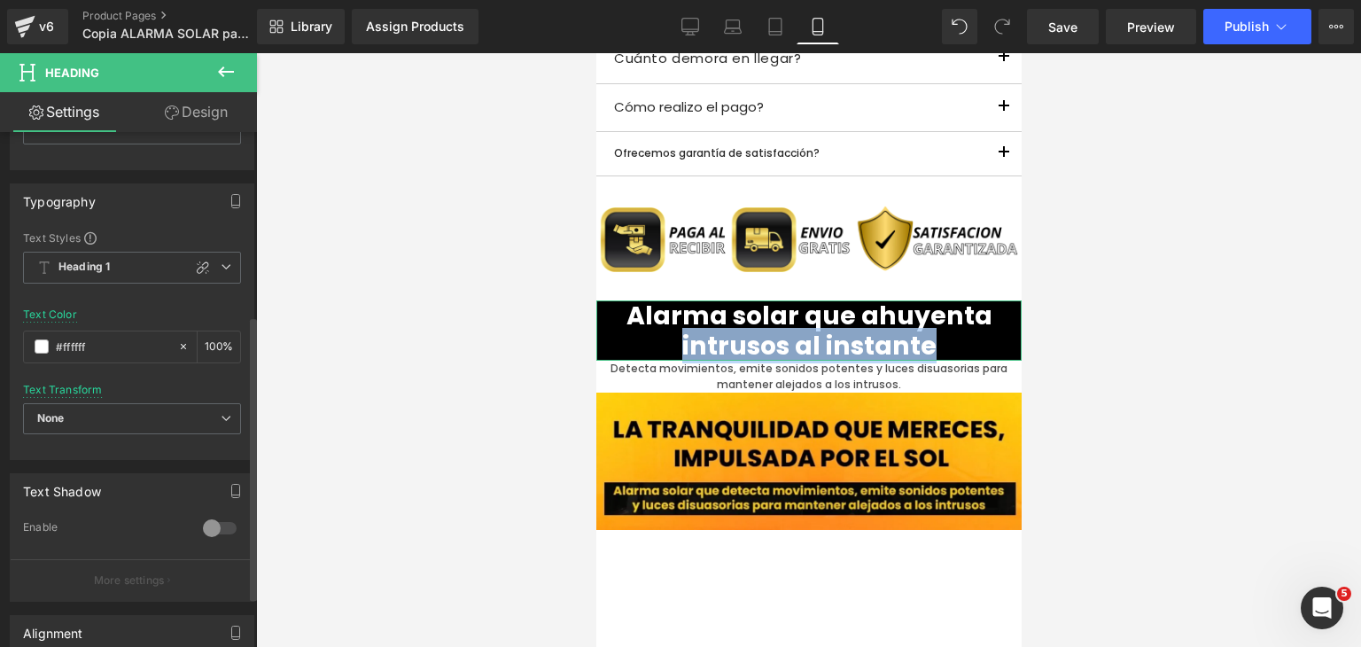
scroll to position [0, 0]
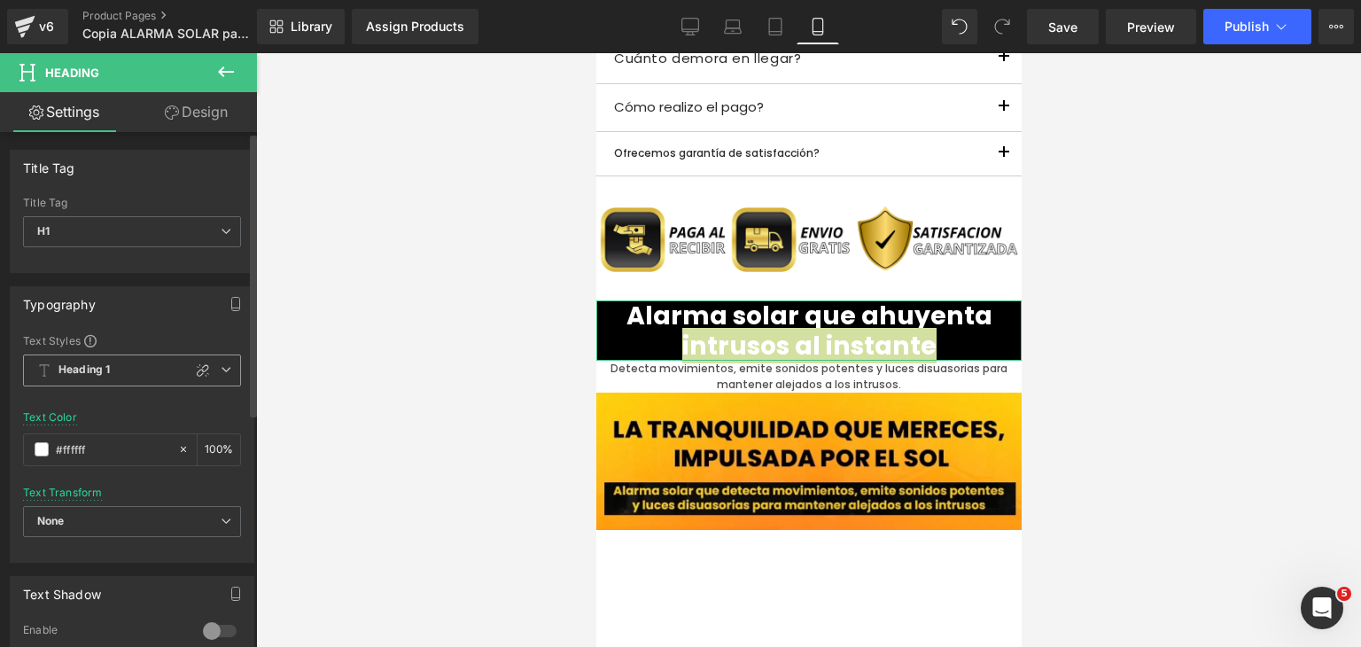
click at [151, 380] on span "Heading 1" at bounding box center [132, 370] width 218 height 32
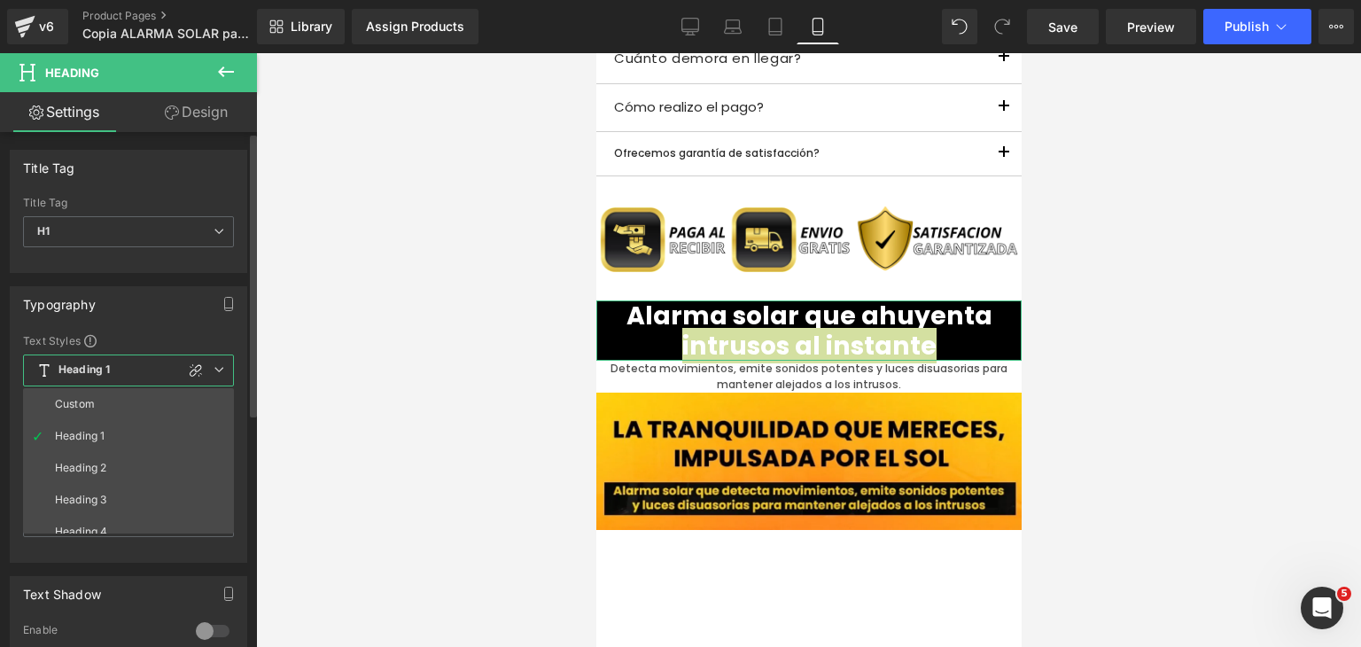
click at [128, 375] on span "Heading 1" at bounding box center [128, 370] width 211 height 32
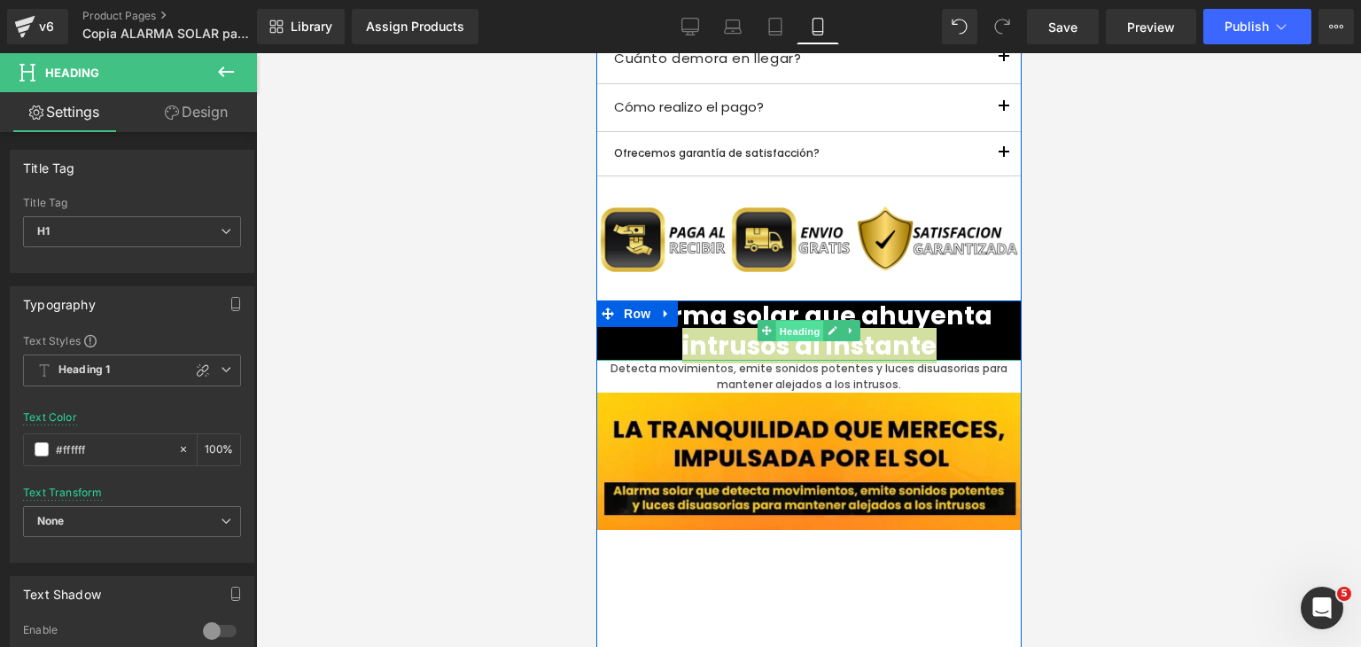
click at [781, 329] on span "Heading" at bounding box center [799, 331] width 48 height 21
click at [828, 331] on icon at bounding box center [832, 330] width 10 height 11
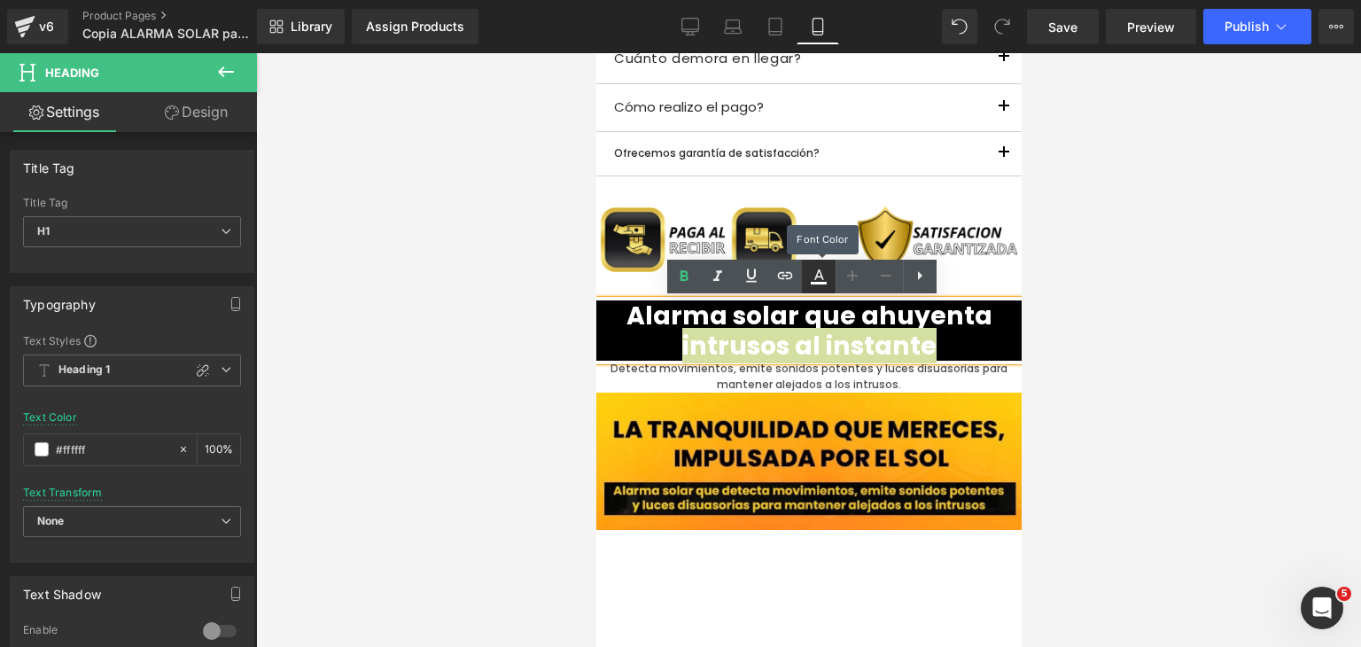
click at [824, 285] on icon at bounding box center [818, 276] width 21 height 21
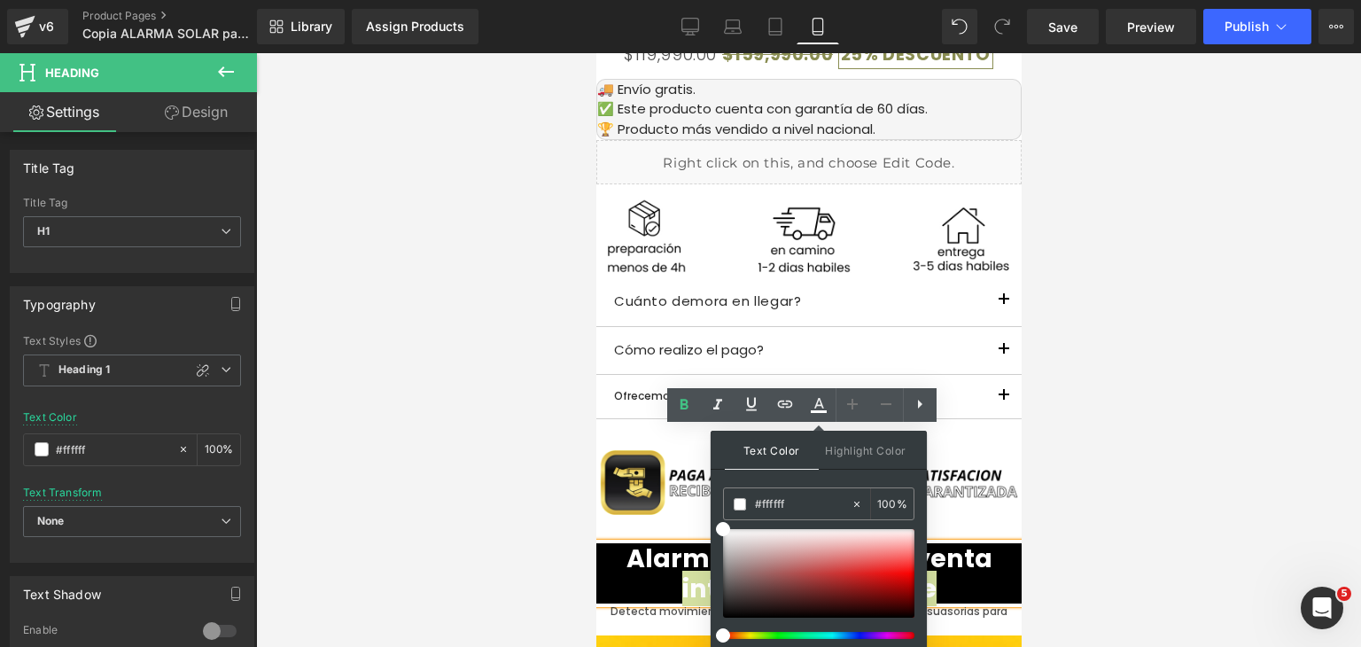
scroll to position [1674, 0]
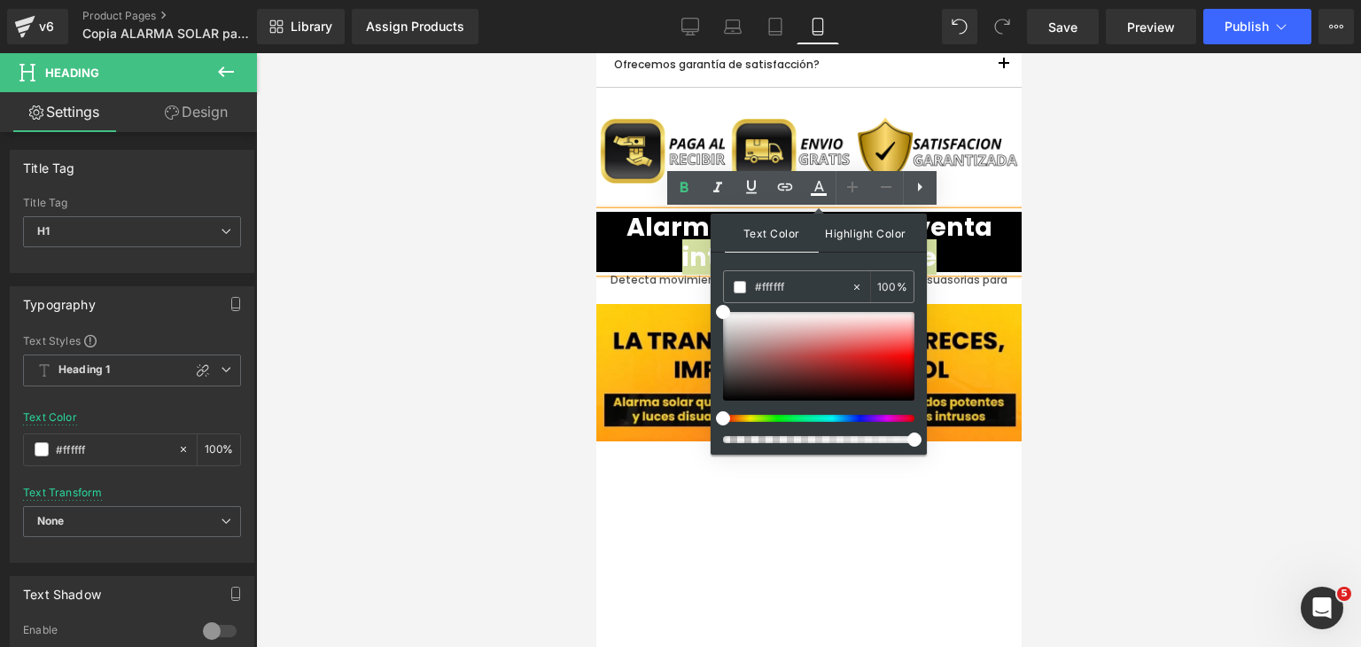
click at [871, 242] on span "Highlight Color" at bounding box center [866, 233] width 94 height 38
click at [776, 235] on span "Text Color" at bounding box center [772, 233] width 94 height 38
click at [484, 263] on div at bounding box center [808, 350] width 1105 height 594
click at [501, 274] on div at bounding box center [808, 350] width 1105 height 594
drag, startPoint x: 468, startPoint y: 402, endPoint x: 521, endPoint y: 372, distance: 61.1
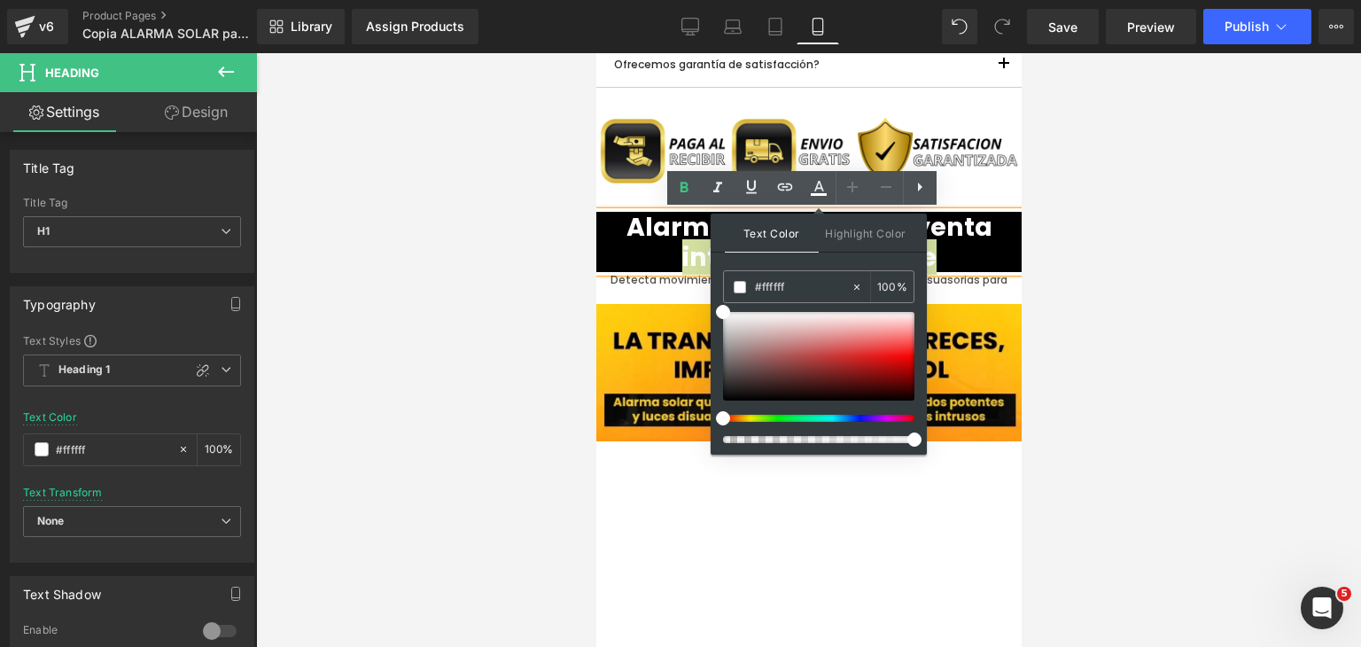
click at [468, 403] on div at bounding box center [808, 350] width 1105 height 594
drag, startPoint x: 1075, startPoint y: 242, endPoint x: 1033, endPoint y: 240, distance: 41.7
click at [1076, 242] on div at bounding box center [808, 350] width 1105 height 594
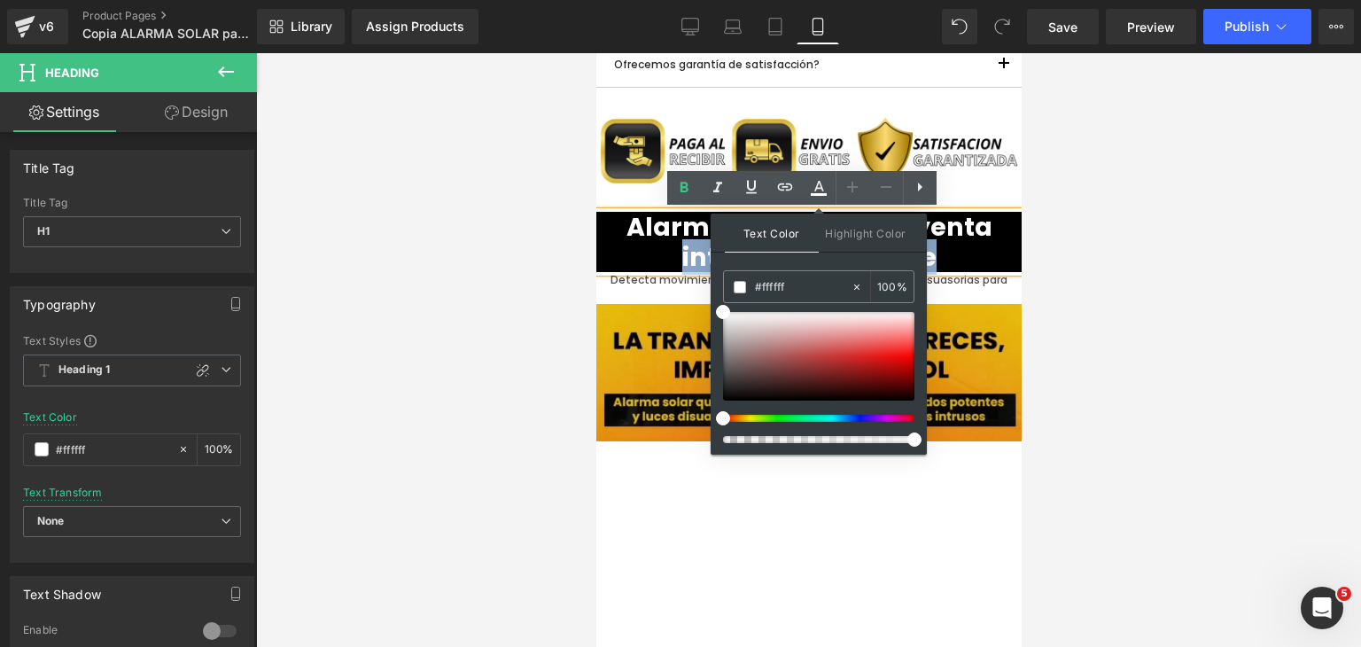
click at [1006, 358] on img at bounding box center [807, 373] width 425 height 138
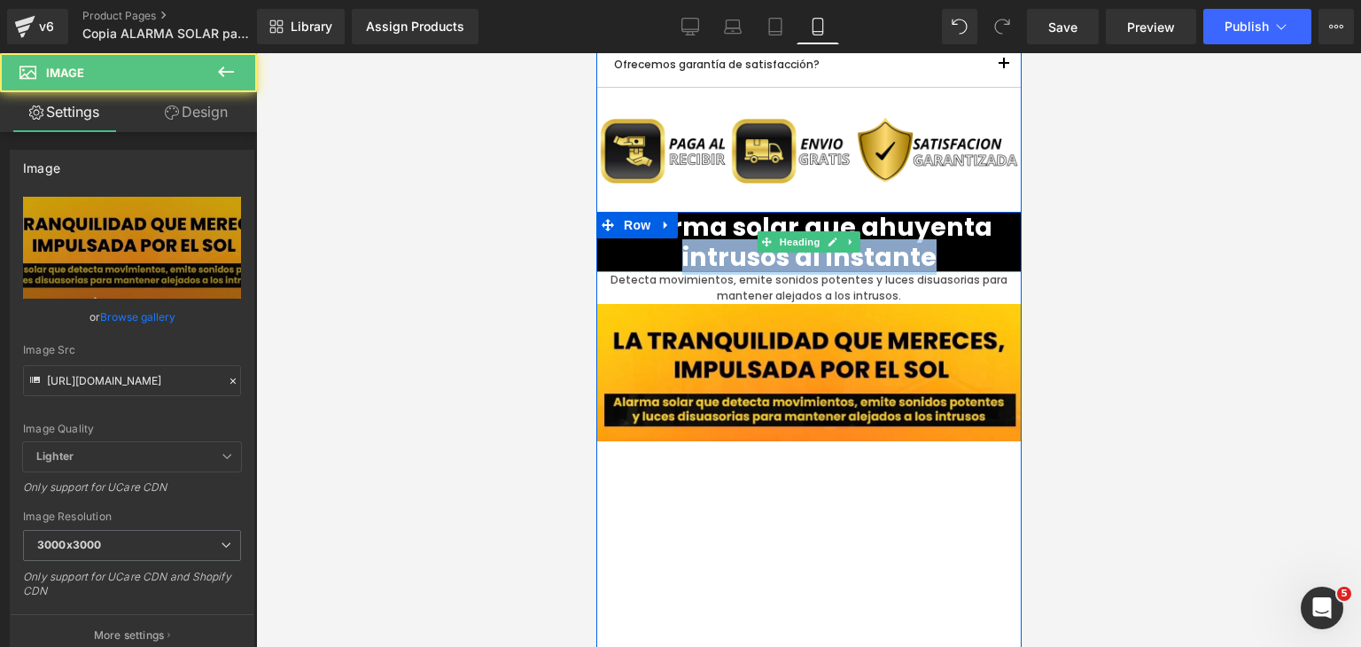
click at [947, 261] on h1 "Alarma solar que ahuyenta intrusos al instante" at bounding box center [807, 242] width 425 height 60
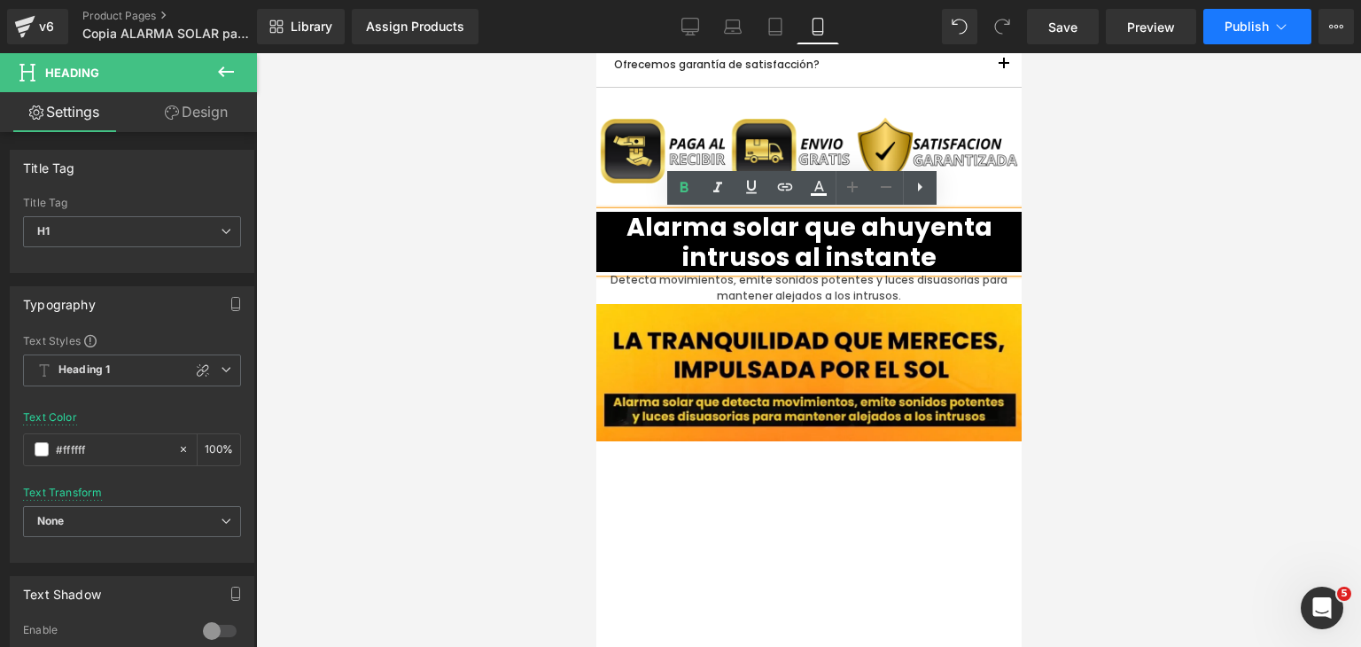
click at [1225, 27] on span "Publish" at bounding box center [1247, 26] width 44 height 14
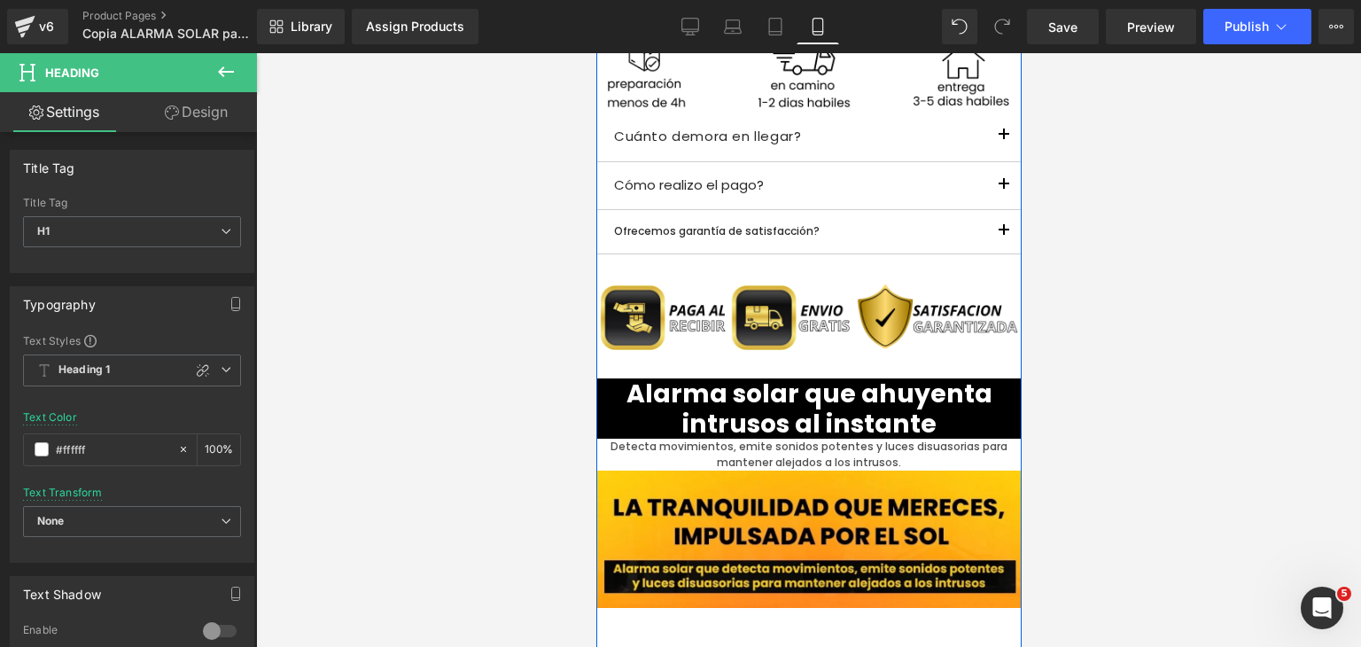
scroll to position [1585, 0]
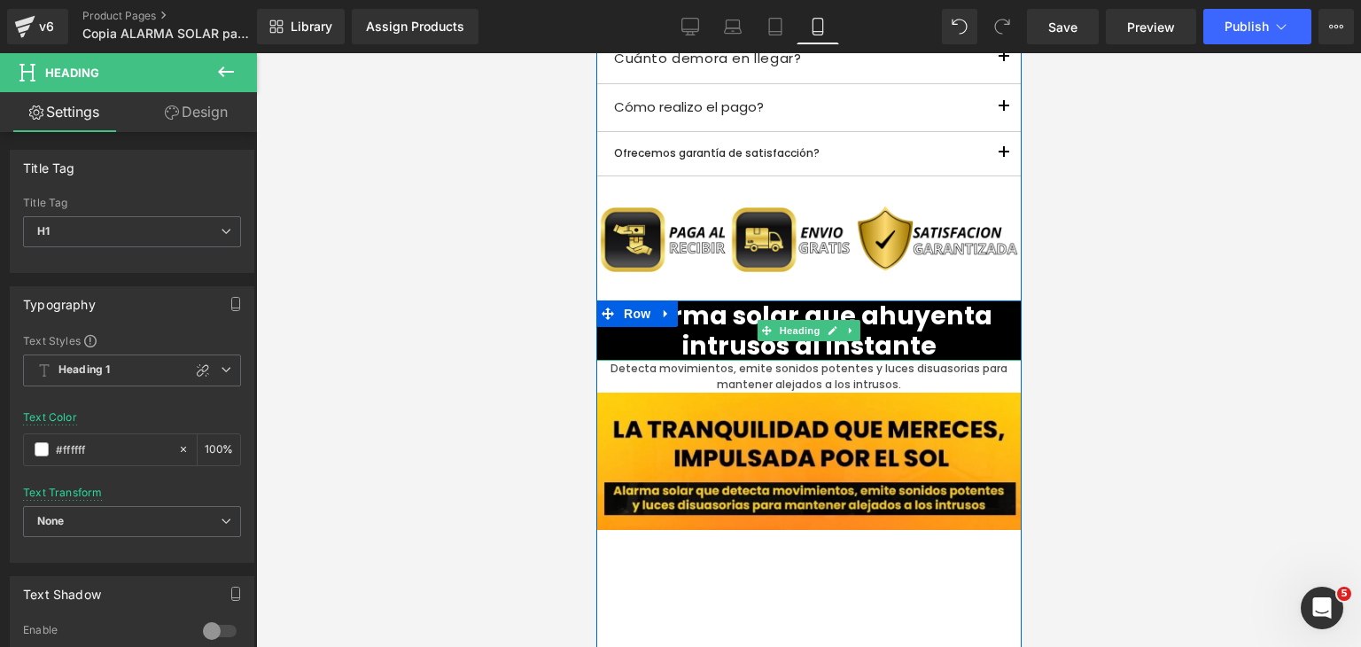
click at [848, 341] on h1 "Alarma solar que ahuyenta intrusos al instante" at bounding box center [807, 330] width 425 height 60
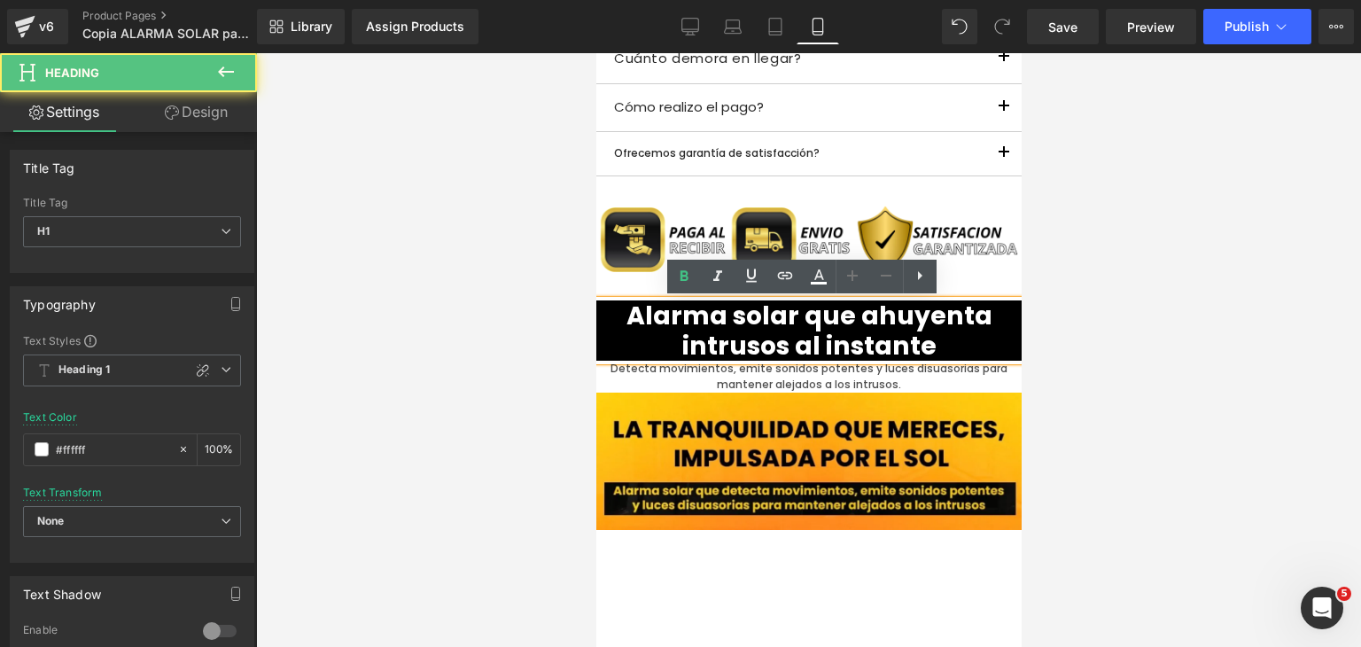
click at [1132, 363] on div at bounding box center [808, 350] width 1105 height 594
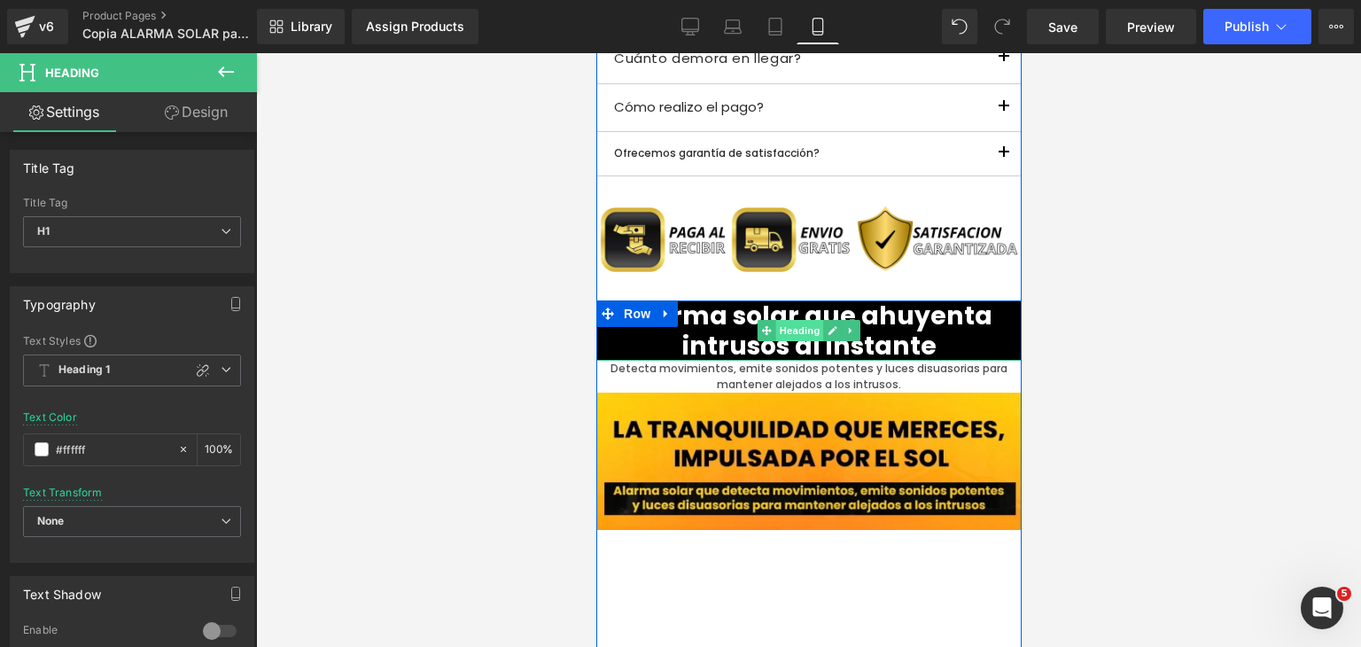
click at [805, 338] on span "Heading" at bounding box center [799, 330] width 48 height 21
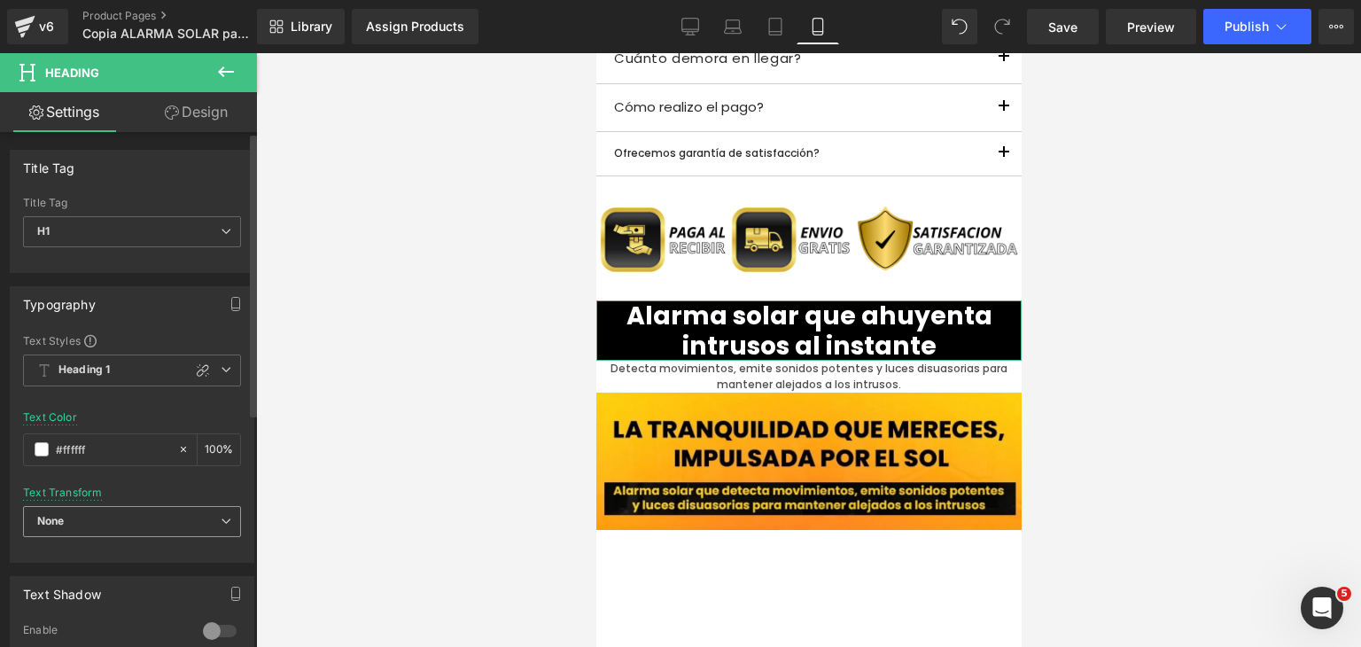
click at [152, 521] on span "None" at bounding box center [132, 521] width 218 height 31
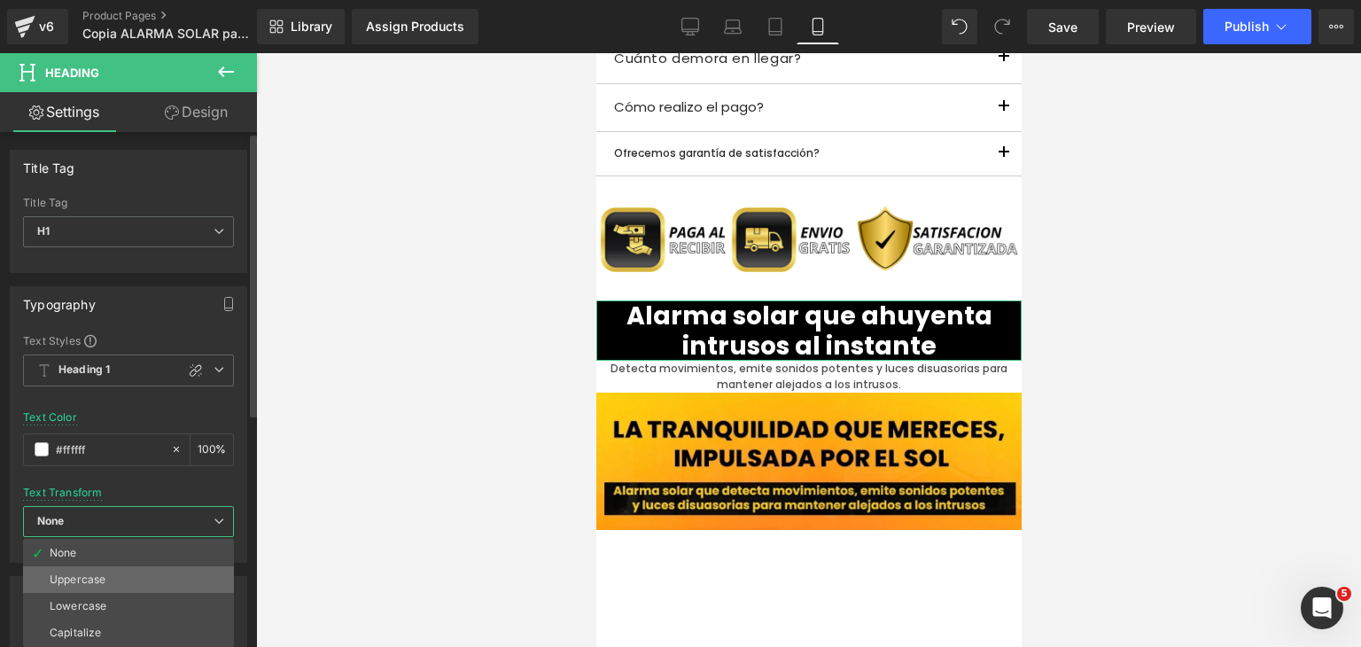
click at [116, 584] on li "Uppercase" at bounding box center [128, 579] width 211 height 27
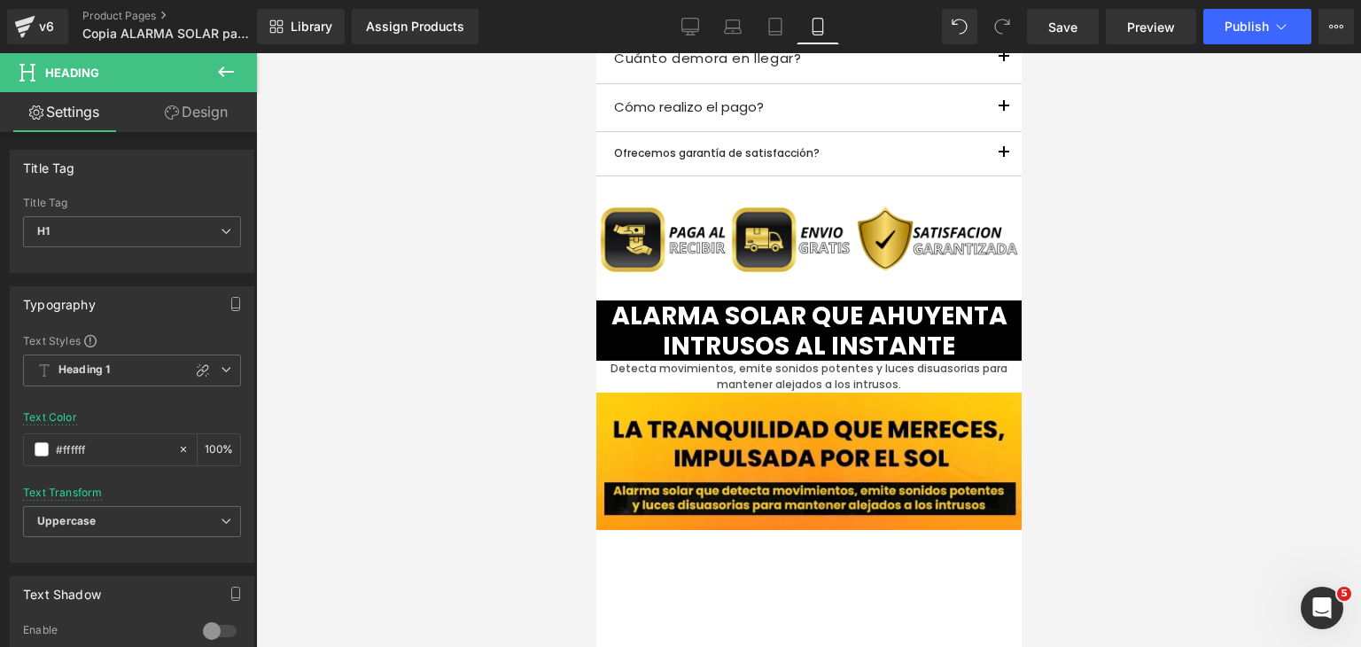
click at [1117, 458] on div at bounding box center [808, 350] width 1105 height 594
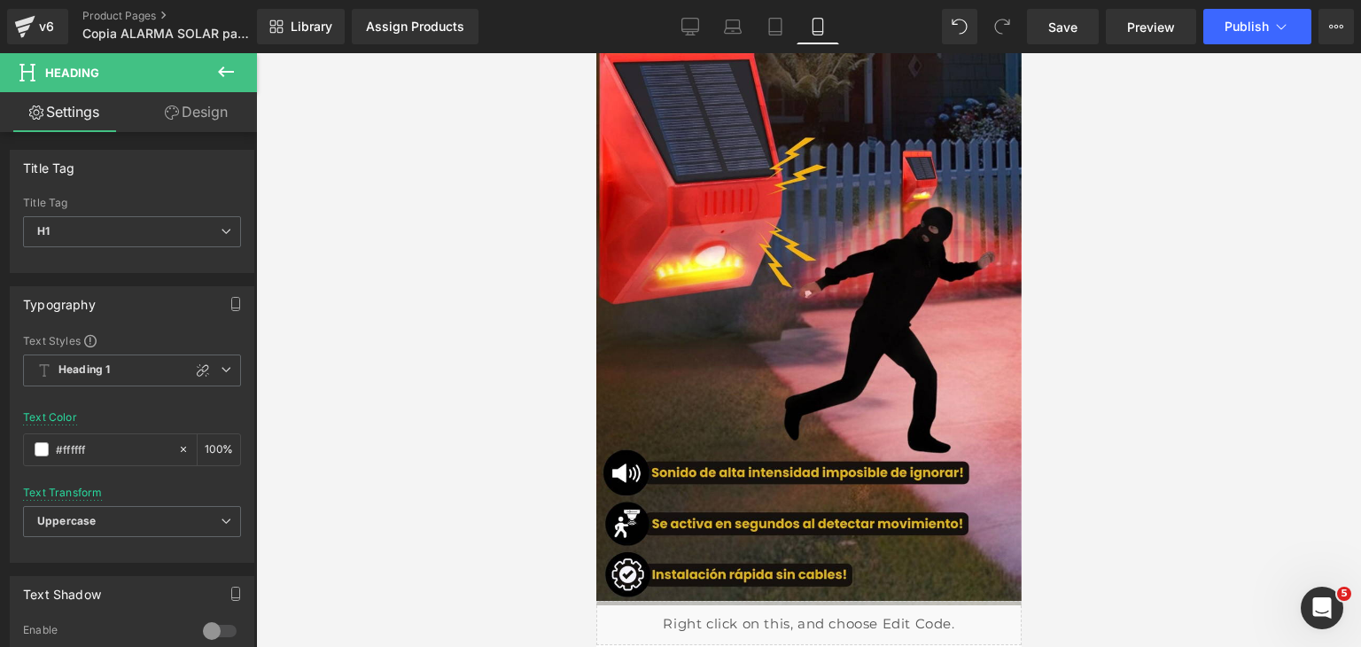
scroll to position [186, 0]
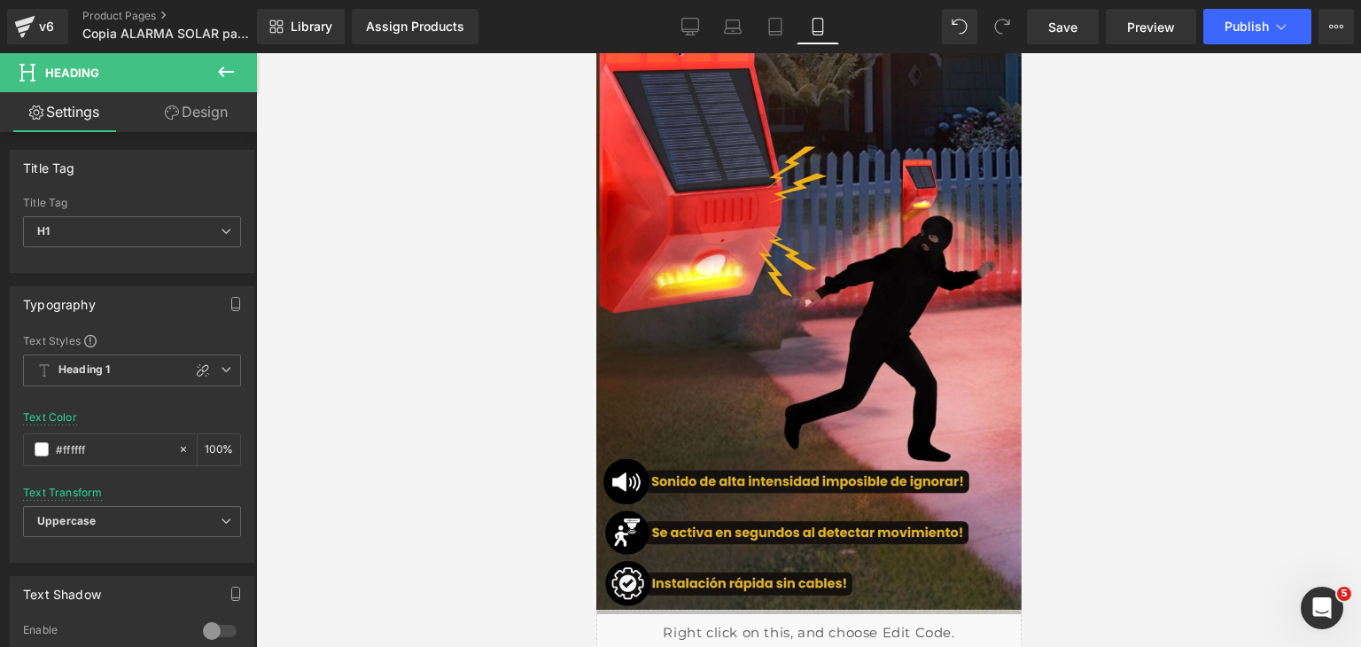
drag, startPoint x: 1015, startPoint y: 93, endPoint x: 1625, endPoint y: 163, distance: 613.6
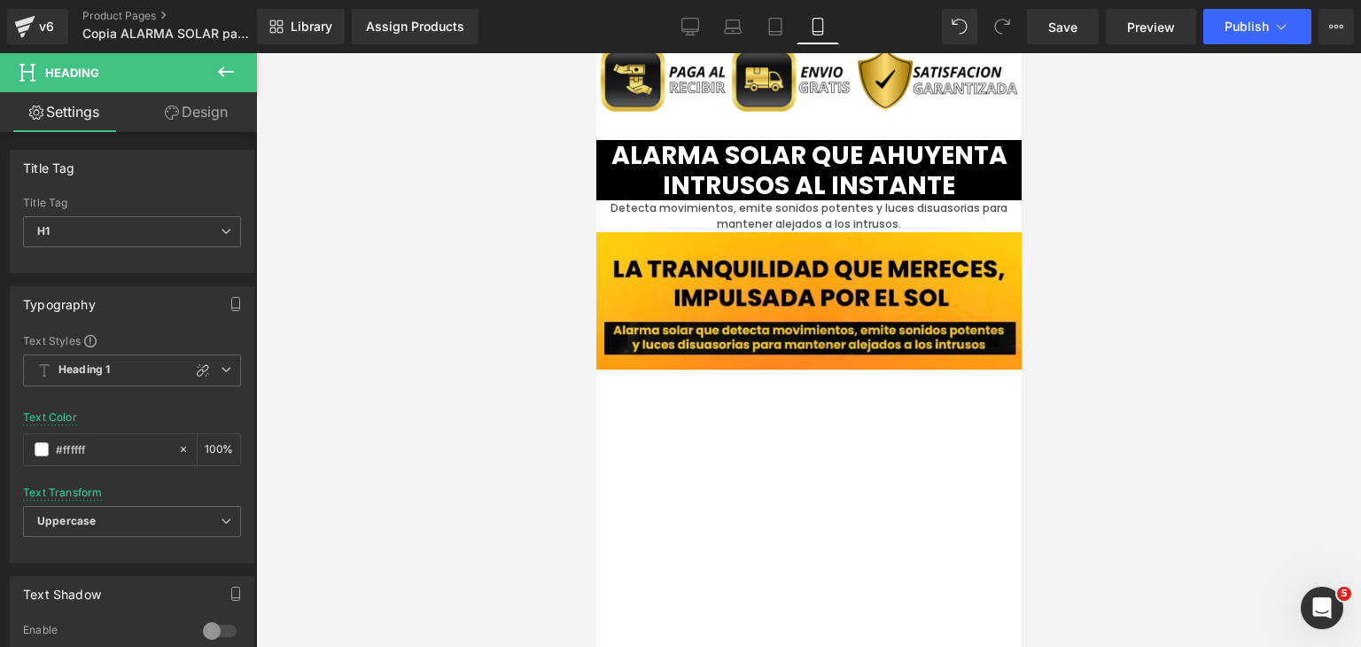
scroll to position [1566, 0]
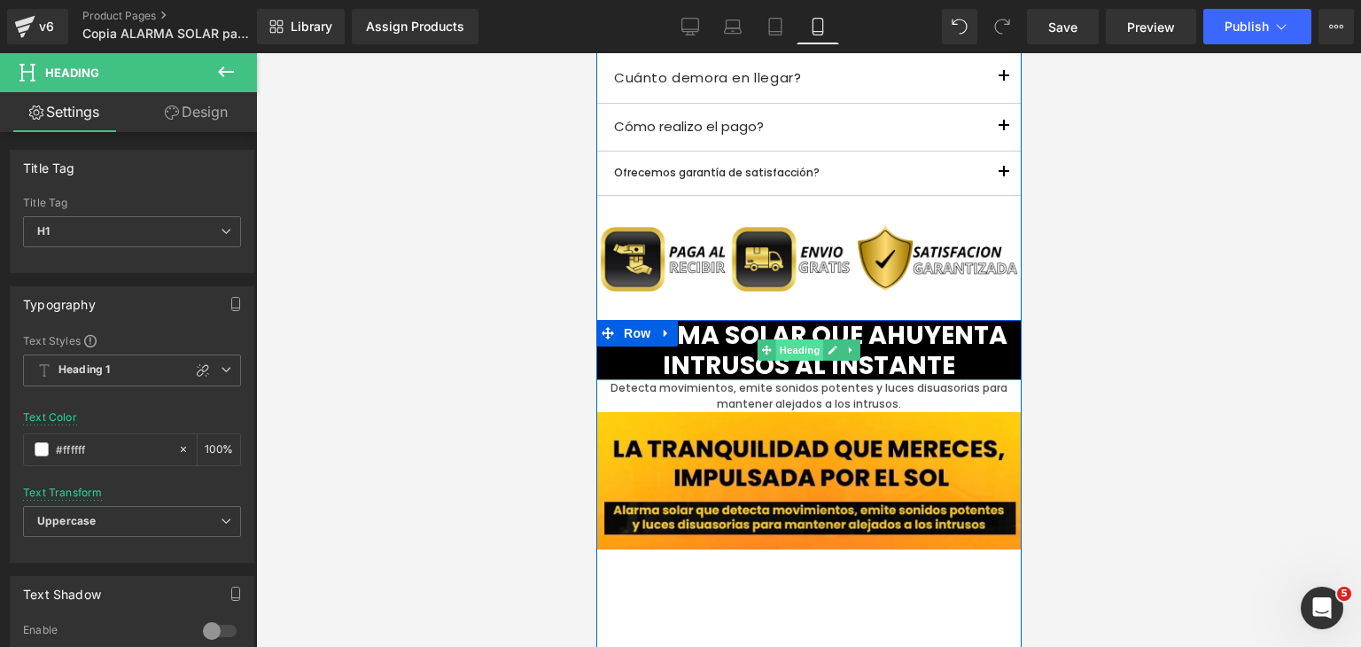
click at [786, 358] on span "Heading" at bounding box center [799, 349] width 48 height 21
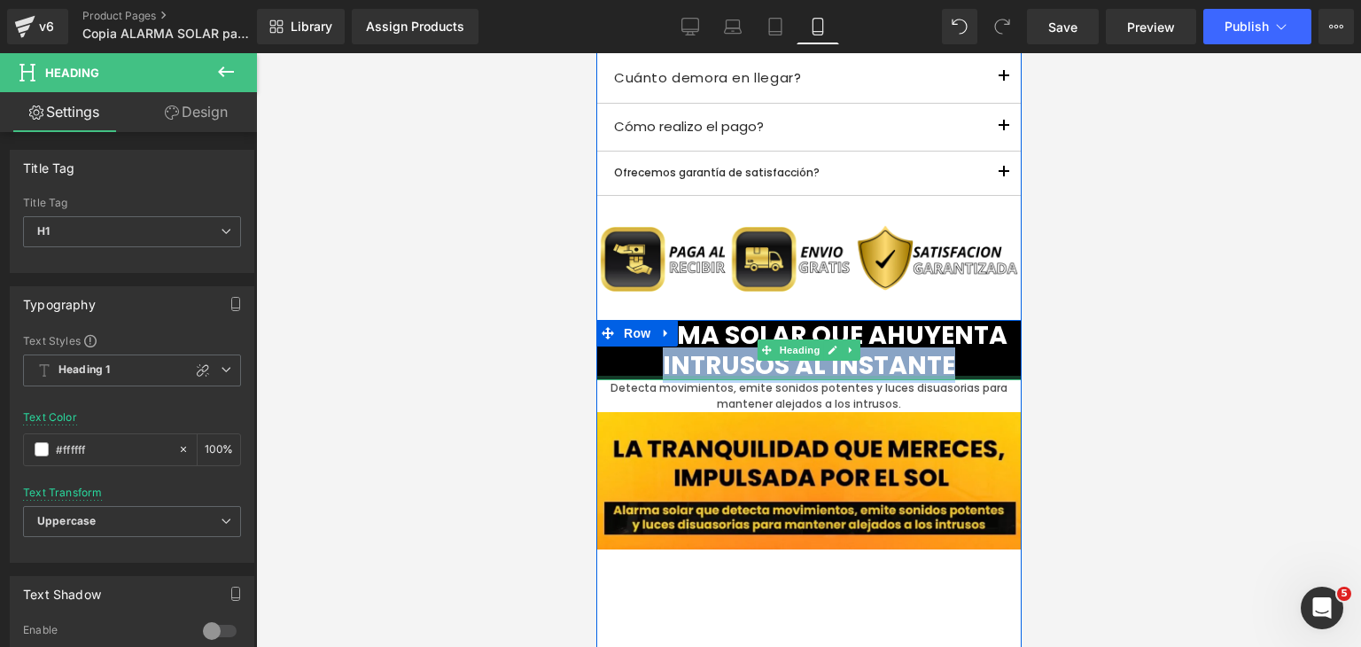
drag, startPoint x: 951, startPoint y: 370, endPoint x: 655, endPoint y: 376, distance: 296.0
click at [655, 376] on div "Alarma solar que ahuyenta intrusos al instante Heading" at bounding box center [807, 350] width 425 height 60
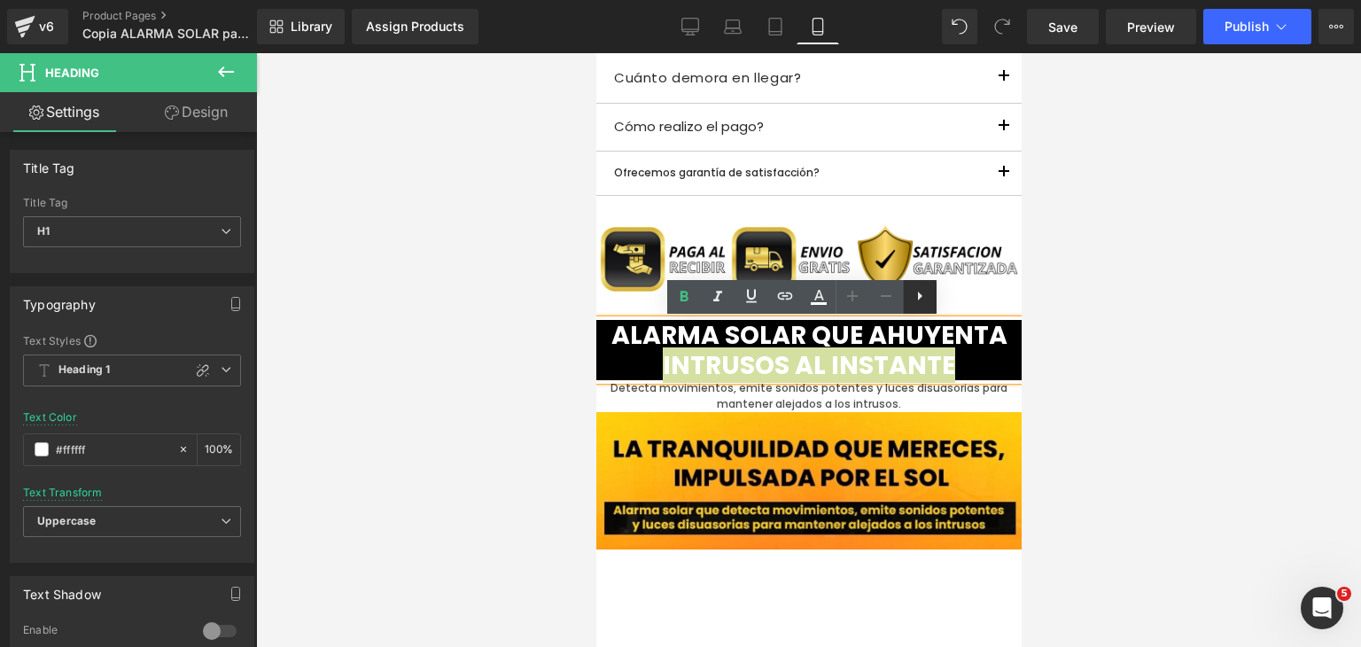
click at [922, 300] on icon at bounding box center [919, 295] width 21 height 21
click at [954, 300] on icon at bounding box center [953, 295] width 21 height 21
click at [823, 307] on link at bounding box center [819, 297] width 34 height 34
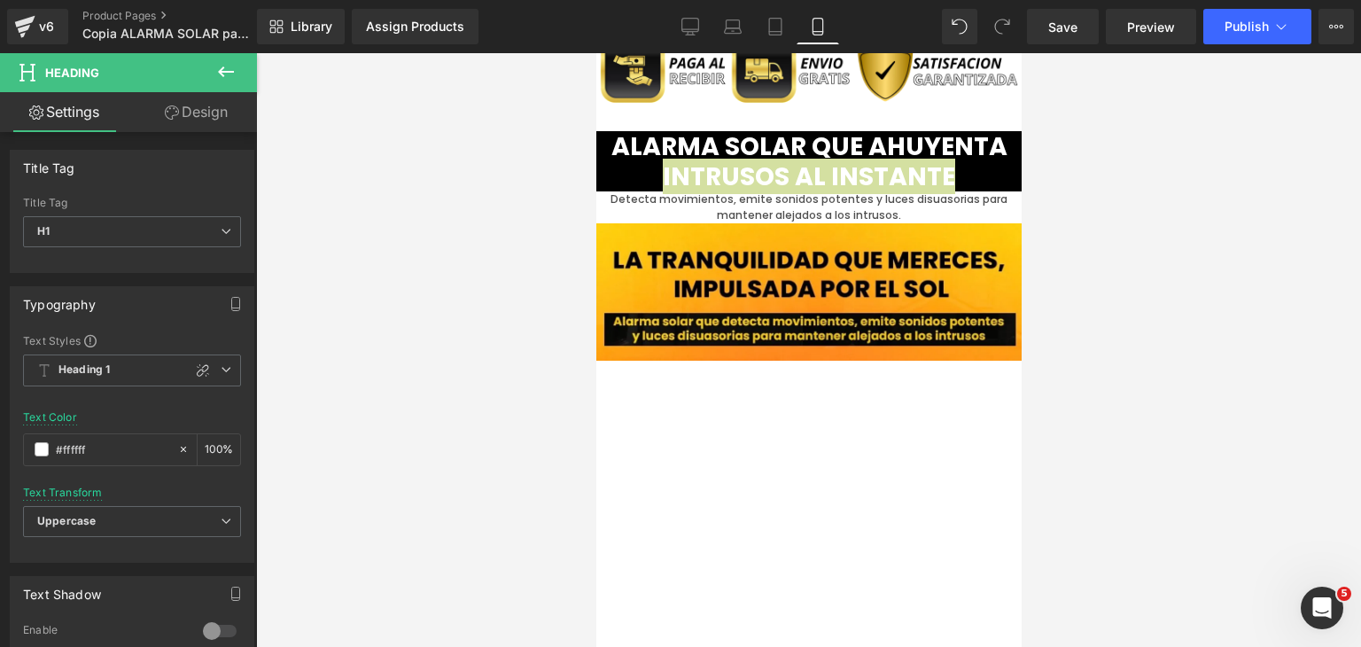
scroll to position [1738, 0]
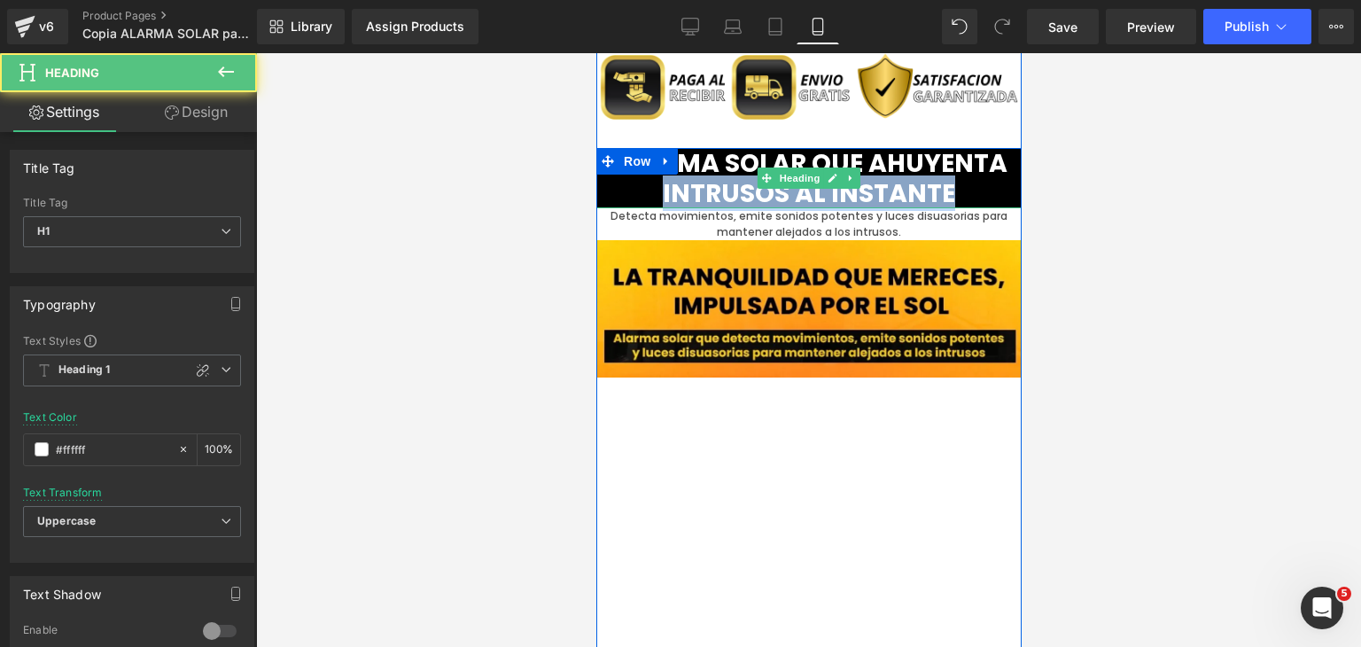
click at [793, 196] on h1 "Alarma solar que ahuyenta intrusos al instante" at bounding box center [807, 178] width 425 height 60
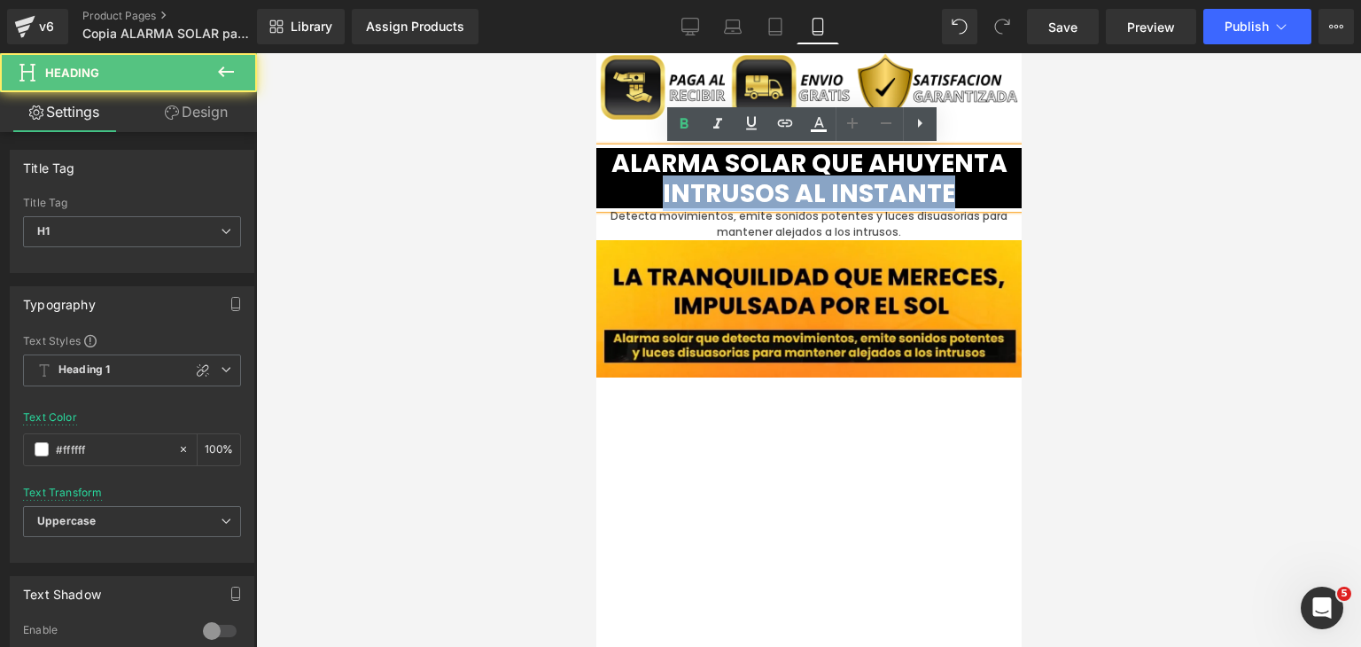
drag, startPoint x: 944, startPoint y: 193, endPoint x: 657, endPoint y: 192, distance: 287.1
click at [657, 192] on h1 "Alarma solar que ahuyenta intrusos al instante" at bounding box center [807, 178] width 425 height 60
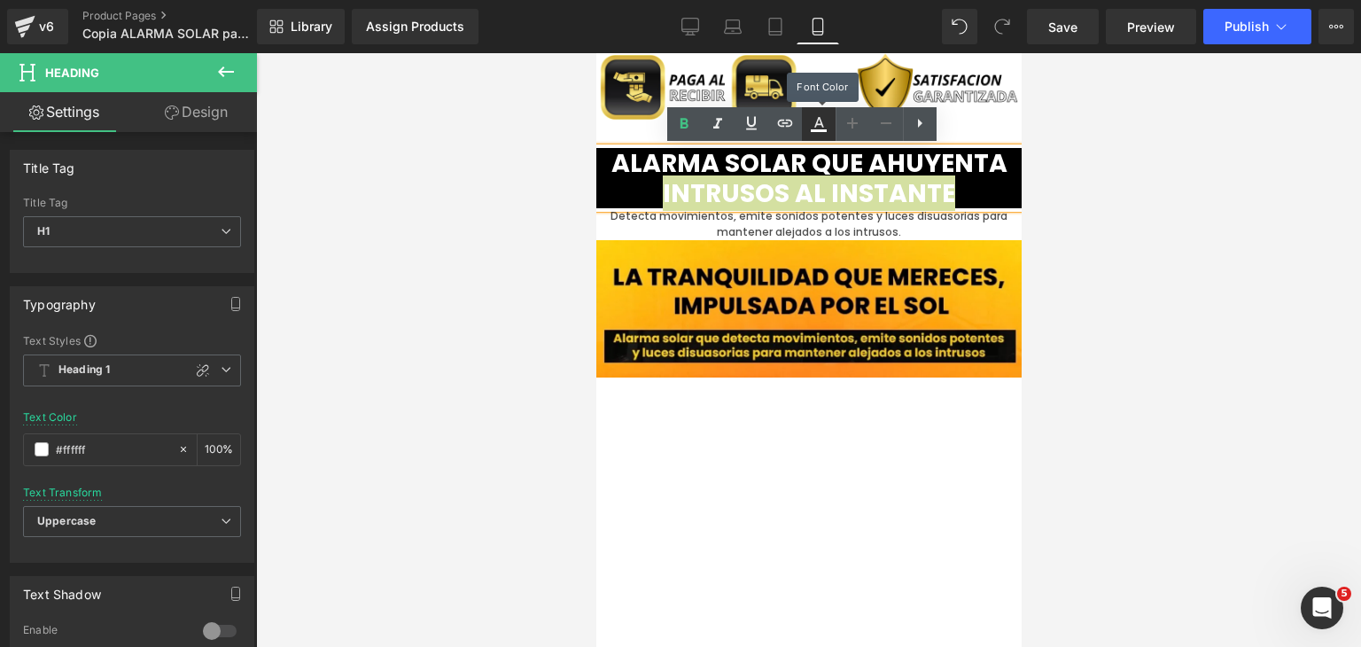
click at [829, 121] on icon at bounding box center [818, 123] width 21 height 21
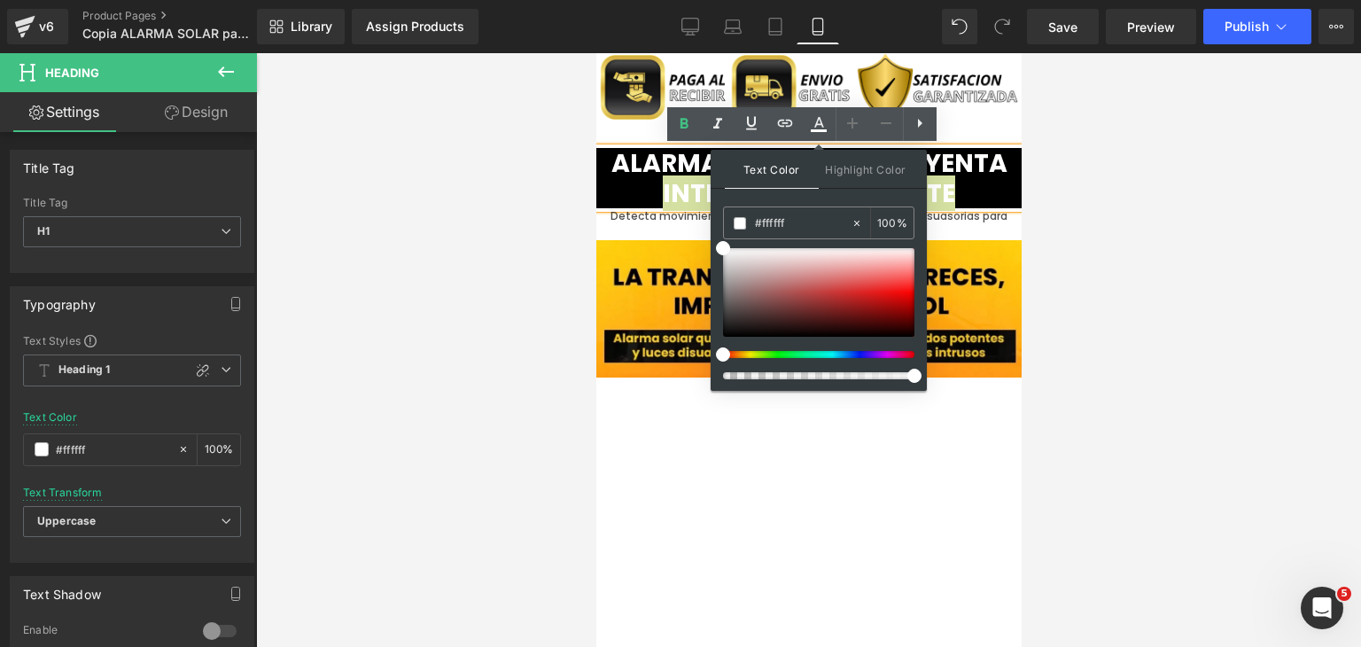
drag, startPoint x: 1399, startPoint y: 274, endPoint x: 699, endPoint y: 219, distance: 702.2
paste input "e7b900"
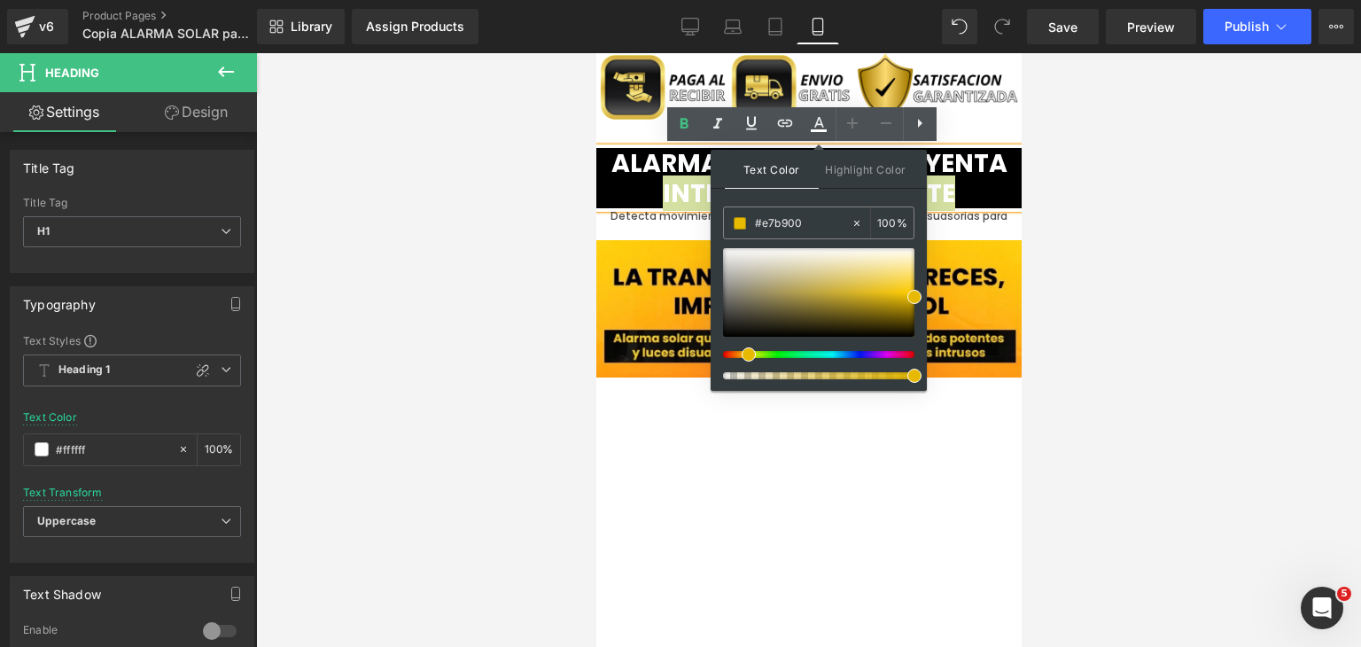
click at [1052, 222] on div at bounding box center [808, 350] width 1105 height 594
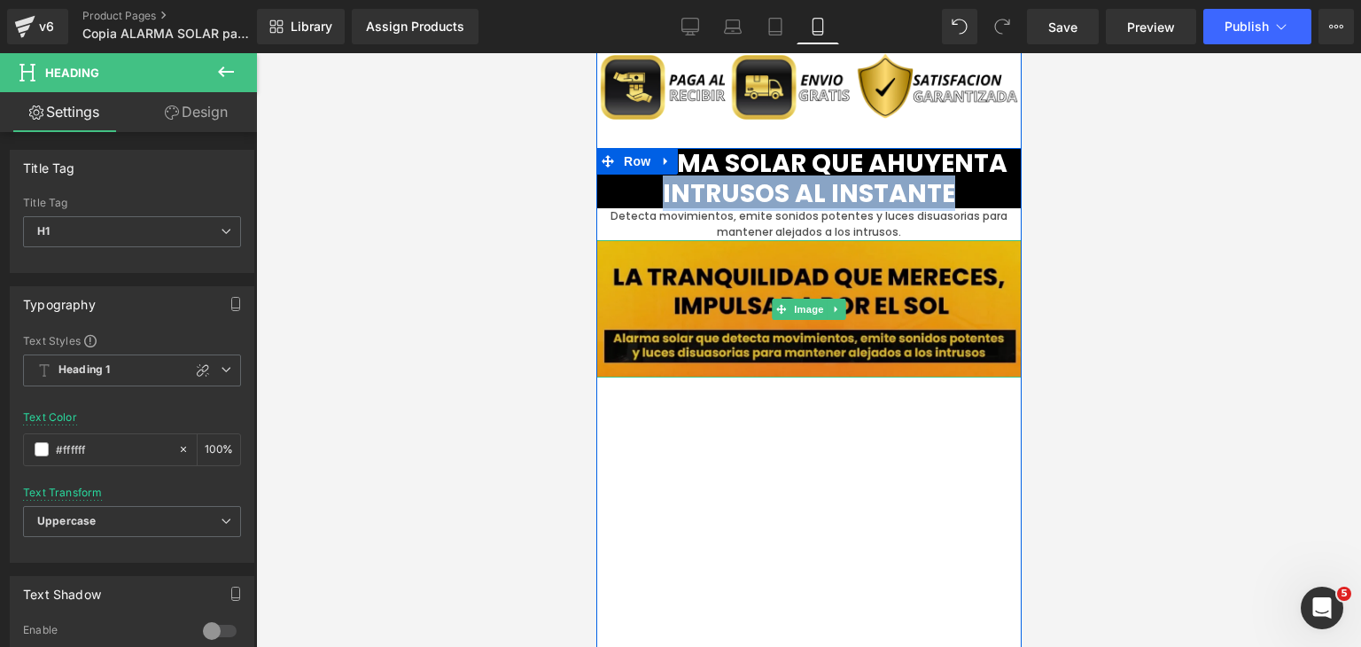
click at [922, 256] on img at bounding box center [807, 309] width 425 height 138
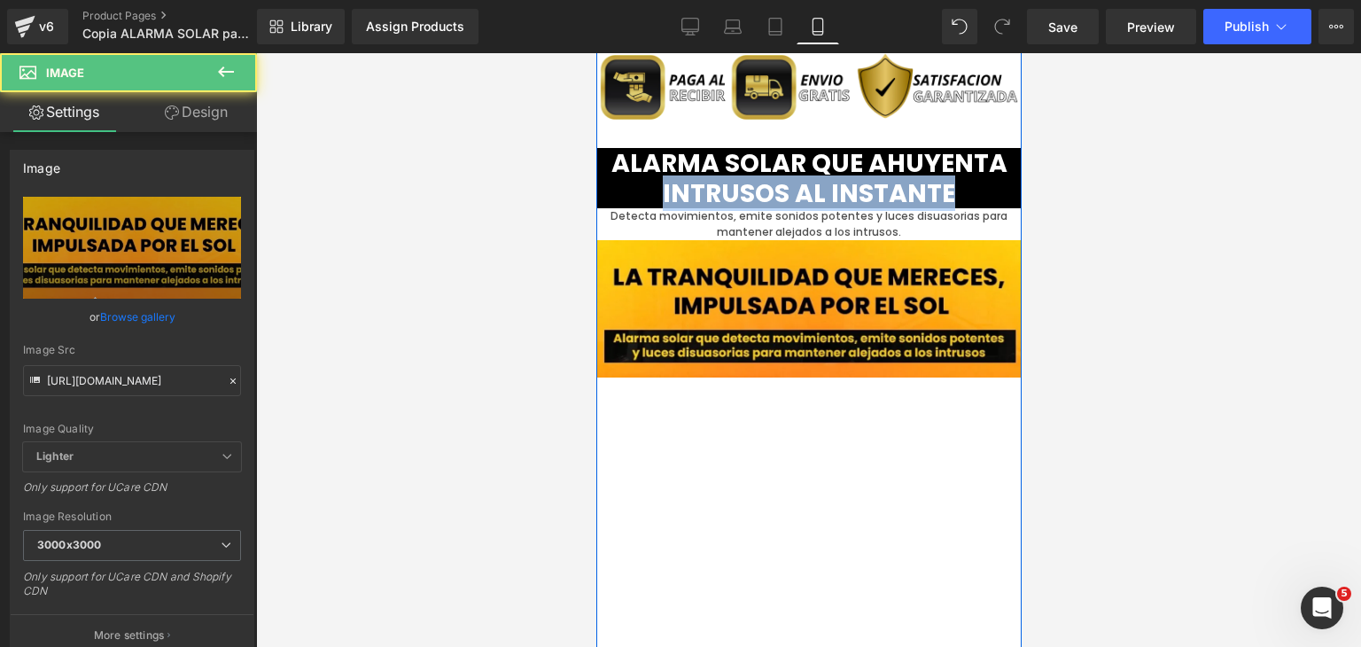
click at [595, 53] on div at bounding box center [595, 53] width 0 height 0
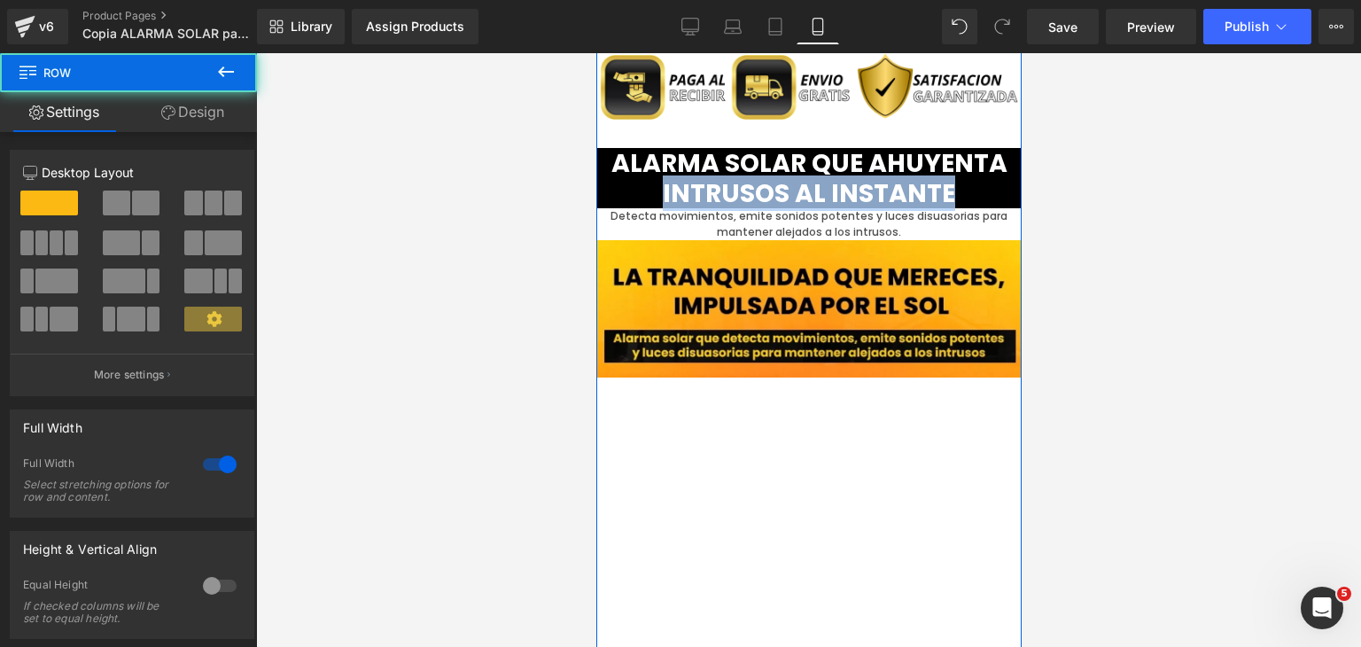
click at [889, 164] on h1 "Alarma solar que ahuyenta intrusos al instante" at bounding box center [807, 178] width 425 height 60
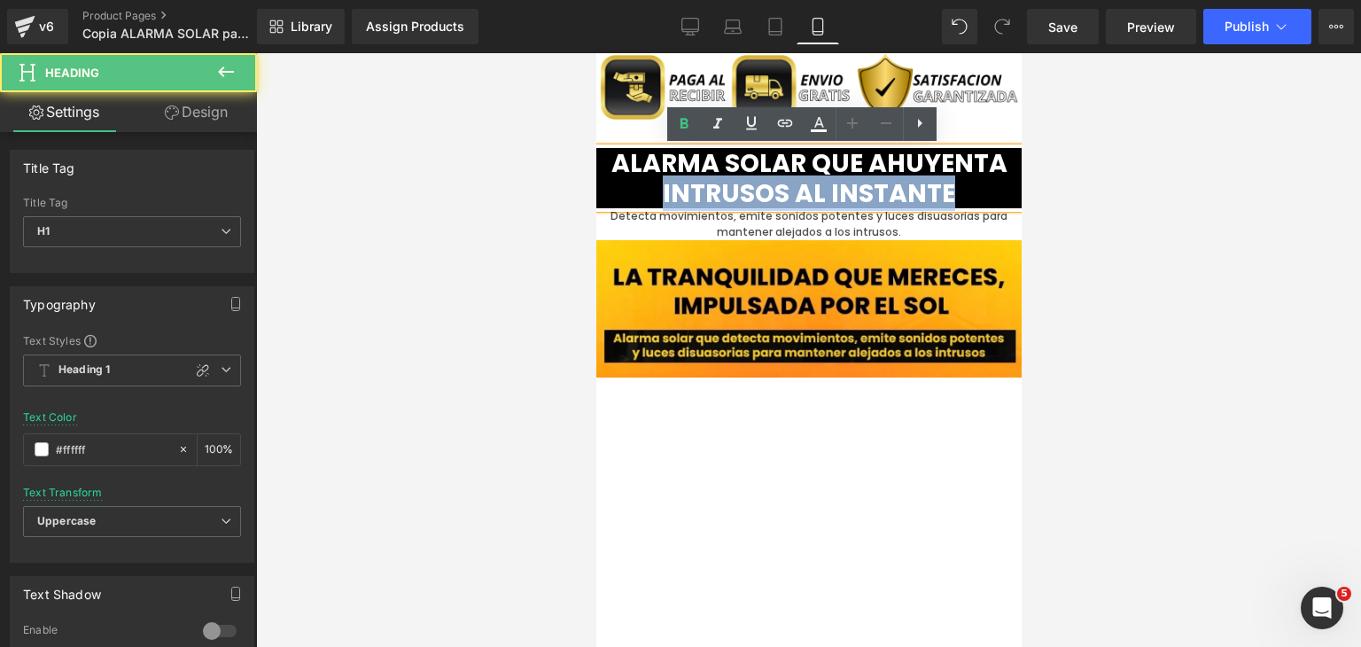
drag, startPoint x: 944, startPoint y: 189, endPoint x: 657, endPoint y: 198, distance: 287.2
click at [657, 198] on h1 "Alarma solar que ahuyenta intrusos al instante" at bounding box center [807, 178] width 425 height 60
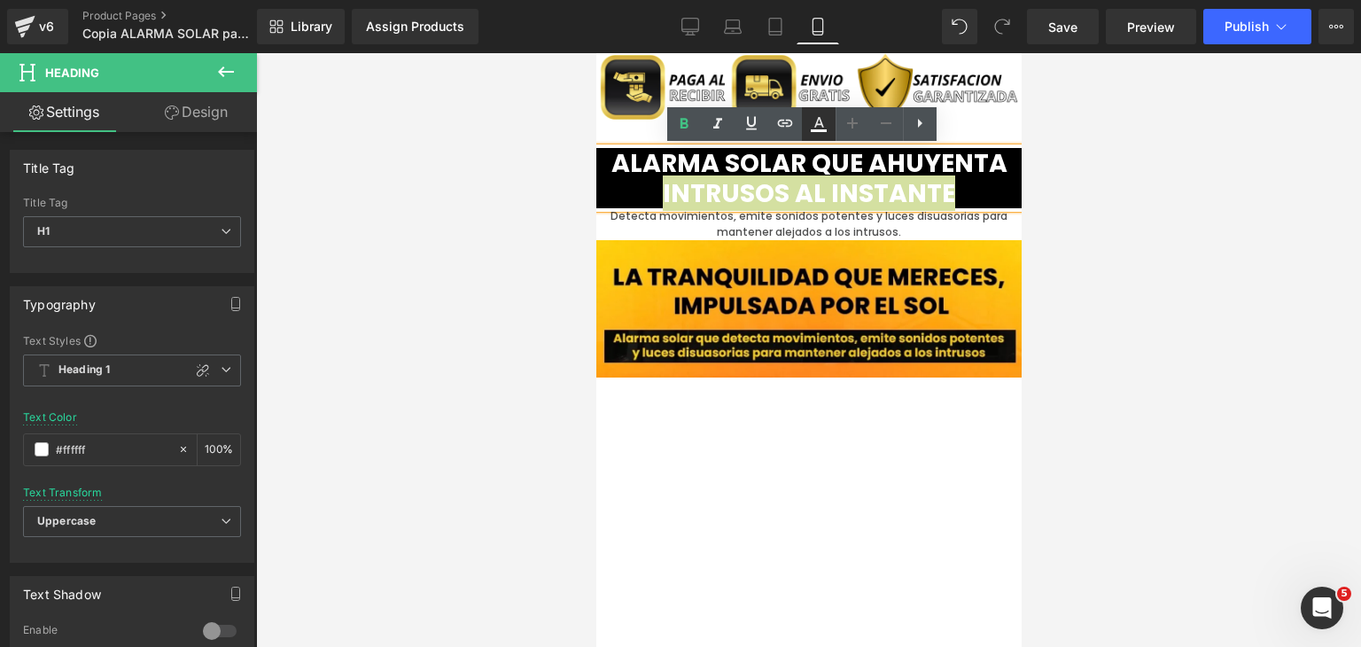
click at [821, 126] on icon at bounding box center [818, 123] width 21 height 21
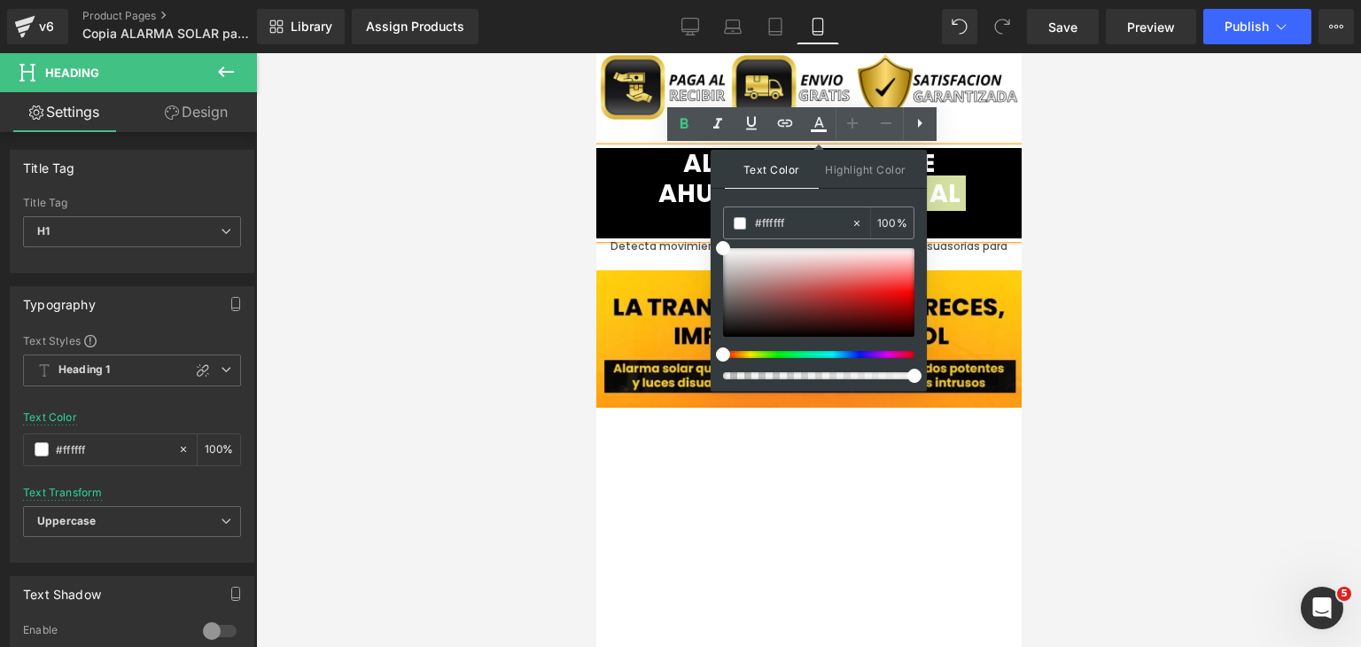
drag, startPoint x: 805, startPoint y: 221, endPoint x: 712, endPoint y: 215, distance: 92.3
click at [712, 215] on div "Text Color Highlight Color rgba(255, 255, 255, 1) #ffffff 100 % transparent tra…" at bounding box center [819, 270] width 216 height 241
paste input "e7b900"
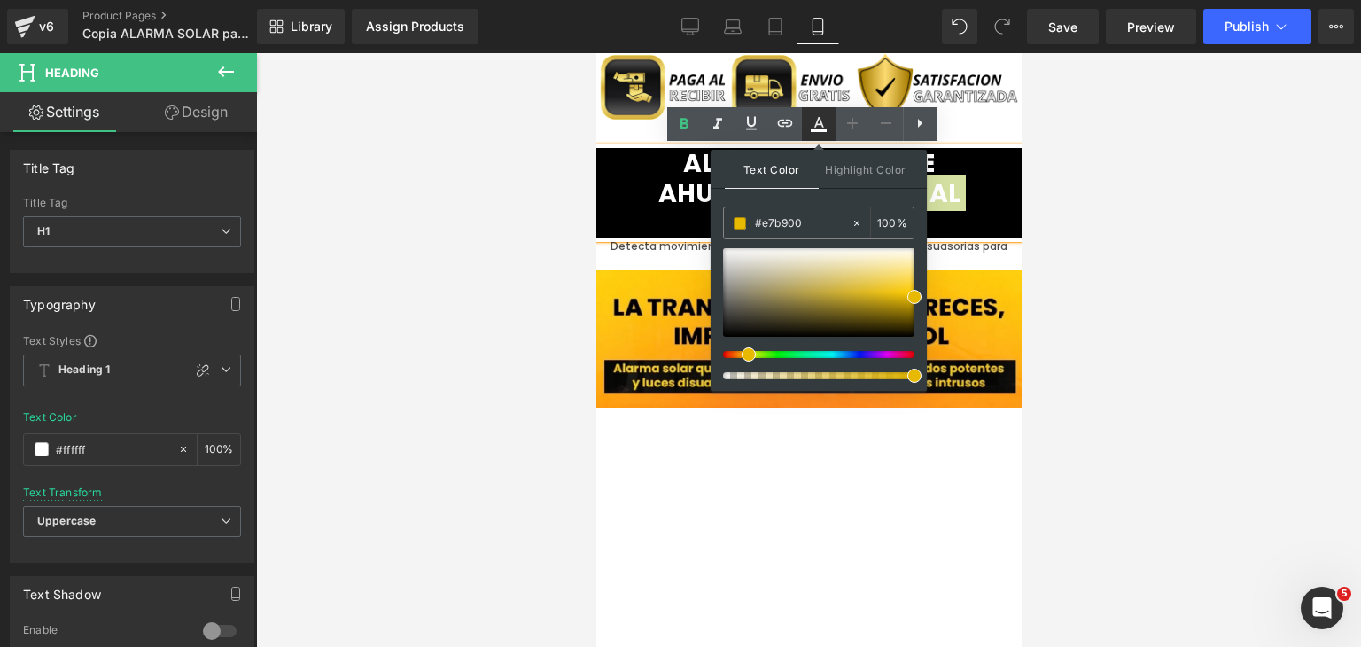
click at [816, 125] on icon at bounding box center [819, 122] width 10 height 11
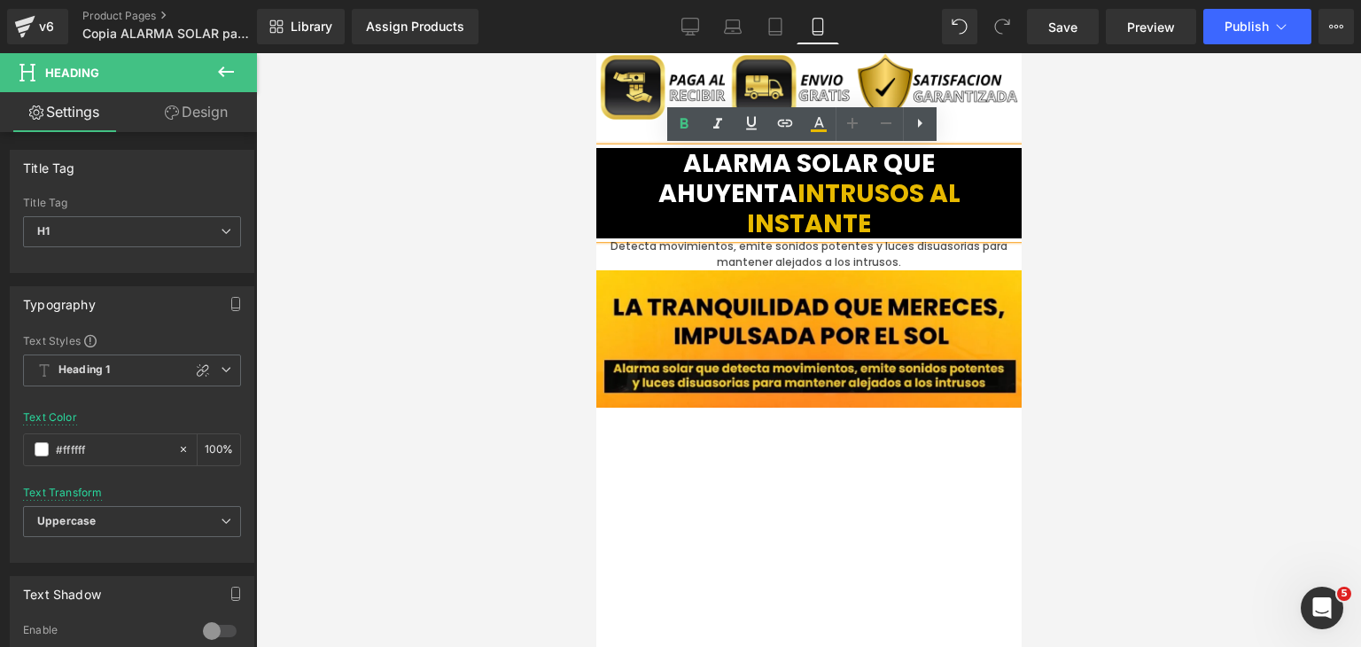
click at [968, 203] on h1 "Alarma solar que ahuyenta intrusos al instante" at bounding box center [807, 193] width 425 height 90
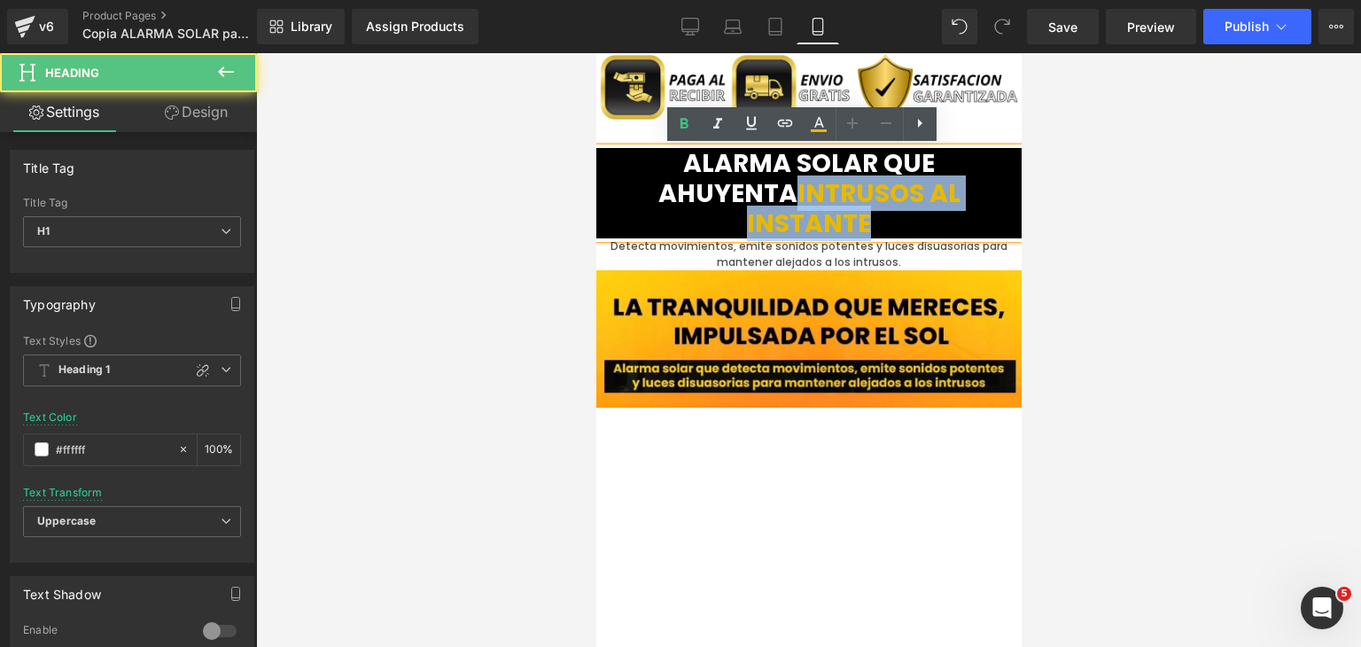
drag, startPoint x: 654, startPoint y: 191, endPoint x: 954, endPoint y: 190, distance: 300.4
click at [954, 190] on h1 "Alarma solar que ahuyenta intrusos al instante" at bounding box center [807, 193] width 425 height 90
click at [961, 195] on h1 "Alarma solar que ahuyenta intrusos al instante" at bounding box center [807, 193] width 425 height 90
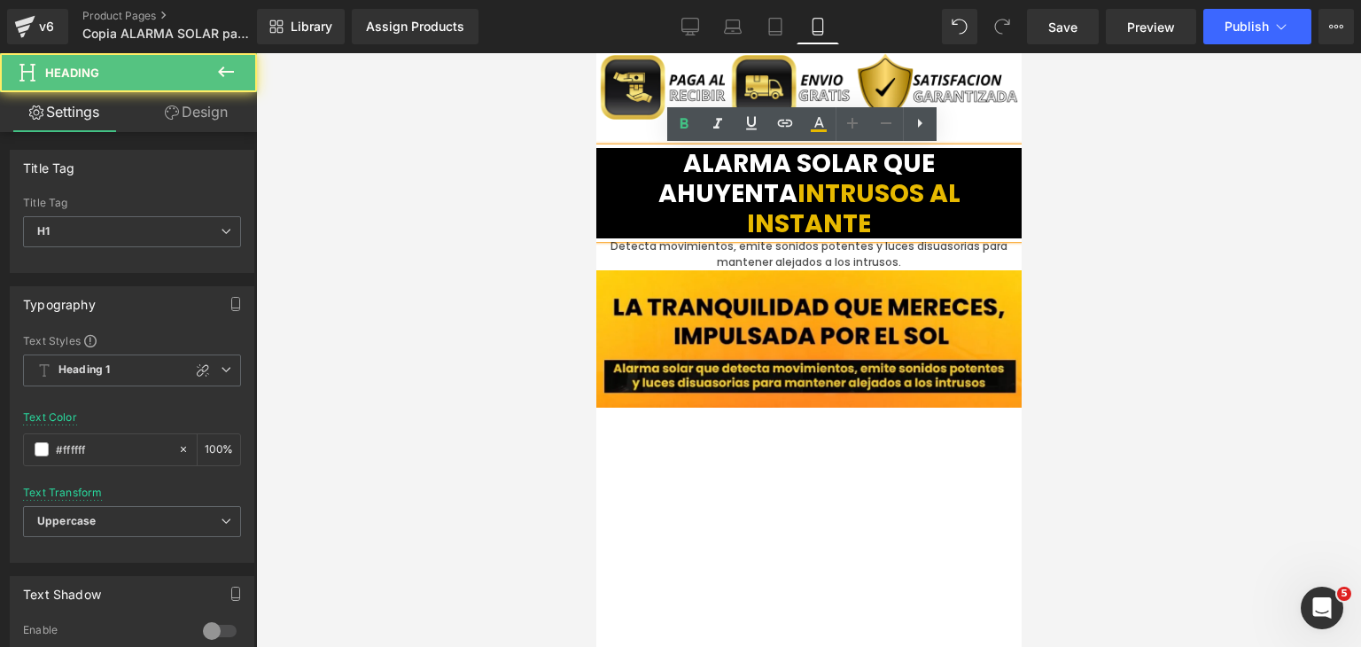
click at [941, 159] on h1 "Alarma solar que ahuyenta intrusos al instante" at bounding box center [807, 193] width 425 height 90
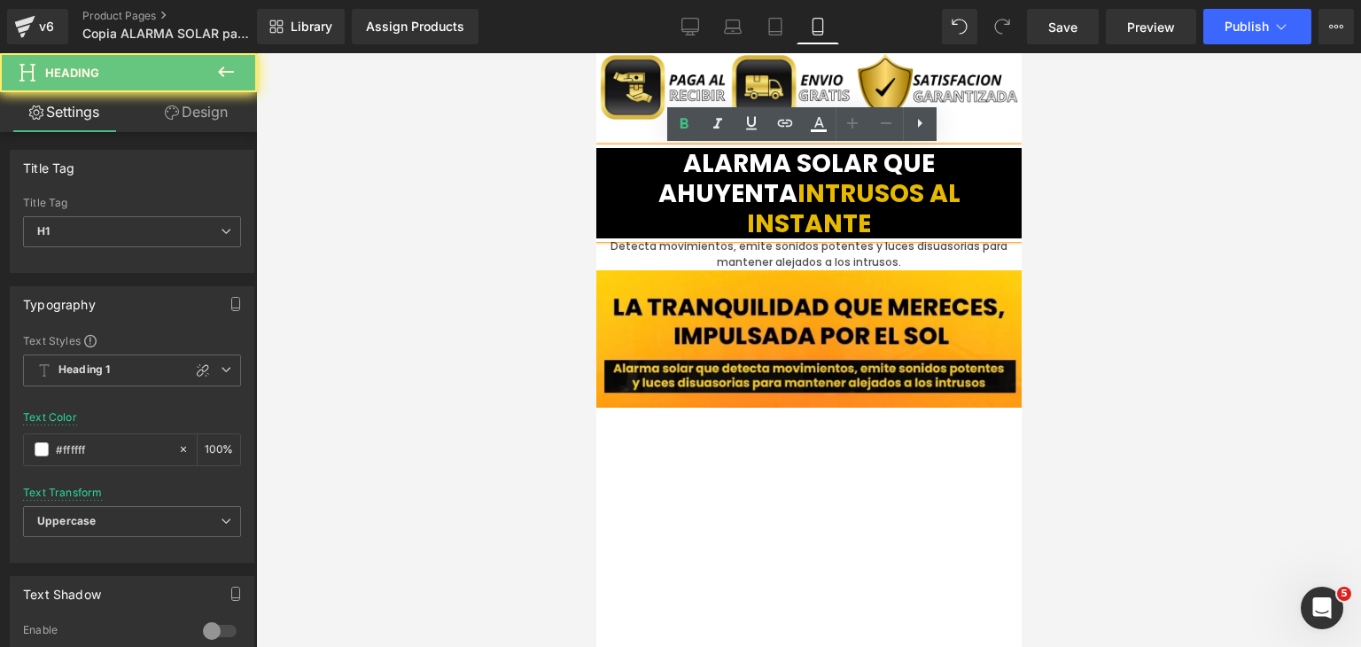
click at [943, 194] on span "intrusos al instante" at bounding box center [853, 208] width 214 height 66
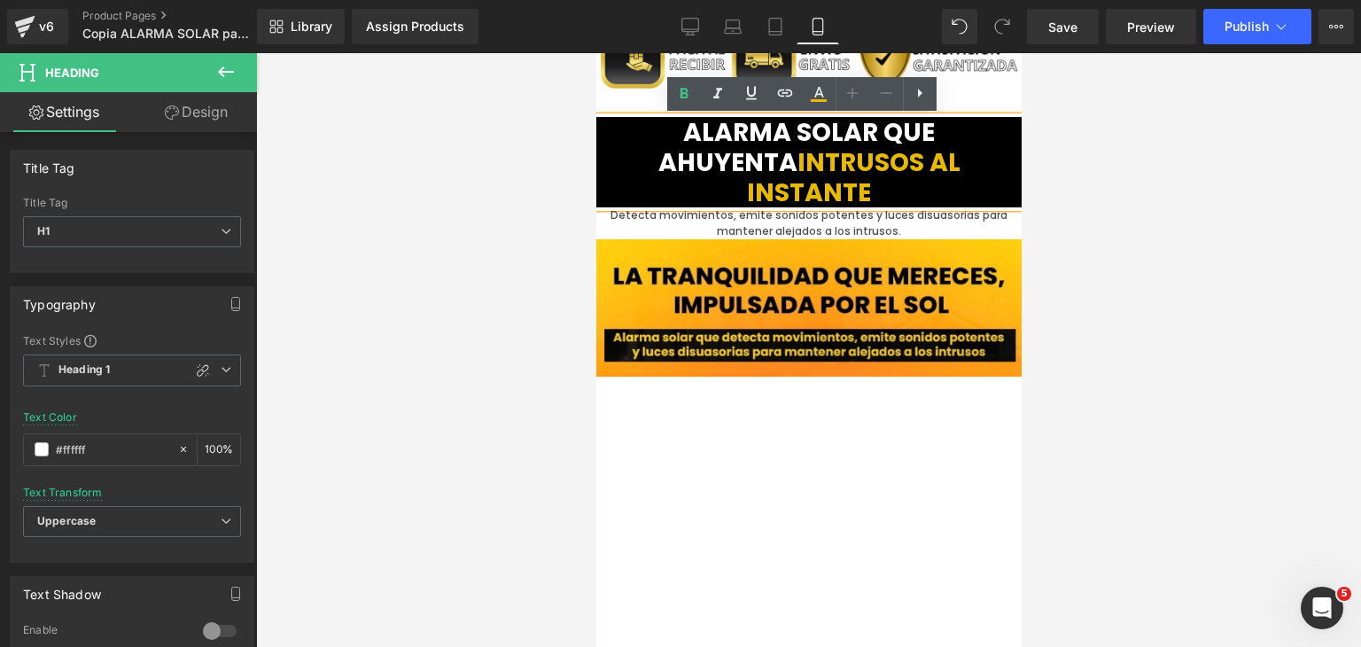
scroll to position [1785, 0]
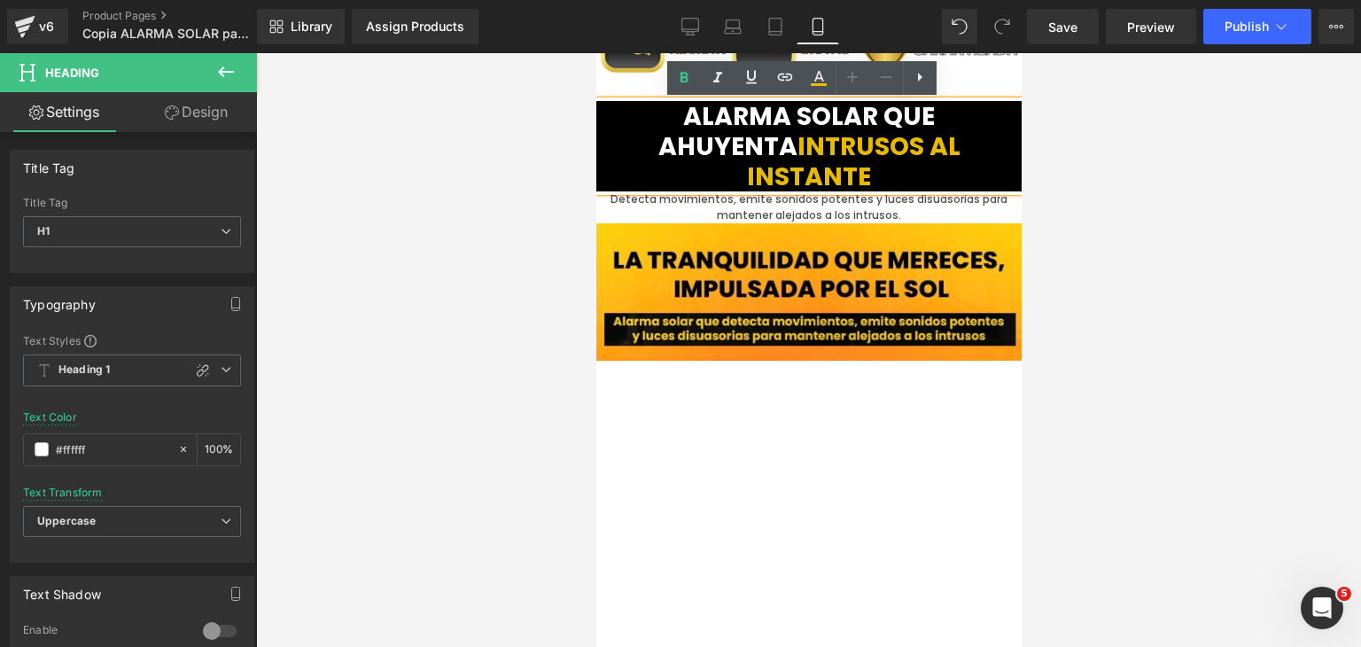
drag, startPoint x: 1015, startPoint y: 242, endPoint x: 1623, endPoint y: 300, distance: 611.5
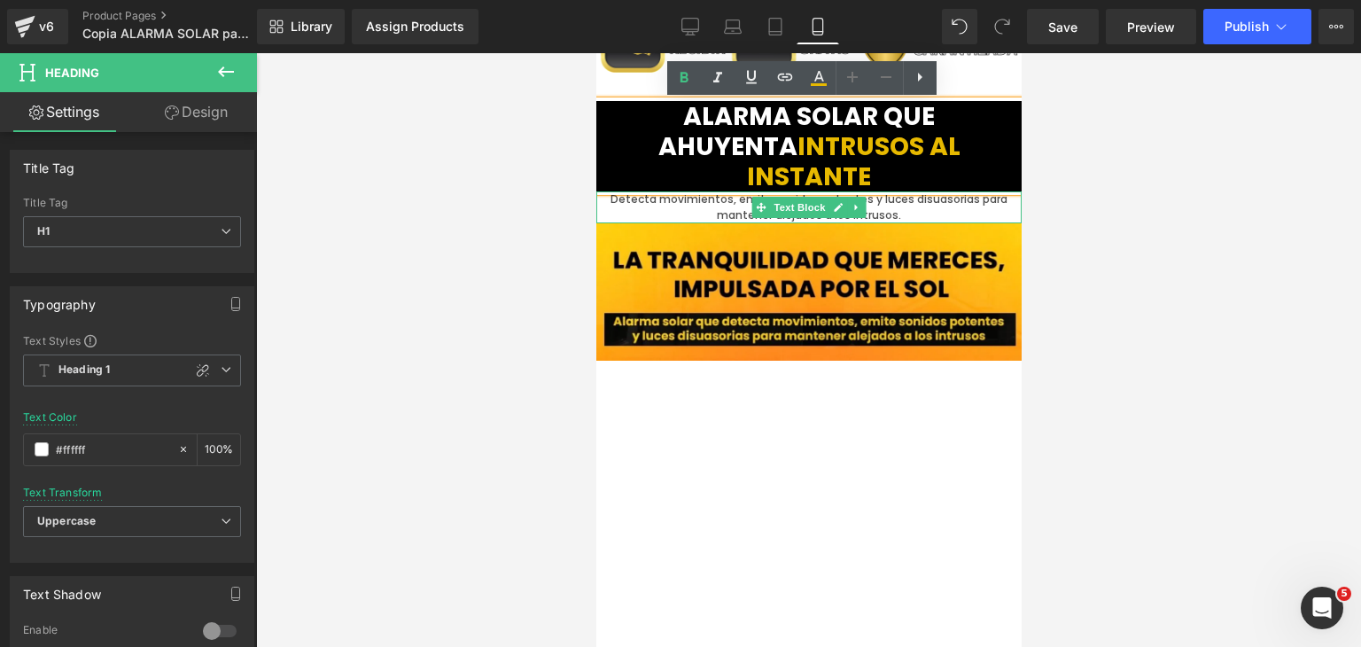
click at [914, 191] on p "Detecta movimientos, emite sonidos potentes y luces disuasorias para mantener a…" at bounding box center [807, 207] width 425 height 32
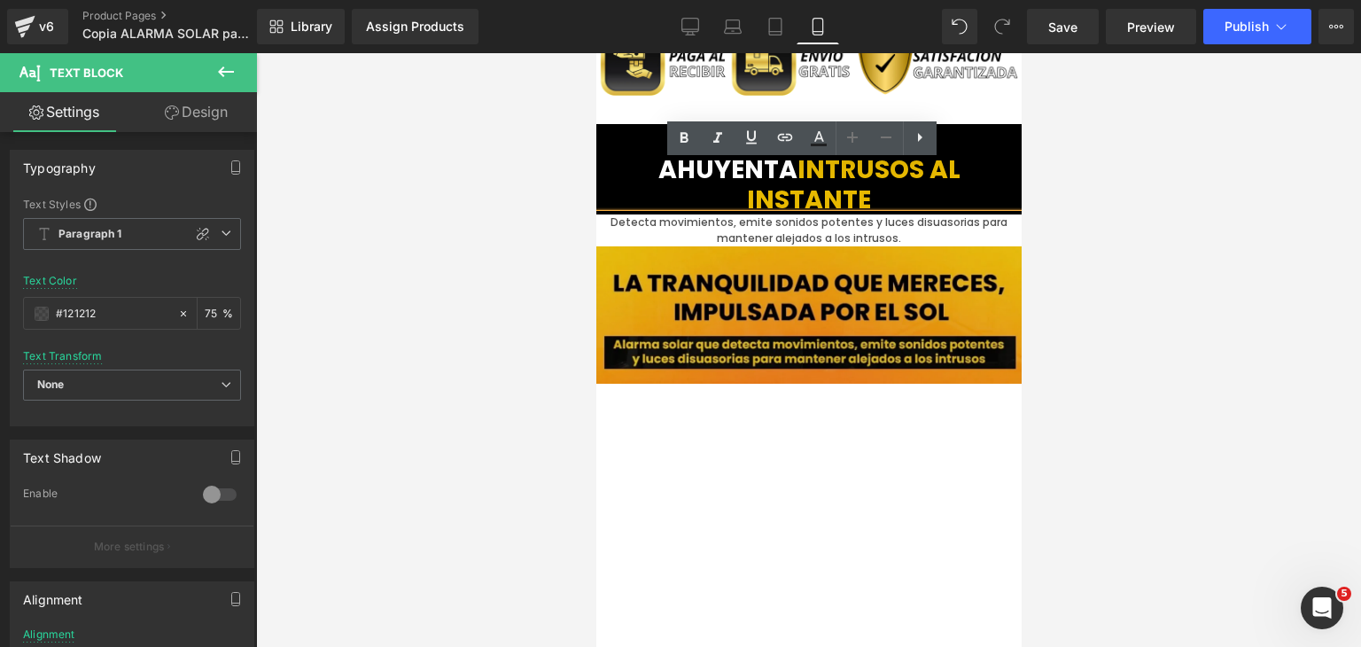
scroll to position [1696, 0]
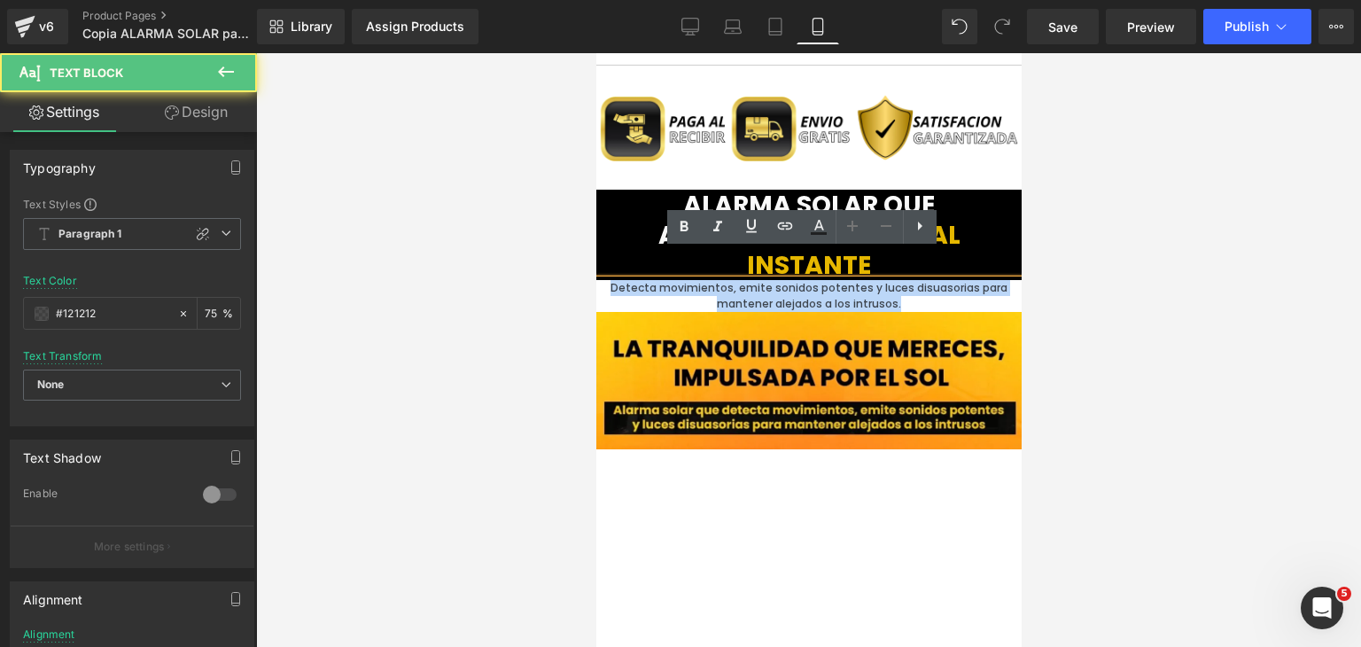
drag, startPoint x: 896, startPoint y: 276, endPoint x: 606, endPoint y: 254, distance: 290.6
click at [606, 280] on p "Detecta movimientos, emite sonidos potentes y luces disuasorias para mantener a…" at bounding box center [807, 296] width 425 height 32
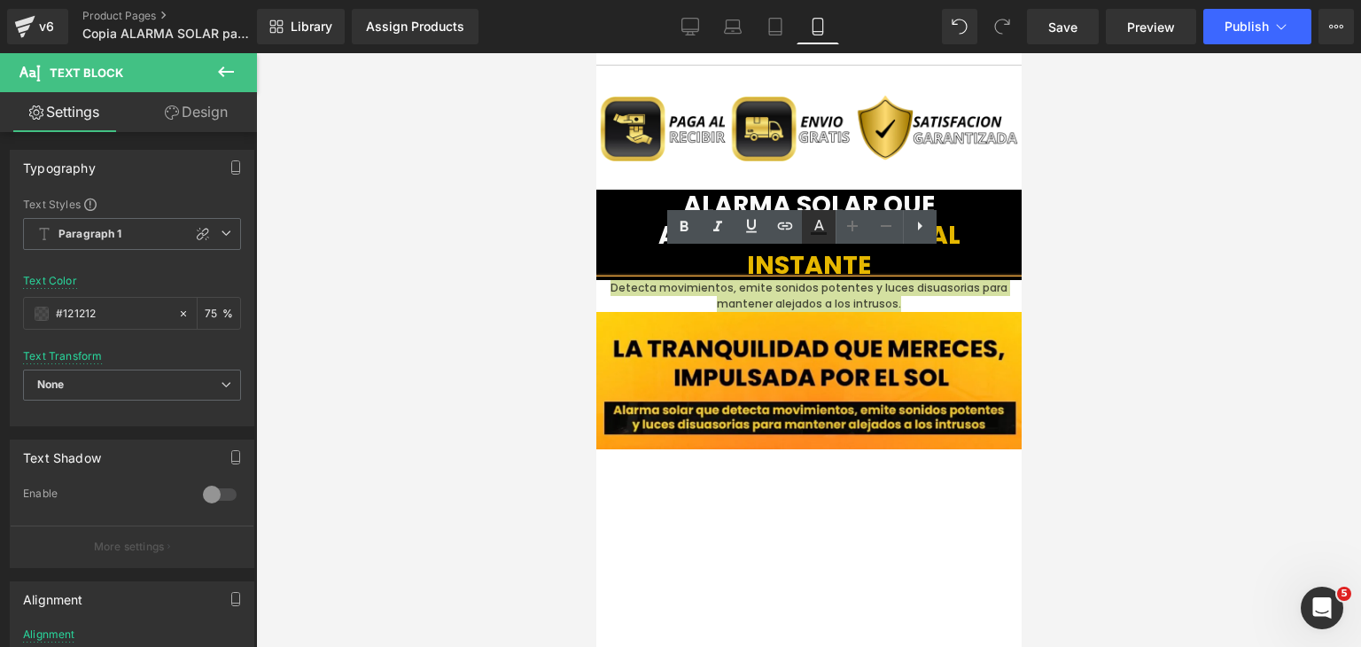
click at [829, 229] on icon at bounding box center [818, 226] width 21 height 21
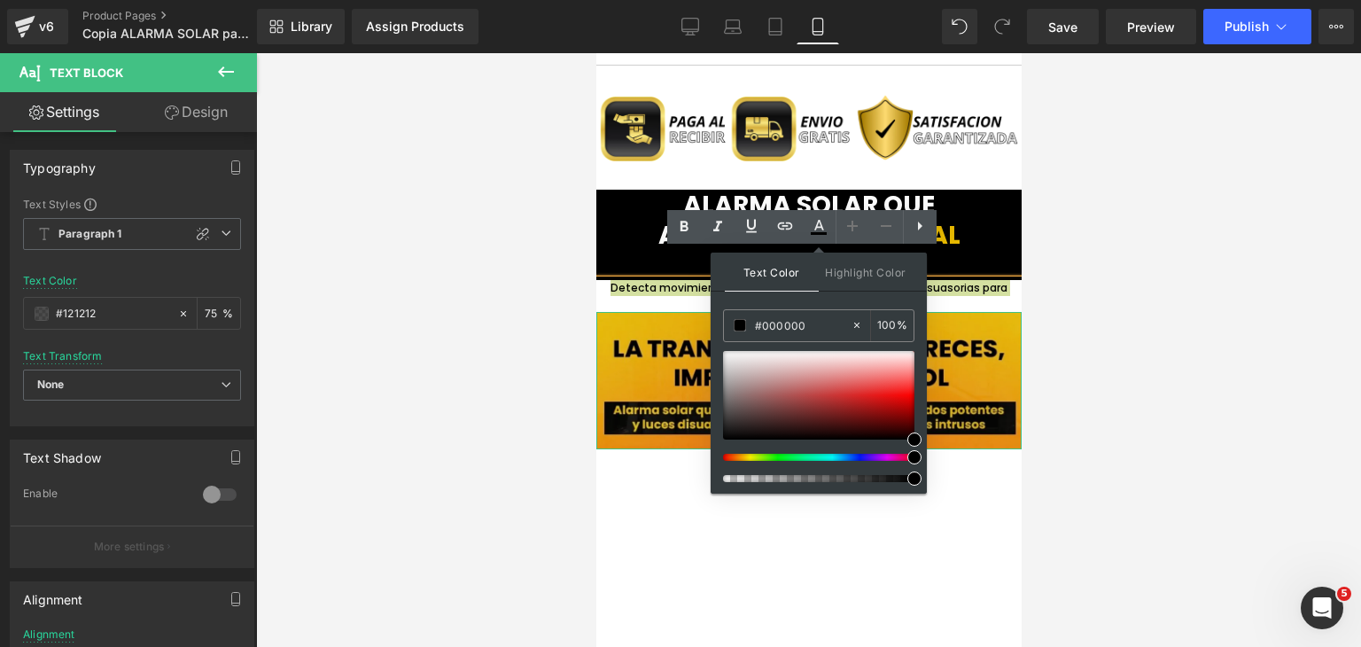
drag, startPoint x: 1400, startPoint y: 369, endPoint x: 697, endPoint y: 322, distance: 704.3
paste input "FFFFFF"
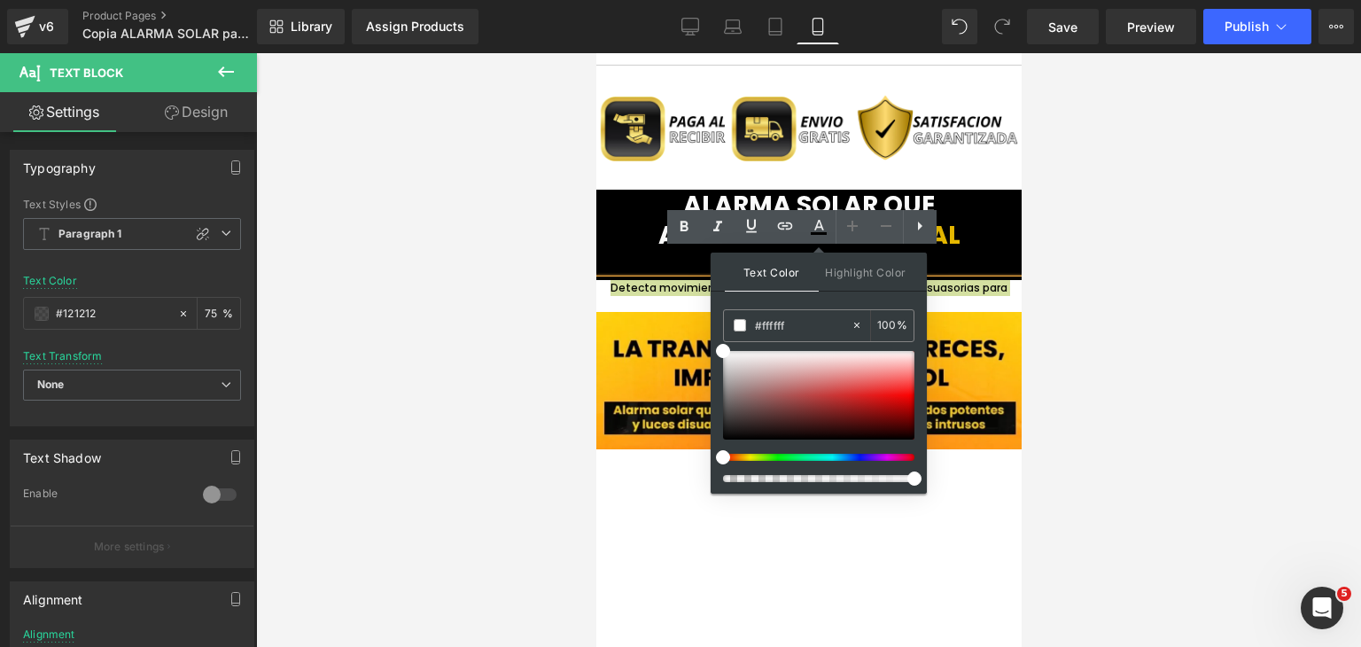
click at [1063, 362] on div at bounding box center [808, 350] width 1105 height 594
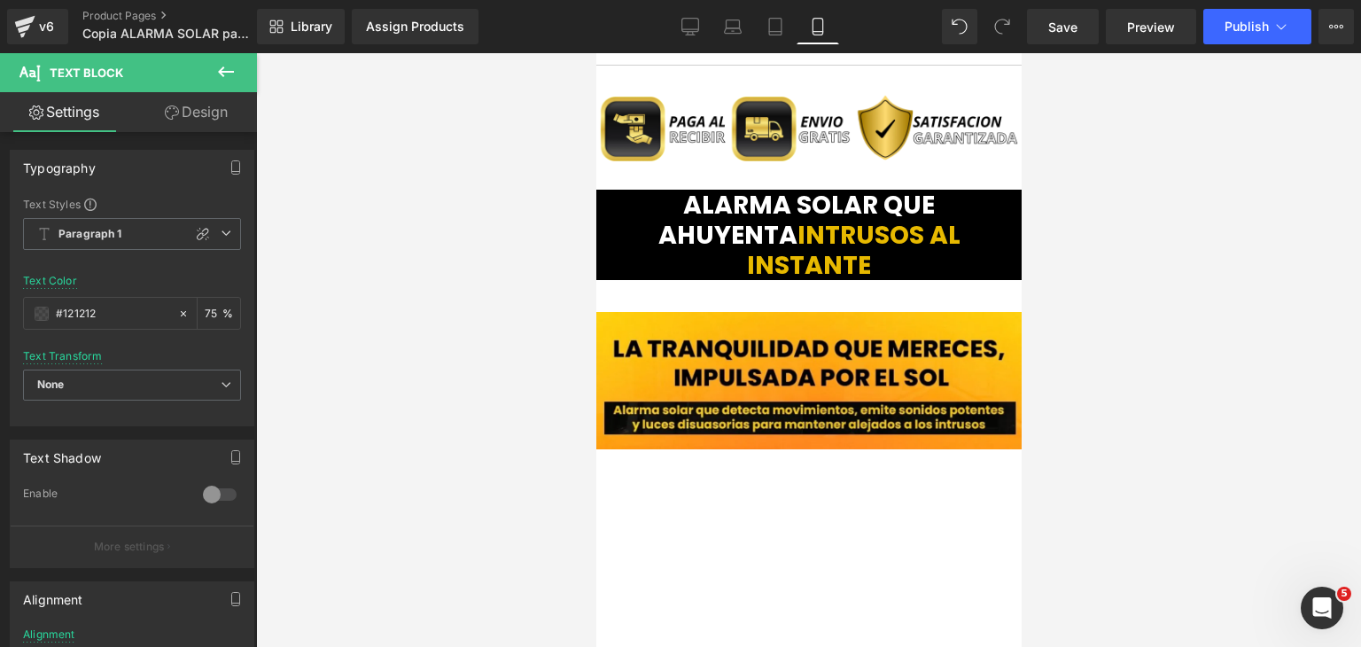
click at [1078, 385] on div at bounding box center [808, 350] width 1105 height 594
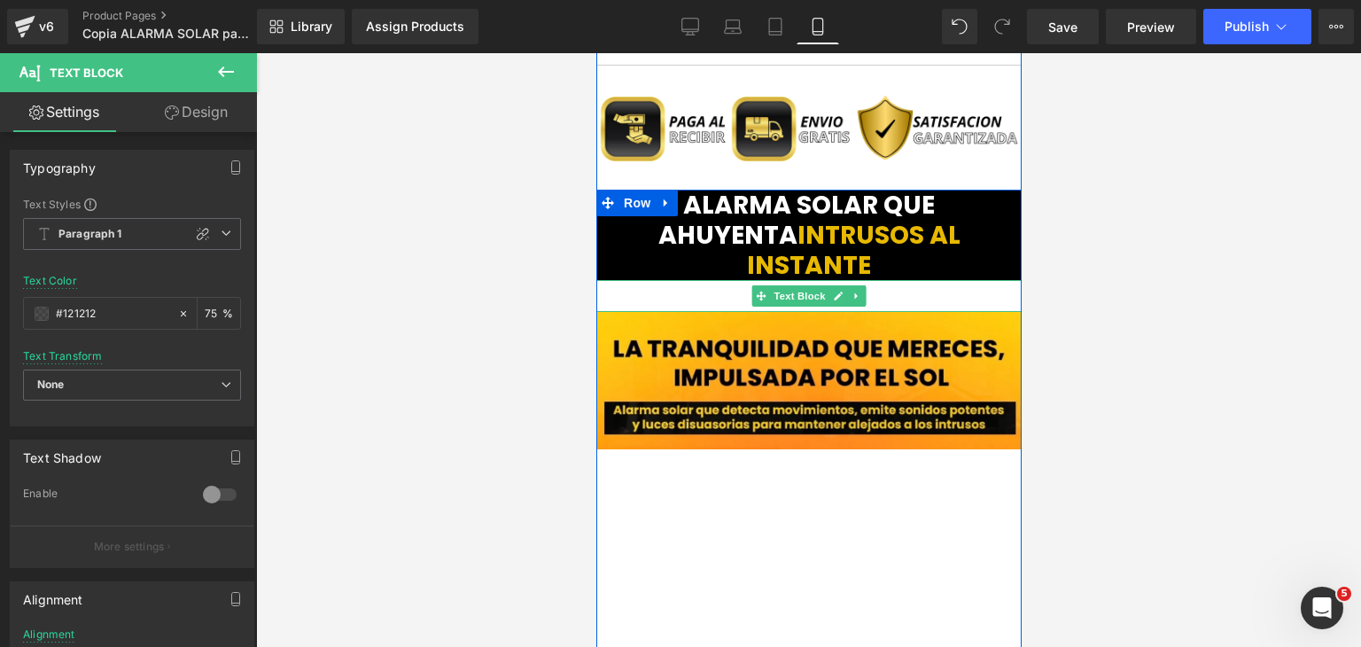
click at [915, 280] on p "Detecta movimientos, emite sonidos potentes y luces disuasorias para mantener a…" at bounding box center [807, 296] width 425 height 32
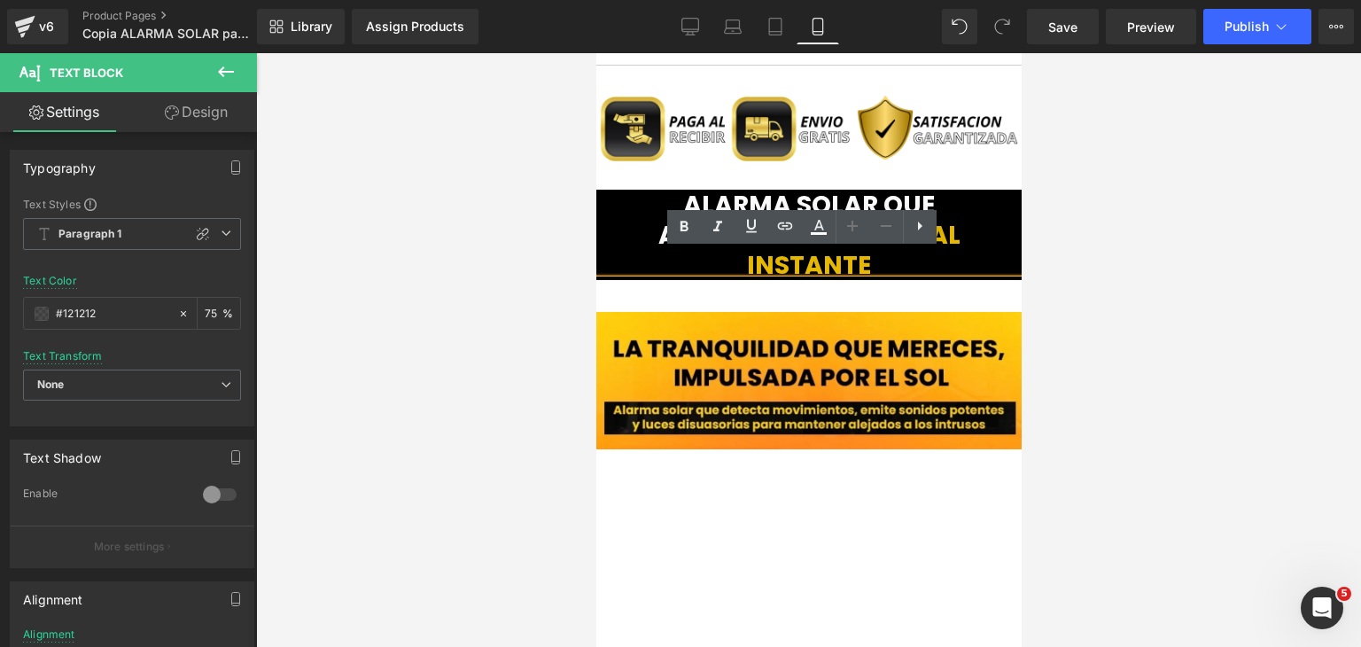
click at [900, 280] on p "Detecta movimientos, emite sonidos potentes y luces disuasorias para mantener a…" at bounding box center [807, 296] width 425 height 32
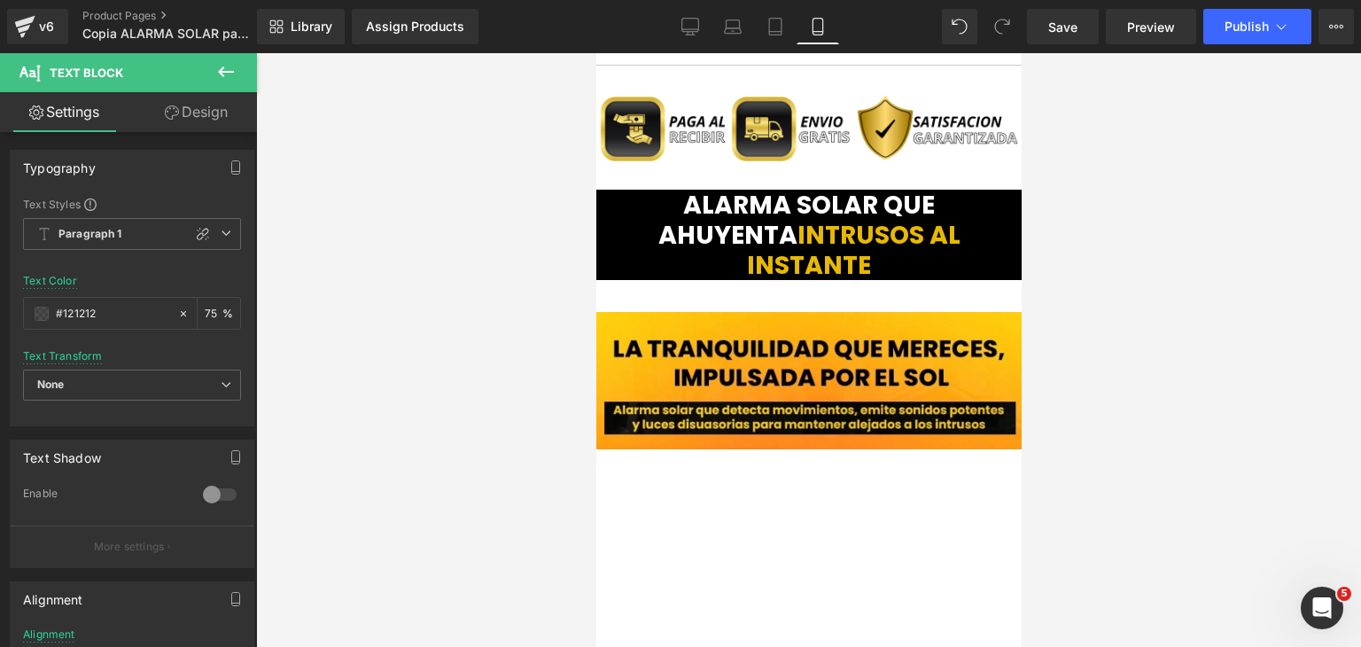
click at [207, 122] on link "Design" at bounding box center [196, 112] width 128 height 40
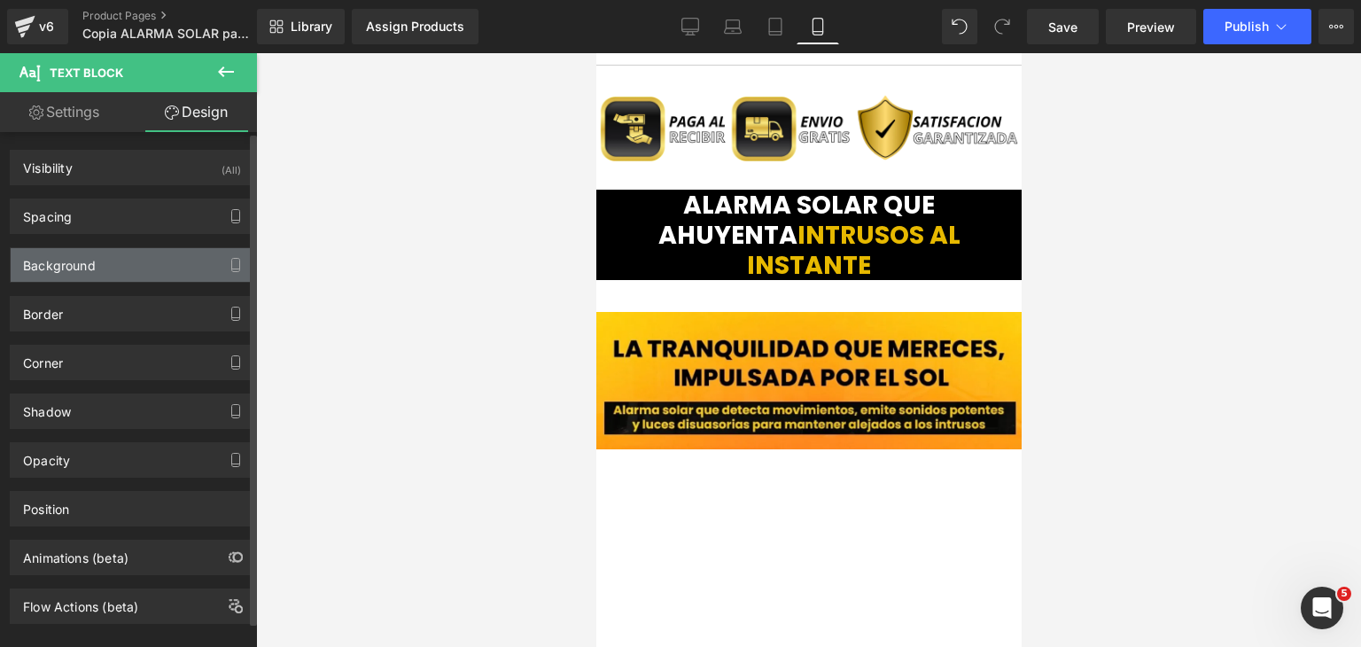
click at [95, 271] on div "Background" at bounding box center [132, 265] width 243 height 34
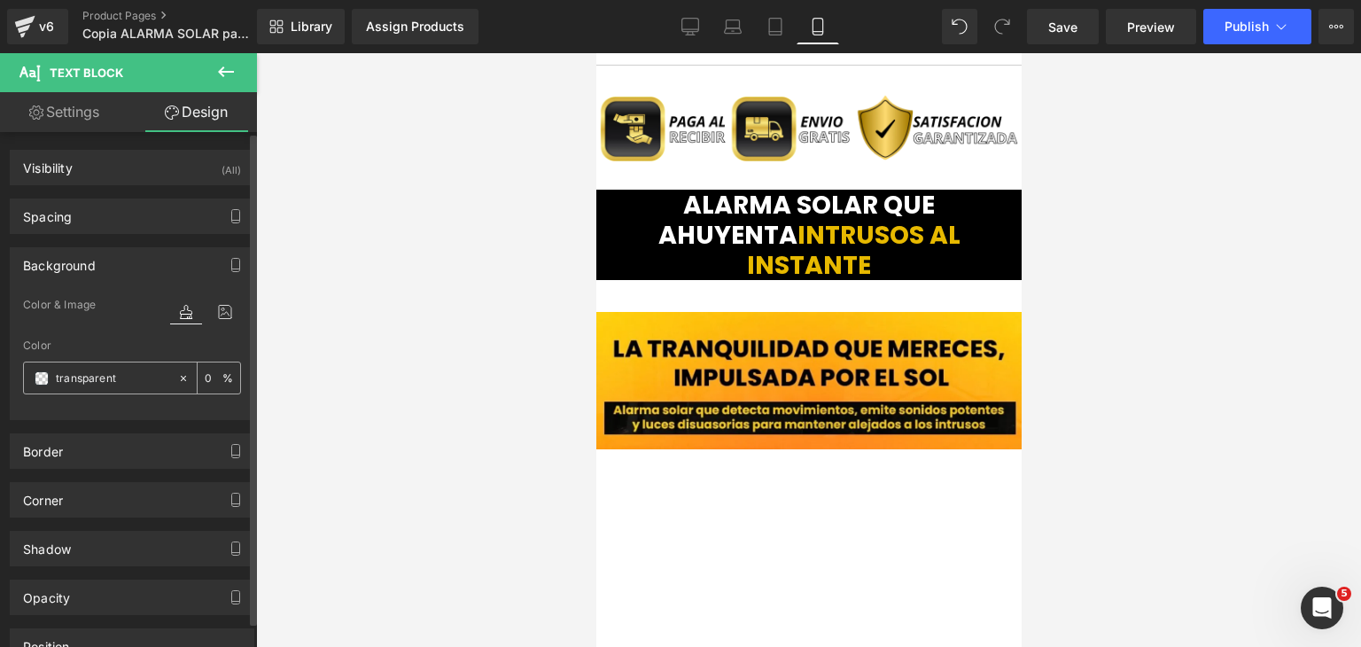
click at [116, 379] on input "transparent" at bounding box center [112, 378] width 113 height 19
click at [51, 383] on div "transparent" at bounding box center [100, 377] width 153 height 31
click at [48, 381] on span at bounding box center [42, 378] width 14 height 14
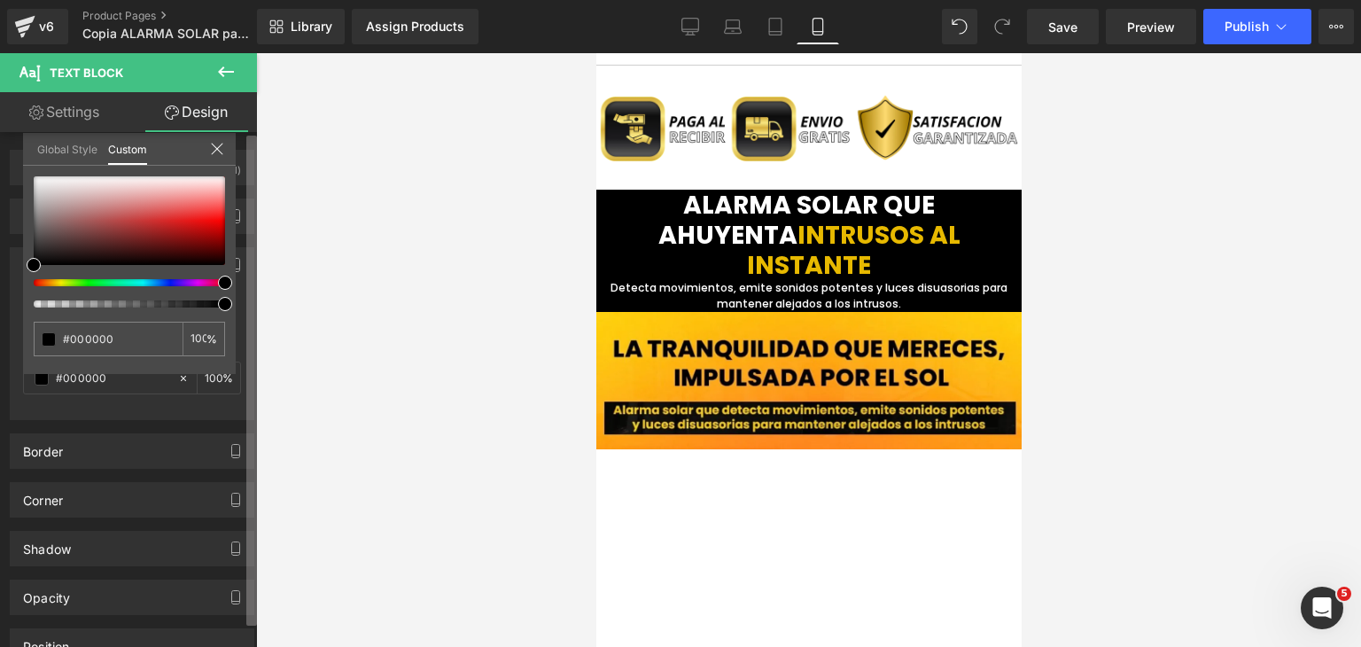
drag, startPoint x: 36, startPoint y: 284, endPoint x: 252, endPoint y: 285, distance: 215.3
click at [252, 285] on div "Visibility (All) 0|0|0|0 1 Show on Desktop 1 Show on Laptop 1 Show on Tablet 1 …" at bounding box center [128, 393] width 257 height 523
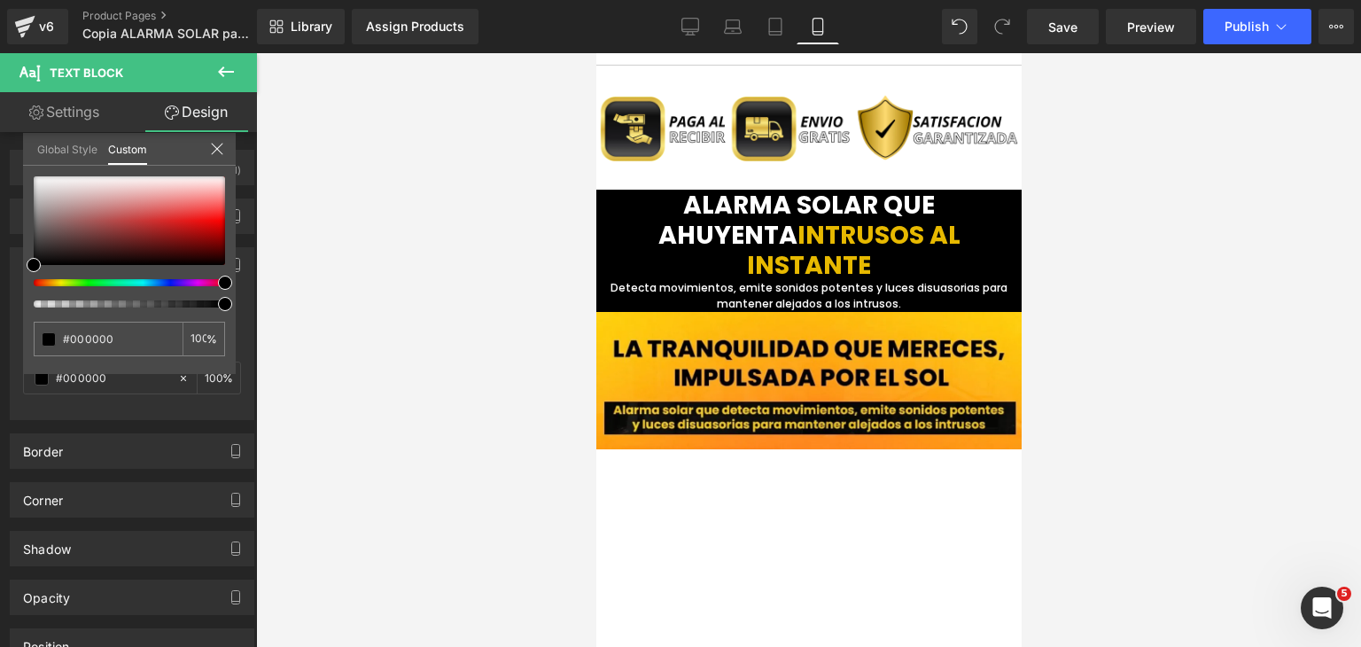
click at [323, 298] on div at bounding box center [808, 350] width 1105 height 594
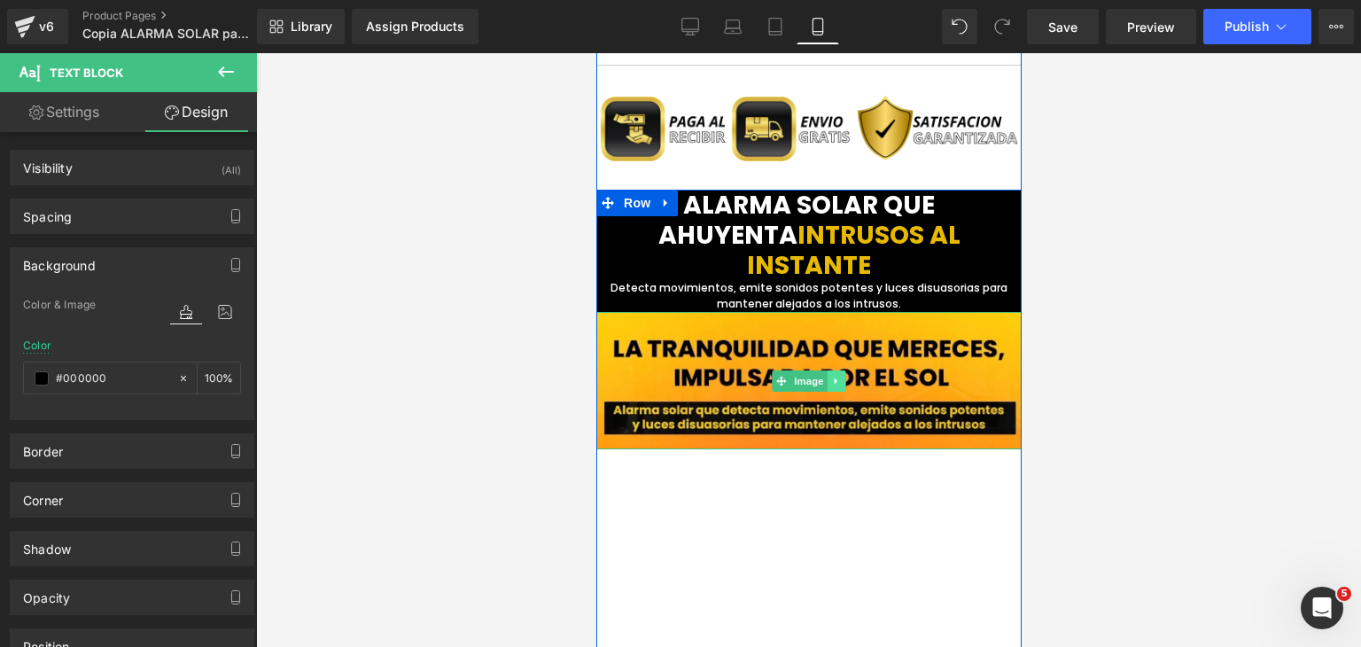
click at [836, 370] on link at bounding box center [836, 380] width 19 height 21
click at [844, 370] on link at bounding box center [845, 380] width 19 height 21
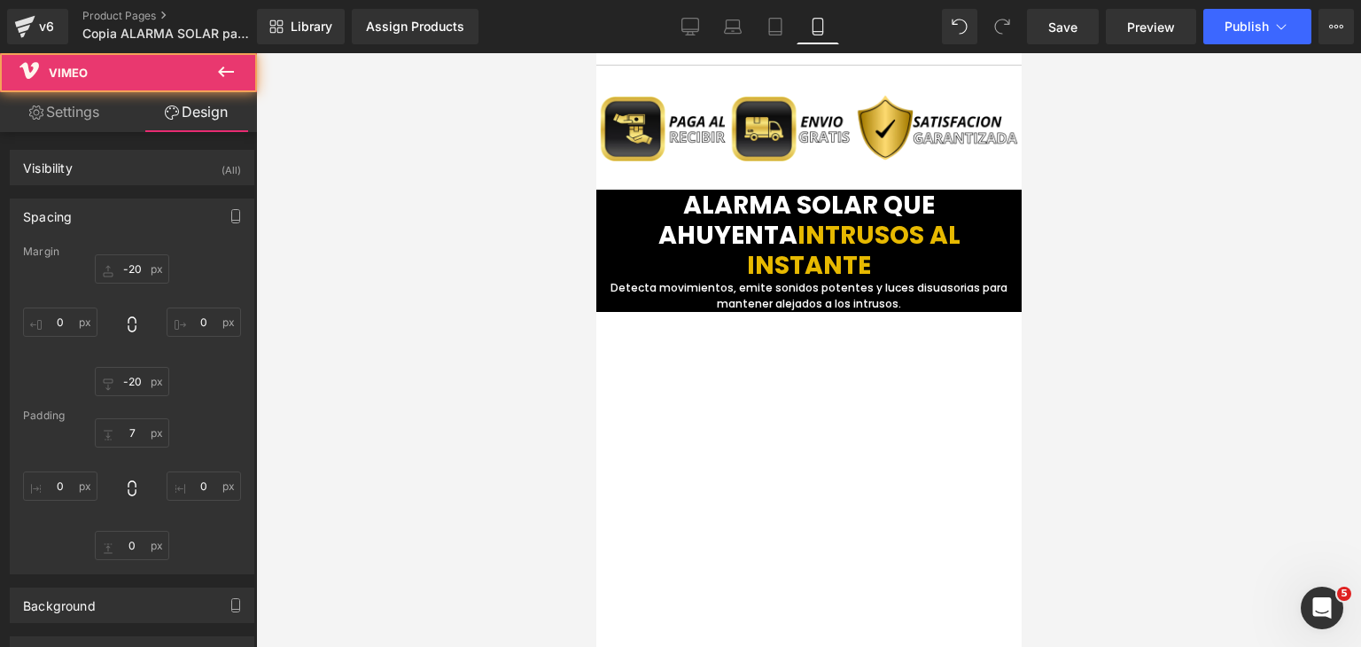
click at [1054, 323] on div at bounding box center [808, 350] width 1105 height 594
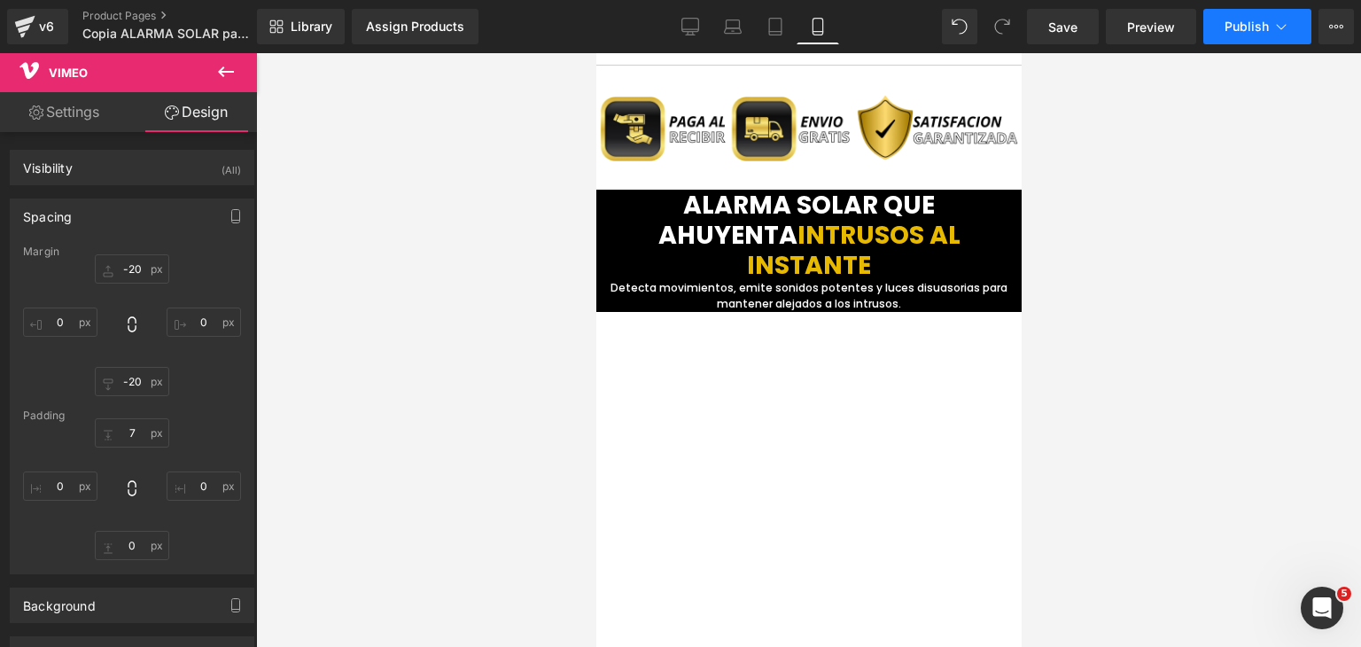
click at [1237, 29] on span "Publish" at bounding box center [1247, 26] width 44 height 14
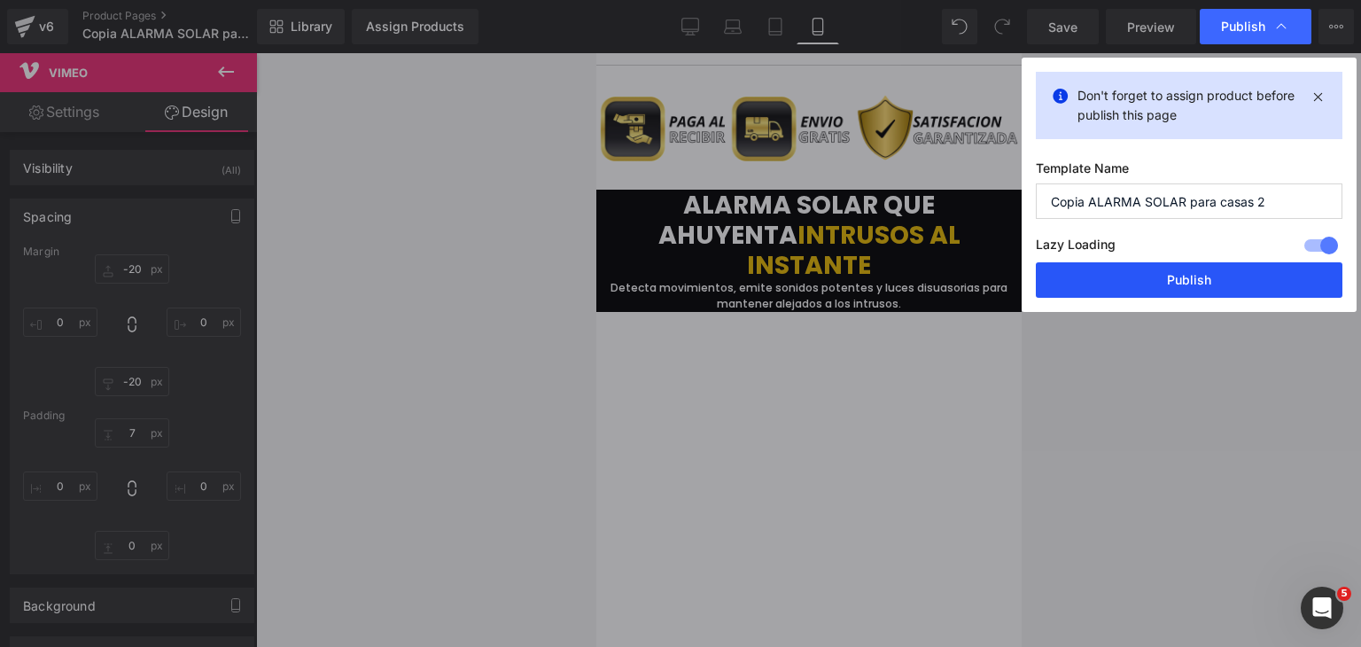
click at [1218, 273] on button "Publish" at bounding box center [1189, 279] width 307 height 35
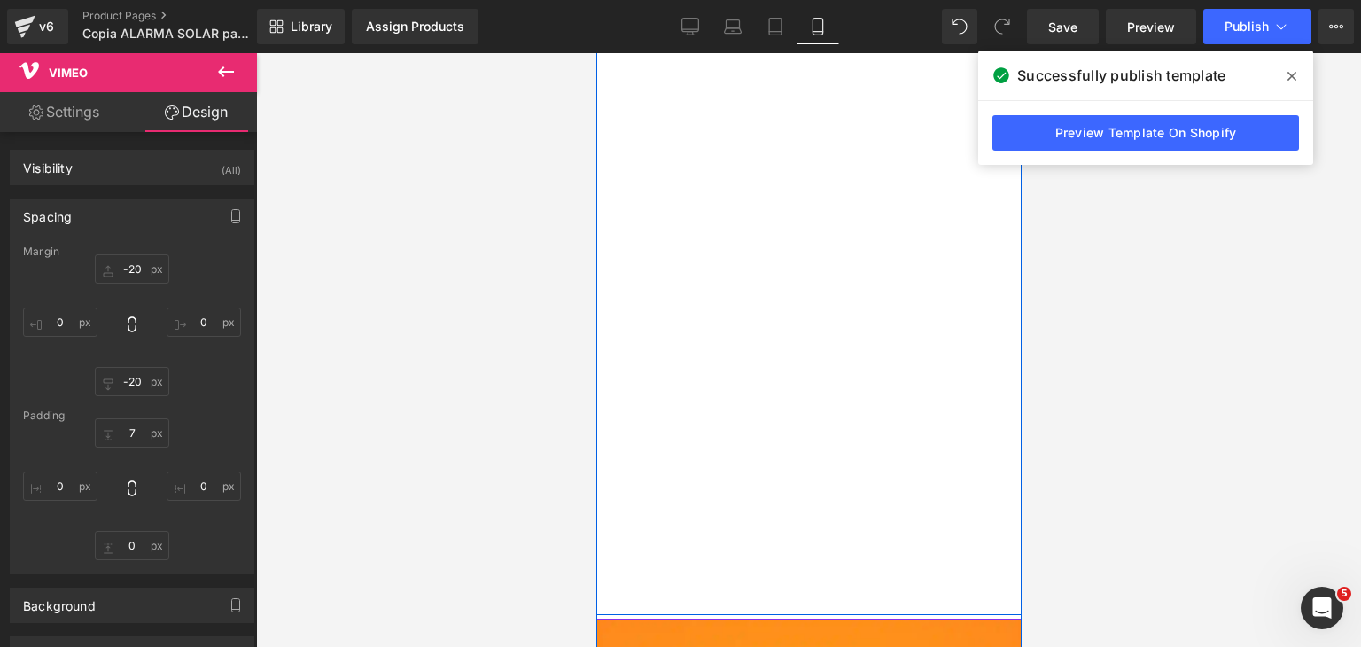
scroll to position [2139, 0]
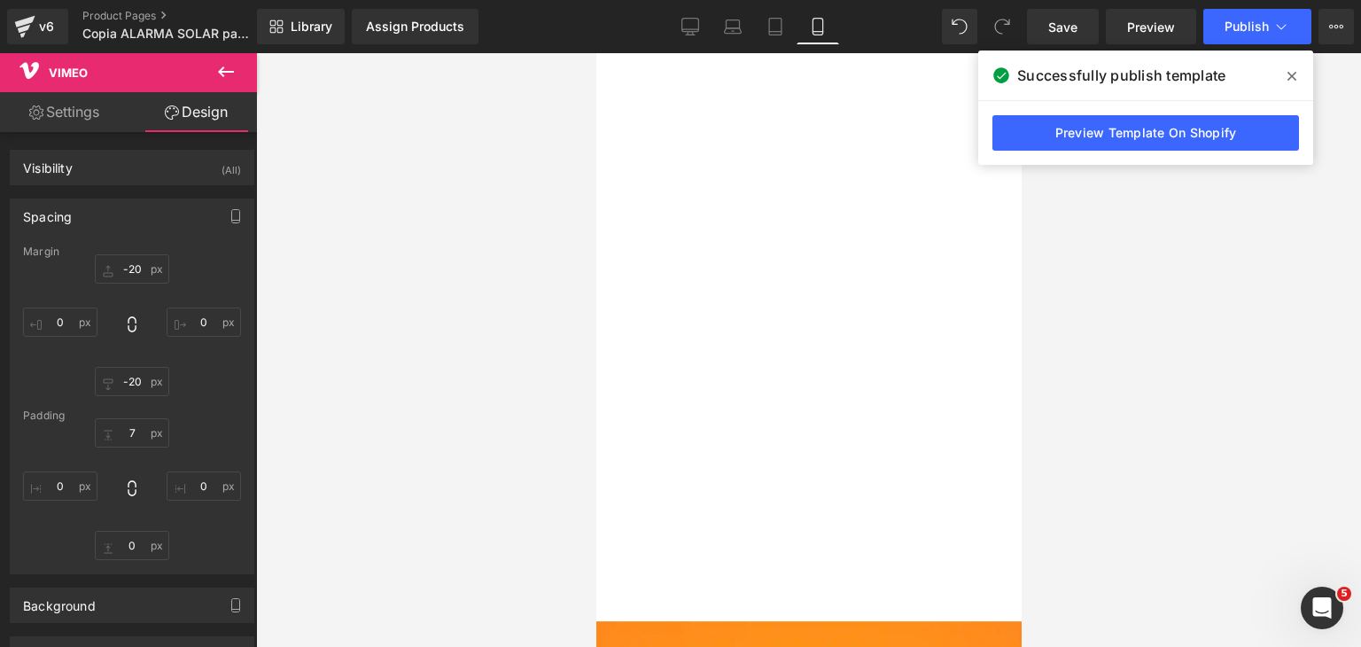
click at [626, 568] on div "Rendering Content" at bounding box center [680, 576] width 109 height 19
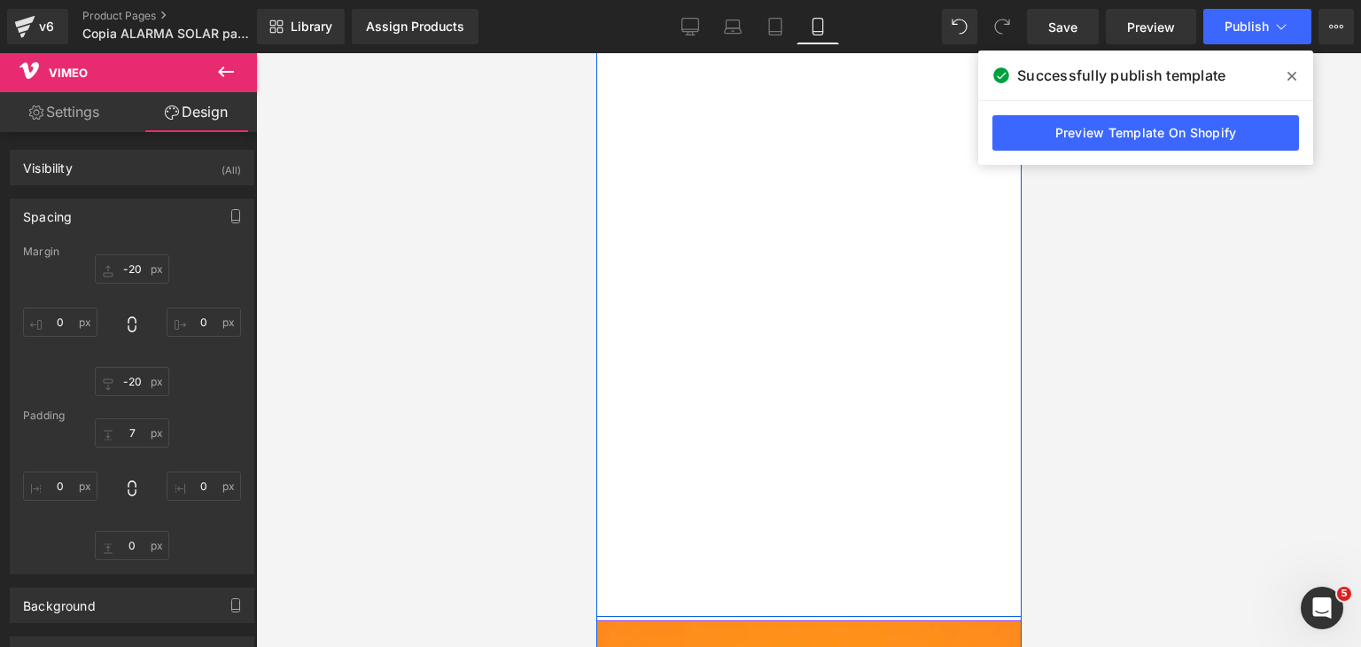
click at [634, 567] on div "Rendering Content" at bounding box center [680, 576] width 109 height 19
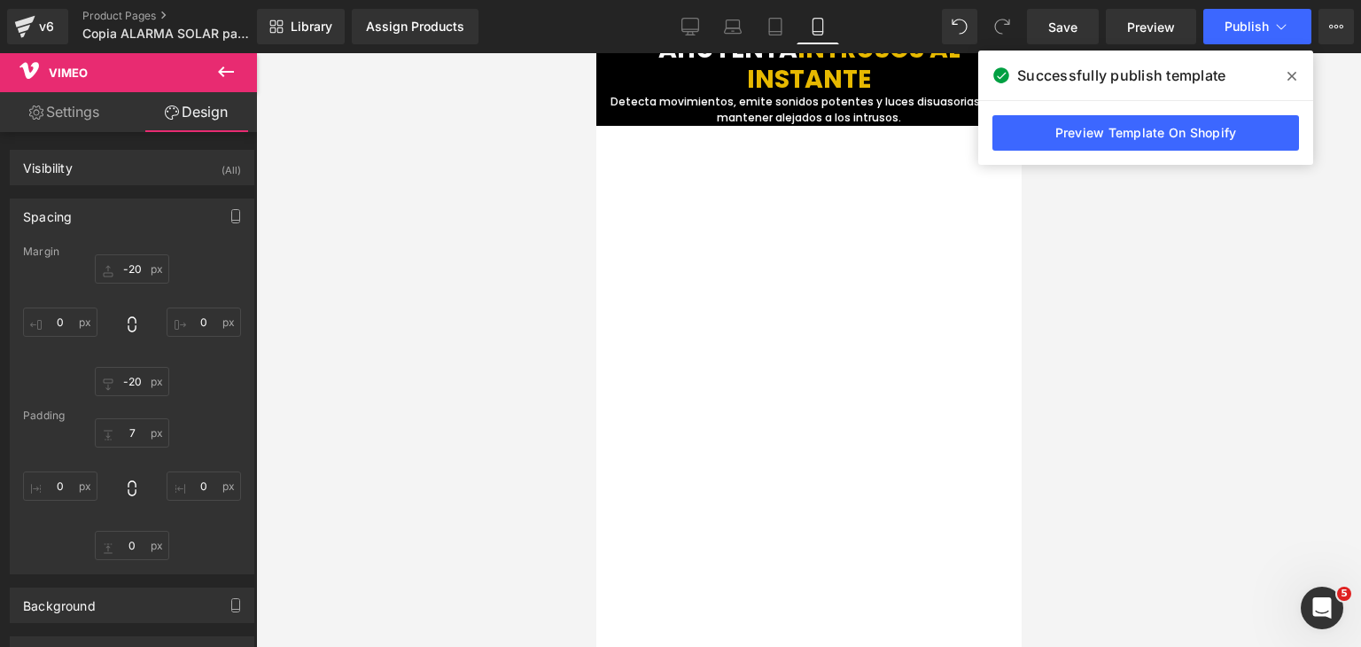
scroll to position [1528, 0]
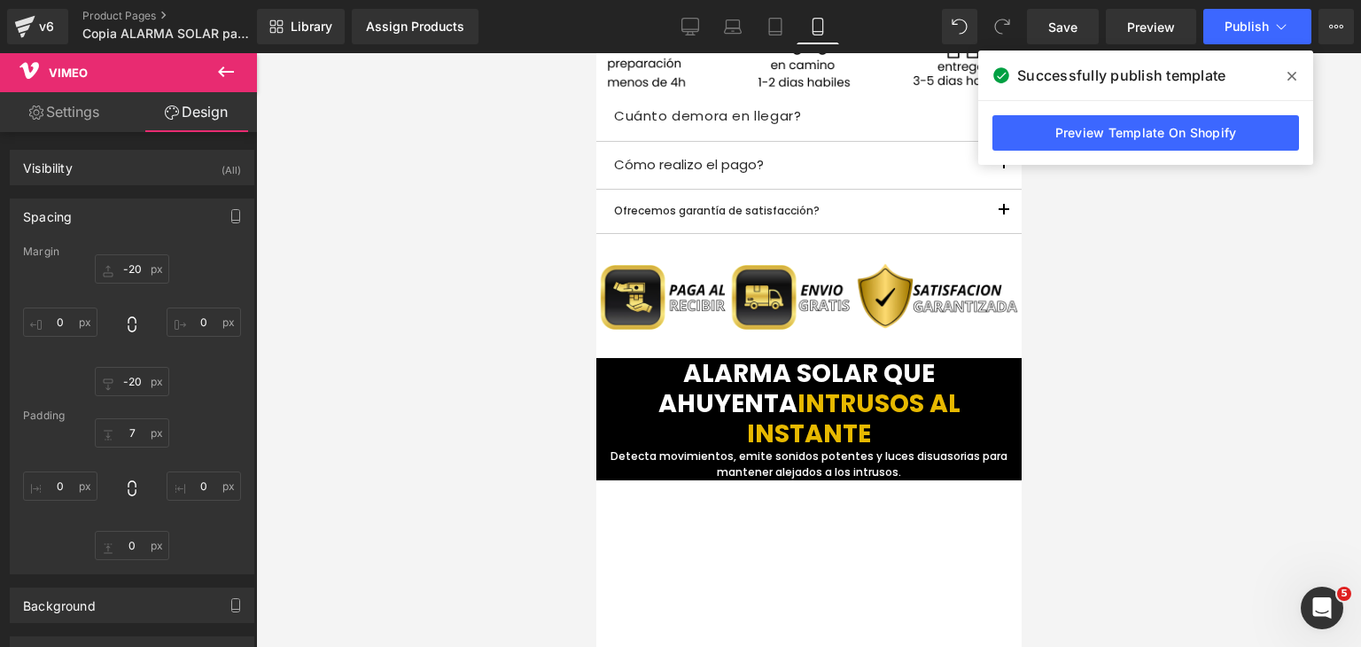
drag, startPoint x: 1012, startPoint y: 250, endPoint x: 1634, endPoint y: 291, distance: 623.4
